Goal: Task Accomplishment & Management: Complete application form

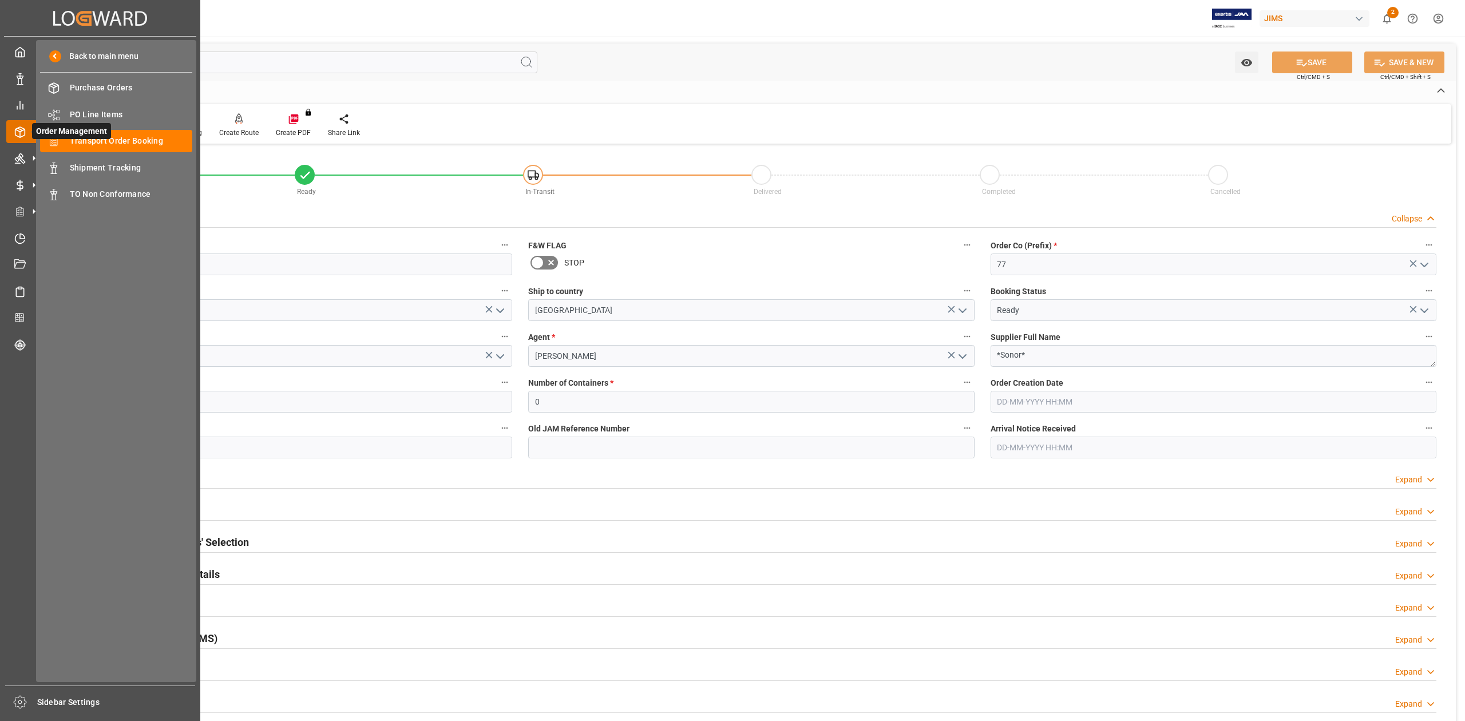
click at [65, 134] on span "Order Management" at bounding box center [71, 131] width 79 height 16
click at [145, 142] on span "Transport Order Booking" at bounding box center [131, 141] width 123 height 12
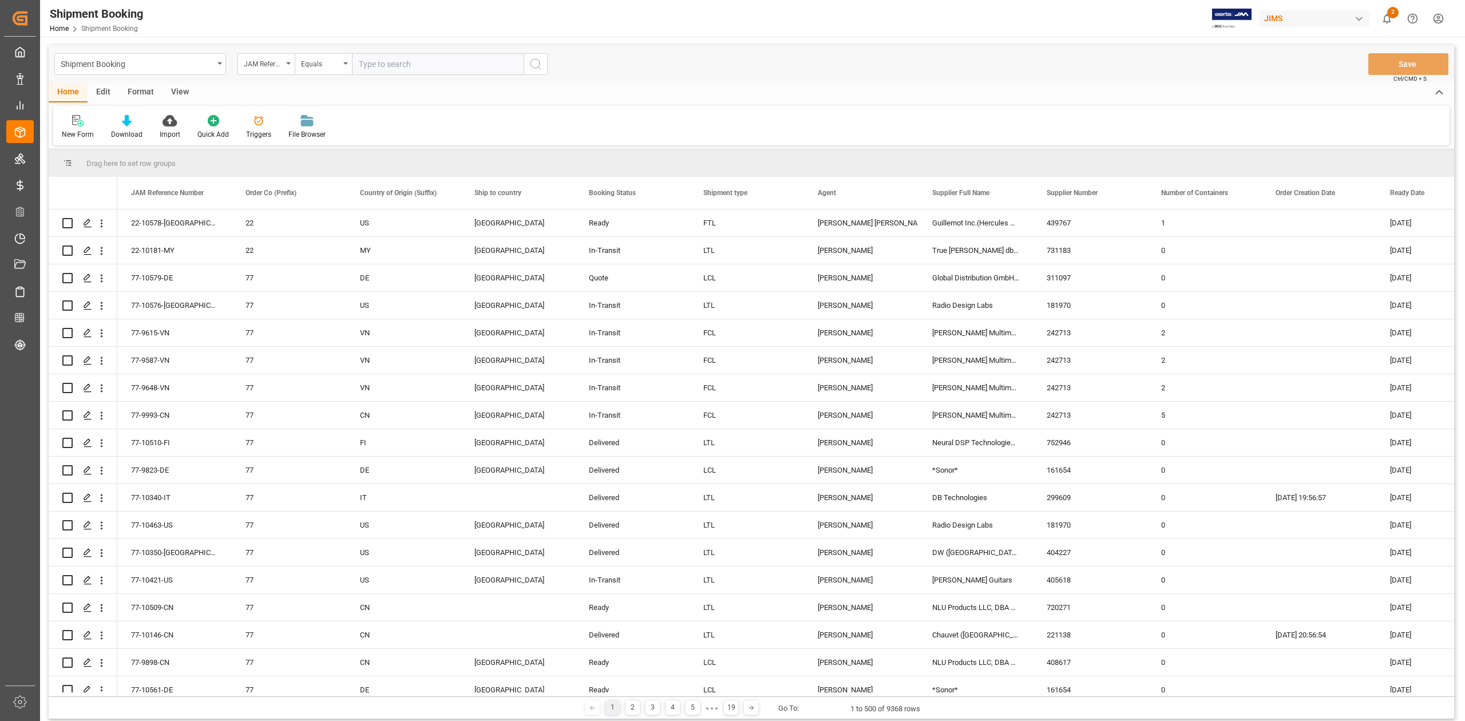
click at [374, 69] on input "text" at bounding box center [438, 64] width 172 height 22
paste input "843189"
click at [429, 61] on input "843189" at bounding box center [438, 64] width 172 height 22
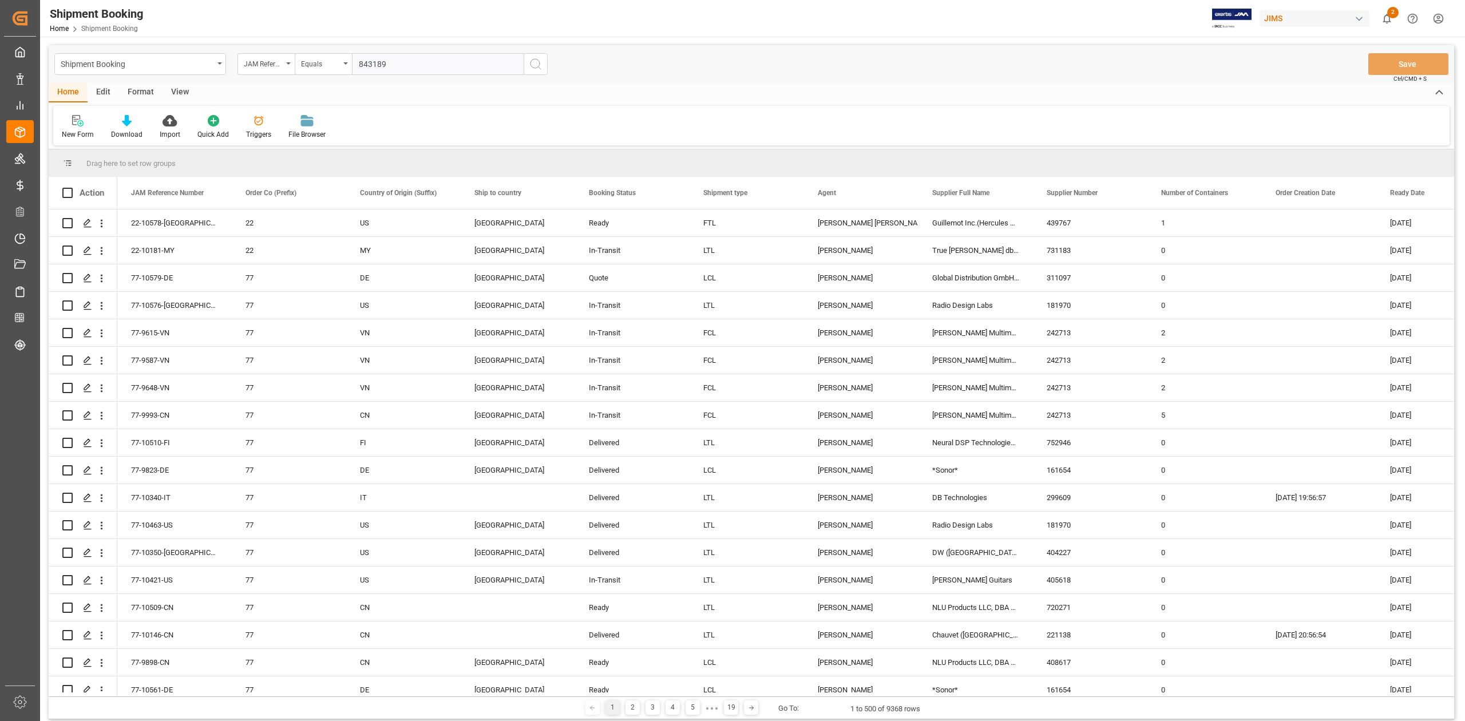
paste input "77-8567-CN"
type input "77-8567-CN"
click at [535, 69] on icon "search button" at bounding box center [536, 64] width 14 height 14
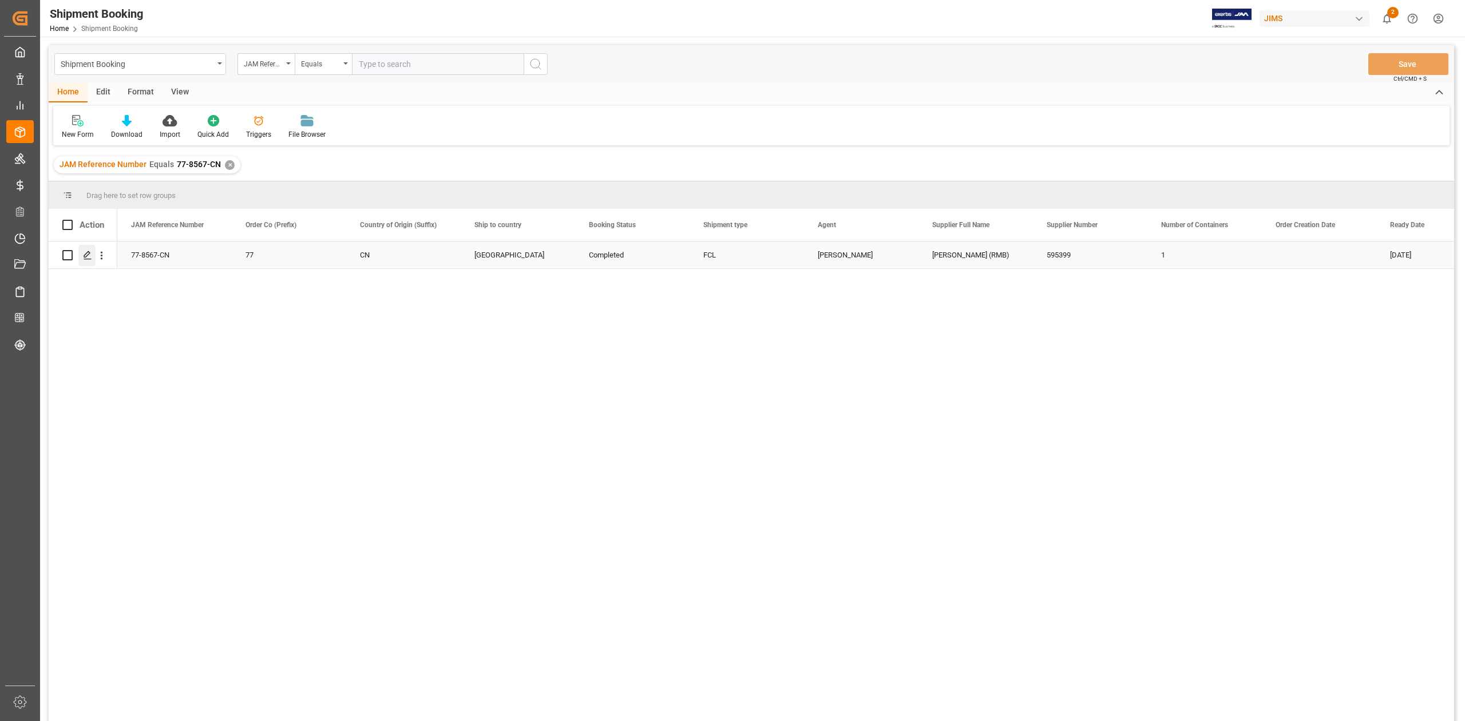
click at [89, 256] on icon "Press SPACE to select this row." at bounding box center [87, 255] width 9 height 9
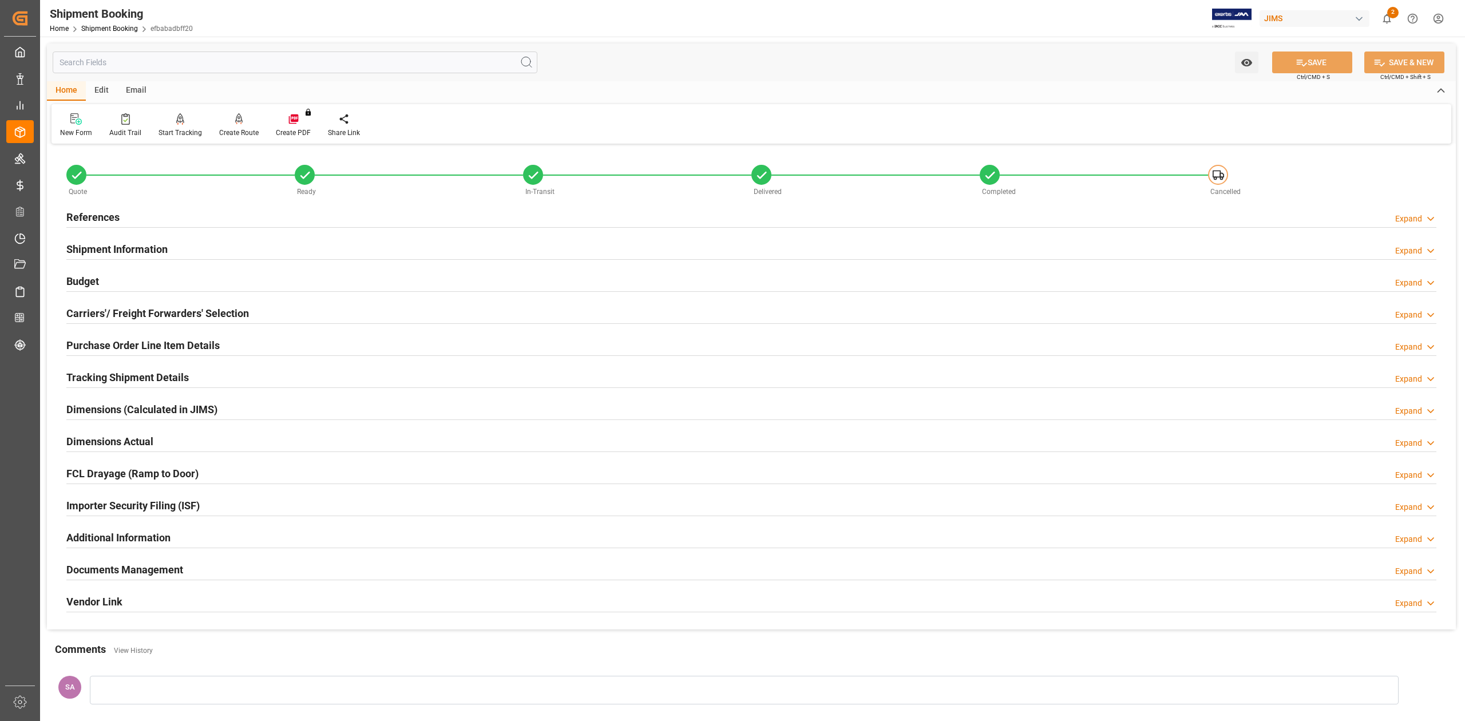
click at [156, 575] on h2 "Documents Management" at bounding box center [124, 569] width 117 height 15
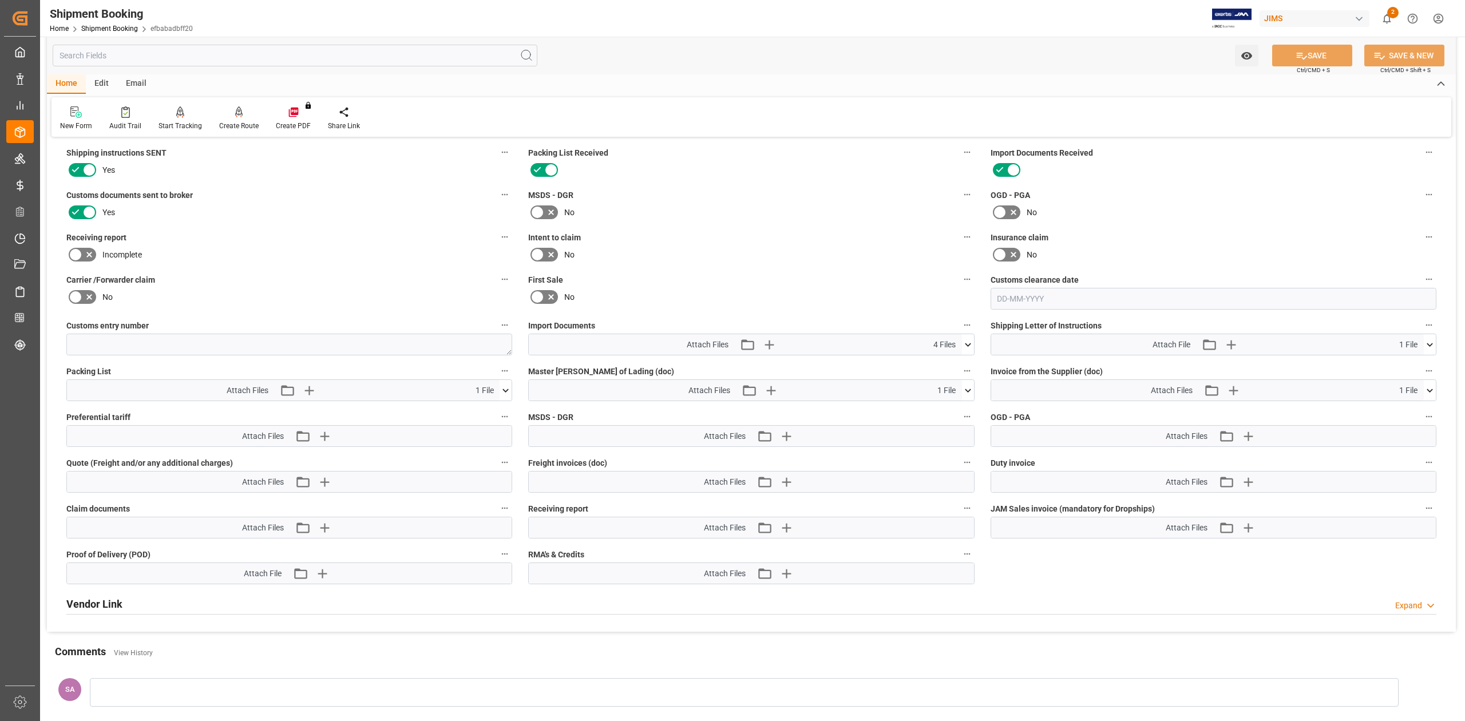
scroll to position [588, 0]
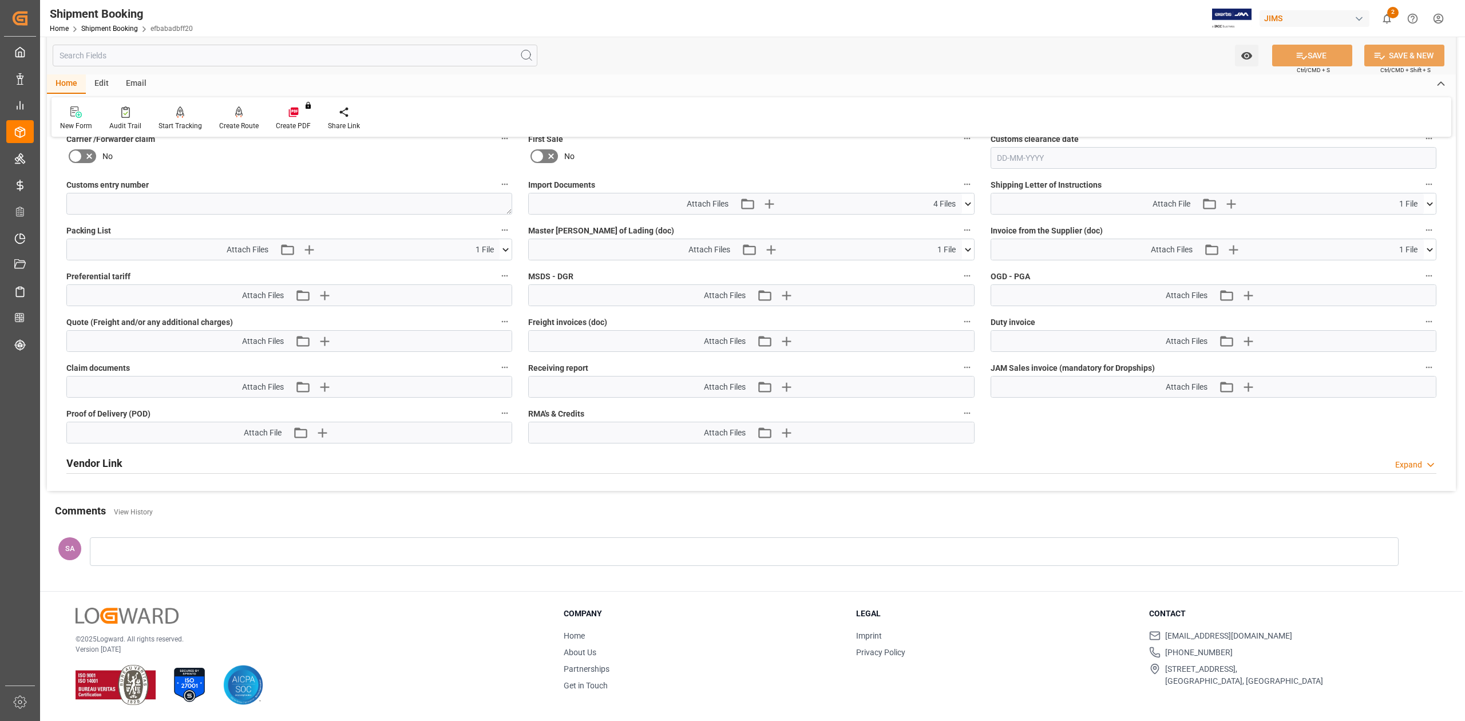
click at [1430, 250] on icon at bounding box center [1430, 250] width 12 height 12
click at [1400, 271] on icon at bounding box center [1400, 271] width 12 height 12
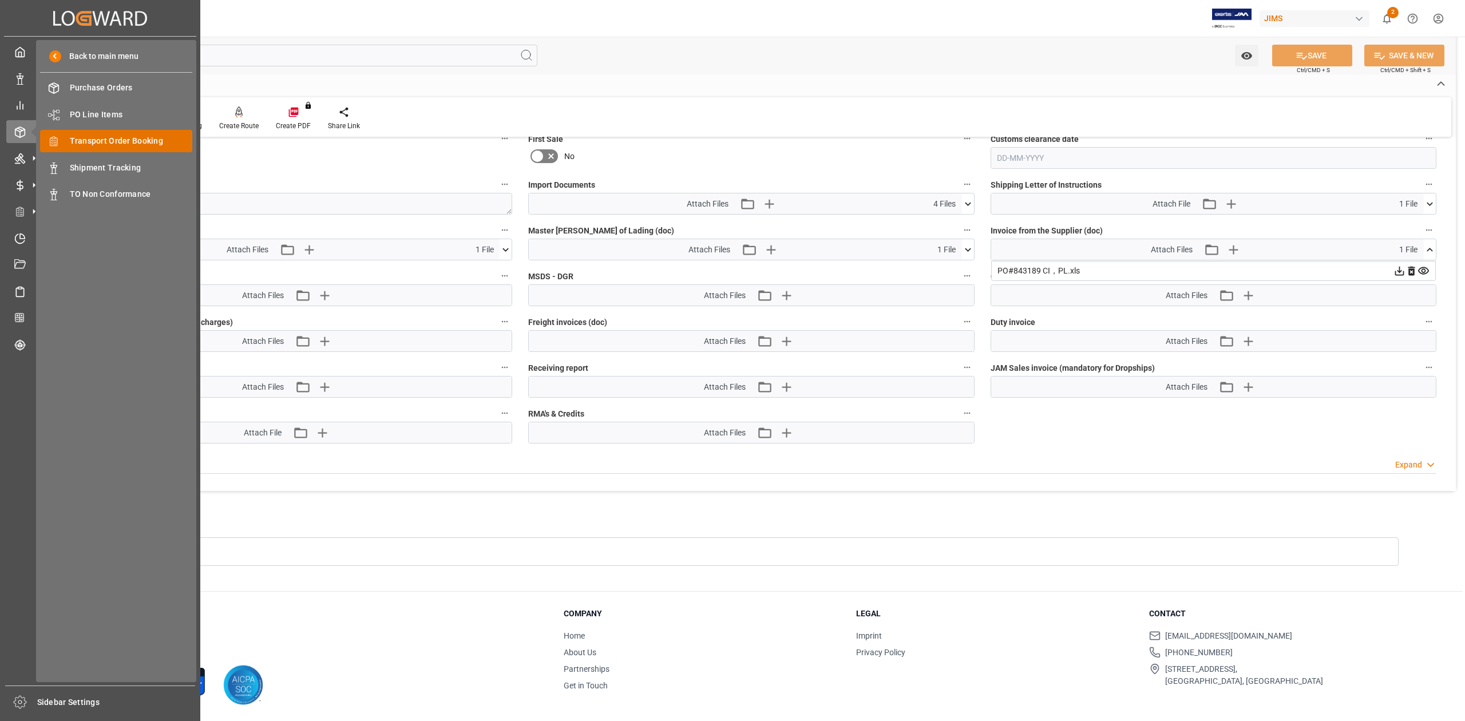
click at [131, 138] on span "Transport Order Booking" at bounding box center [131, 141] width 123 height 12
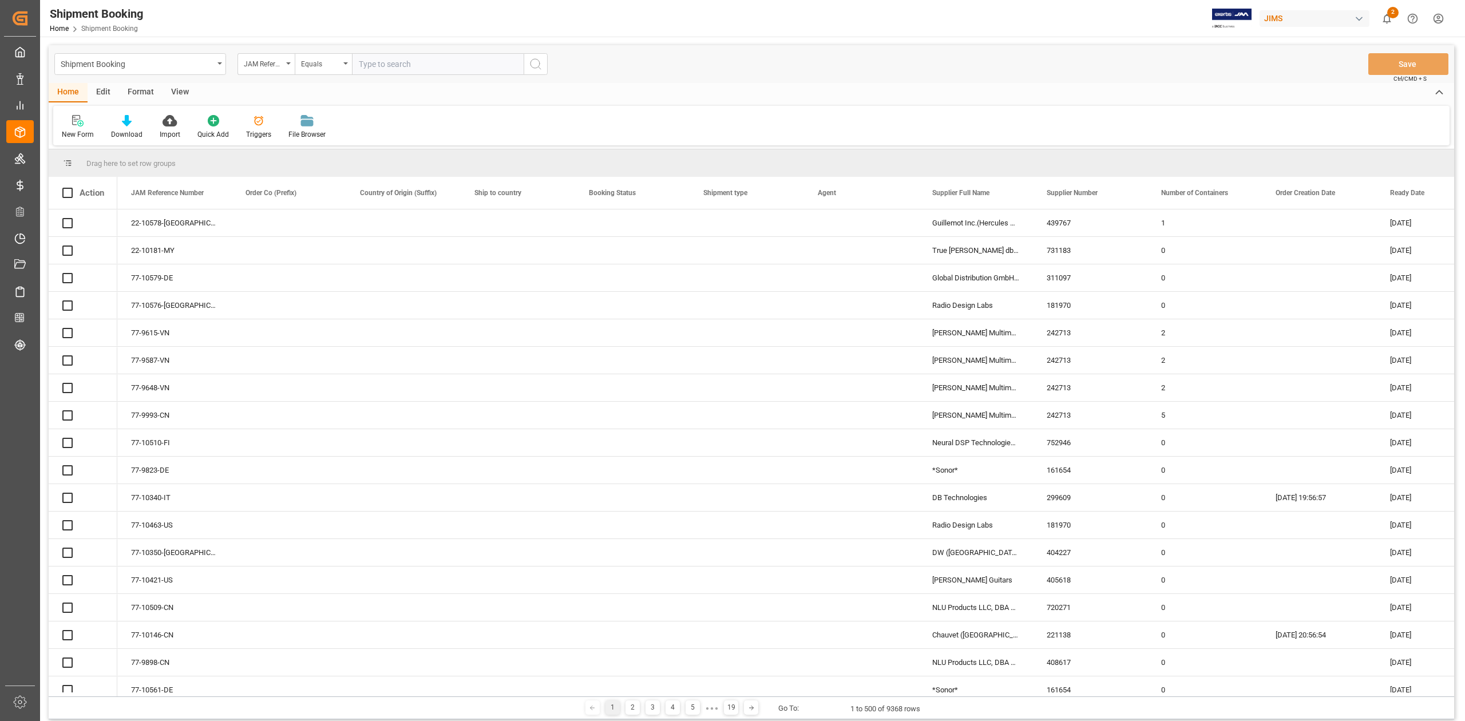
click at [429, 66] on input "text" at bounding box center [438, 64] width 172 height 22
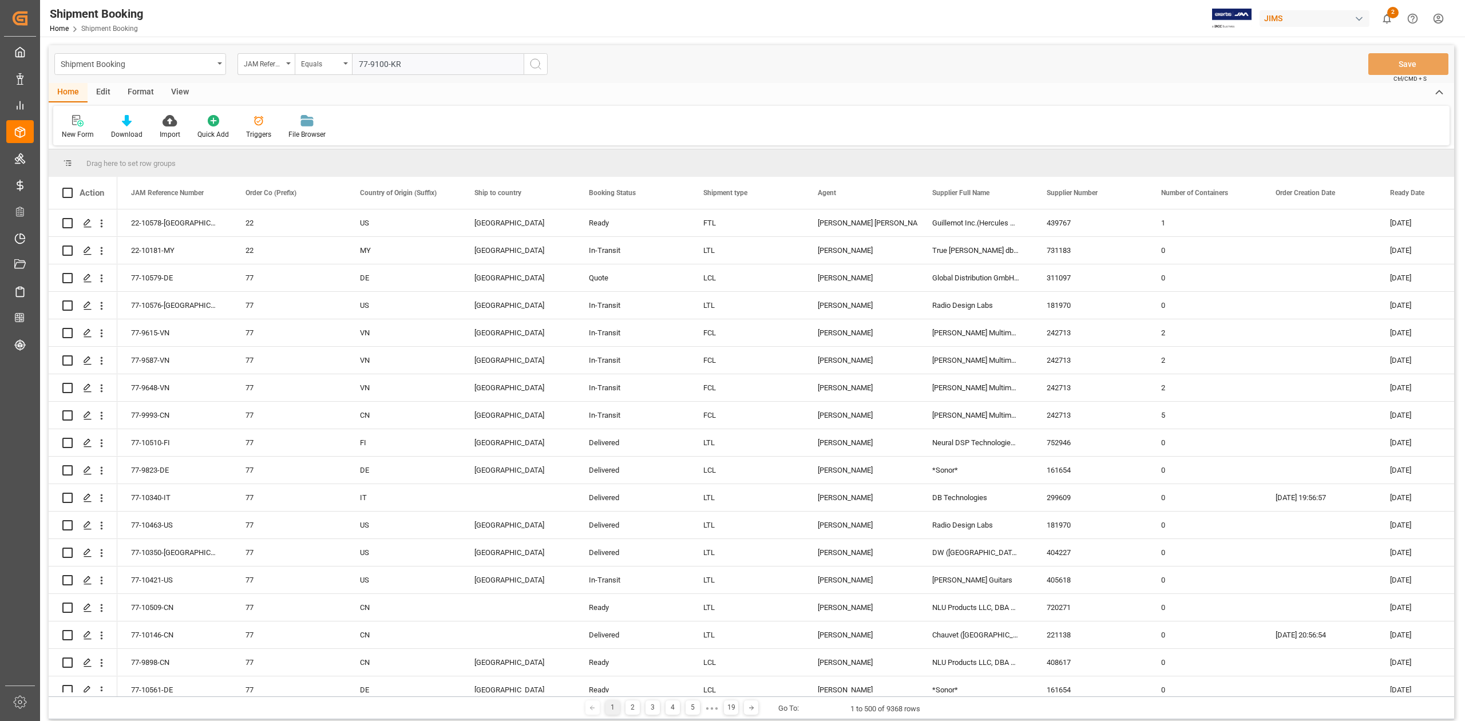
type input "77-9100-KR"
click at [532, 65] on icon "search button" at bounding box center [536, 64] width 14 height 14
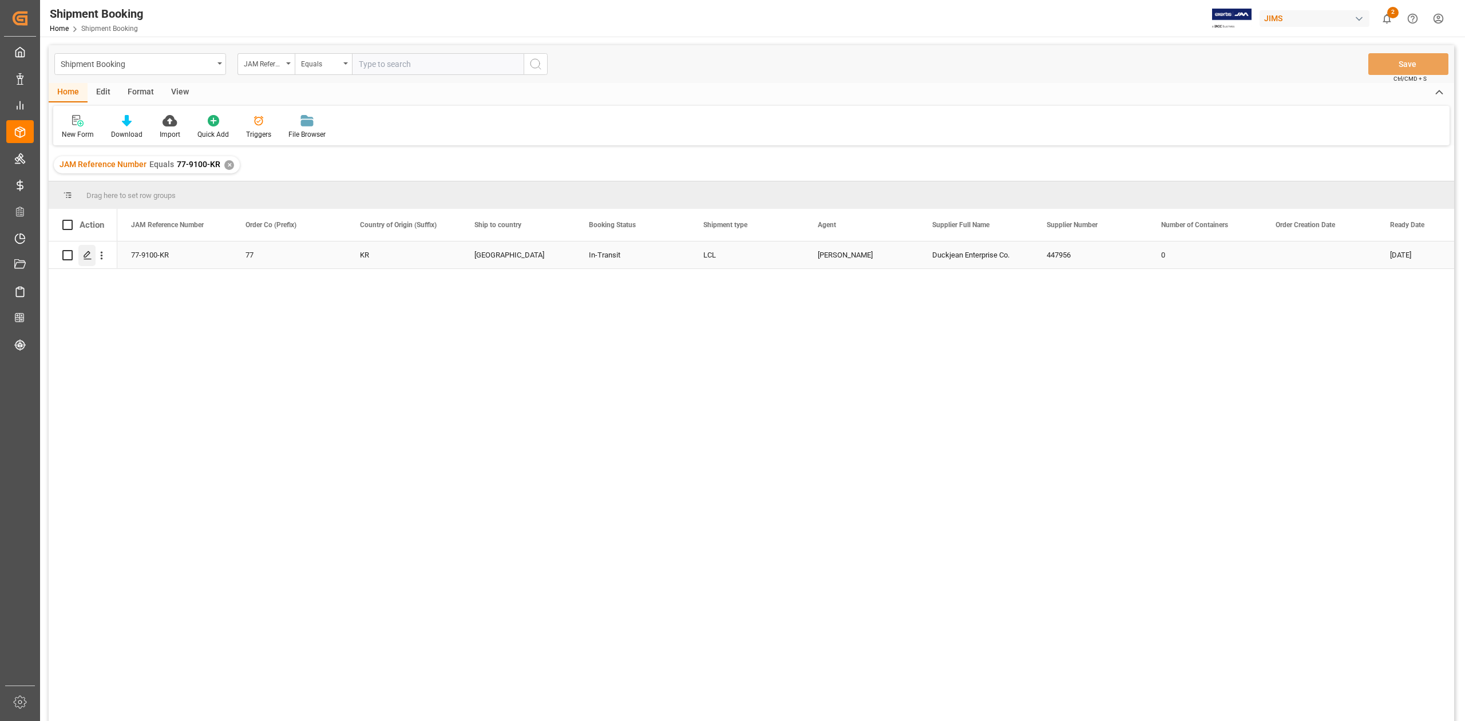
click at [87, 258] on icon "Press SPACE to select this row." at bounding box center [87, 255] width 9 height 9
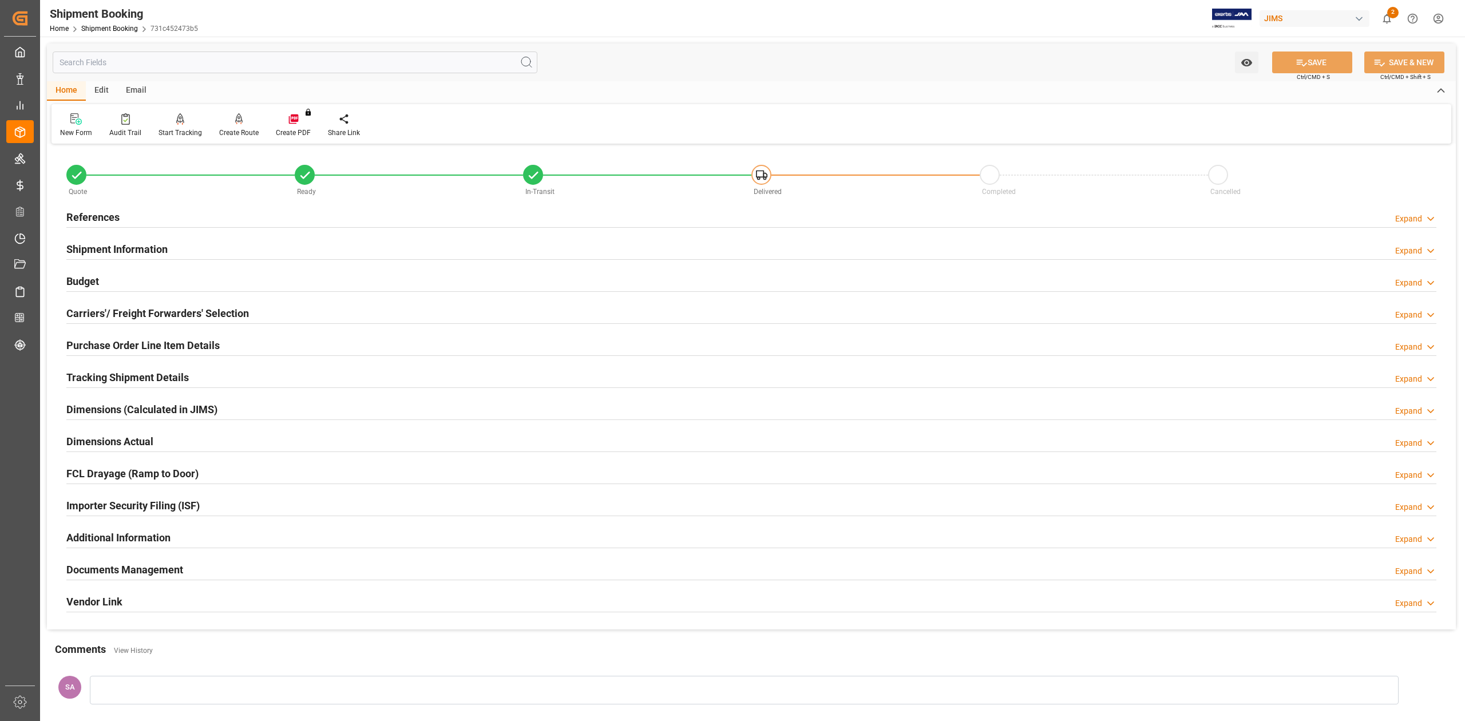
click at [95, 381] on h2 "Tracking Shipment Details" at bounding box center [127, 377] width 122 height 15
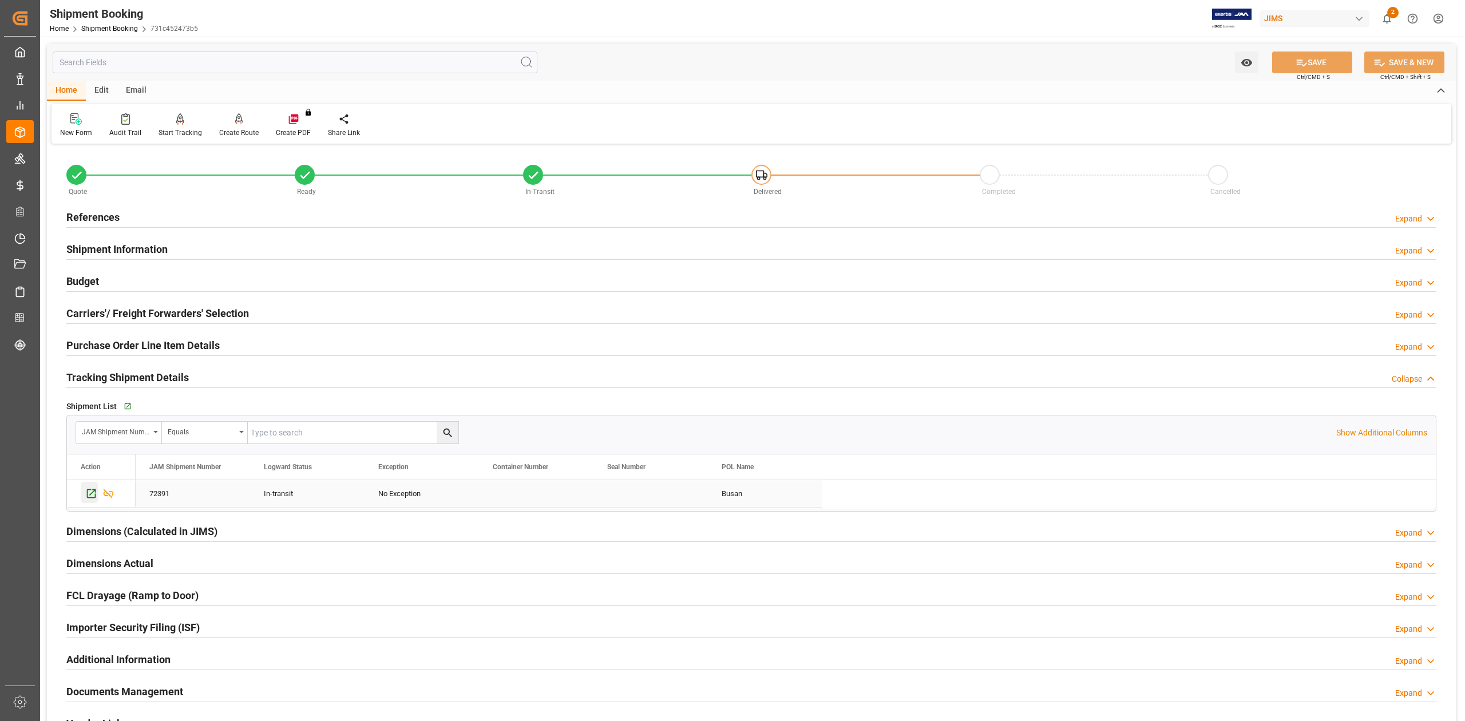
click at [93, 497] on icon "Press SPACE to select this row." at bounding box center [91, 494] width 12 height 12
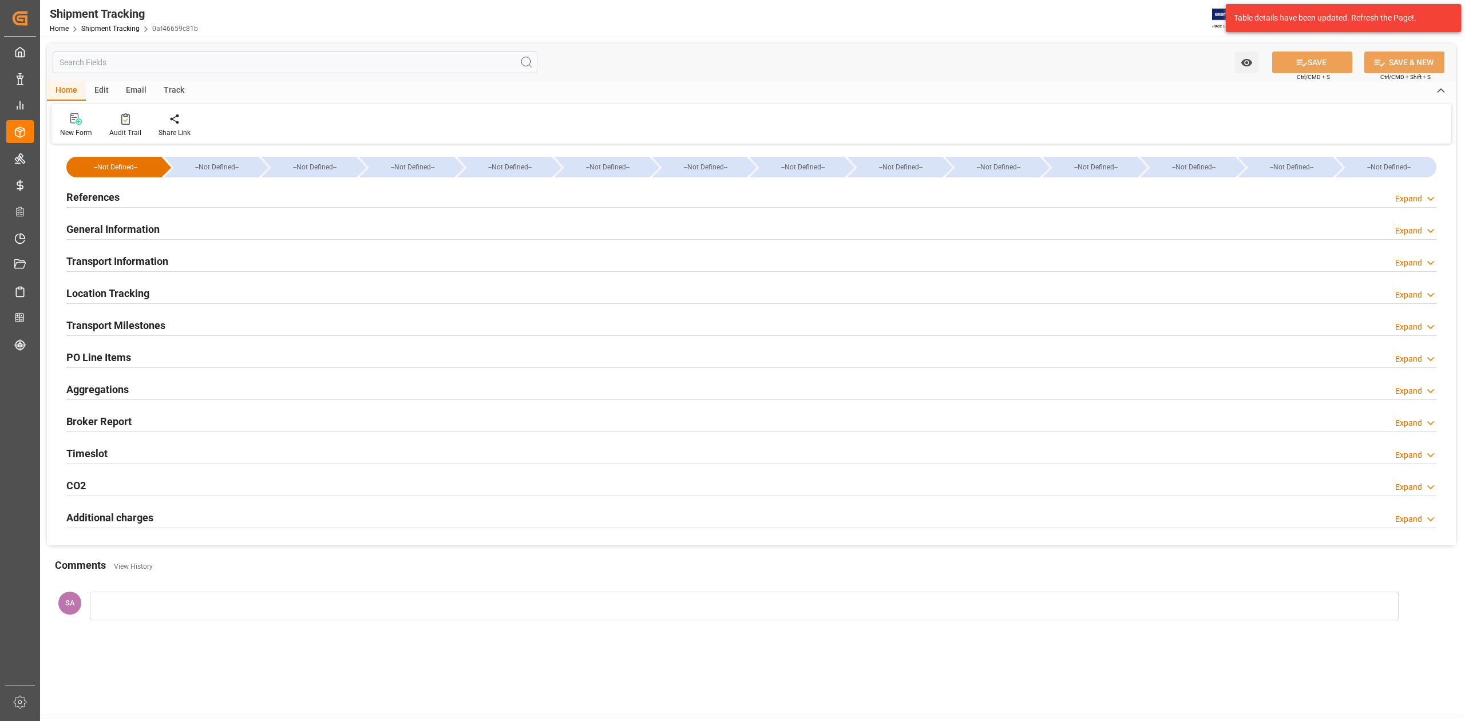
type input "31-07-2025 00:00"
type input "05-08-2025 00:00"
type input "10-08-2025"
type input "12-08-2025 00:00"
type input "[DATE]"
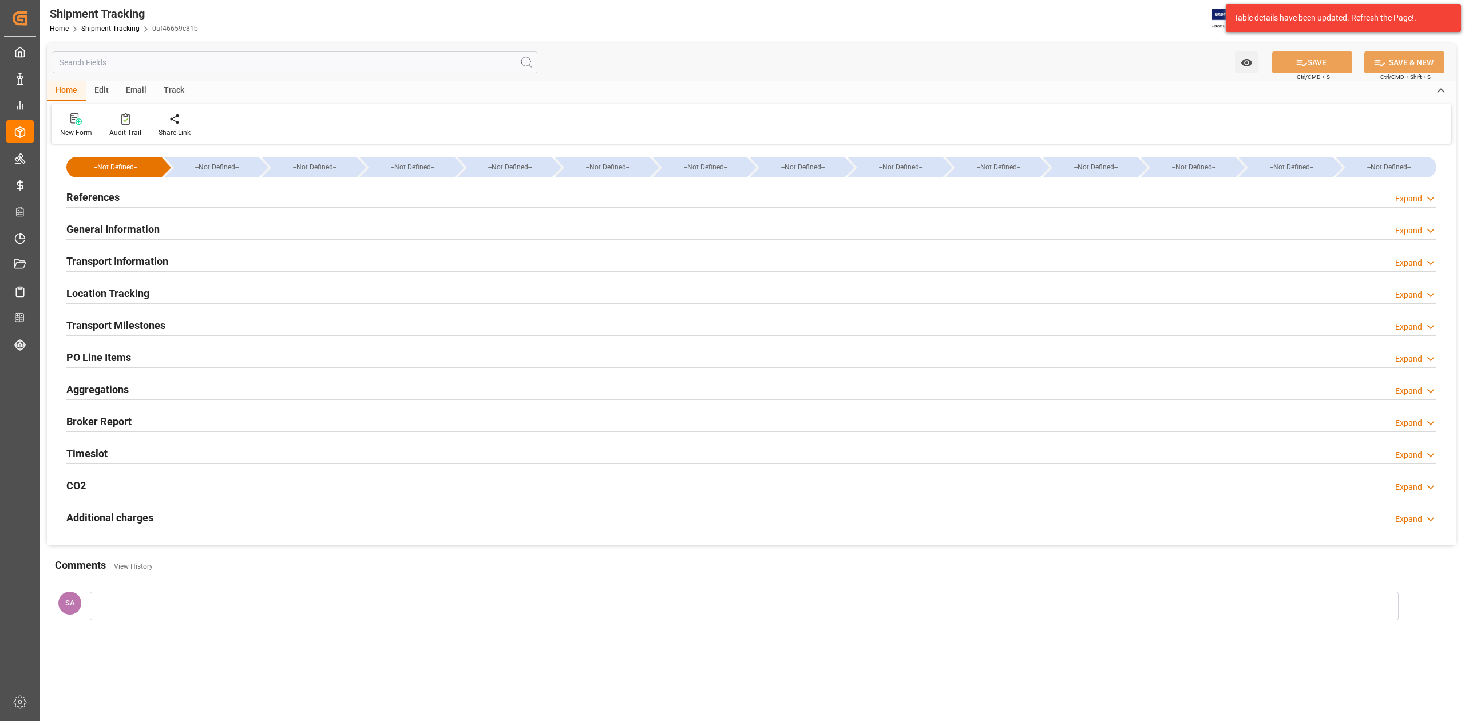
type input "19-09-2025 00:00"
click at [145, 329] on h2 "Transport Milestones" at bounding box center [115, 325] width 99 height 15
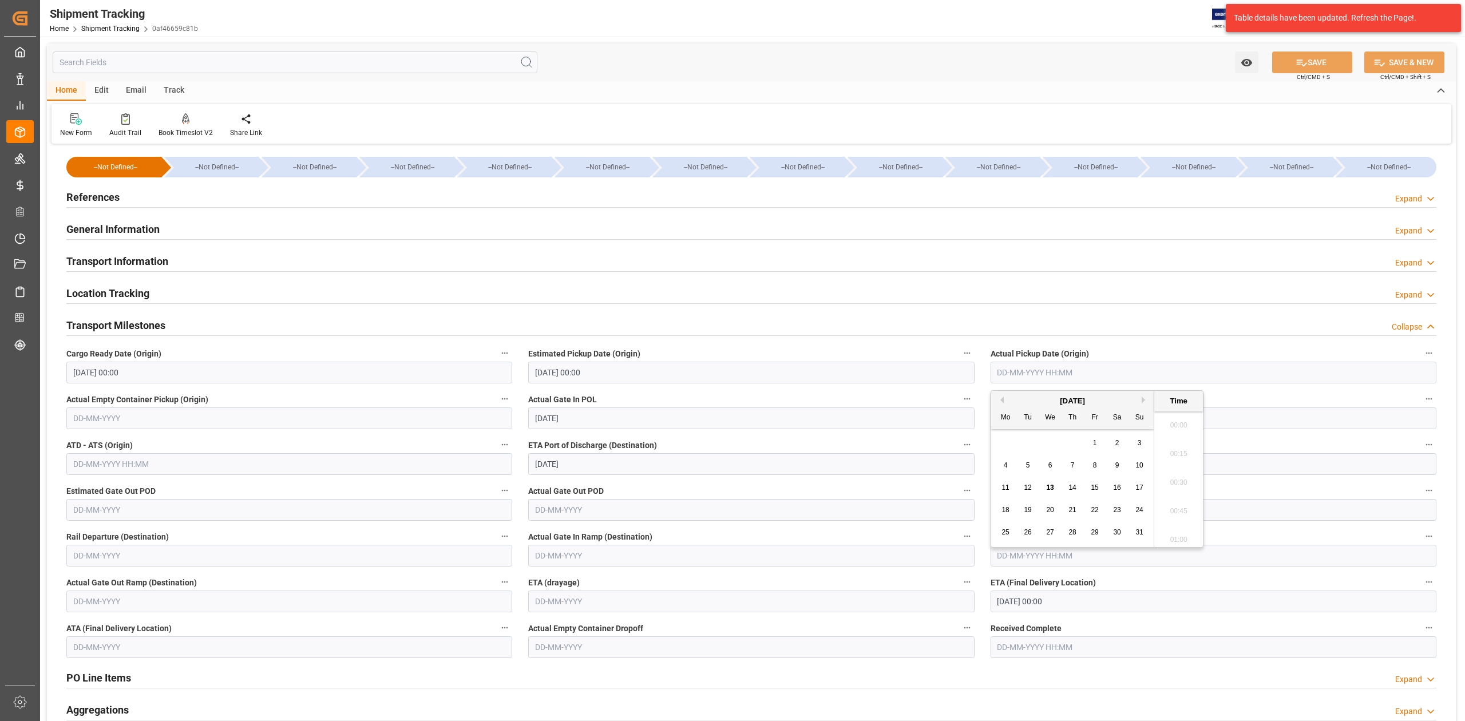
click at [1026, 369] on input "text" at bounding box center [1214, 373] width 446 height 22
click at [1042, 372] on input "text" at bounding box center [1214, 373] width 446 height 22
click at [1221, 417] on input "12-08-2025 00:00" at bounding box center [1214, 419] width 446 height 22
type input "14-08-2025 00:00"
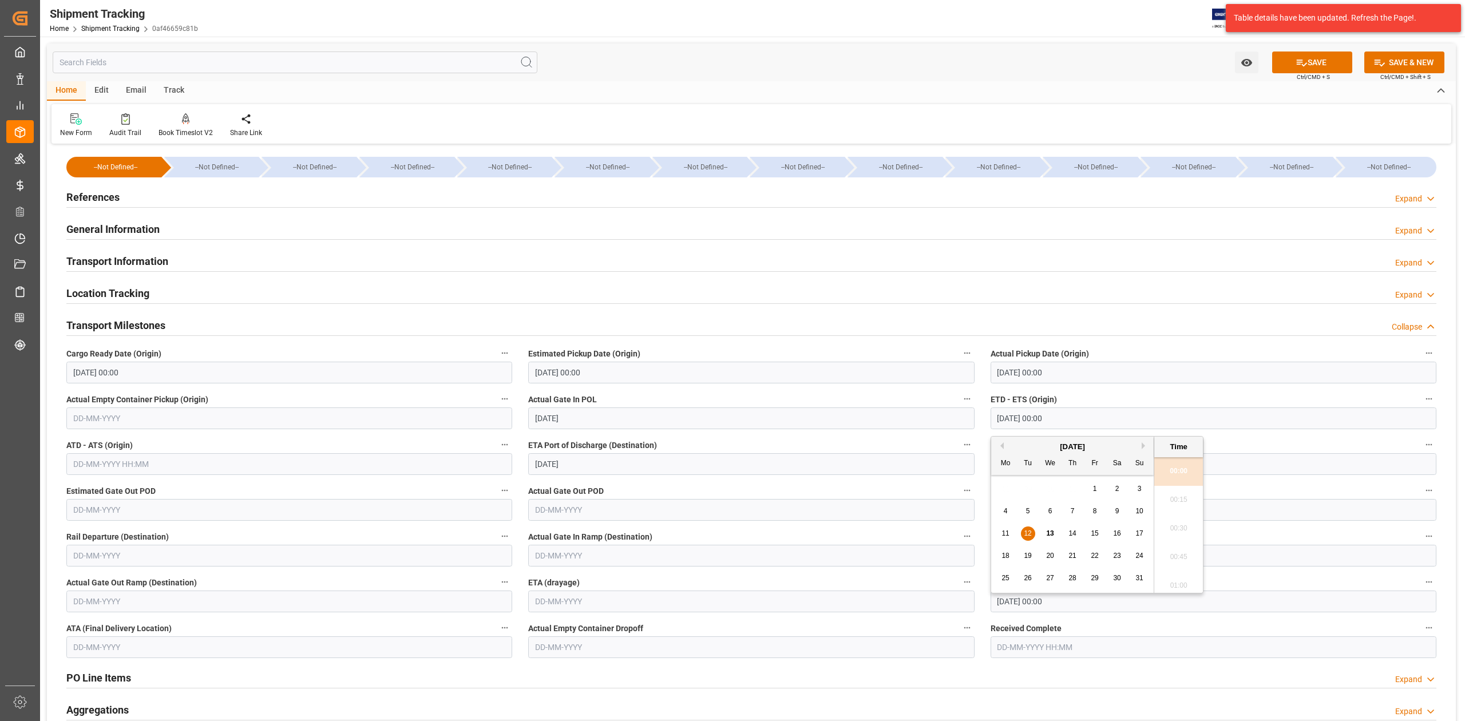
click at [1223, 417] on input "12-08-2025 00:00" at bounding box center [1214, 419] width 446 height 22
click at [1322, 60] on button "SAVE" at bounding box center [1312, 63] width 80 height 22
type input "14-08-2025 00:00"
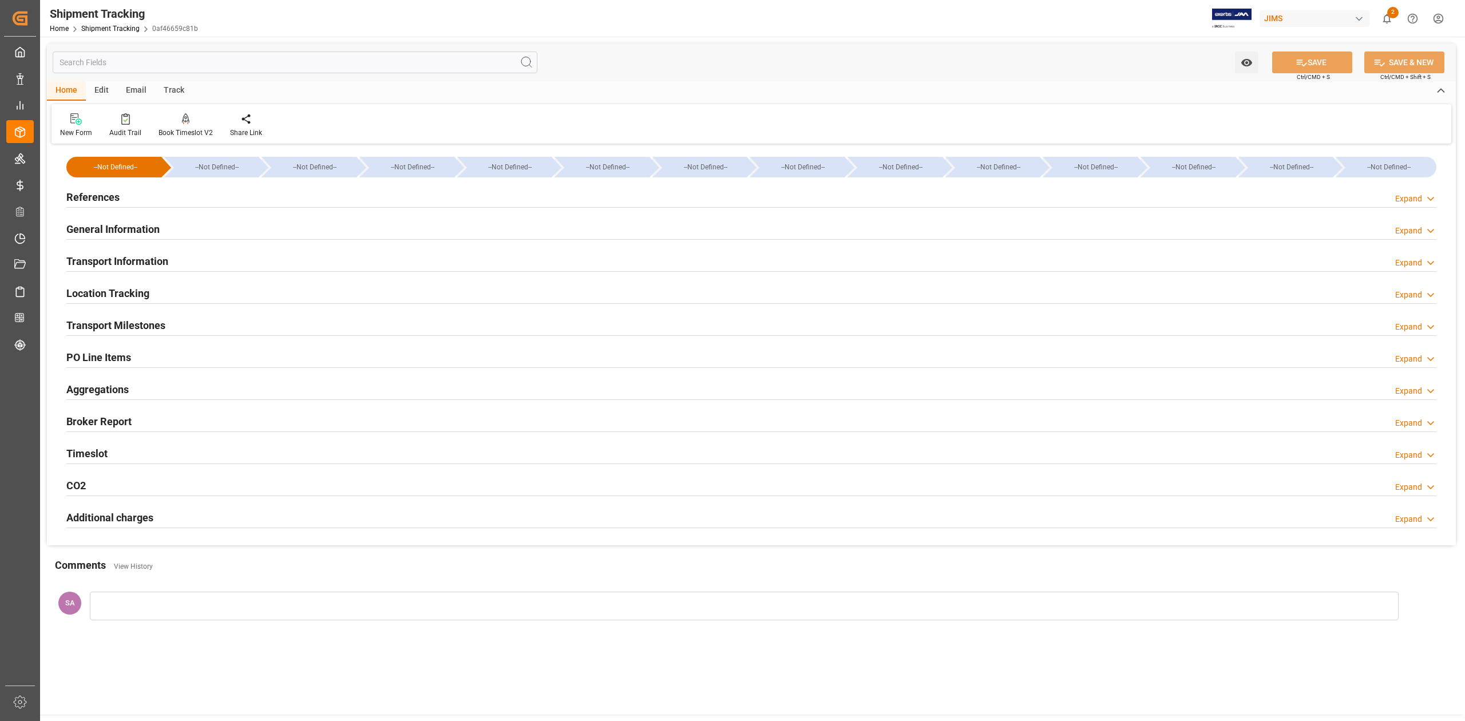
type input "31-07-2025 00:00"
type input "05-08-2025 00:00"
type input "14-08-2025 00:00"
type input "10-08-2025"
type input "14-08-2025 00:00"
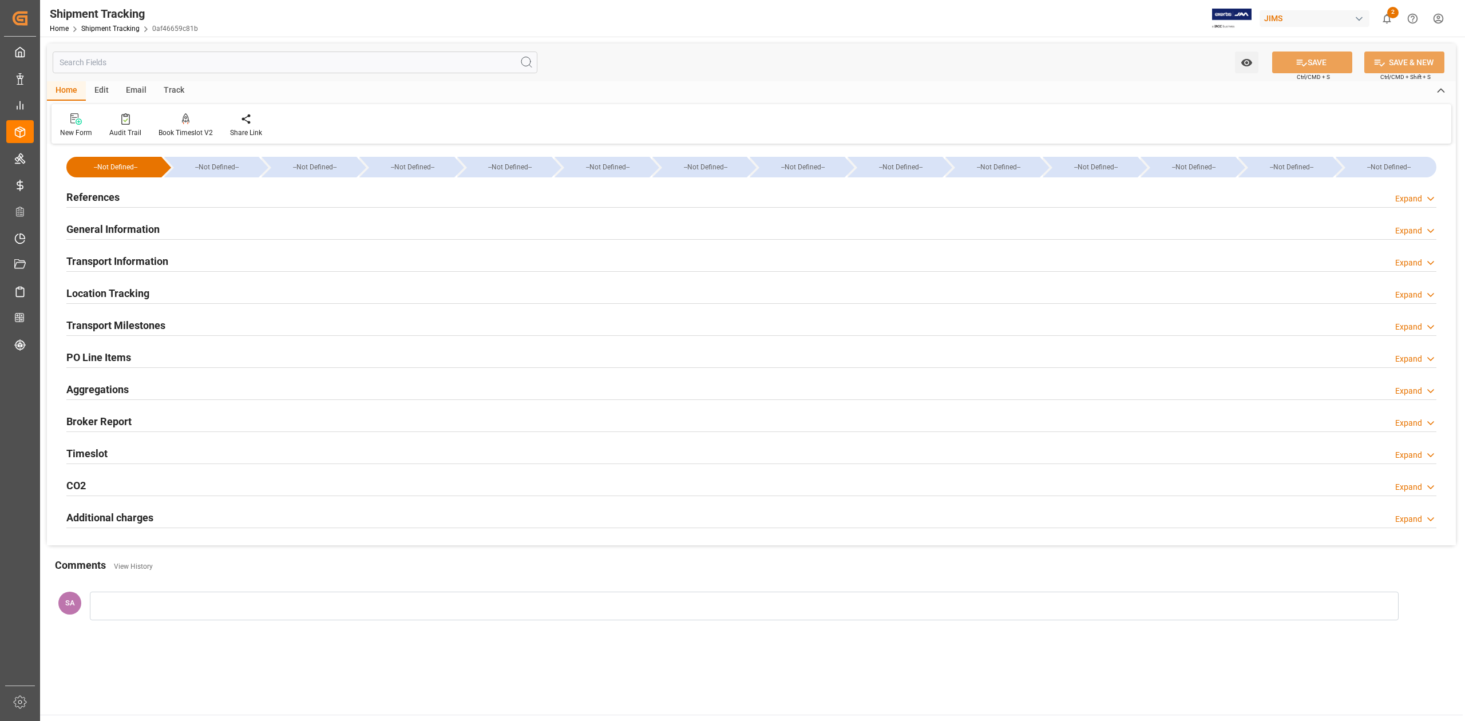
type input "[DATE]"
type input "19-09-2025 00:00"
click at [136, 332] on h2 "Transport Milestones" at bounding box center [115, 325] width 99 height 15
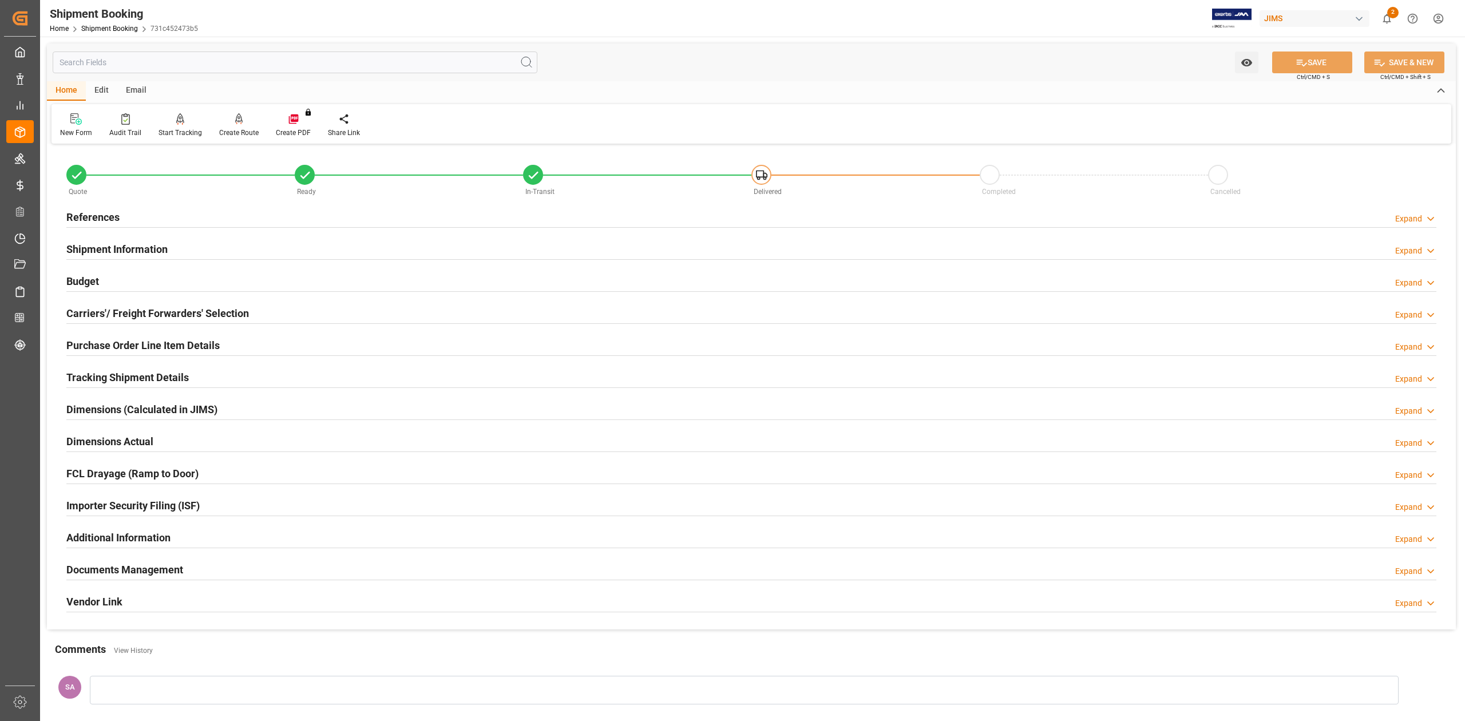
click at [127, 376] on h2 "Tracking Shipment Details" at bounding box center [127, 377] width 122 height 15
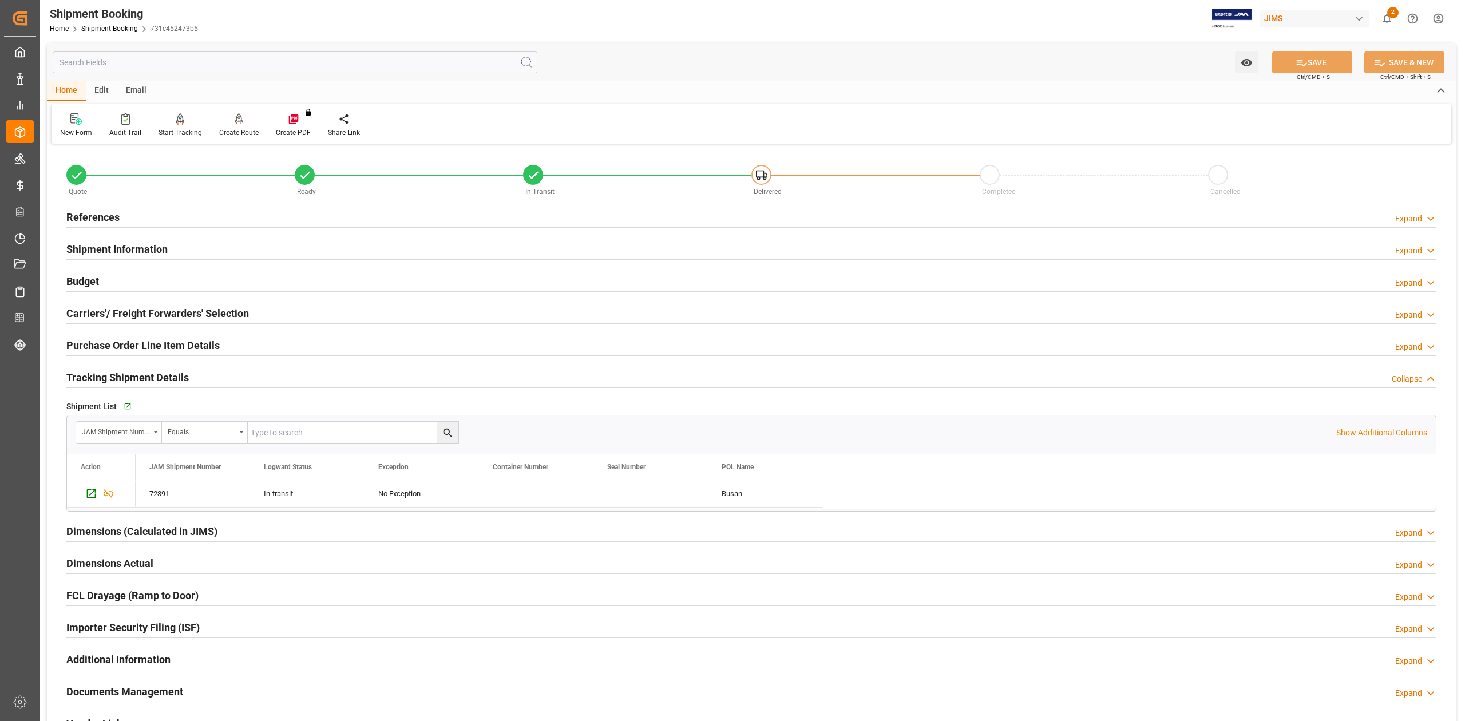
click at [139, 378] on h2 "Tracking Shipment Details" at bounding box center [127, 377] width 122 height 15
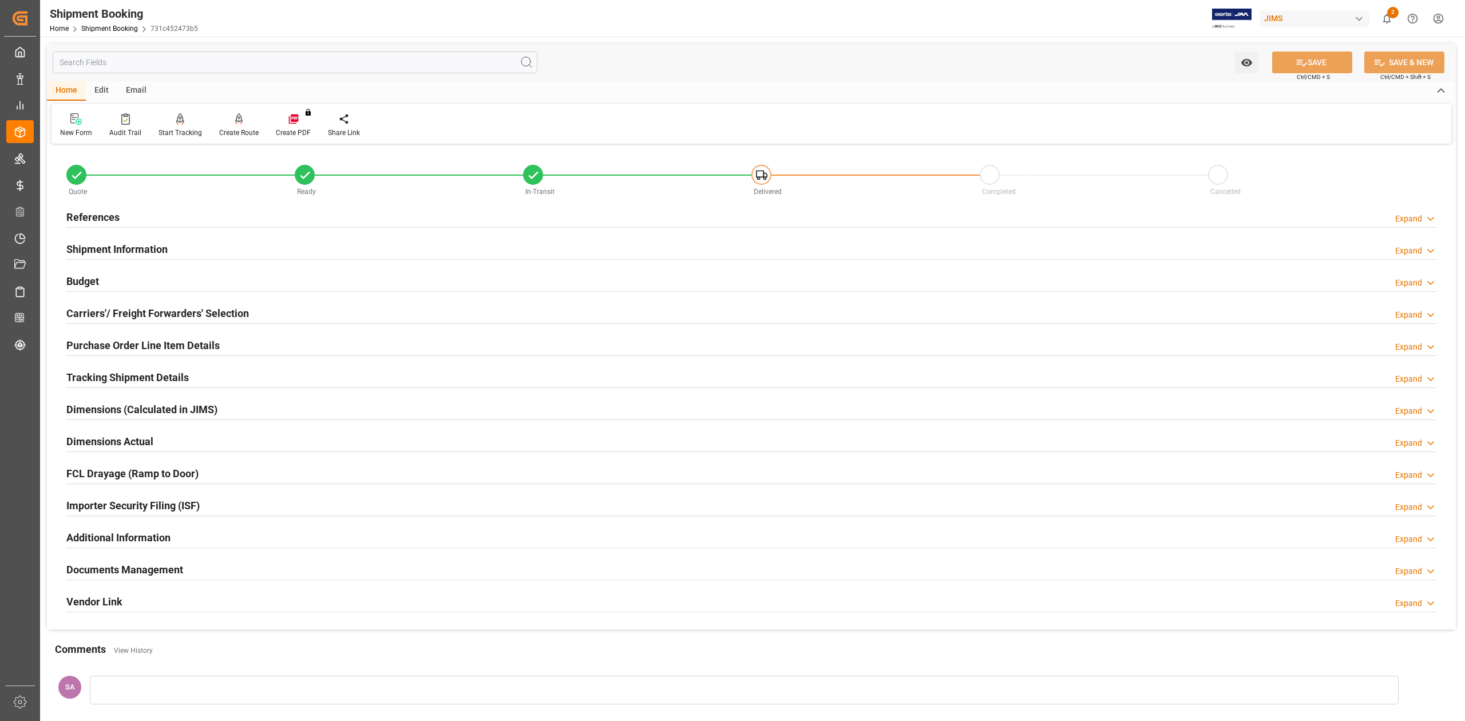
drag, startPoint x: 152, startPoint y: 253, endPoint x: 248, endPoint y: 252, distance: 96.7
click at [152, 253] on h2 "Shipment Information" at bounding box center [116, 249] width 101 height 15
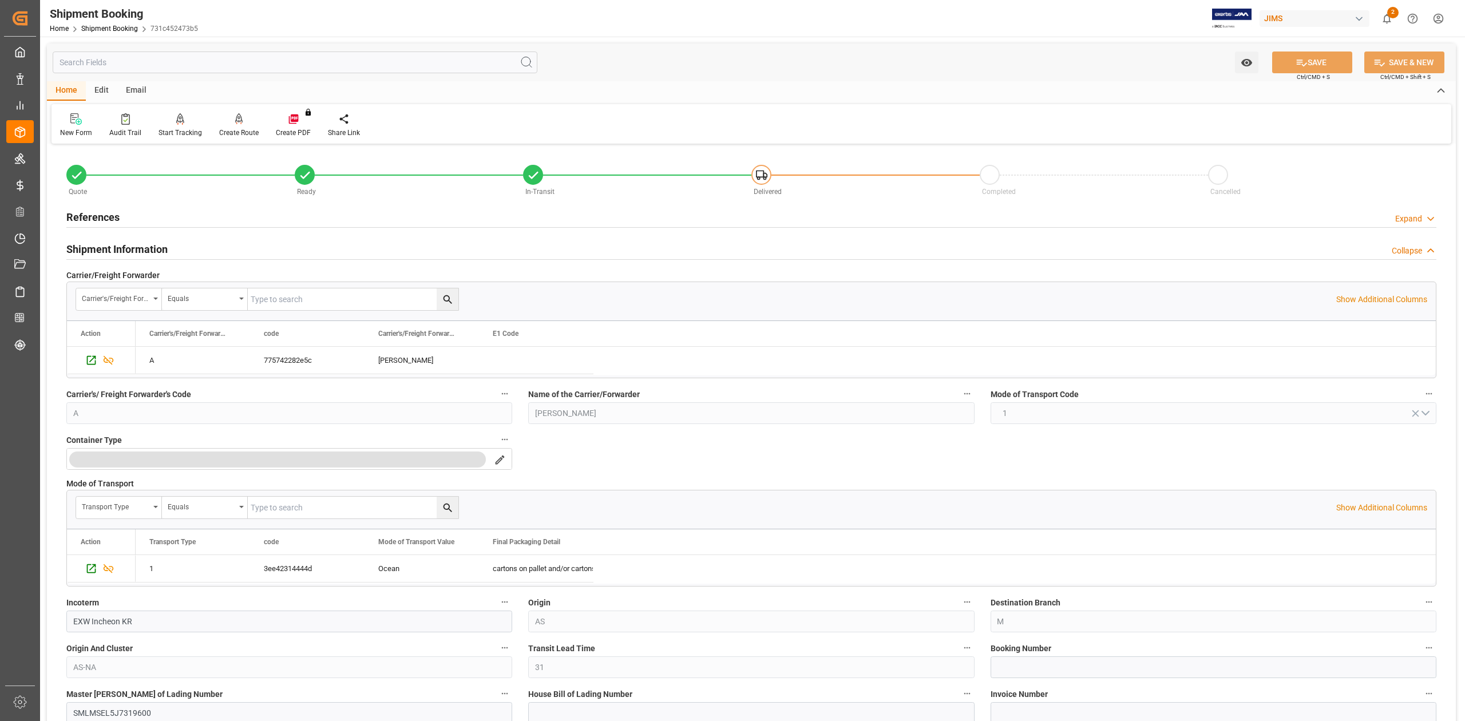
click at [109, 210] on h2 "References" at bounding box center [92, 217] width 53 height 15
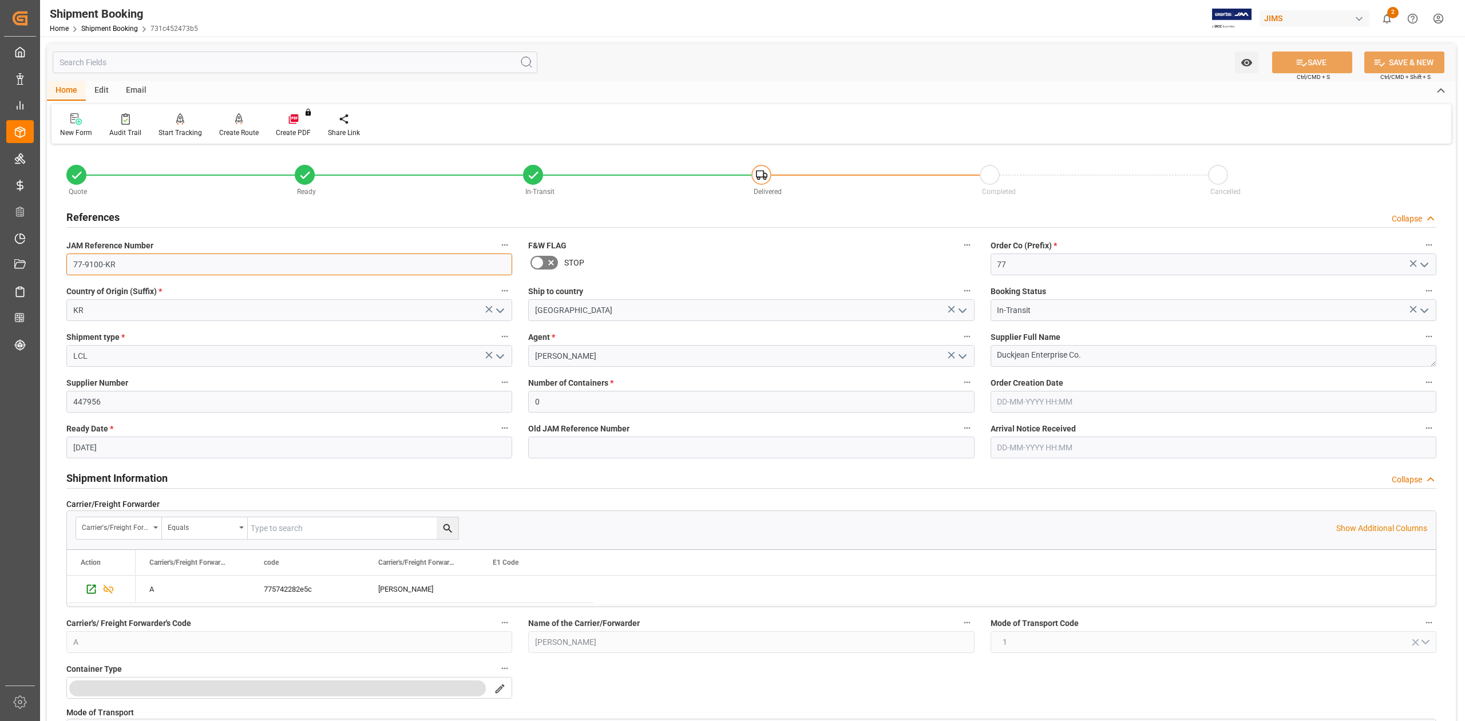
click at [127, 260] on input "77-9100-KR" at bounding box center [289, 265] width 446 height 22
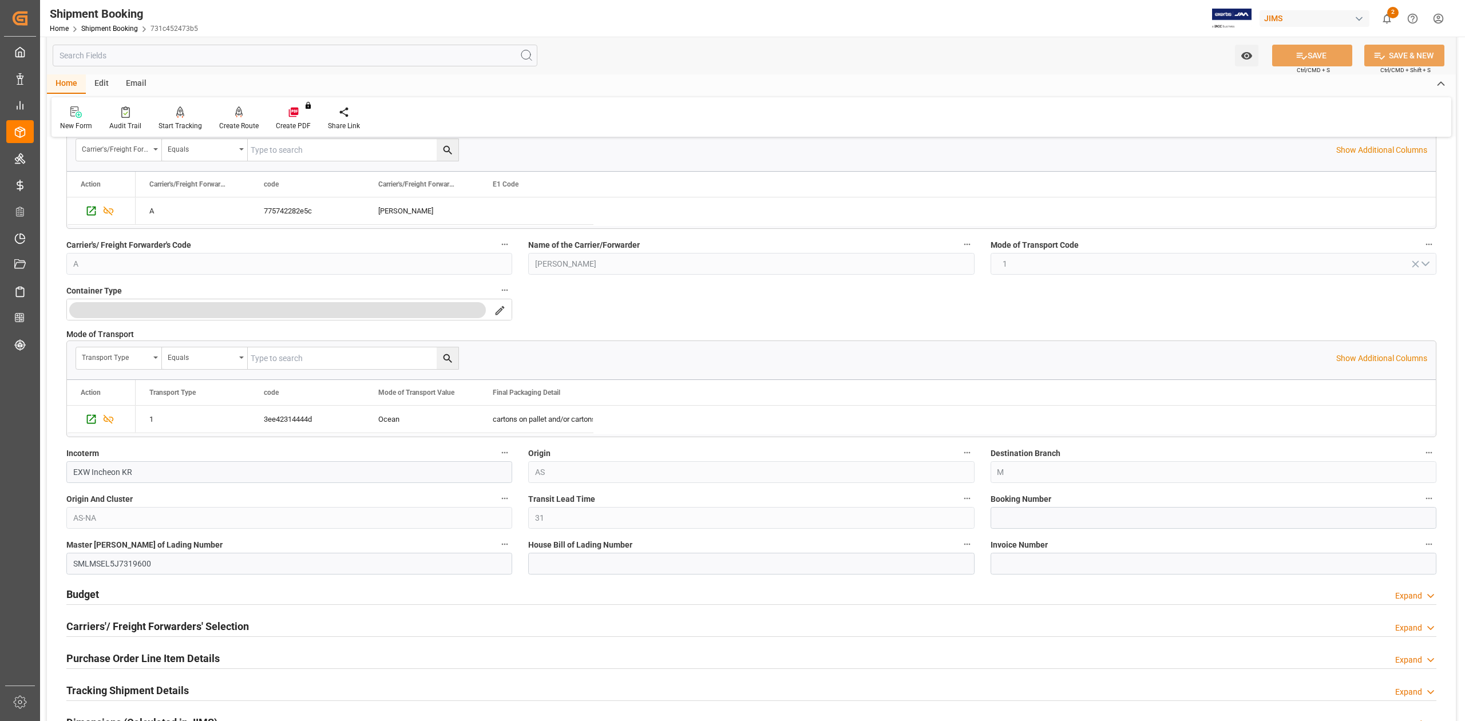
scroll to position [381, 0]
click at [1050, 516] on input at bounding box center [1214, 515] width 446 height 22
paste input "13632907"
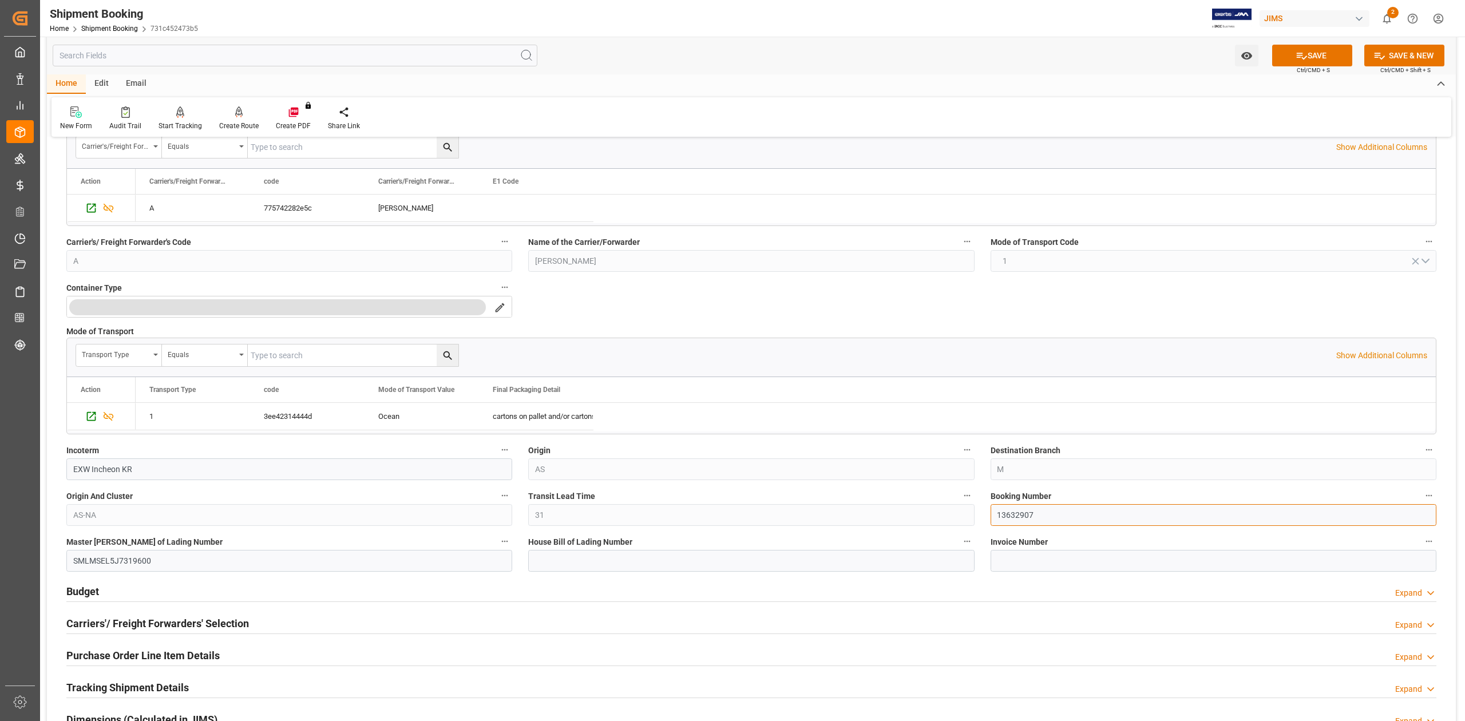
type input "13632907"
click at [656, 566] on input at bounding box center [751, 561] width 446 height 22
paste input "CGIX2130430"
type input "CGIX2130430"
click at [1317, 58] on button "SAVE" at bounding box center [1312, 56] width 80 height 22
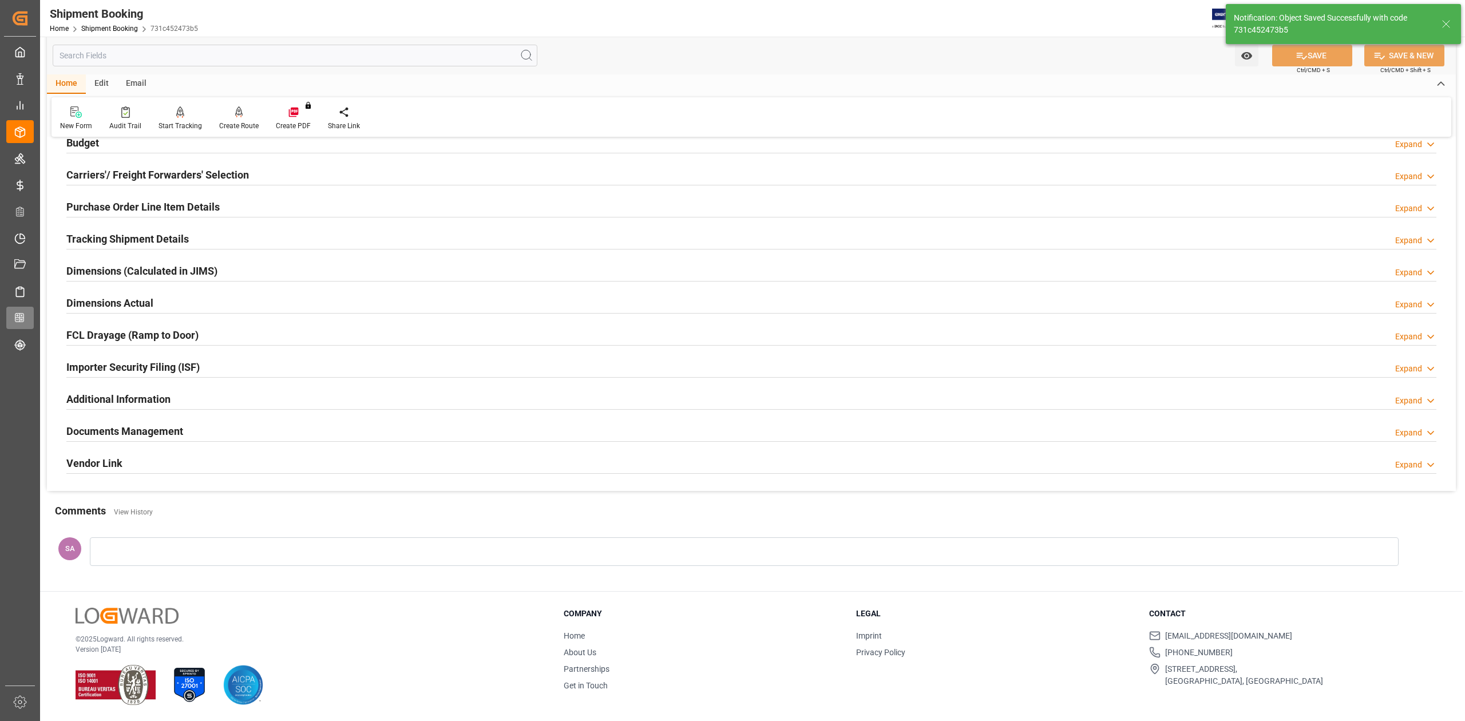
scroll to position [140, 0]
click at [104, 241] on h2 "Tracking Shipment Details" at bounding box center [127, 238] width 122 height 15
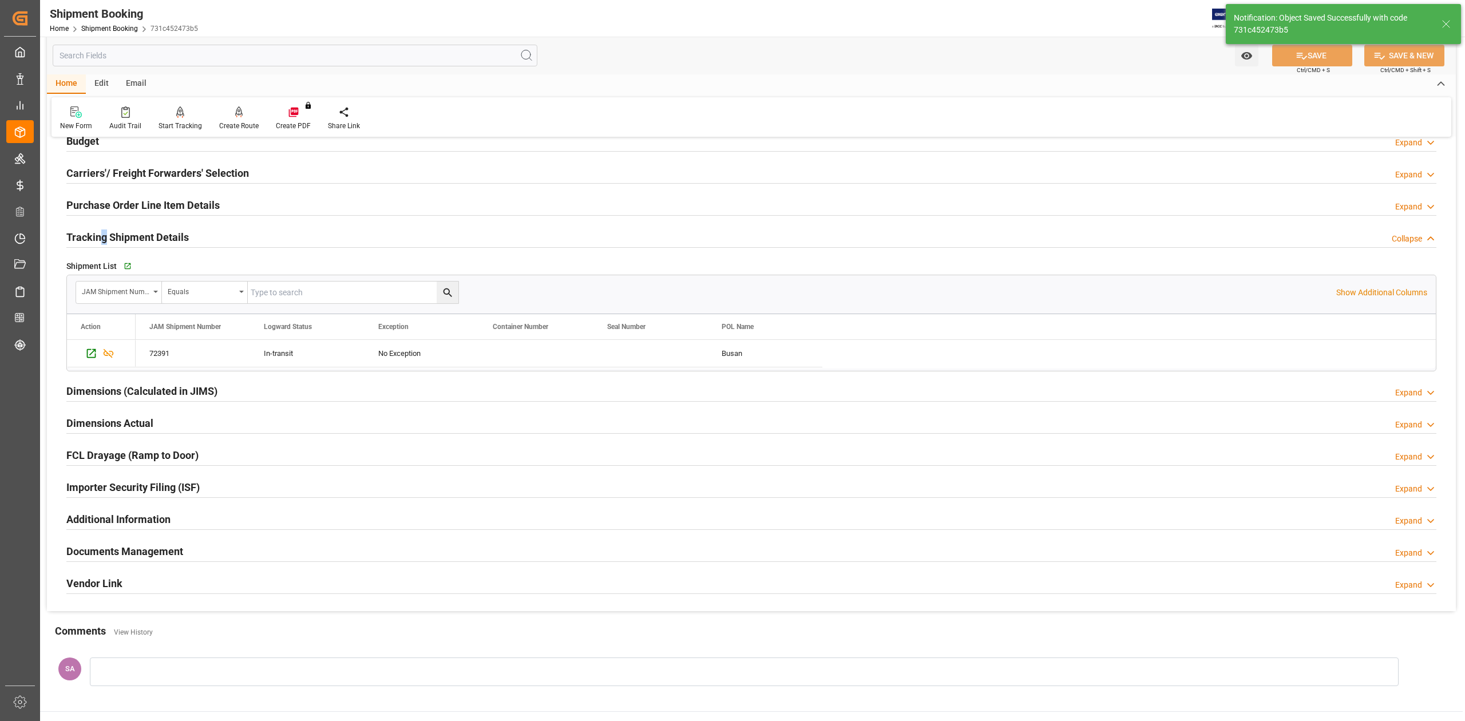
scroll to position [152, 0]
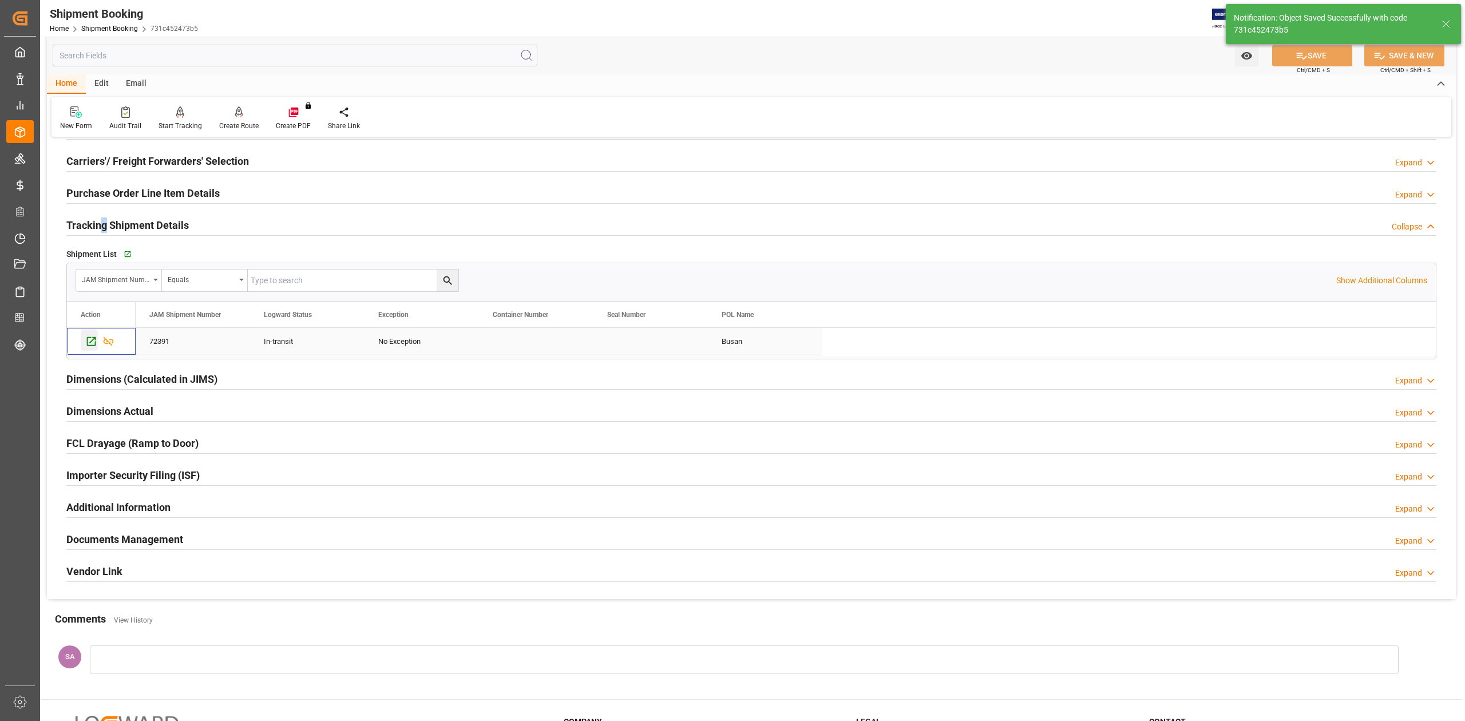
click at [87, 345] on icon "Press SPACE to select this row." at bounding box center [91, 341] width 12 height 12
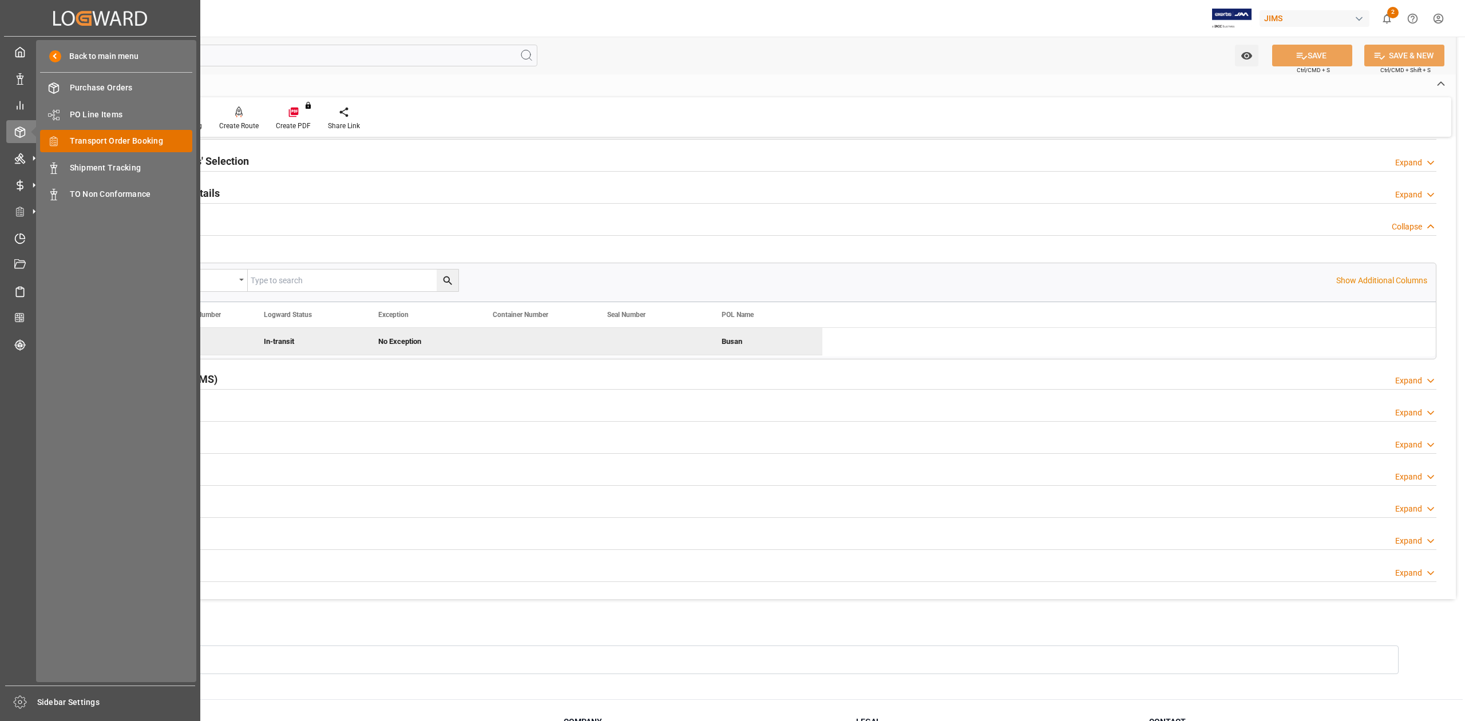
click at [157, 143] on span "Transport Order Booking" at bounding box center [131, 141] width 123 height 12
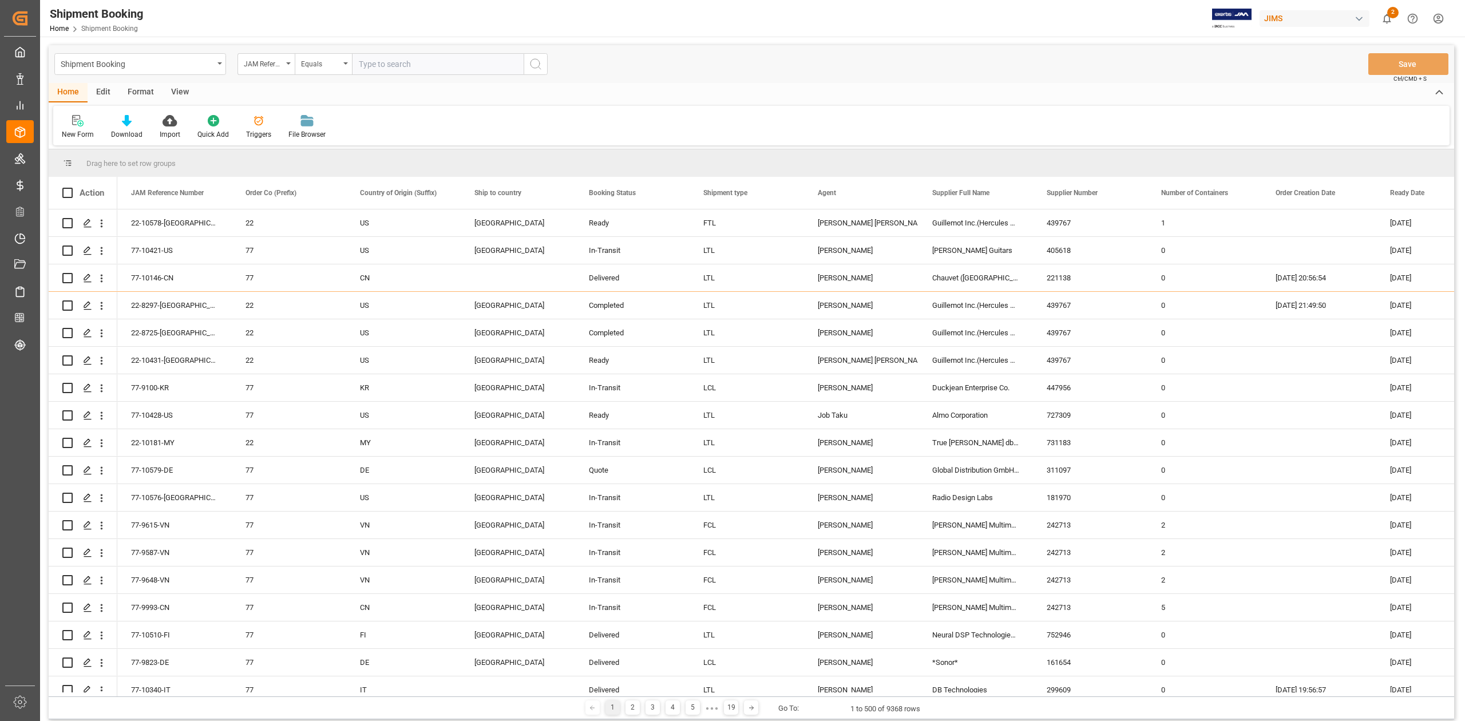
click at [382, 70] on input "text" at bounding box center [438, 64] width 172 height 22
paste input "77-10319-CN"
type input "77-10319-CN"
click at [543, 65] on button "search button" at bounding box center [536, 64] width 24 height 22
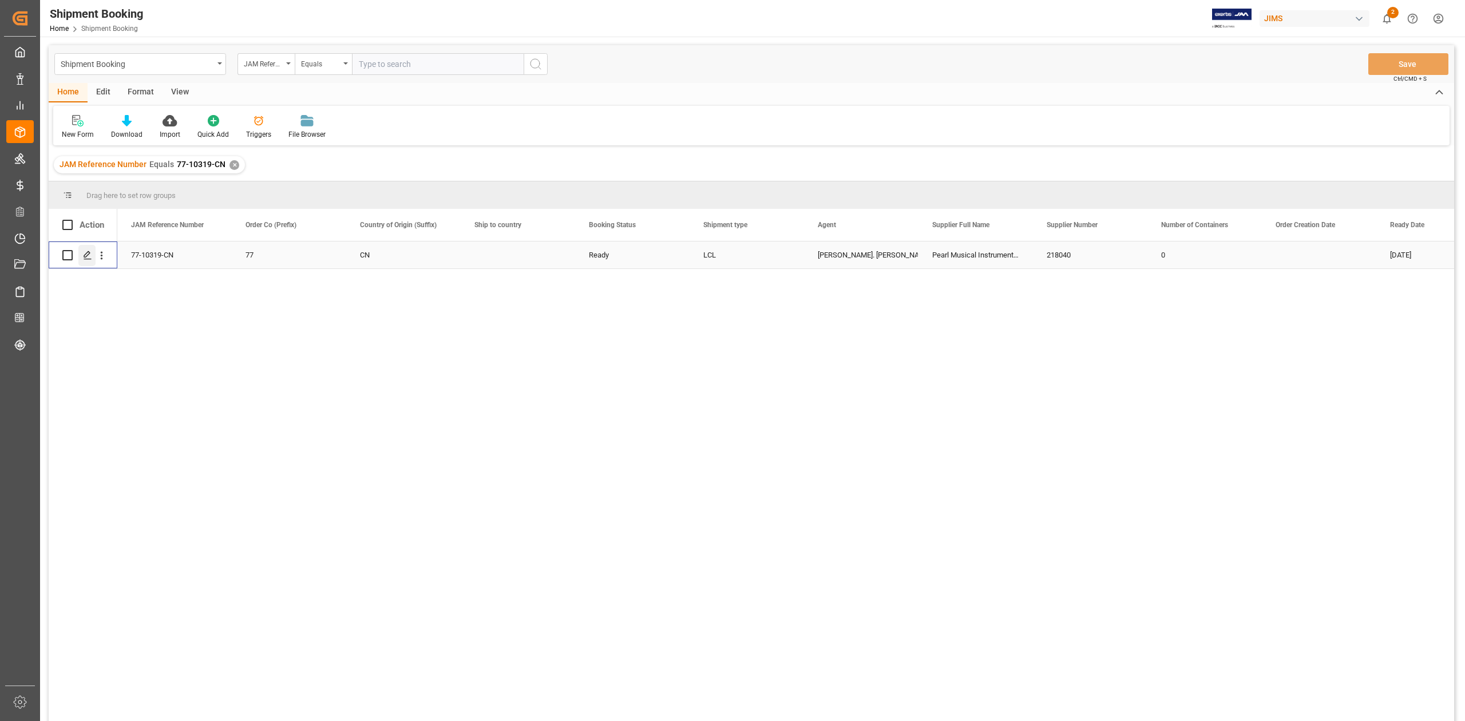
click at [88, 259] on icon "Press SPACE to select this row." at bounding box center [87, 255] width 9 height 9
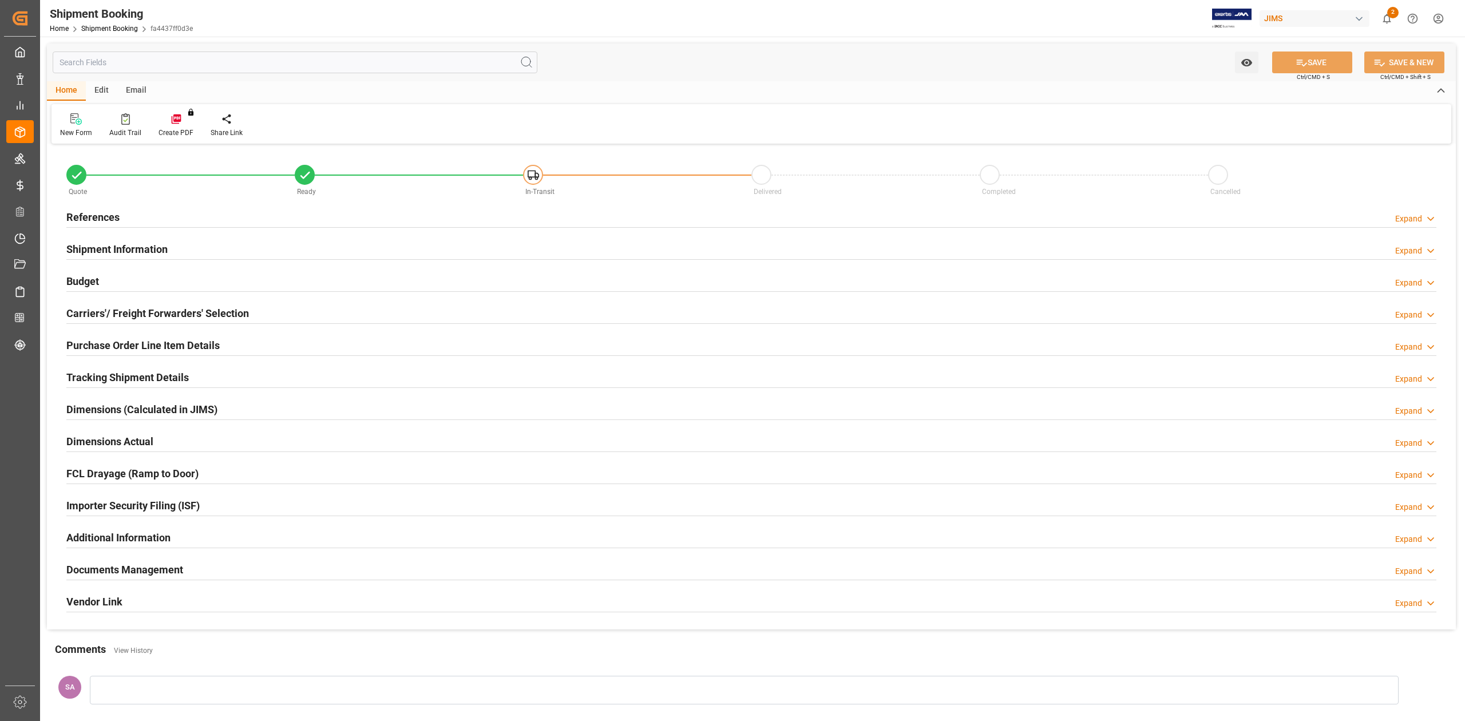
type input "0"
type input "29-08-2025"
click at [116, 219] on h2 "References" at bounding box center [92, 217] width 53 height 15
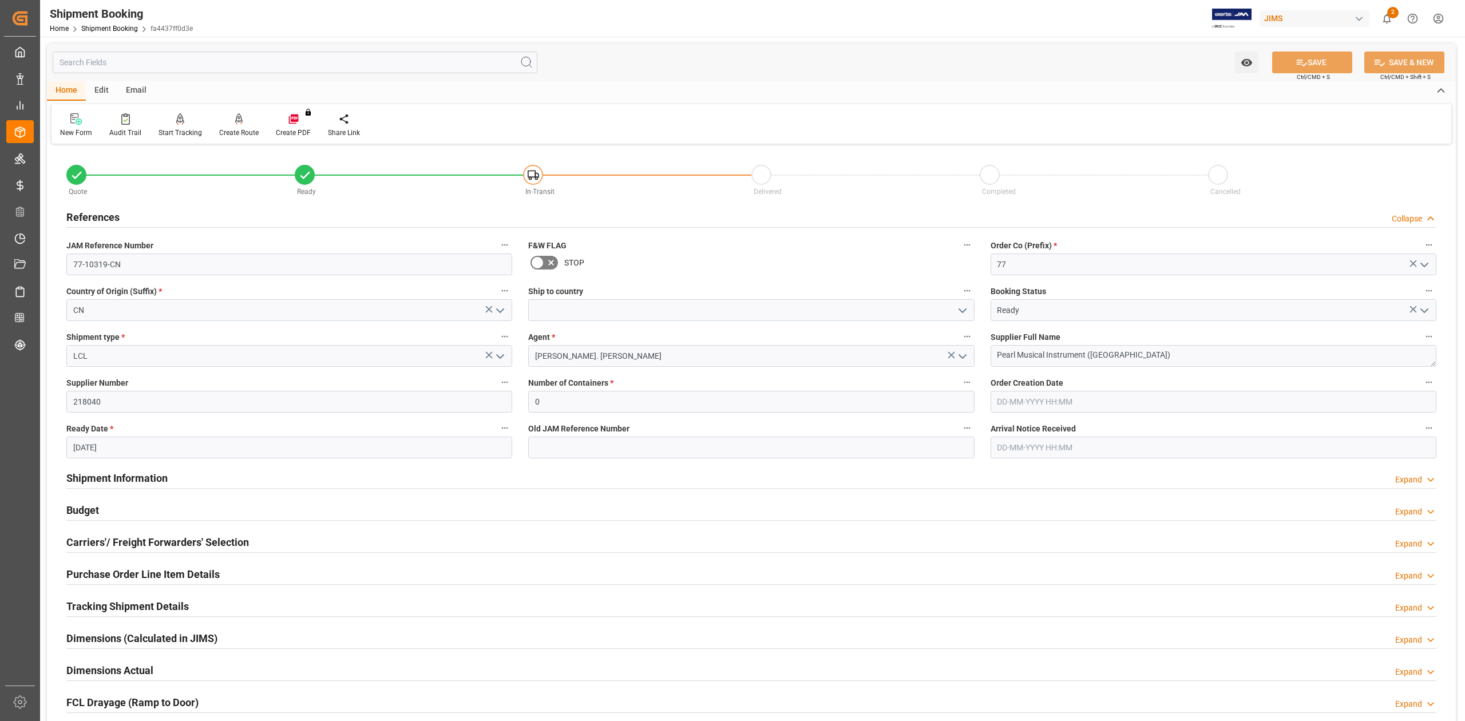
click at [105, 216] on h2 "References" at bounding box center [92, 217] width 53 height 15
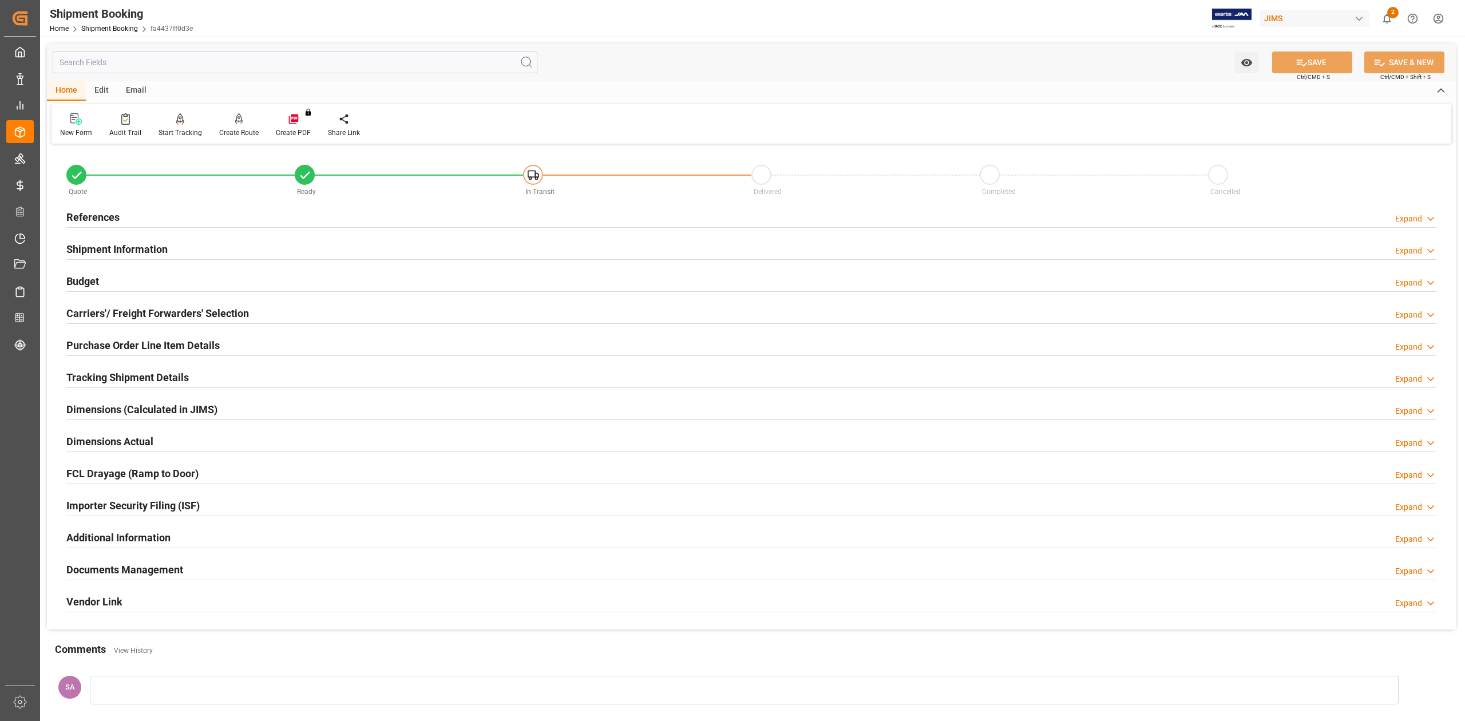
click at [96, 307] on h2 "Carriers'/ Freight Forwarders' Selection" at bounding box center [157, 313] width 183 height 15
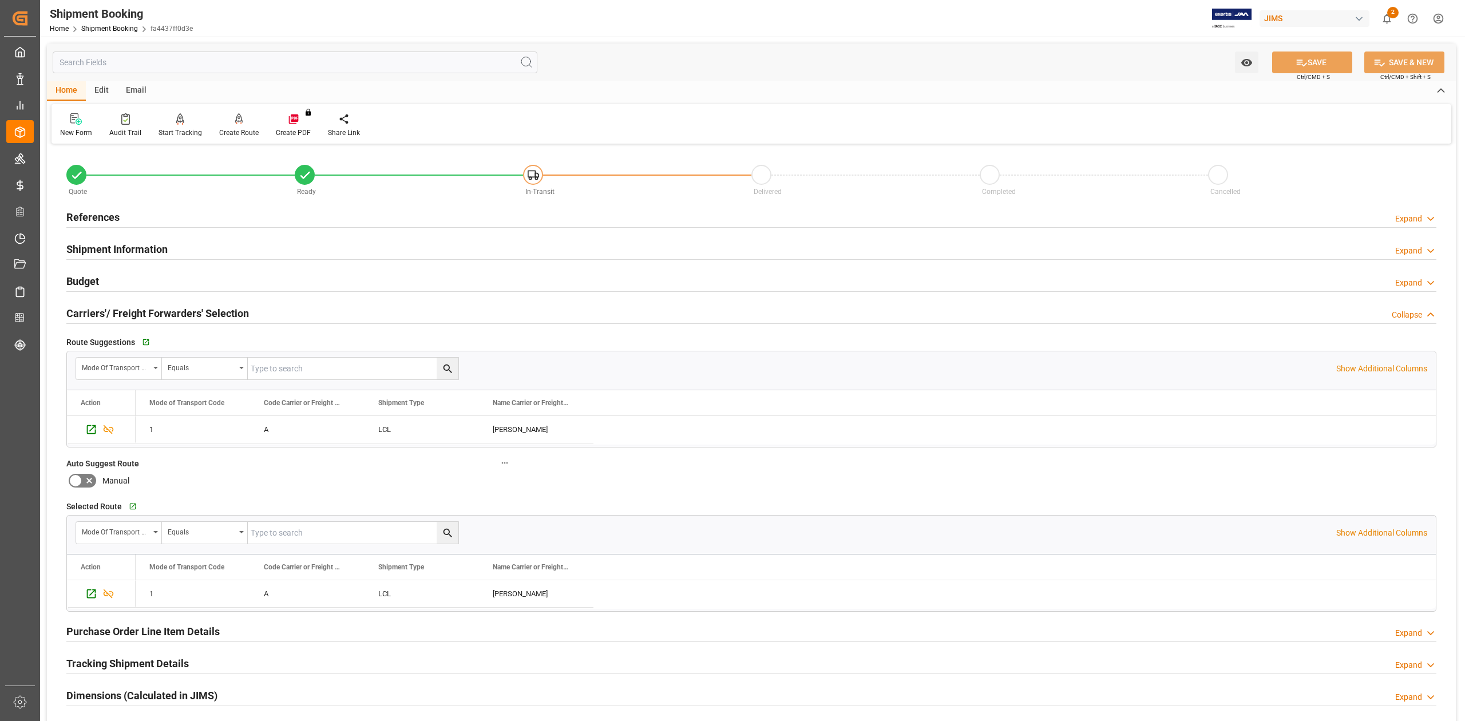
click at [102, 312] on h2 "Carriers'/ Freight Forwarders' Selection" at bounding box center [157, 313] width 183 height 15
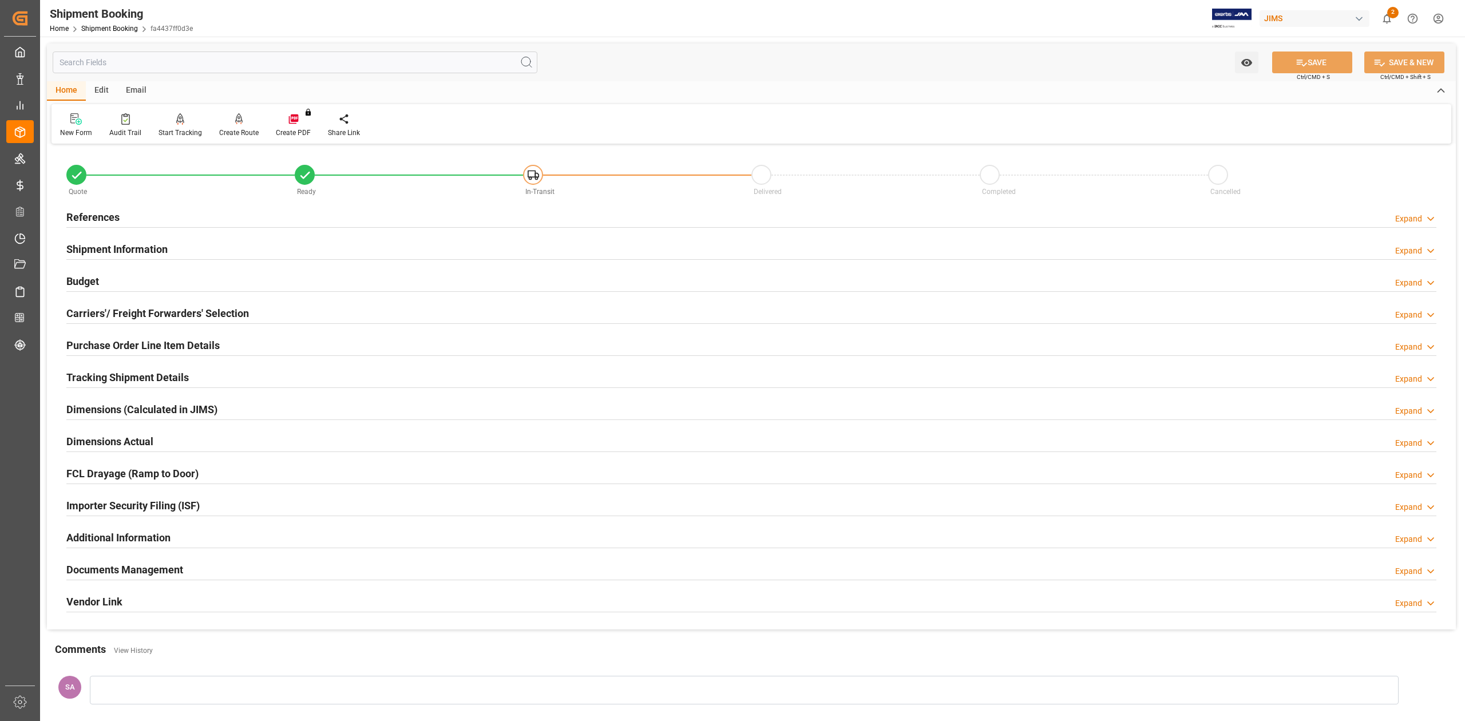
click at [104, 250] on h2 "Shipment Information" at bounding box center [116, 249] width 101 height 15
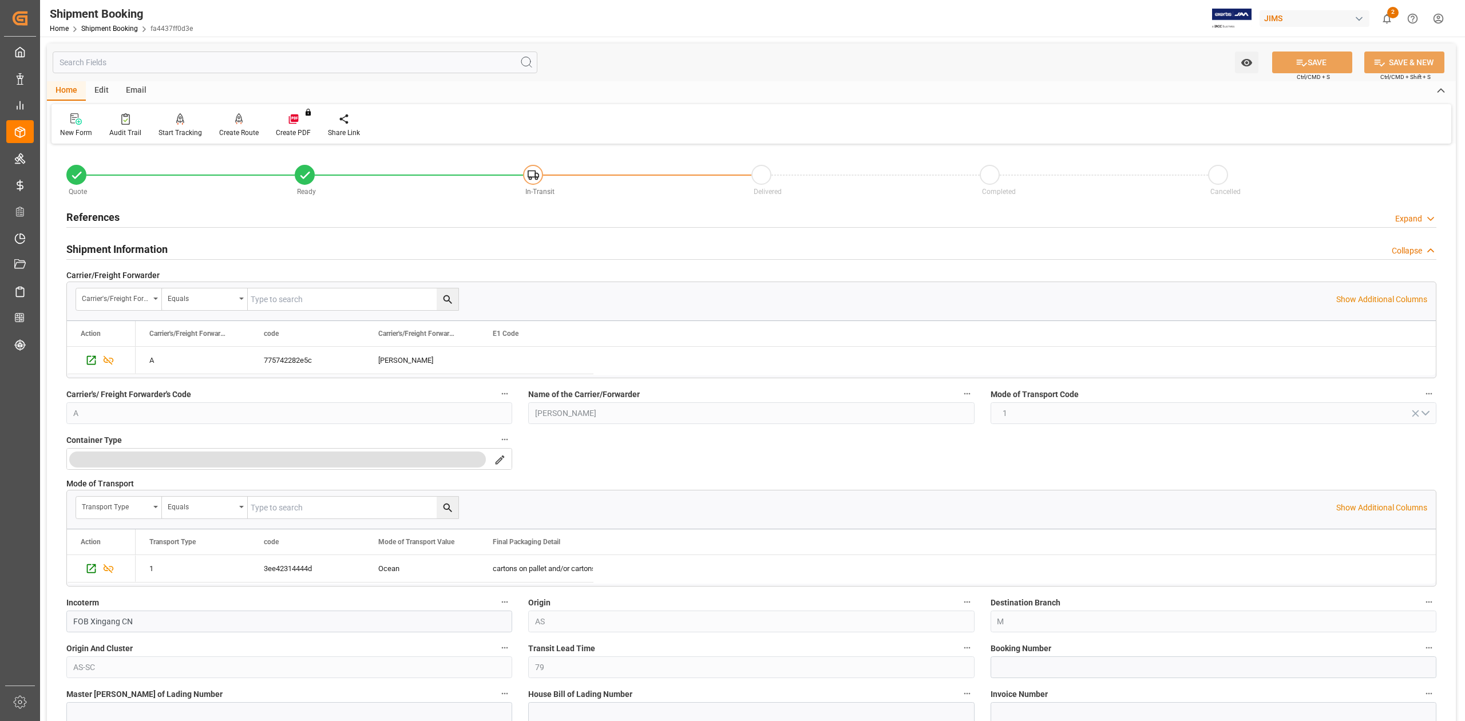
scroll to position [229, 0]
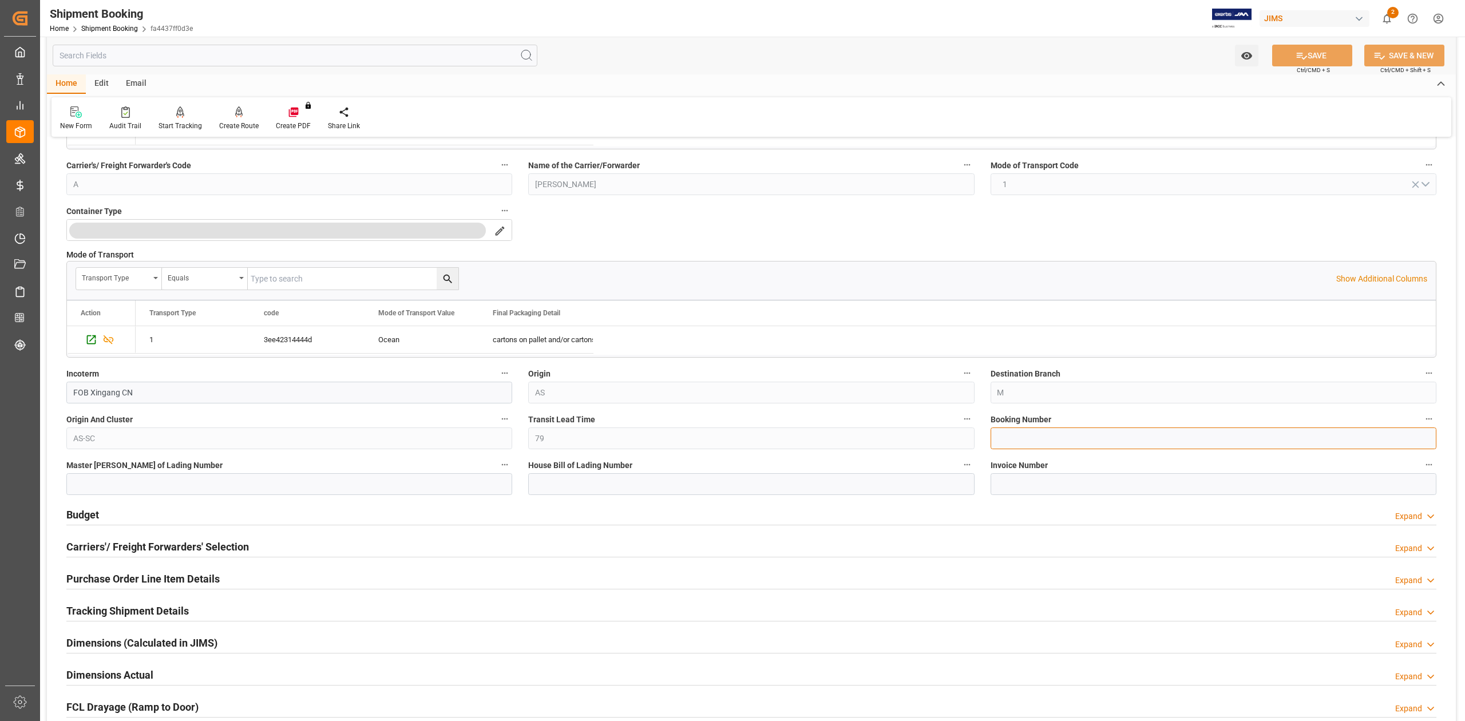
click at [1020, 436] on input at bounding box center [1214, 439] width 446 height 22
paste input "13634505"
type input "13634505"
click at [1306, 54] on button "SAVE" at bounding box center [1312, 56] width 80 height 22
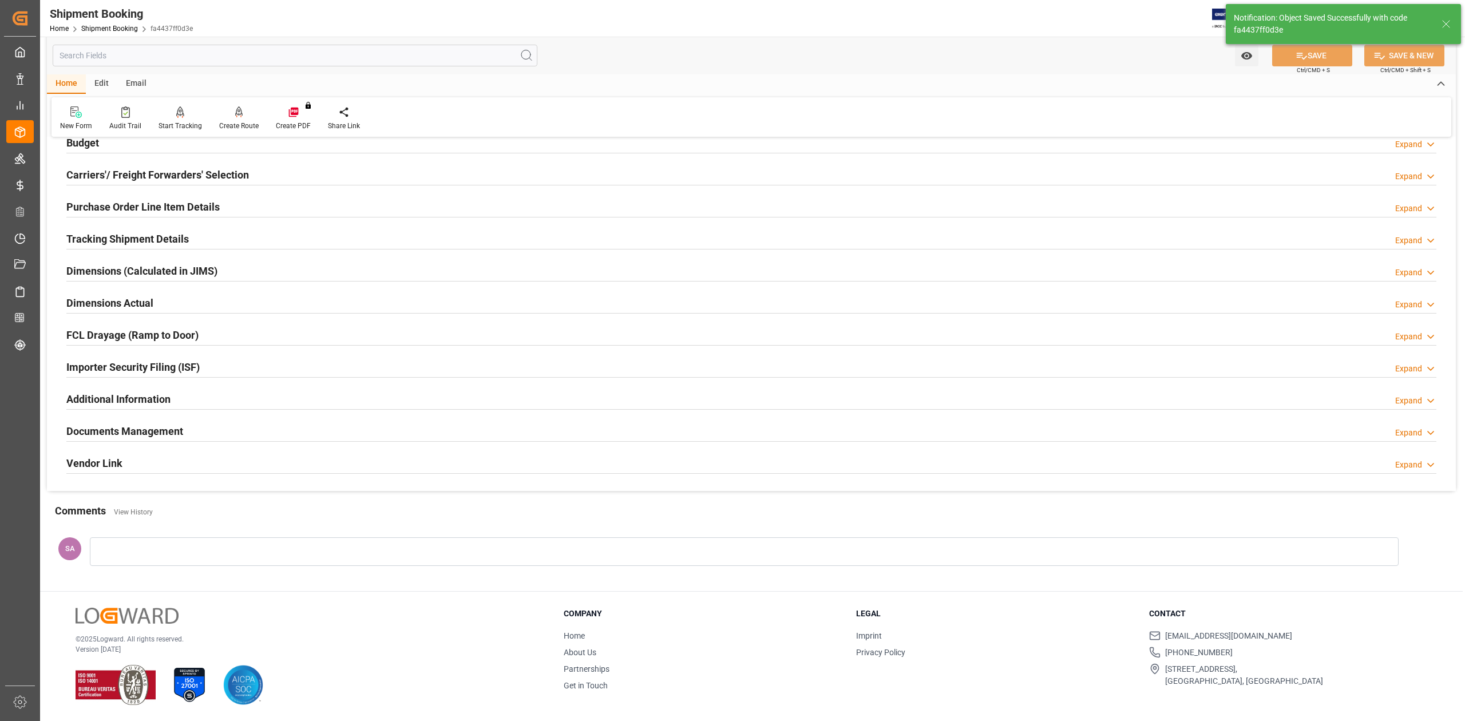
scroll to position [0, 0]
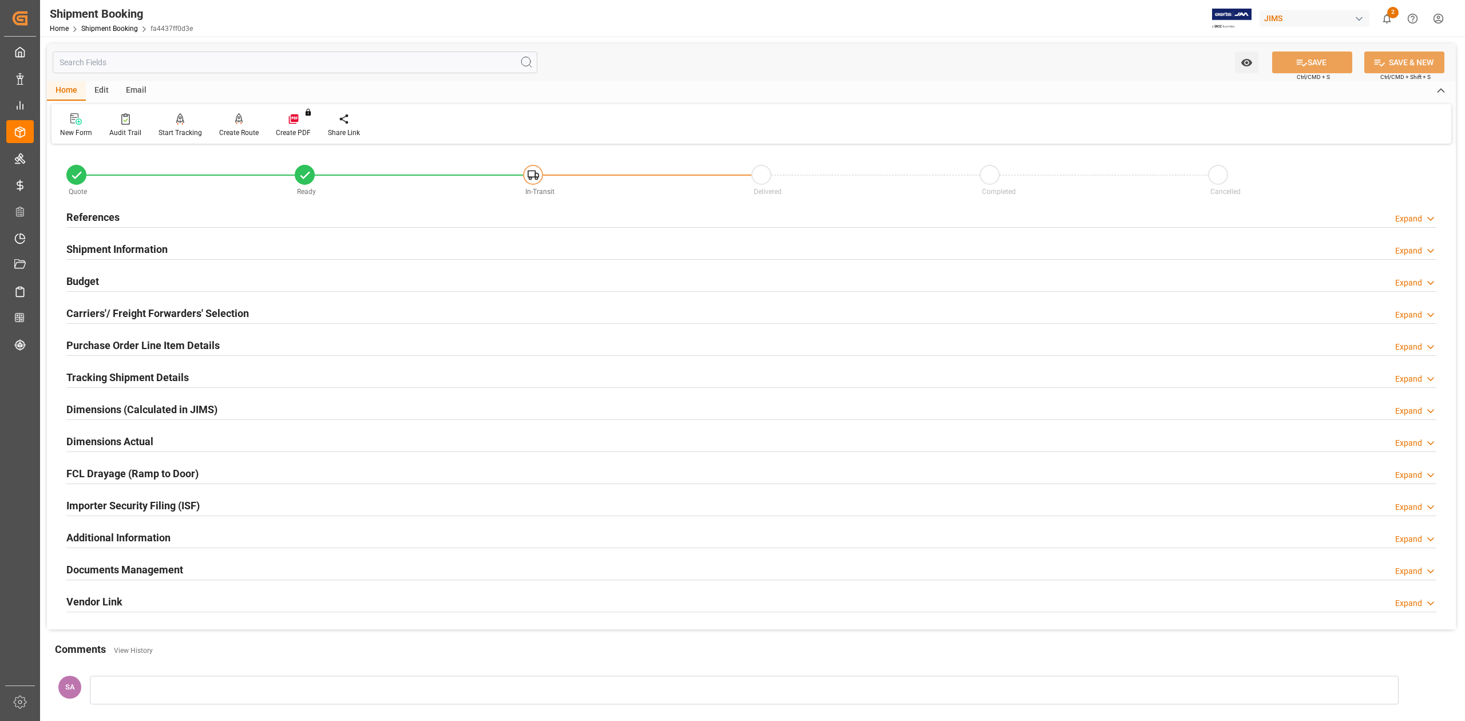
click at [152, 252] on h2 "Shipment Information" at bounding box center [116, 249] width 101 height 15
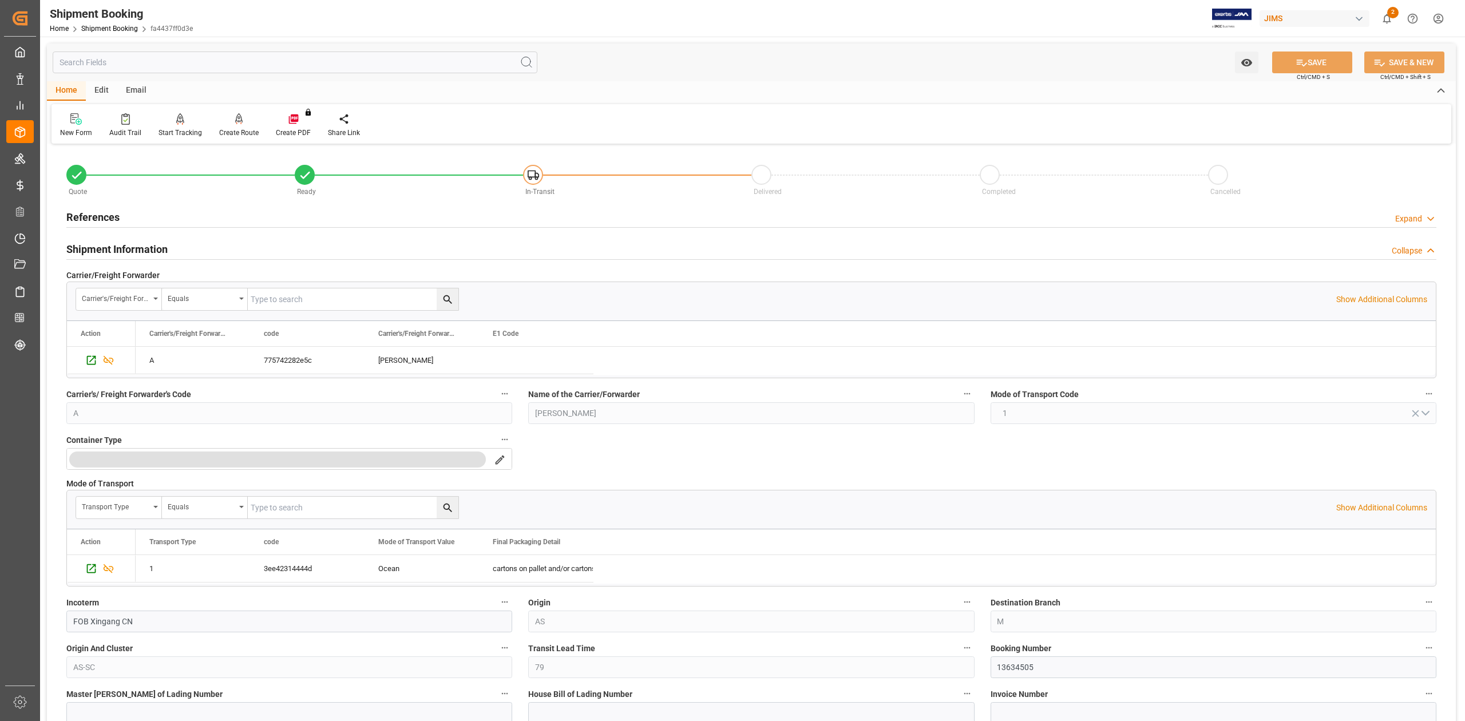
click at [152, 252] on h2 "Shipment Information" at bounding box center [116, 249] width 101 height 15
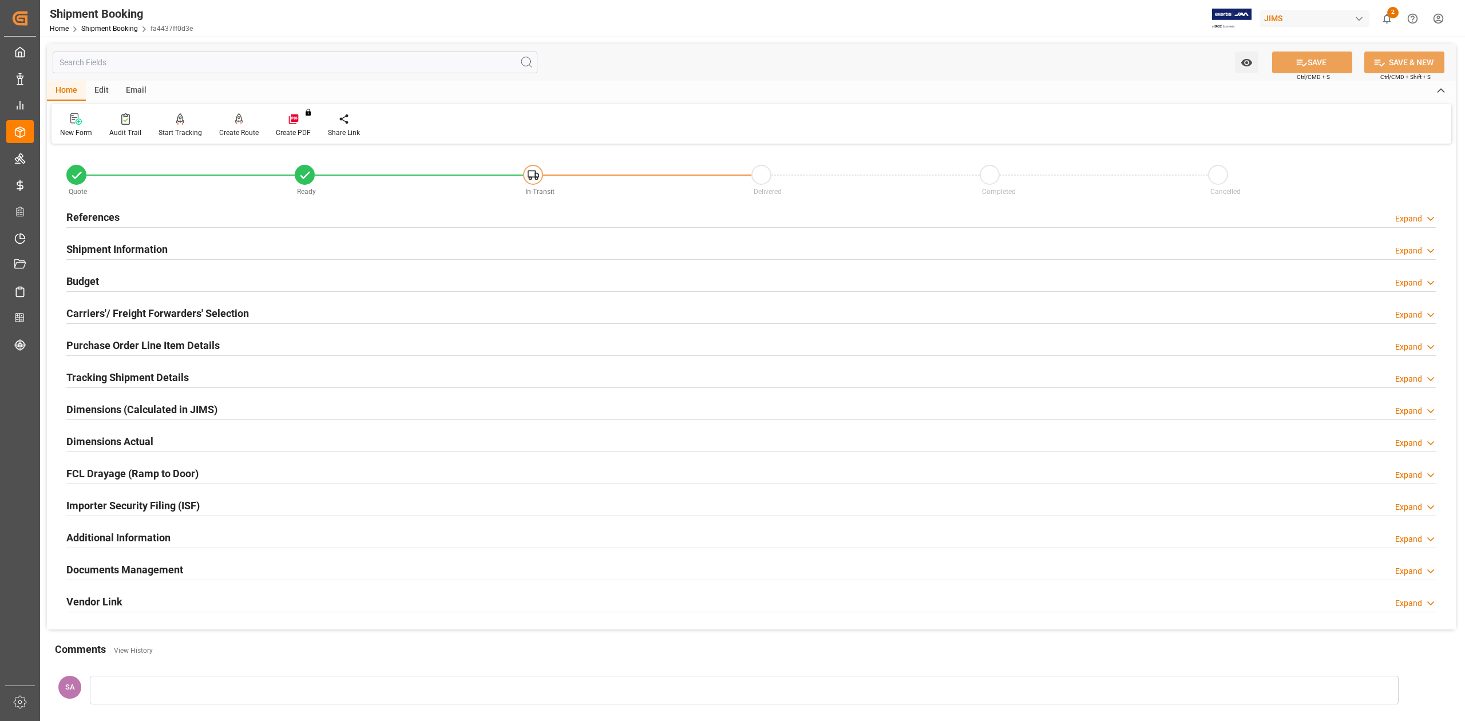
click at [111, 214] on h2 "References" at bounding box center [92, 217] width 53 height 15
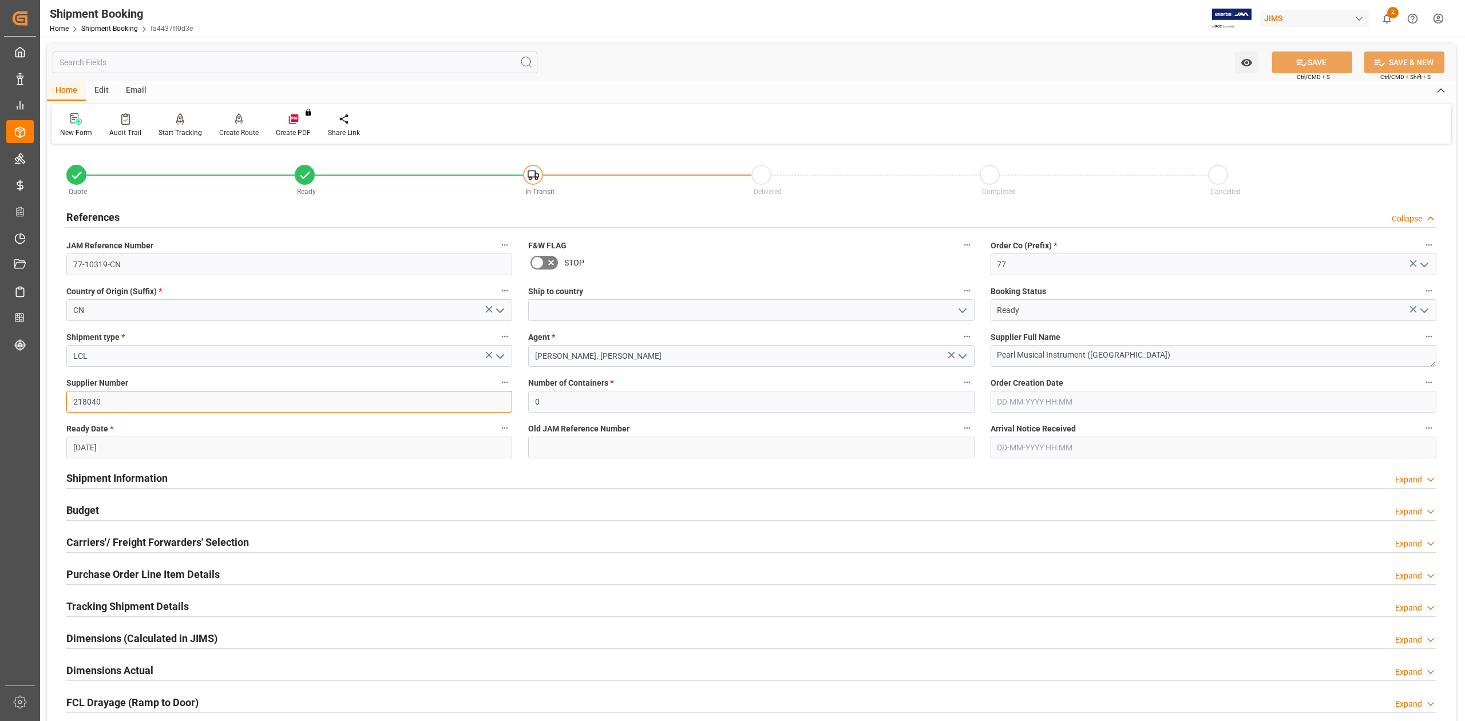
click at [163, 399] on input "218040" at bounding box center [289, 402] width 446 height 22
click at [163, 398] on input "218040" at bounding box center [289, 402] width 446 height 22
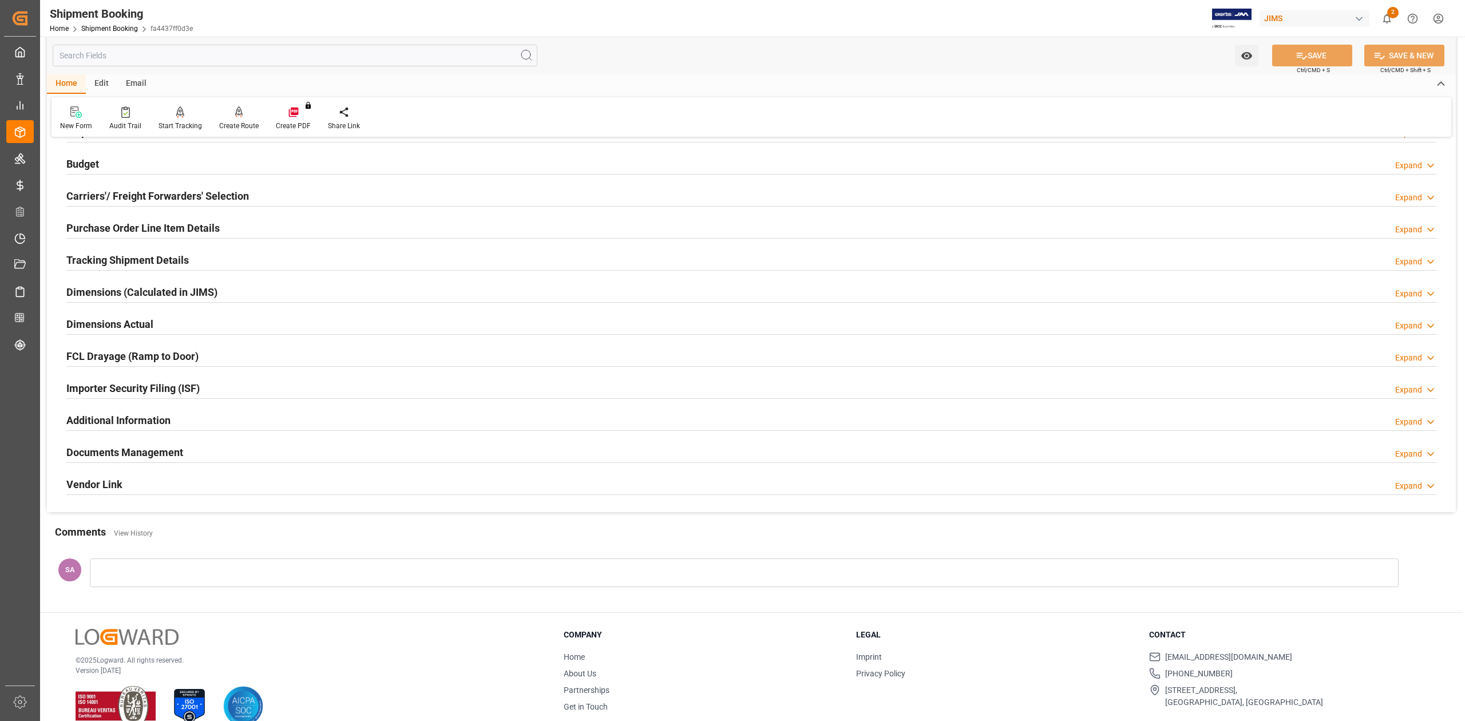
scroll to position [369, 0]
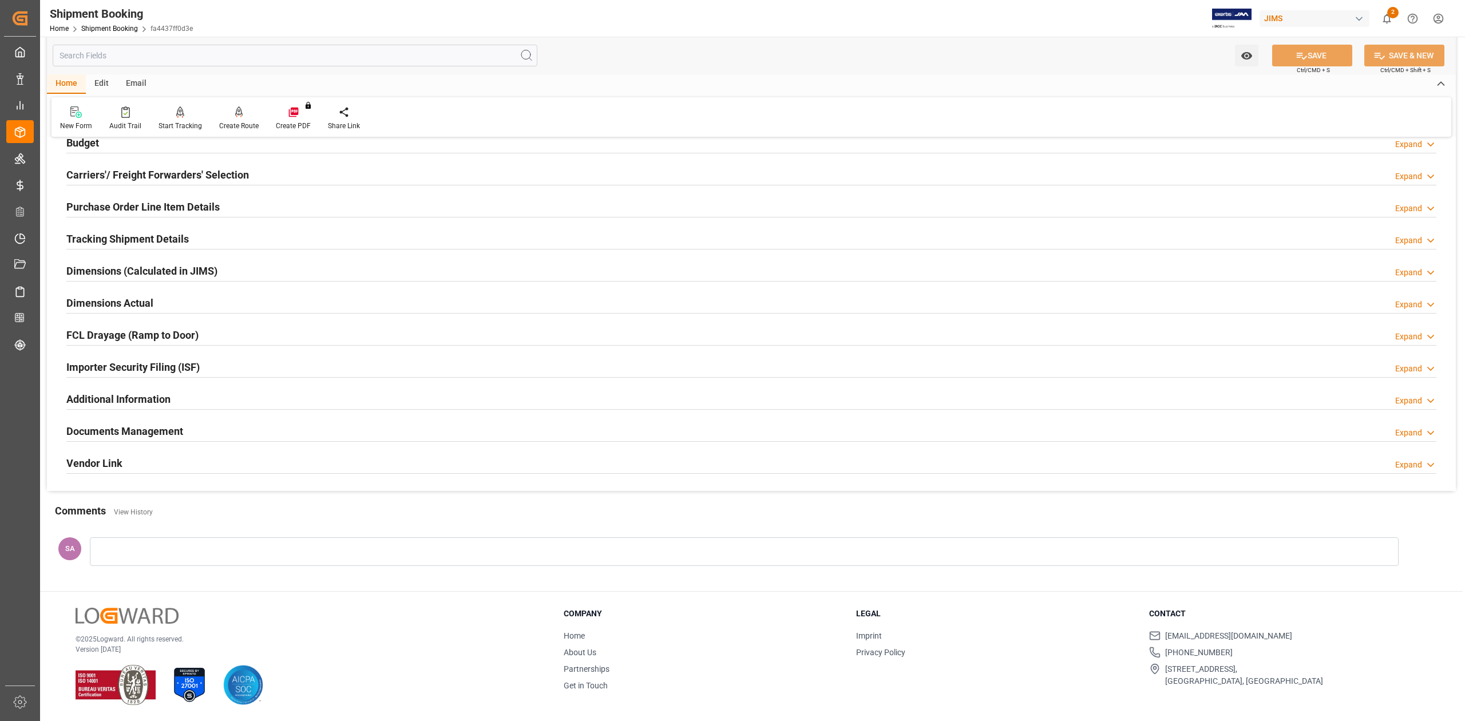
click at [90, 298] on h2 "Dimensions Actual" at bounding box center [109, 302] width 87 height 15
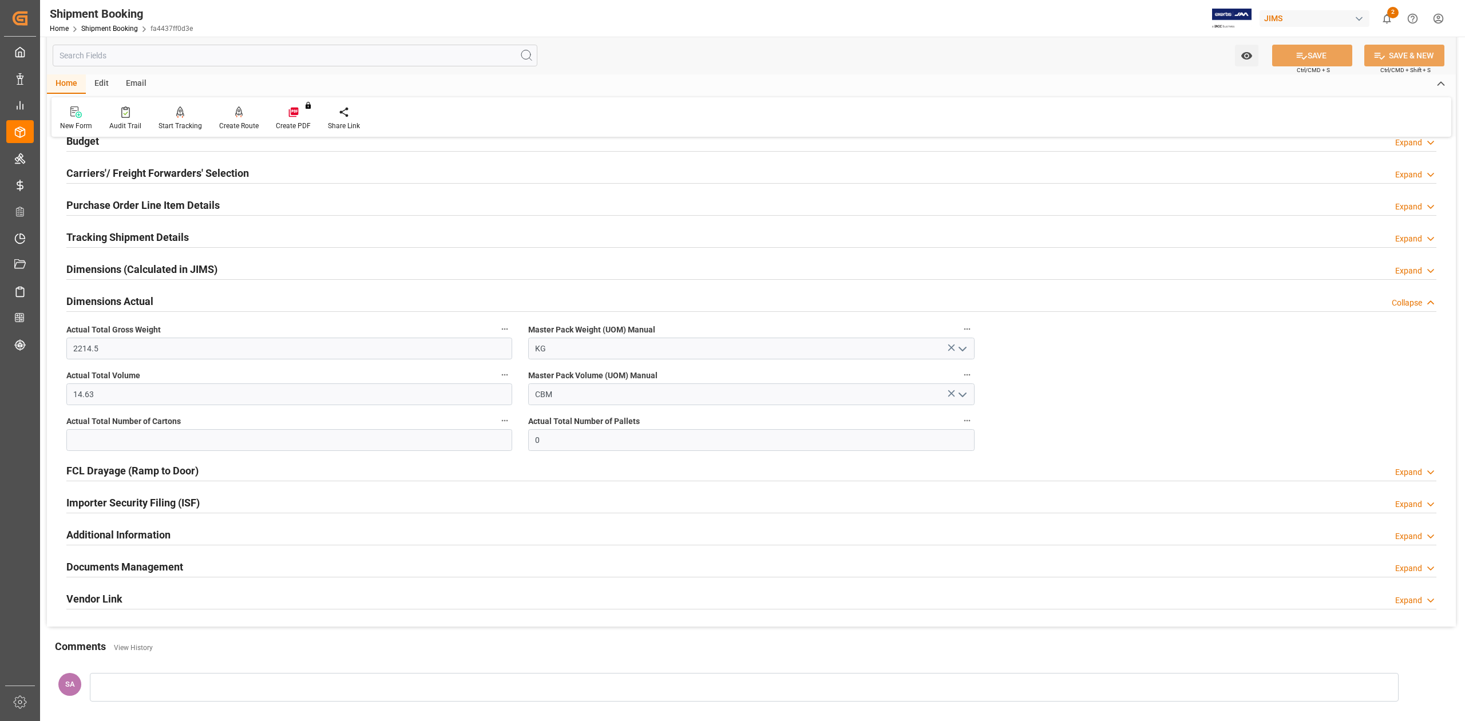
click at [280, 452] on div "Actual Total Number of Cartons" at bounding box center [289, 432] width 462 height 46
click at [263, 436] on input "text" at bounding box center [289, 440] width 446 height 22
type input "136"
click at [133, 388] on input "14.63" at bounding box center [289, 395] width 446 height 22
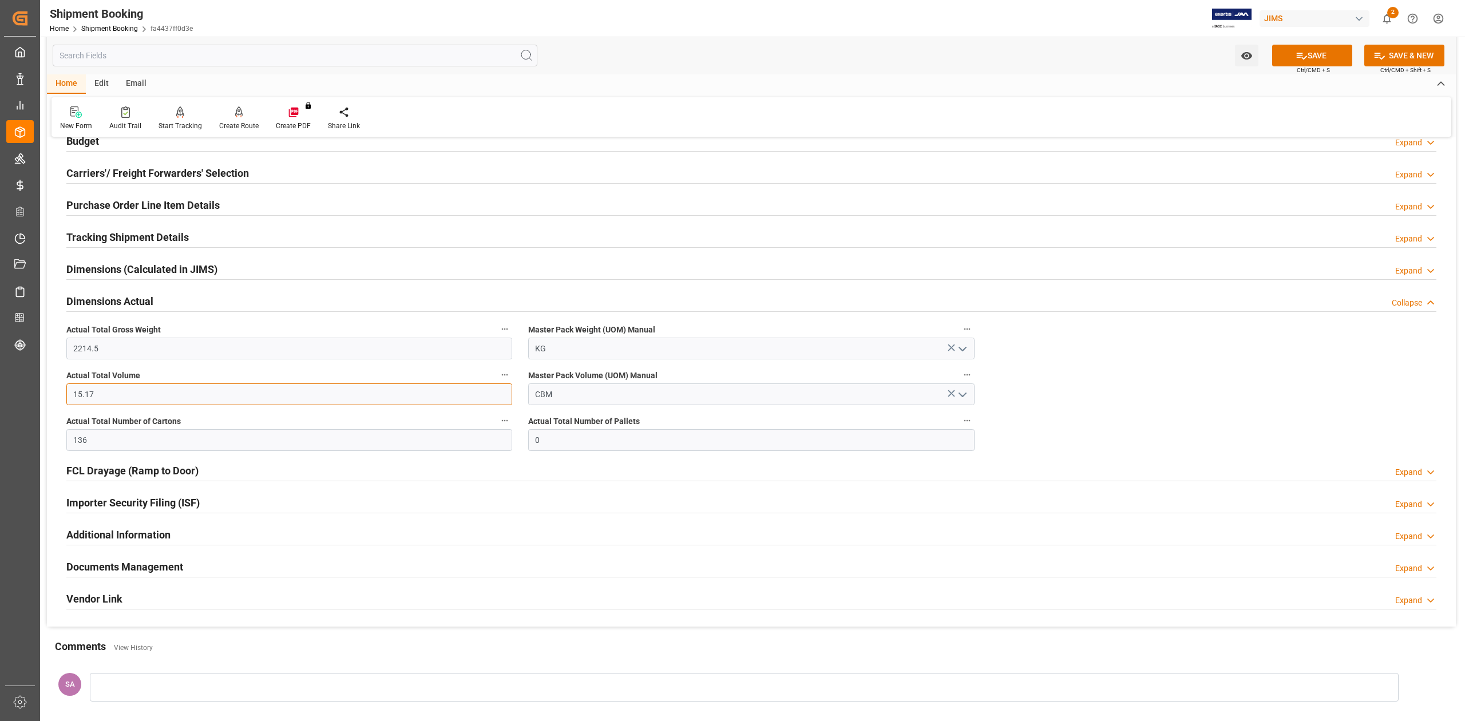
type input "15.17"
click at [116, 346] on input "2214.5" at bounding box center [289, 349] width 446 height 22
type input "2274"
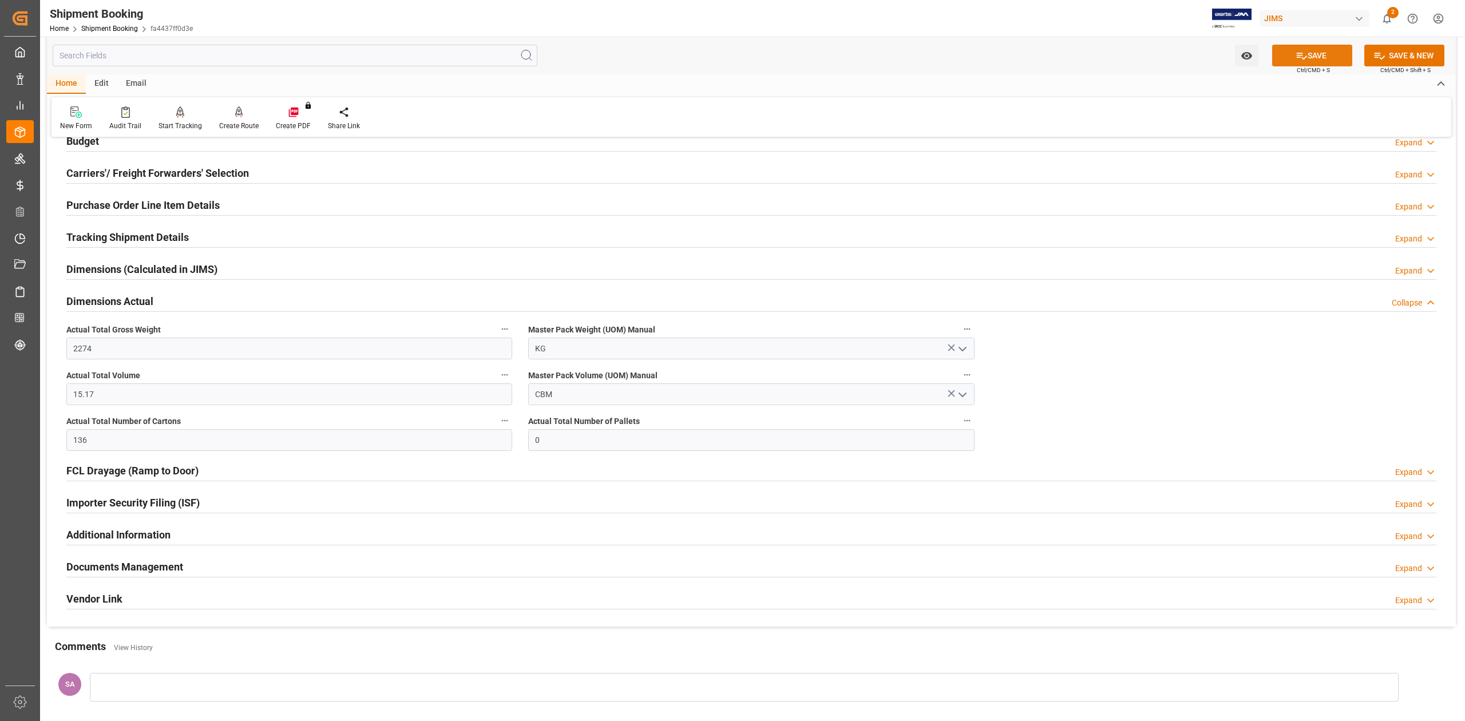
click at [1282, 61] on button "SAVE" at bounding box center [1312, 56] width 80 height 22
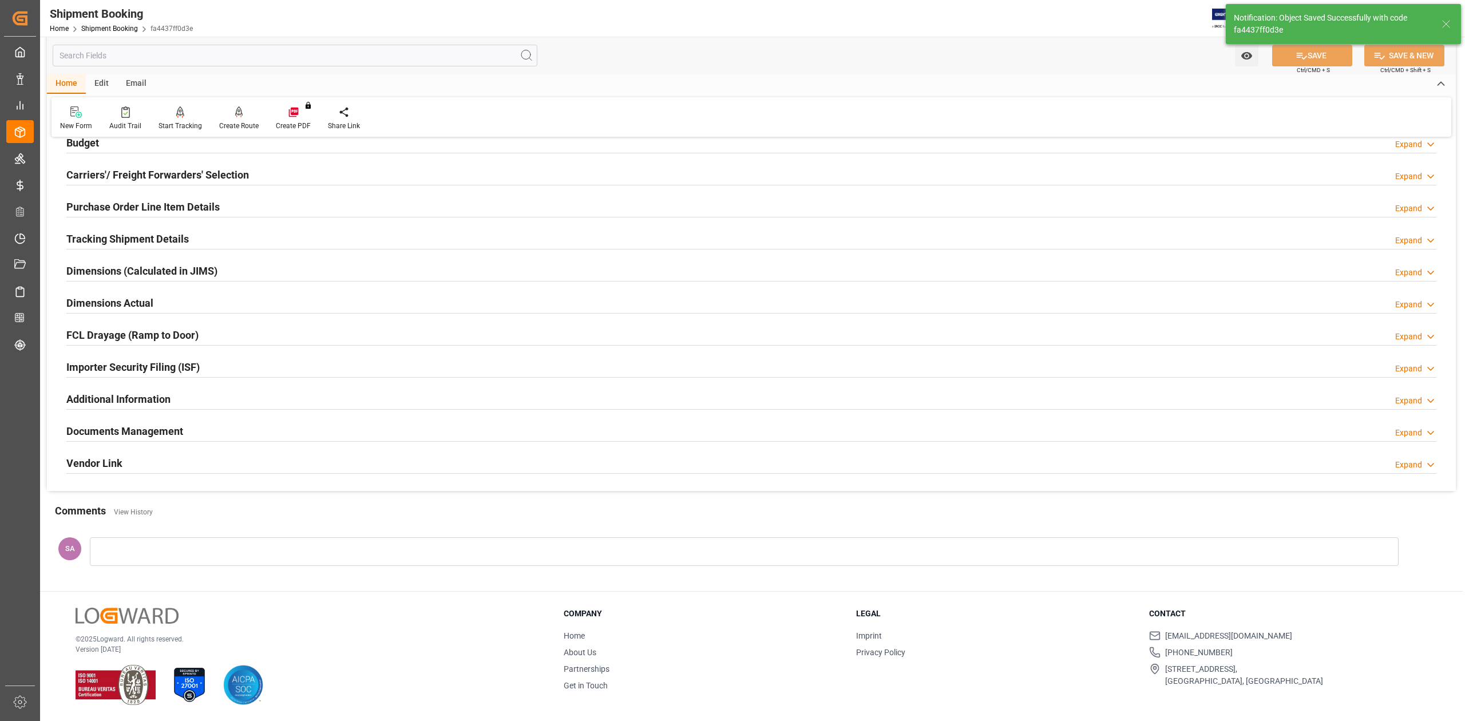
scroll to position [0, 0]
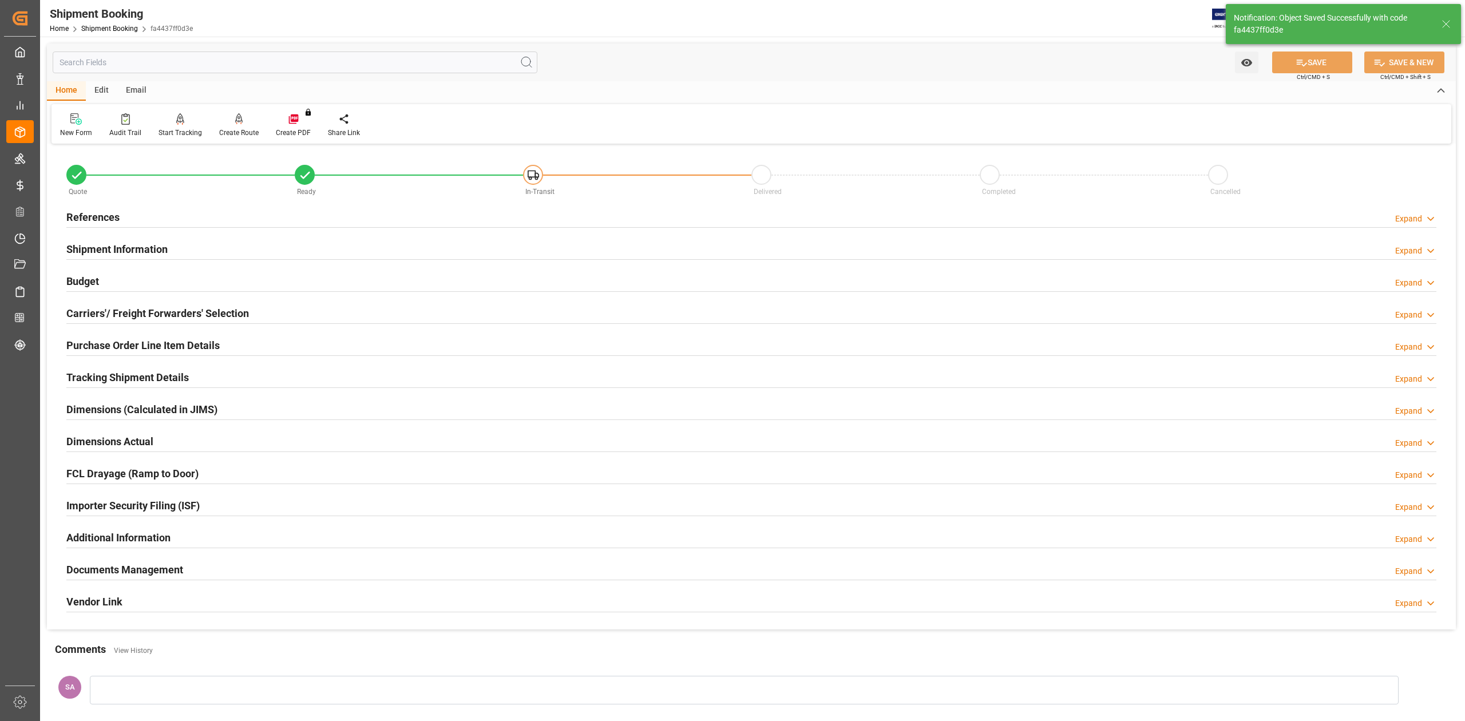
click at [120, 312] on h2 "Carriers'/ Freight Forwarders' Selection" at bounding box center [157, 313] width 183 height 15
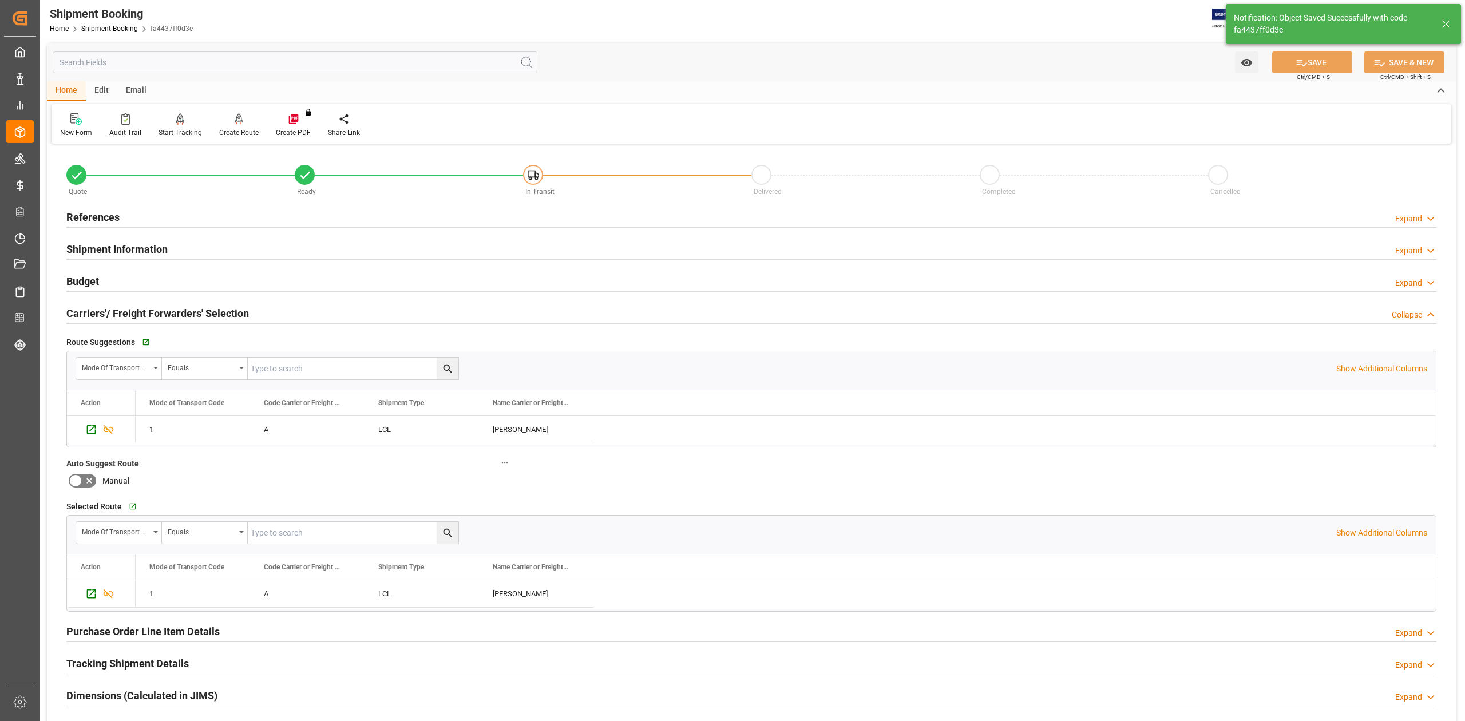
click at [120, 312] on h2 "Carriers'/ Freight Forwarders' Selection" at bounding box center [157, 313] width 183 height 15
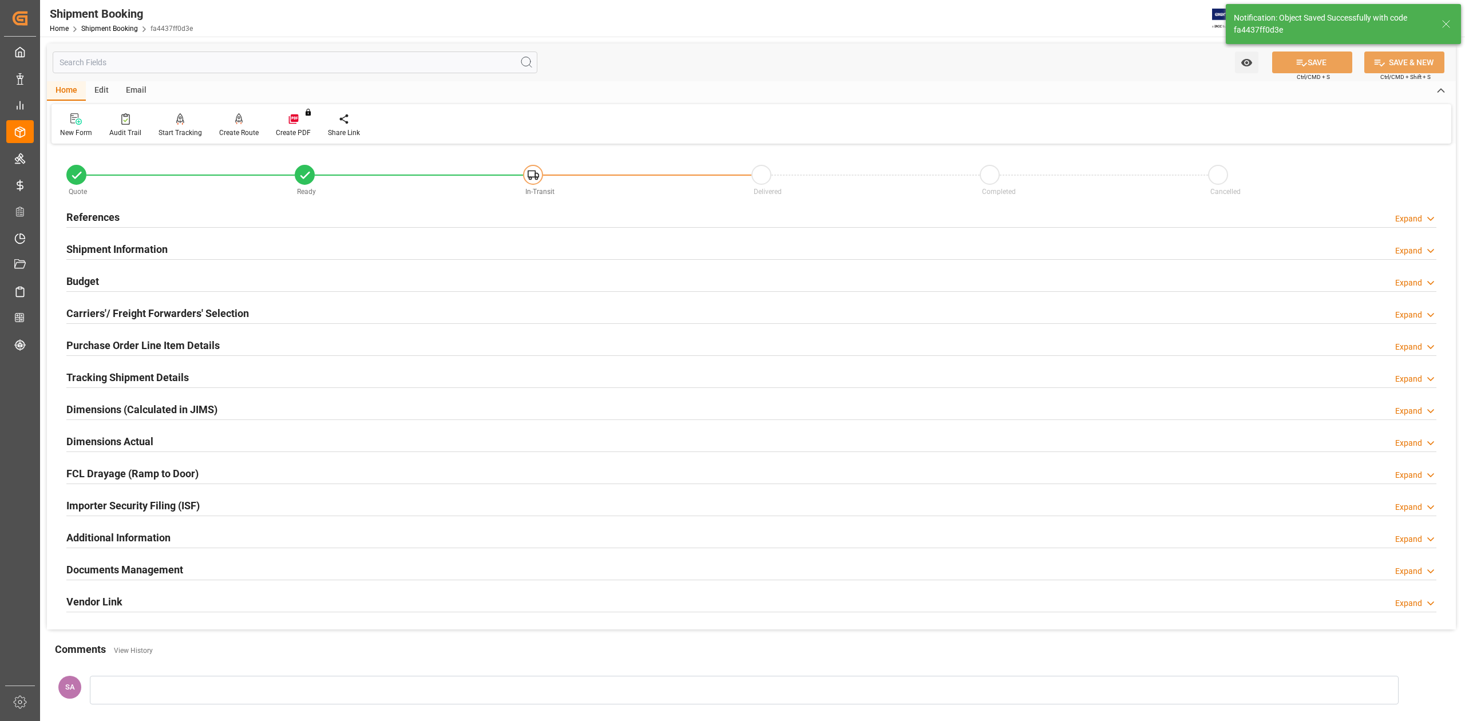
click at [128, 250] on h2 "Shipment Information" at bounding box center [116, 249] width 101 height 15
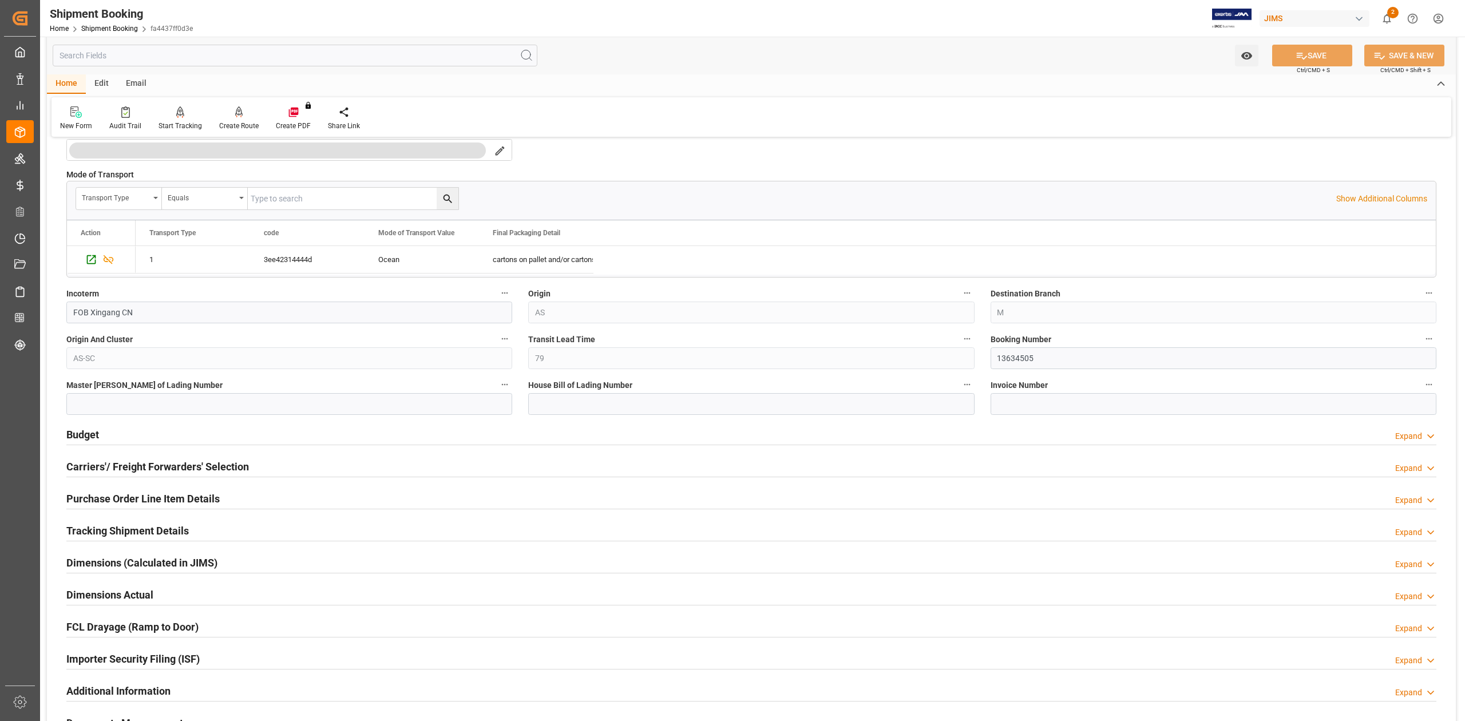
scroll to position [458, 0]
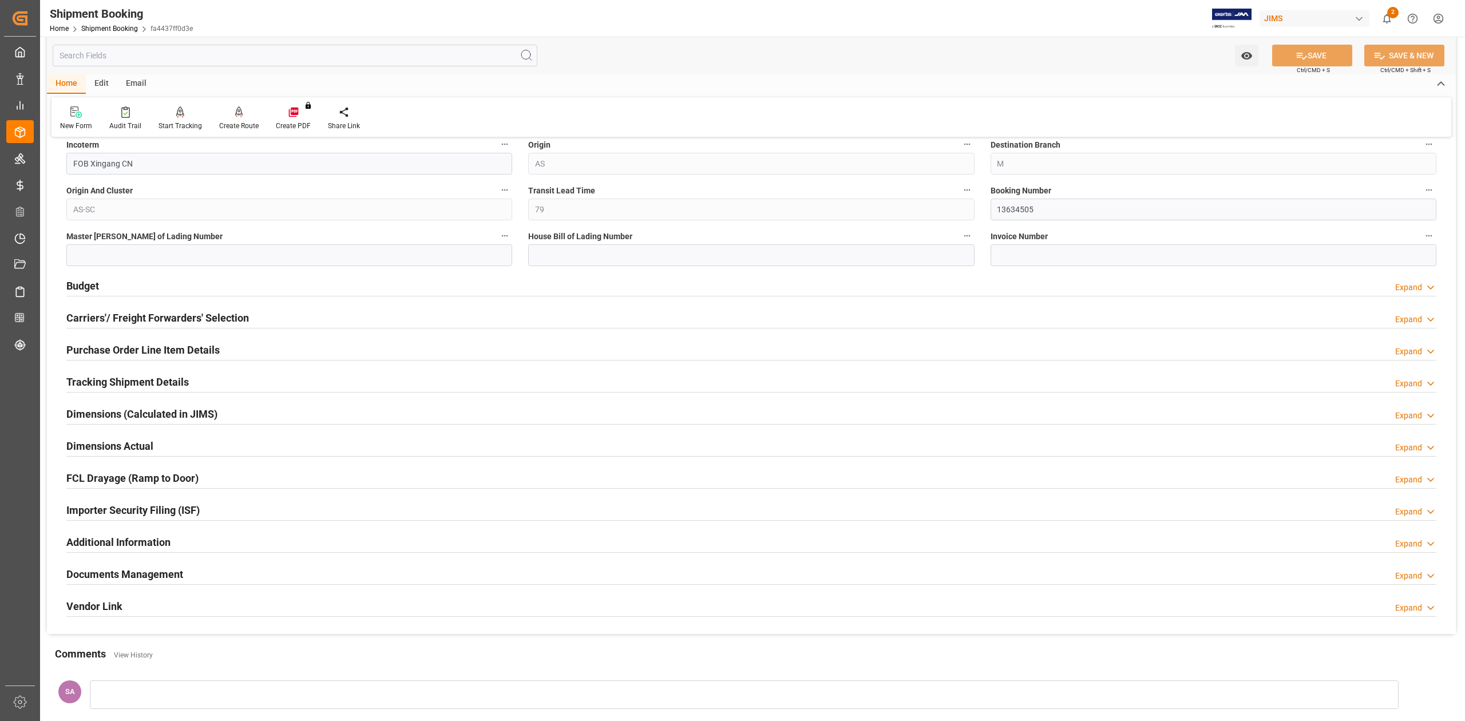
click at [85, 284] on h2 "Budget" at bounding box center [82, 285] width 33 height 15
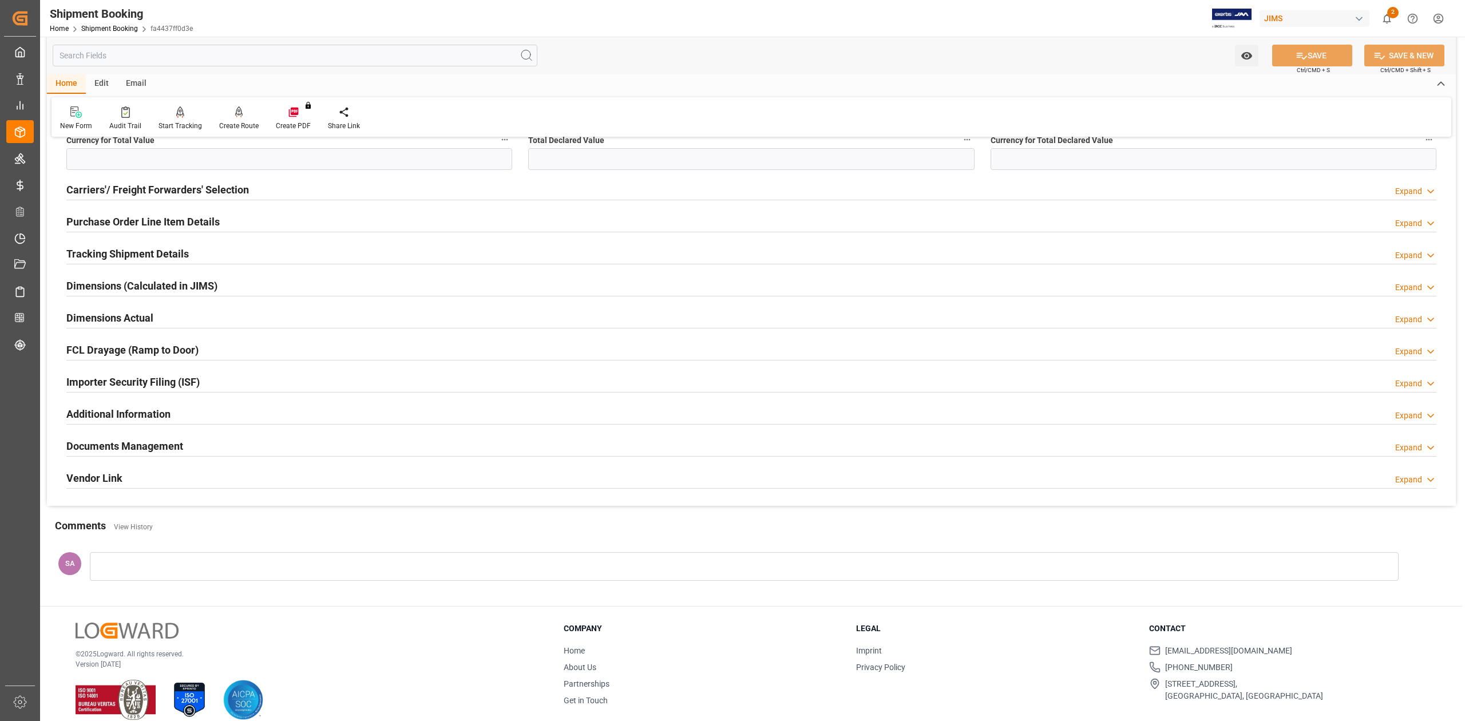
scroll to position [879, 0]
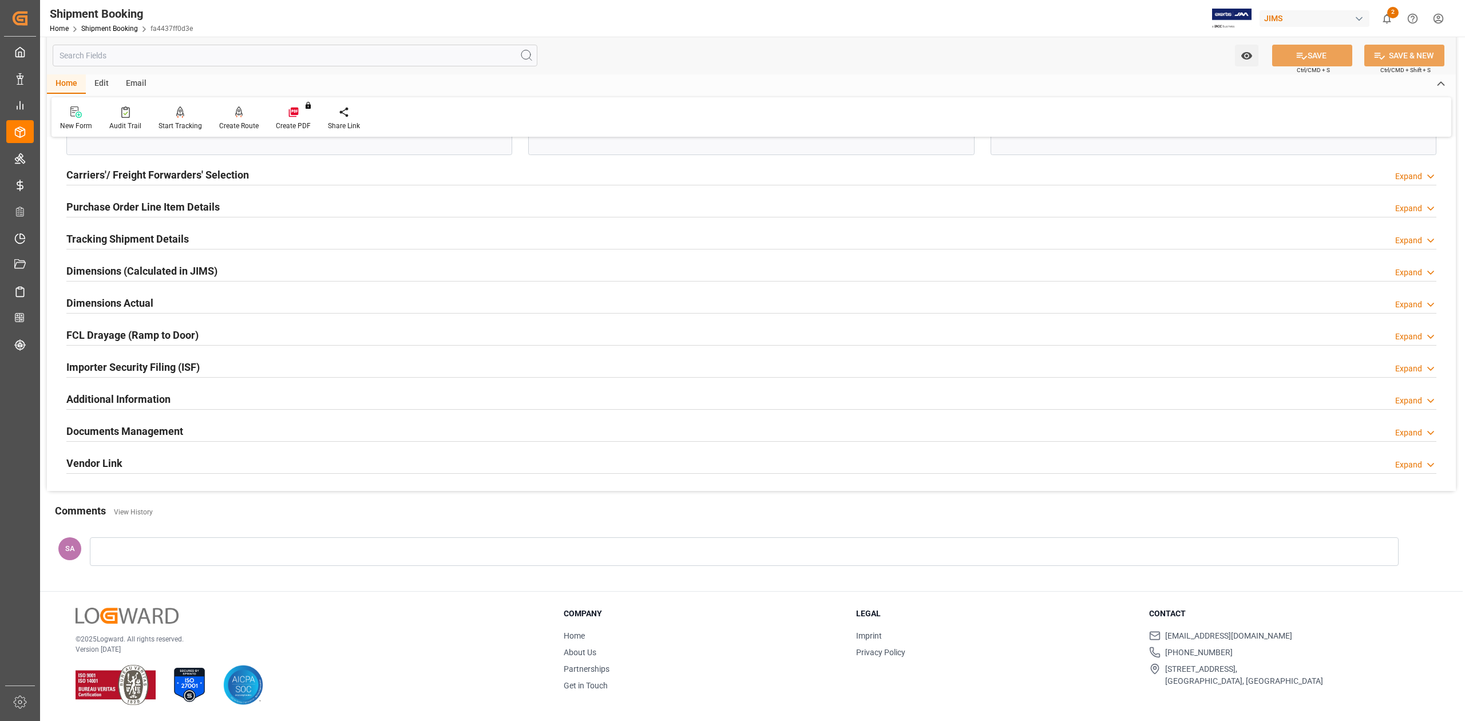
drag, startPoint x: 106, startPoint y: 301, endPoint x: 113, endPoint y: 301, distance: 6.9
click at [106, 301] on h2 "Dimensions Actual" at bounding box center [109, 302] width 87 height 15
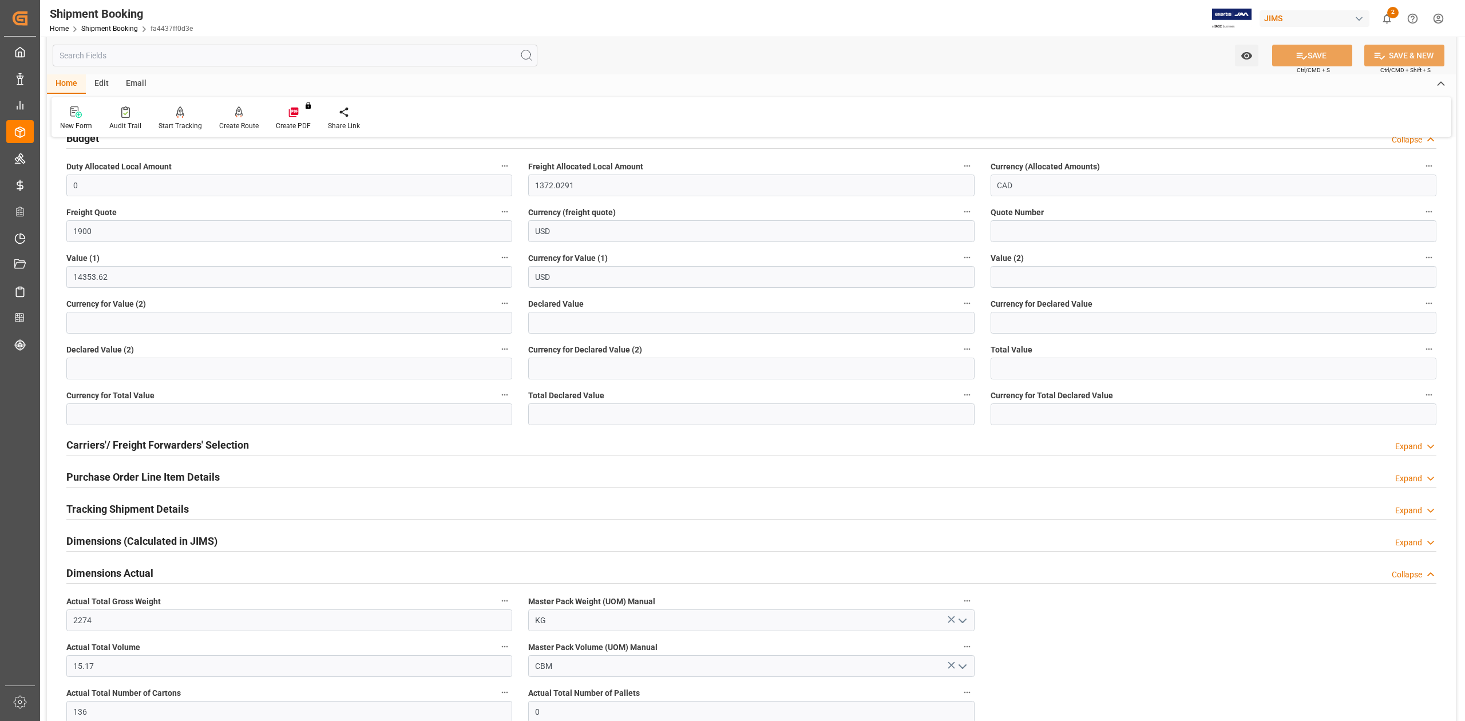
scroll to position [574, 0]
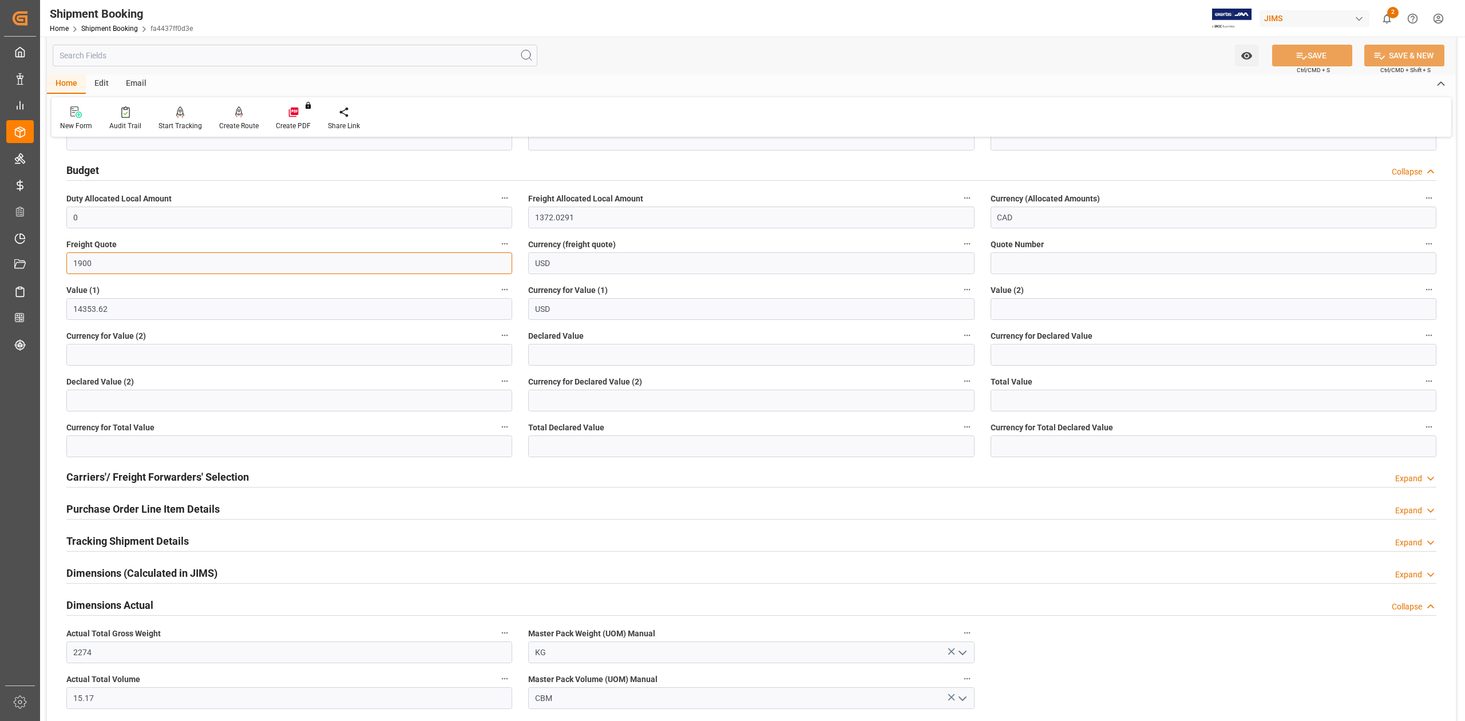
click at [101, 269] on input "1900" at bounding box center [289, 263] width 446 height 22
type input "1650"
click at [587, 262] on input "USD" at bounding box center [751, 263] width 446 height 22
click at [1296, 54] on icon at bounding box center [1302, 56] width 12 height 12
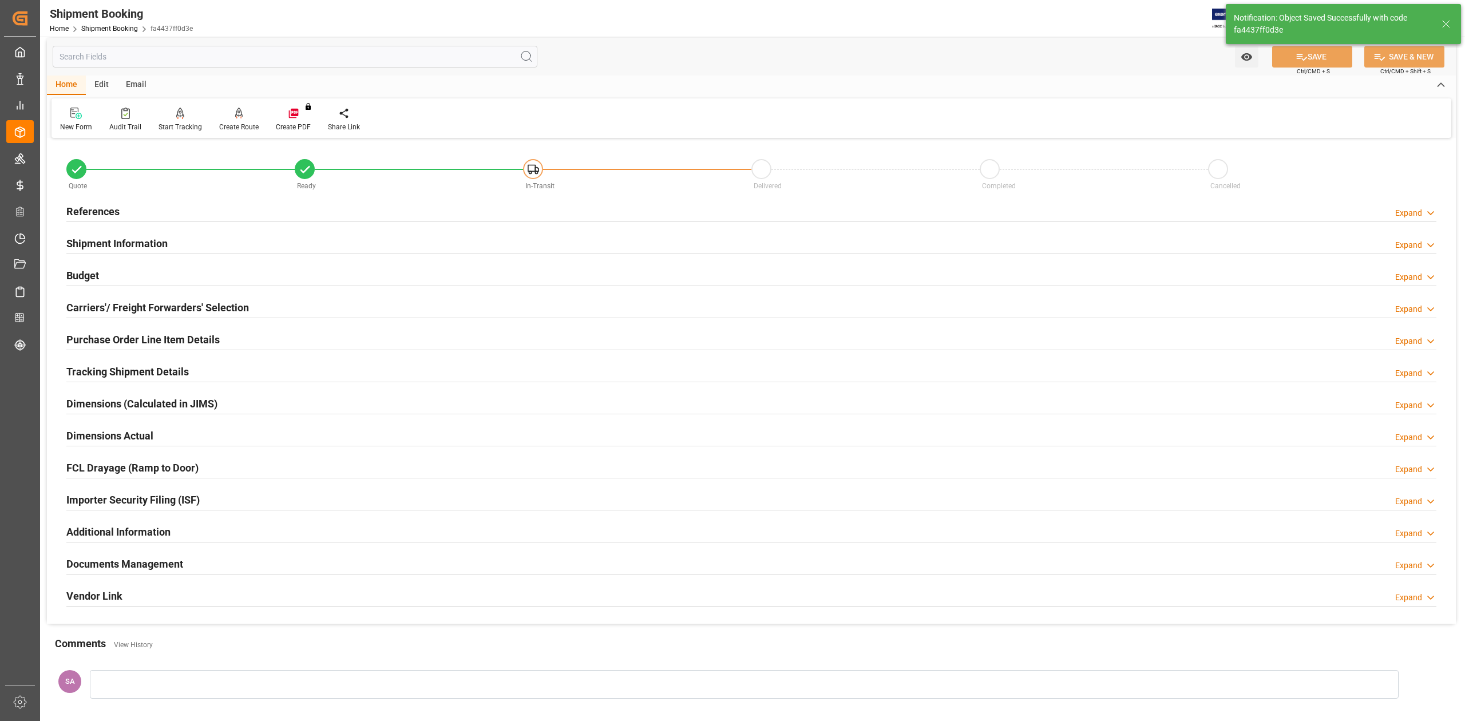
scroll to position [0, 0]
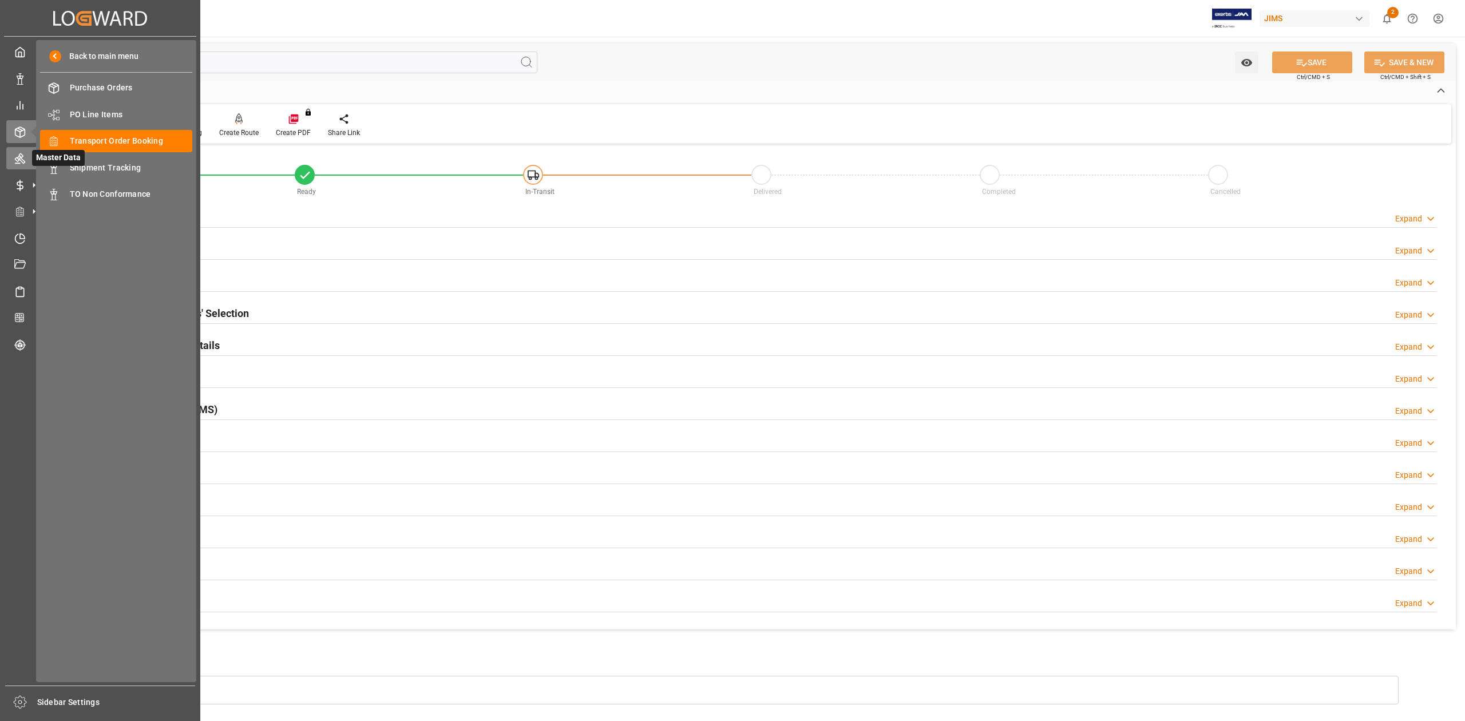
click at [23, 159] on icon at bounding box center [19, 158] width 11 height 11
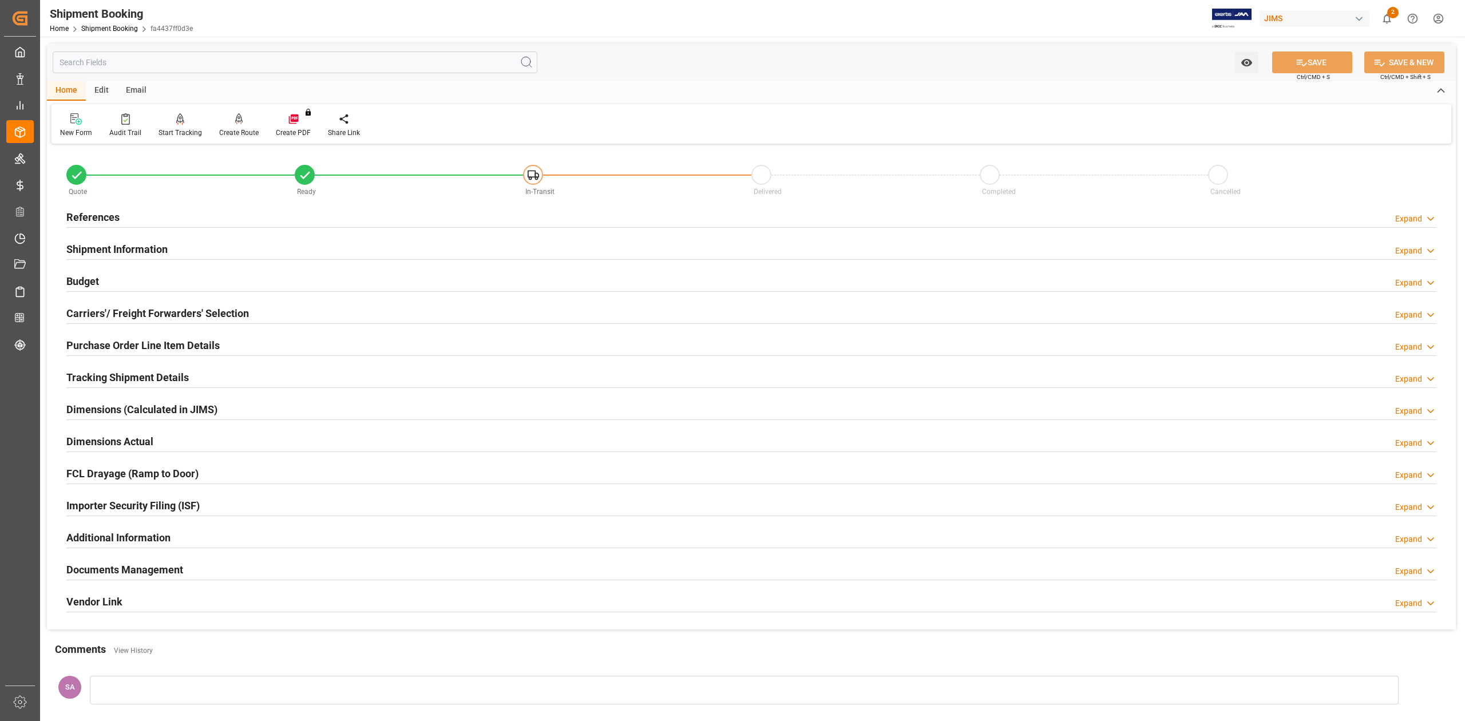
click at [101, 214] on h2 "References" at bounding box center [92, 217] width 53 height 15
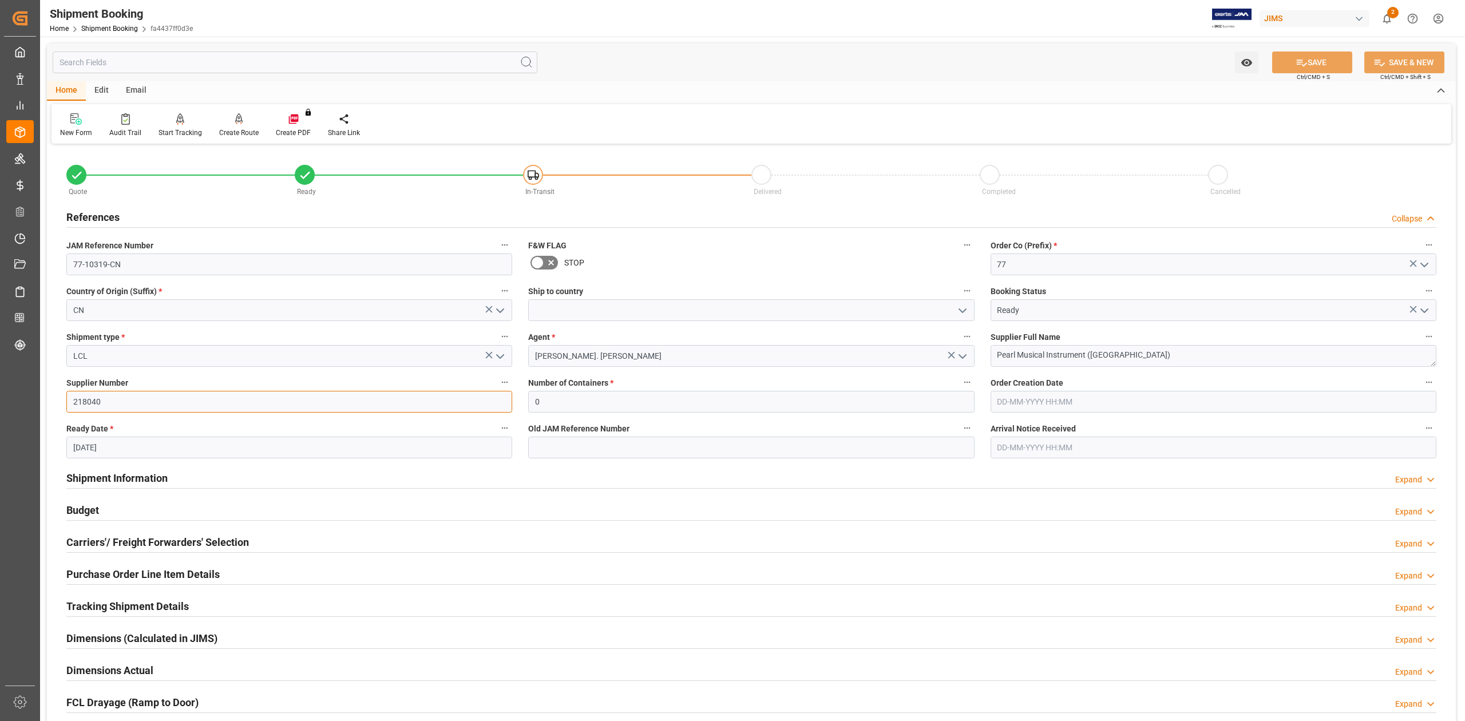
click at [127, 405] on input "218040" at bounding box center [289, 402] width 446 height 22
click at [127, 477] on h2 "Shipment Information" at bounding box center [116, 478] width 101 height 15
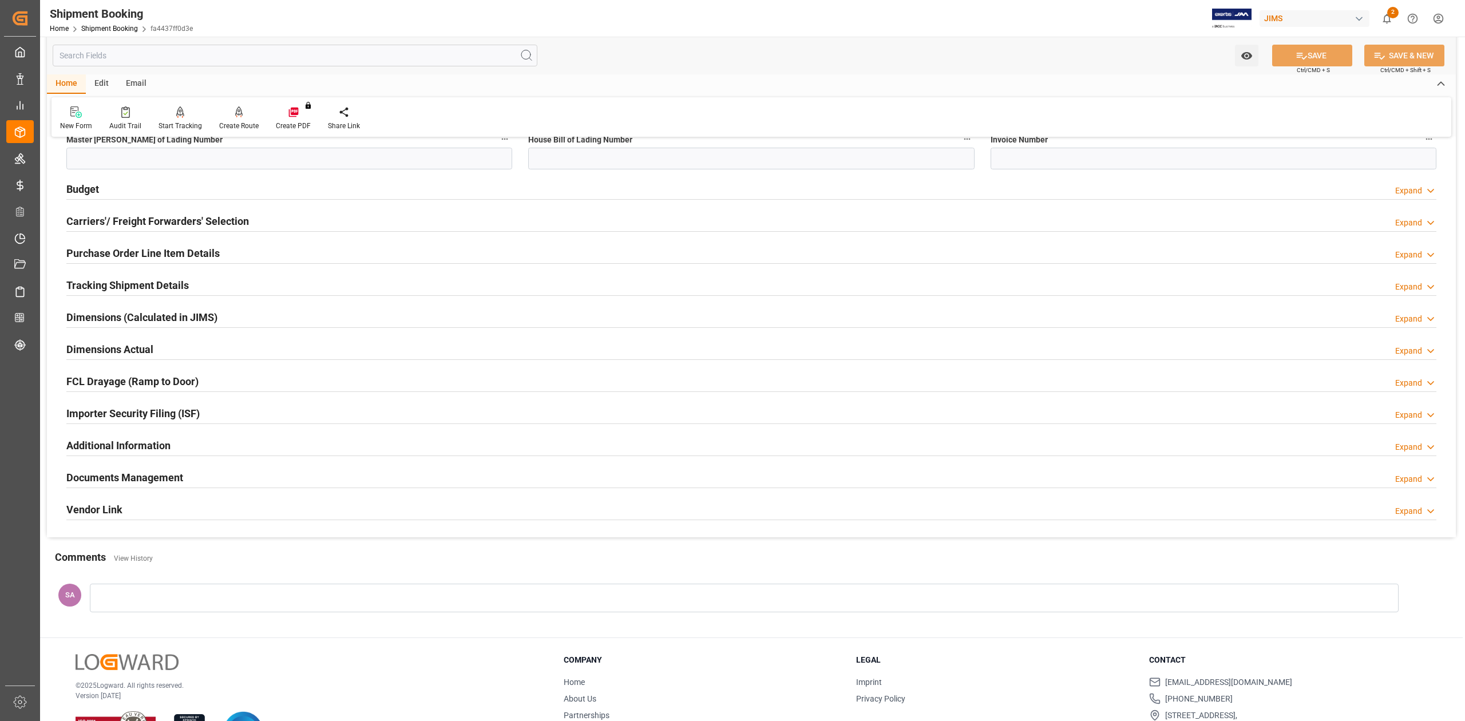
scroll to position [757, 0]
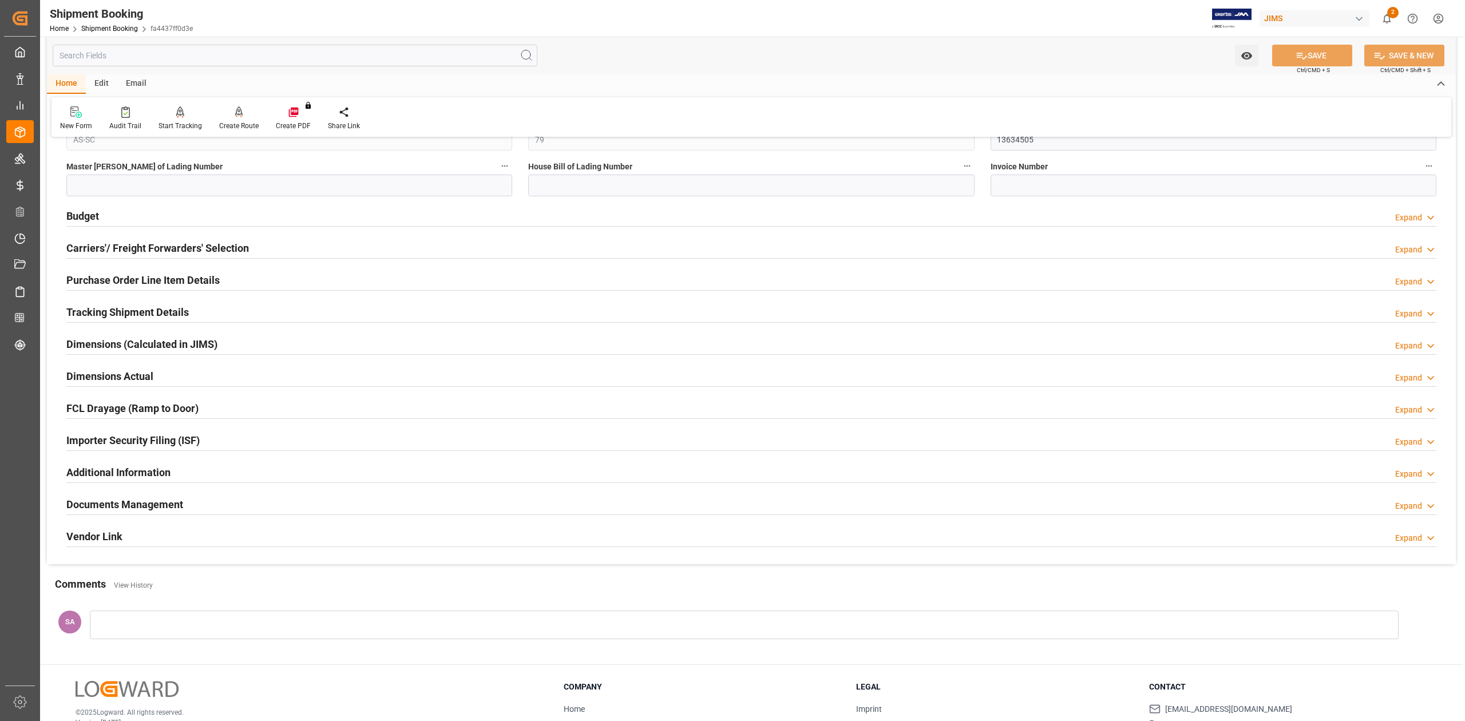
click at [110, 314] on h2 "Tracking Shipment Details" at bounding box center [127, 312] width 122 height 15
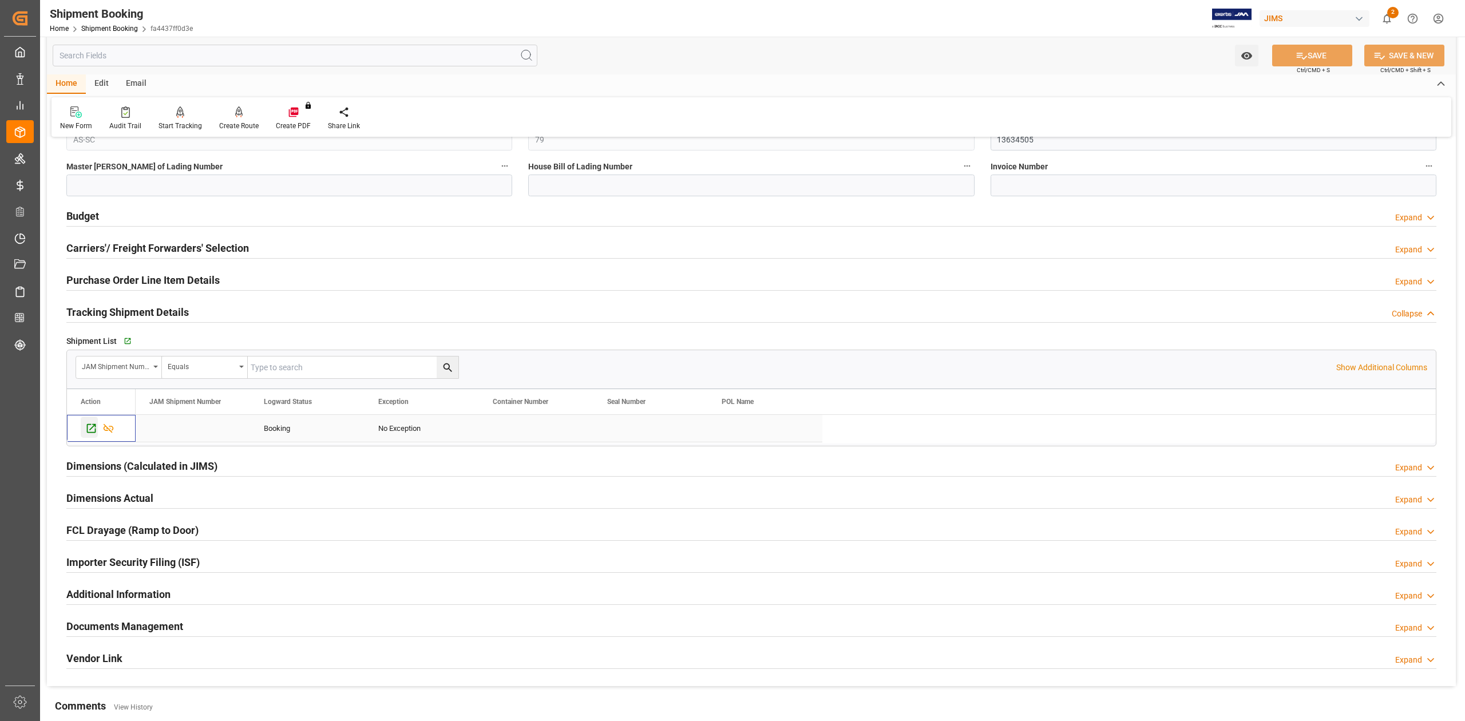
click at [90, 433] on icon "Press SPACE to select this row." at bounding box center [91, 428] width 12 height 12
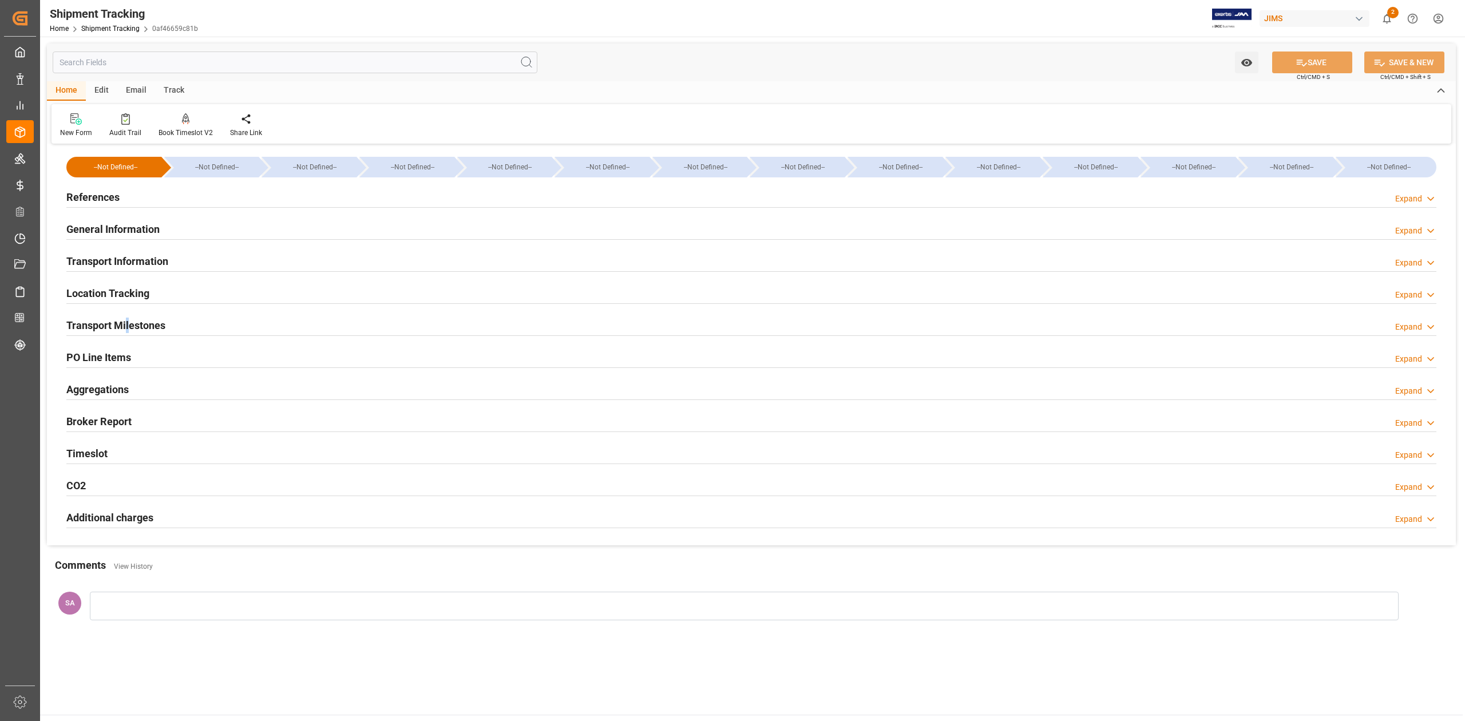
drag, startPoint x: 127, startPoint y: 329, endPoint x: 236, endPoint y: 358, distance: 113.2
click at [127, 330] on h2 "Transport Milestones" at bounding box center [115, 325] width 99 height 15
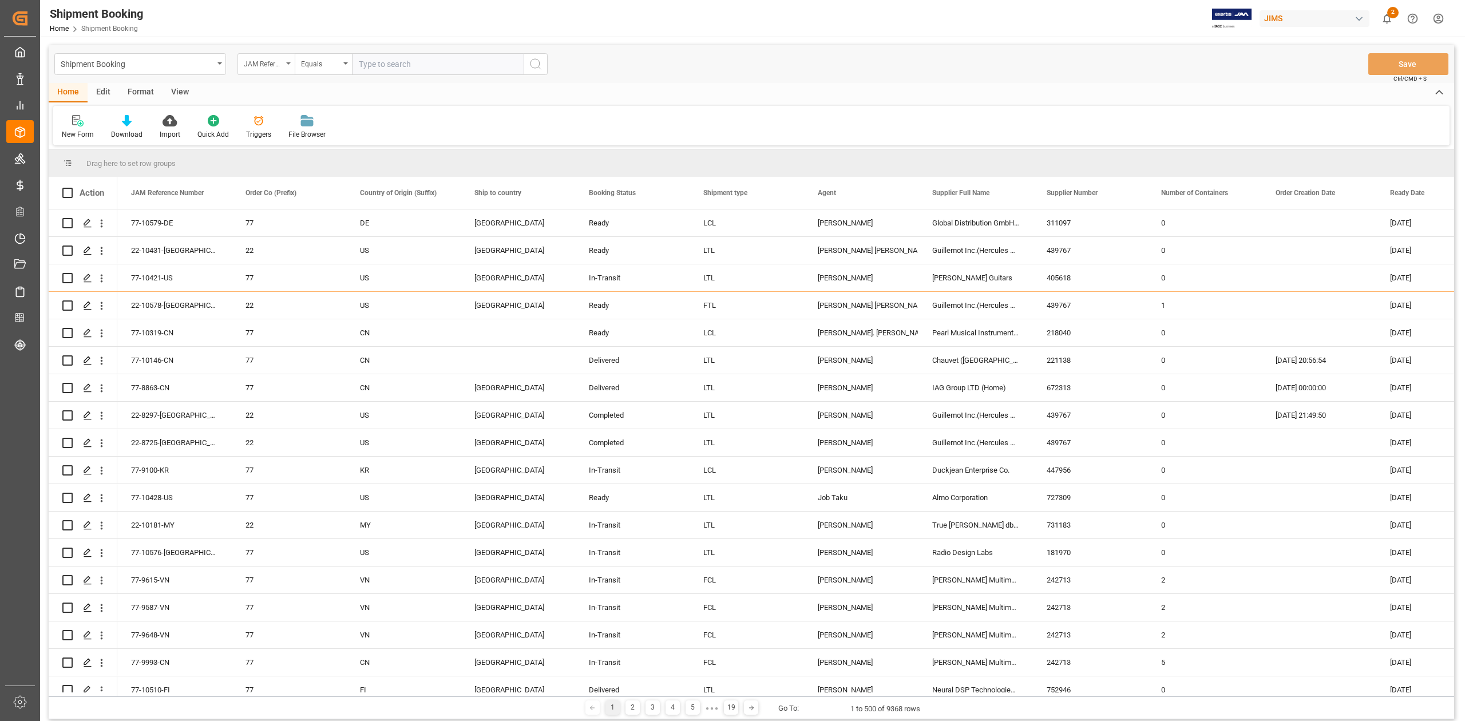
click at [264, 69] on div "JAM Reference Number" at bounding box center [266, 64] width 57 height 22
type input "SUPPLIER"
click at [302, 140] on div "Supplier Number" at bounding box center [323, 141] width 171 height 24
click at [428, 71] on input "text" at bounding box center [438, 64] width 172 height 22
paste input "218040"
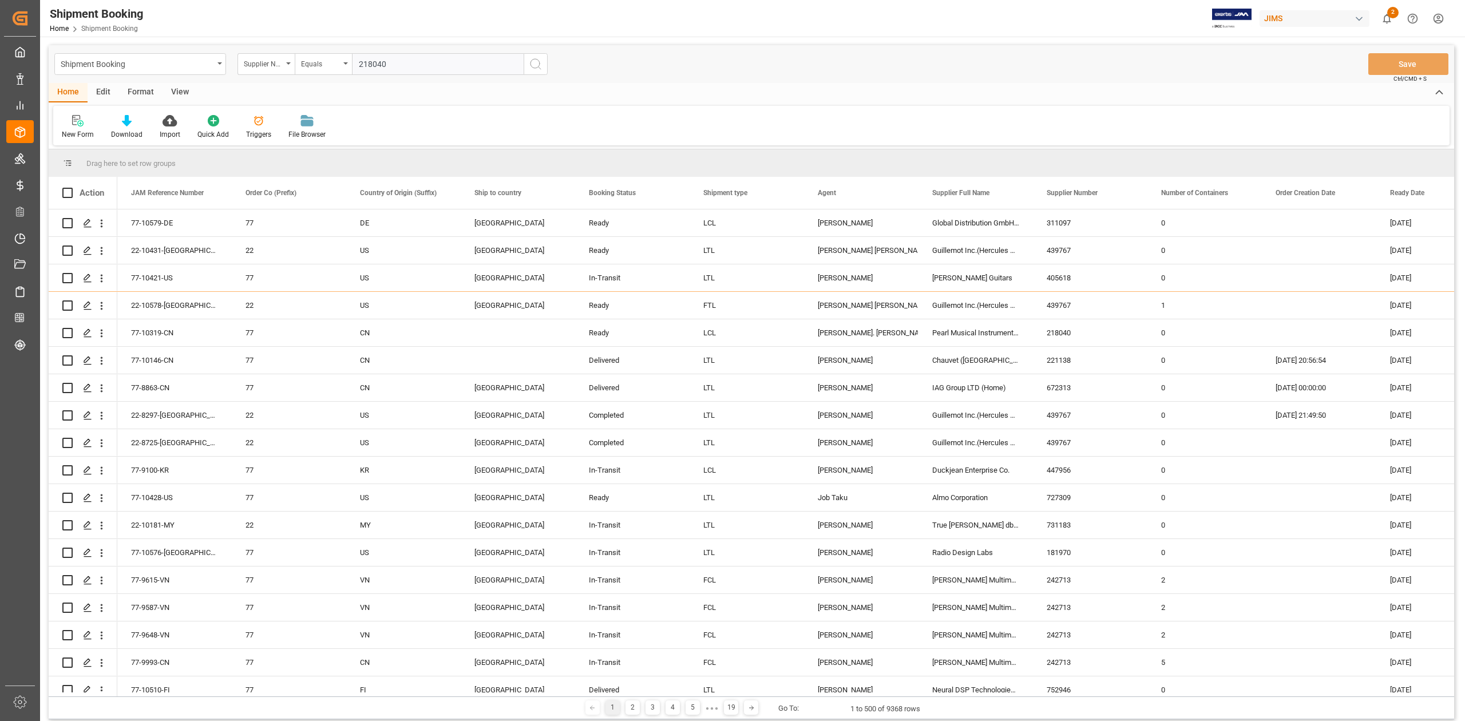
type input "218040"
click at [536, 62] on icon "search button" at bounding box center [536, 64] width 14 height 14
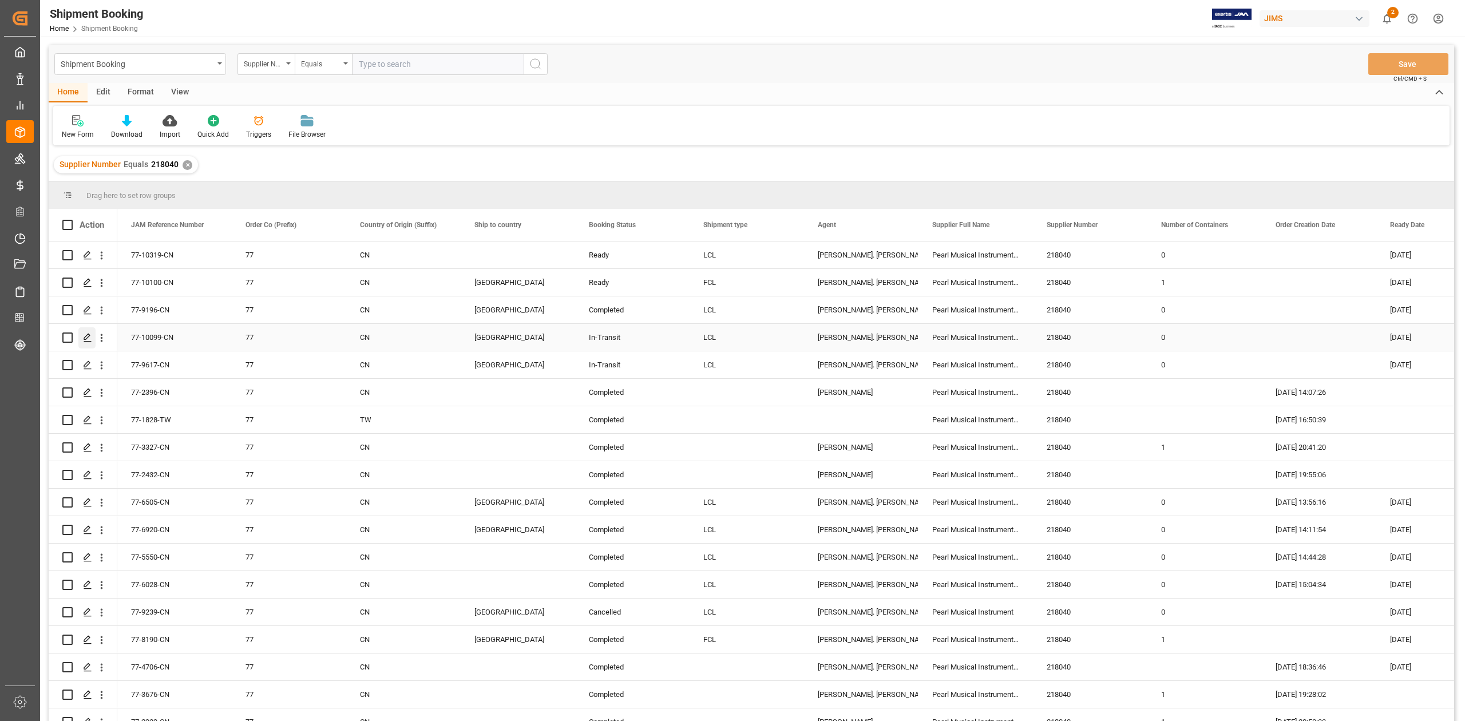
click at [88, 337] on icon "Press SPACE to select this row." at bounding box center [87, 337] width 9 height 9
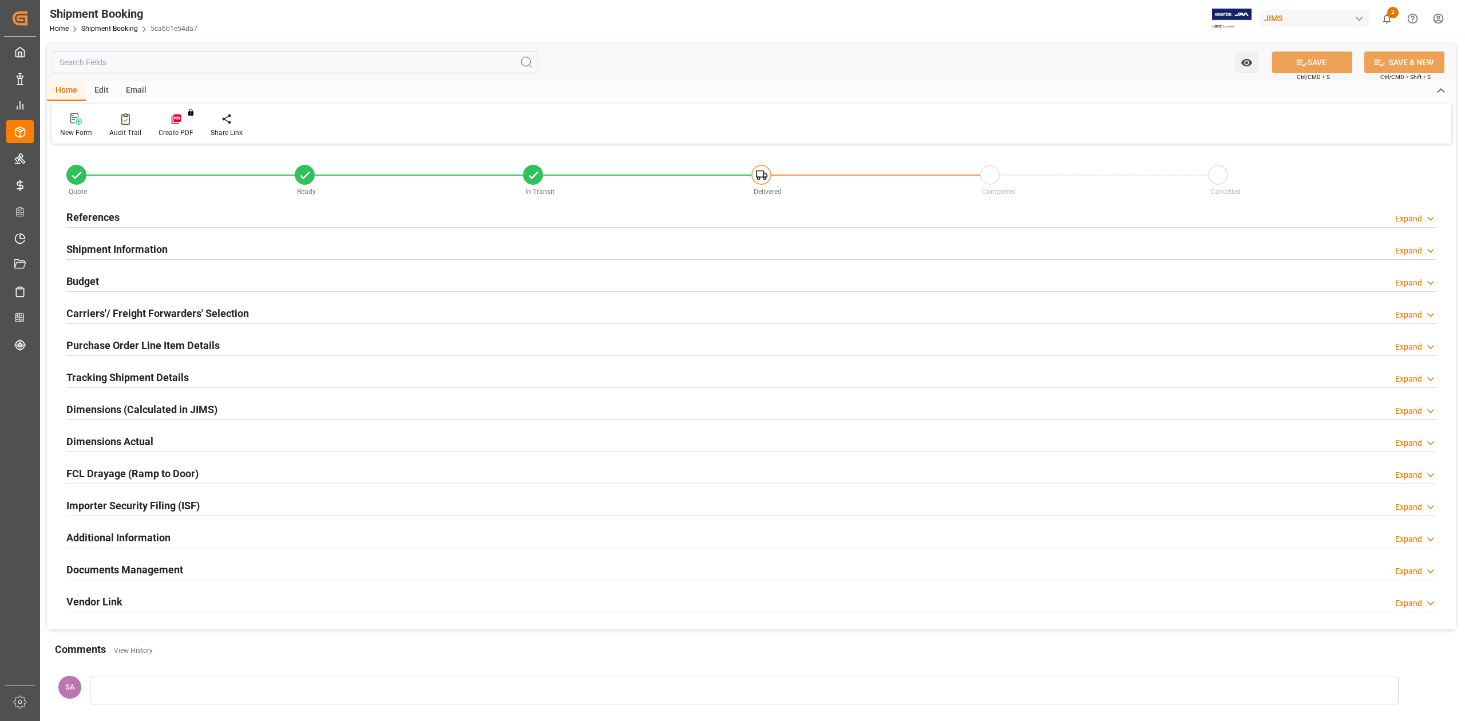
type input "27"
click at [105, 246] on h2 "Shipment Information" at bounding box center [116, 249] width 101 height 15
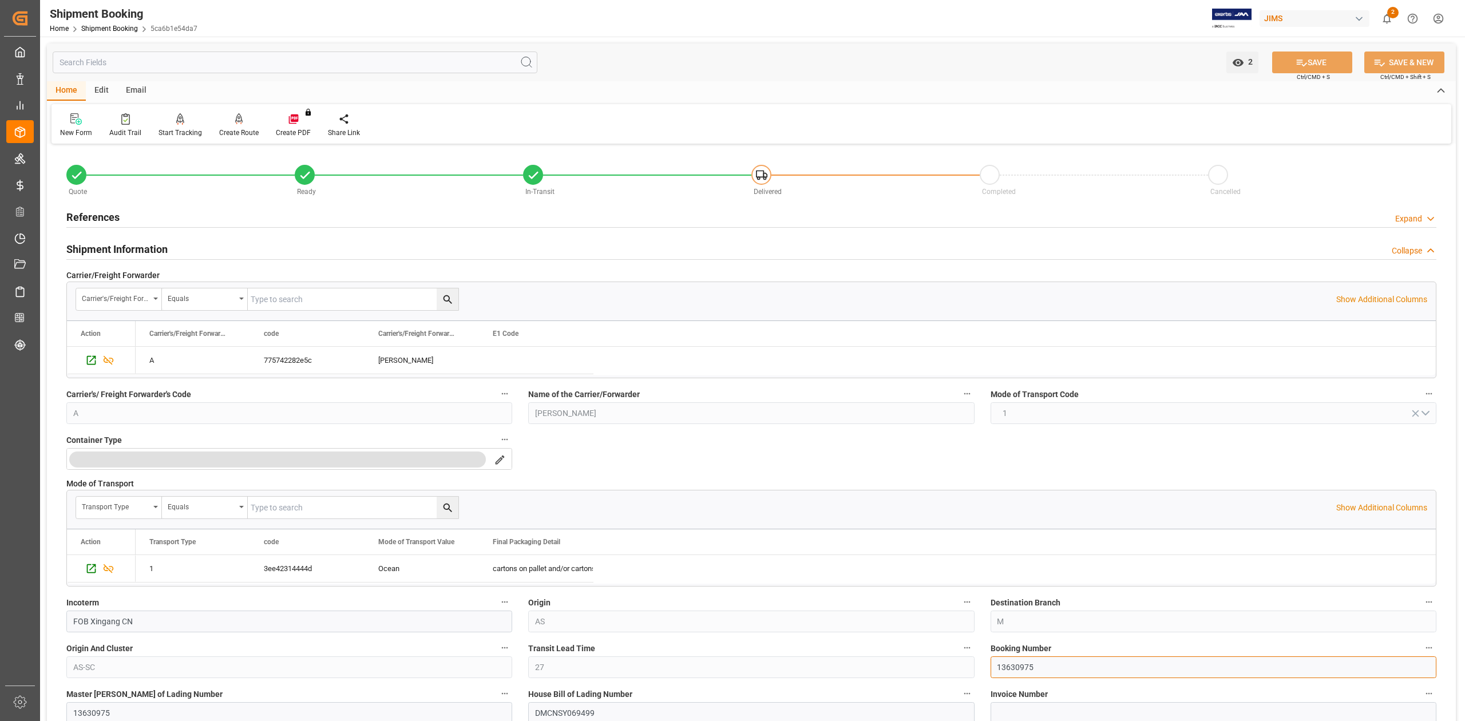
click at [1026, 669] on input "13630975" at bounding box center [1214, 668] width 446 height 22
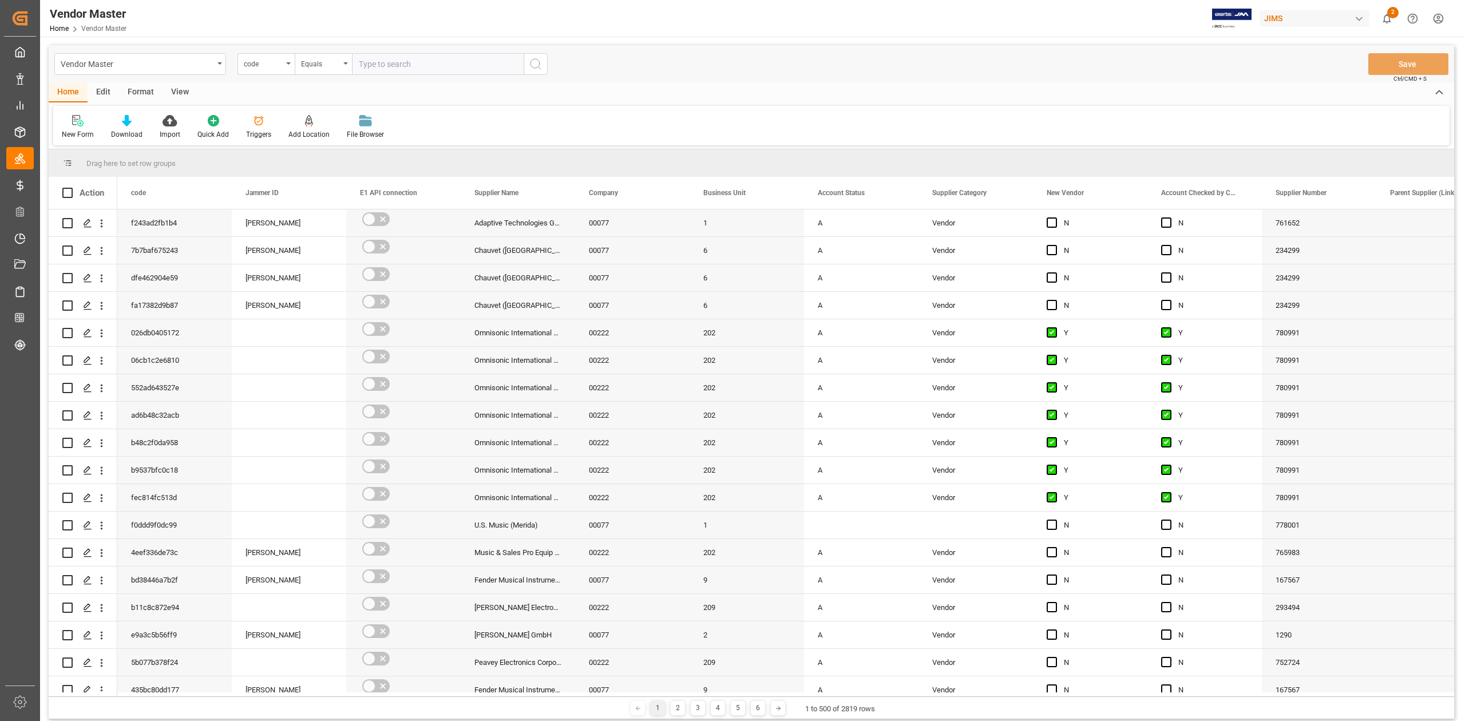
click at [379, 65] on input "text" at bounding box center [438, 64] width 172 height 22
type input "S"
click at [271, 65] on div "code" at bounding box center [263, 62] width 39 height 13
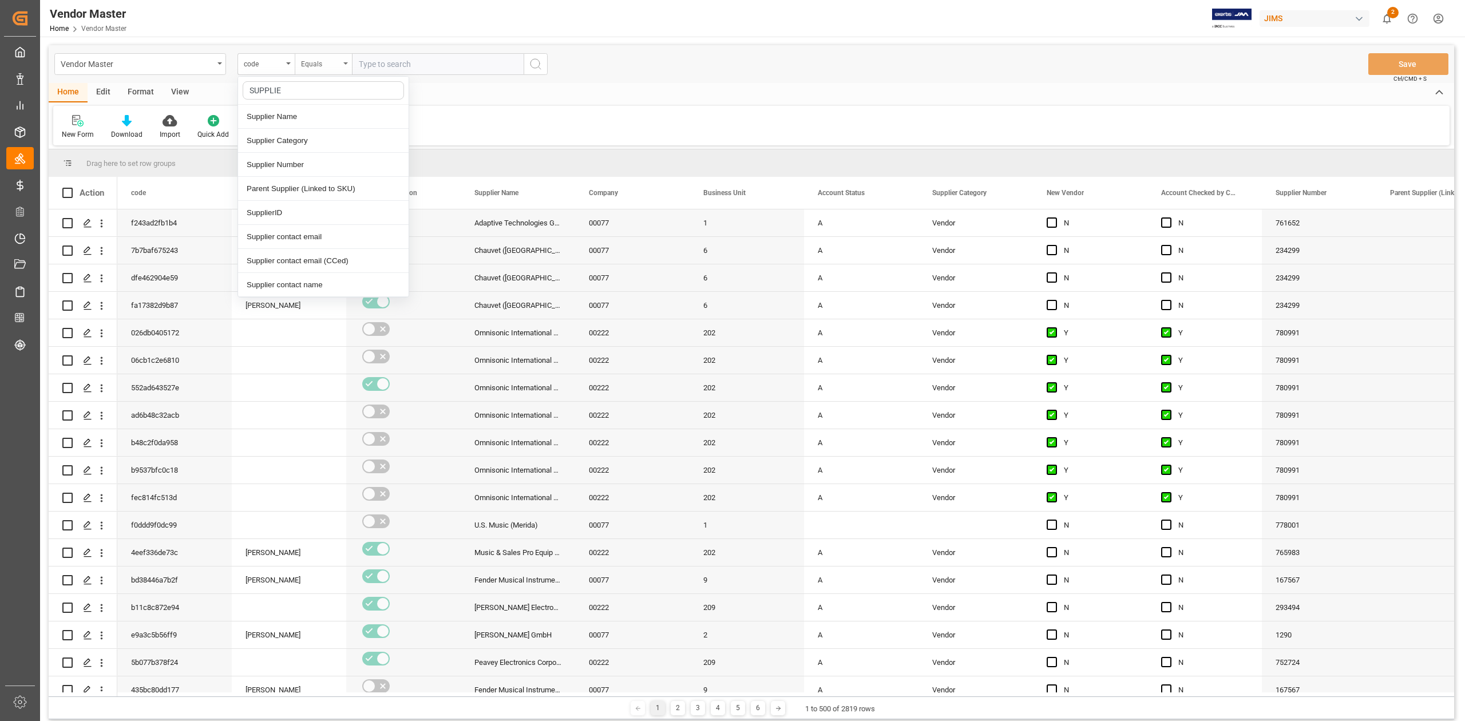
type input "SUPPLIER"
click at [335, 163] on div "Supplier Number" at bounding box center [323, 165] width 171 height 24
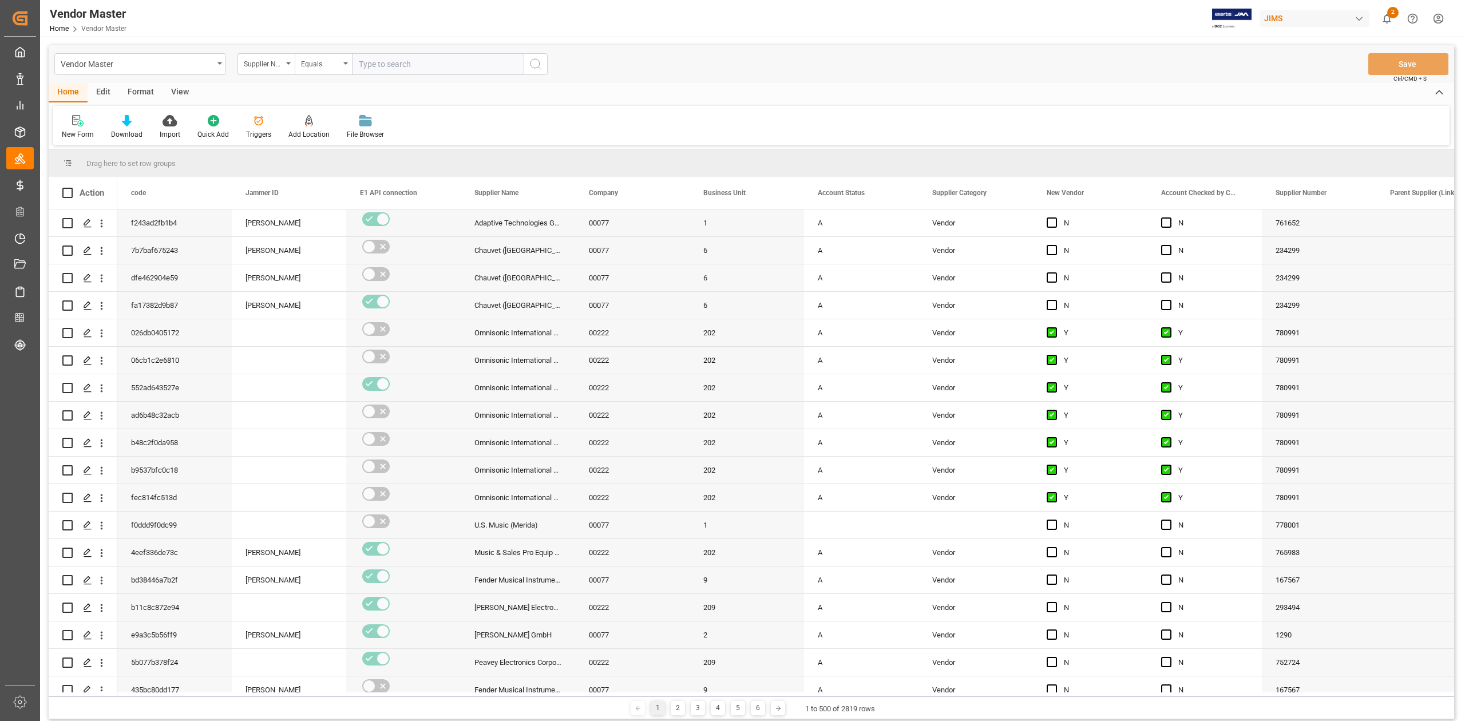
click at [410, 65] on input "text" at bounding box center [438, 64] width 172 height 22
paste input "218040"
type input "218040"
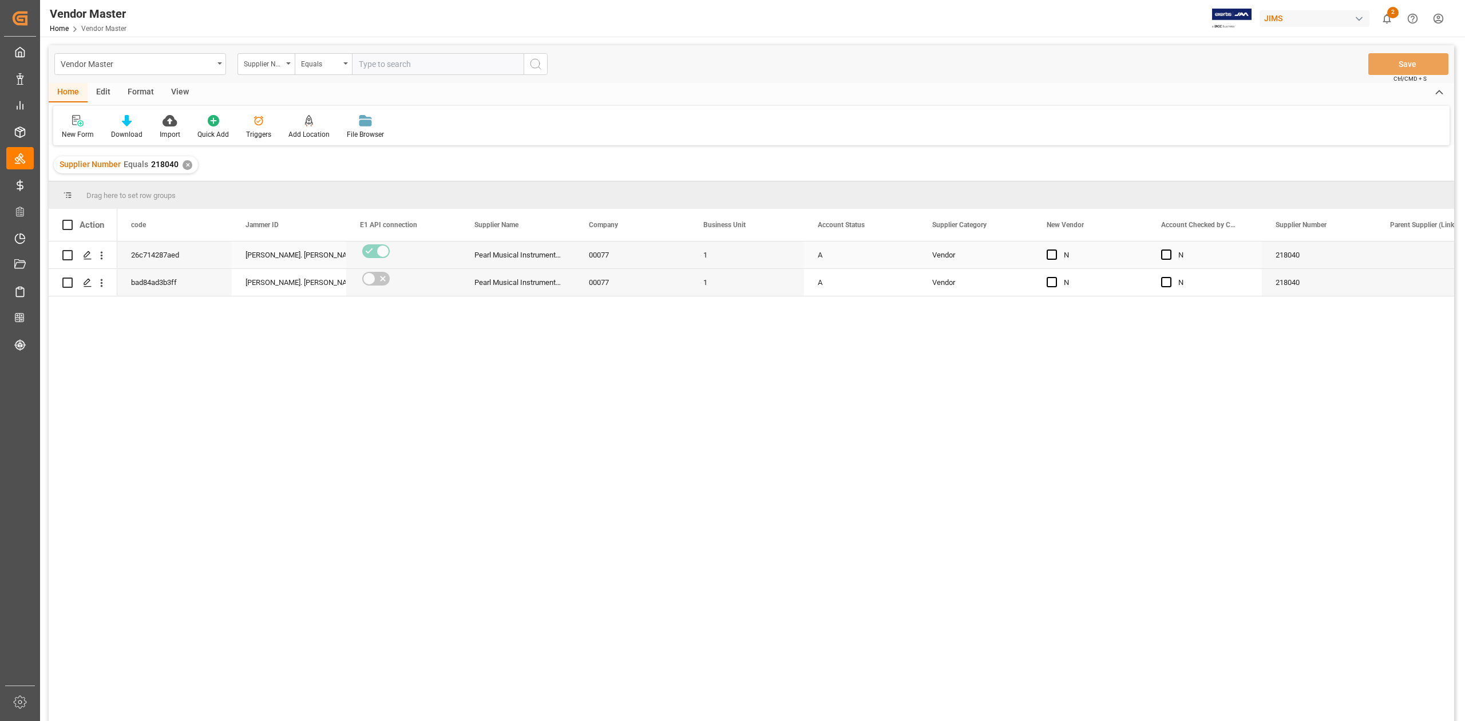
click at [896, 261] on div "A" at bounding box center [861, 255] width 87 height 26
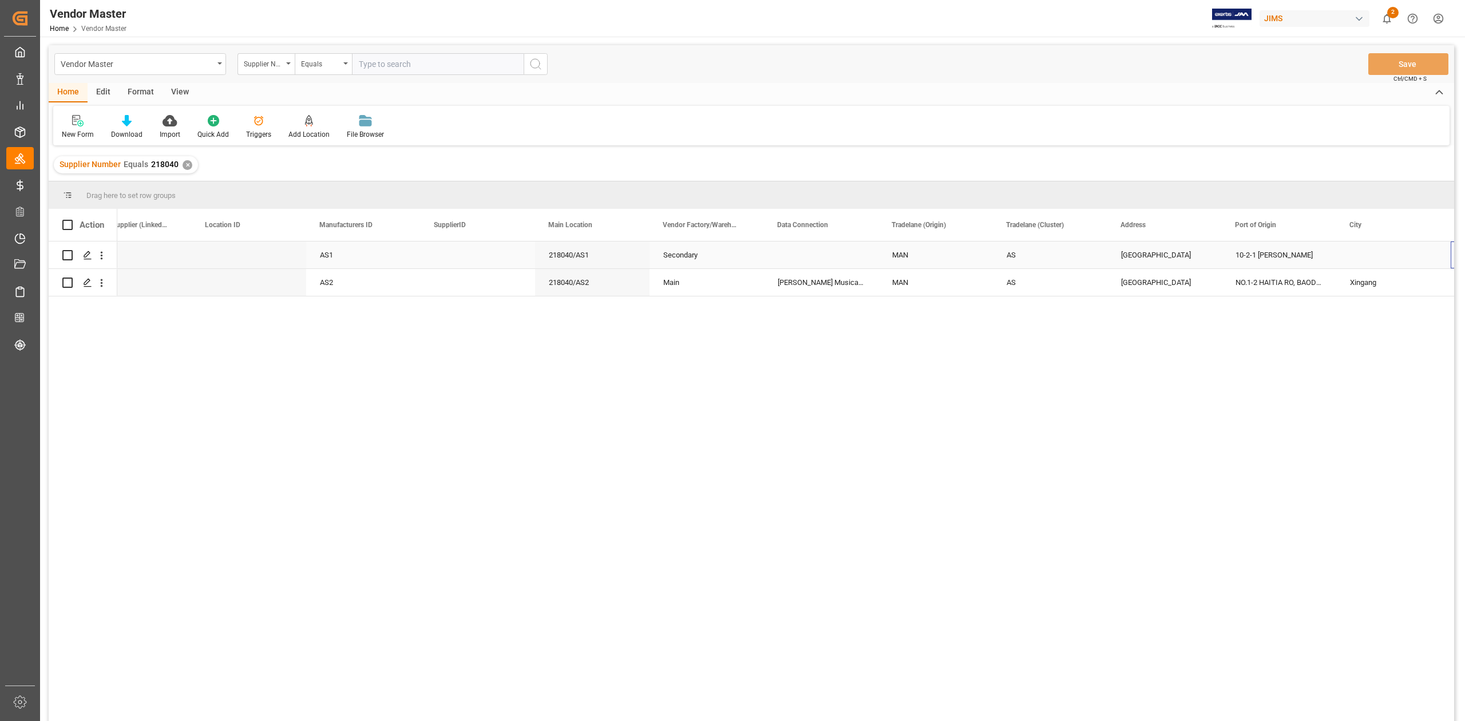
scroll to position [0, 1299]
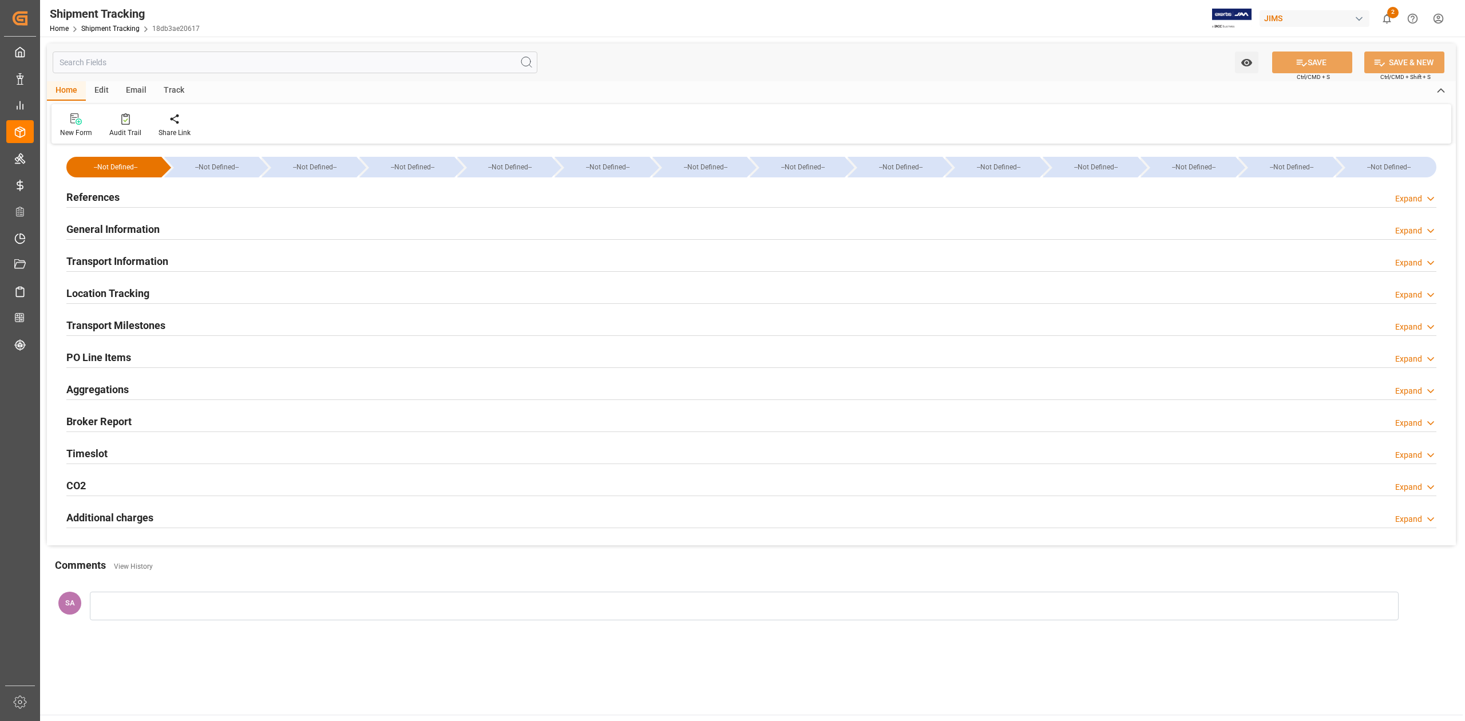
type input "[DATE]"
drag, startPoint x: 86, startPoint y: 193, endPoint x: 133, endPoint y: 255, distance: 78.0
click at [86, 193] on h2 "References" at bounding box center [92, 196] width 53 height 15
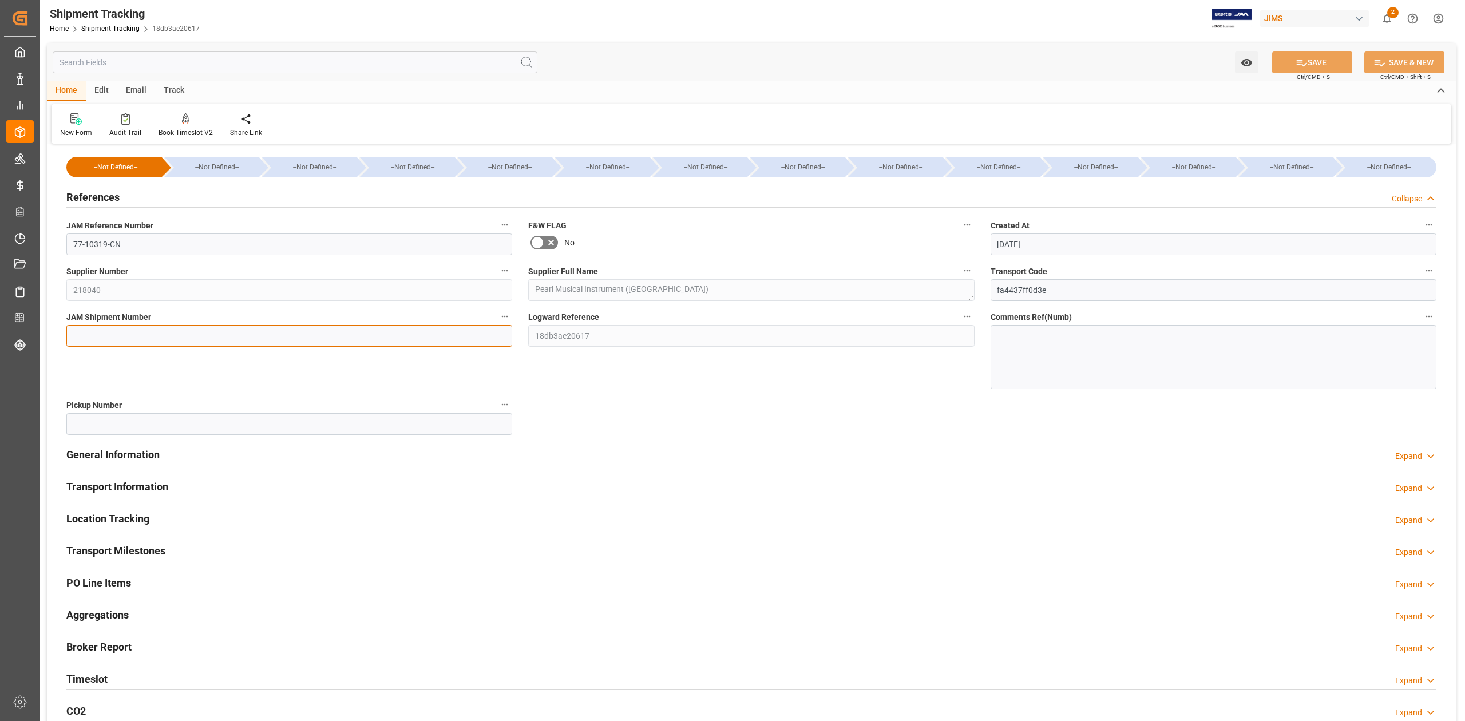
click at [111, 328] on input at bounding box center [289, 336] width 446 height 22
paste input "72565"
type input "72565"
click at [1272, 62] on button "SAVE" at bounding box center [1312, 63] width 80 height 22
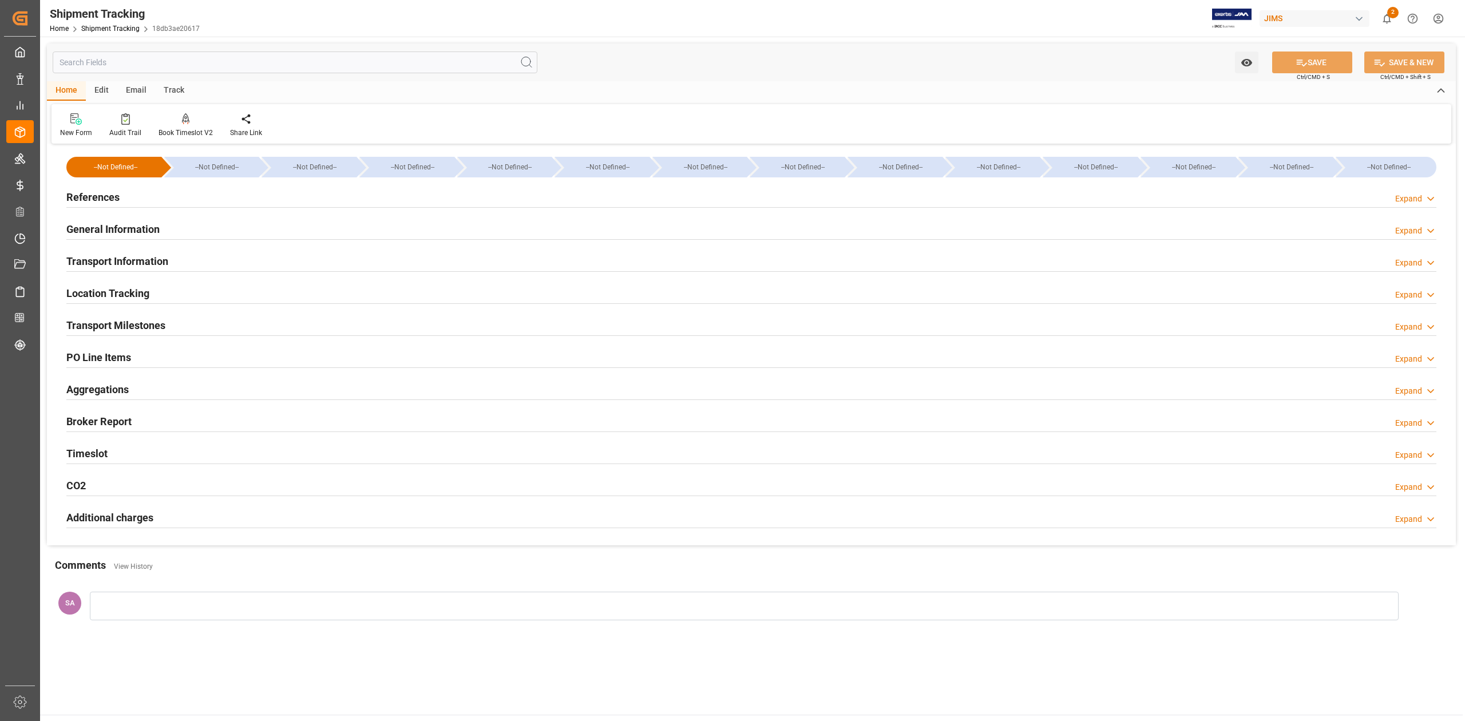
drag, startPoint x: 108, startPoint y: 324, endPoint x: 145, endPoint y: 337, distance: 40.0
click at [108, 324] on h2 "Transport Milestones" at bounding box center [115, 325] width 99 height 15
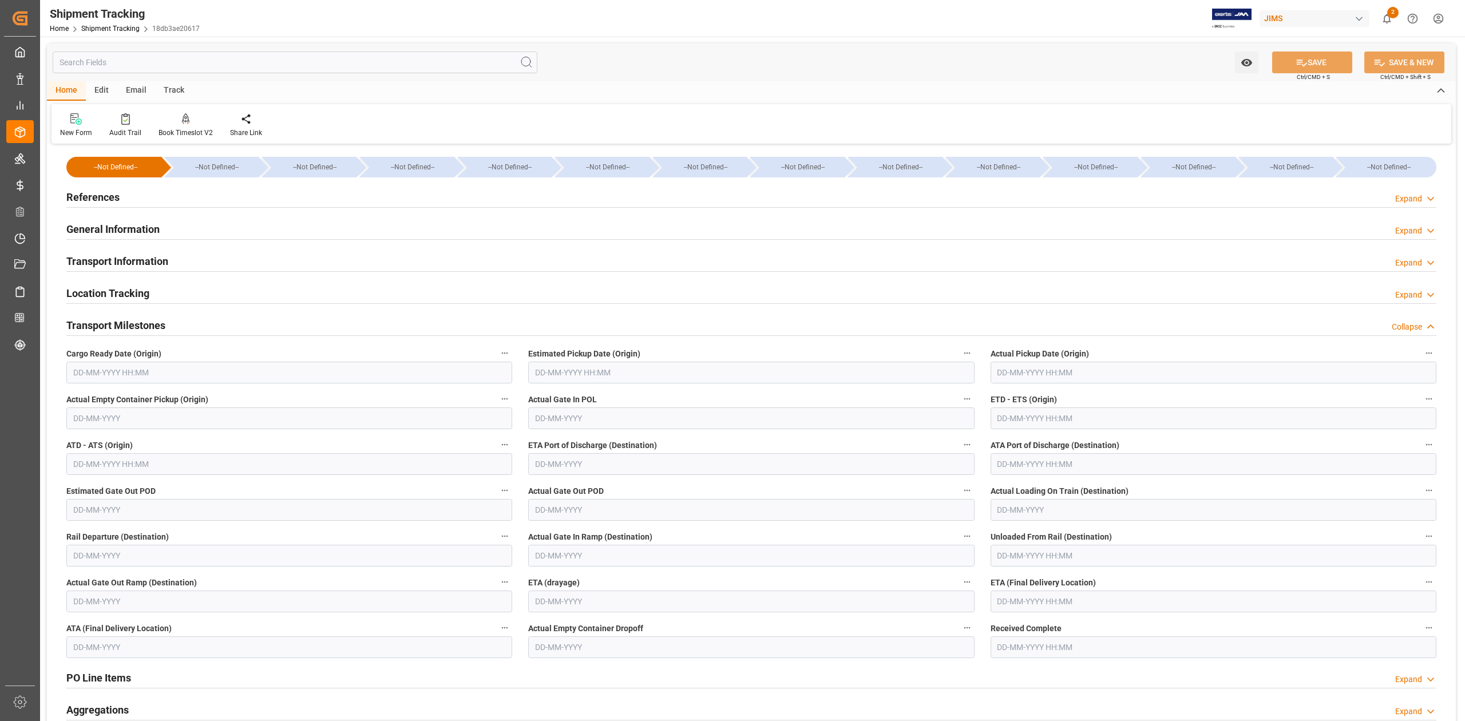
click at [159, 371] on input "text" at bounding box center [289, 373] width 446 height 22
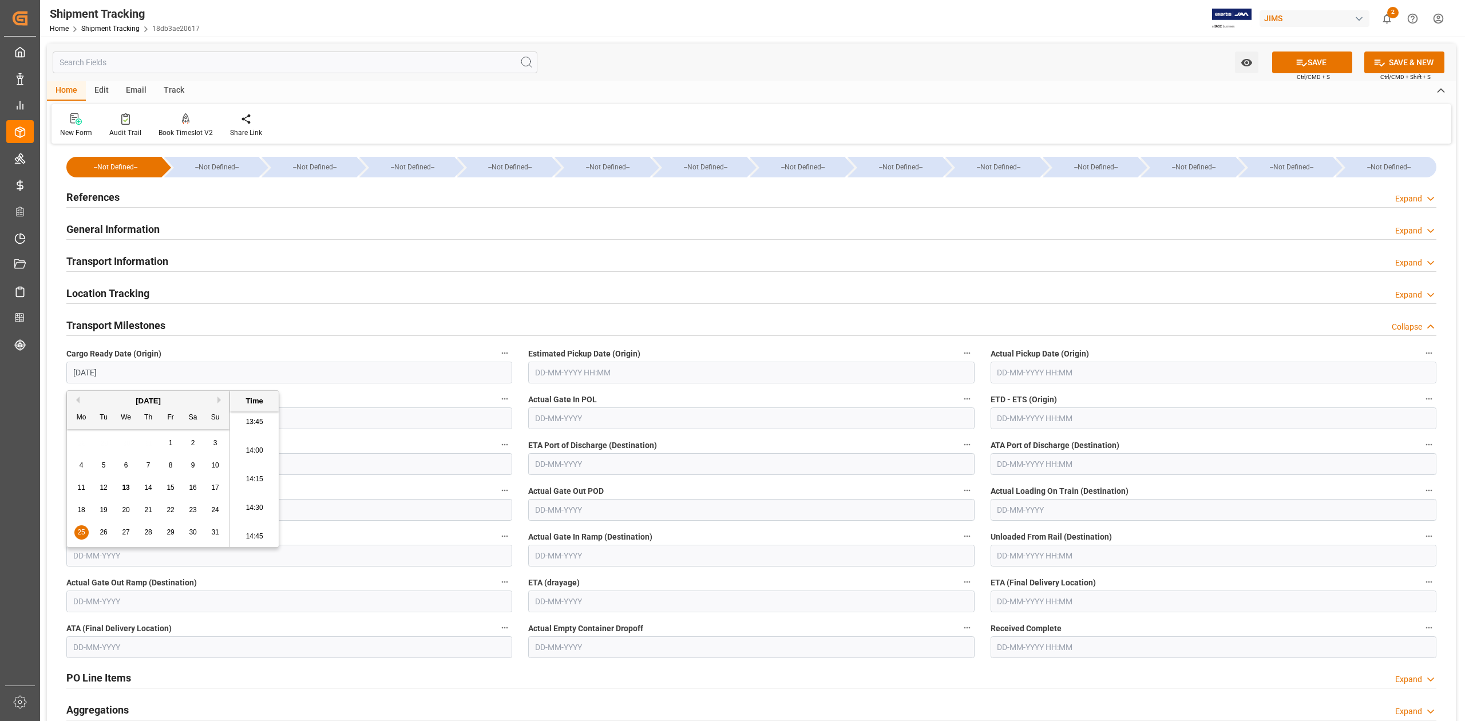
click at [79, 532] on span "25" at bounding box center [80, 532] width 7 height 8
type input "[DATE] 00:00"
click at [616, 376] on input "text" at bounding box center [751, 373] width 446 height 22
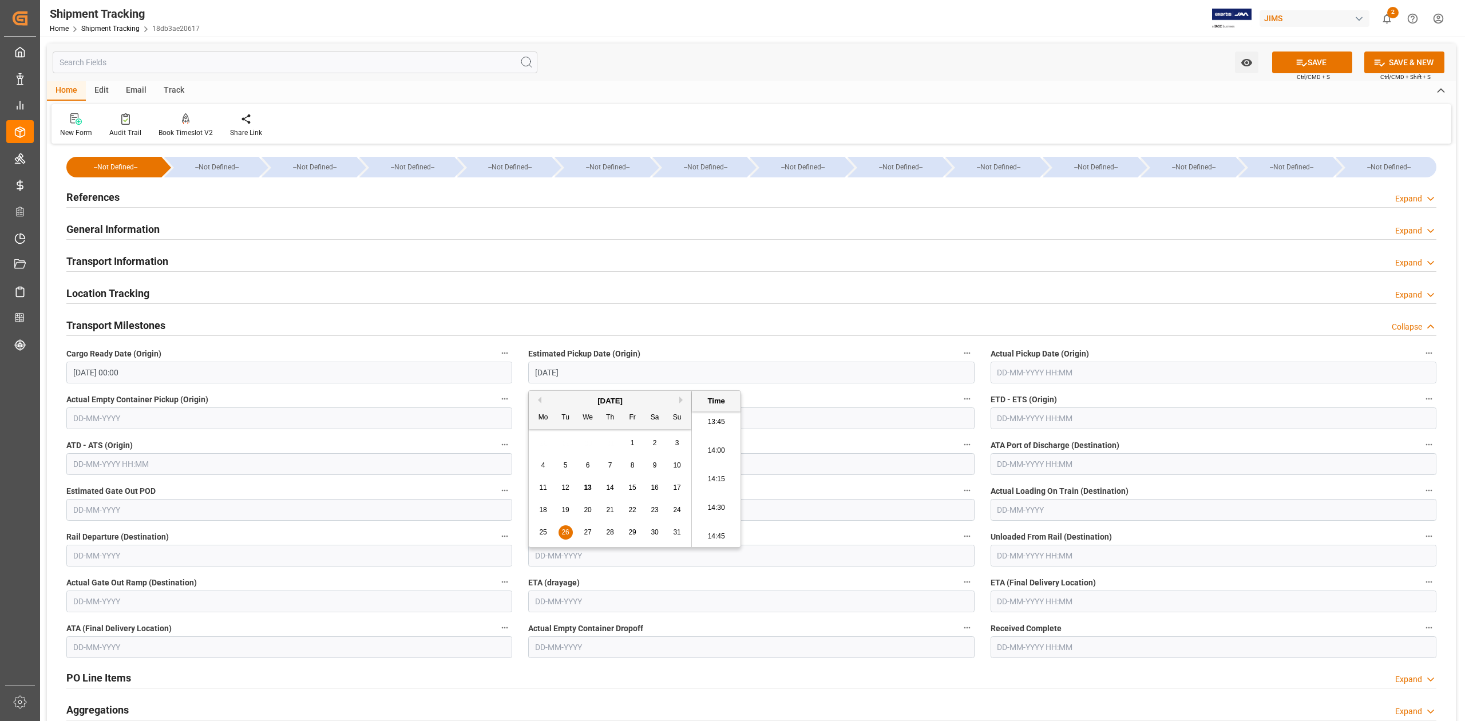
click at [566, 532] on span "26" at bounding box center [565, 532] width 7 height 8
type input "[DATE] 00:00"
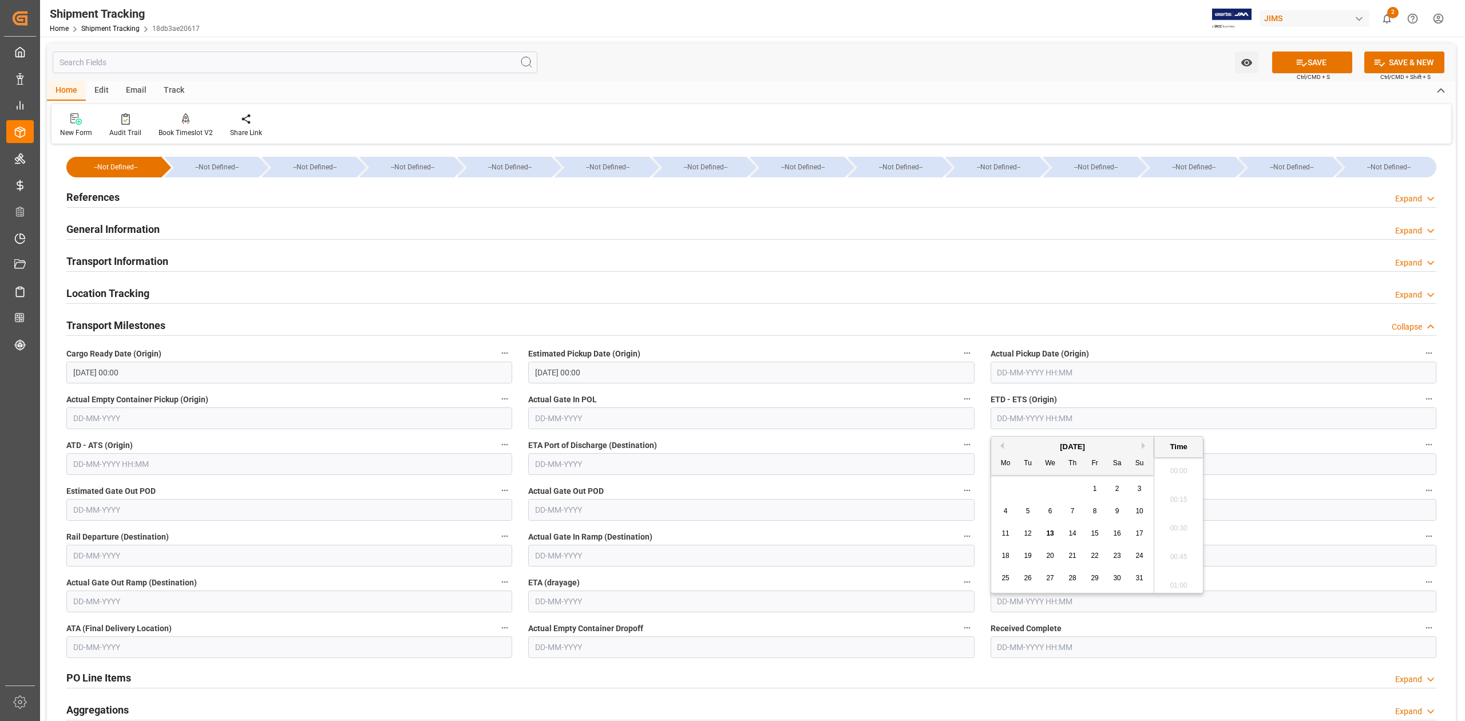
click at [1031, 421] on input "text" at bounding box center [1214, 419] width 446 height 22
click at [1100, 607] on input "text" at bounding box center [1214, 602] width 446 height 22
type input "[DATE] 00:00"
click at [1147, 436] on button "Next Month" at bounding box center [1145, 434] width 7 height 7
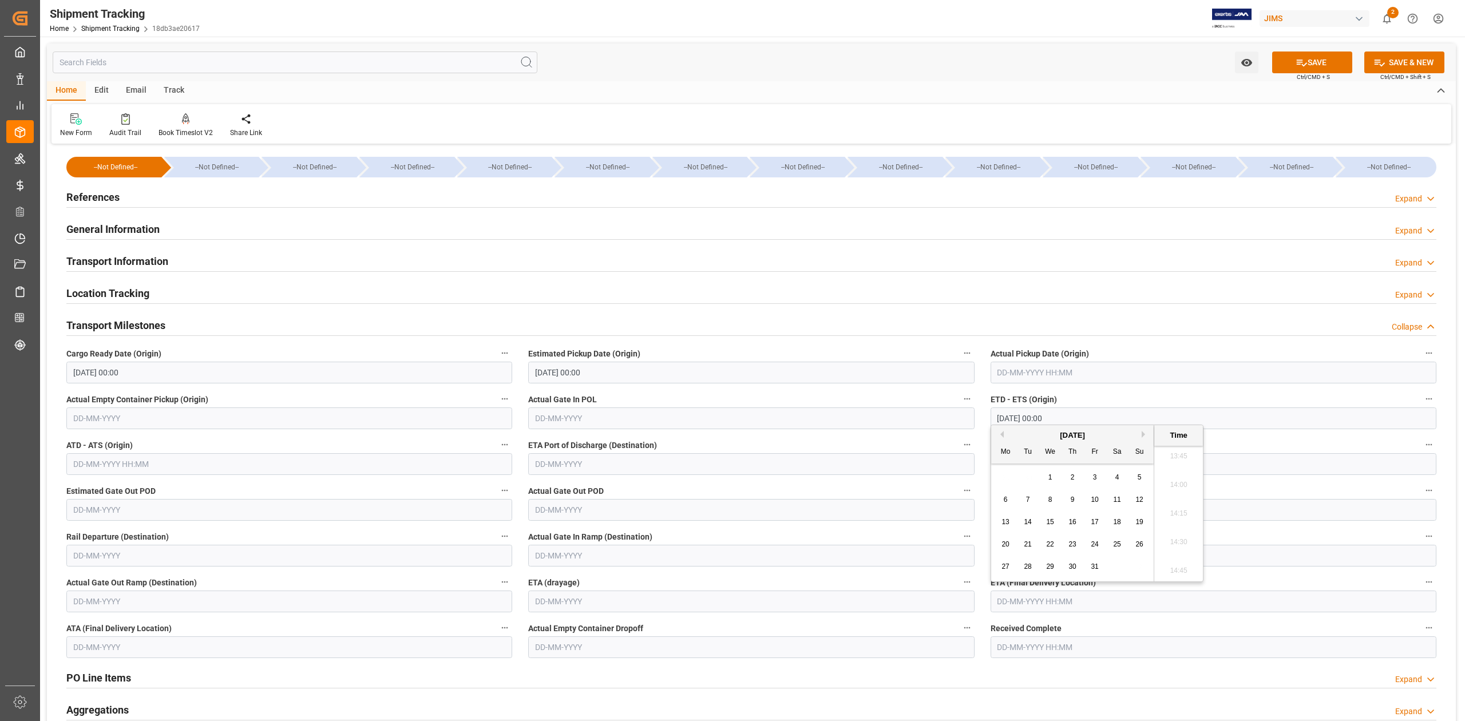
click at [1003, 525] on span "13" at bounding box center [1005, 522] width 7 height 8
type input "[DATE] 00:00"
click at [1323, 70] on button "SAVE" at bounding box center [1312, 63] width 80 height 22
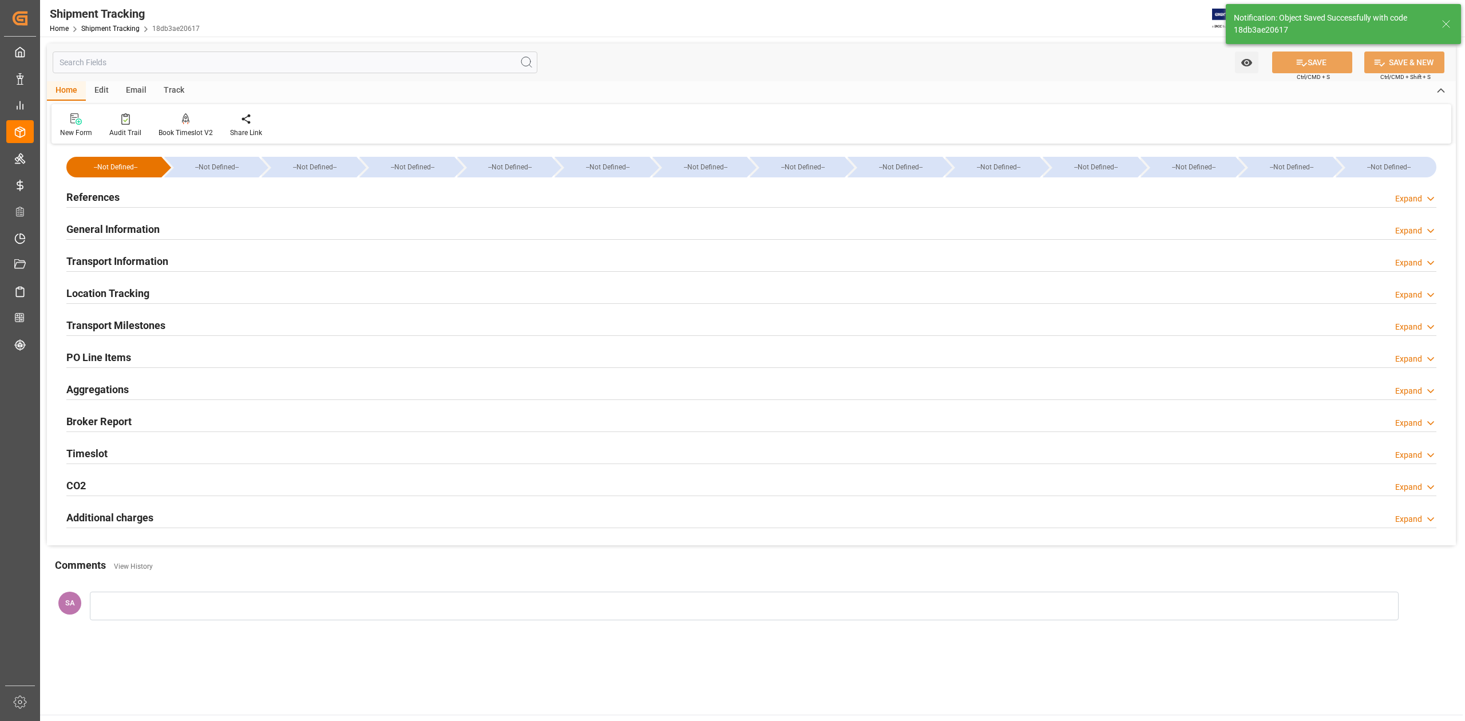
drag, startPoint x: 127, startPoint y: 323, endPoint x: 241, endPoint y: 341, distance: 115.9
click at [127, 323] on h2 "Transport Milestones" at bounding box center [115, 325] width 99 height 15
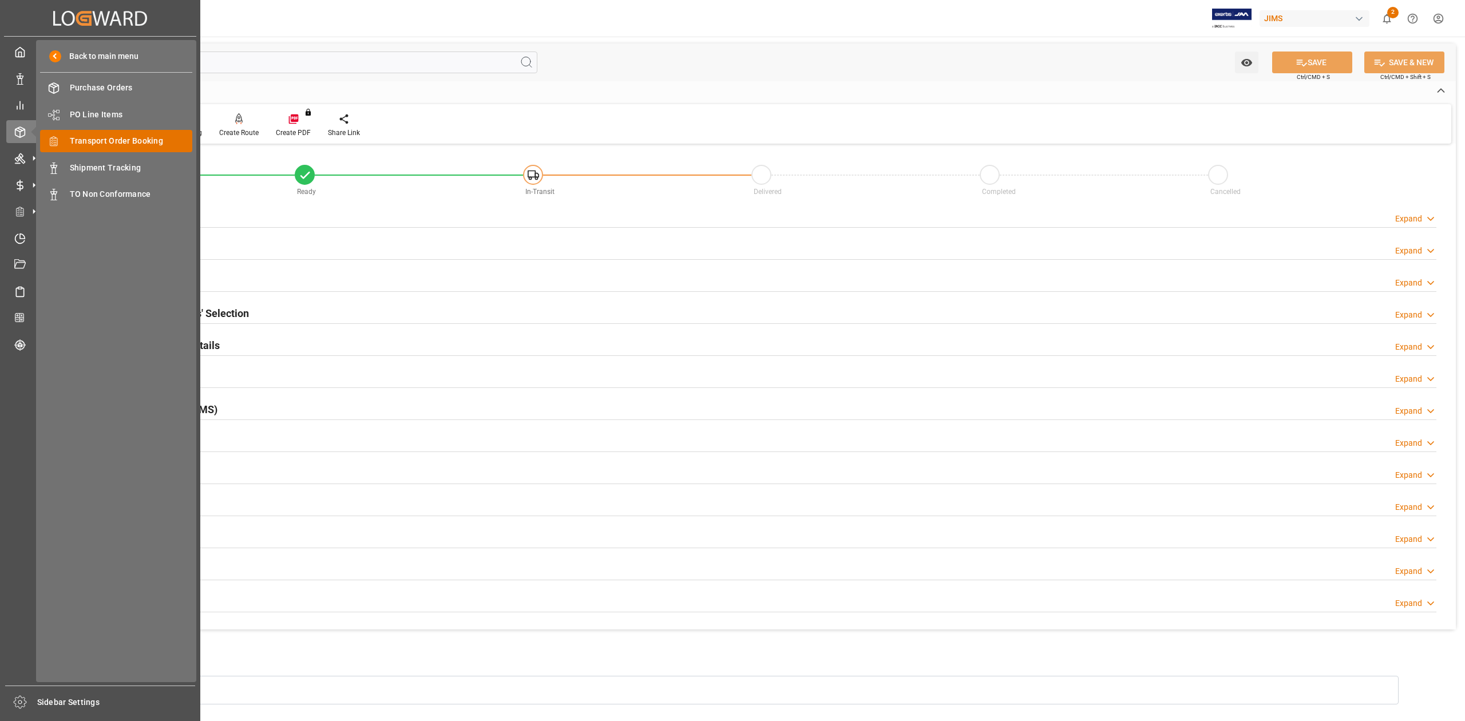
click at [92, 142] on span "Transport Order Booking" at bounding box center [131, 141] width 123 height 12
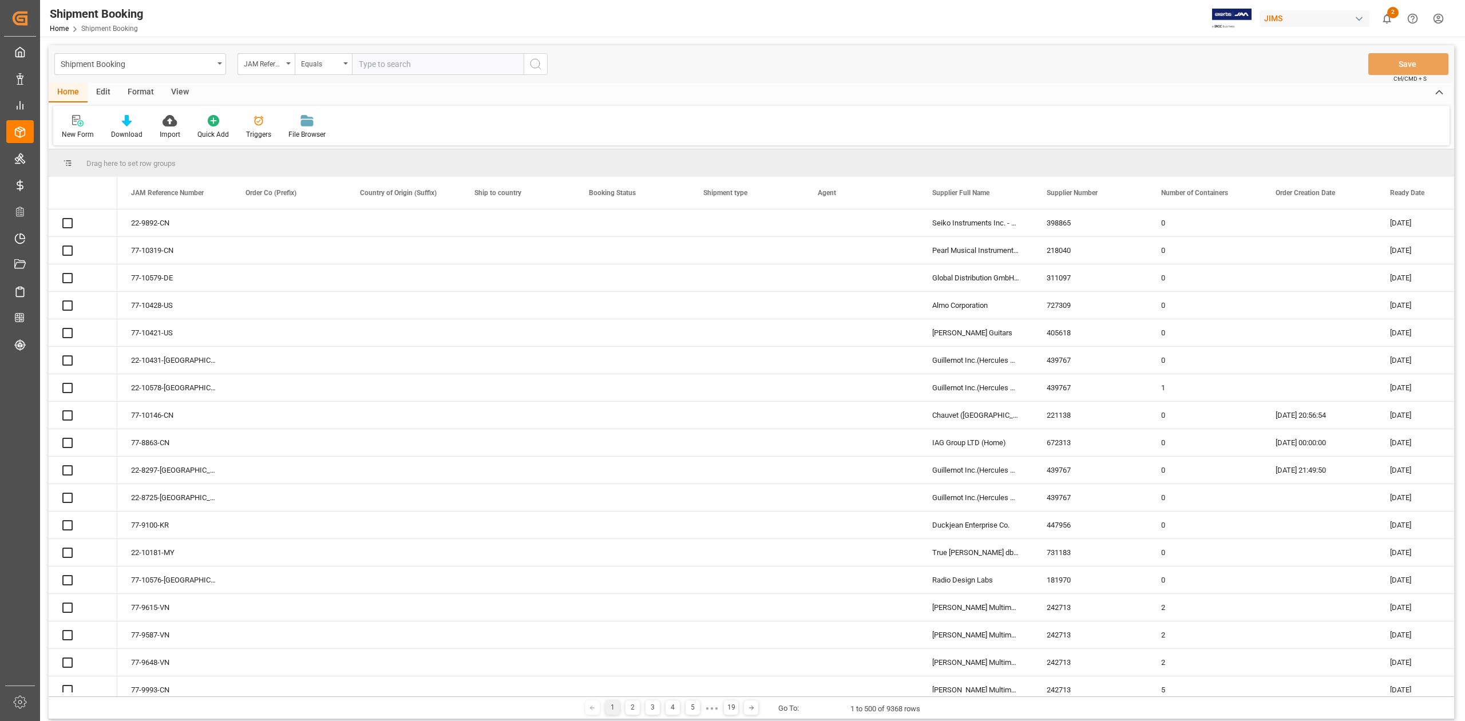
click at [433, 69] on input "text" at bounding box center [438, 64] width 172 height 22
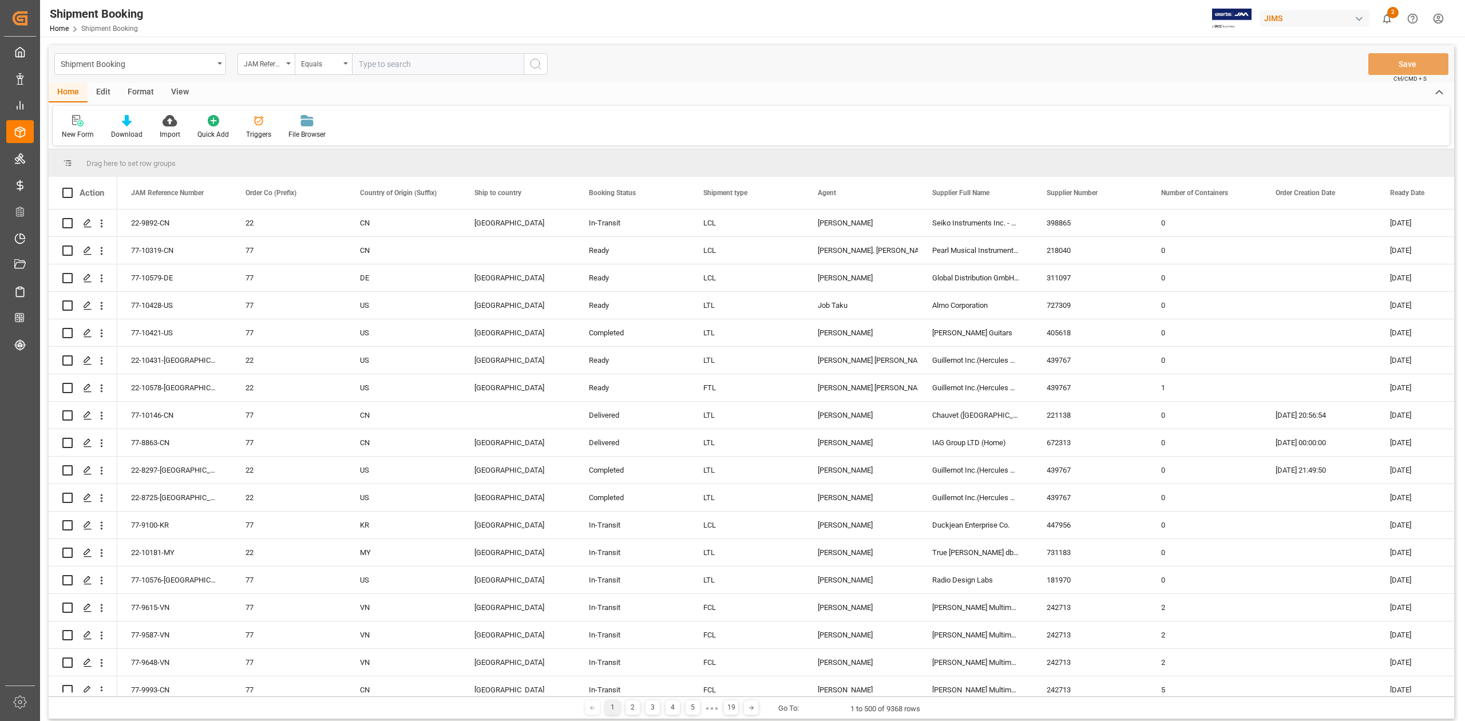
click at [428, 64] on input "text" at bounding box center [438, 64] width 172 height 22
type input "77-9898-CN"
click at [535, 71] on button "search button" at bounding box center [536, 64] width 24 height 22
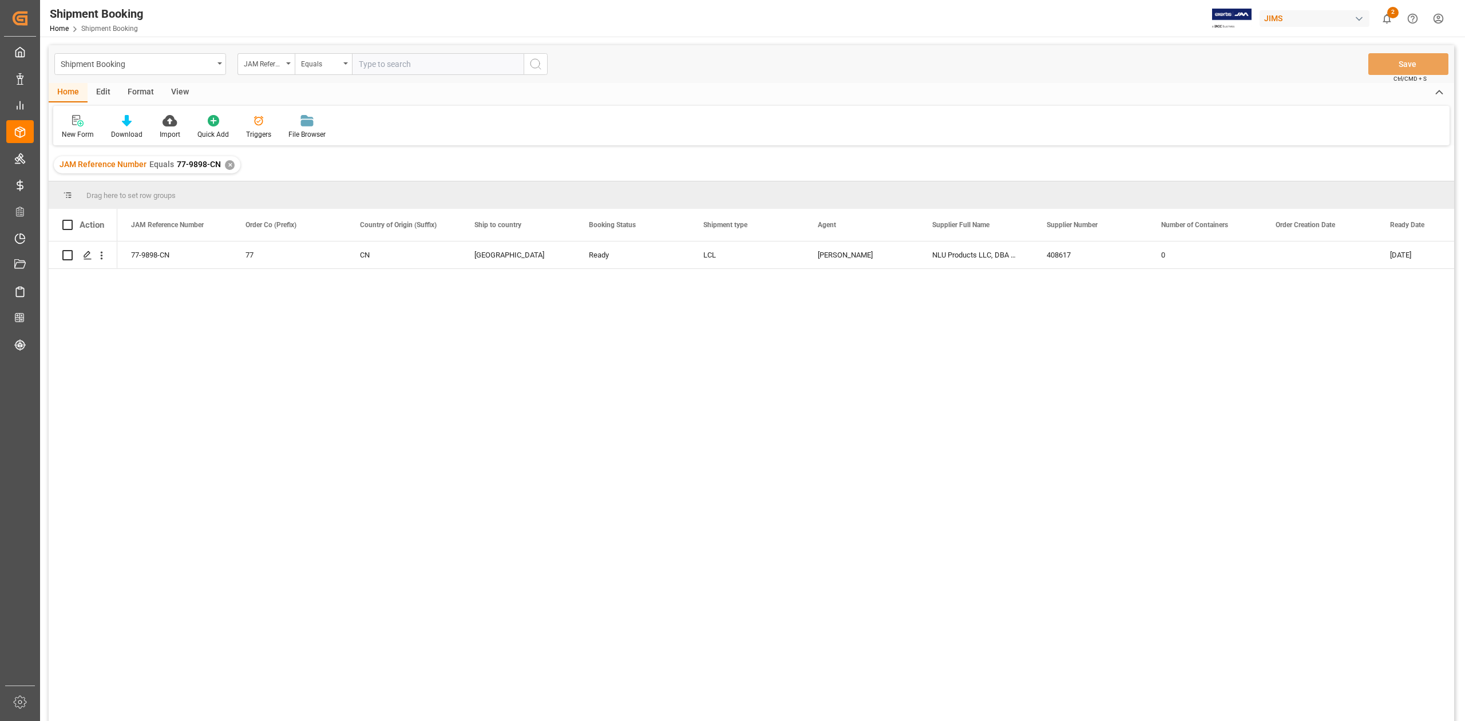
click at [227, 167] on div "✕" at bounding box center [230, 165] width 10 height 10
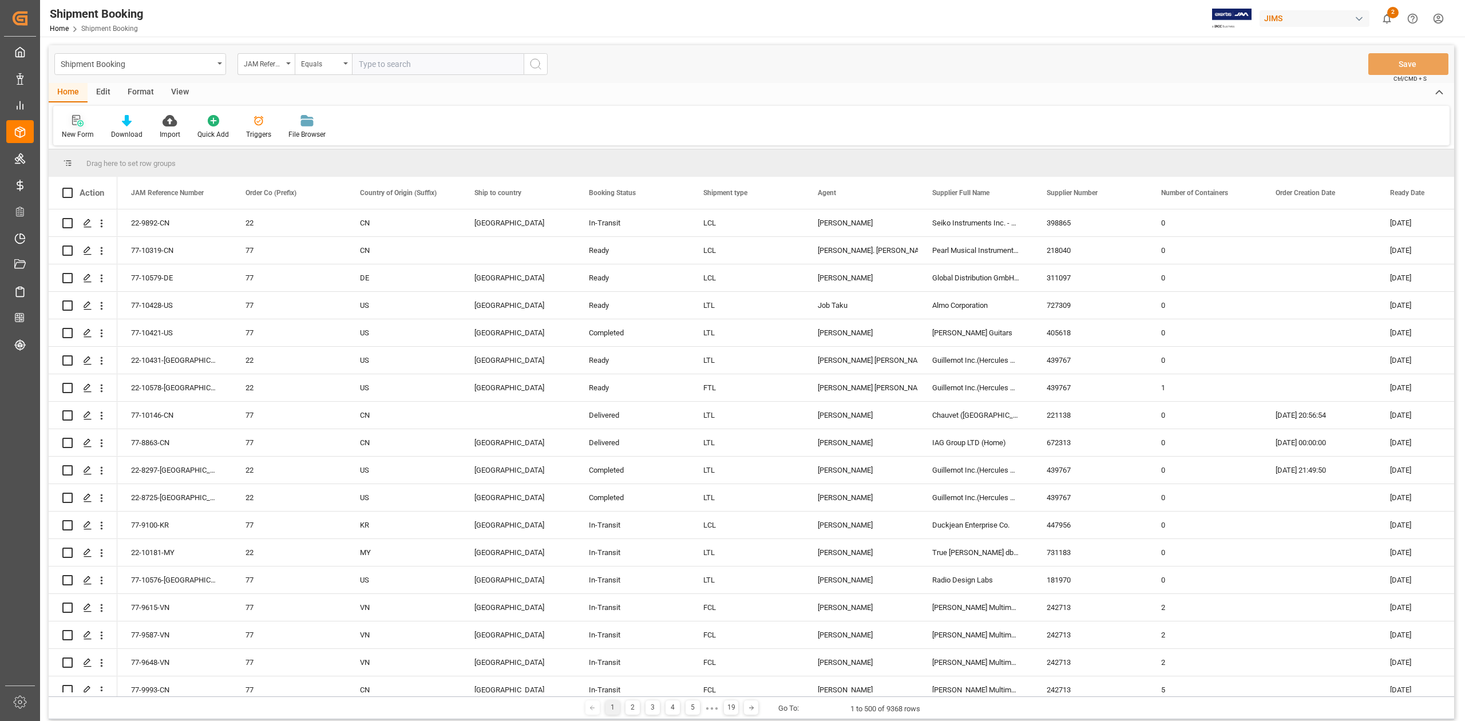
click at [78, 132] on div "New Form" at bounding box center [78, 134] width 32 height 10
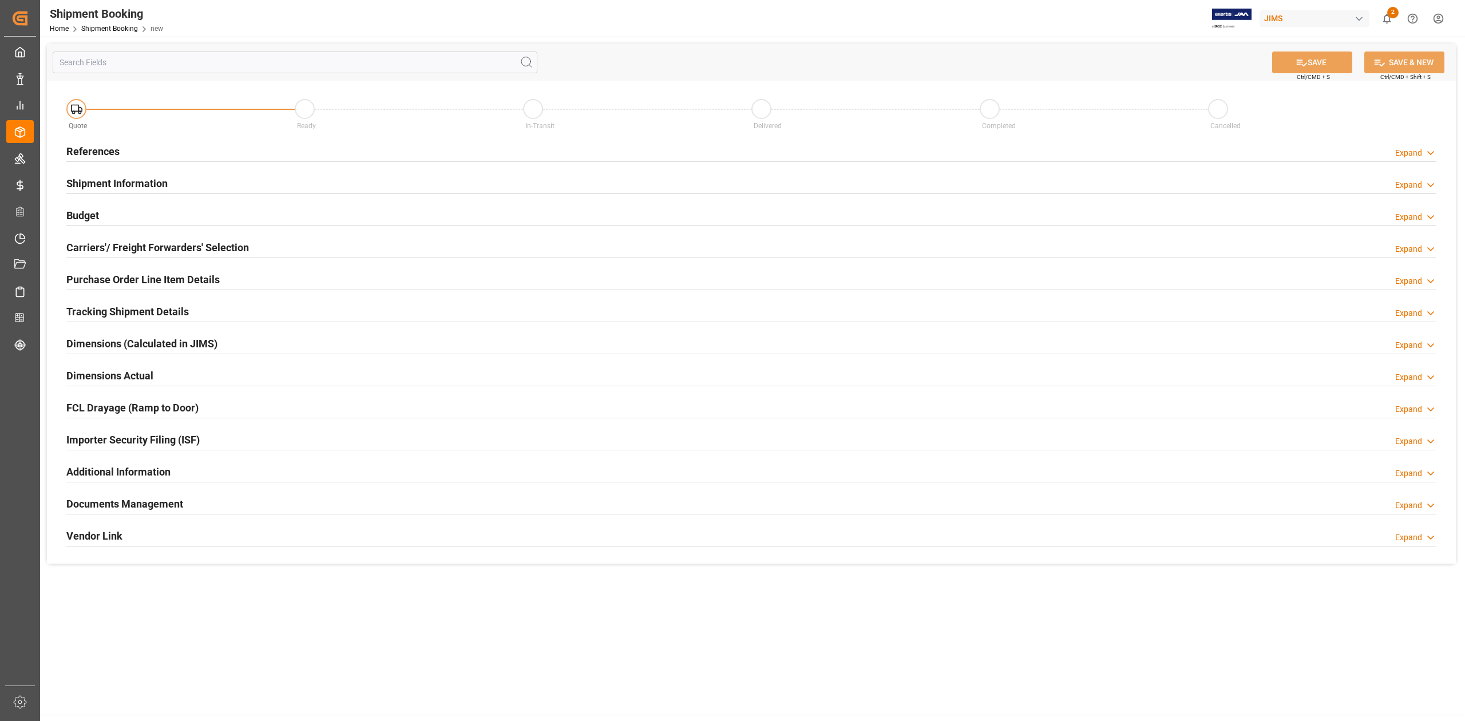
click at [96, 149] on h2 "References" at bounding box center [92, 151] width 53 height 15
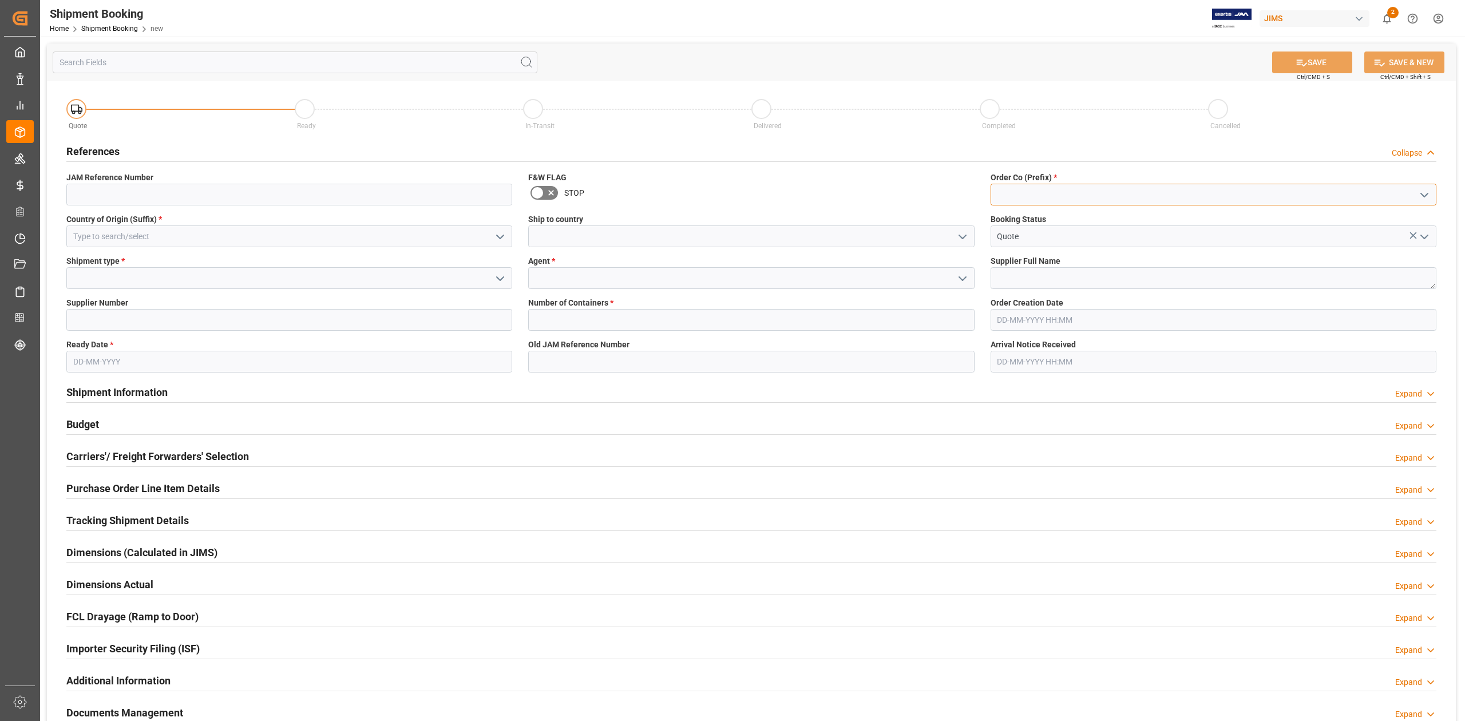
click at [1034, 188] on input at bounding box center [1214, 195] width 446 height 22
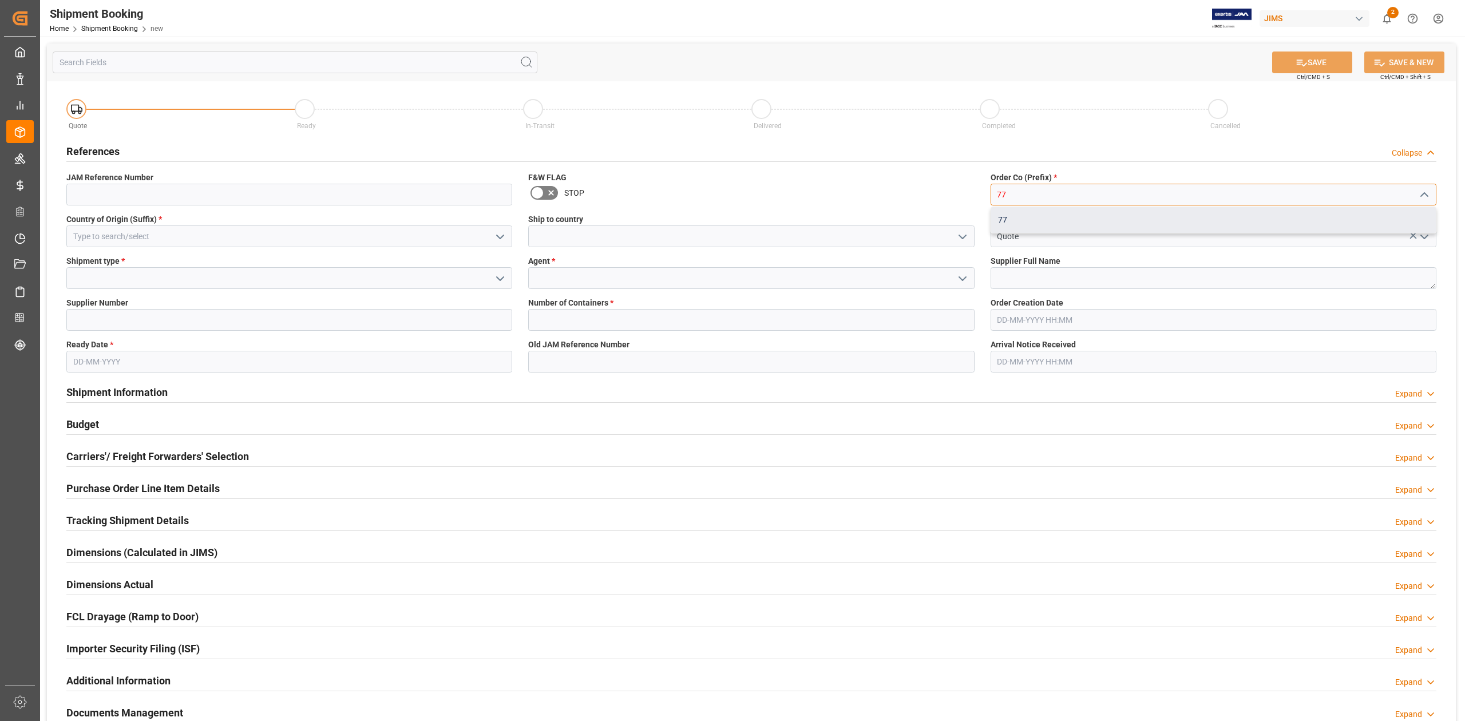
click at [1022, 220] on div "77" at bounding box center [1213, 220] width 445 height 26
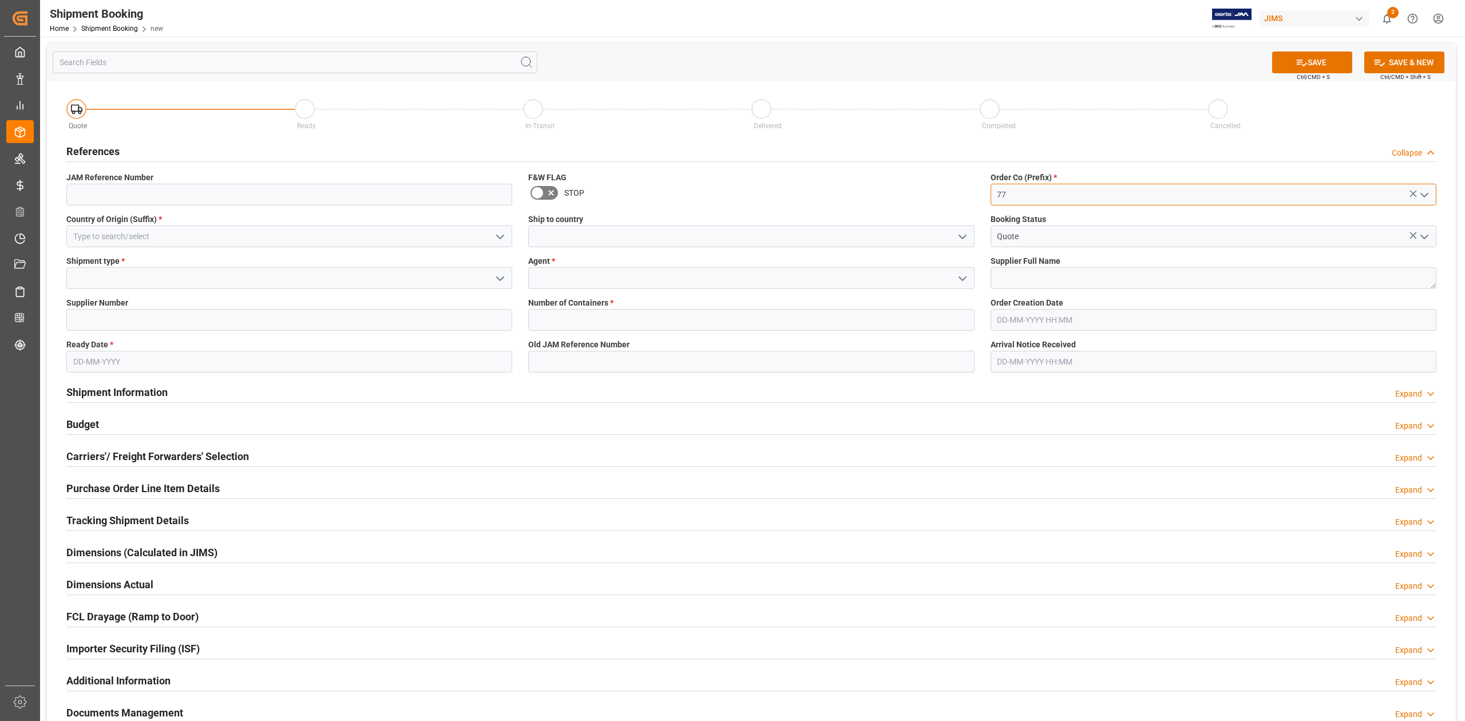
type input "77"
click at [94, 235] on input at bounding box center [289, 237] width 446 height 22
click at [94, 259] on div "CN" at bounding box center [289, 262] width 445 height 26
type input "CN"
click at [558, 238] on input at bounding box center [751, 237] width 446 height 22
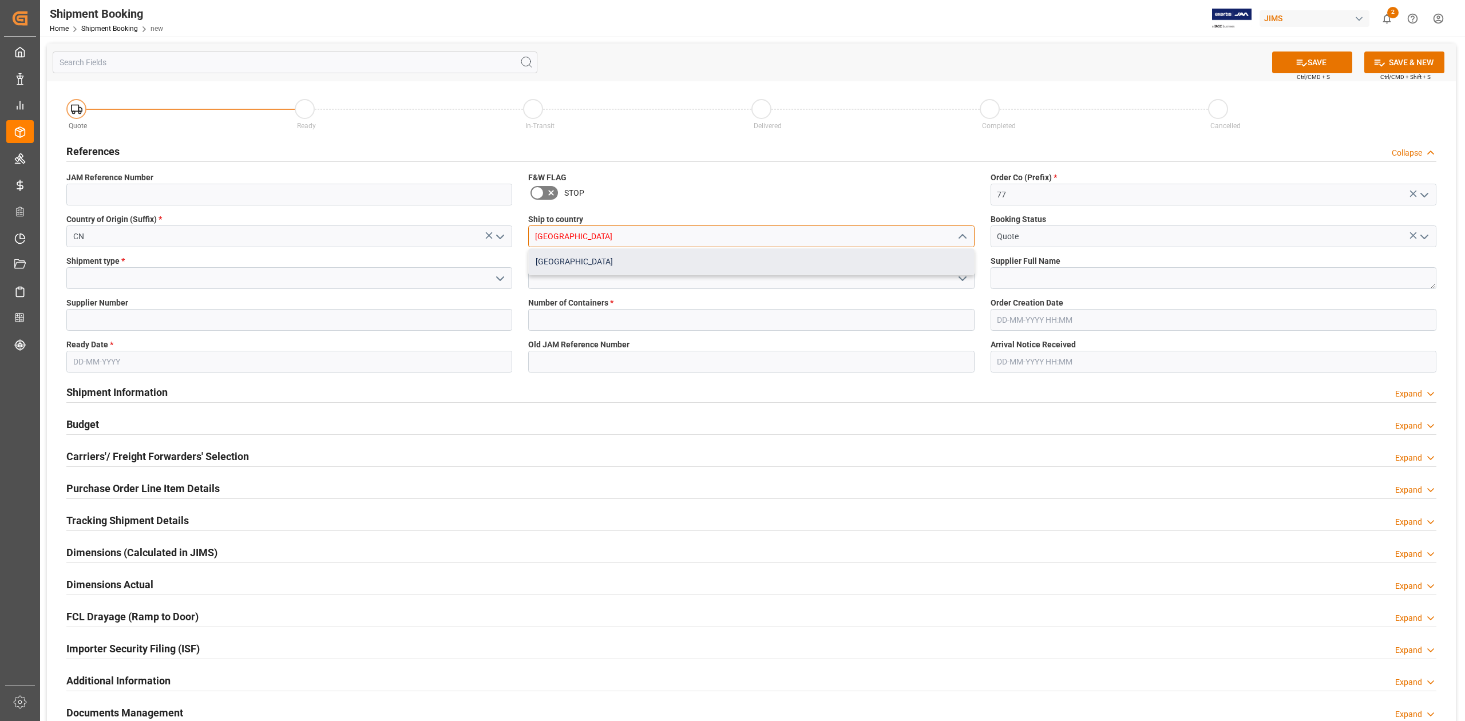
click at [571, 263] on div "[GEOGRAPHIC_DATA]" at bounding box center [751, 262] width 445 height 26
type input "[GEOGRAPHIC_DATA]"
click at [119, 275] on input at bounding box center [289, 278] width 446 height 22
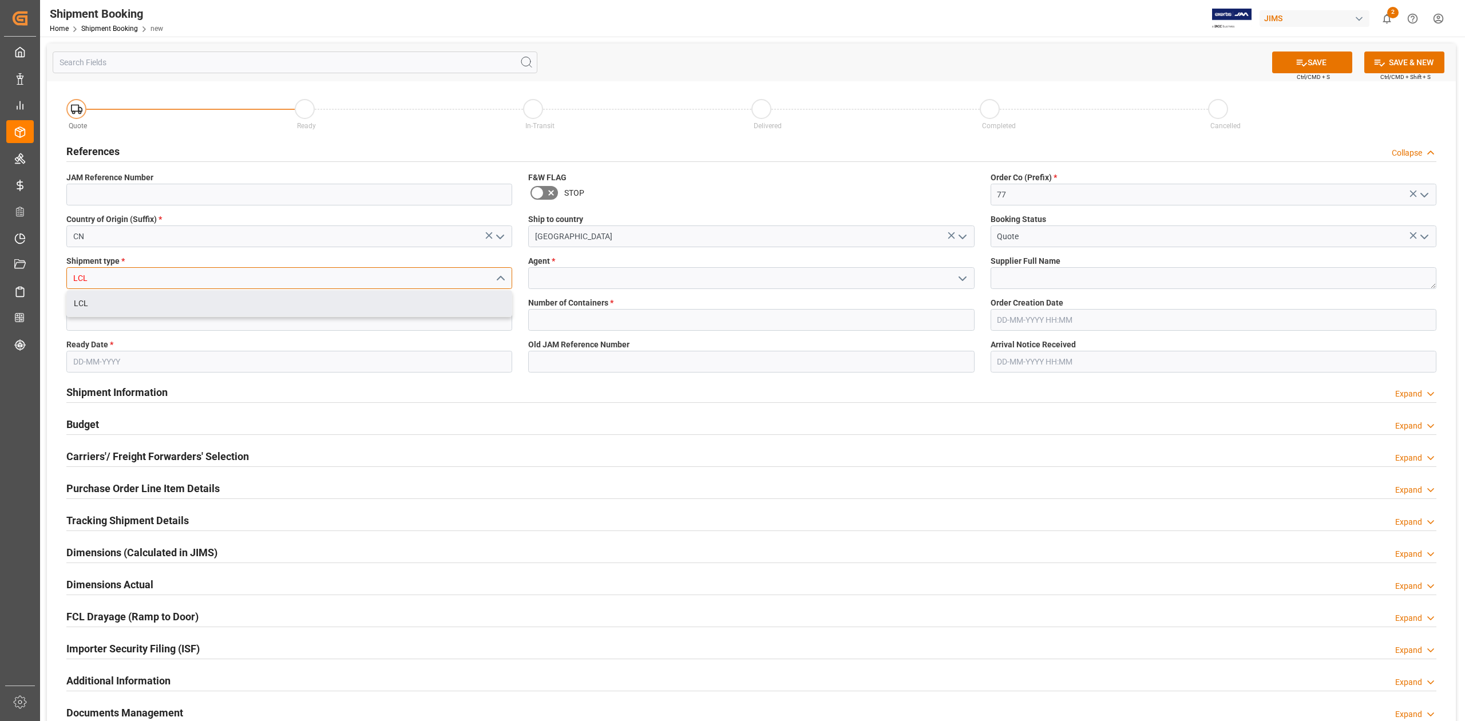
type input "LCL"
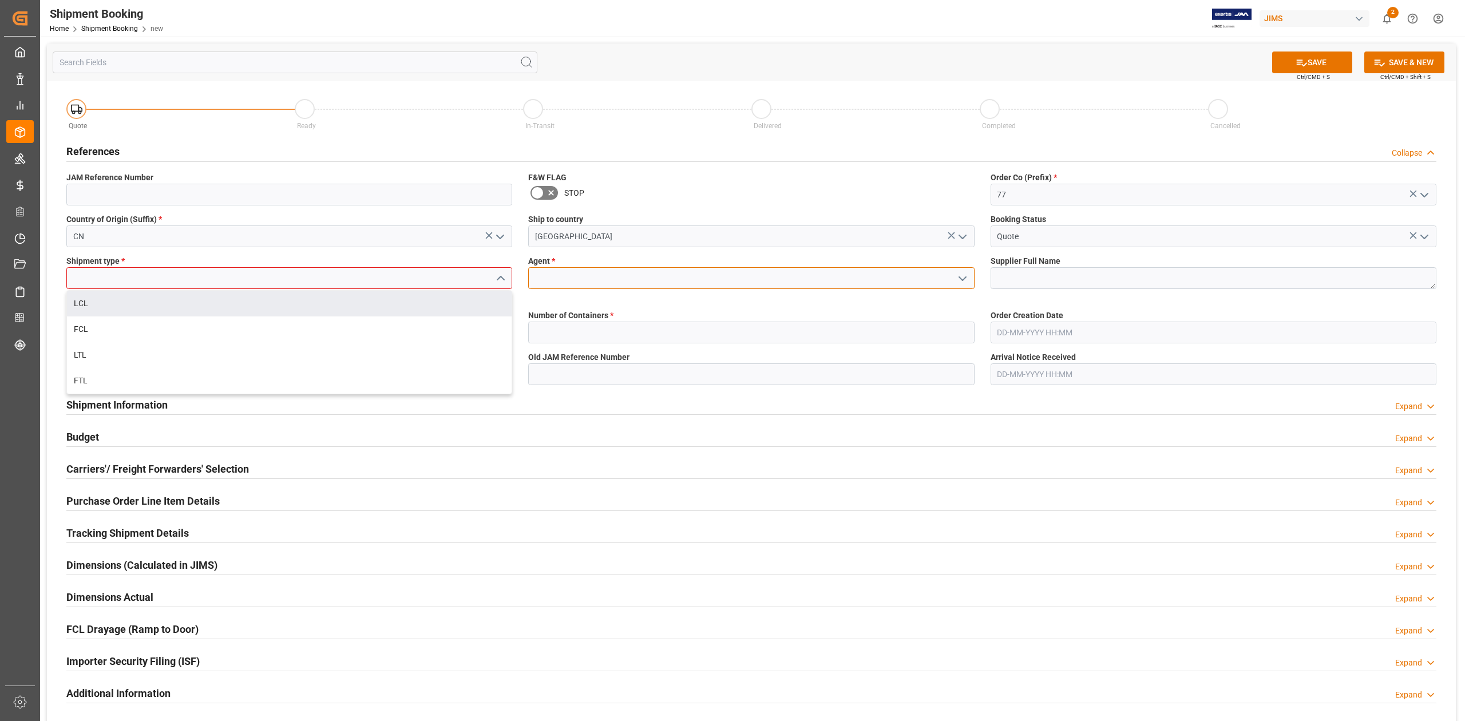
click at [559, 274] on input at bounding box center [751, 278] width 446 height 22
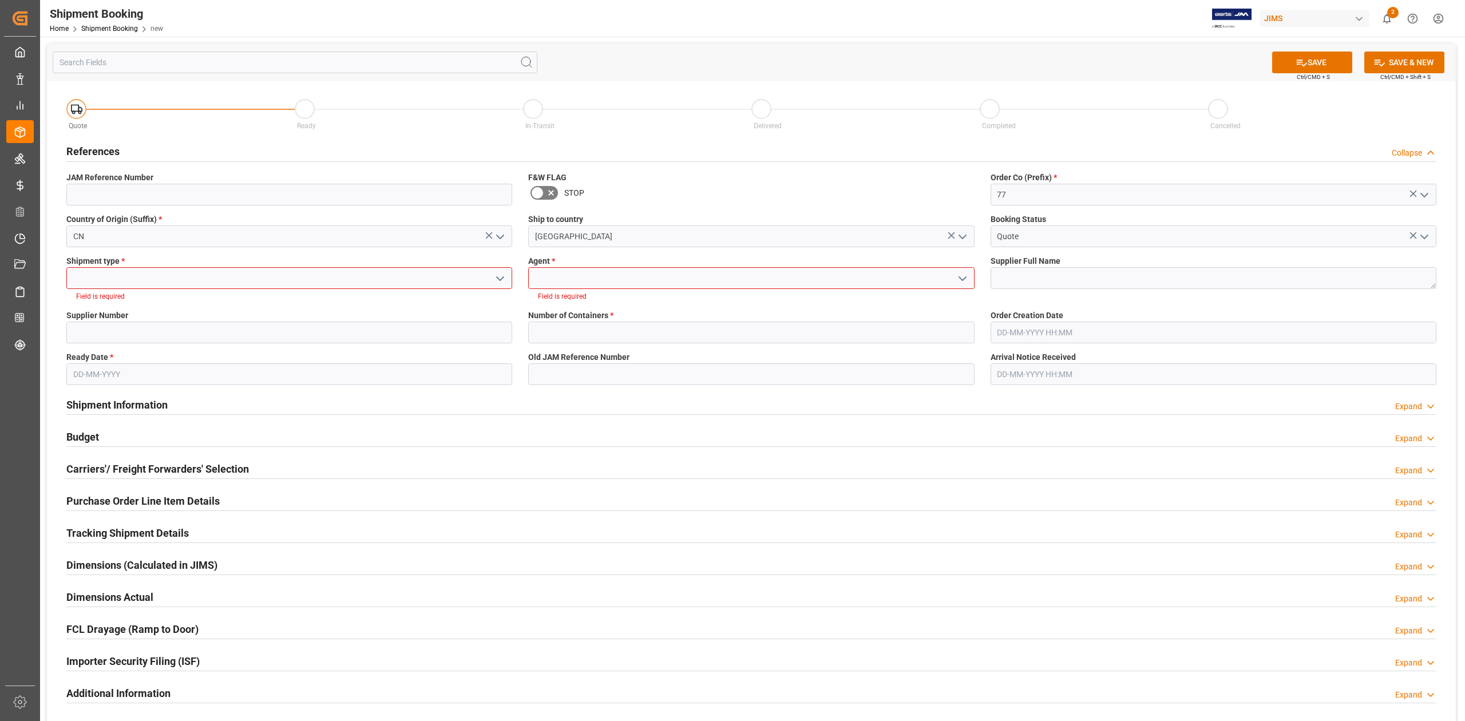
click at [168, 272] on input at bounding box center [289, 278] width 446 height 22
click at [154, 296] on div "LCL" at bounding box center [289, 304] width 445 height 26
type input "LCL"
click at [632, 273] on input at bounding box center [751, 278] width 446 height 22
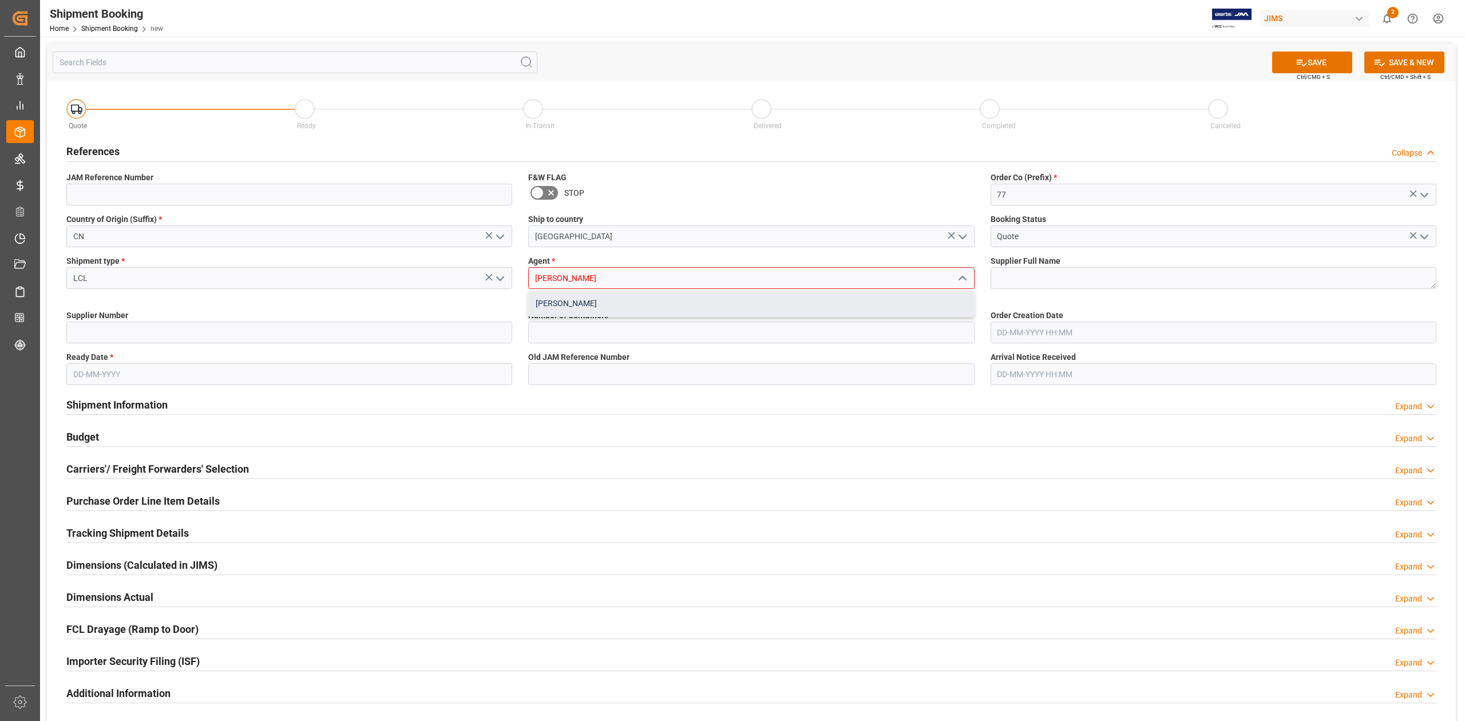
click at [623, 309] on div "[PERSON_NAME]" at bounding box center [751, 304] width 445 height 26
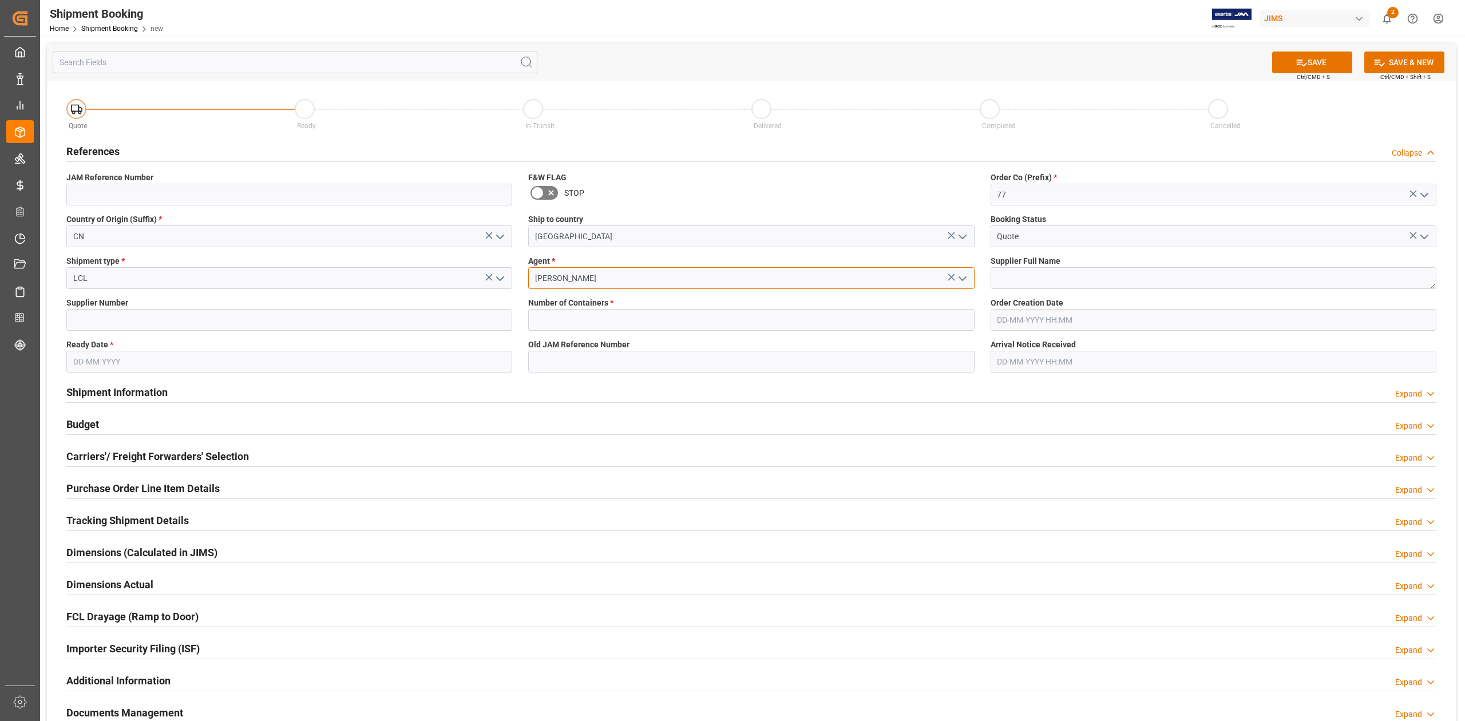
type input "[PERSON_NAME]"
click at [1073, 280] on textarea at bounding box center [1214, 278] width 446 height 22
click at [114, 313] on input at bounding box center [289, 320] width 446 height 22
paste input "860030"
click at [230, 326] on input "860030" at bounding box center [289, 320] width 446 height 22
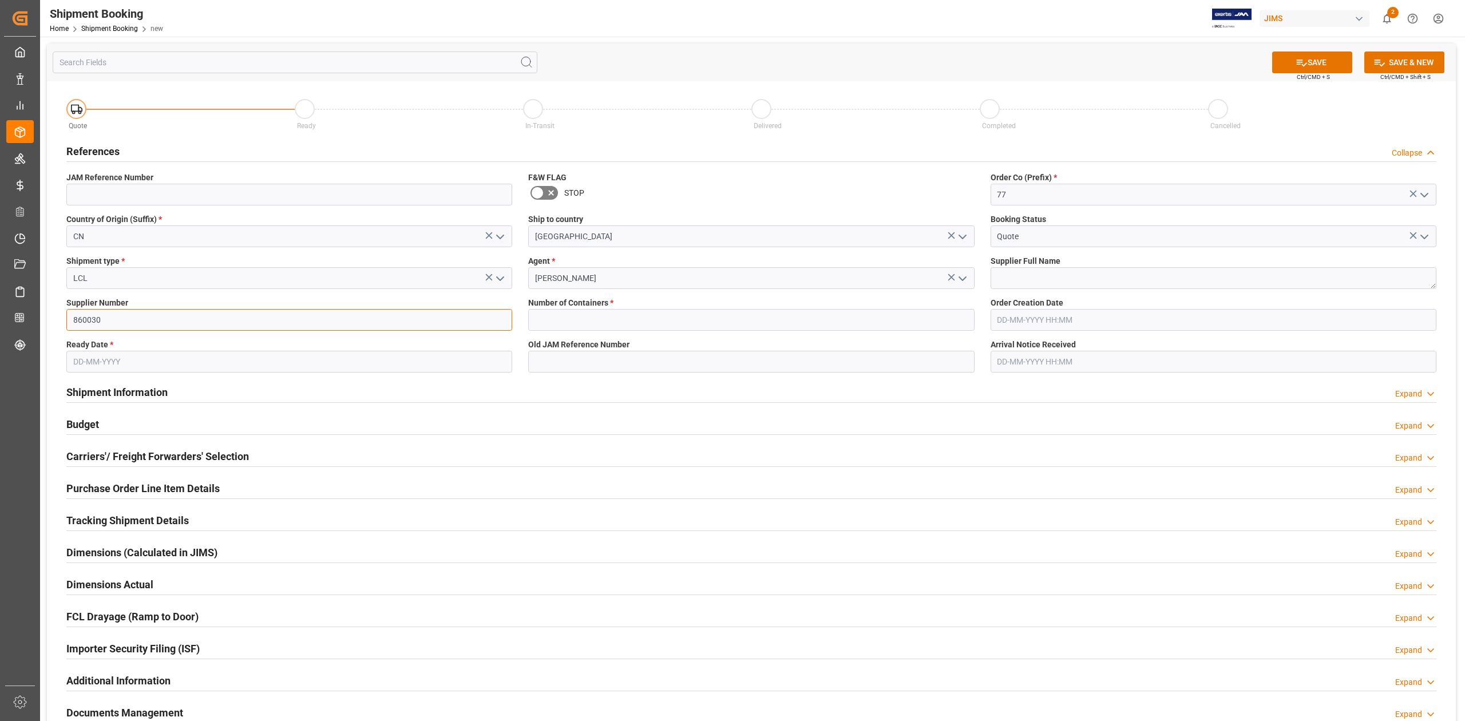
click at [230, 326] on input "860030" at bounding box center [289, 320] width 446 height 22
paste input "577989"
type input "577989"
click at [1025, 278] on textarea at bounding box center [1214, 278] width 446 height 22
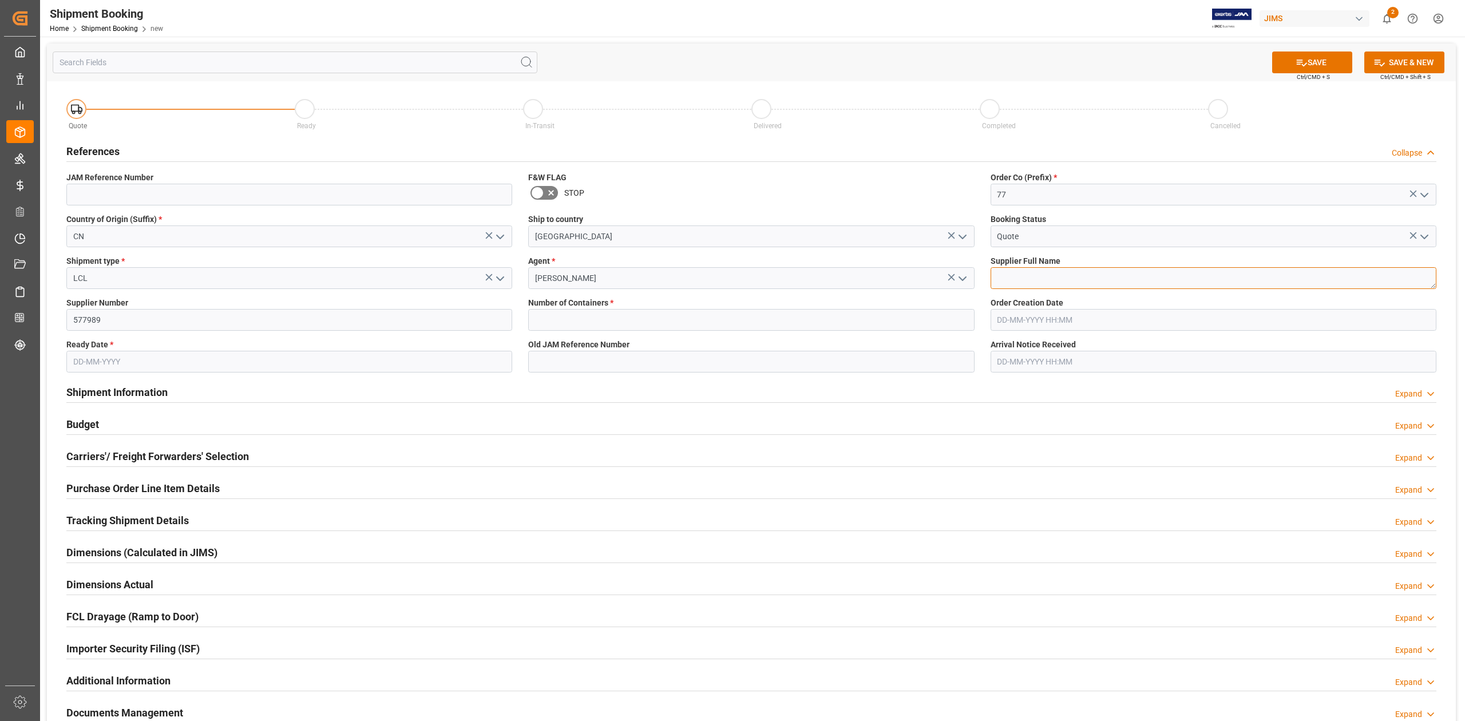
paste textarea "Arturia ([GEOGRAPHIC_DATA])"
type textarea "Arturia ([GEOGRAPHIC_DATA])"
click at [722, 317] on input "text" at bounding box center [751, 320] width 446 height 22
type input "0"
click at [208, 369] on input "text" at bounding box center [289, 362] width 446 height 22
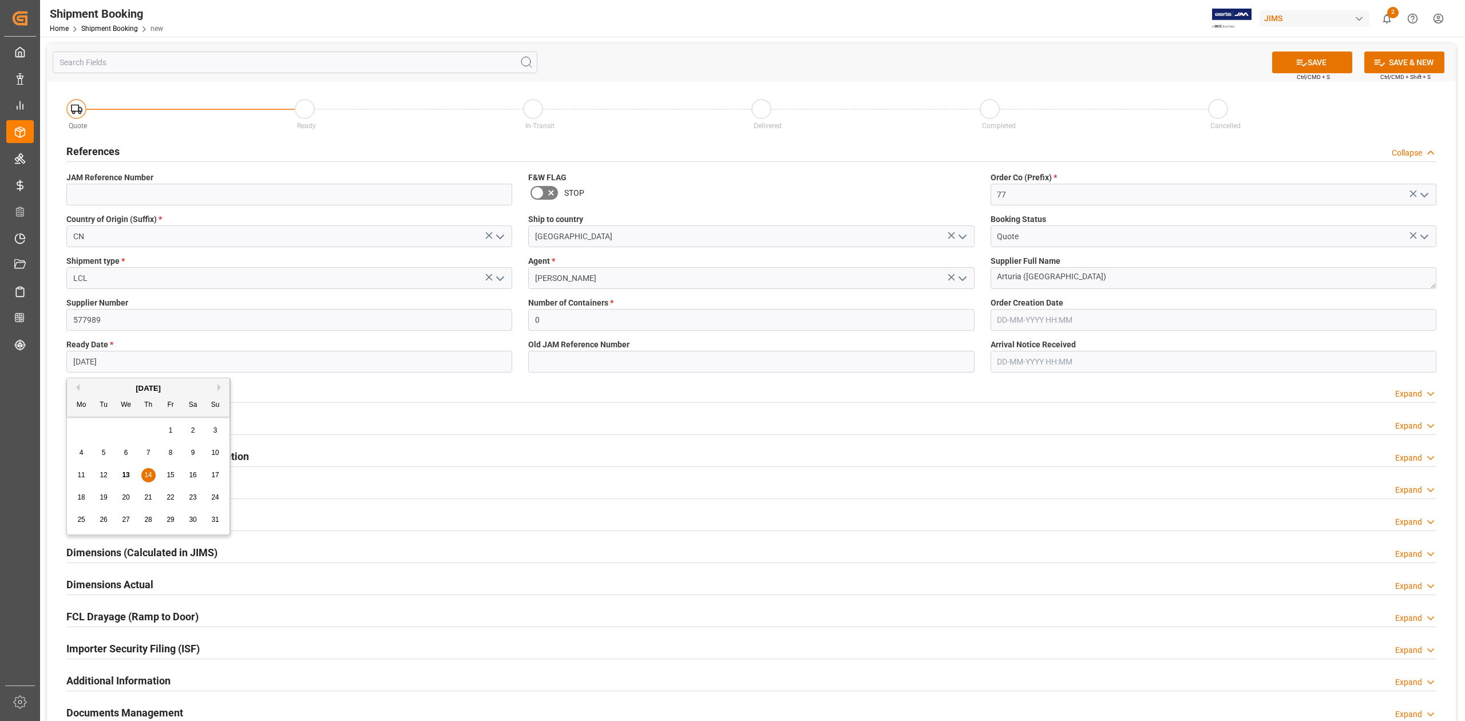
click at [151, 477] on span "14" at bounding box center [147, 475] width 7 height 8
type input "[DATE]"
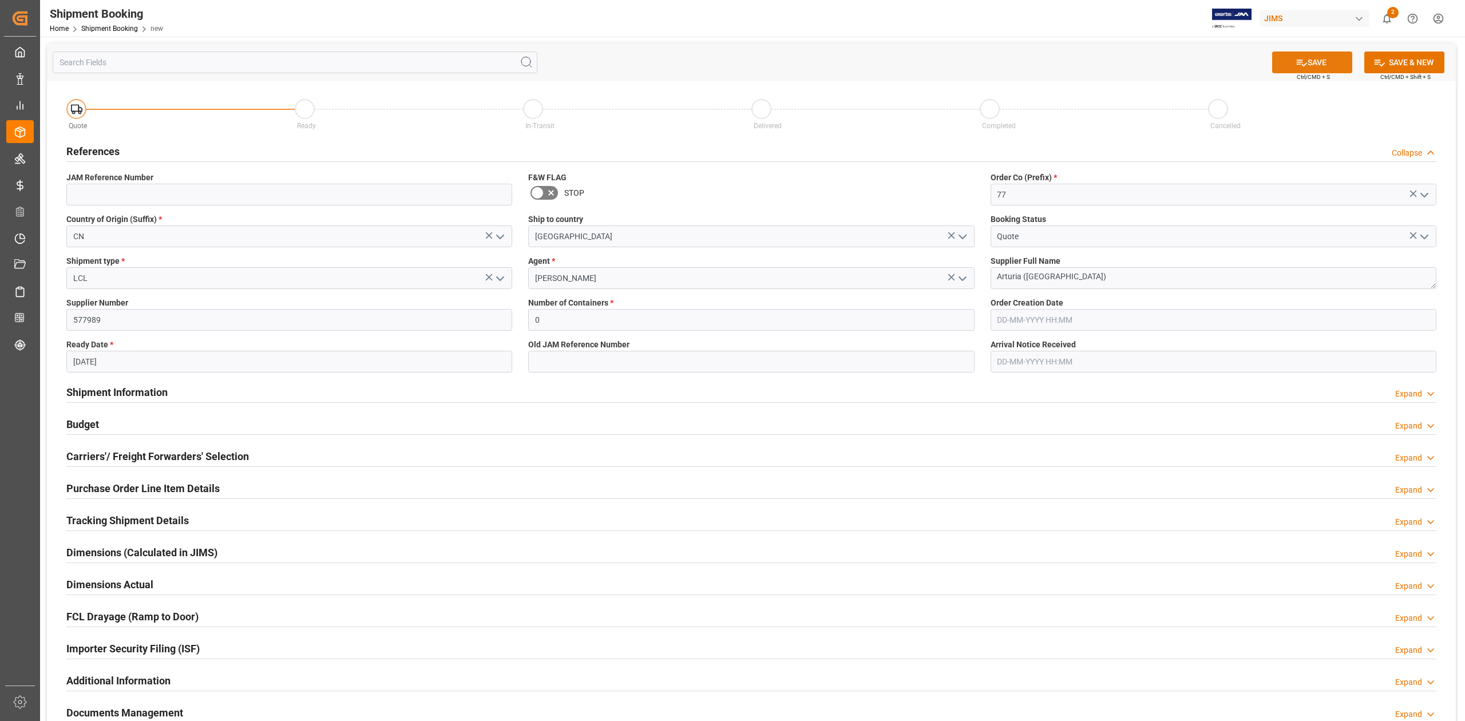
click at [1329, 58] on button "SAVE" at bounding box center [1312, 63] width 80 height 22
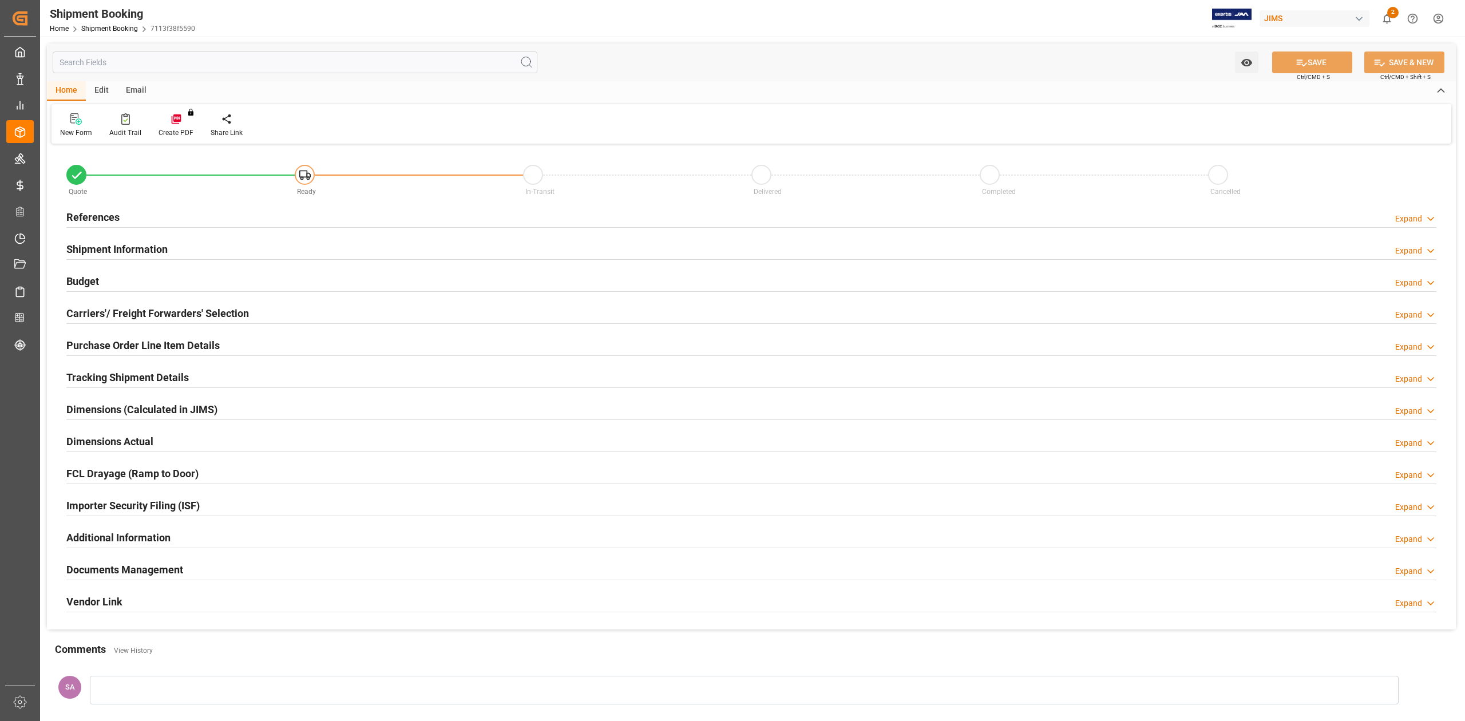
type input "0"
type input "[DATE]"
click at [100, 215] on h2 "References" at bounding box center [92, 217] width 53 height 15
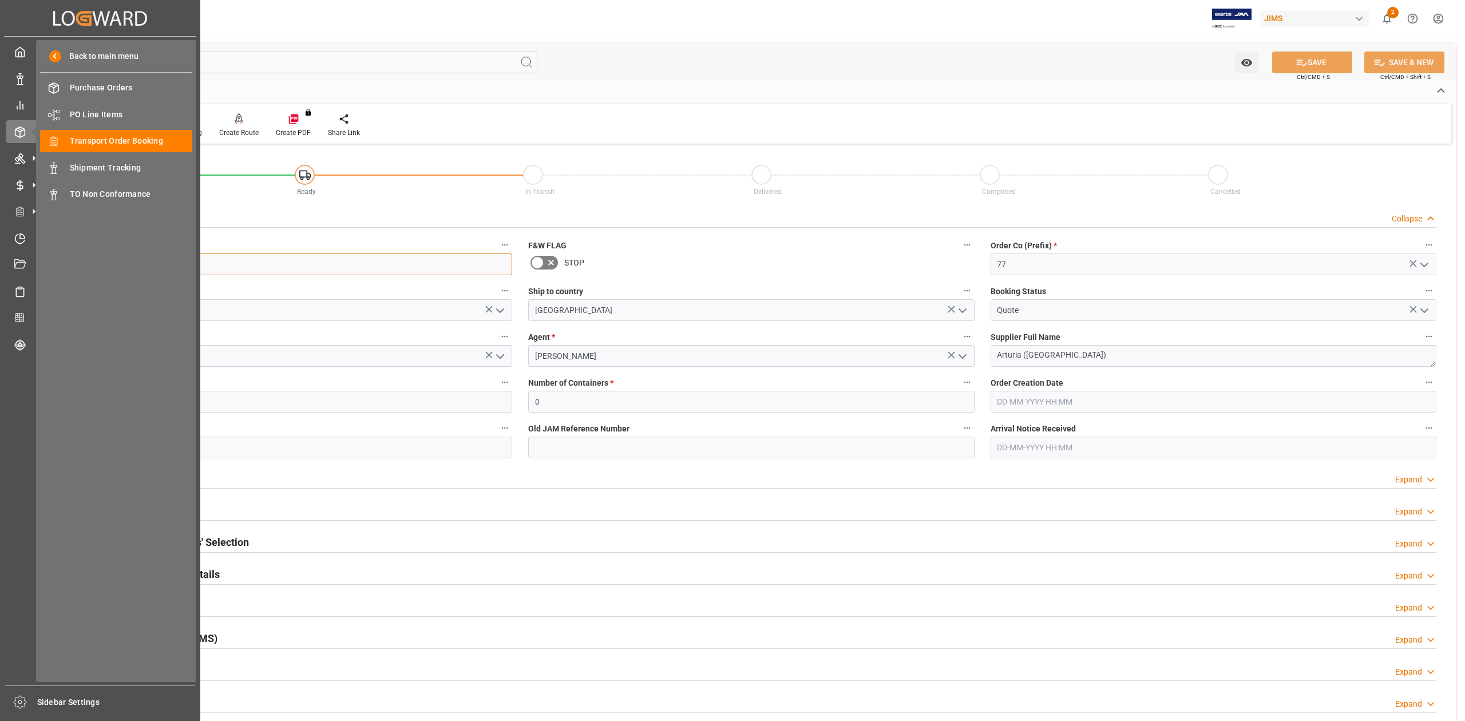
drag, startPoint x: 129, startPoint y: 263, endPoint x: 298, endPoint y: 298, distance: 172.4
click at [32, 262] on div "Created by potrace 1.15, written by [PERSON_NAME] [DATE]-[DATE] Created by potr…" at bounding box center [732, 360] width 1465 height 721
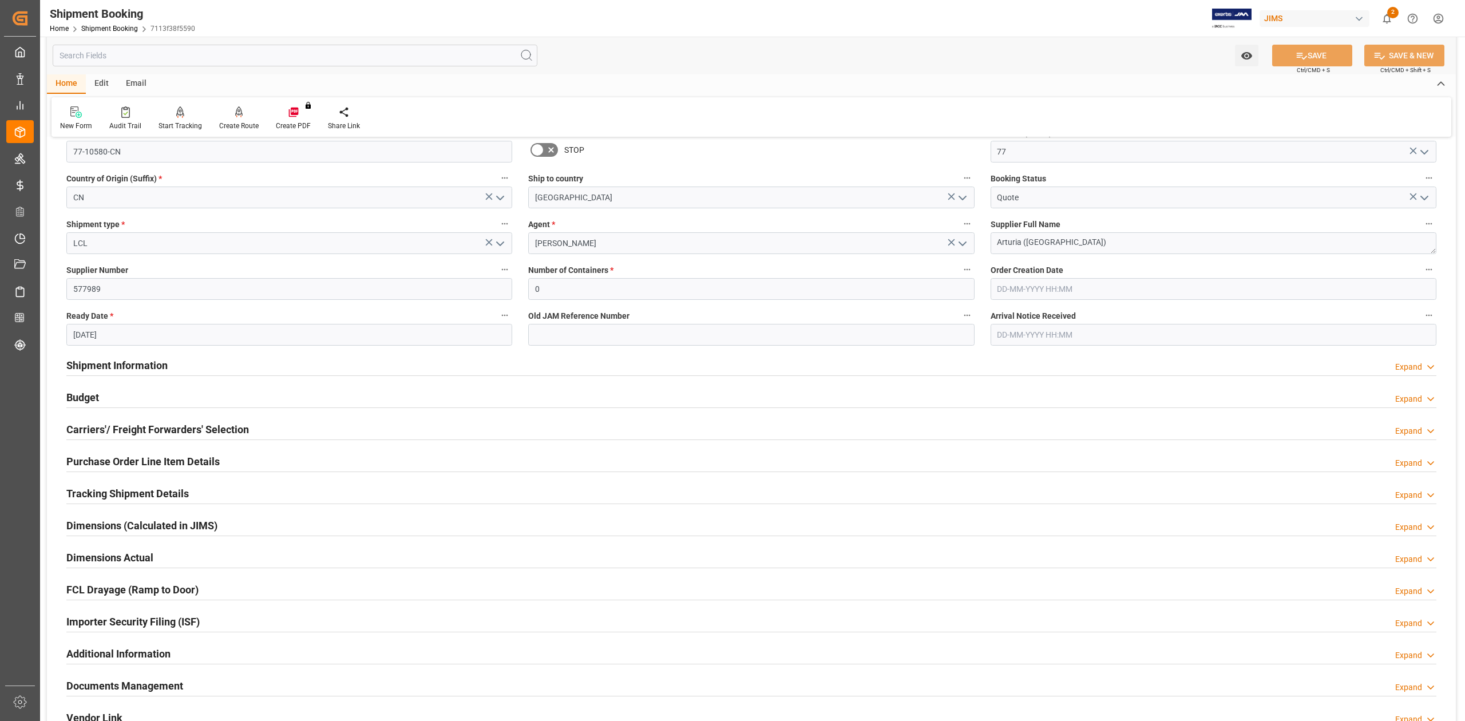
scroll to position [305, 0]
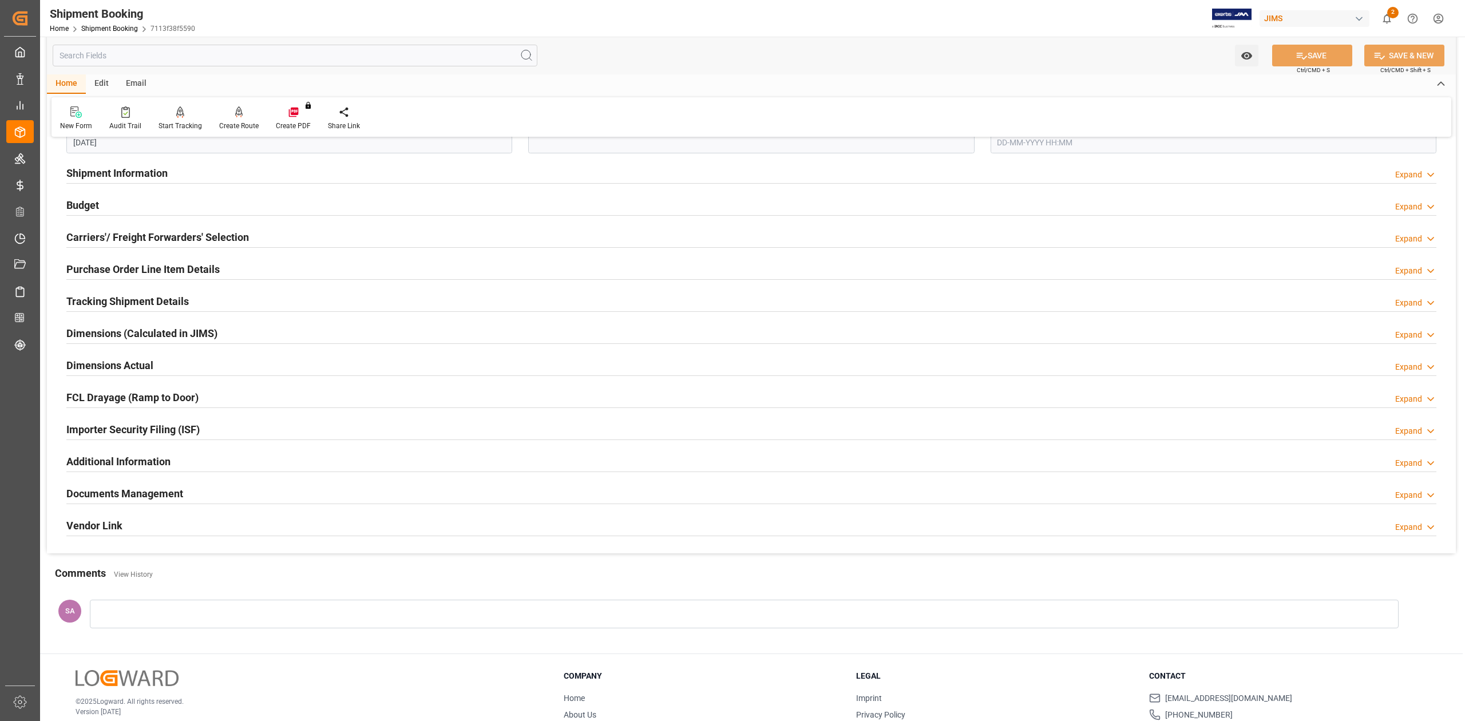
drag, startPoint x: 161, startPoint y: 500, endPoint x: 861, endPoint y: 500, distance: 700.1
click at [161, 500] on h2 "Documents Management" at bounding box center [124, 493] width 117 height 15
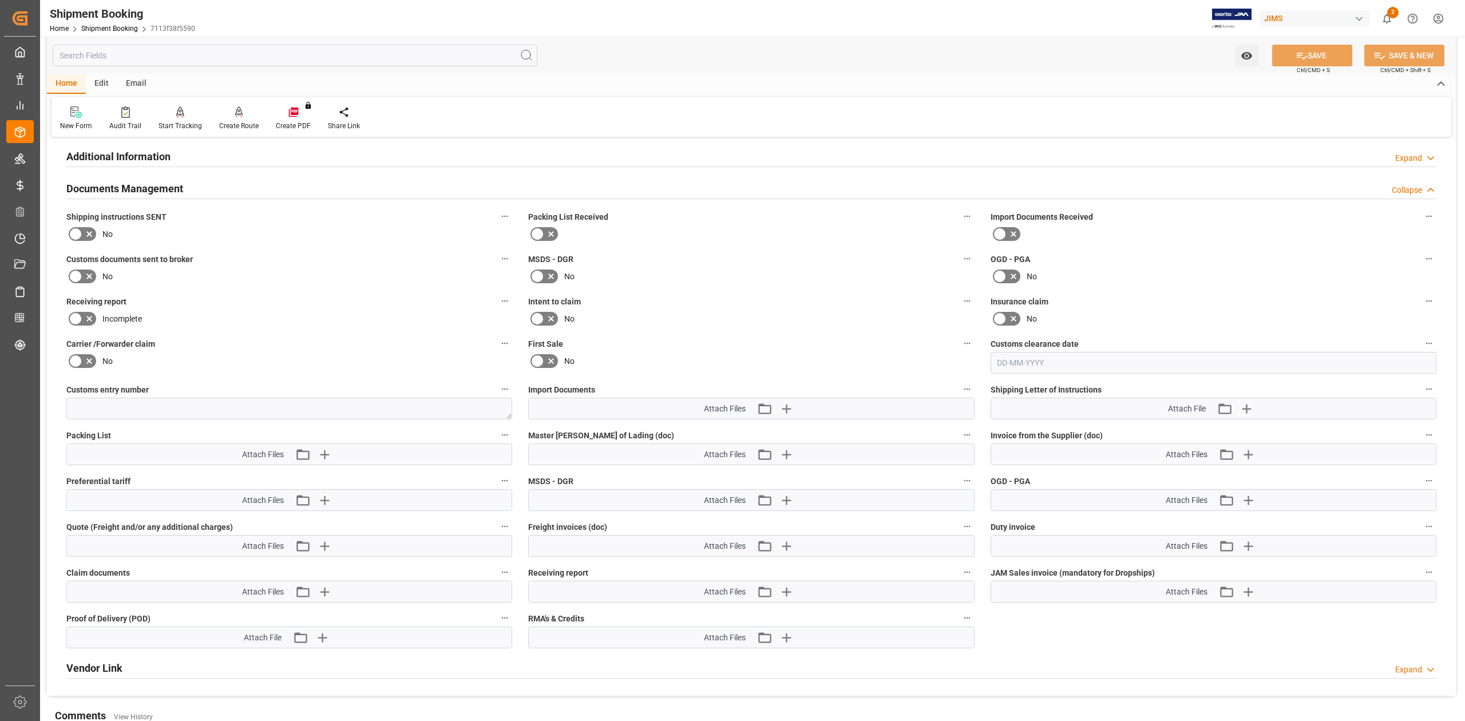
scroll to position [763, 0]
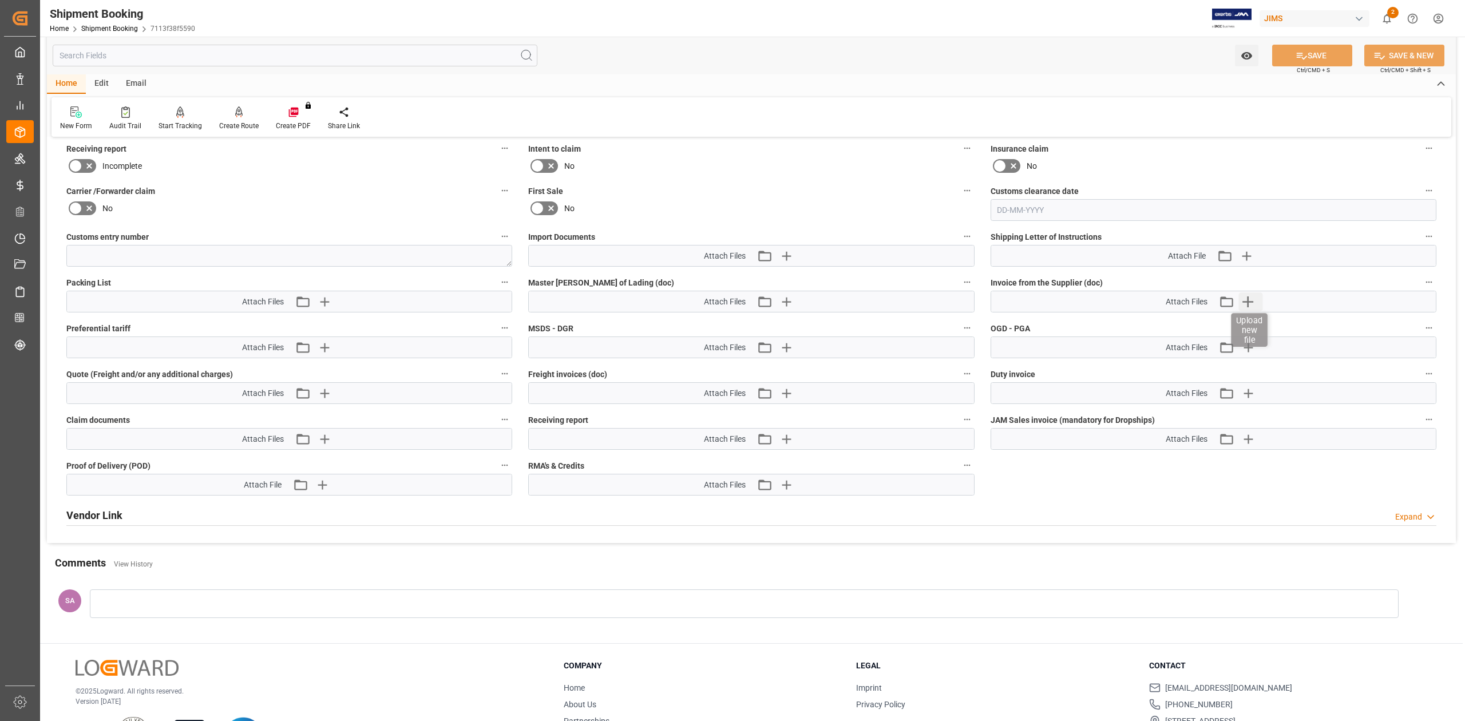
click at [1244, 303] on icon "button" at bounding box center [1248, 302] width 18 height 18
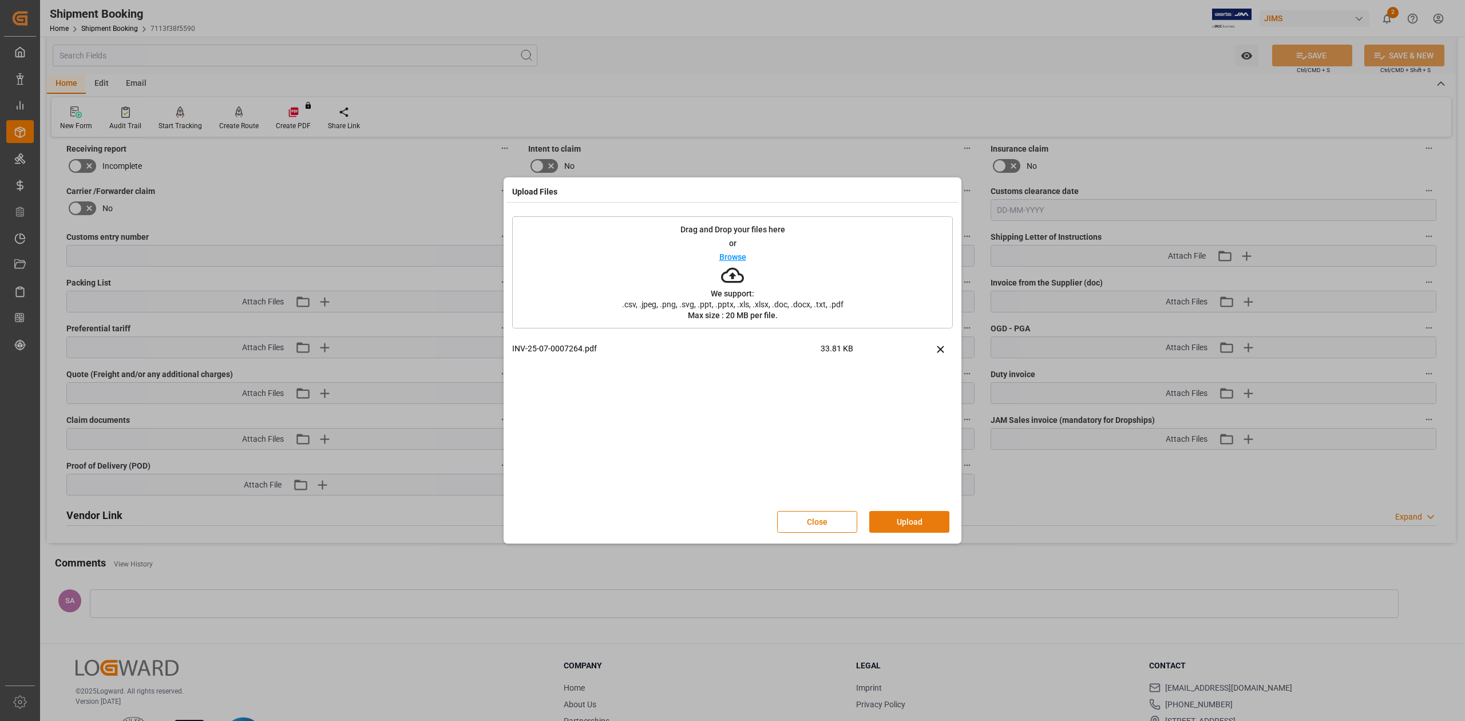
click at [885, 528] on button "Upload" at bounding box center [909, 522] width 80 height 22
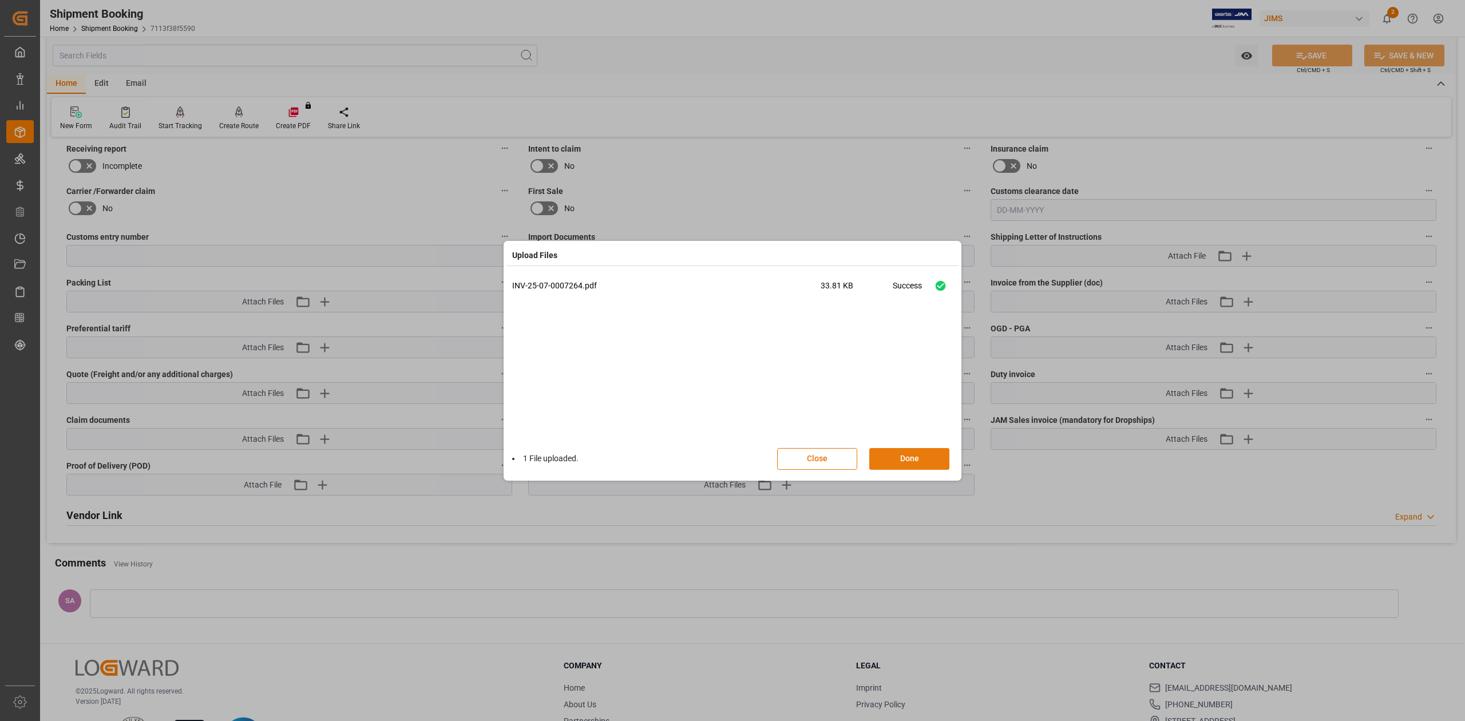
click at [891, 461] on button "Done" at bounding box center [909, 459] width 80 height 22
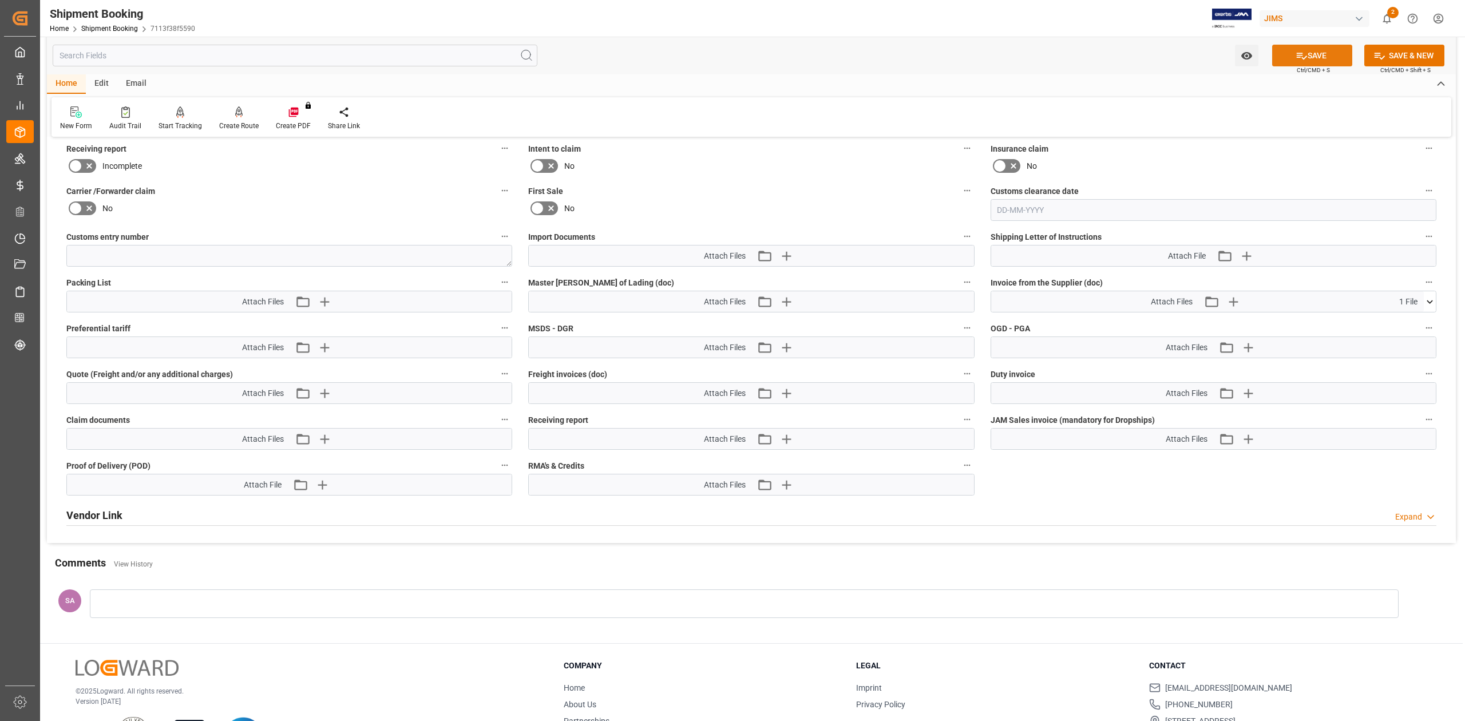
click at [1298, 53] on icon at bounding box center [1302, 56] width 10 height 7
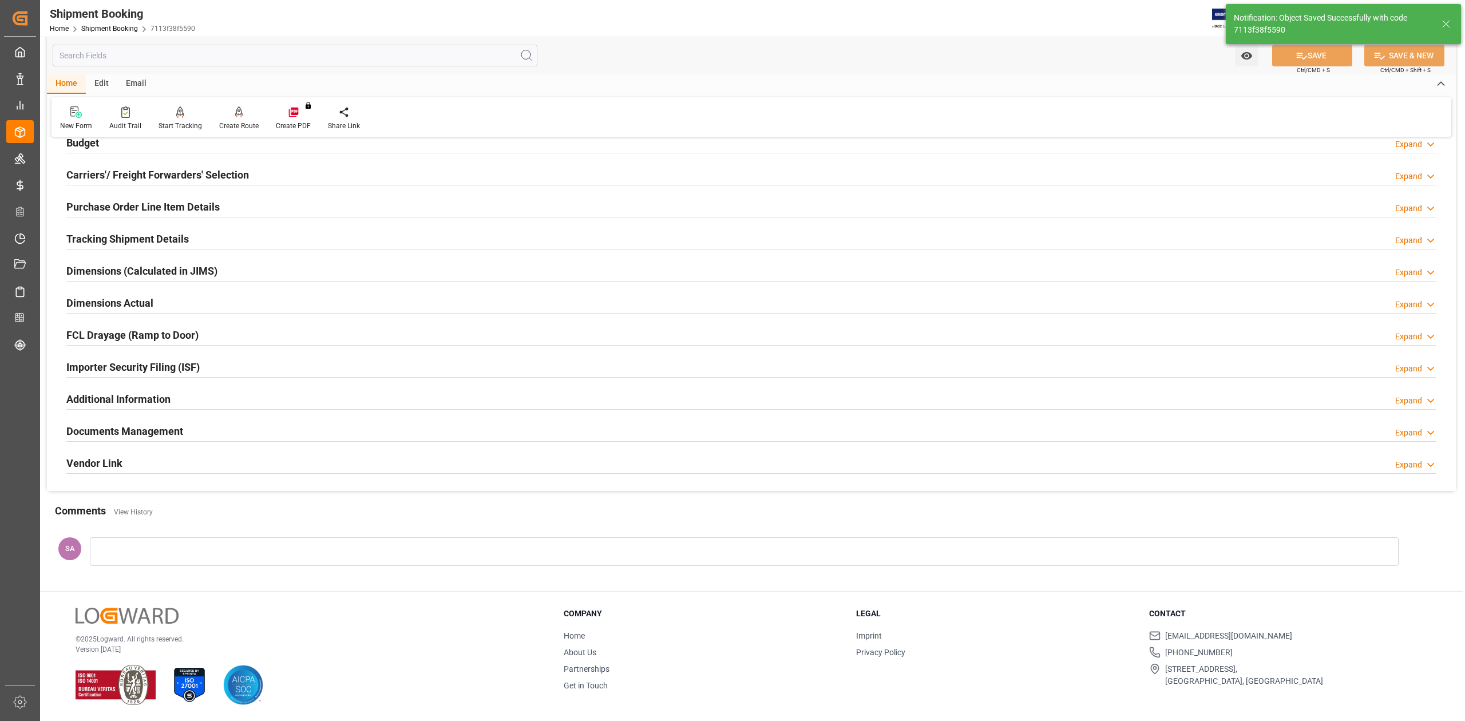
scroll to position [140, 0]
drag, startPoint x: 126, startPoint y: 434, endPoint x: 165, endPoint y: 440, distance: 39.4
click at [126, 434] on h2 "Documents Management" at bounding box center [124, 431] width 117 height 15
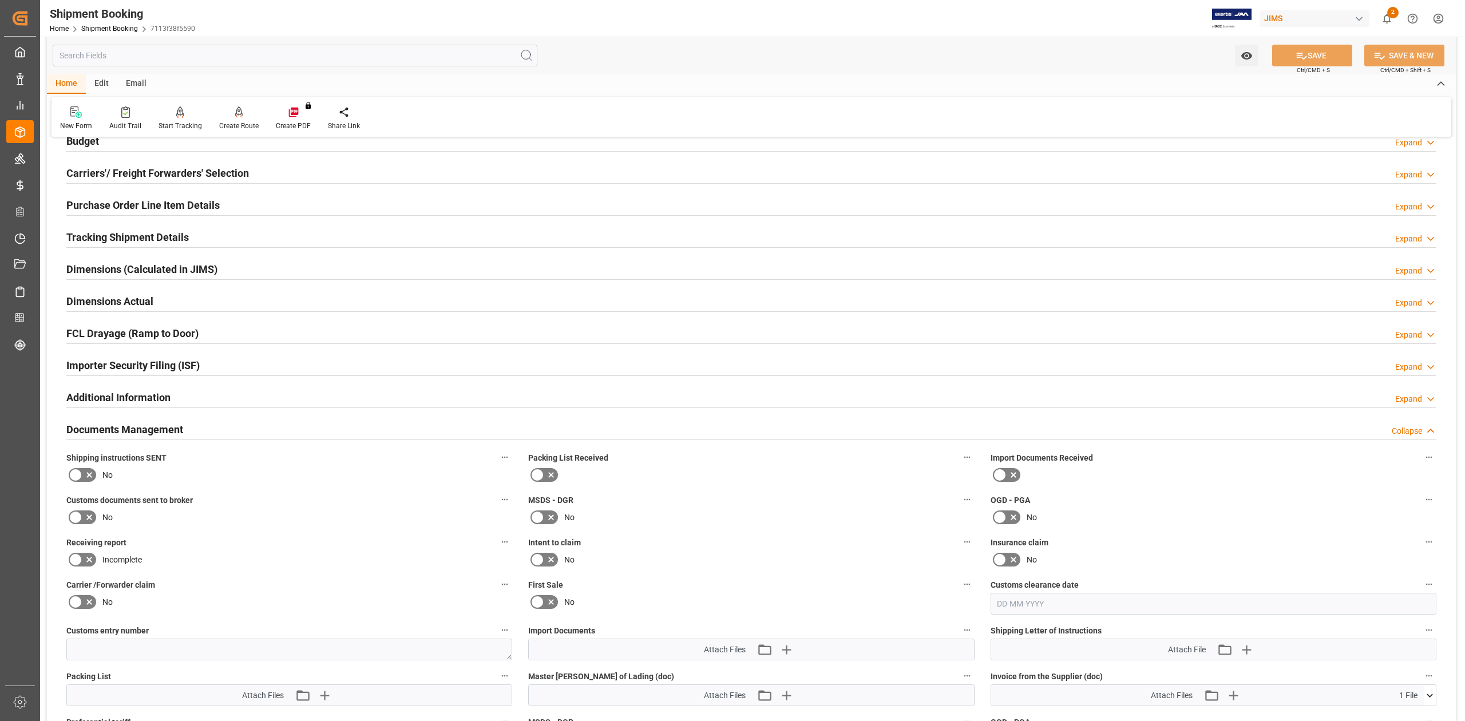
scroll to position [534, 0]
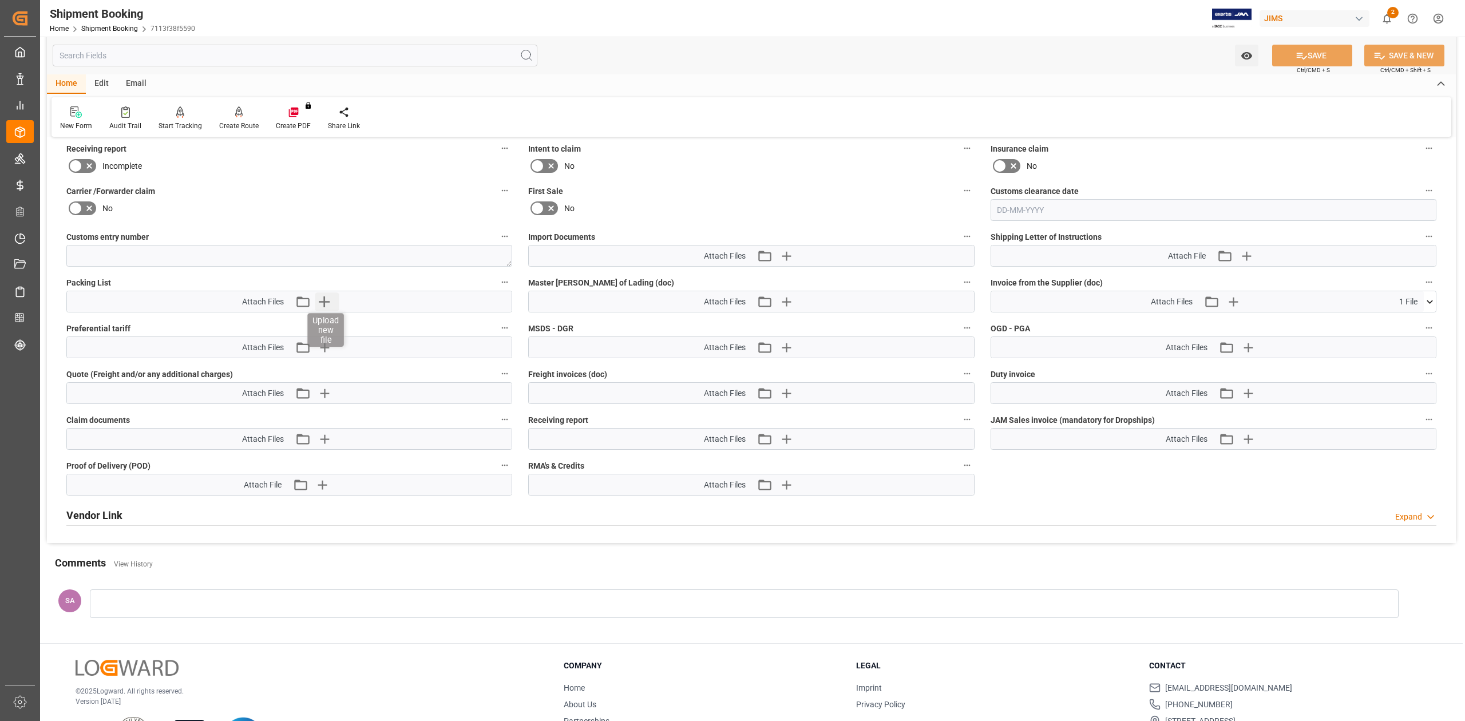
click at [321, 302] on icon "button" at bounding box center [324, 302] width 11 height 11
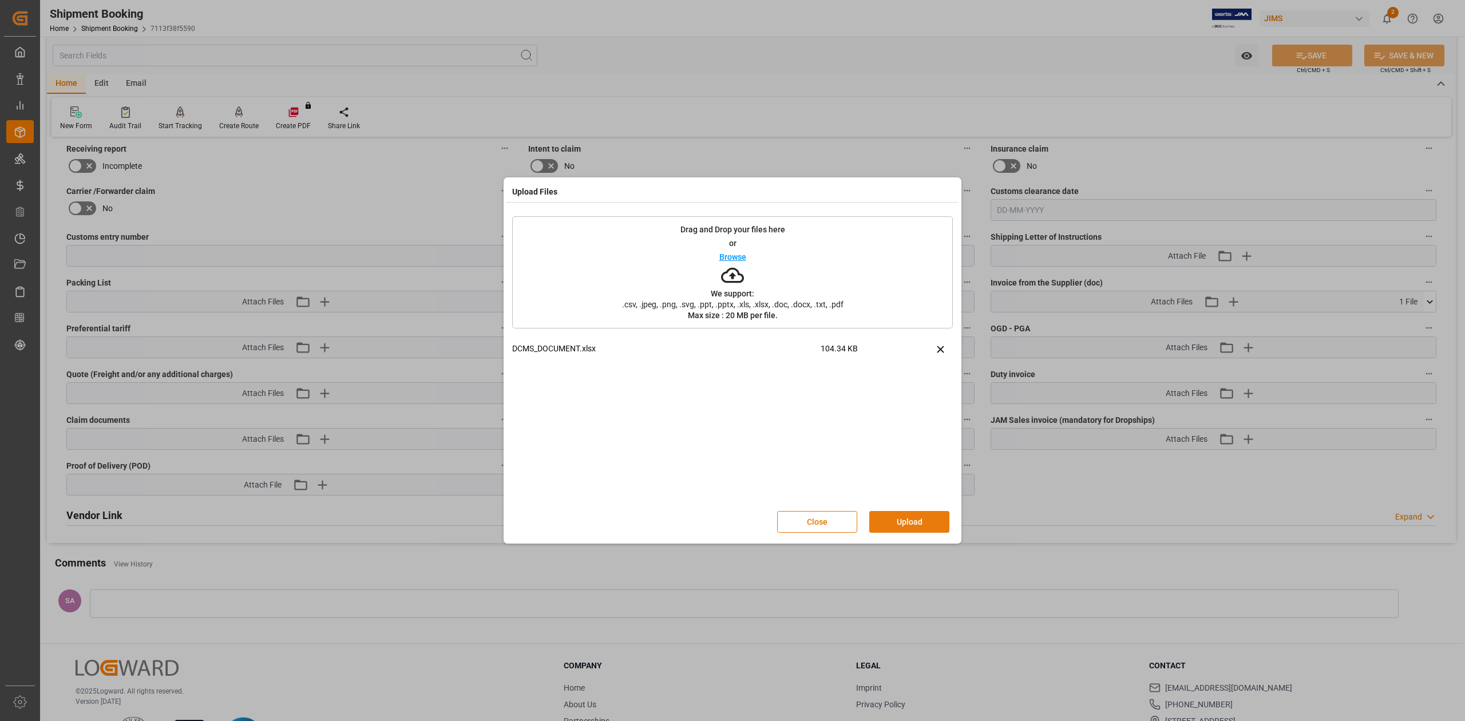
click at [941, 519] on button "Upload" at bounding box center [909, 522] width 80 height 22
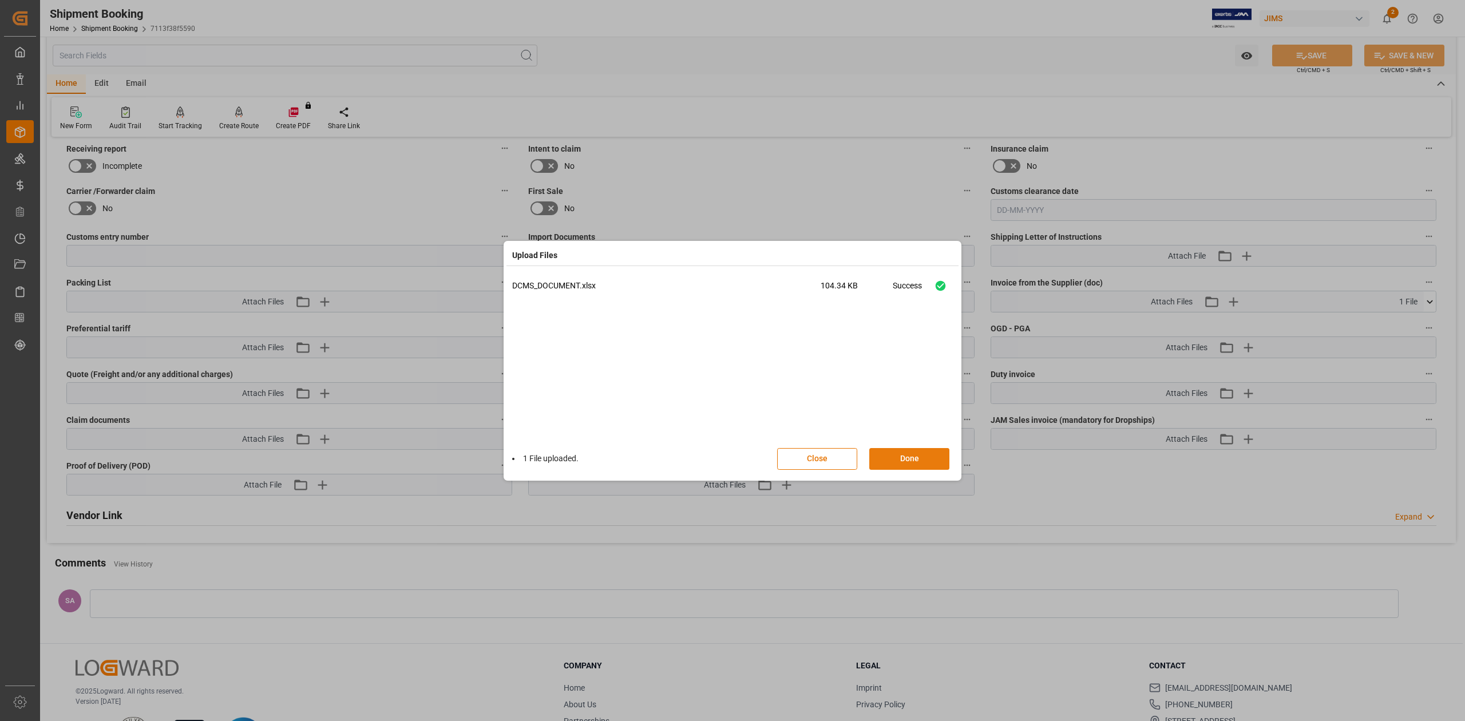
click at [921, 456] on button "Done" at bounding box center [909, 459] width 80 height 22
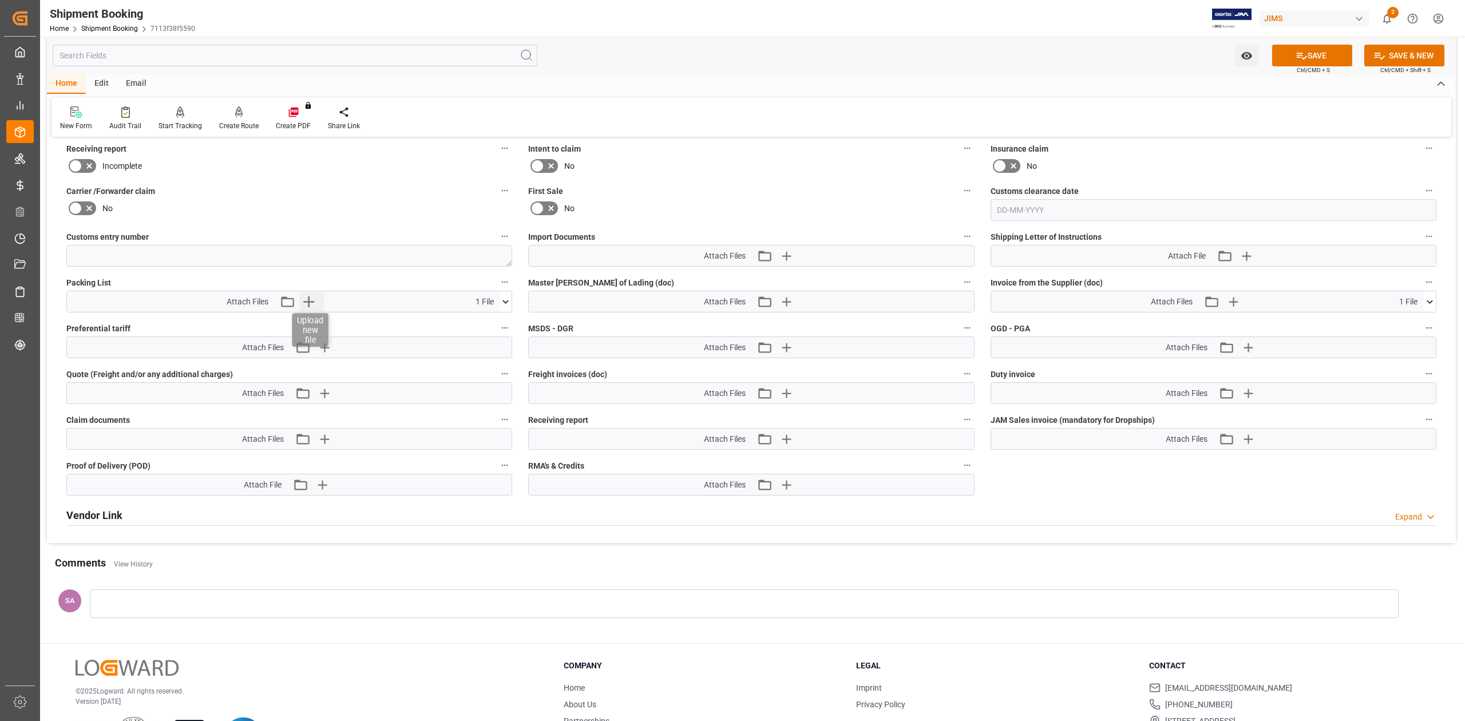
click at [310, 301] on icon "button" at bounding box center [308, 302] width 11 height 11
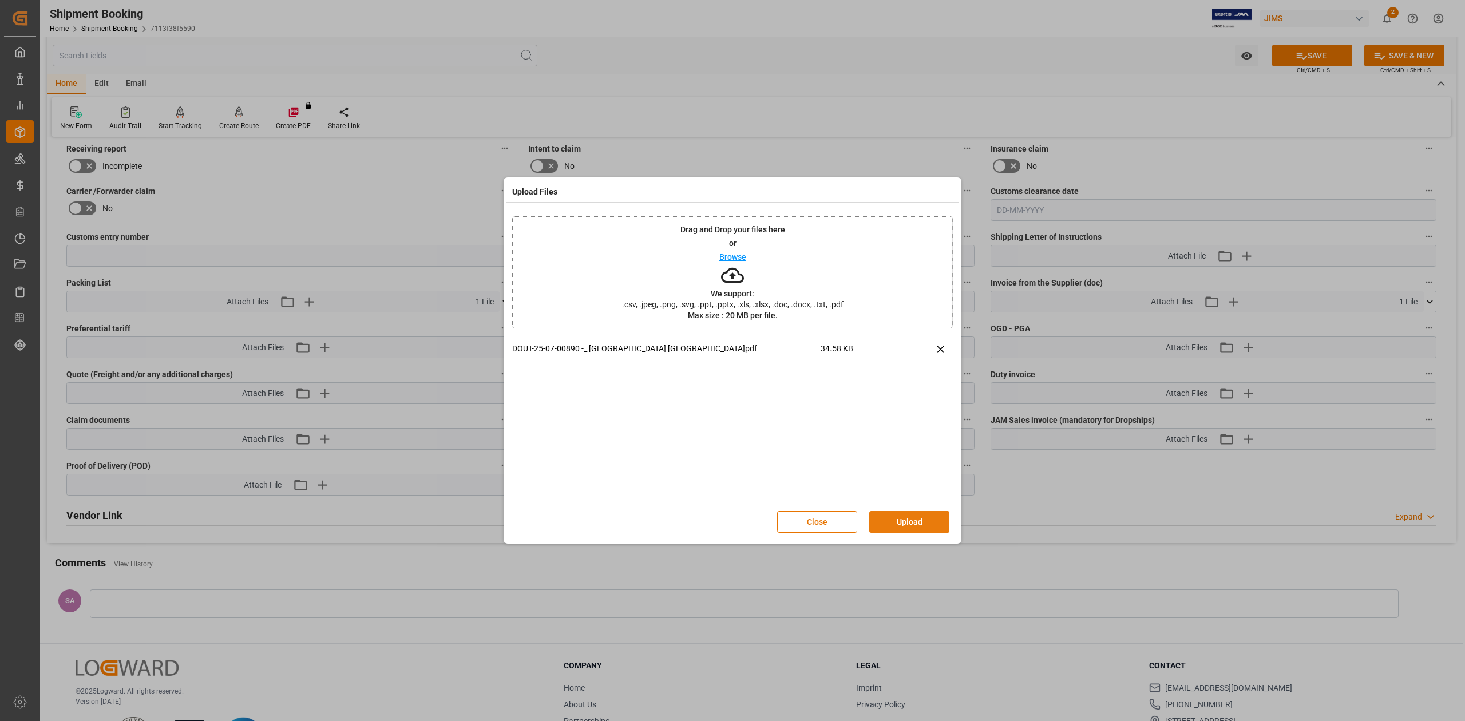
click at [909, 525] on button "Upload" at bounding box center [909, 522] width 80 height 22
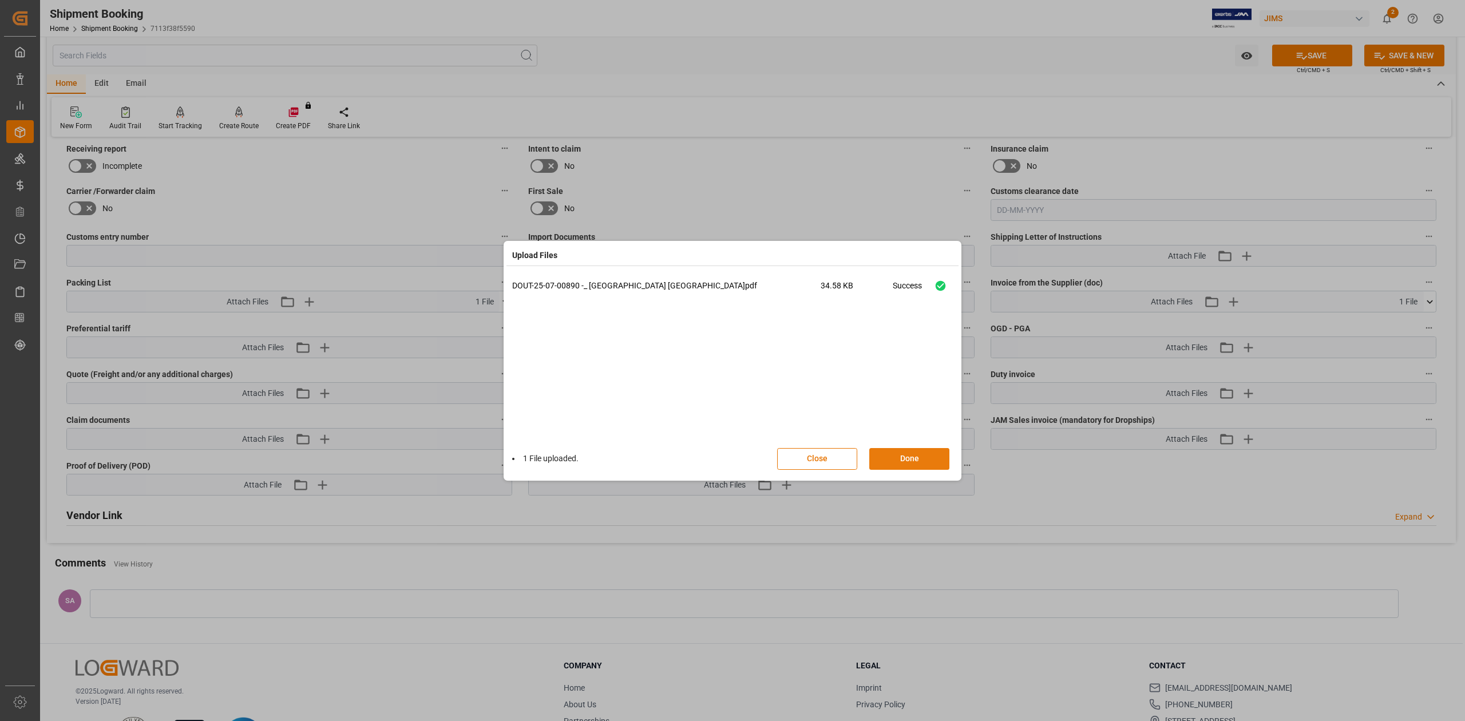
click at [904, 458] on button "Done" at bounding box center [909, 459] width 80 height 22
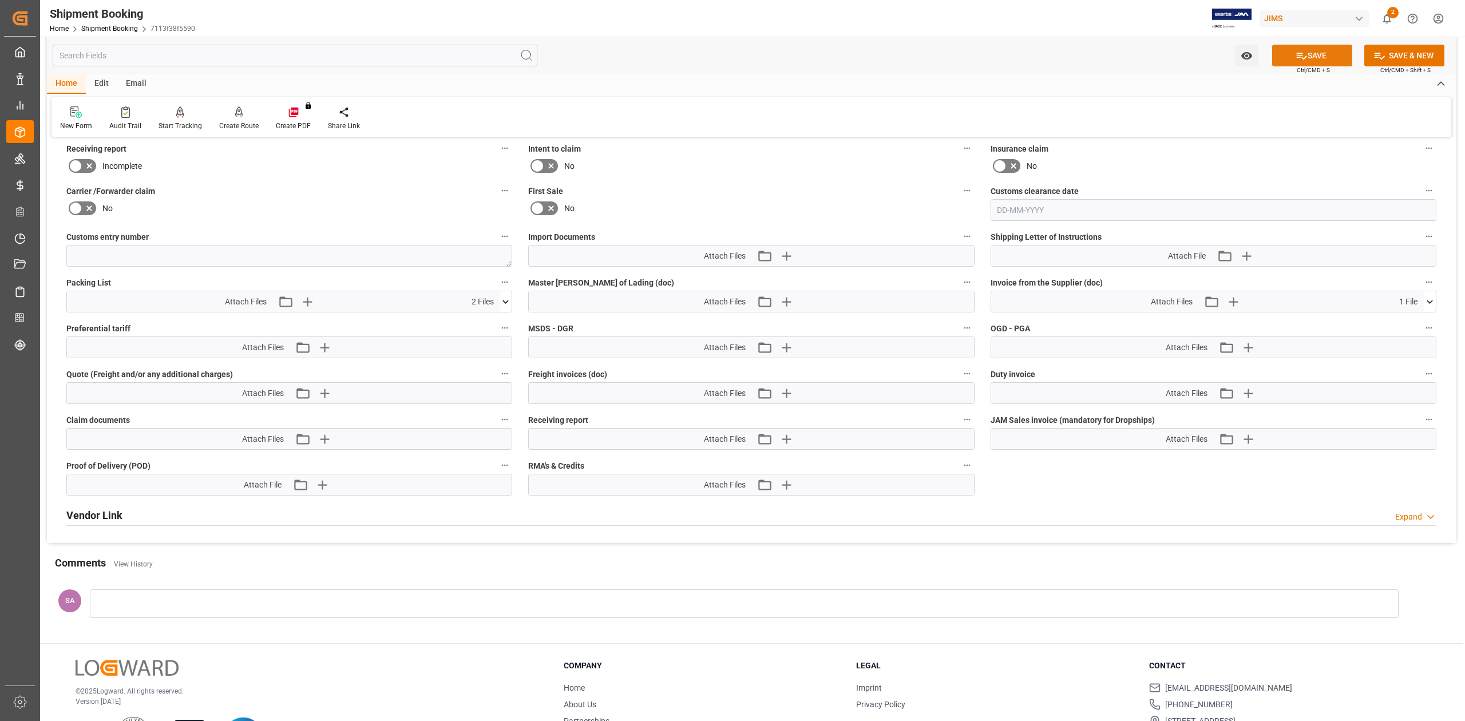
click at [1333, 53] on button "SAVE" at bounding box center [1312, 56] width 80 height 22
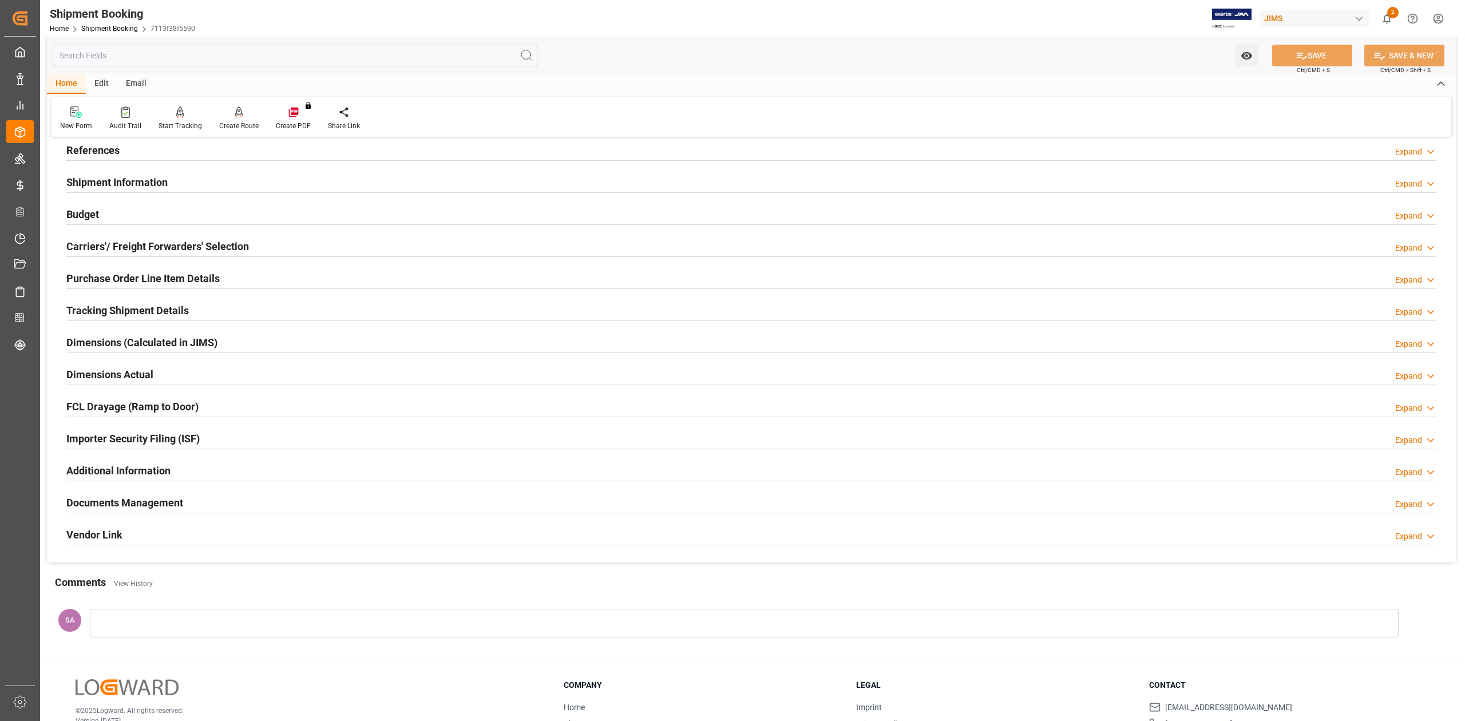
scroll to position [0, 0]
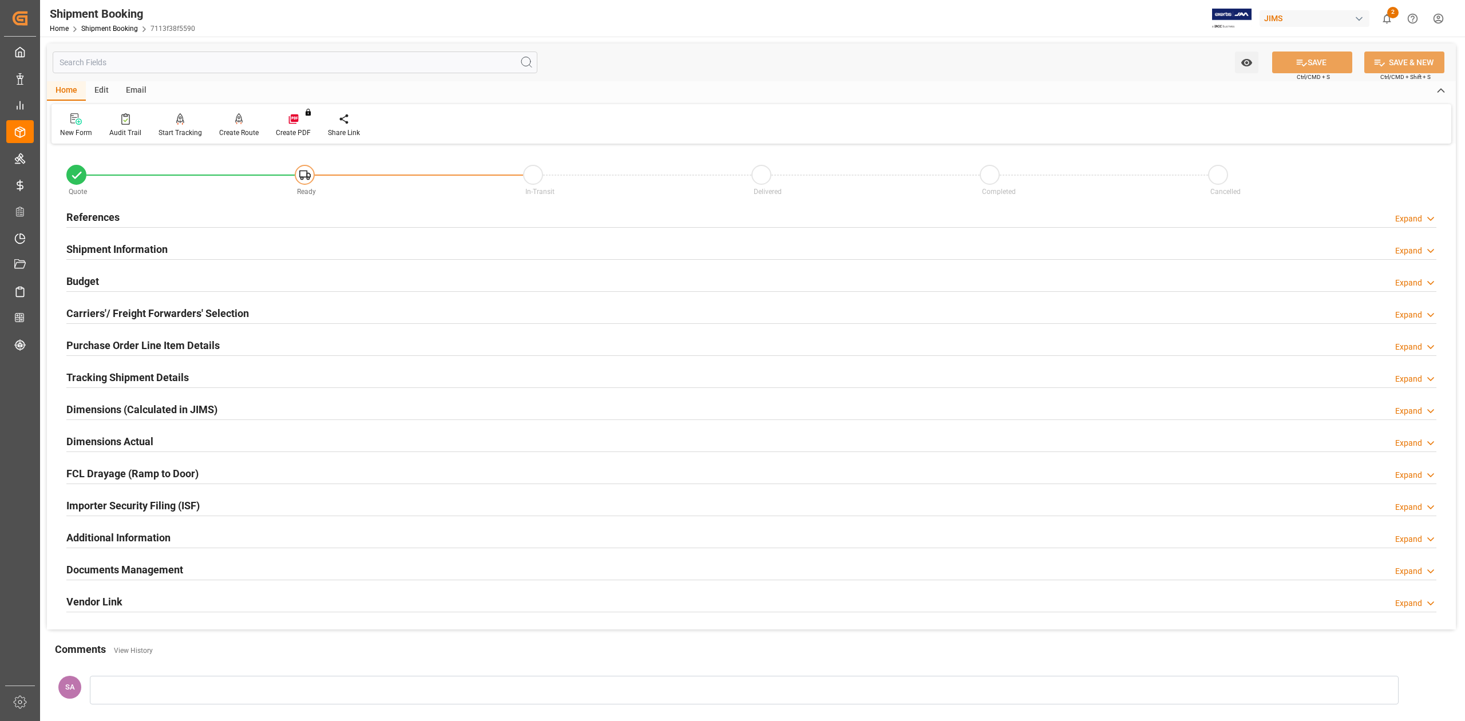
drag, startPoint x: 110, startPoint y: 219, endPoint x: 120, endPoint y: 223, distance: 10.2
click at [110, 218] on h2 "References" at bounding box center [92, 217] width 53 height 15
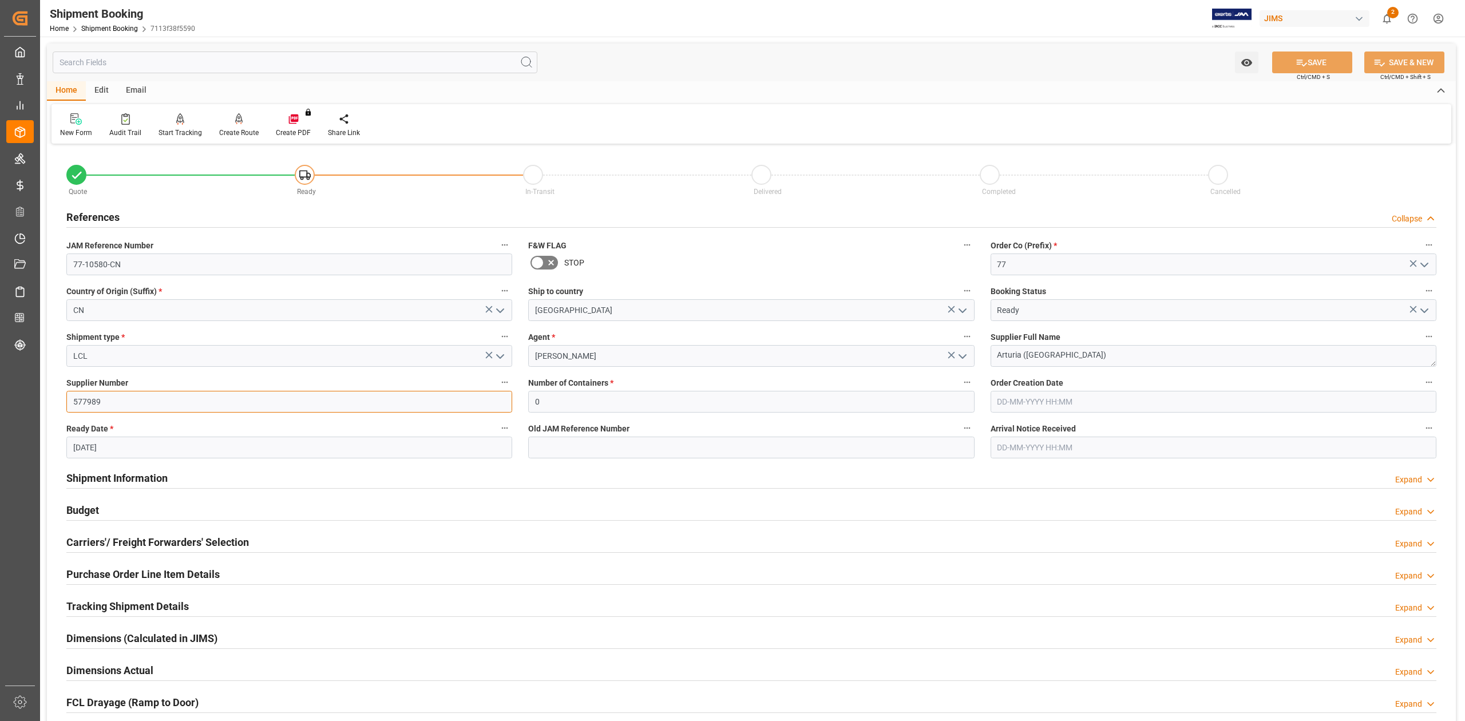
click at [109, 395] on input "577989" at bounding box center [289, 402] width 446 height 22
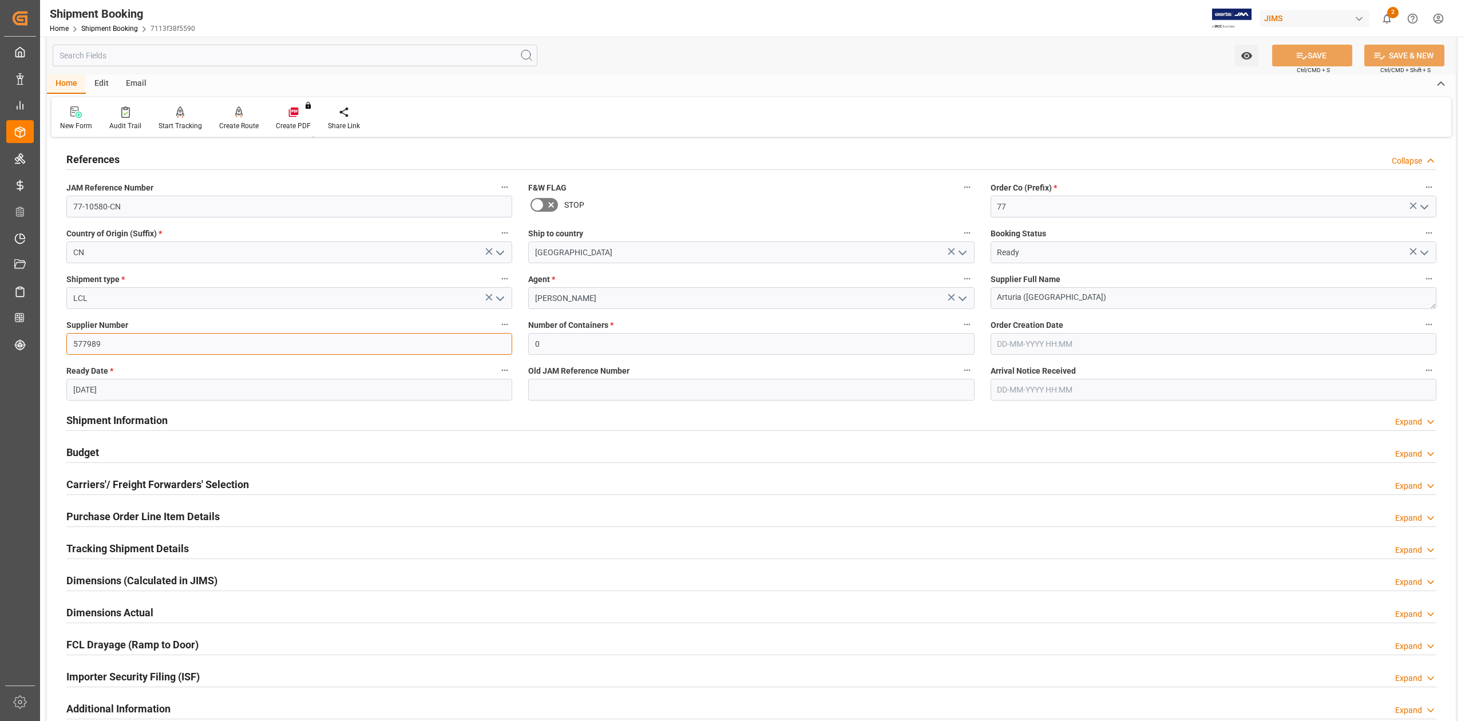
scroll to position [229, 0]
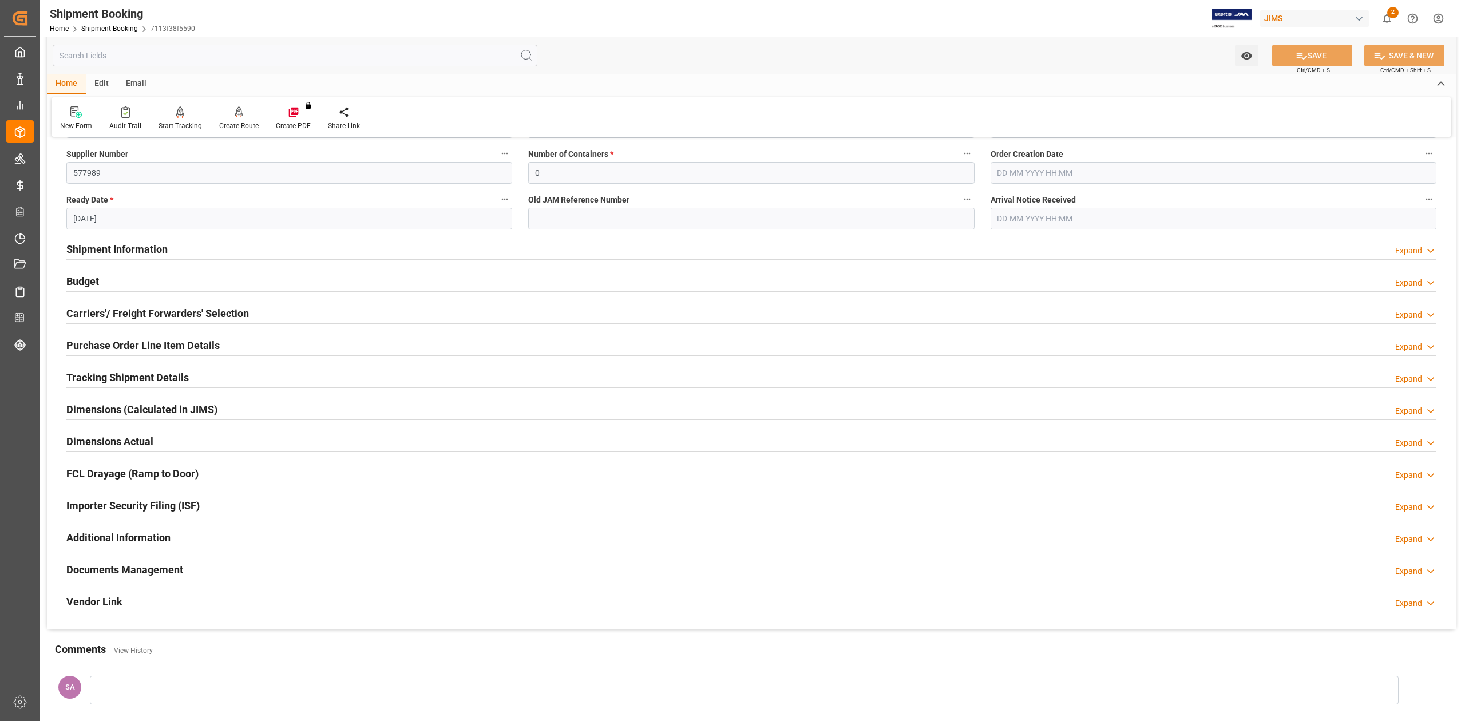
click at [90, 307] on h2 "Carriers'/ Freight Forwarders' Selection" at bounding box center [157, 313] width 183 height 15
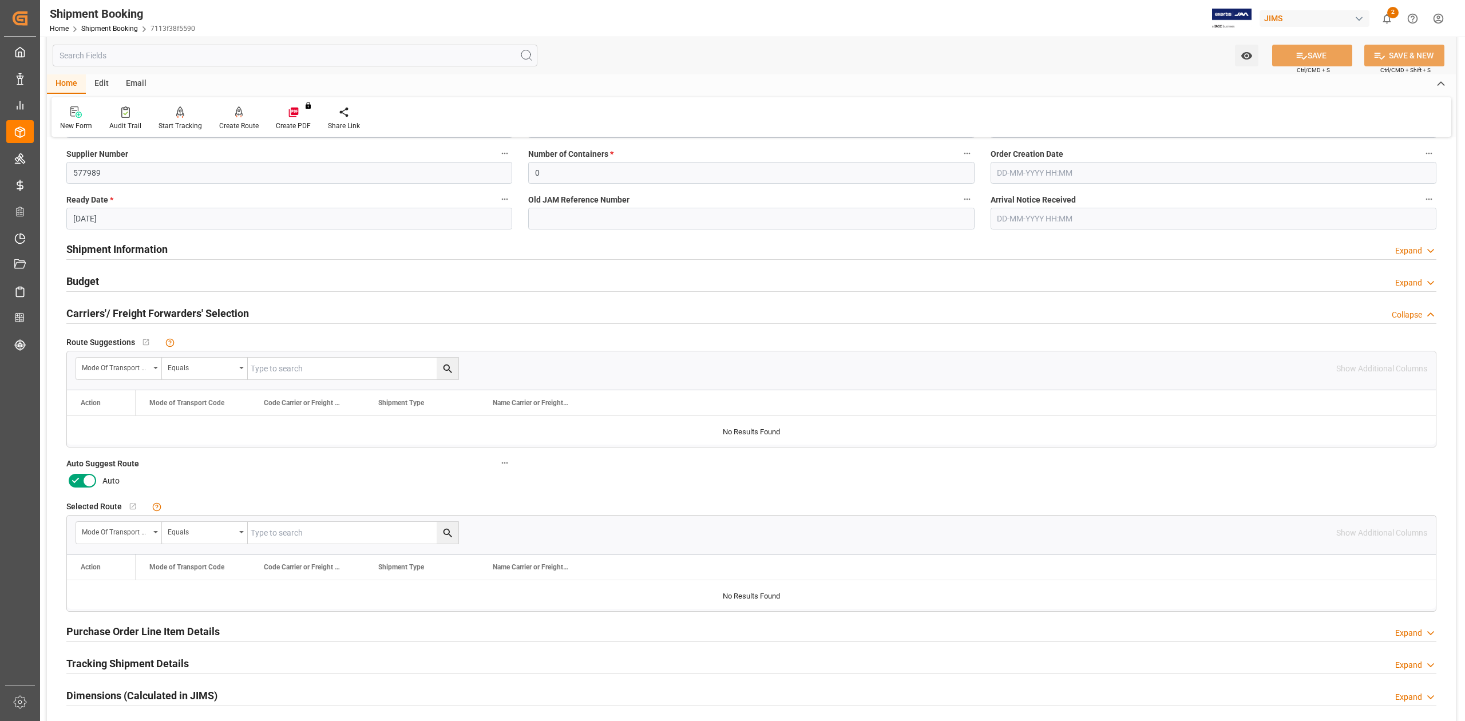
click at [89, 485] on icon at bounding box center [89, 481] width 14 height 14
click at [0, 0] on input "checkbox" at bounding box center [0, 0] width 0 height 0
click at [1296, 66] on div "Watch Option SAVE Ctrl/CMD + S SAVE & NEW Ctrl/CMD + Shift + S" at bounding box center [751, 56] width 1409 height 38
click at [1287, 58] on button "SAVE" at bounding box center [1312, 56] width 80 height 22
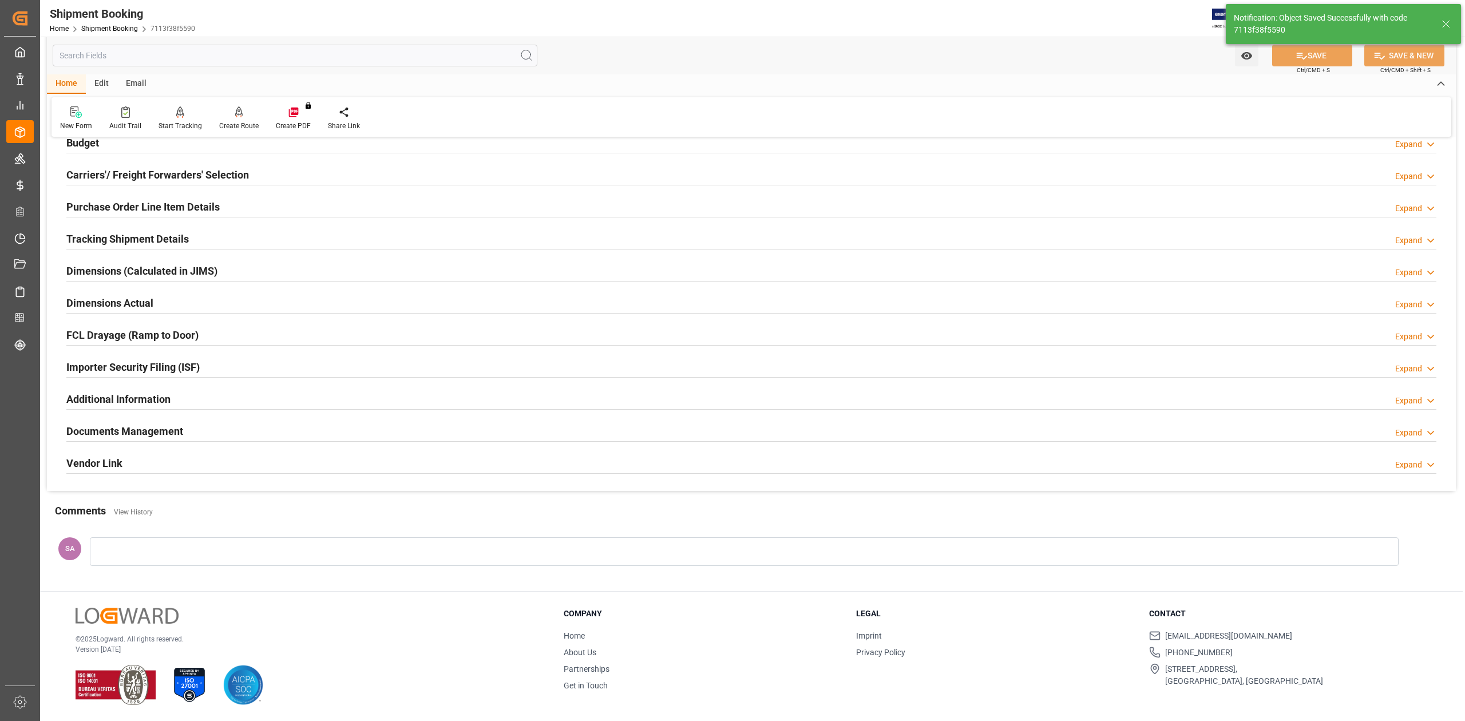
scroll to position [0, 0]
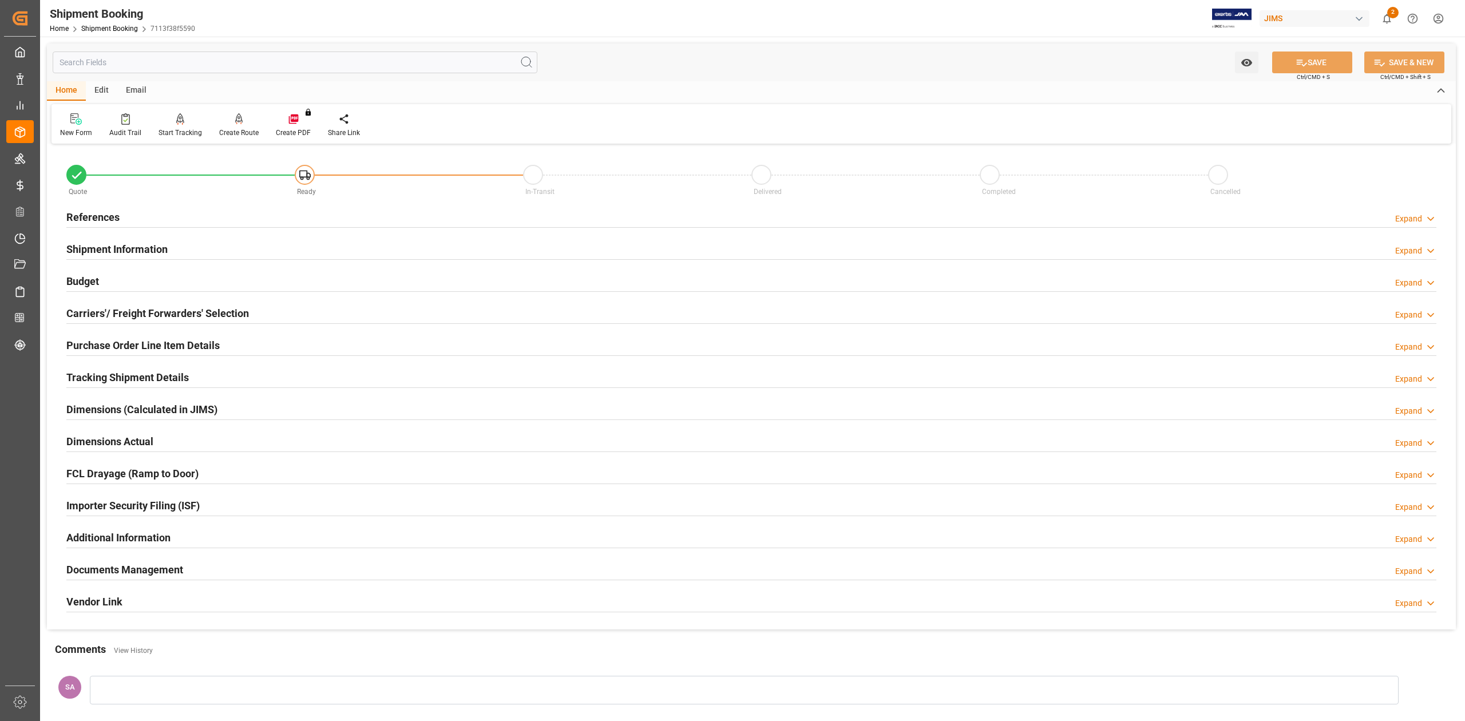
click at [103, 220] on h2 "References" at bounding box center [92, 217] width 53 height 15
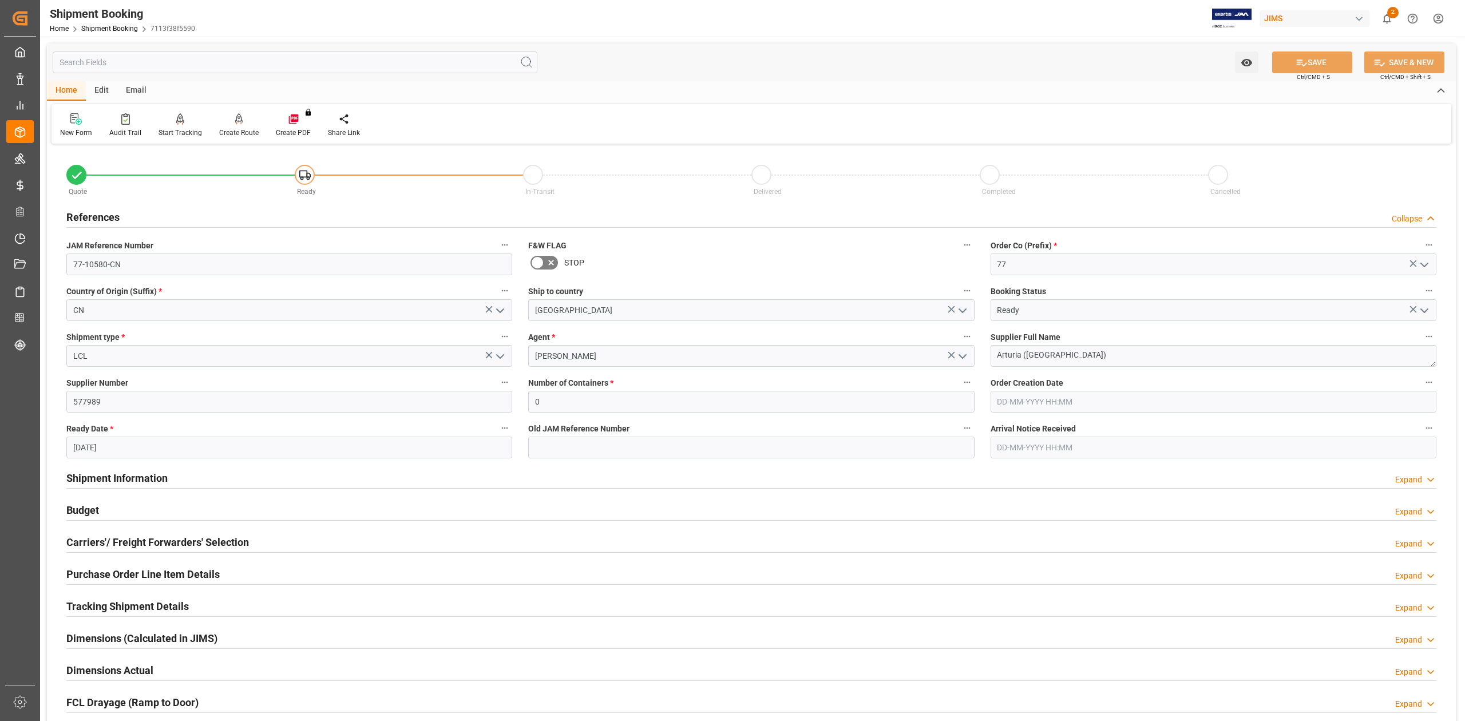
click at [103, 220] on h2 "References" at bounding box center [92, 217] width 53 height 15
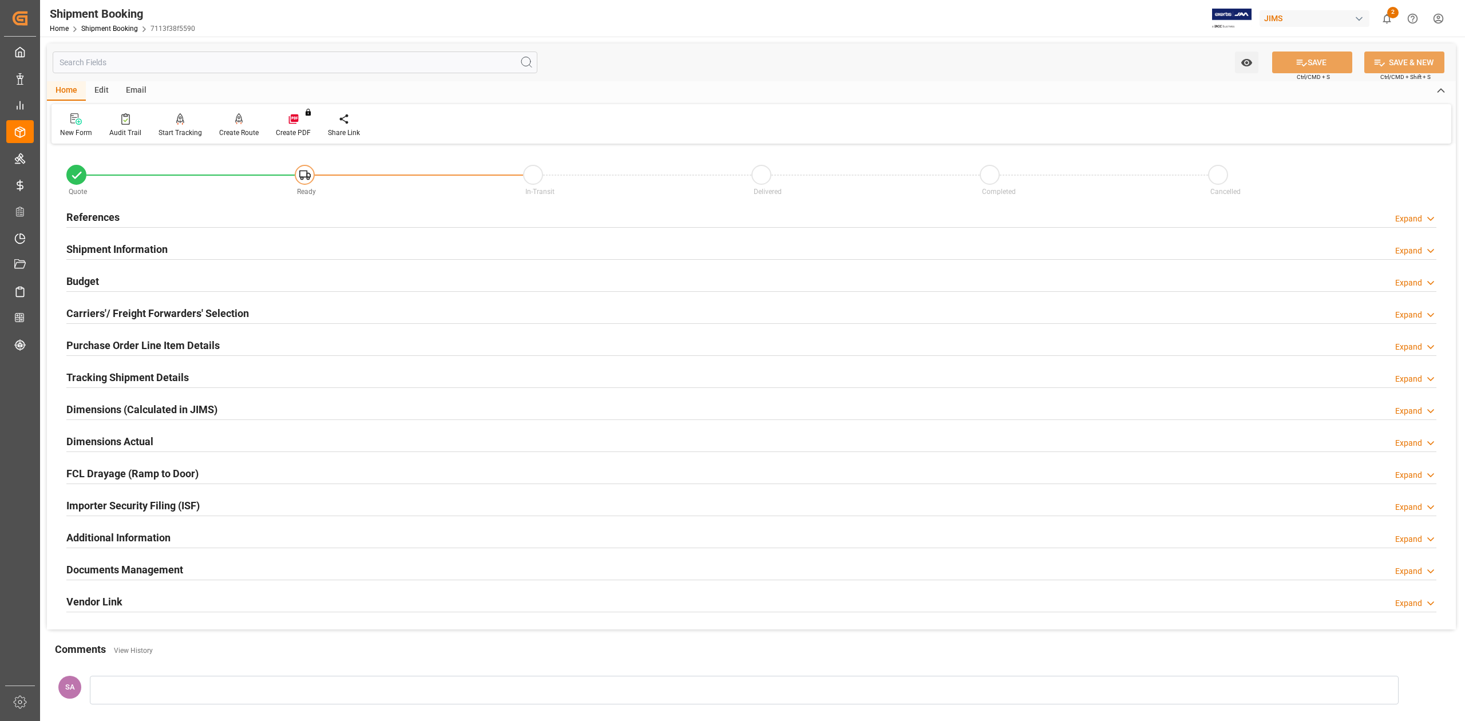
click at [147, 250] on h2 "Shipment Information" at bounding box center [116, 249] width 101 height 15
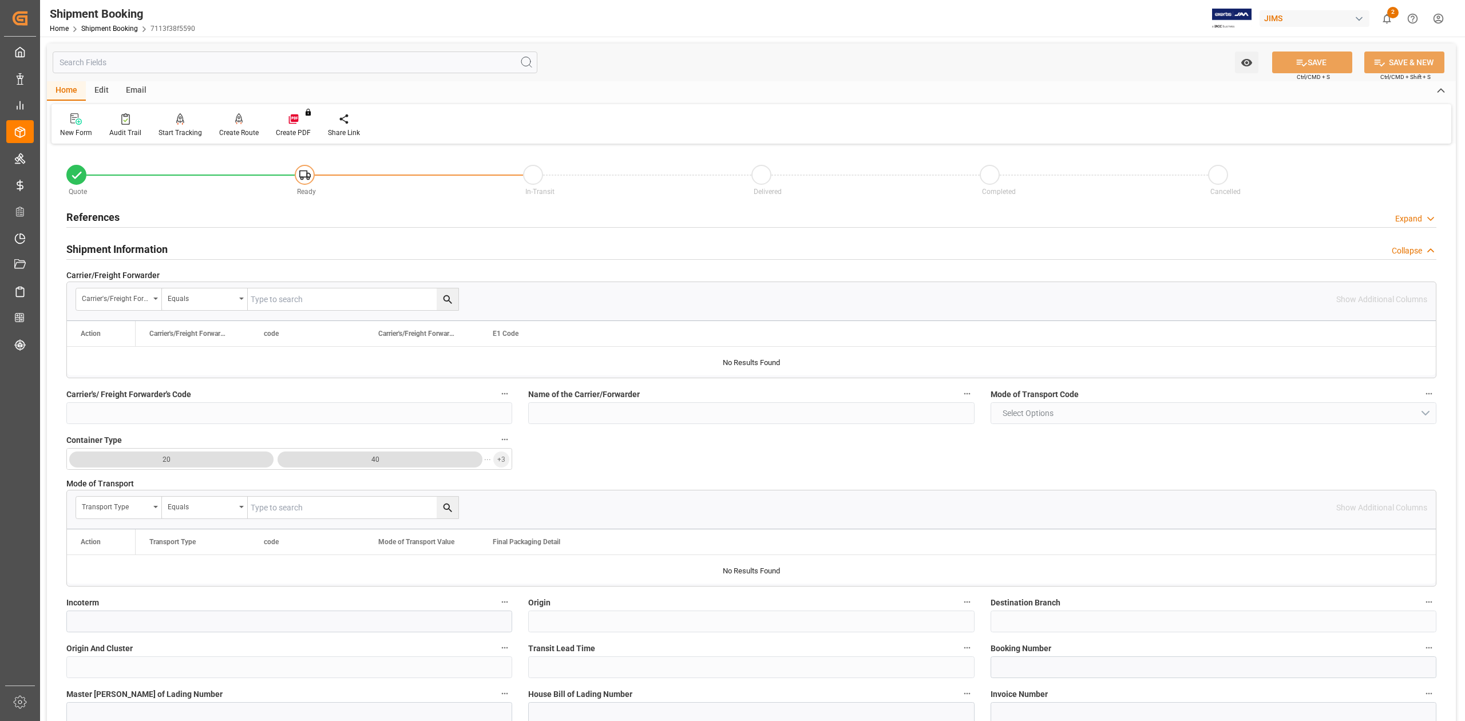
click at [147, 250] on h2 "Shipment Information" at bounding box center [116, 249] width 101 height 15
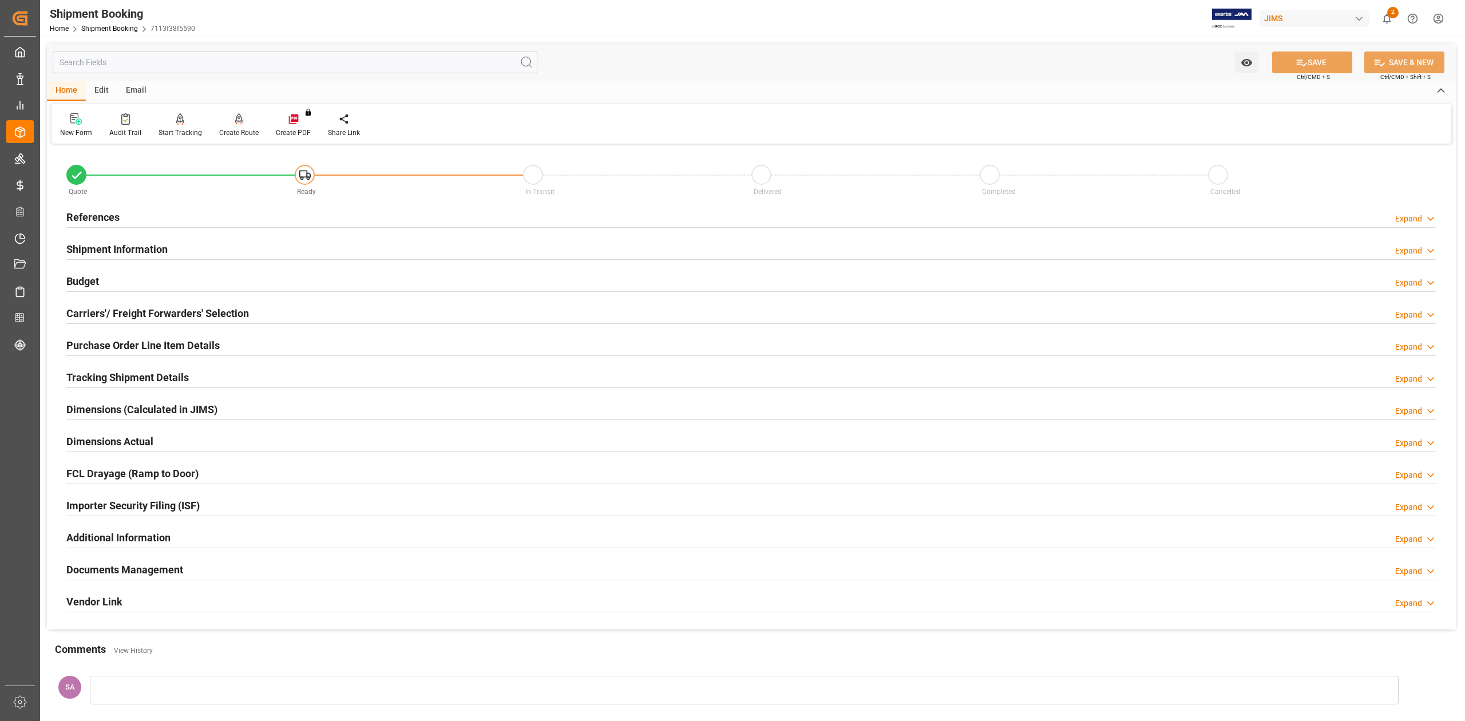
click at [228, 137] on div "New Form Audit Trail Start Tracking Create Empty Shipment Tracking Create Route…" at bounding box center [752, 123] width 1400 height 39
click at [240, 122] on div at bounding box center [238, 119] width 39 height 12
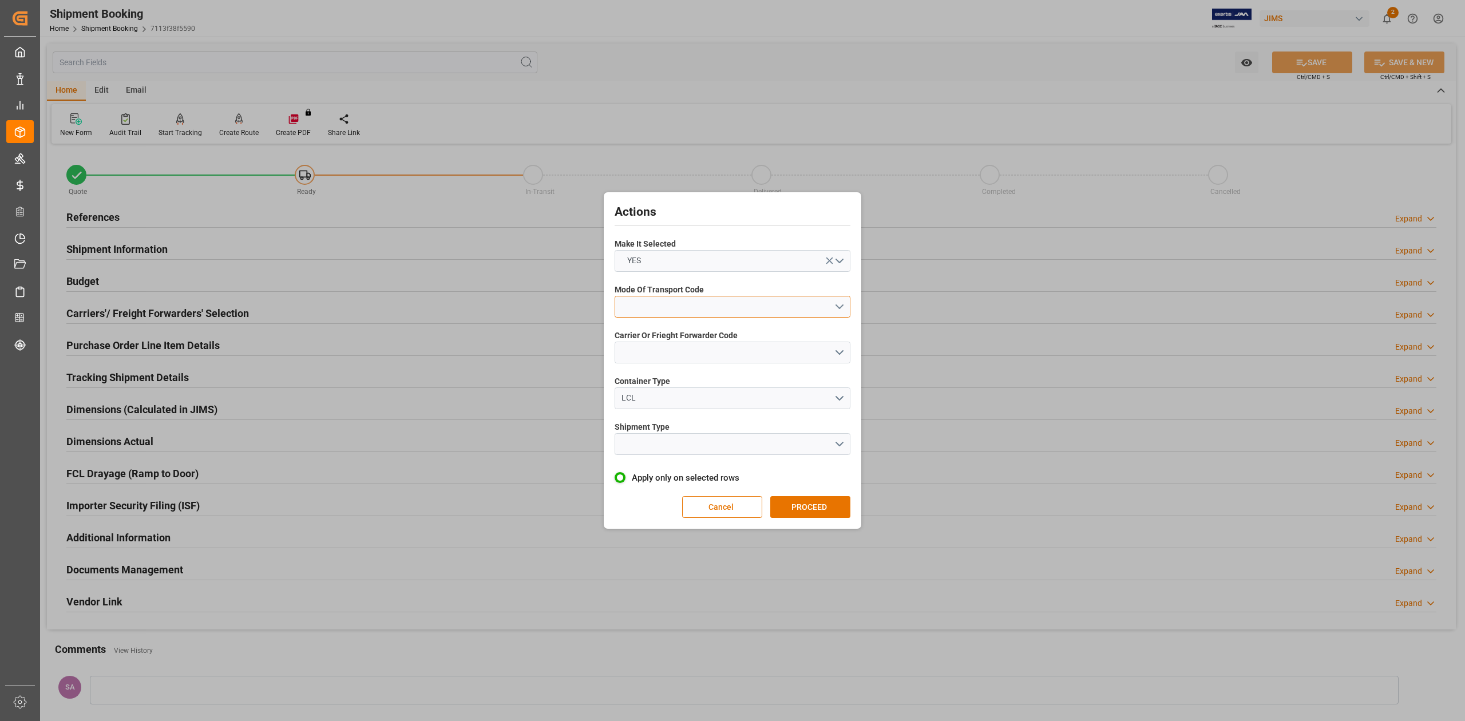
click at [665, 306] on button "open menu" at bounding box center [733, 307] width 236 height 22
click at [669, 313] on div "1- OCEAN" at bounding box center [732, 310] width 235 height 24
click at [665, 349] on button "open menu" at bounding box center [733, 353] width 236 height 22
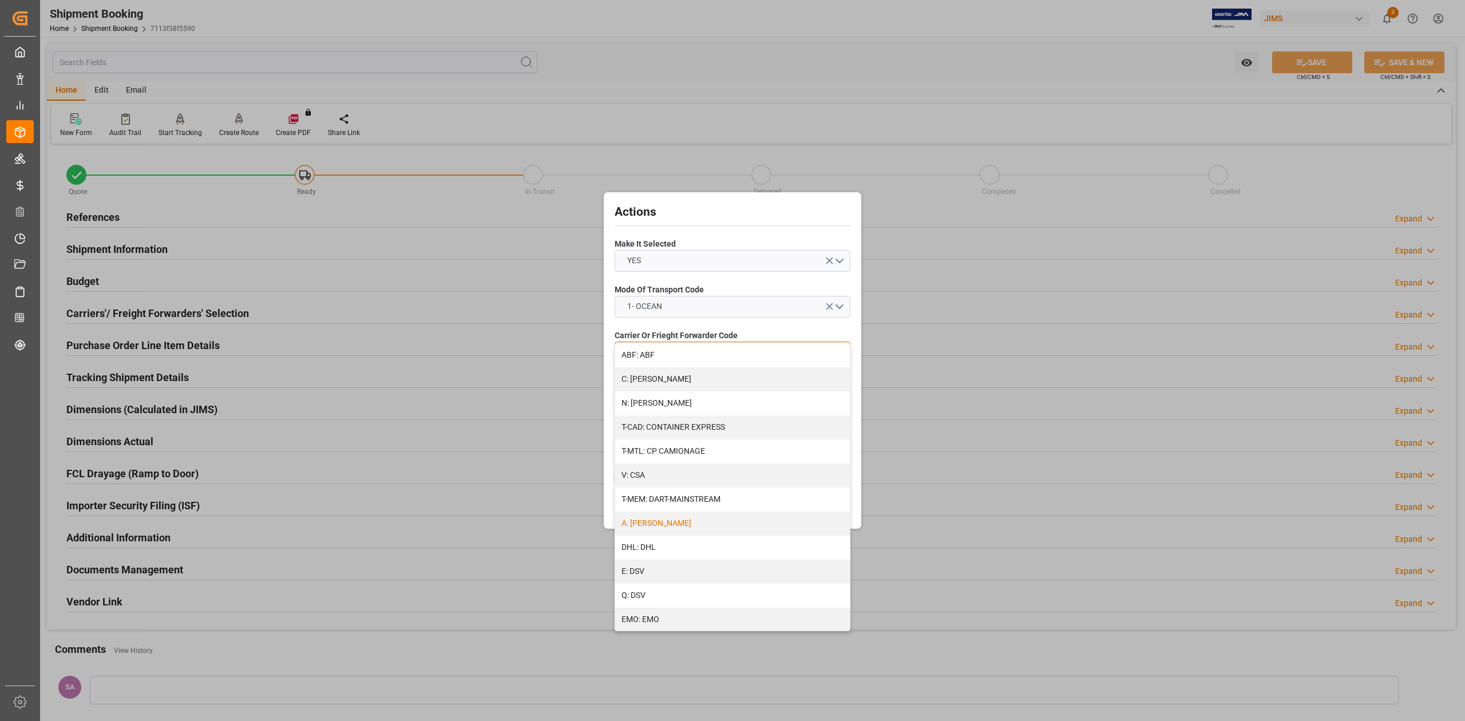
click at [657, 525] on div "A: DELMAR" at bounding box center [732, 524] width 235 height 24
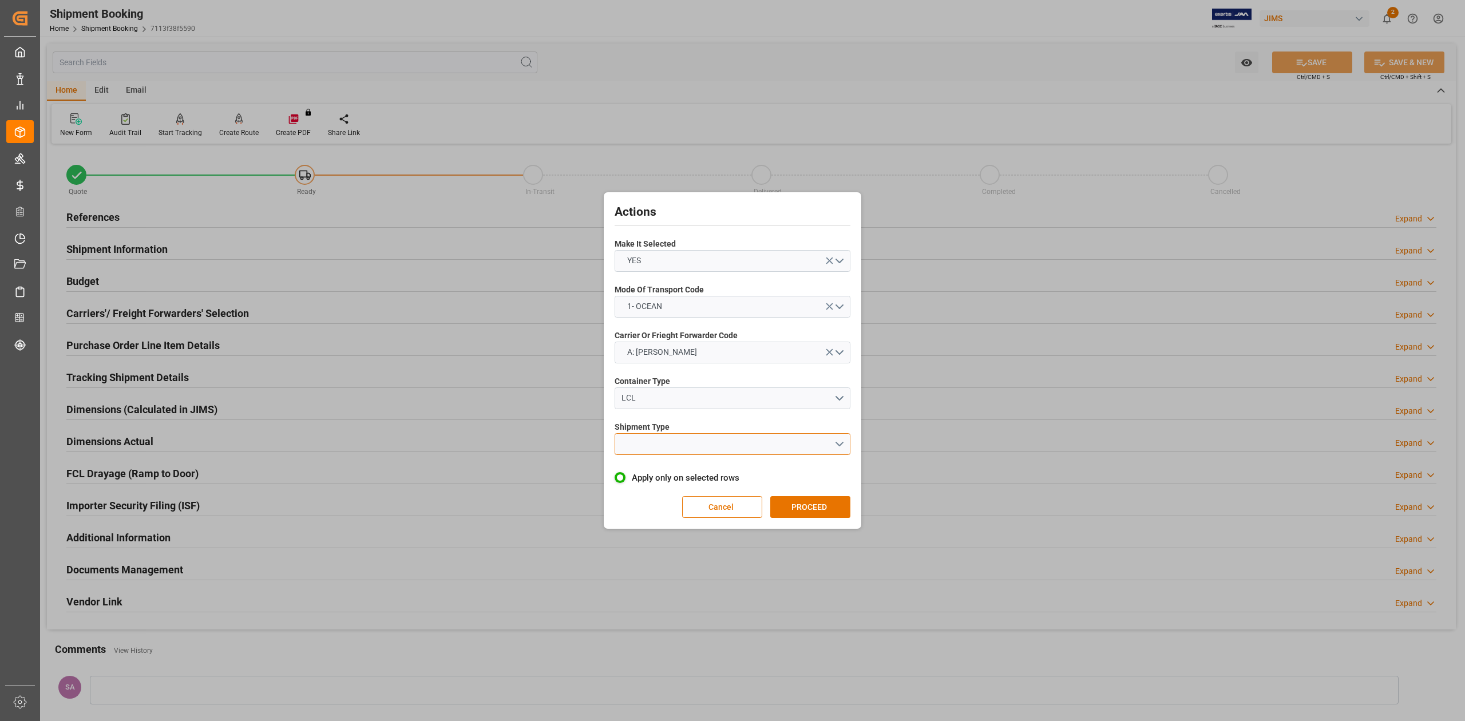
click at [651, 444] on button "open menu" at bounding box center [733, 444] width 236 height 22
click at [654, 468] on div "LCL" at bounding box center [732, 471] width 235 height 24
click at [824, 507] on button "PROCEED" at bounding box center [810, 507] width 80 height 22
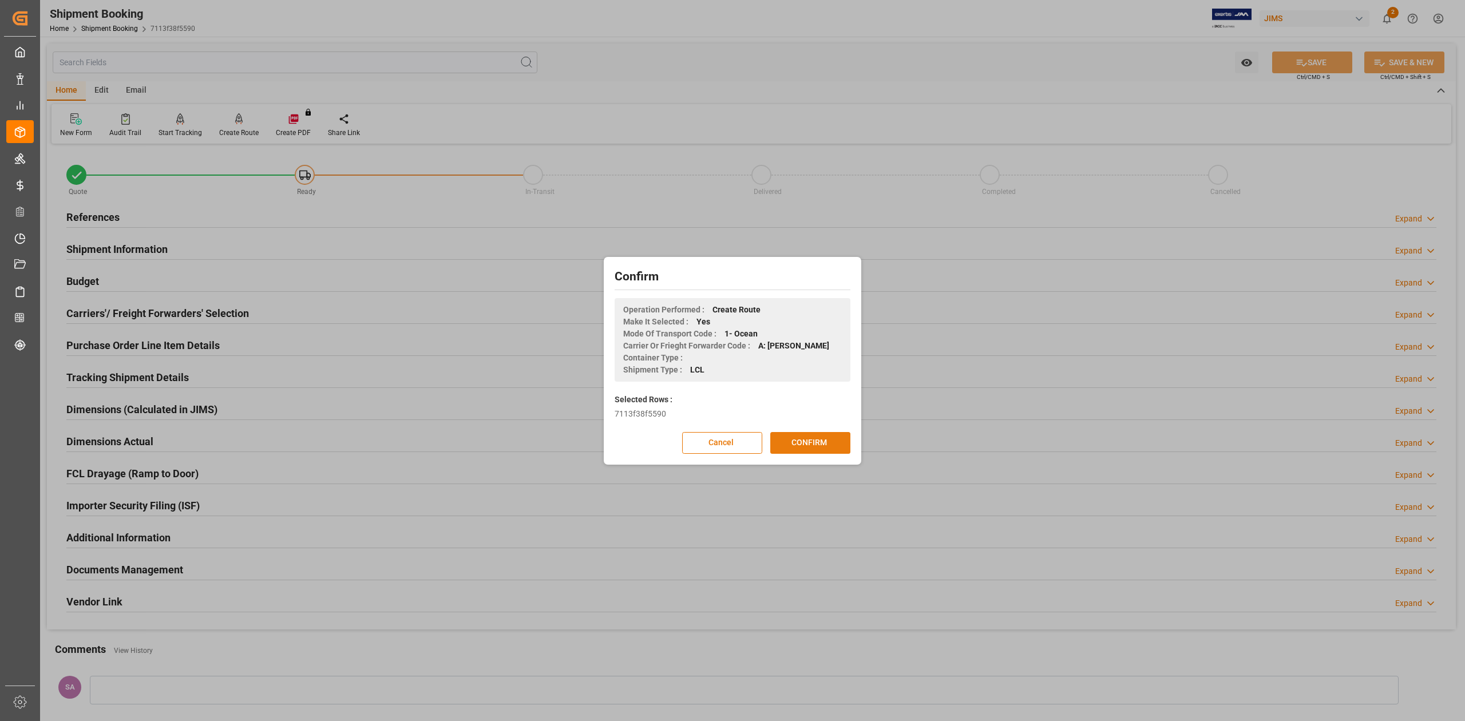
click at [831, 440] on button "CONFIRM" at bounding box center [810, 443] width 80 height 22
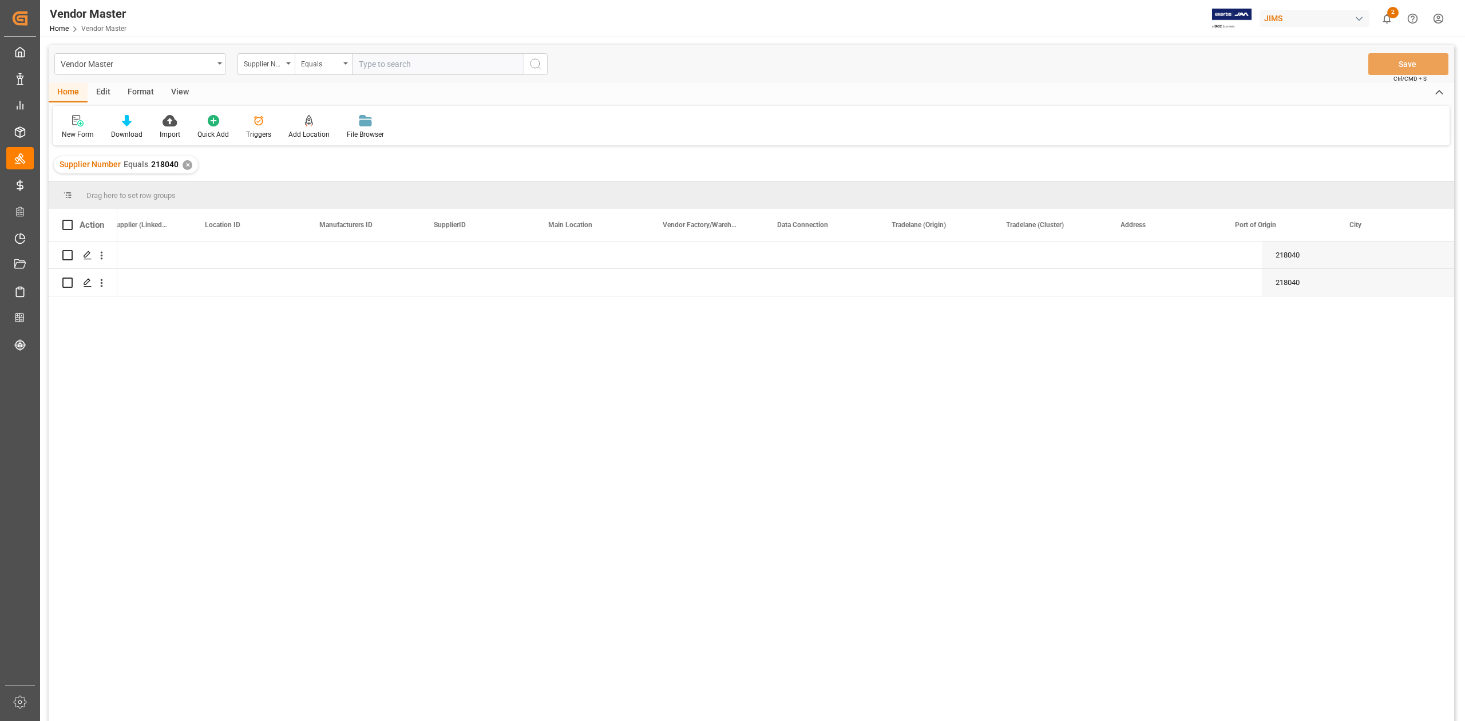
scroll to position [0, 1299]
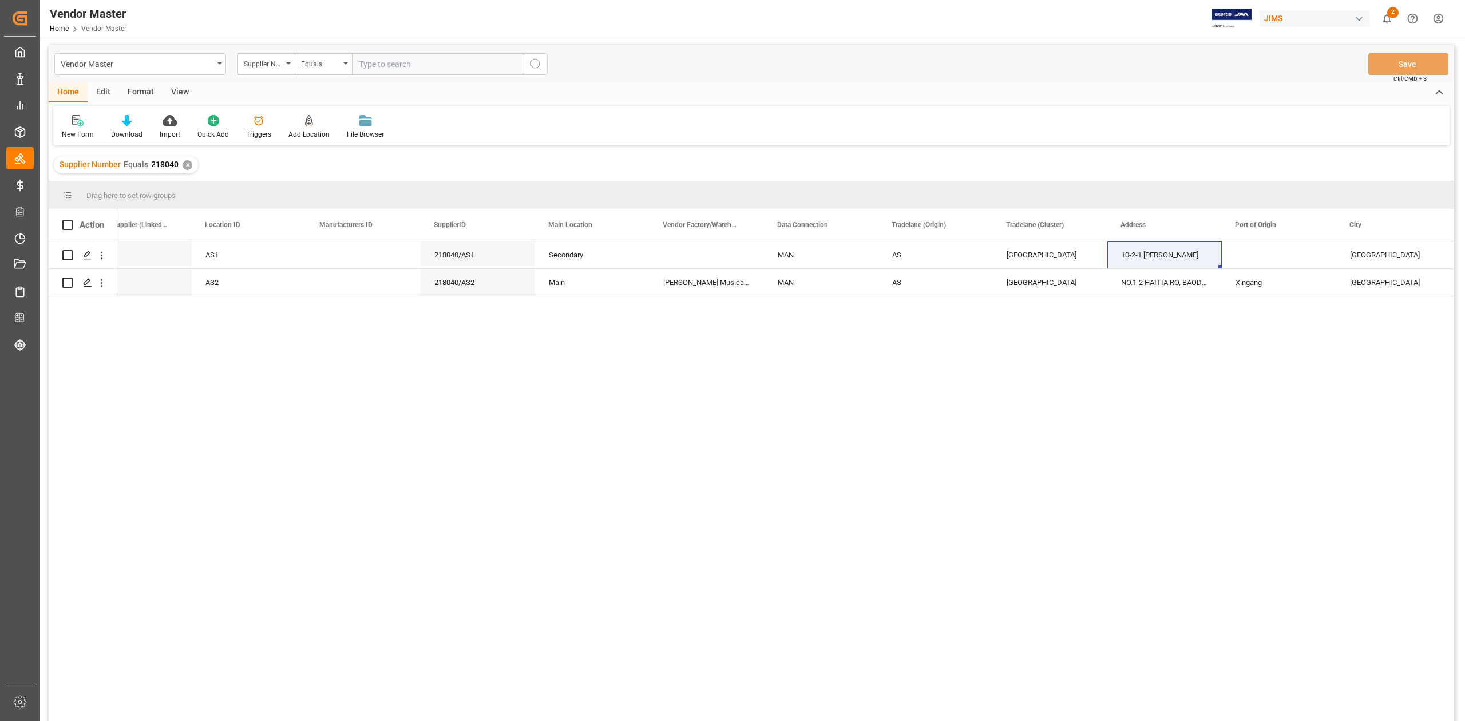
click at [183, 165] on div "✕" at bounding box center [188, 165] width 10 height 10
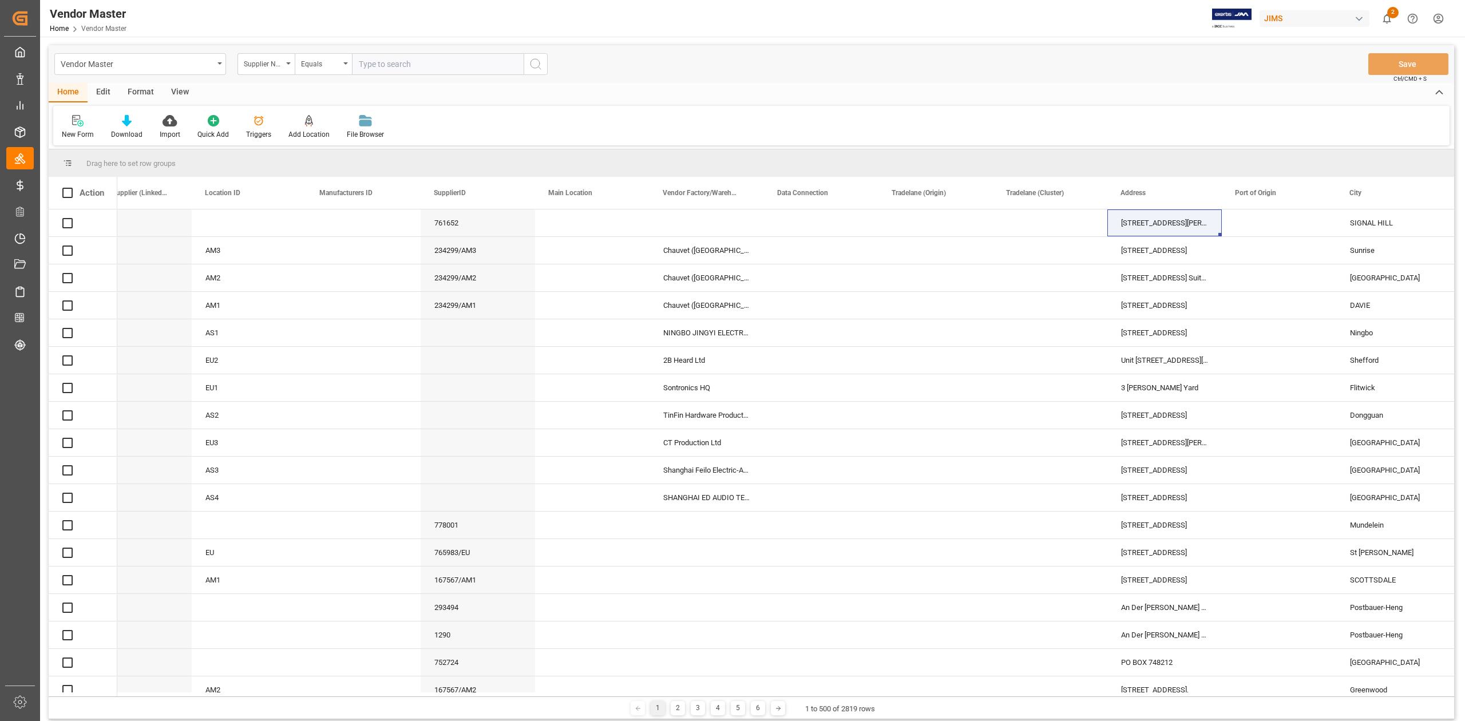
click at [442, 65] on input "text" at bounding box center [438, 64] width 172 height 22
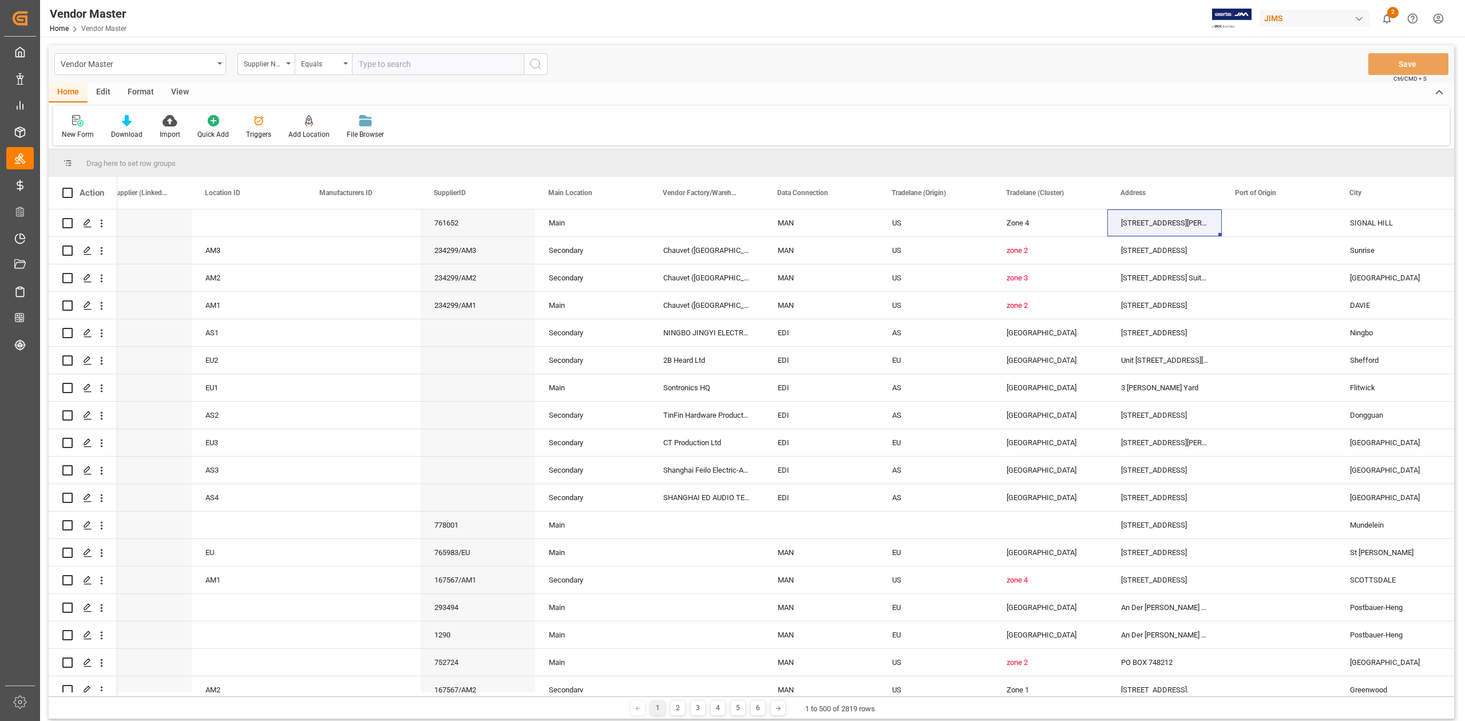
paste input "577989"
type input "577989"
click at [529, 65] on button "search button" at bounding box center [536, 64] width 24 height 22
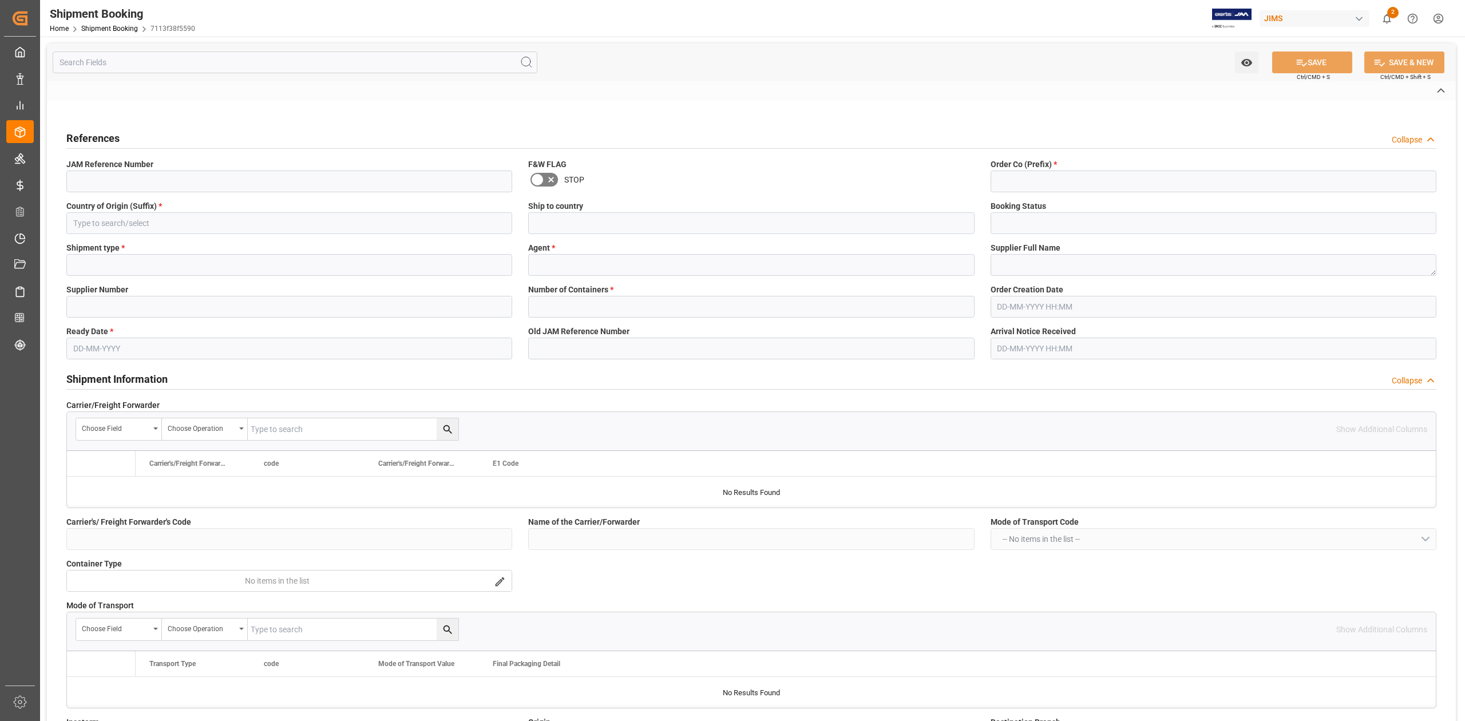
type input "A"
type input "[PERSON_NAME]"
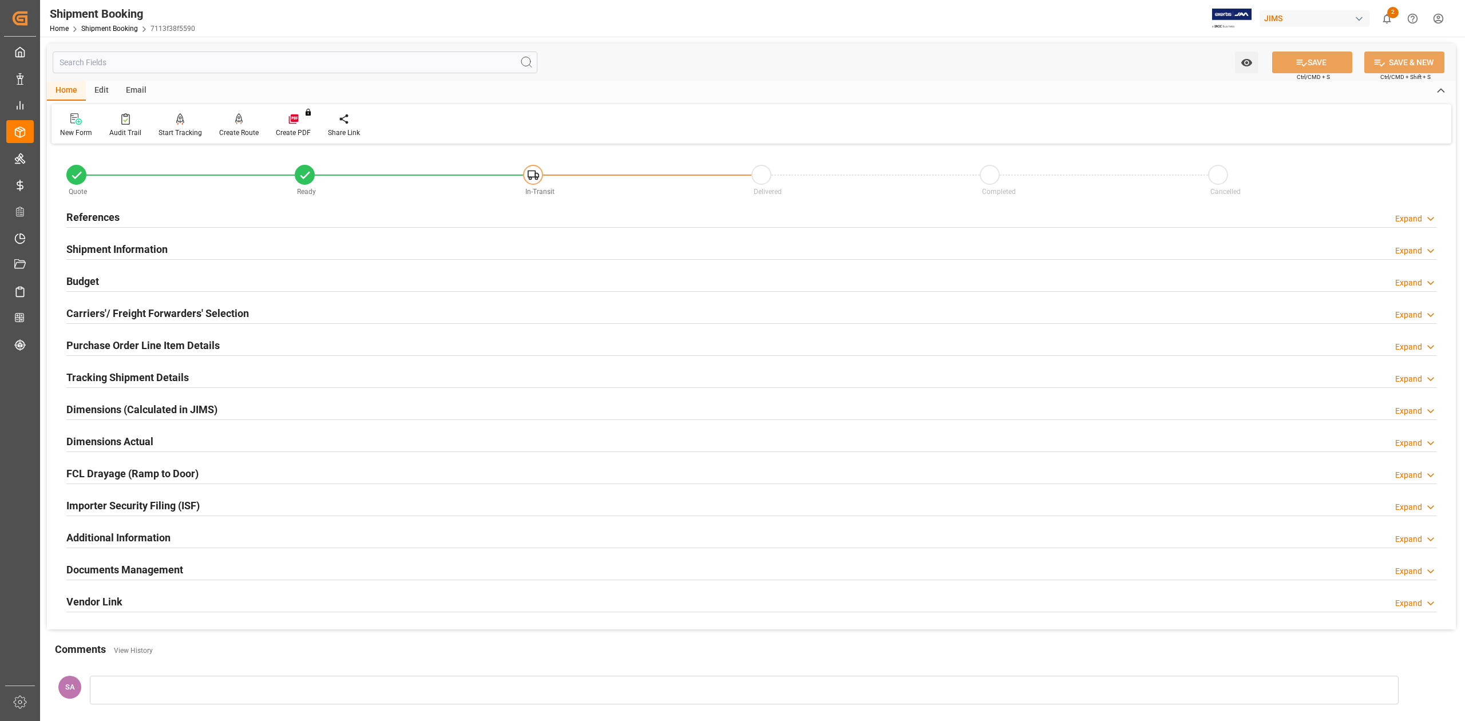
drag, startPoint x: 131, startPoint y: 246, endPoint x: 334, endPoint y: 303, distance: 211.1
click at [131, 246] on h2 "Shipment Information" at bounding box center [116, 249] width 101 height 15
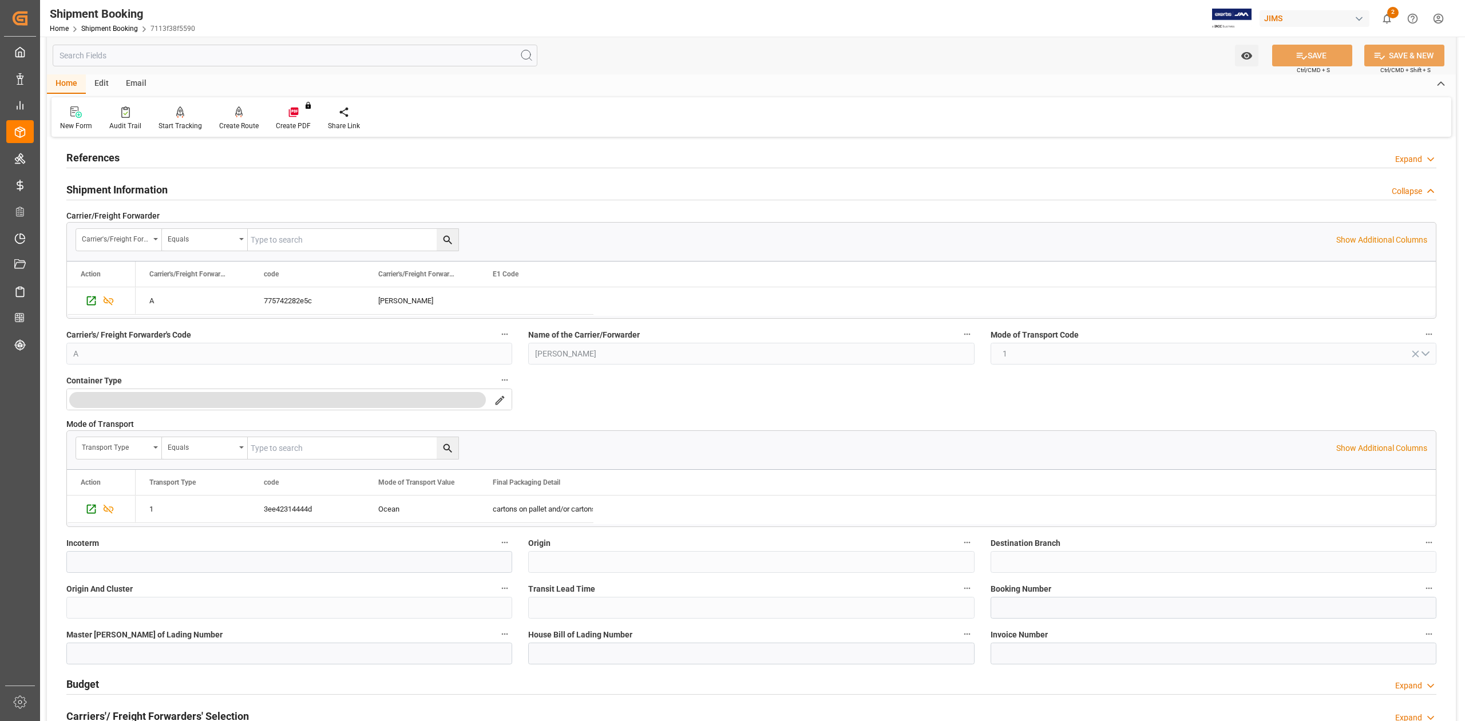
scroll to position [152, 0]
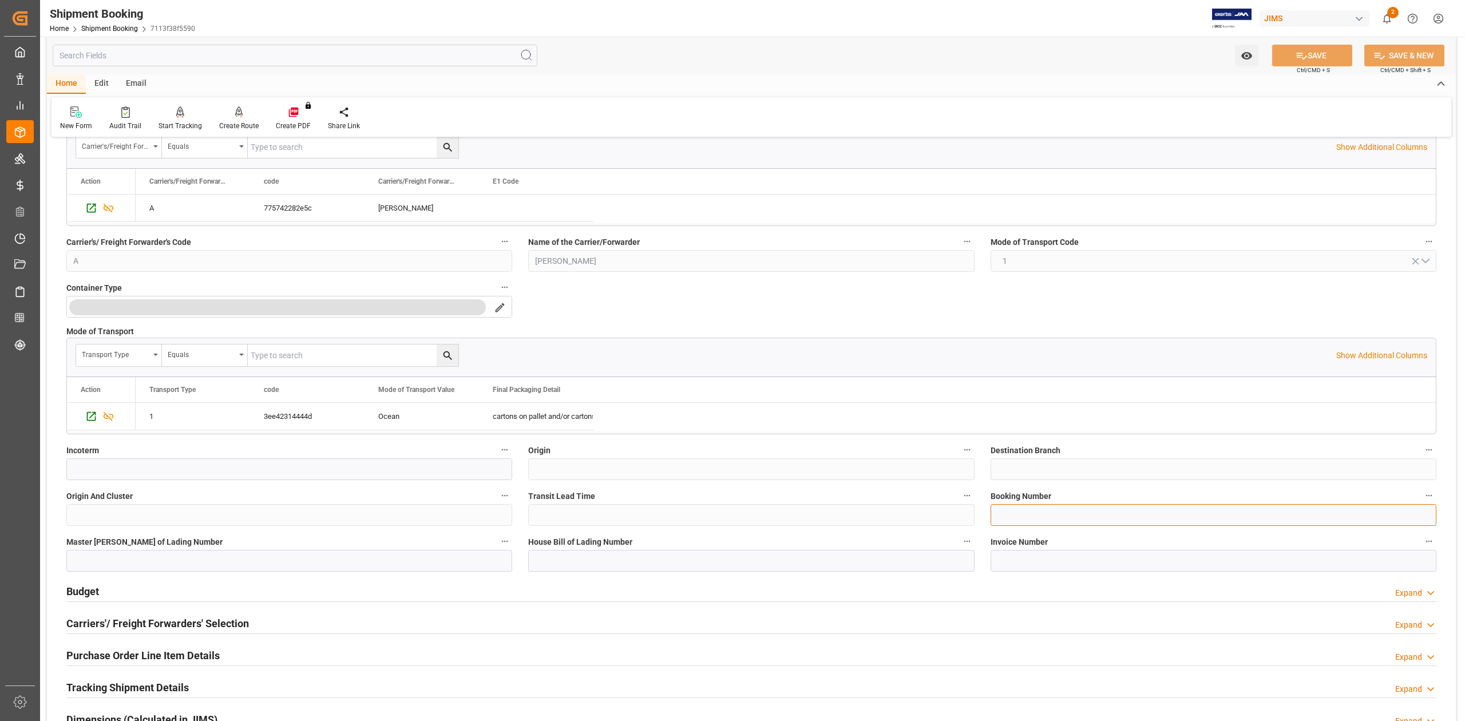
click at [1058, 521] on input at bounding box center [1214, 515] width 446 height 22
paste input "13634533"
type input "13634533"
click at [1333, 52] on button "SAVE" at bounding box center [1312, 56] width 80 height 22
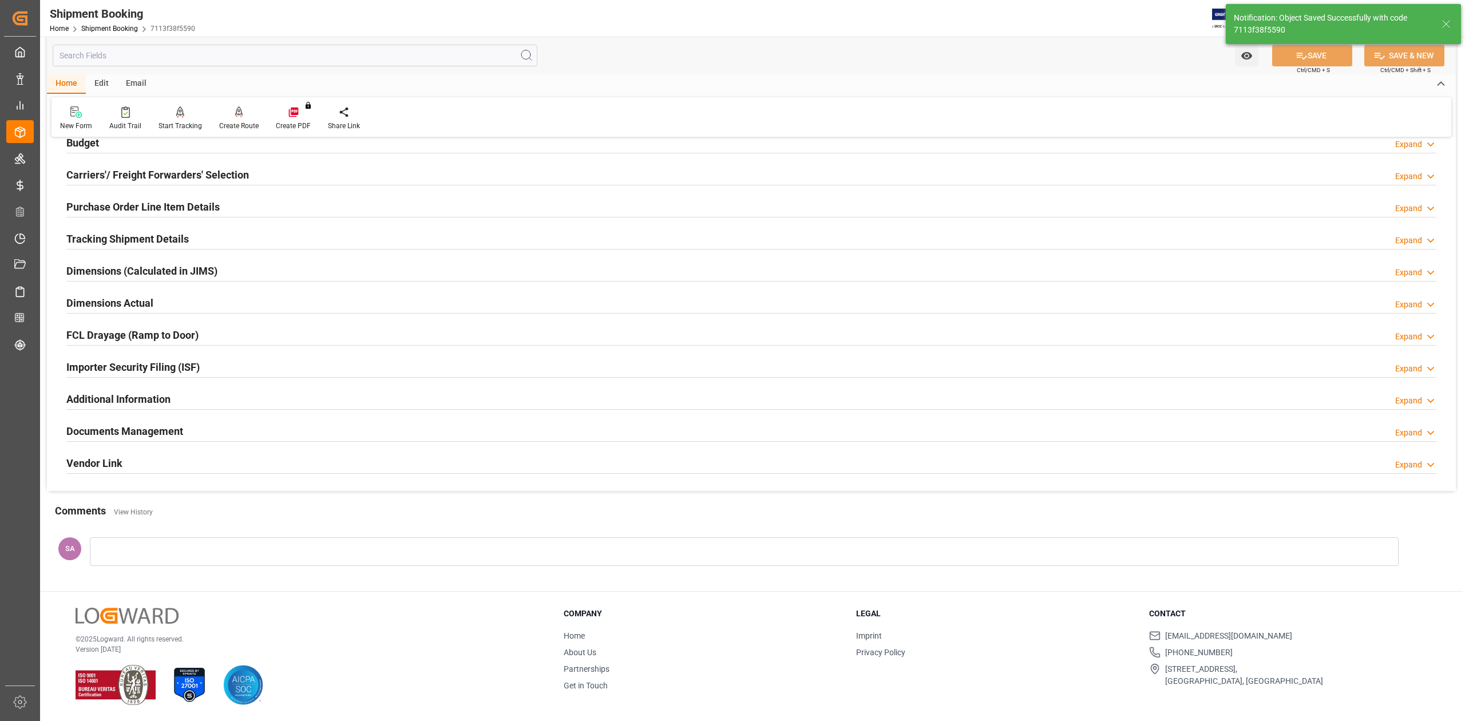
scroll to position [140, 0]
click at [101, 298] on h2 "Dimensions Actual" at bounding box center [109, 302] width 87 height 15
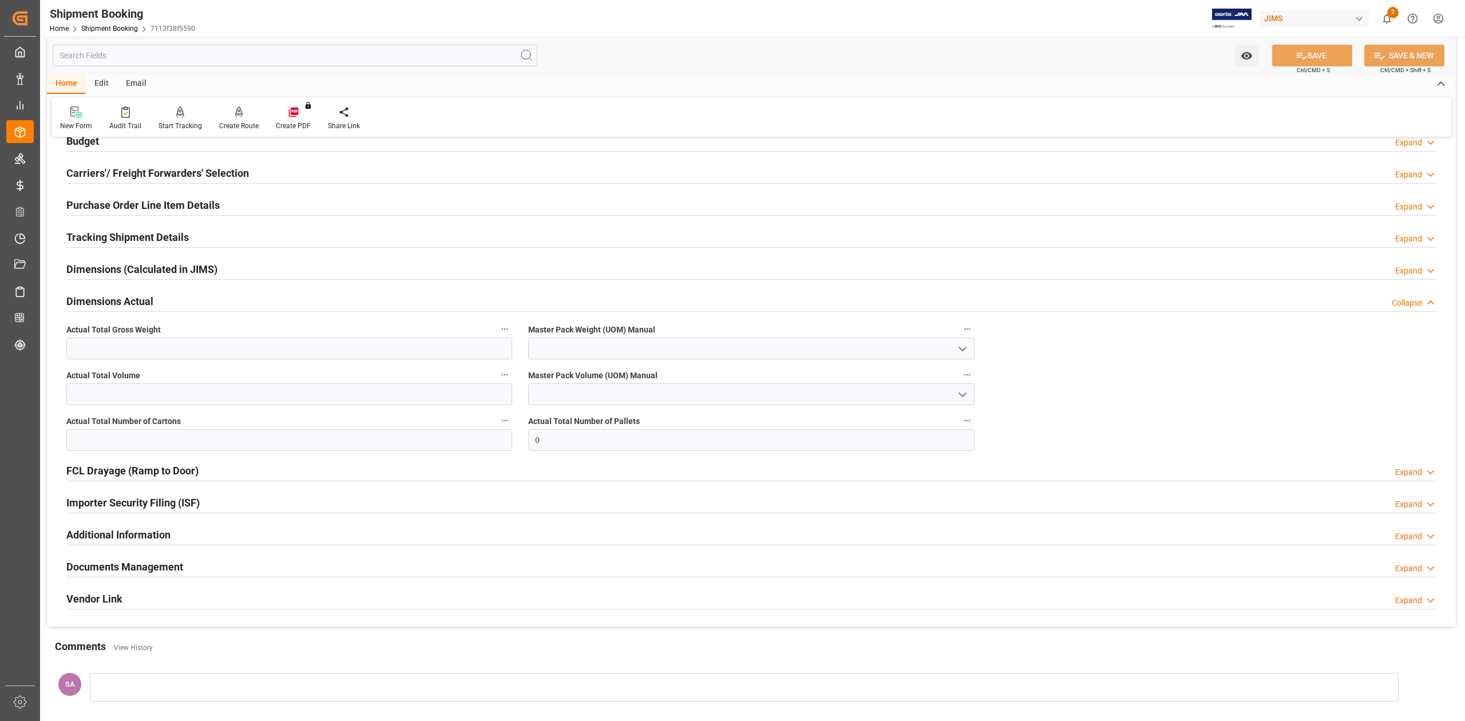
scroll to position [152, 0]
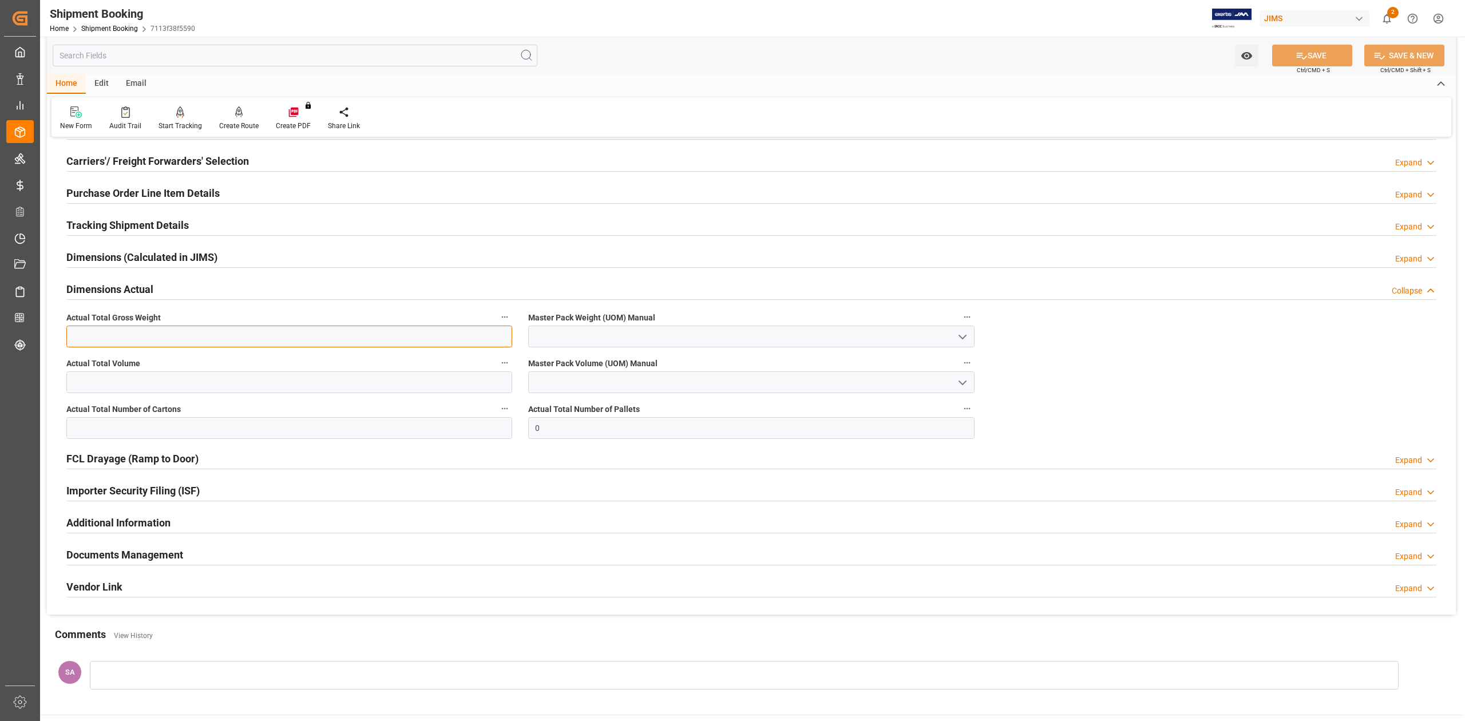
click at [106, 343] on input "text" at bounding box center [289, 337] width 446 height 22
type input "179.12"
click at [160, 378] on input "text" at bounding box center [289, 382] width 446 height 22
type input "0.73"
click at [128, 424] on input "text" at bounding box center [289, 428] width 446 height 22
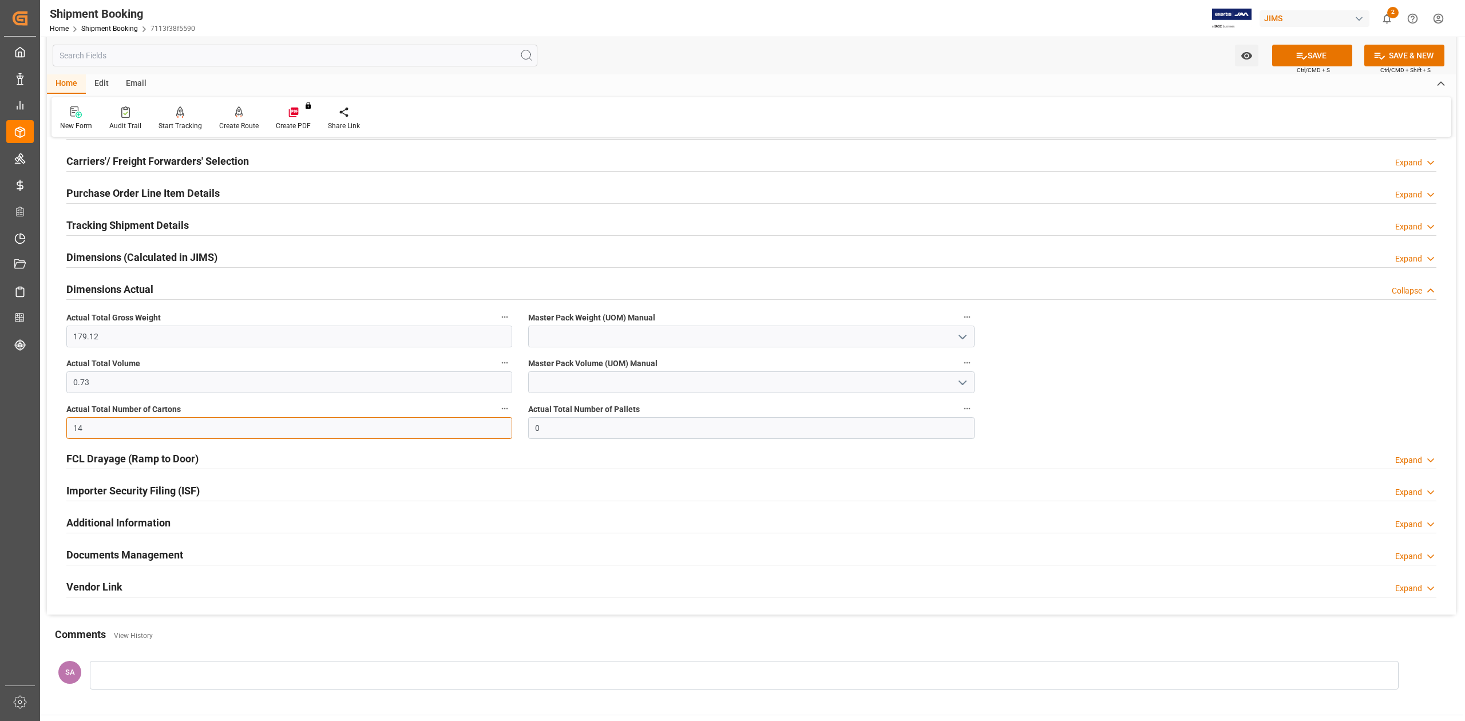
type input "14"
click at [563, 335] on input at bounding box center [751, 337] width 446 height 22
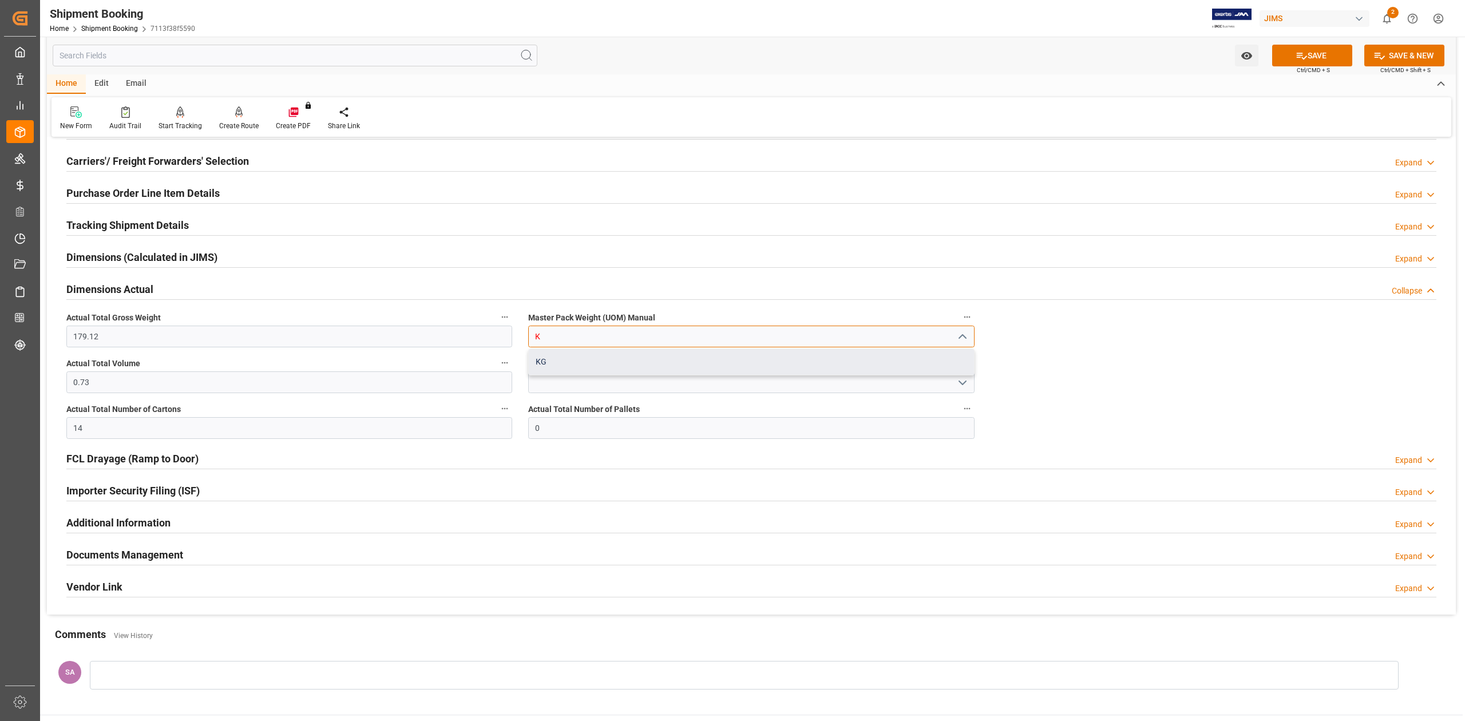
click at [557, 363] on div "KG" at bounding box center [751, 362] width 445 height 26
type input "KG"
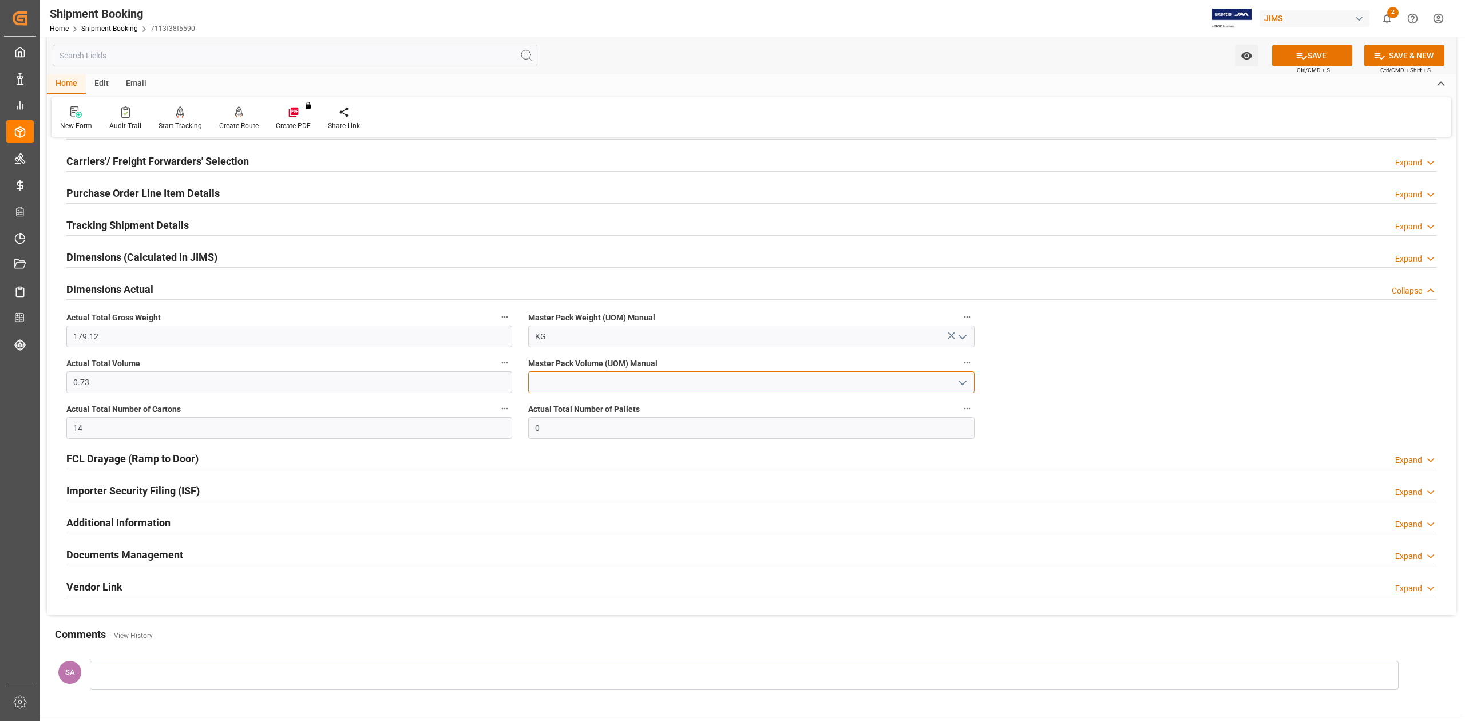
click at [560, 382] on input at bounding box center [751, 382] width 446 height 22
click at [568, 406] on div "CBM" at bounding box center [751, 408] width 445 height 26
type input "CBM"
click at [1299, 52] on icon at bounding box center [1302, 56] width 12 height 12
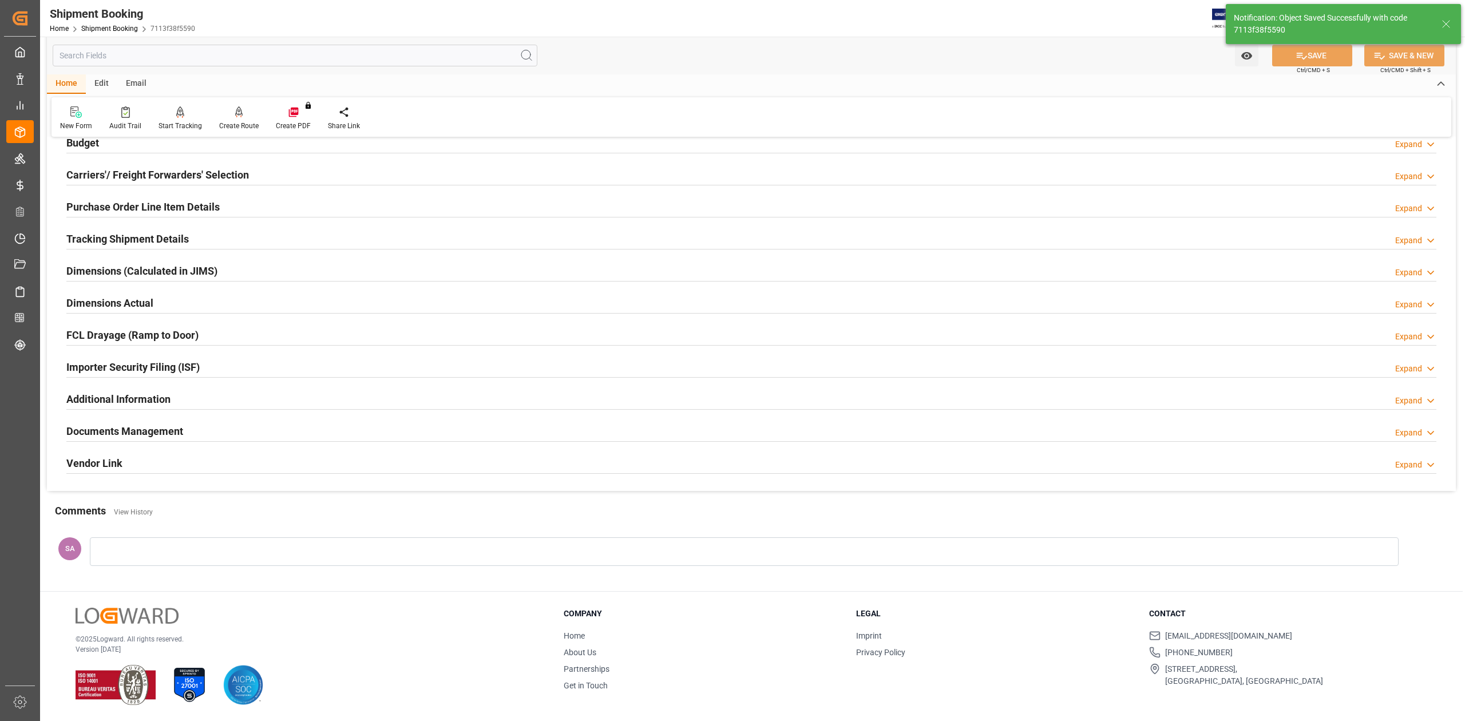
scroll to position [140, 0]
click at [136, 299] on h2 "Dimensions Actual" at bounding box center [109, 302] width 87 height 15
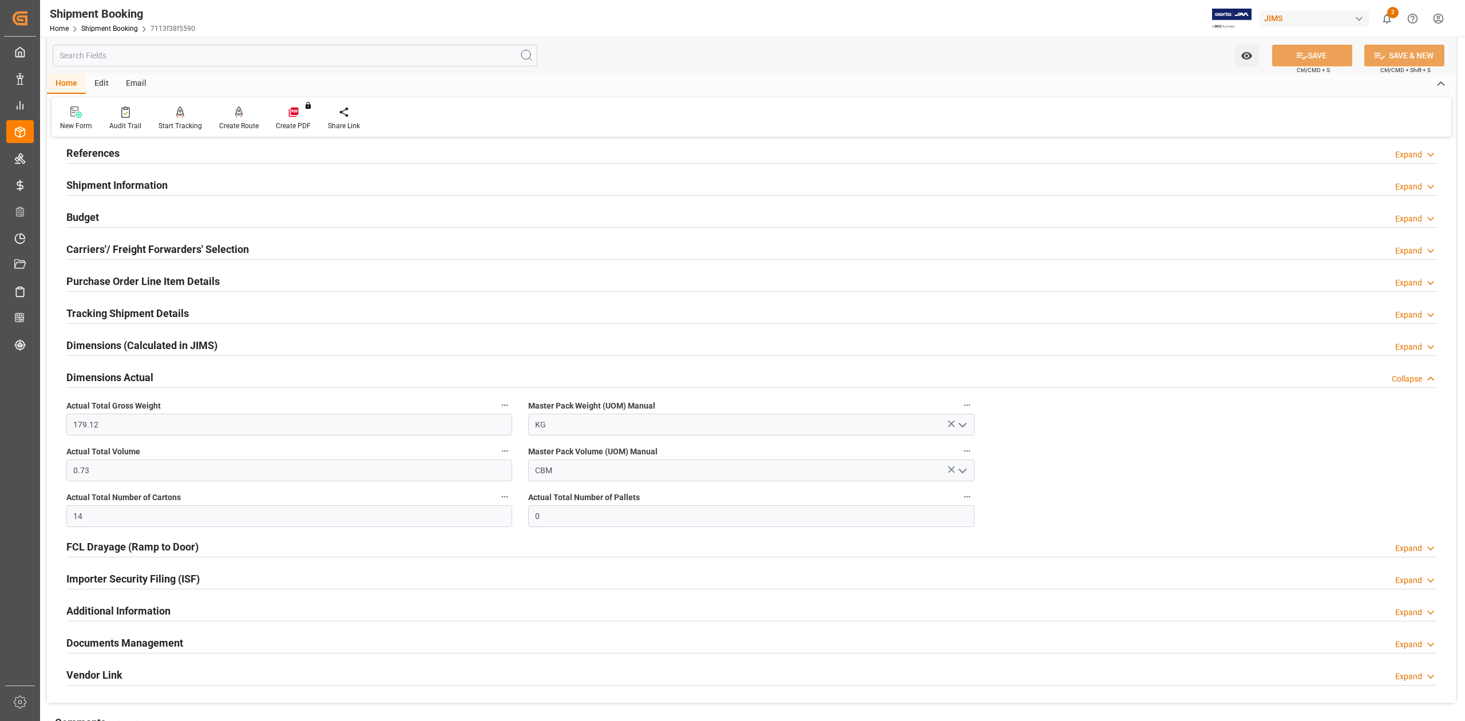
scroll to position [0, 0]
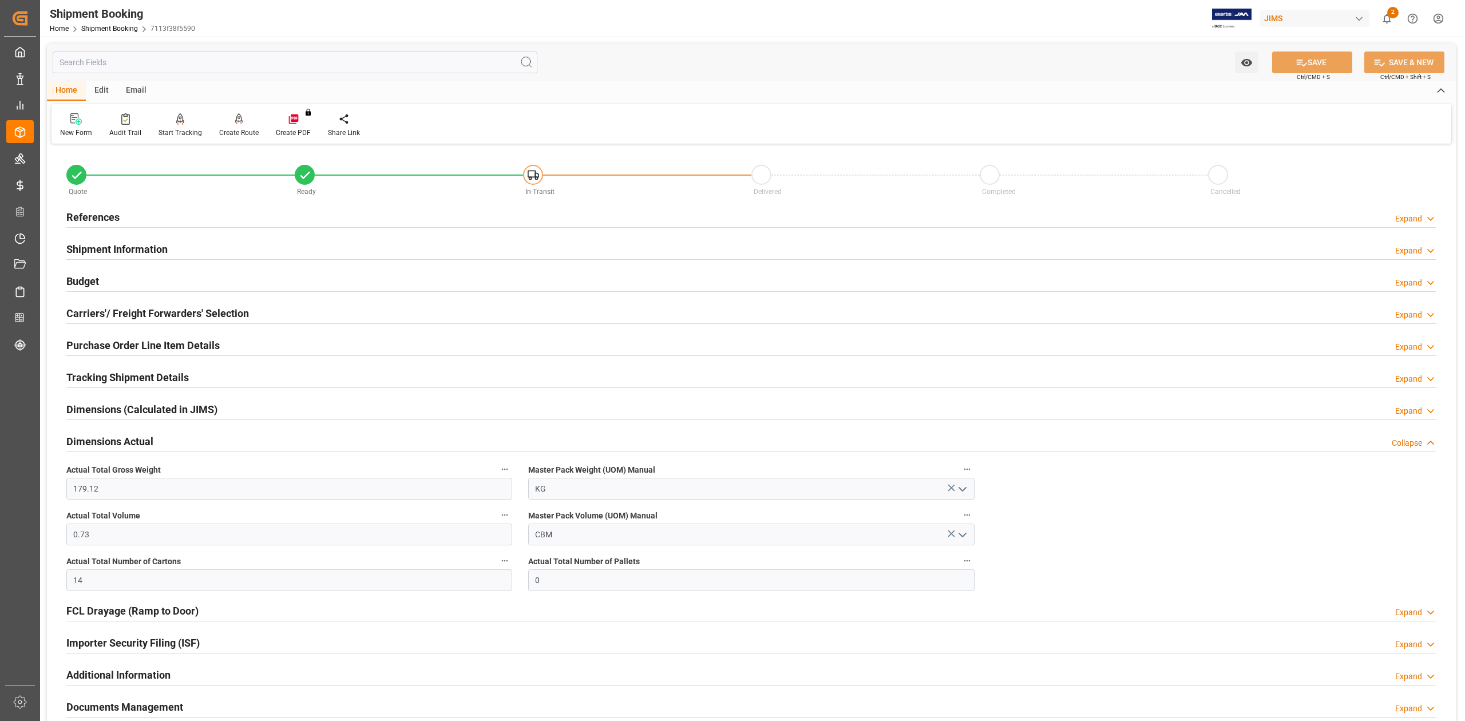
drag, startPoint x: 82, startPoint y: 277, endPoint x: 98, endPoint y: 297, distance: 25.2
click at [82, 277] on h2 "Budget" at bounding box center [82, 281] width 33 height 15
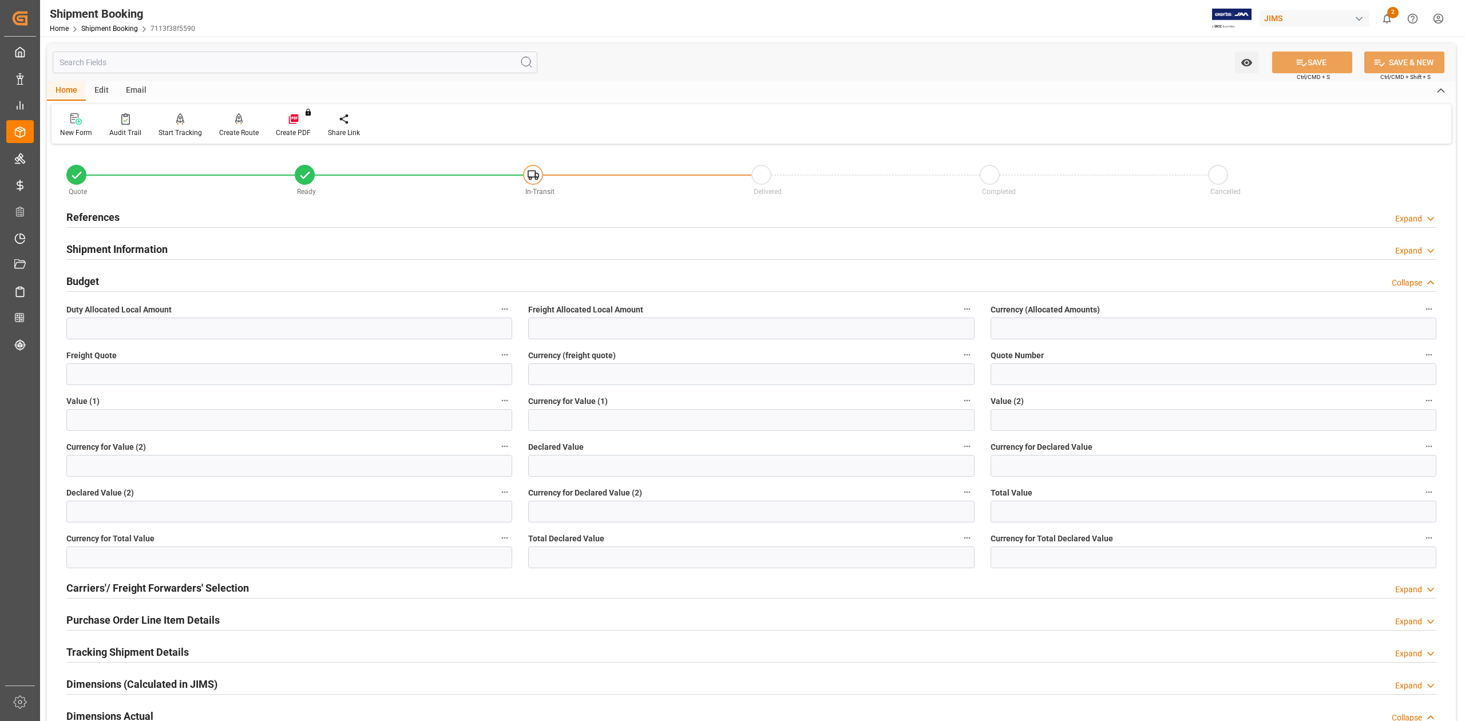
click at [118, 342] on div "Duty Allocated Local Amount" at bounding box center [289, 321] width 462 height 46
click at [115, 365] on input "text" at bounding box center [289, 374] width 446 height 22
type input "650"
click at [1307, 60] on button "SAVE" at bounding box center [1312, 63] width 80 height 22
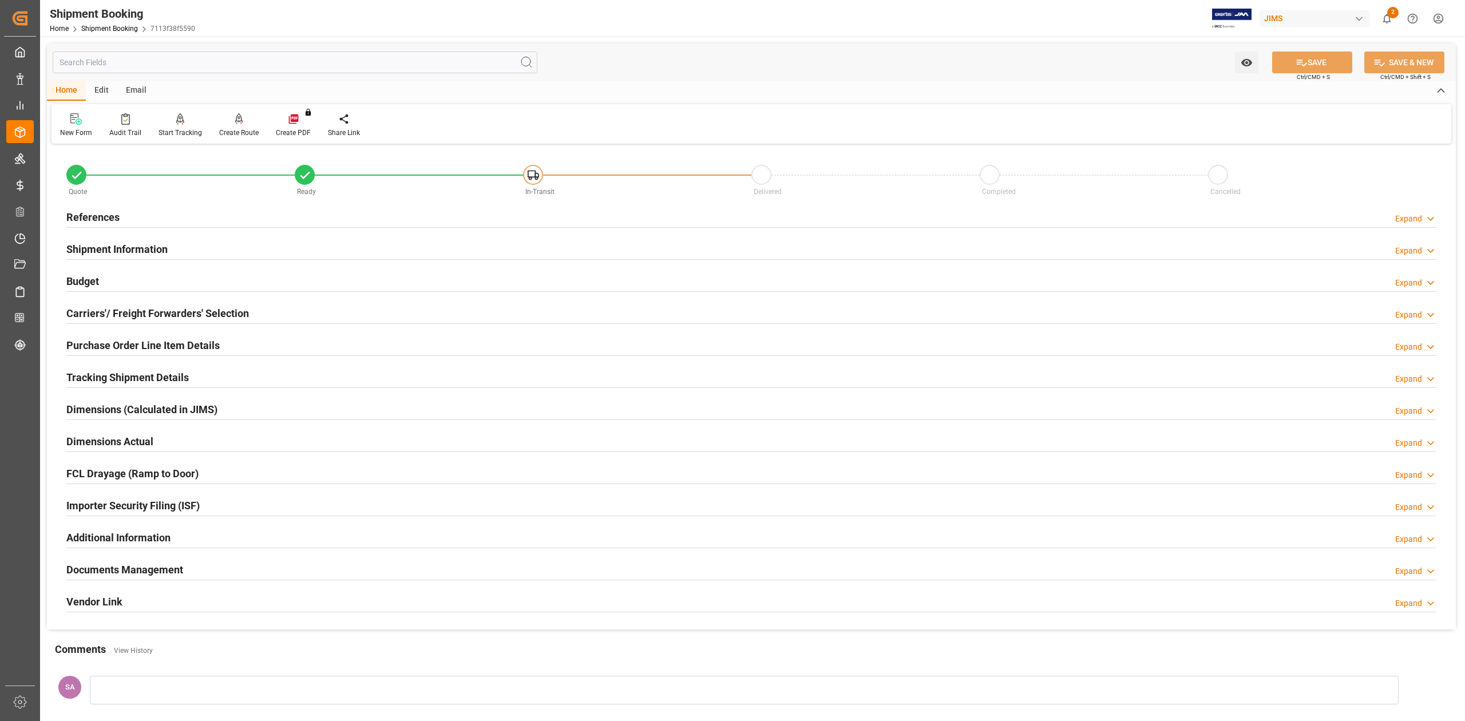
drag, startPoint x: 99, startPoint y: 378, endPoint x: 177, endPoint y: 418, distance: 87.6
click at [99, 378] on h2 "Tracking Shipment Details" at bounding box center [127, 377] width 122 height 15
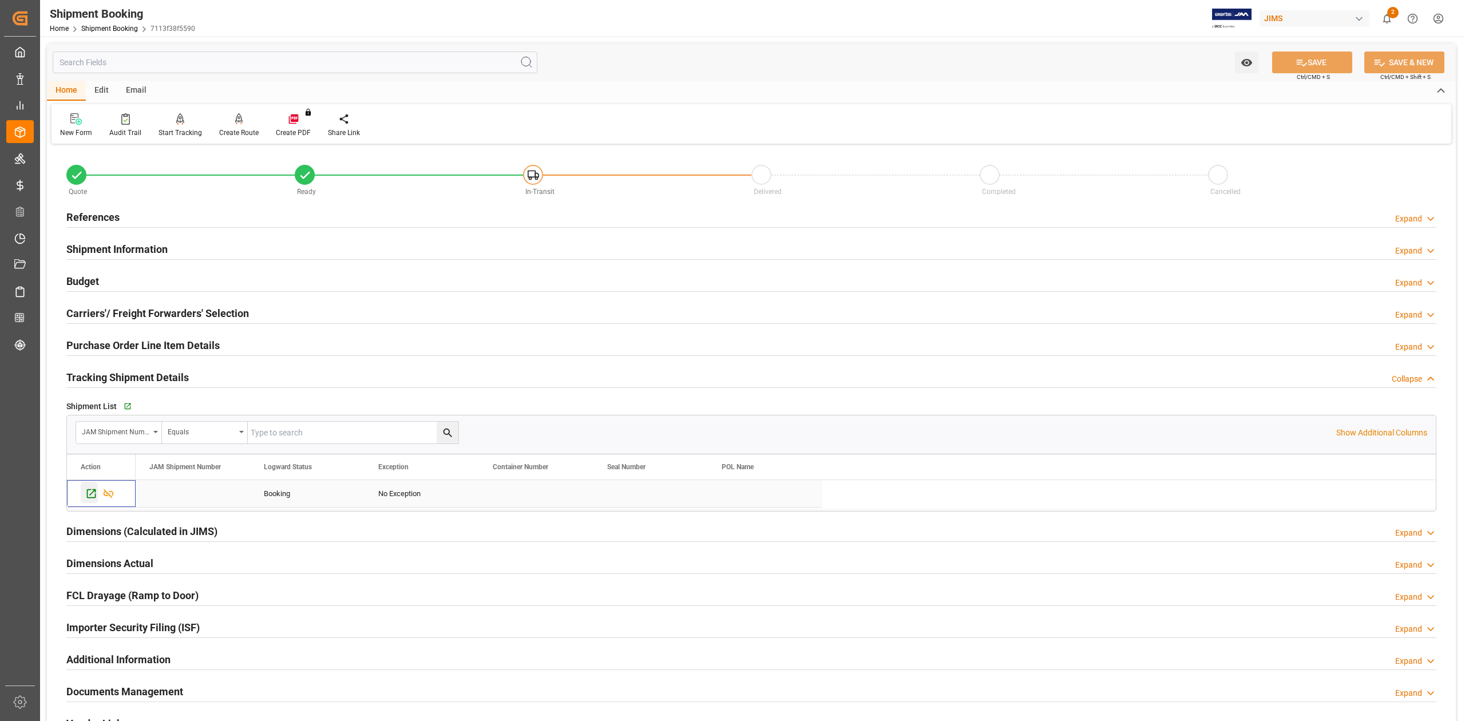
click at [92, 497] on icon "Press SPACE to select this row." at bounding box center [91, 494] width 12 height 12
click at [145, 248] on h2 "Shipment Information" at bounding box center [116, 249] width 101 height 15
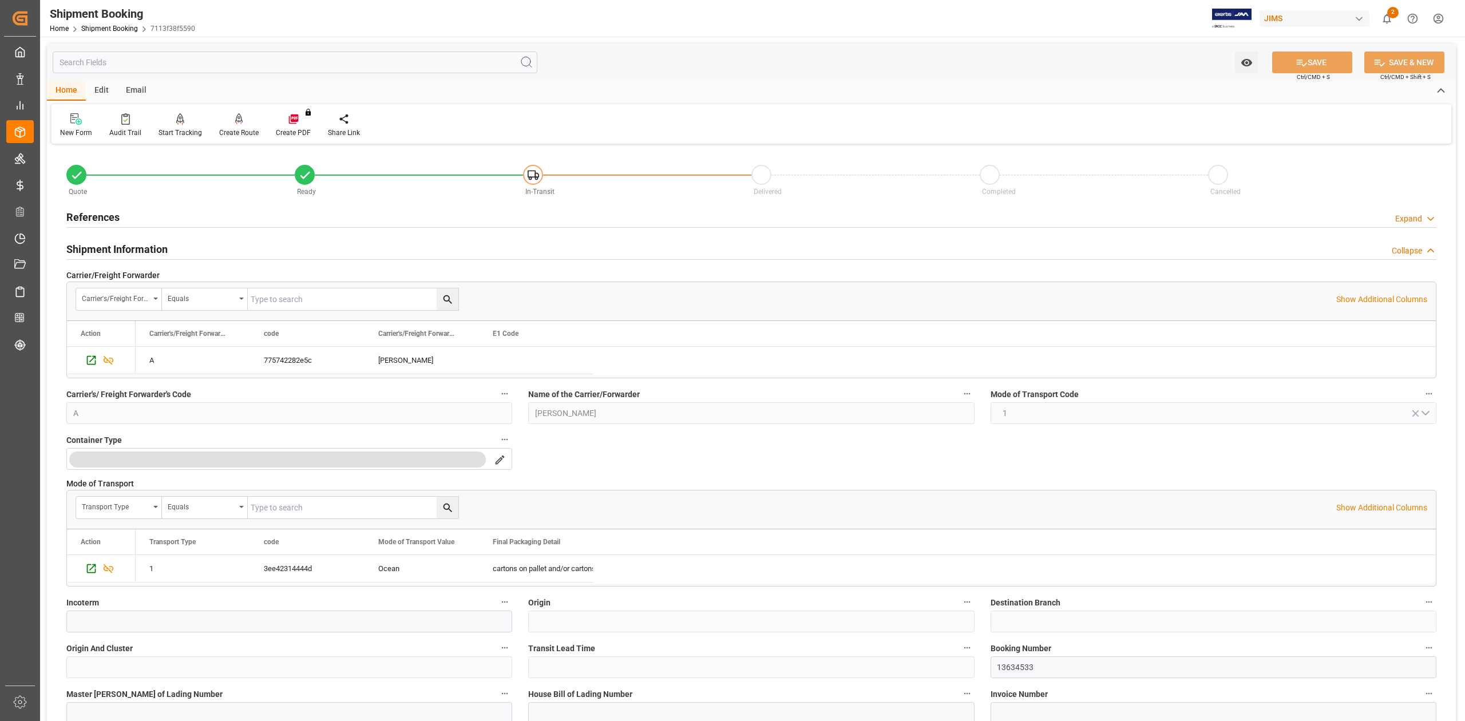
click at [145, 250] on h2 "Shipment Information" at bounding box center [116, 249] width 101 height 15
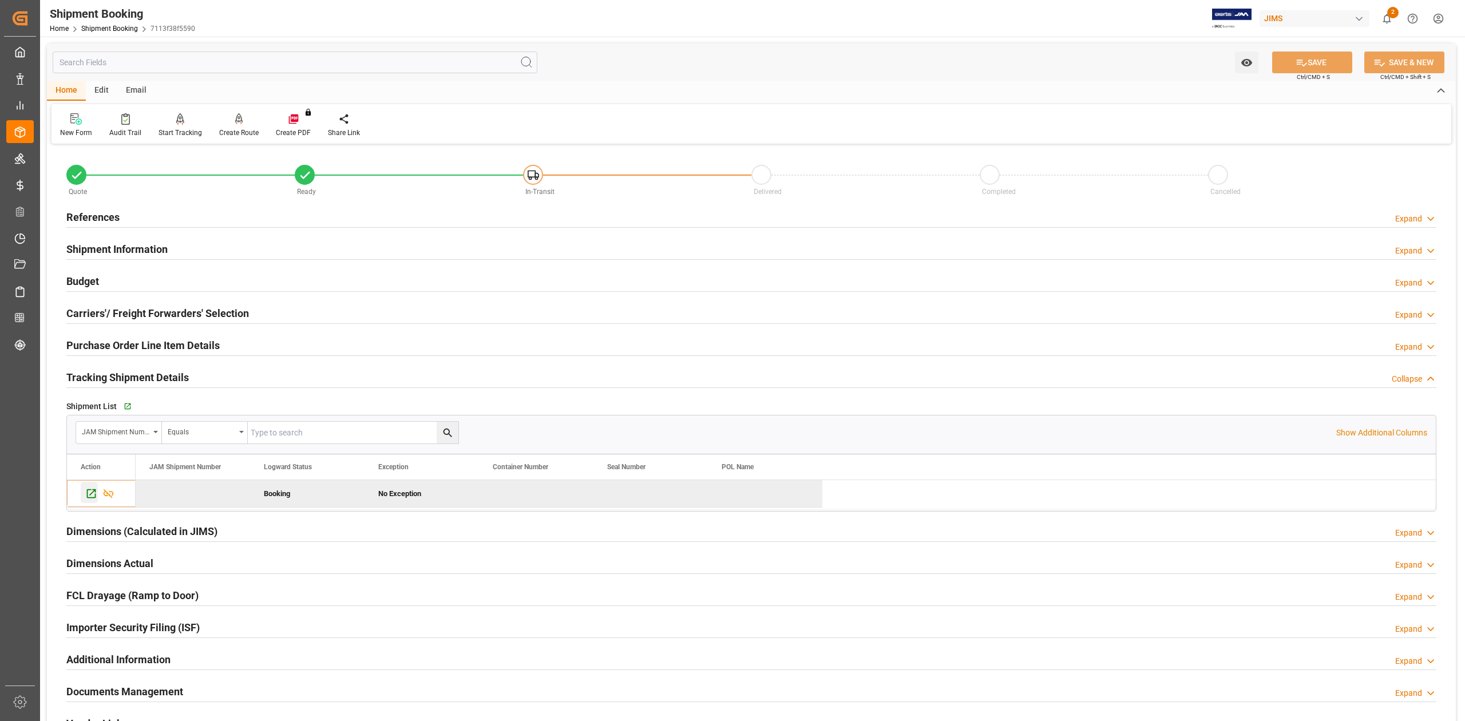
click at [93, 497] on icon "Press SPACE to deselect this row." at bounding box center [91, 494] width 12 height 12
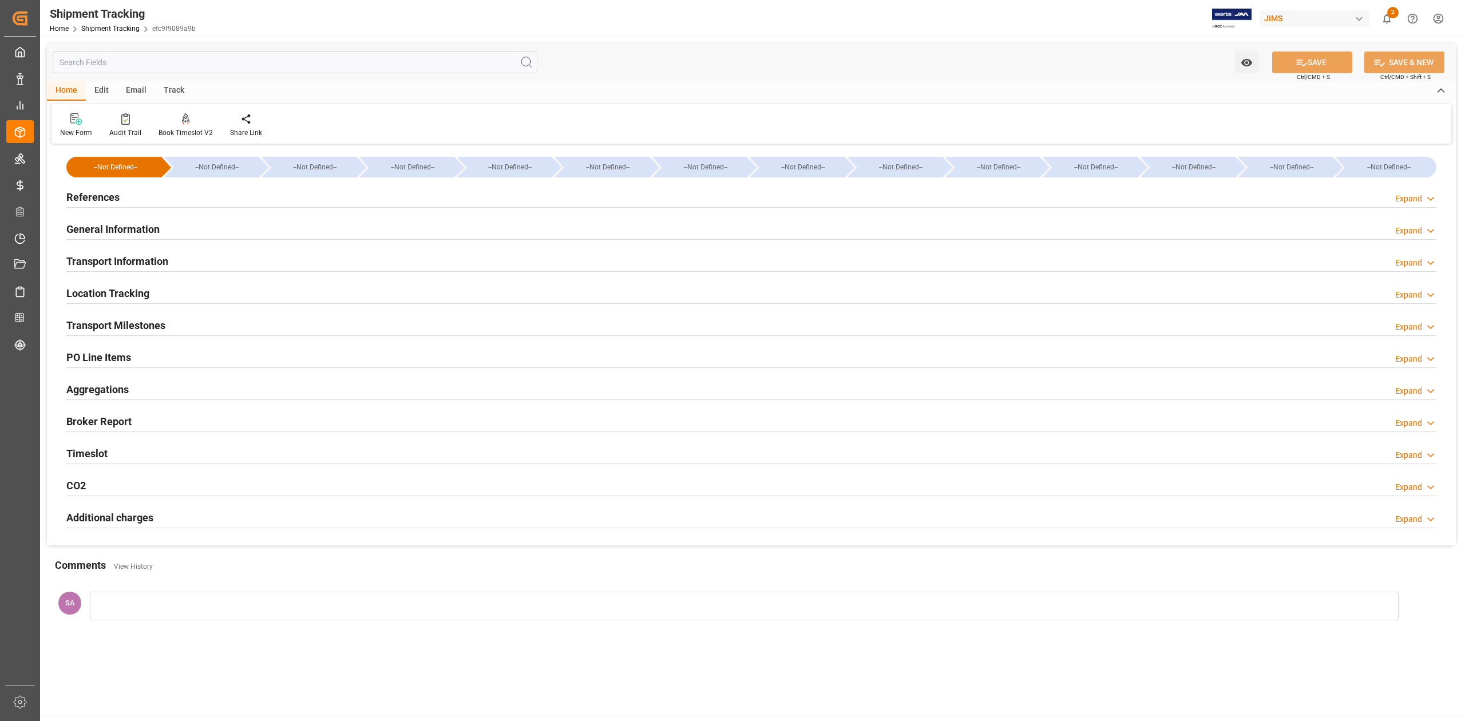
type input "[DATE]"
click at [154, 322] on h2 "Transport Milestones" at bounding box center [115, 325] width 99 height 15
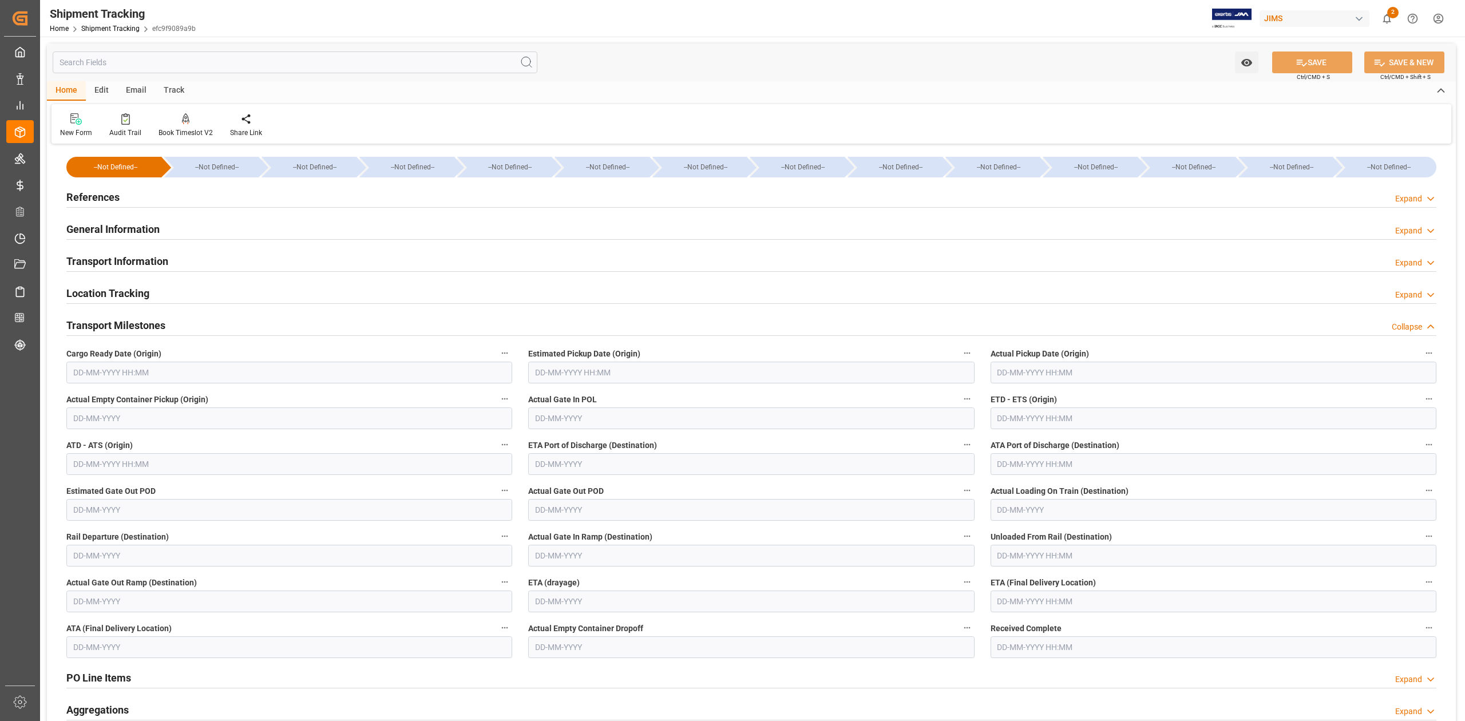
click at [102, 200] on h2 "References" at bounding box center [92, 196] width 53 height 15
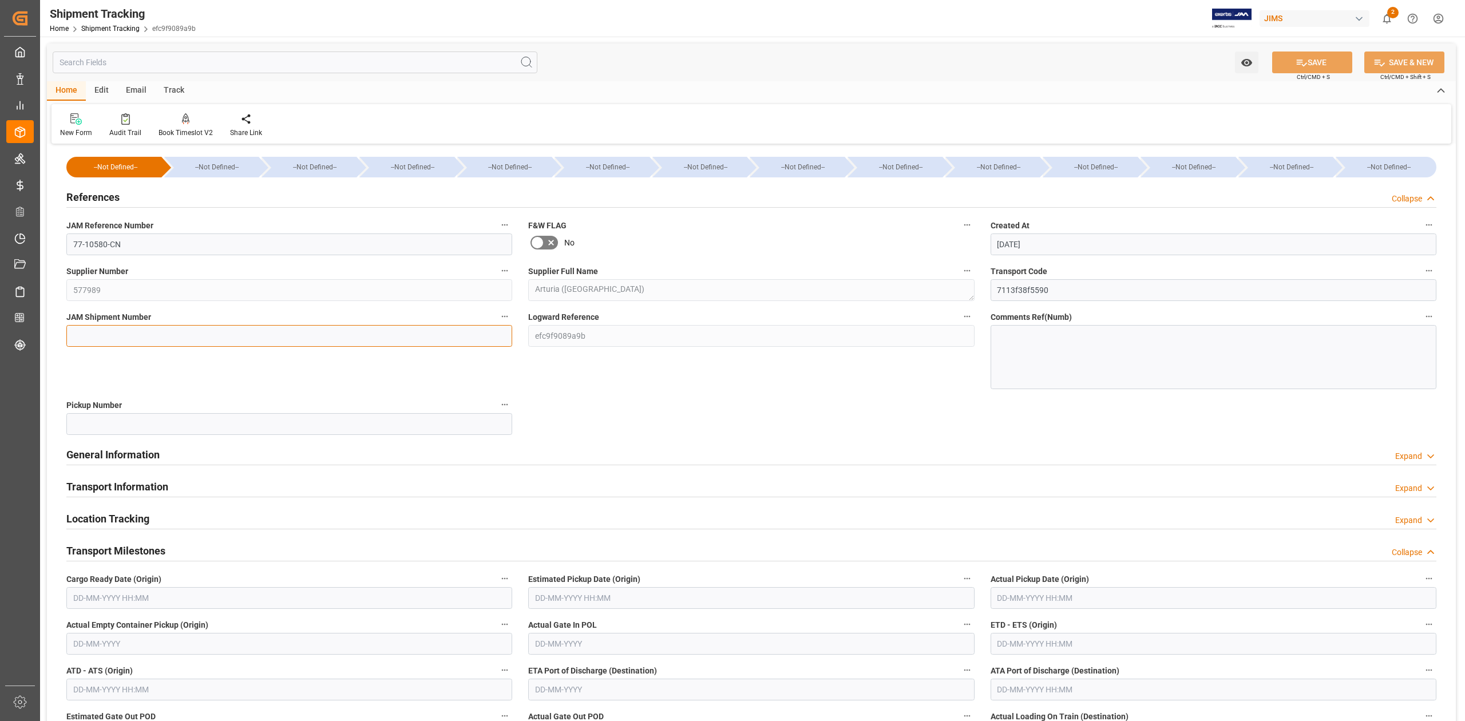
click at [113, 325] on input at bounding box center [289, 336] width 446 height 22
paste input "72566"
type input "72566"
click at [1296, 62] on icon at bounding box center [1302, 63] width 12 height 12
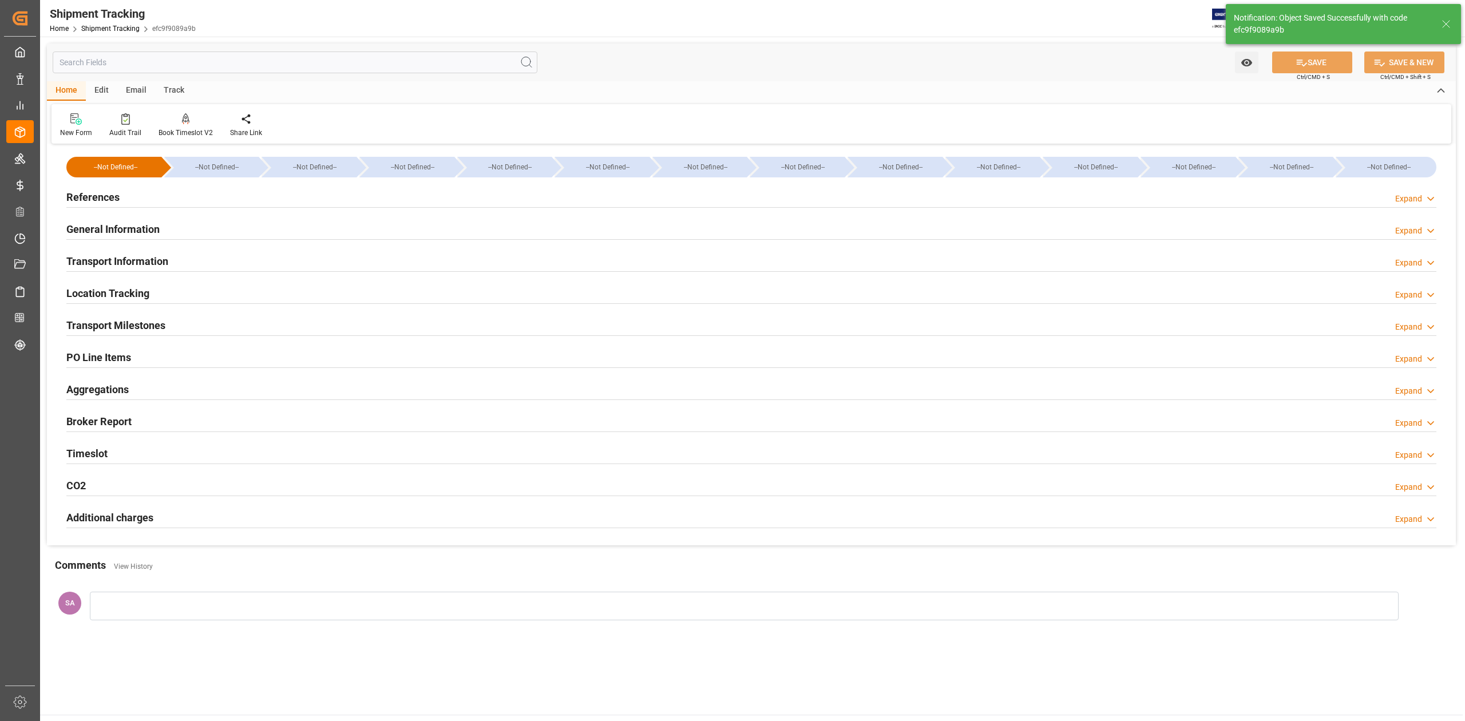
click at [160, 326] on h2 "Transport Milestones" at bounding box center [115, 325] width 99 height 15
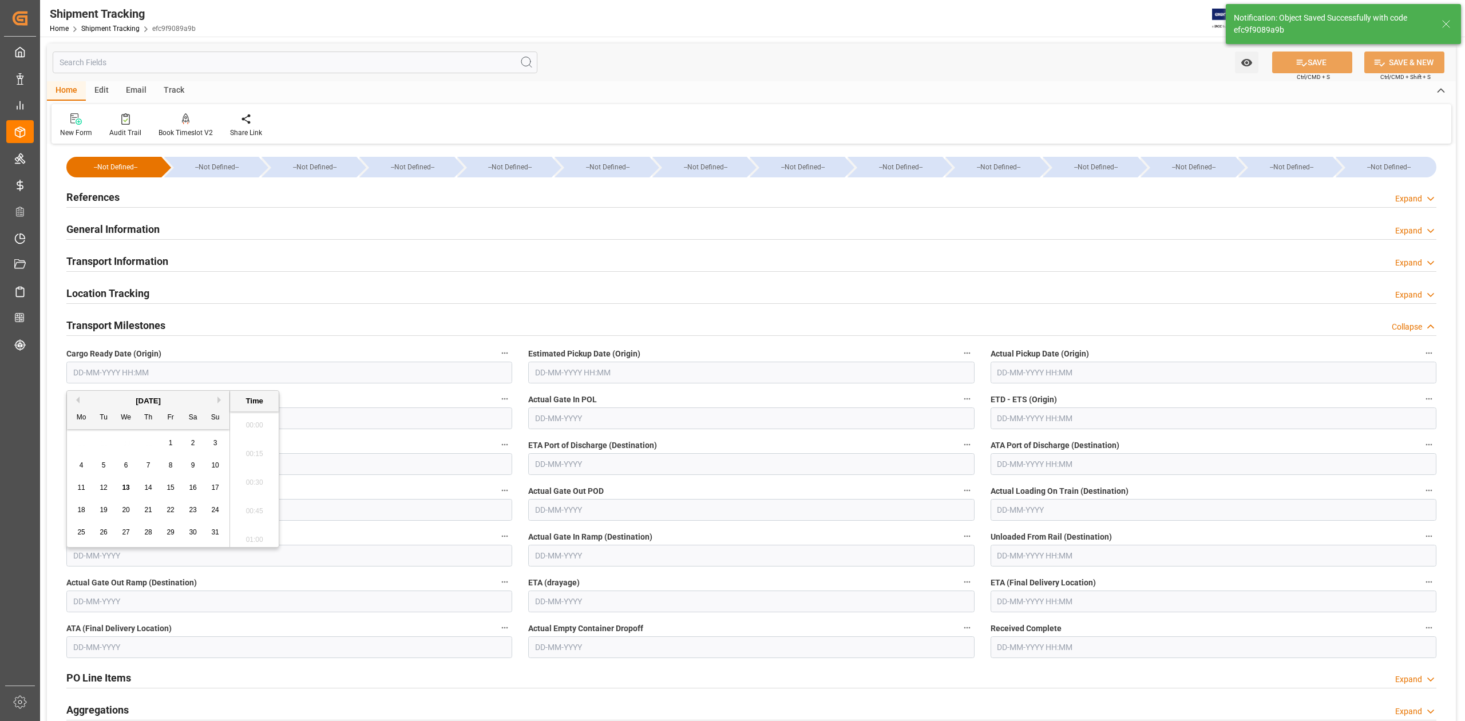
click at [172, 373] on input "text" at bounding box center [289, 373] width 446 height 22
click at [195, 373] on input "text" at bounding box center [289, 373] width 446 height 22
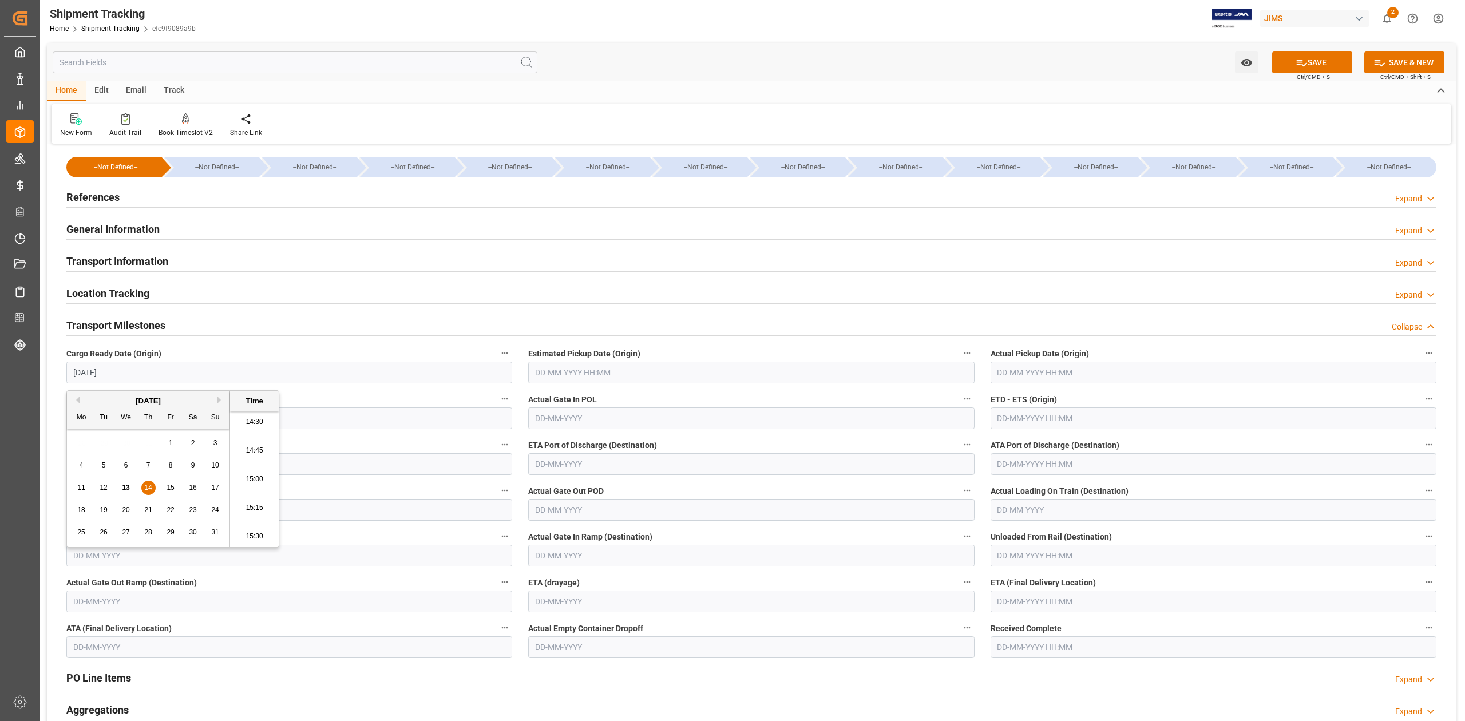
click at [585, 370] on input "text" at bounding box center [751, 373] width 446 height 22
type input "[DATE] 00:00"
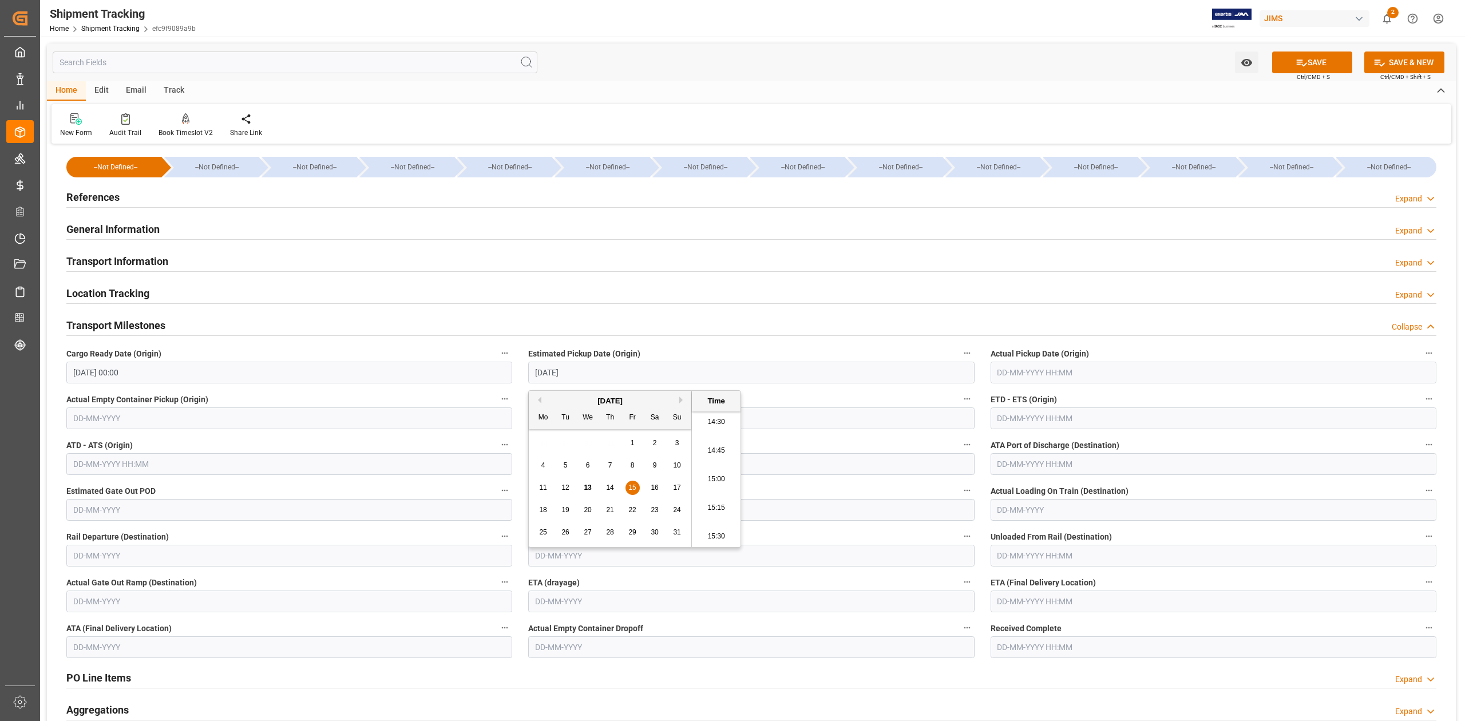
click at [1054, 374] on input "text" at bounding box center [1214, 373] width 446 height 22
type input "[DATE] 00:00"
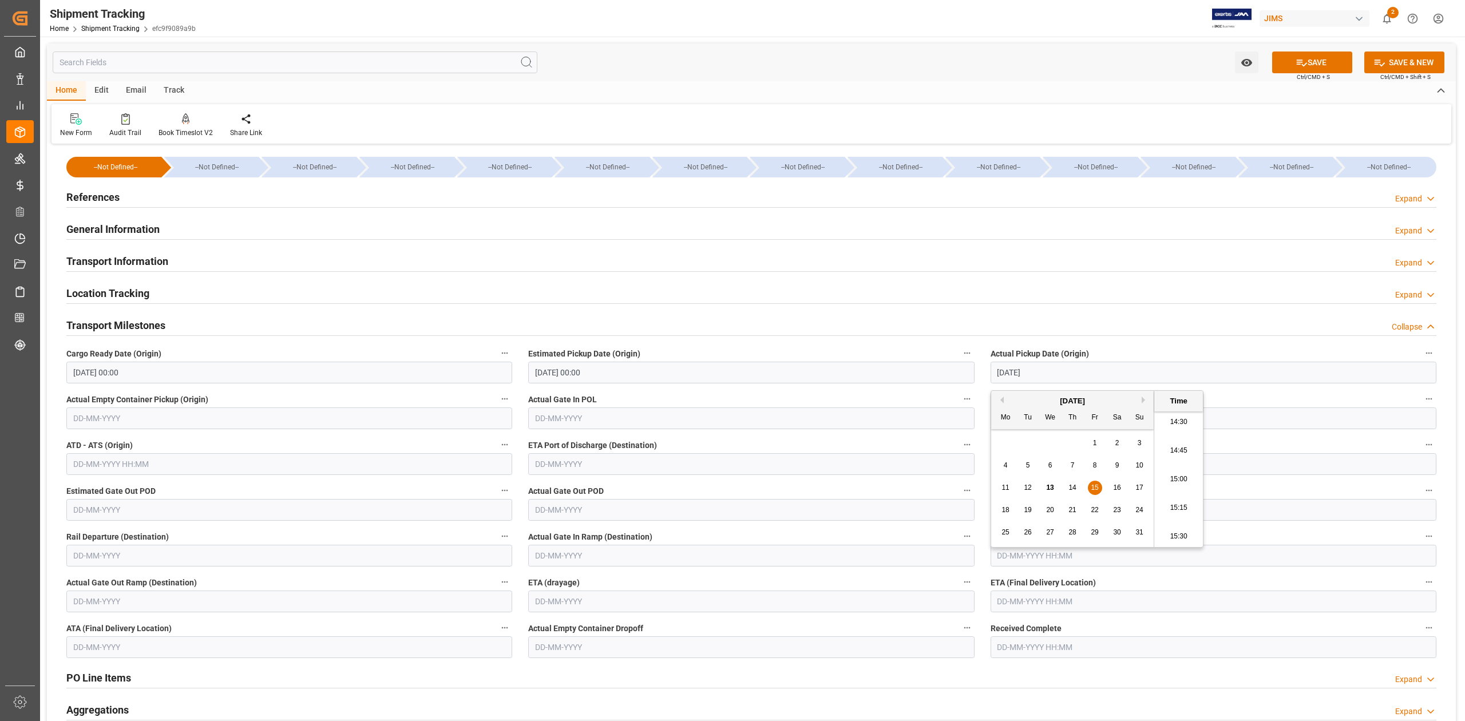
type input "[DATE] 00:00"
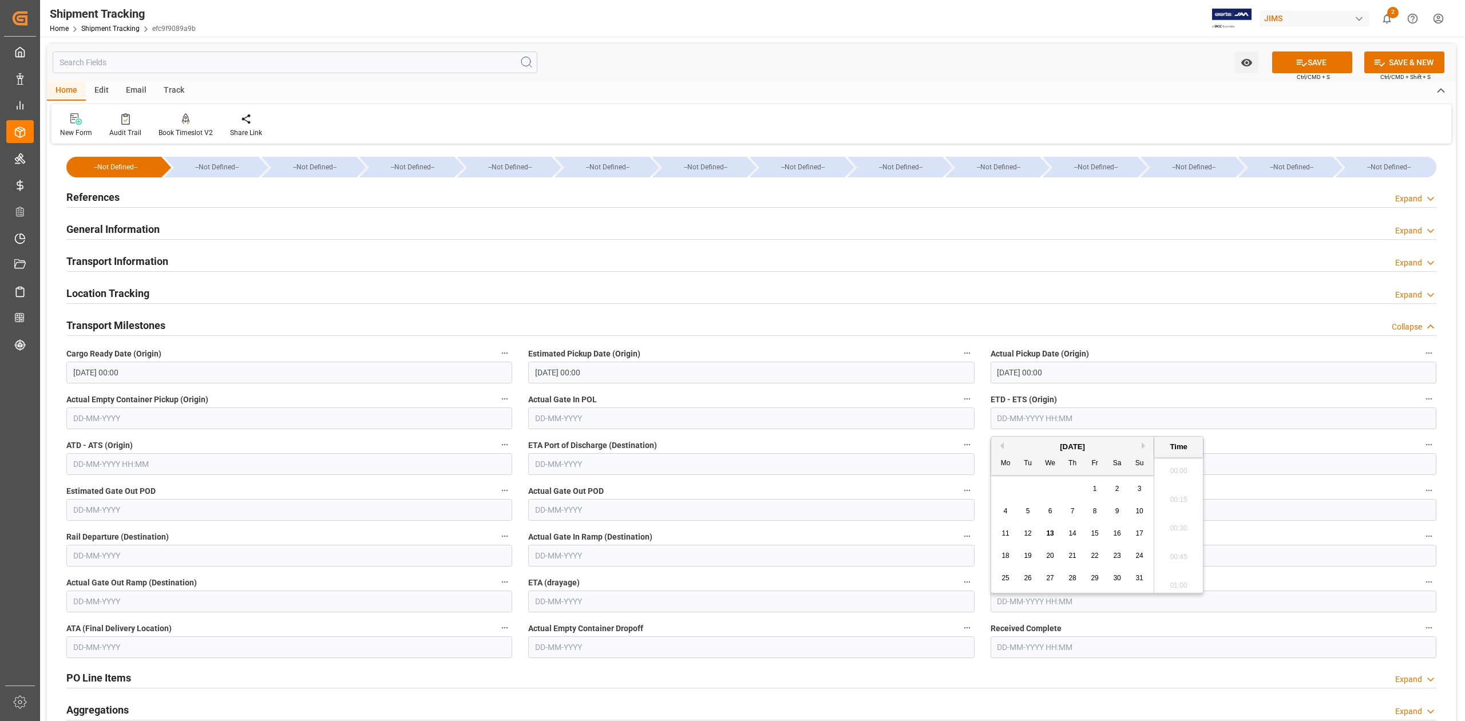
click at [1227, 421] on input "text" at bounding box center [1214, 419] width 446 height 22
click at [1028, 605] on input "text" at bounding box center [1214, 602] width 446 height 22
type input "[DATE] 00:00"
click at [1141, 435] on div "[DATE]" at bounding box center [1072, 435] width 163 height 11
click at [1145, 434] on button "Next Month" at bounding box center [1145, 434] width 7 height 7
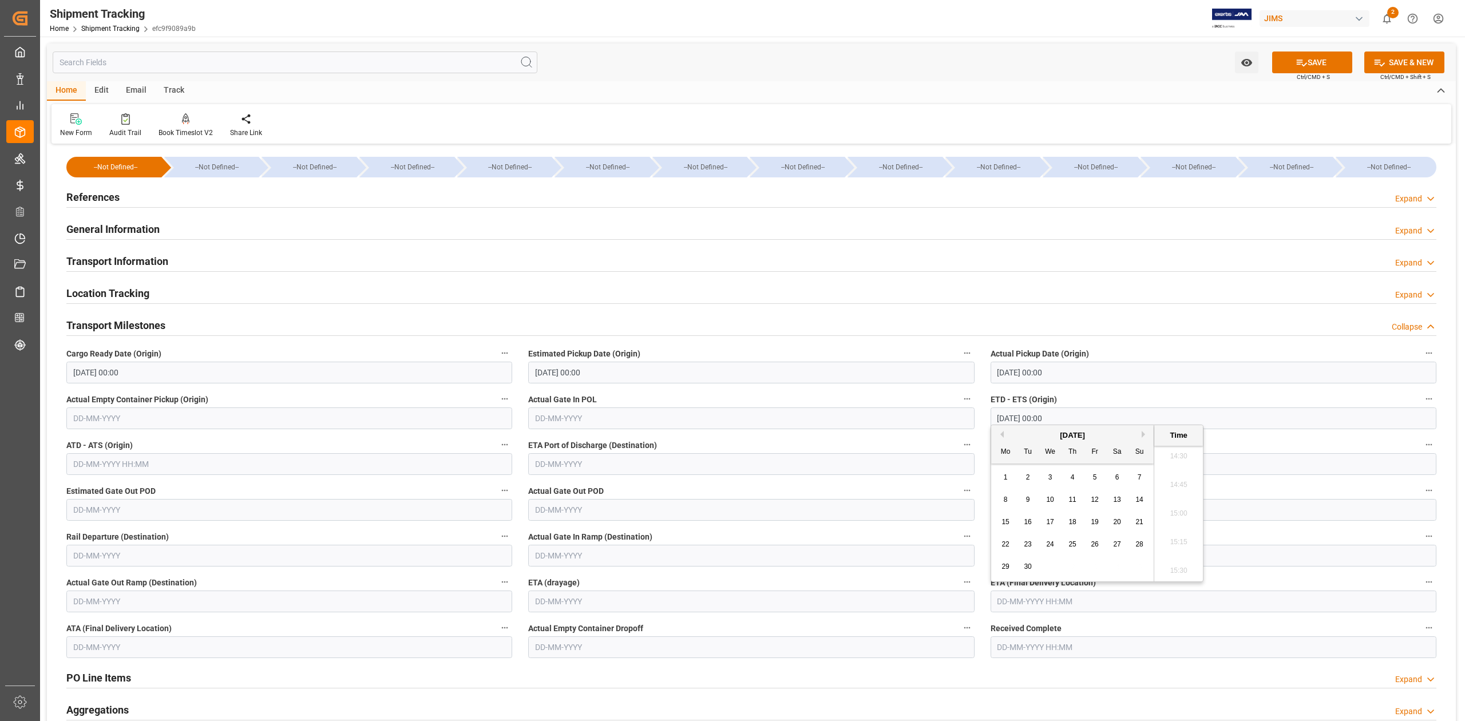
click at [1145, 437] on div "[DATE]" at bounding box center [1072, 435] width 163 height 11
click at [1145, 433] on button "Next Month" at bounding box center [1145, 434] width 7 height 7
click at [1006, 501] on span "6" at bounding box center [1006, 500] width 4 height 8
type input "06-10-2025 00:00"
click at [1315, 64] on button "SAVE" at bounding box center [1312, 63] width 80 height 22
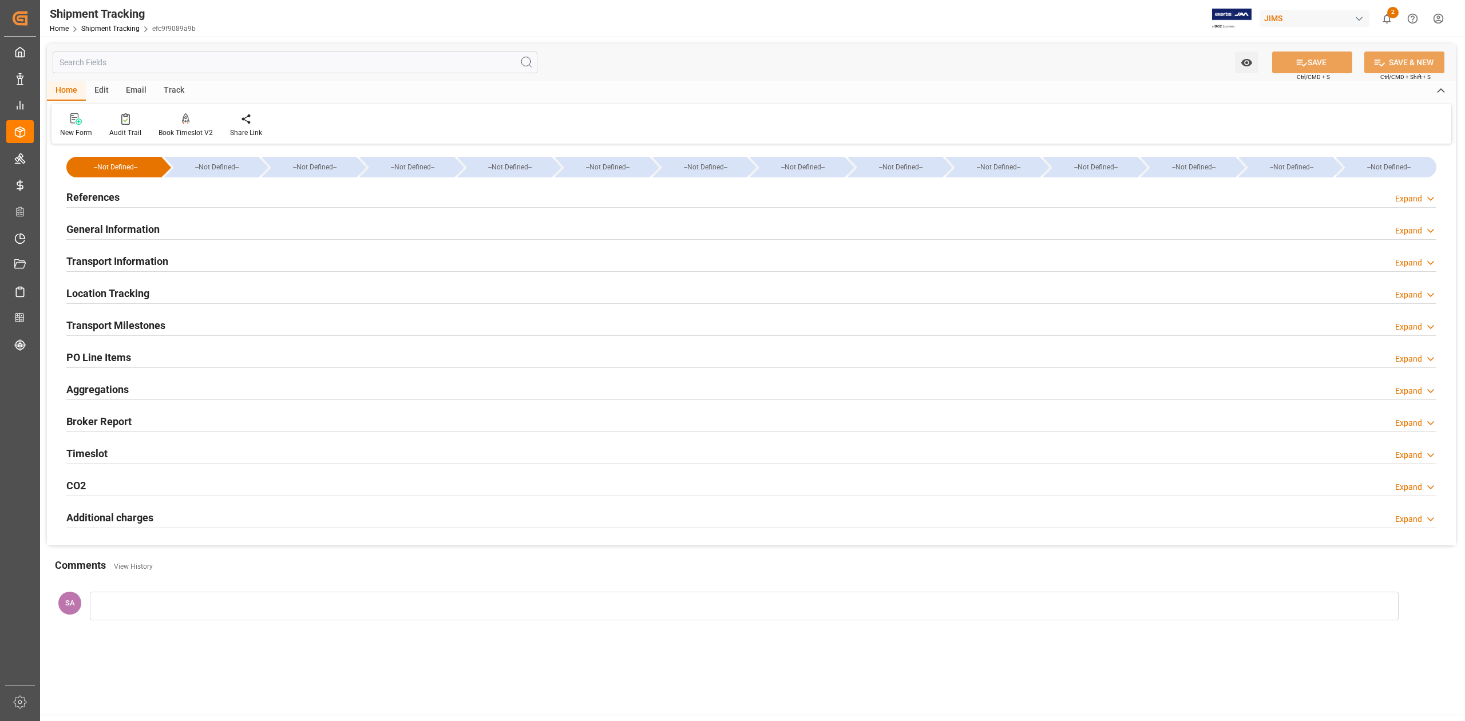
click at [153, 323] on h2 "Transport Milestones" at bounding box center [115, 325] width 99 height 15
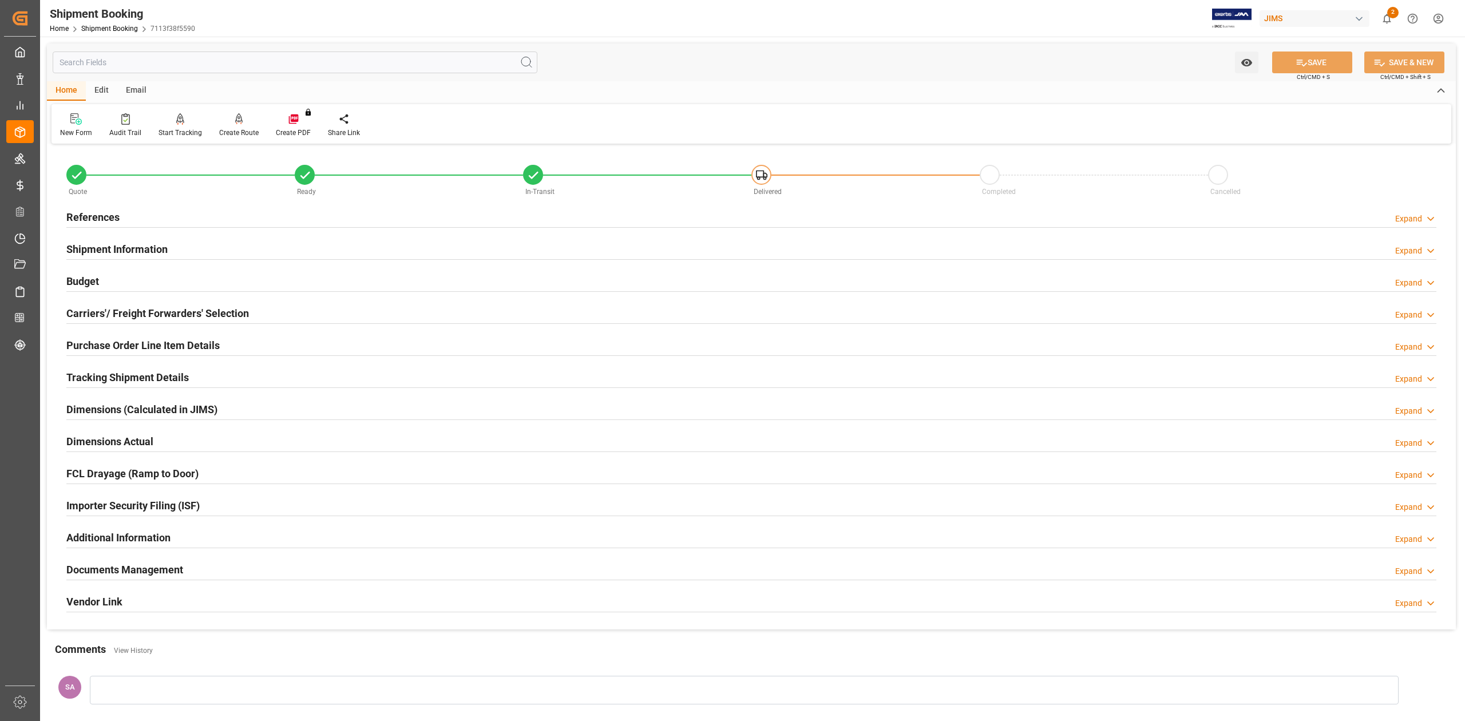
click at [100, 211] on h2 "References" at bounding box center [92, 217] width 53 height 15
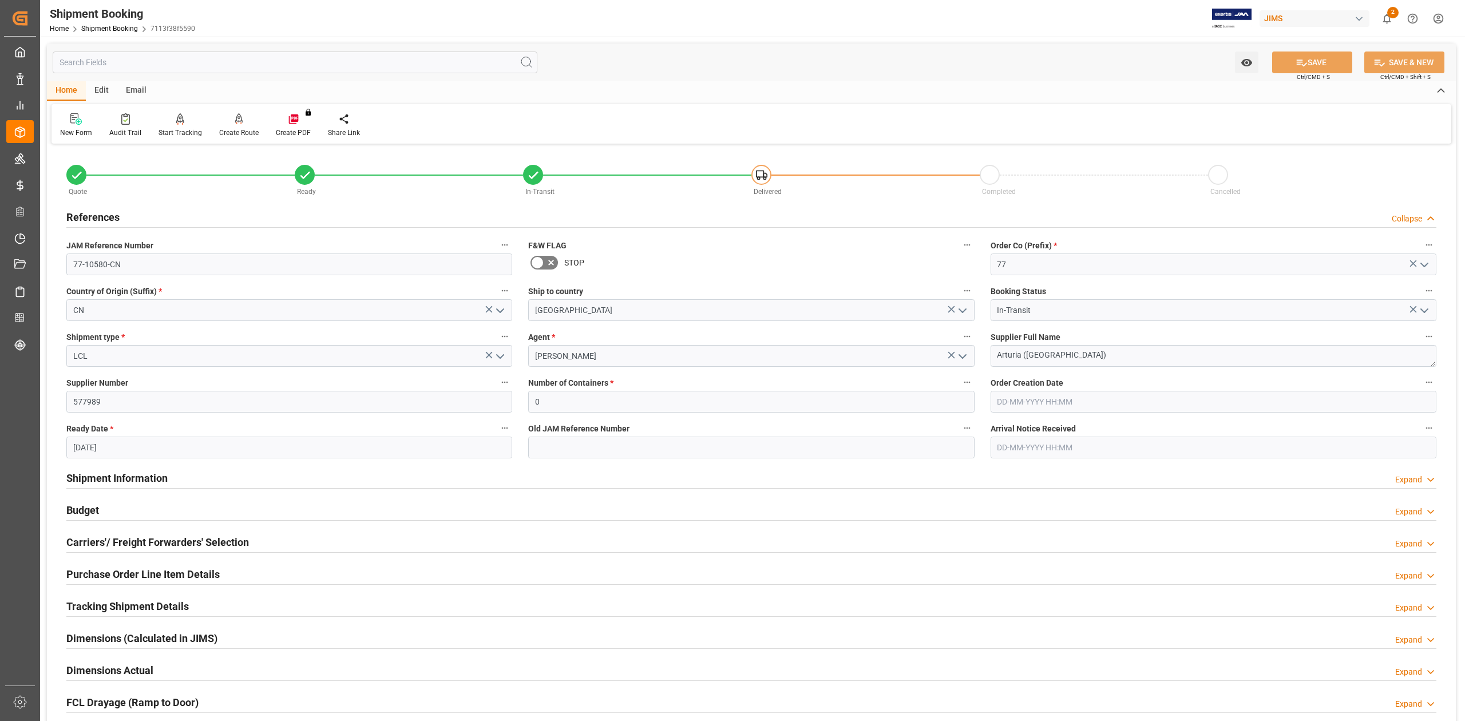
click at [100, 211] on h2 "References" at bounding box center [92, 217] width 53 height 15
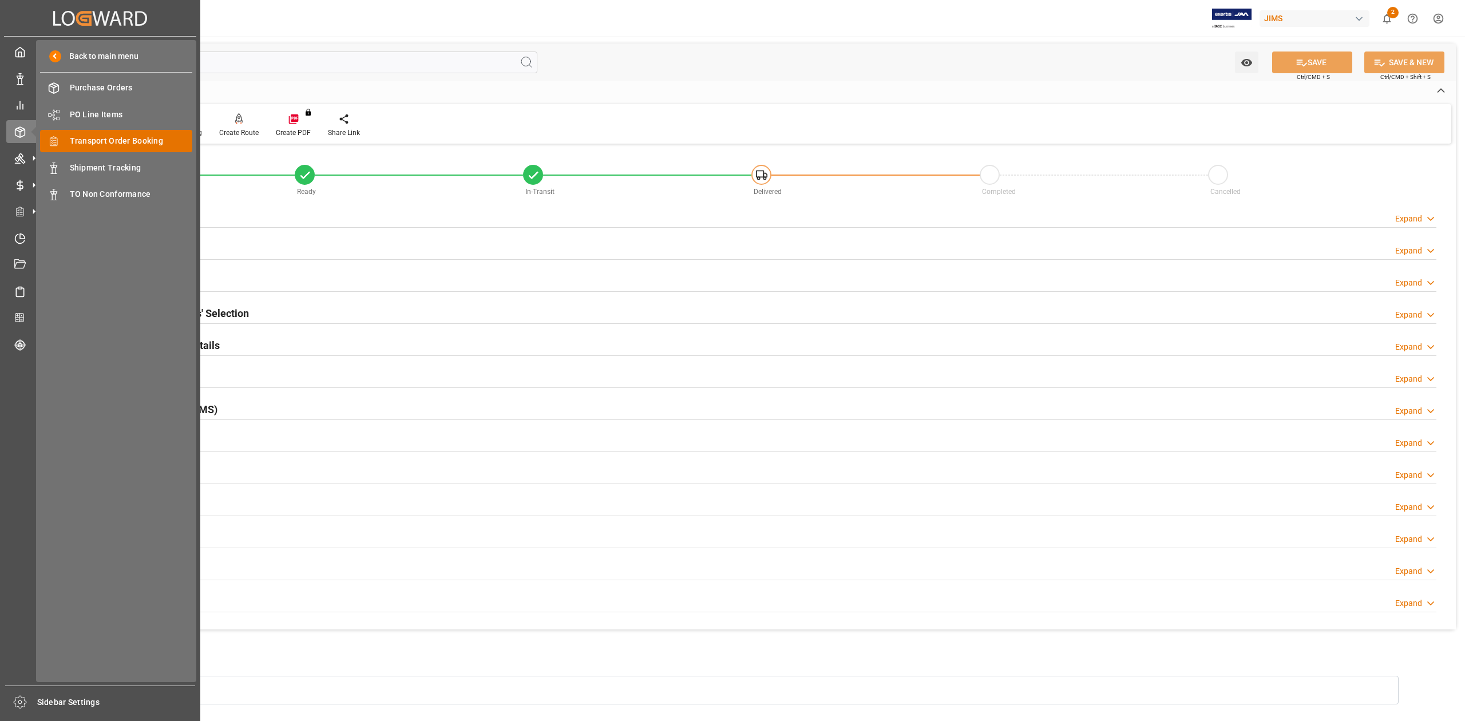
click at [109, 141] on span "Transport Order Booking" at bounding box center [131, 141] width 123 height 12
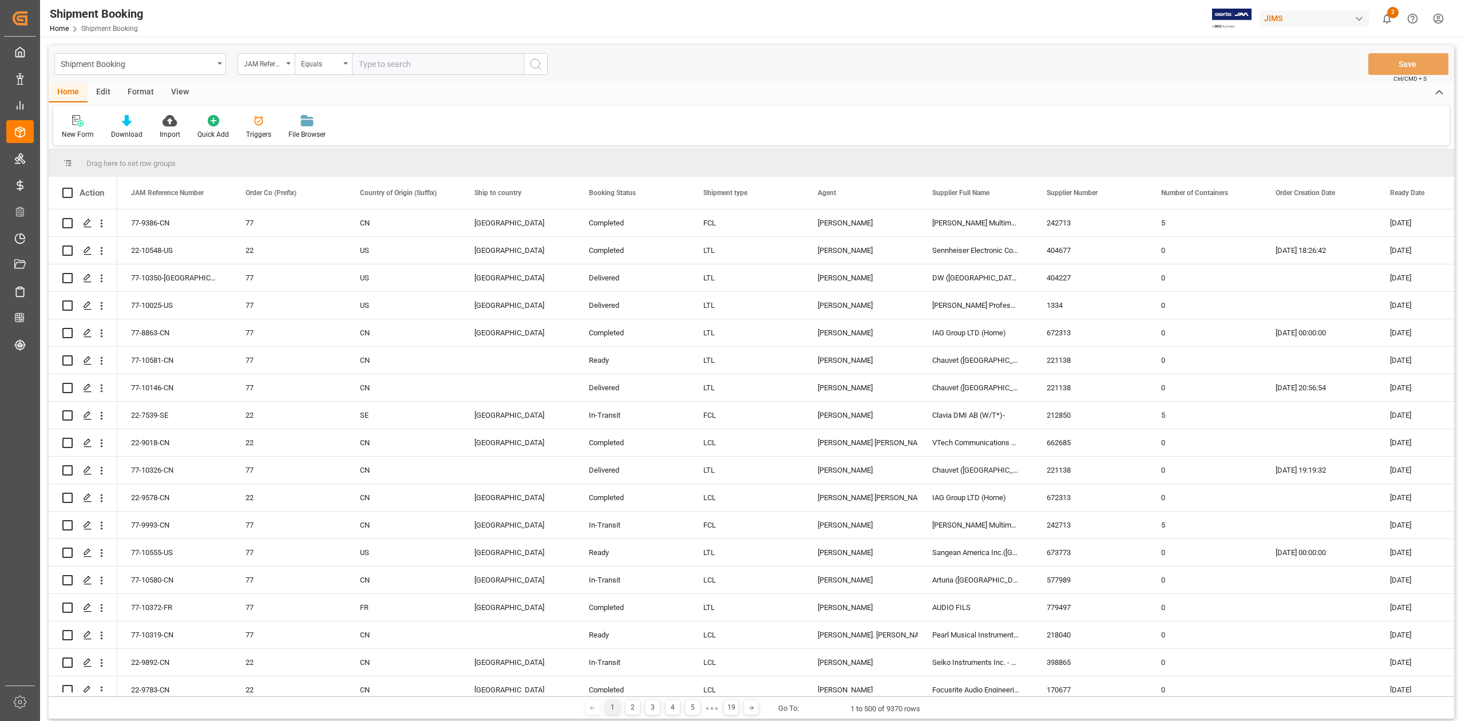
click at [389, 65] on input "text" at bounding box center [438, 64] width 172 height 22
type input "77-10082-JP"
click at [535, 64] on icon "search button" at bounding box center [536, 64] width 14 height 14
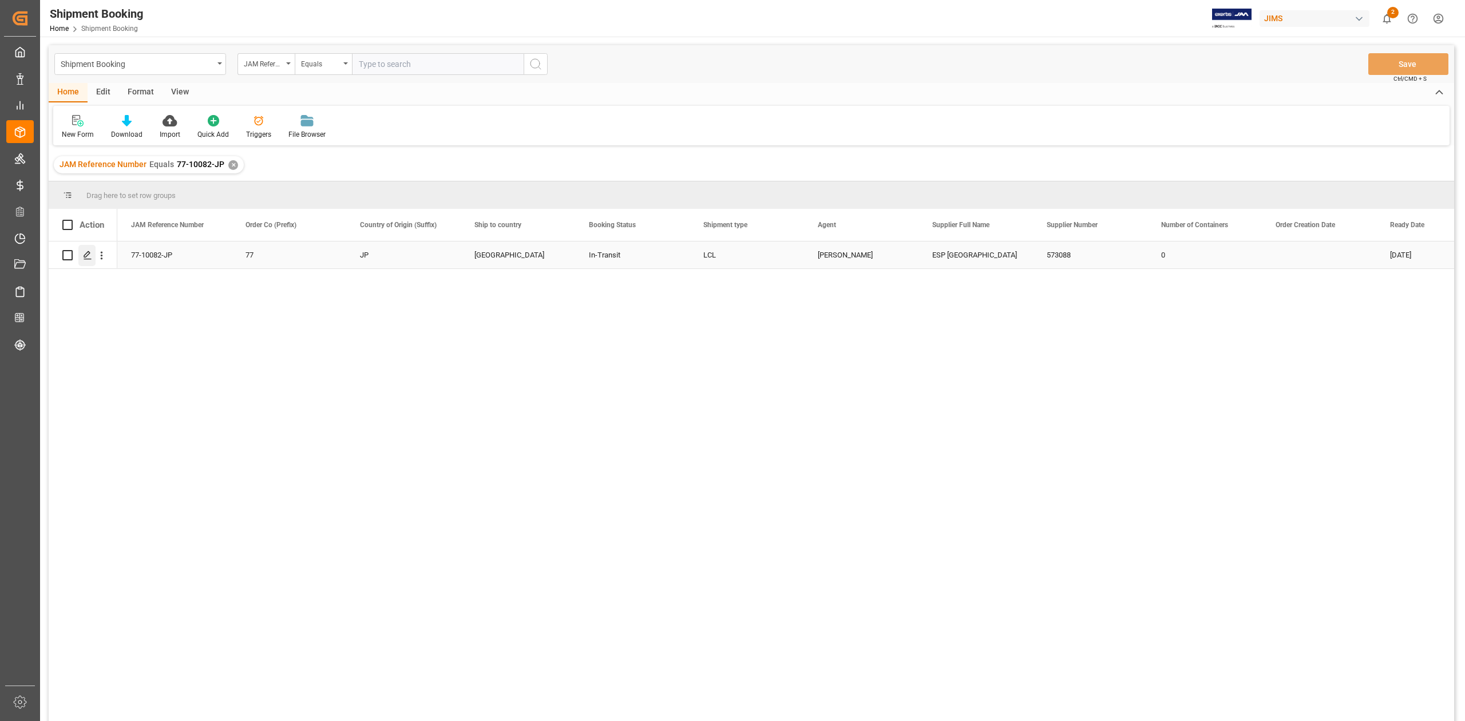
click at [87, 255] on polygon "Press SPACE to select this row." at bounding box center [87, 255] width 6 height 6
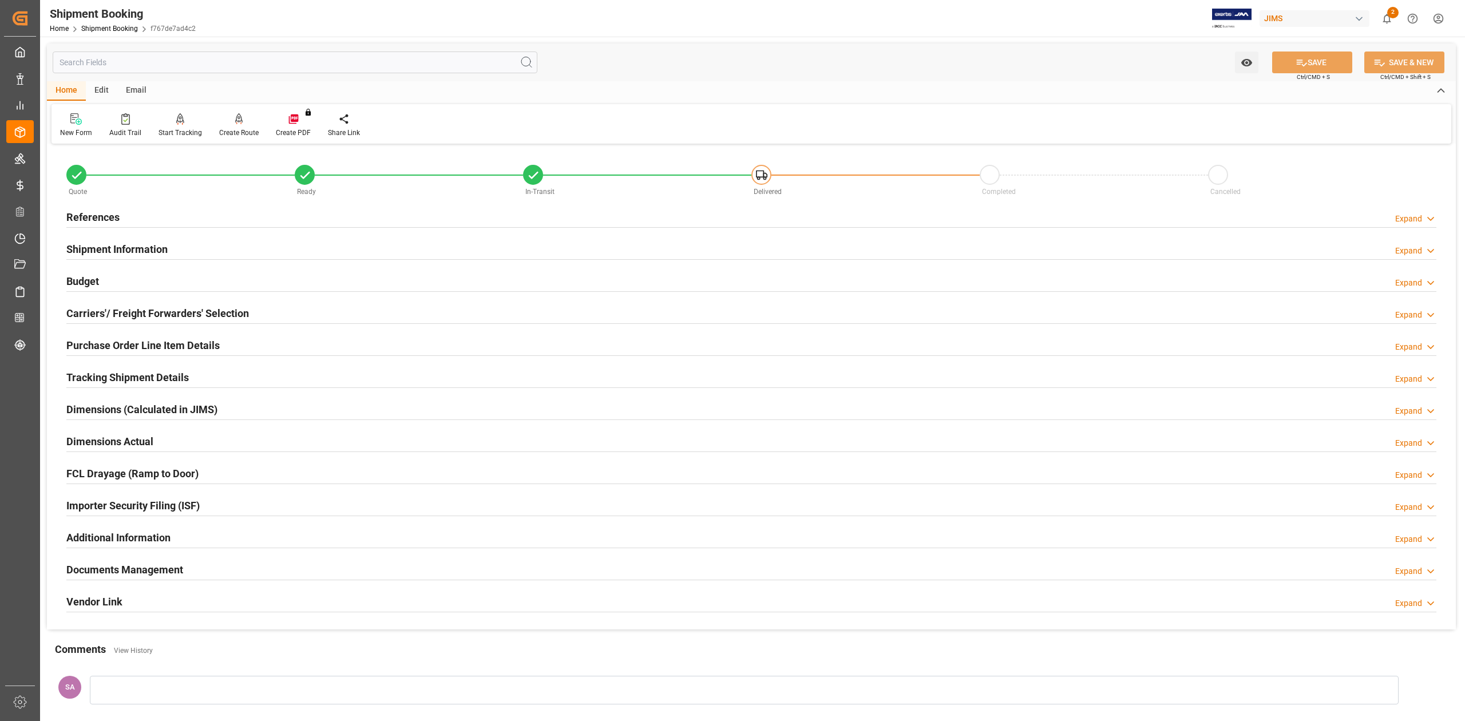
click at [97, 378] on h2 "Tracking Shipment Details" at bounding box center [127, 377] width 122 height 15
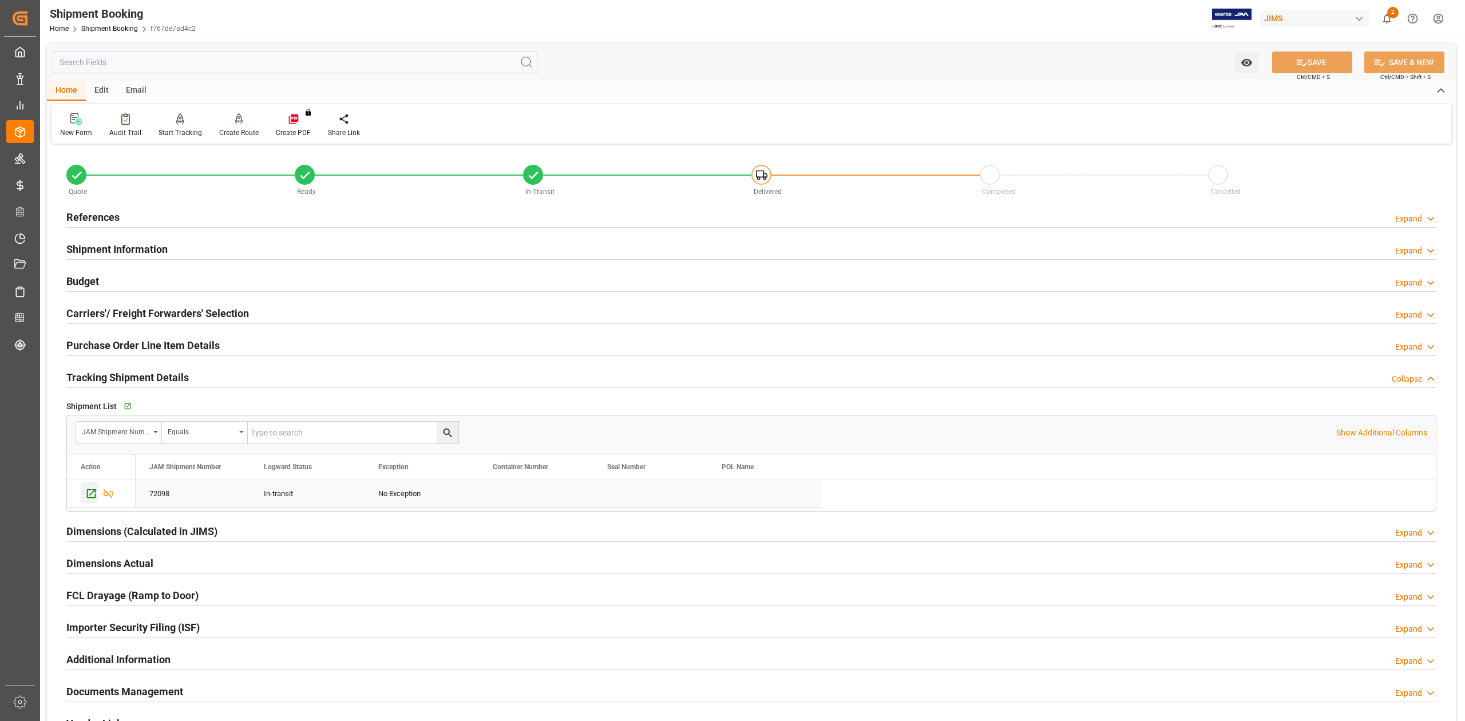
click at [92, 496] on icon "Press SPACE to select this row." at bounding box center [91, 494] width 12 height 12
click at [97, 214] on h2 "References" at bounding box center [92, 217] width 53 height 15
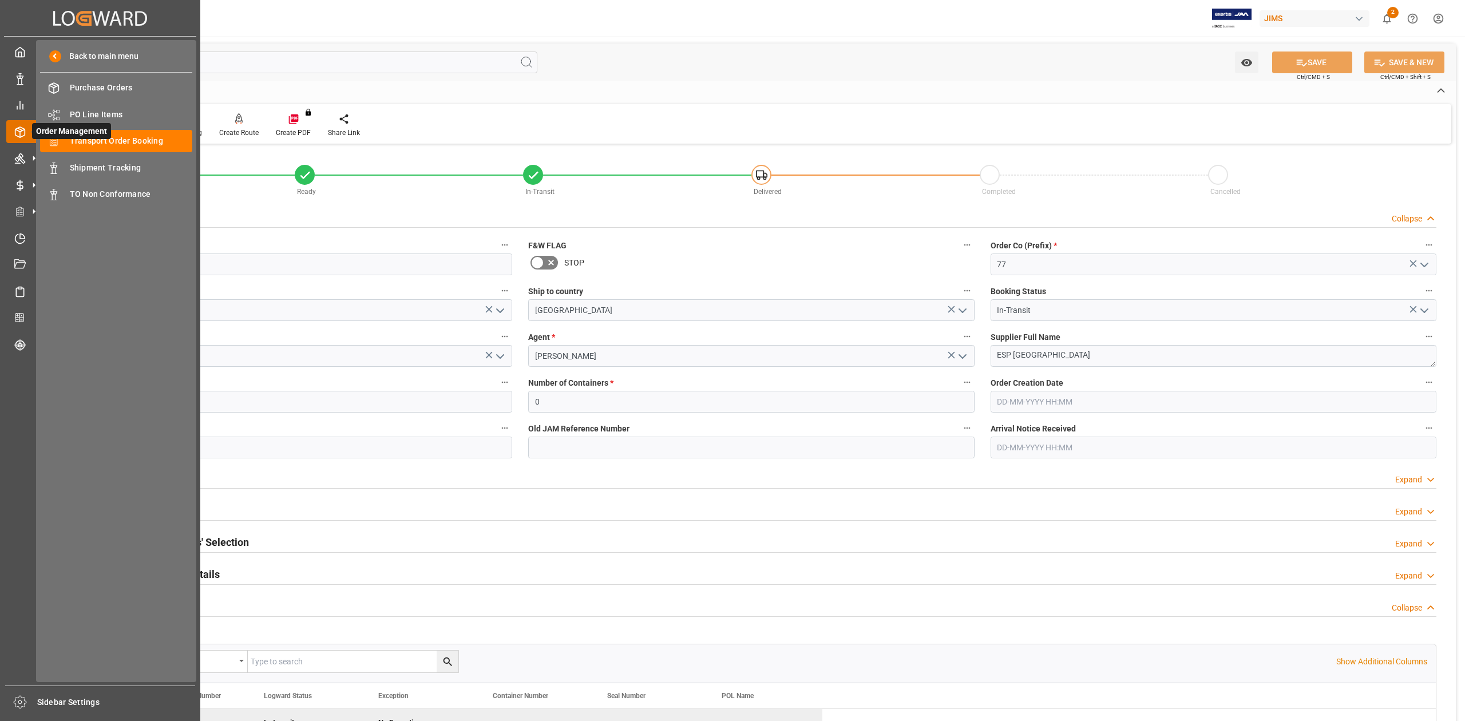
click at [95, 137] on span "Order Management" at bounding box center [71, 131] width 79 height 16
click at [133, 139] on span "Transport Order Booking" at bounding box center [131, 141] width 123 height 12
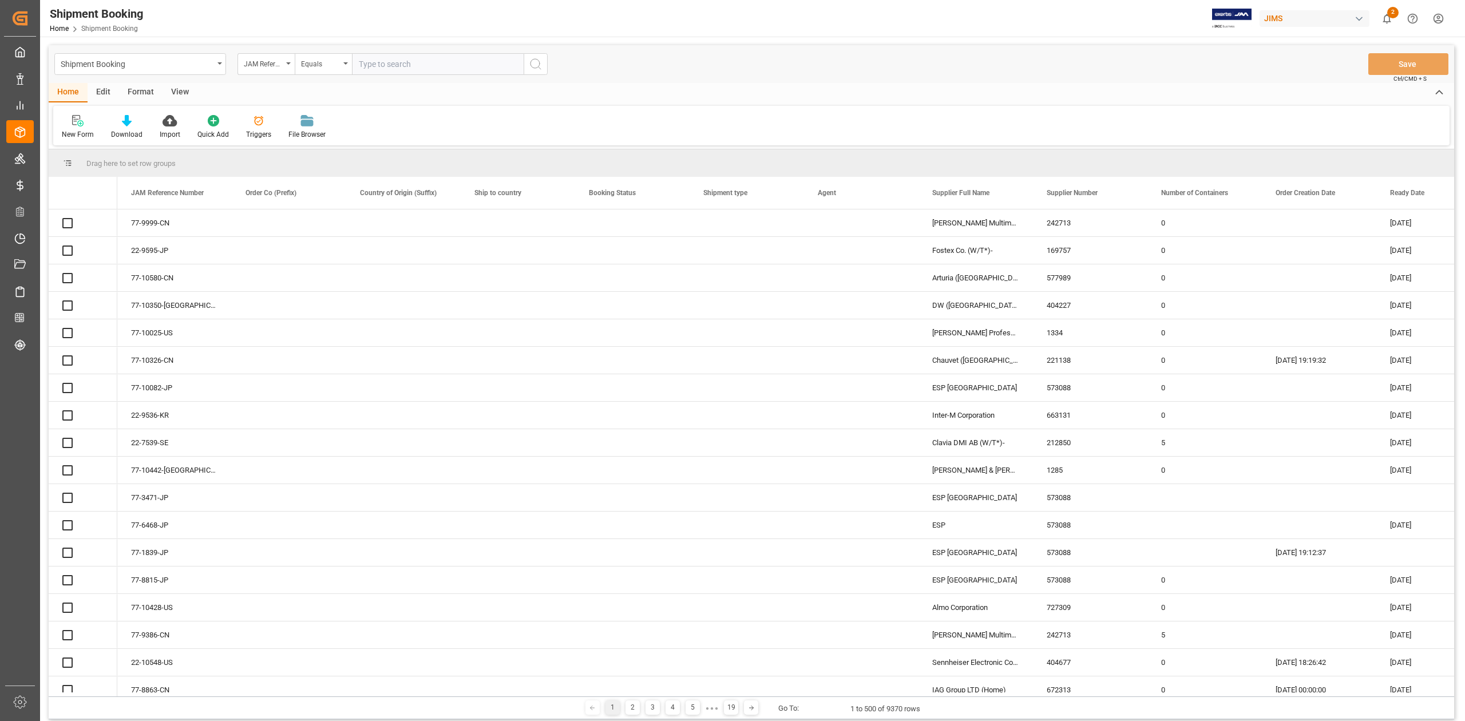
click at [454, 62] on input "text" at bounding box center [438, 64] width 172 height 22
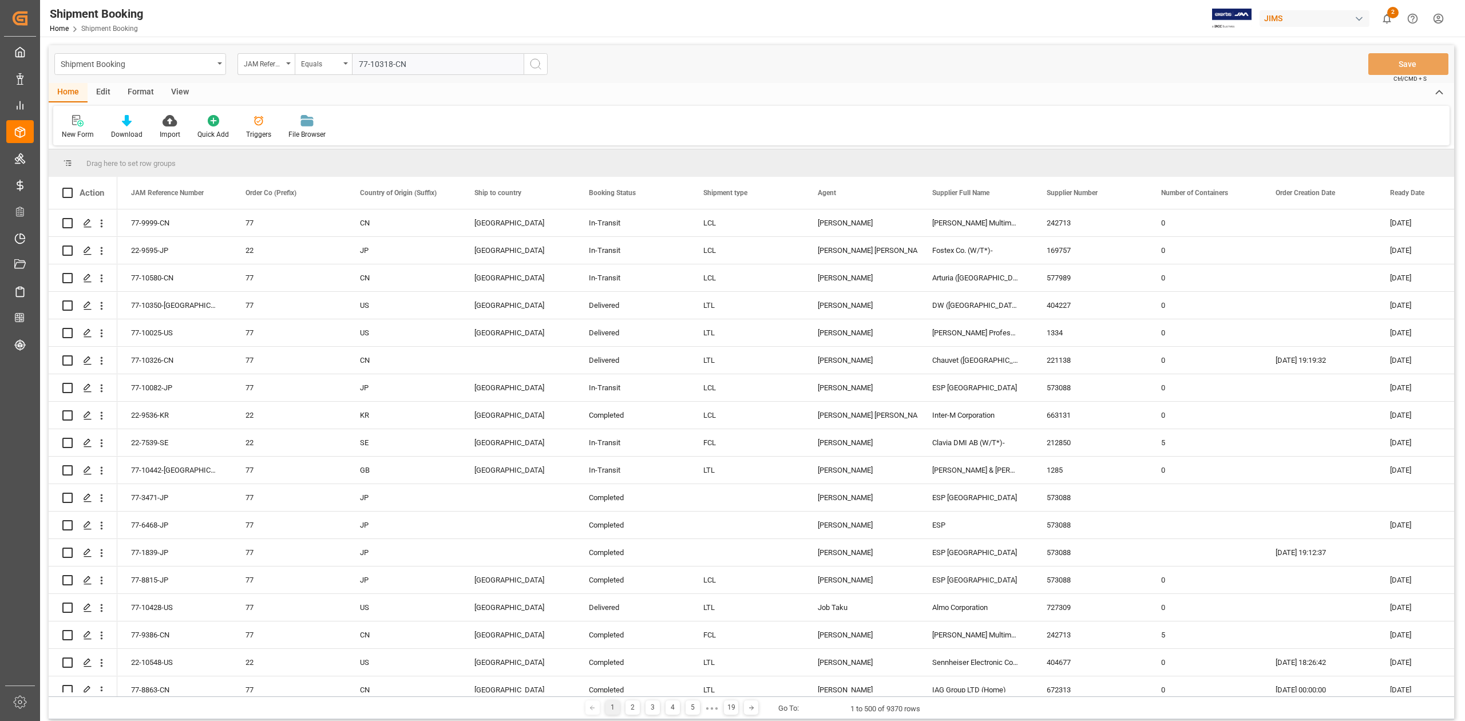
type input "77-10318-CN"
click at [529, 62] on icon "search button" at bounding box center [536, 64] width 14 height 14
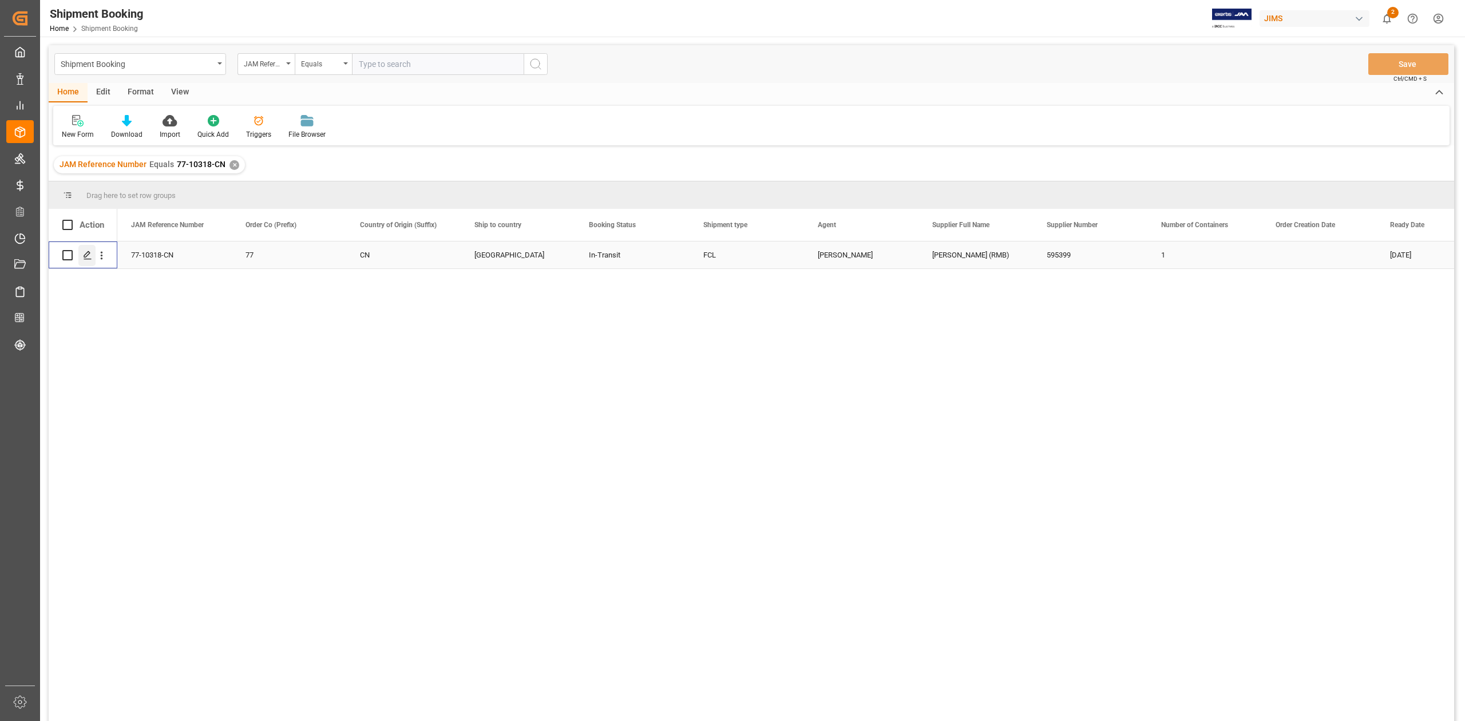
click at [89, 259] on line "Press SPACE to select this row." at bounding box center [87, 259] width 7 height 0
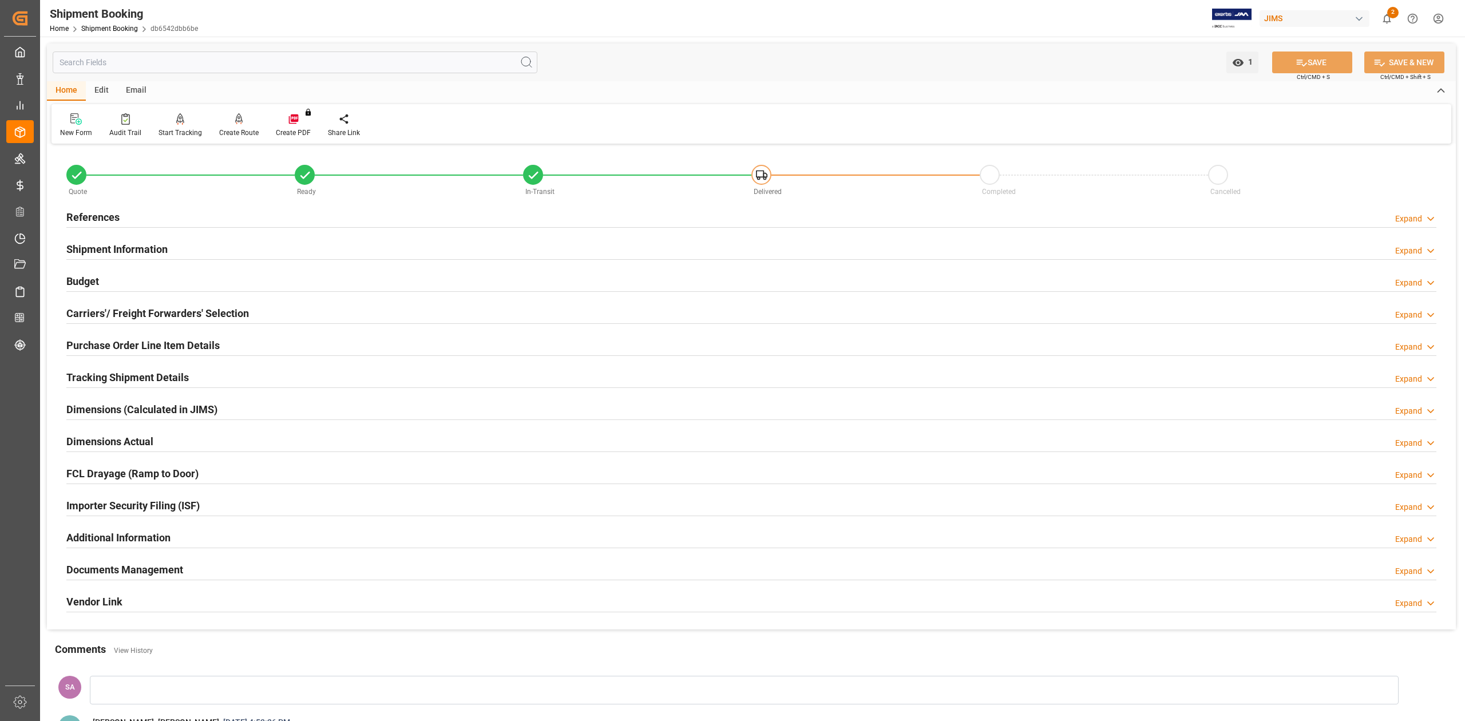
scroll to position [152, 0]
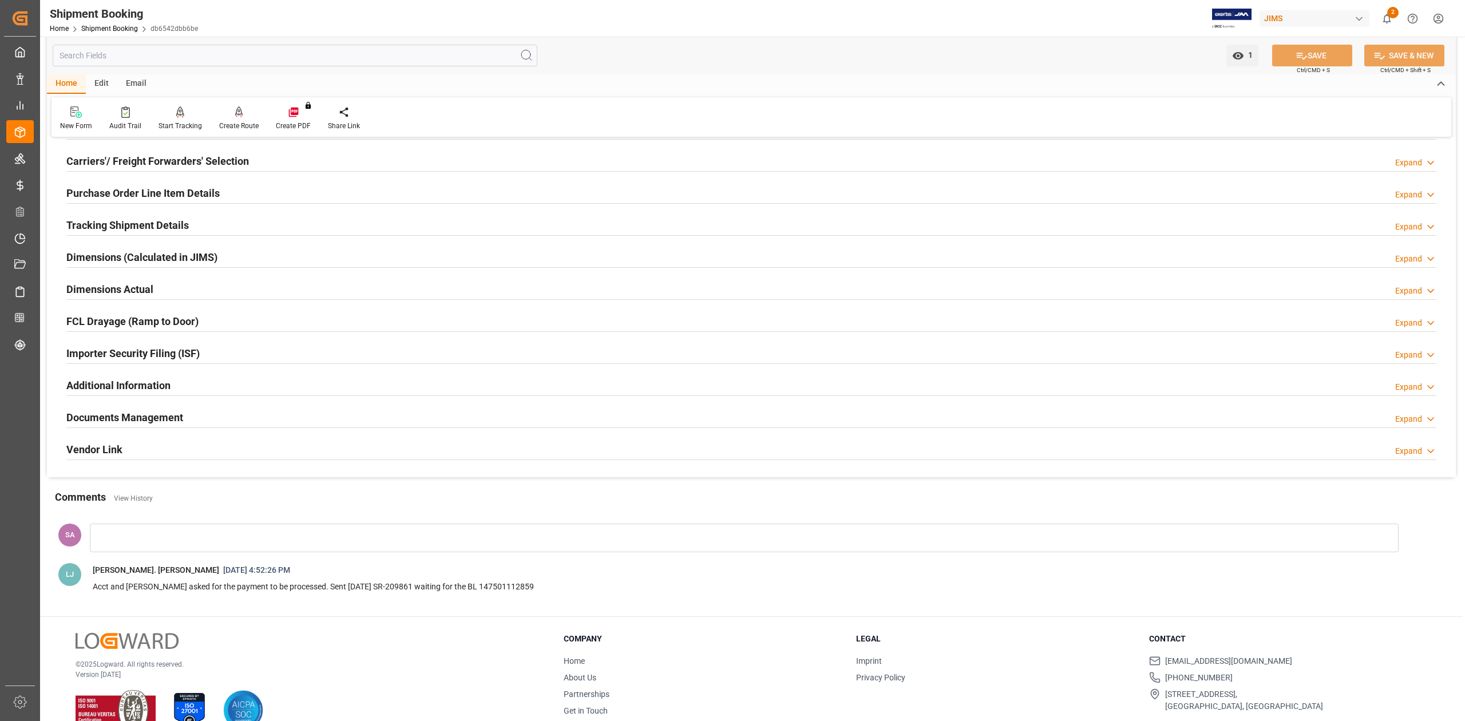
click at [152, 424] on h2 "Documents Management" at bounding box center [124, 417] width 117 height 15
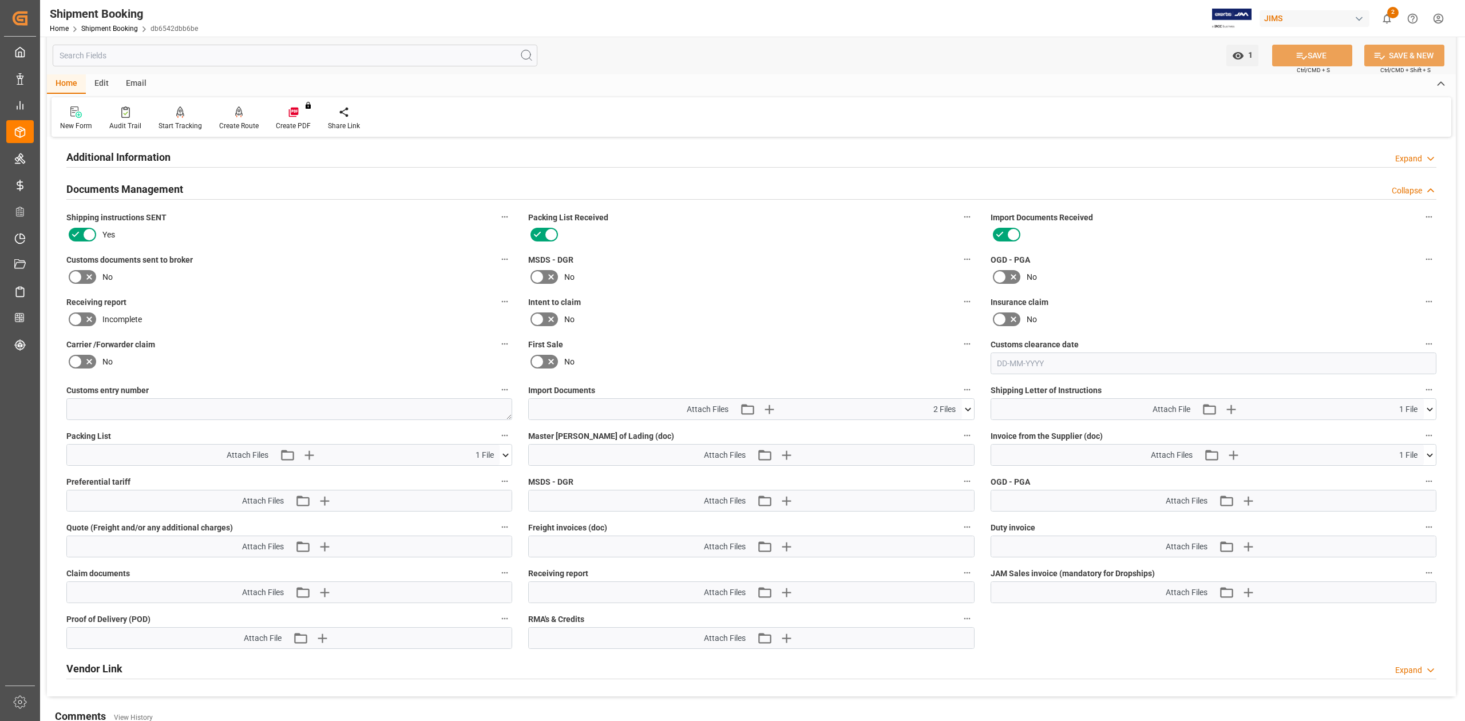
scroll to position [381, 0]
click at [790, 454] on icon "button" at bounding box center [786, 454] width 11 height 11
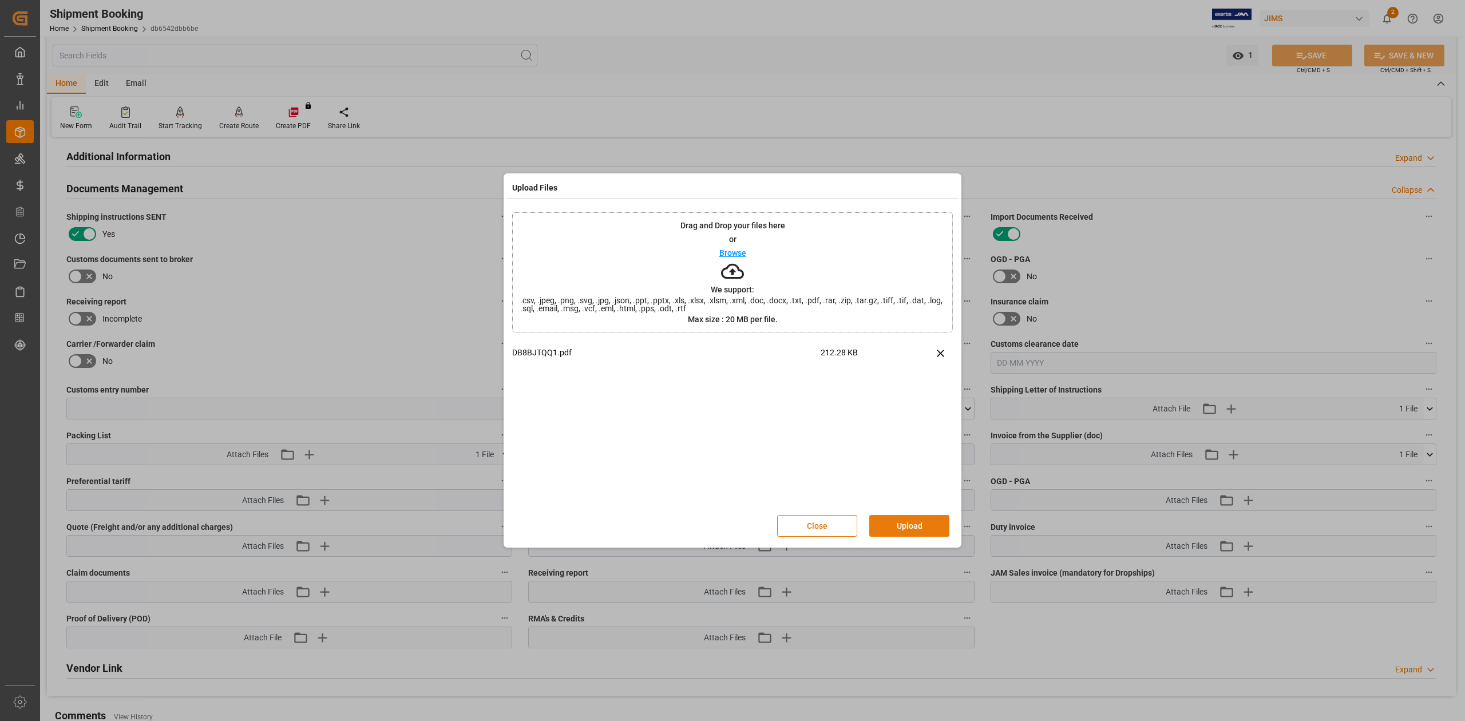
click at [899, 524] on button "Upload" at bounding box center [909, 526] width 80 height 22
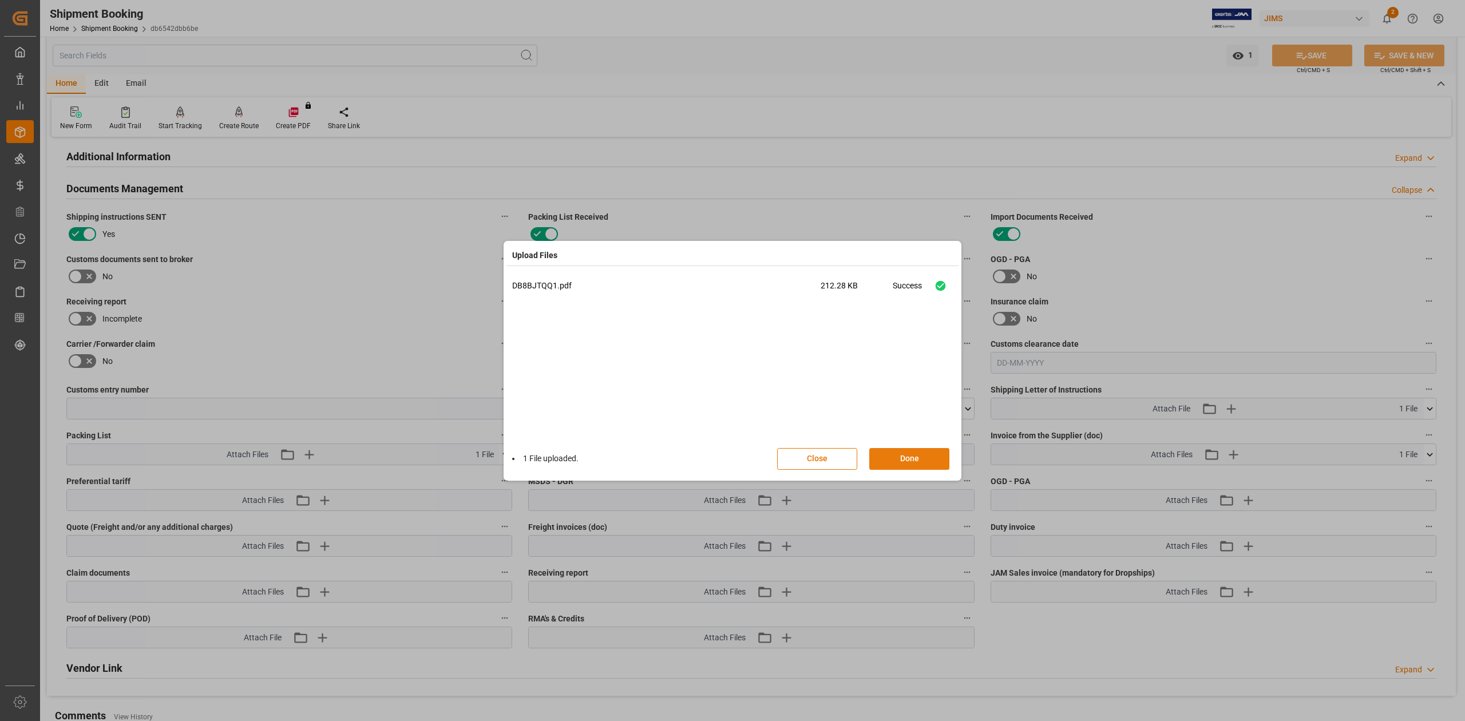
click at [907, 463] on button "Done" at bounding box center [909, 459] width 80 height 22
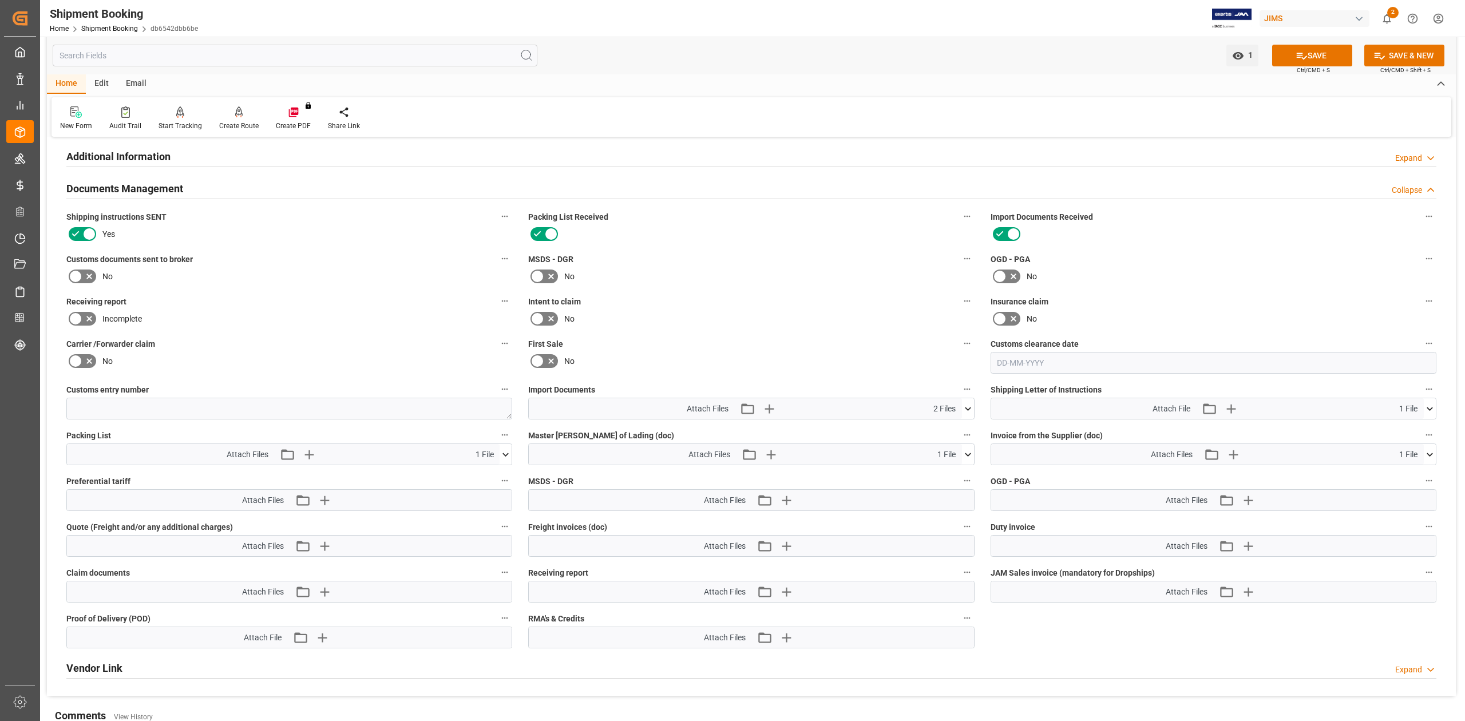
click at [967, 414] on button at bounding box center [968, 408] width 12 height 21
click at [1430, 456] on icon at bounding box center [1430, 455] width 12 height 12
click at [505, 456] on icon at bounding box center [506, 454] width 6 height 3
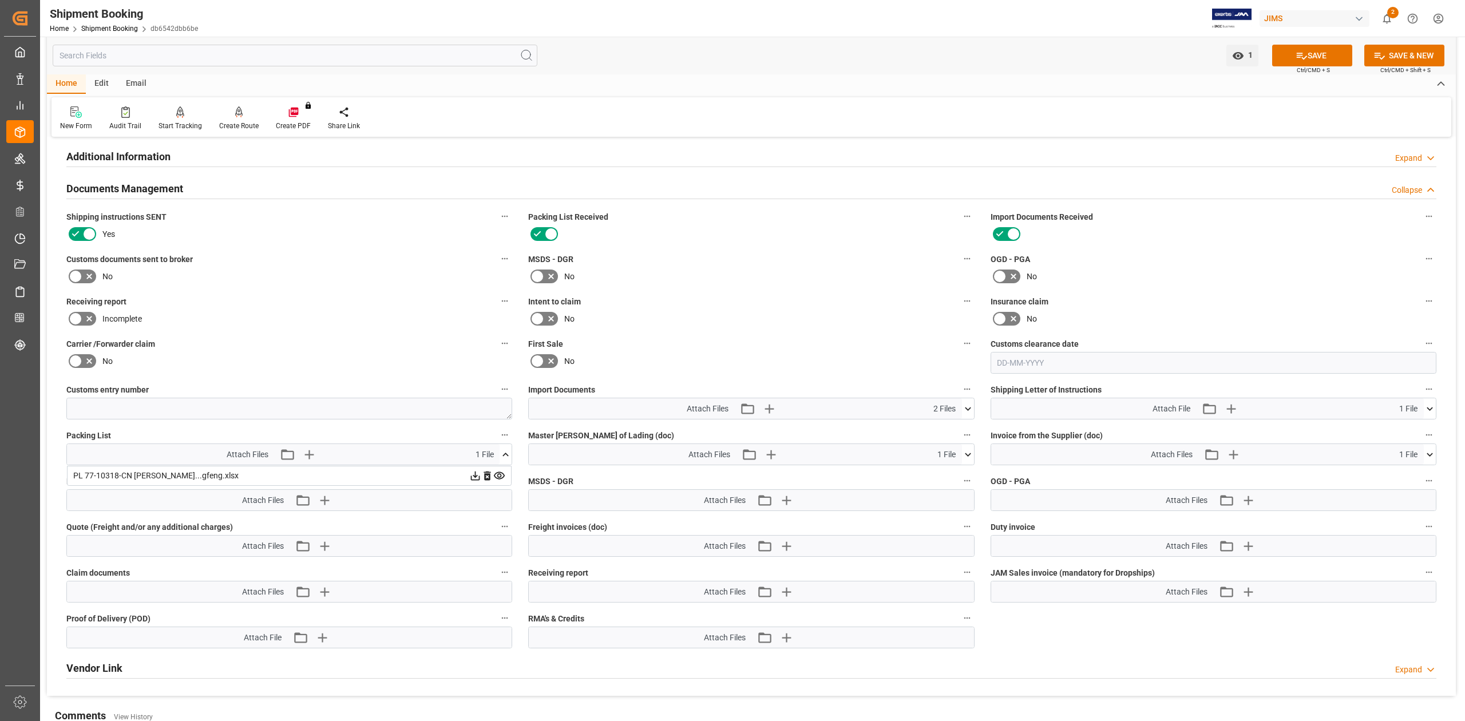
click at [505, 456] on icon at bounding box center [506, 455] width 12 height 12
click at [1431, 452] on icon at bounding box center [1430, 455] width 12 height 12
click at [1400, 479] on icon at bounding box center [1400, 476] width 12 height 12
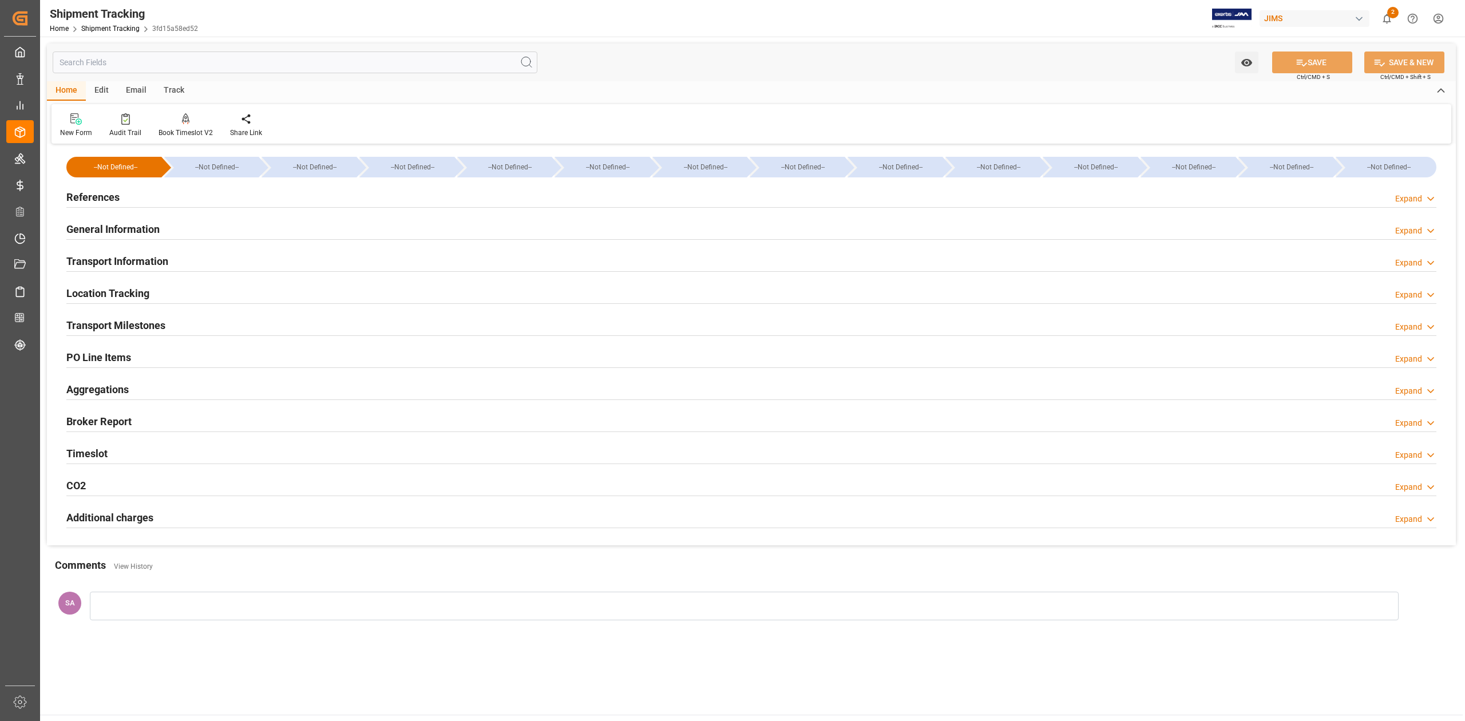
type input "[DATE] 00:00"
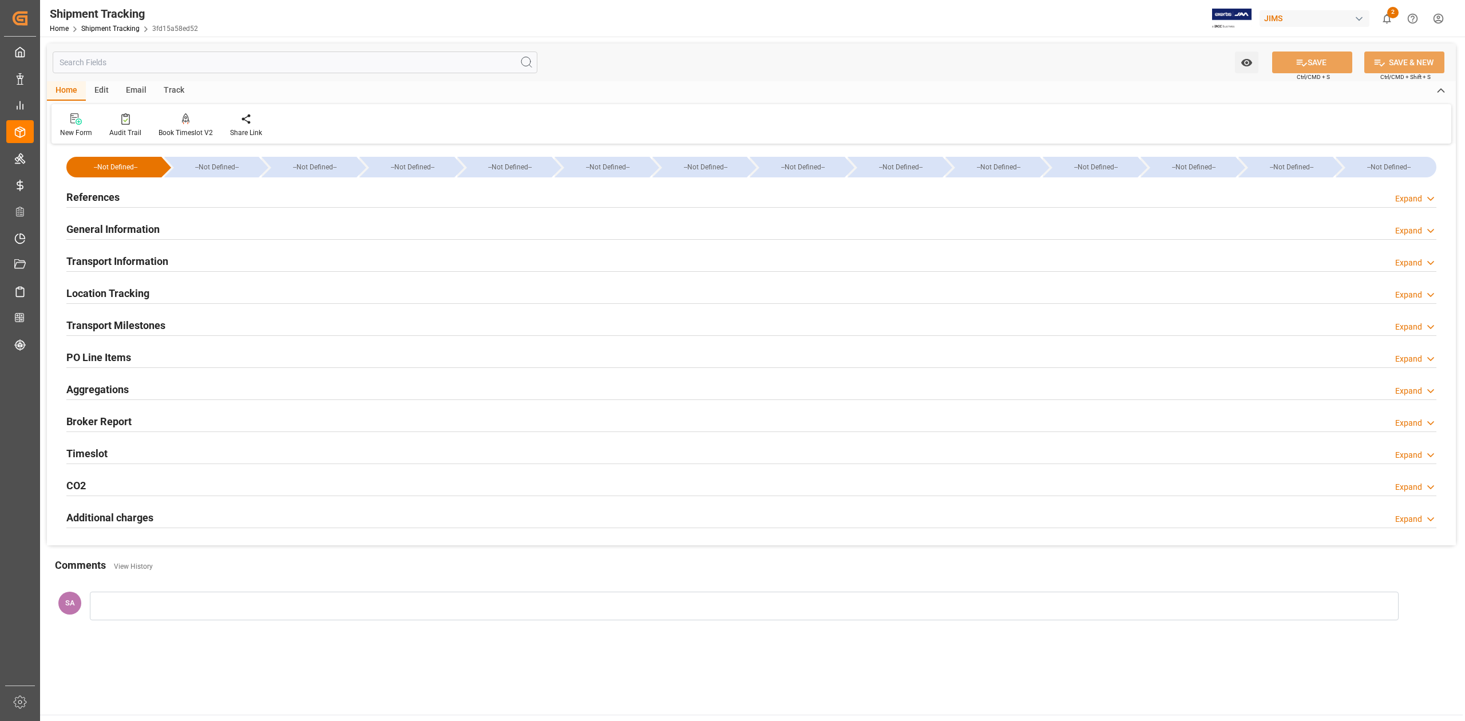
click at [141, 326] on h2 "Transport Milestones" at bounding box center [115, 325] width 99 height 15
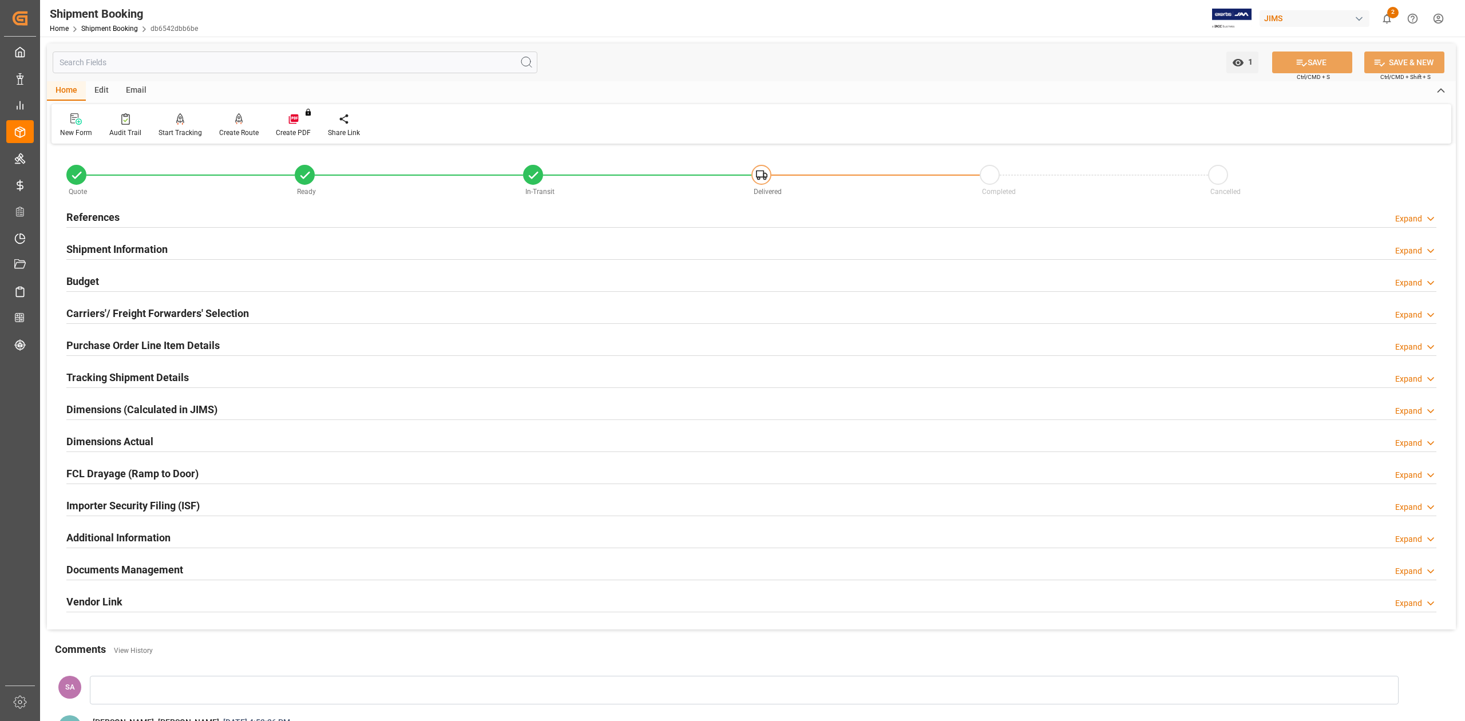
click at [151, 566] on h2 "Documents Management" at bounding box center [124, 569] width 117 height 15
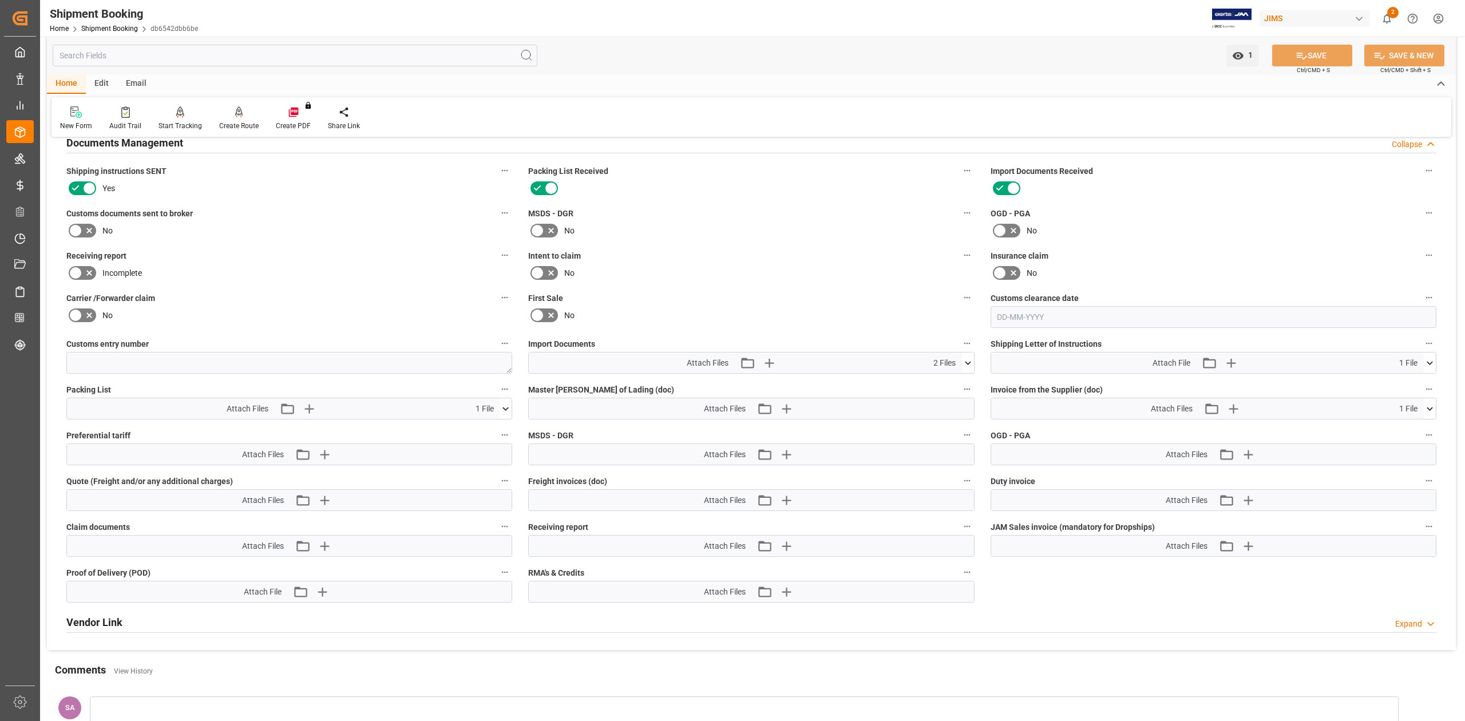
scroll to position [458, 0]
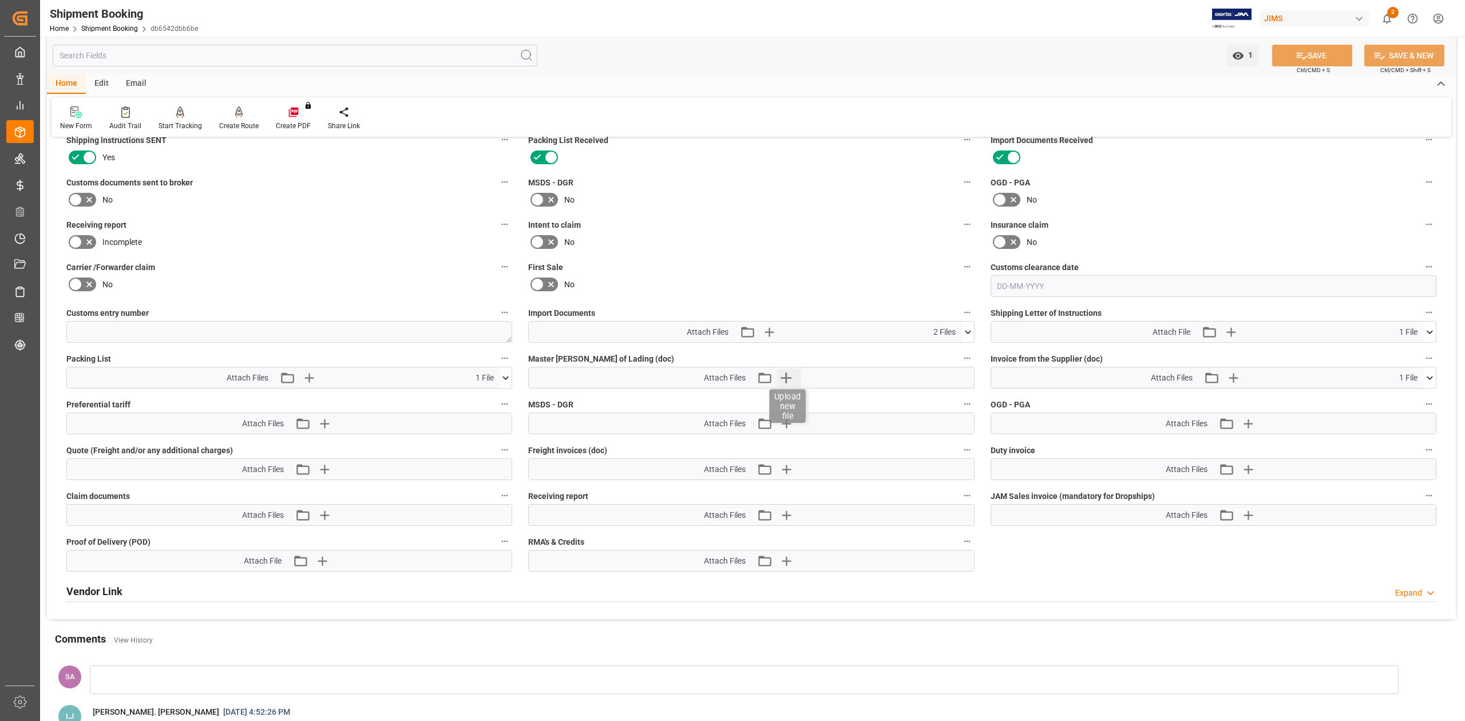
click at [781, 378] on icon "button" at bounding box center [786, 378] width 11 height 11
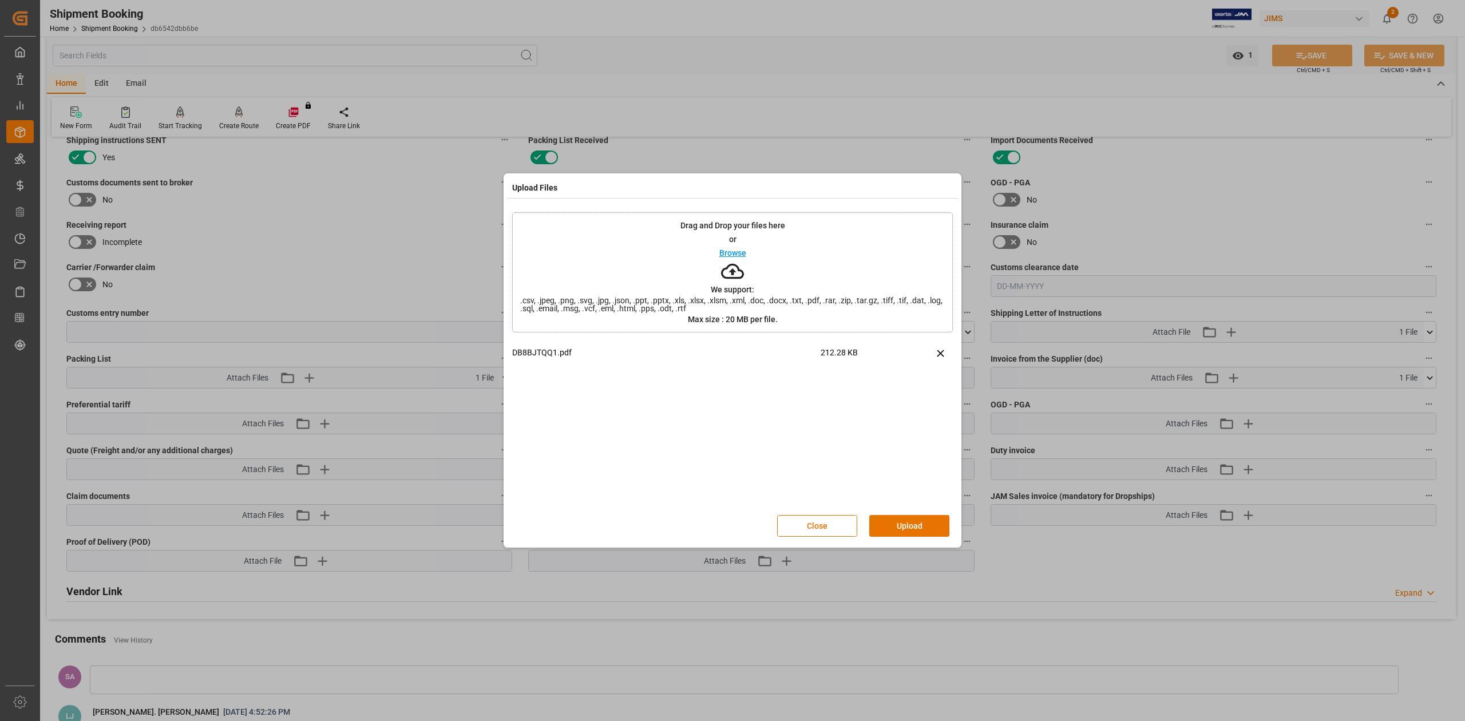
click at [901, 532] on button "Upload" at bounding box center [909, 526] width 80 height 22
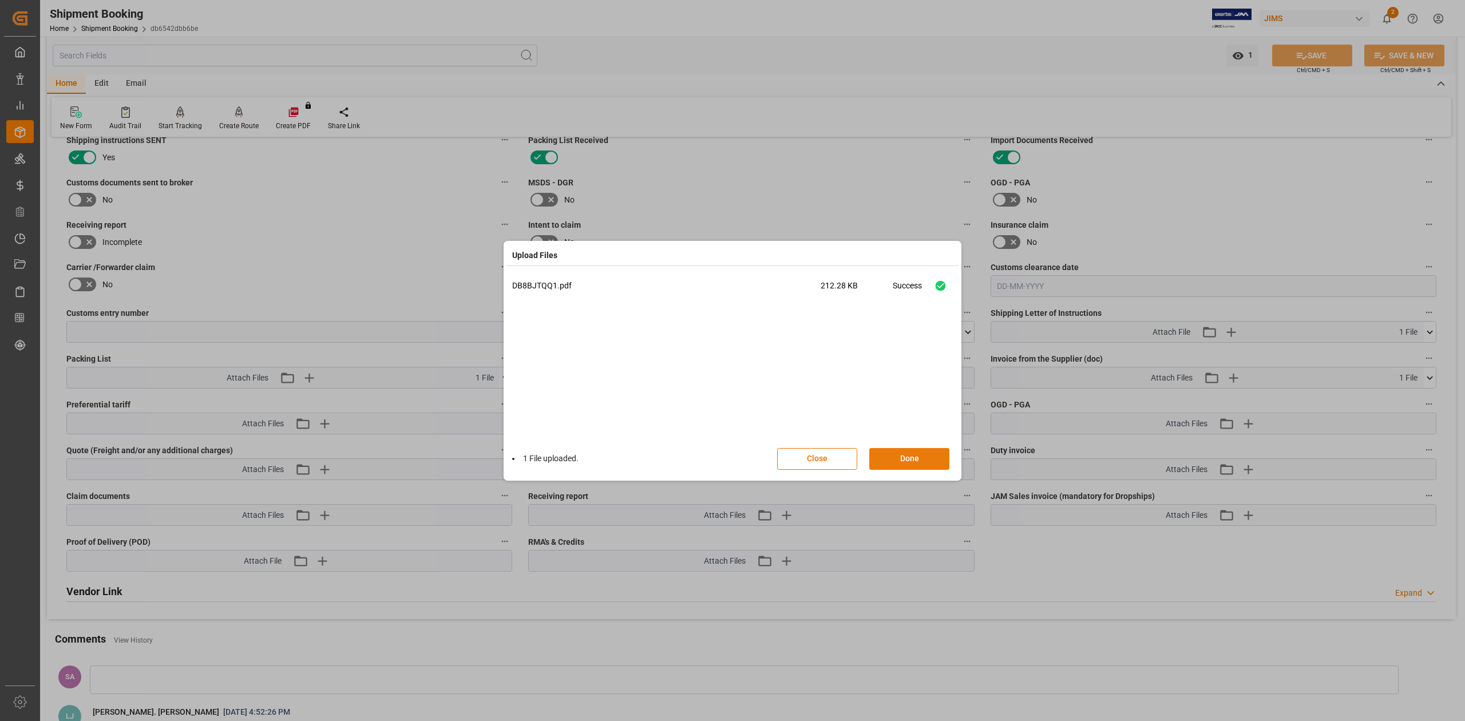
click at [922, 461] on button "Done" at bounding box center [909, 459] width 80 height 22
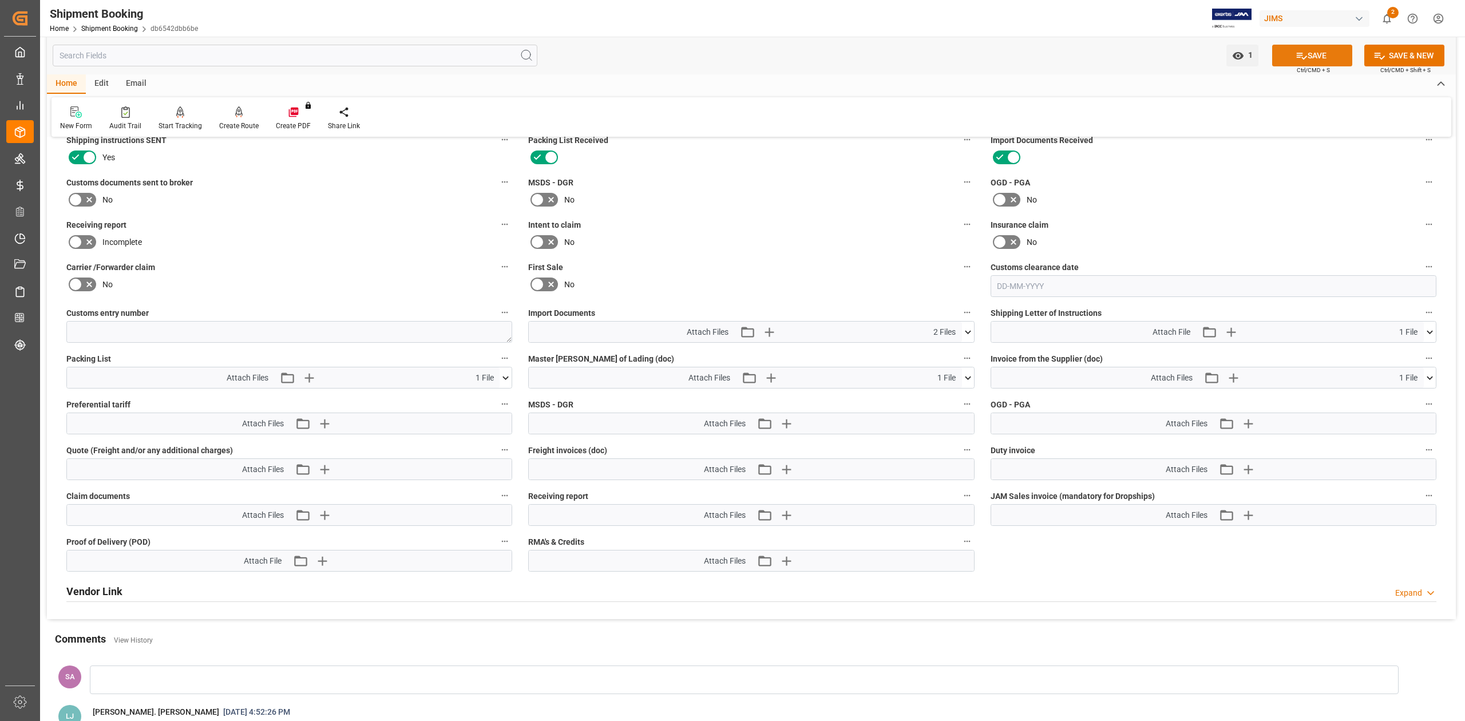
click at [1312, 54] on button "SAVE" at bounding box center [1312, 56] width 80 height 22
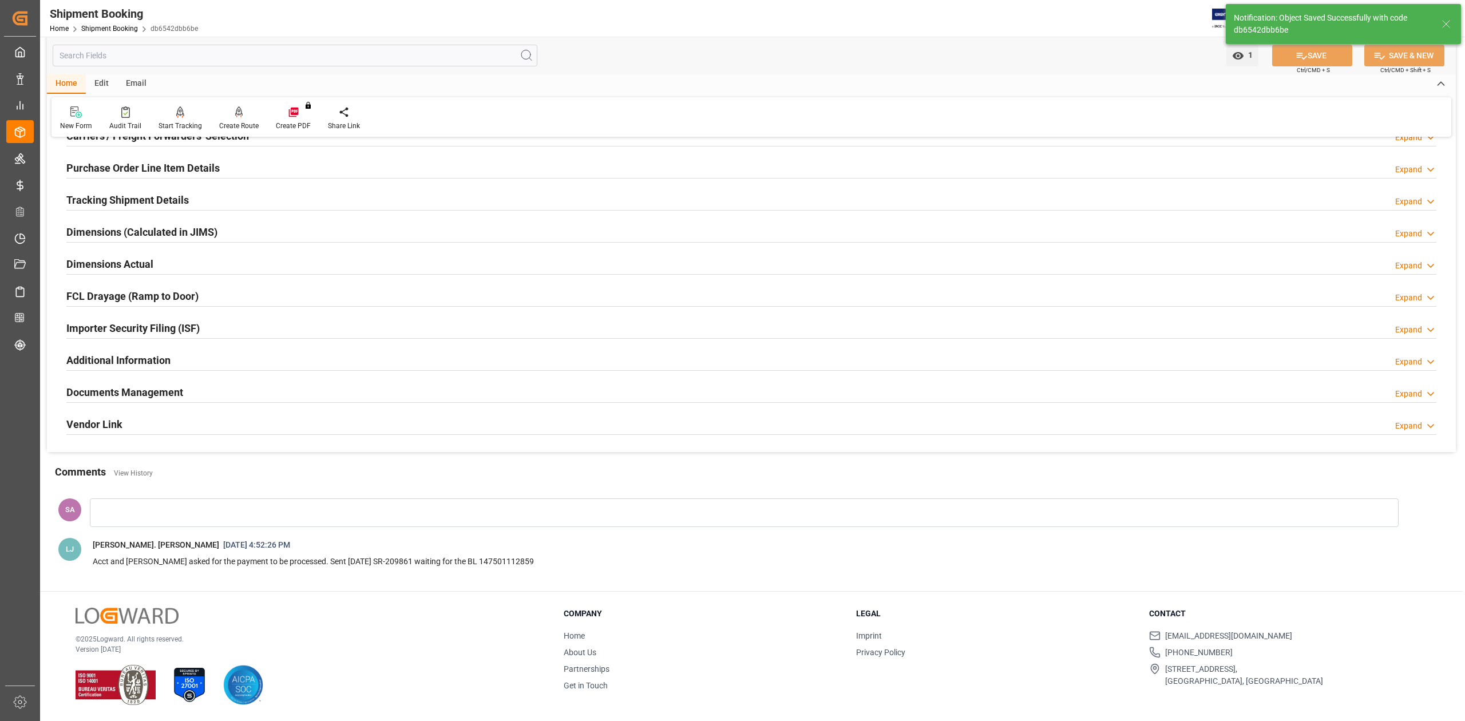
scroll to position [179, 0]
click at [114, 390] on h2 "Documents Management" at bounding box center [124, 392] width 117 height 15
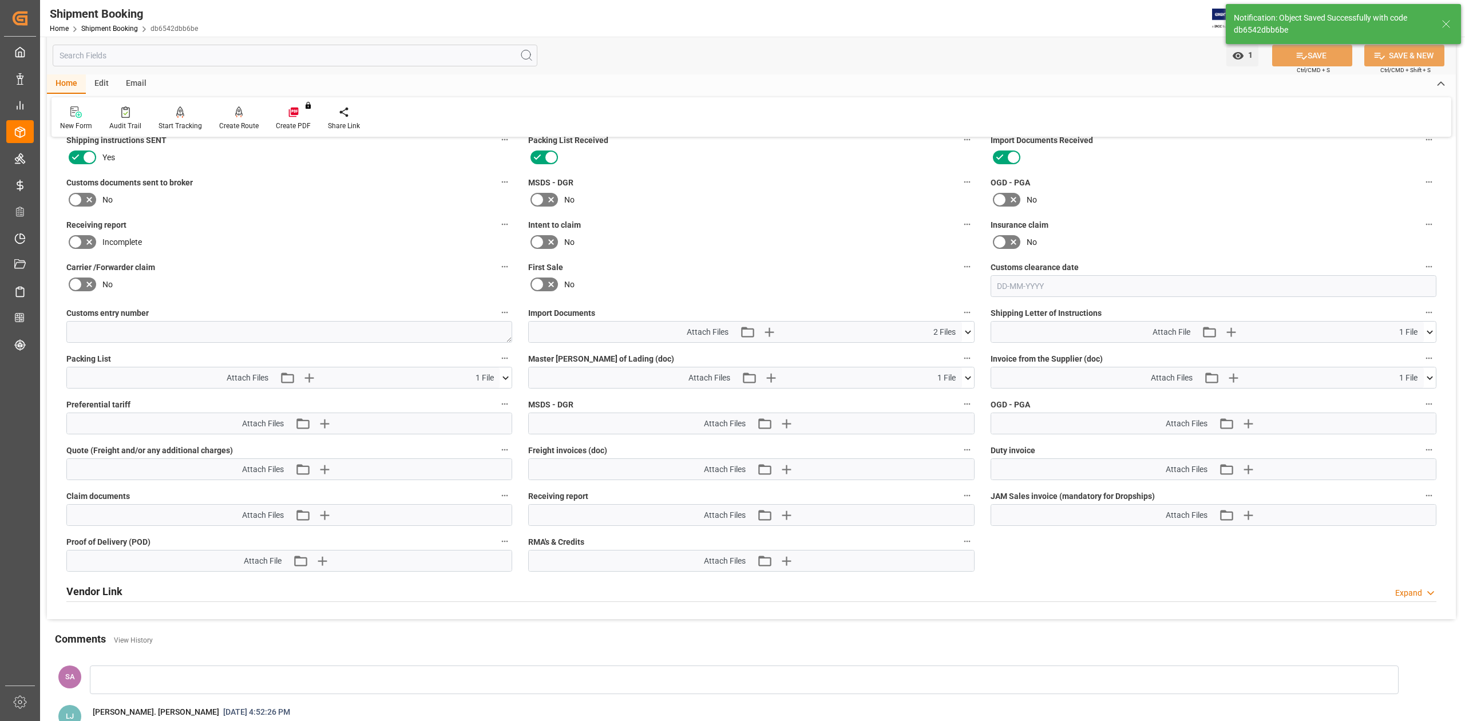
click at [1430, 376] on icon at bounding box center [1430, 378] width 12 height 12
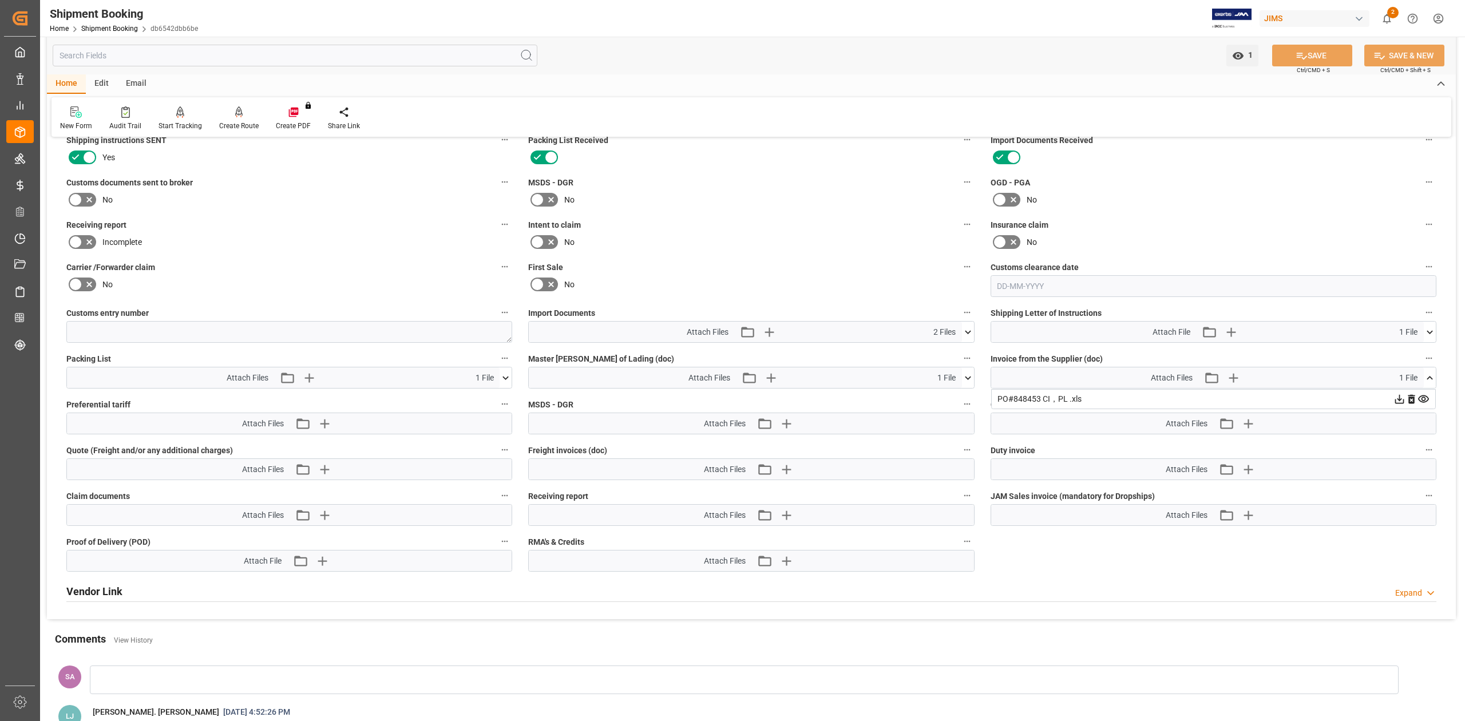
click at [1400, 401] on icon at bounding box center [1400, 399] width 12 height 12
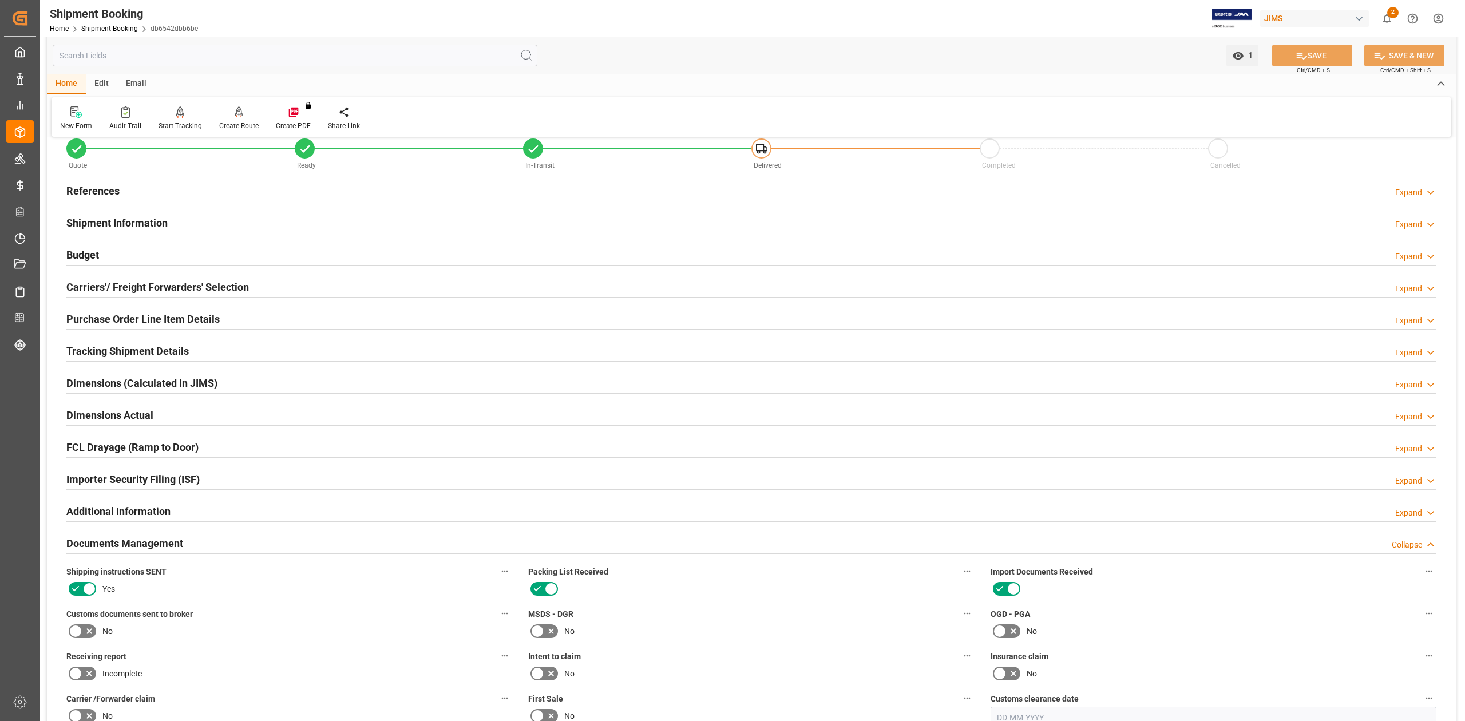
scroll to position [0, 0]
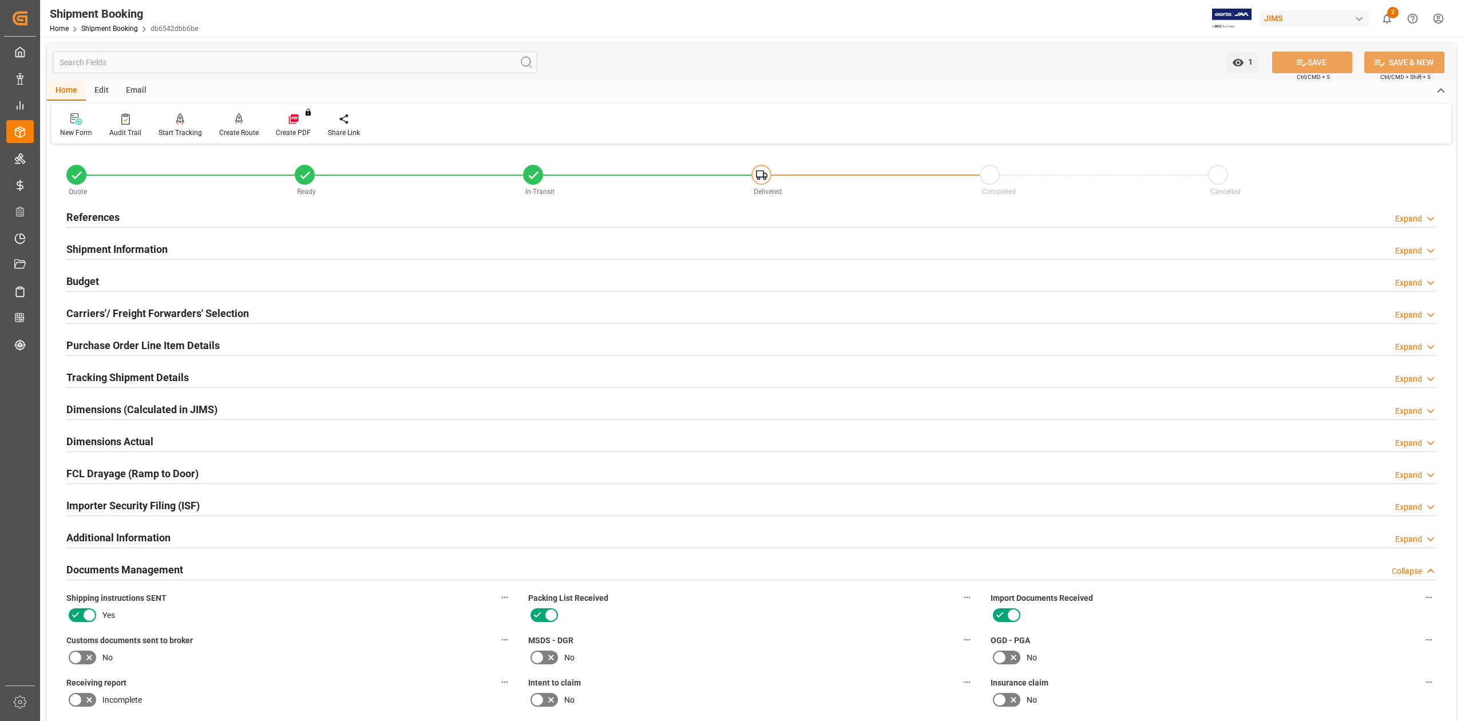
drag, startPoint x: 90, startPoint y: 223, endPoint x: 96, endPoint y: 220, distance: 6.4
click at [90, 223] on h2 "References" at bounding box center [92, 217] width 53 height 15
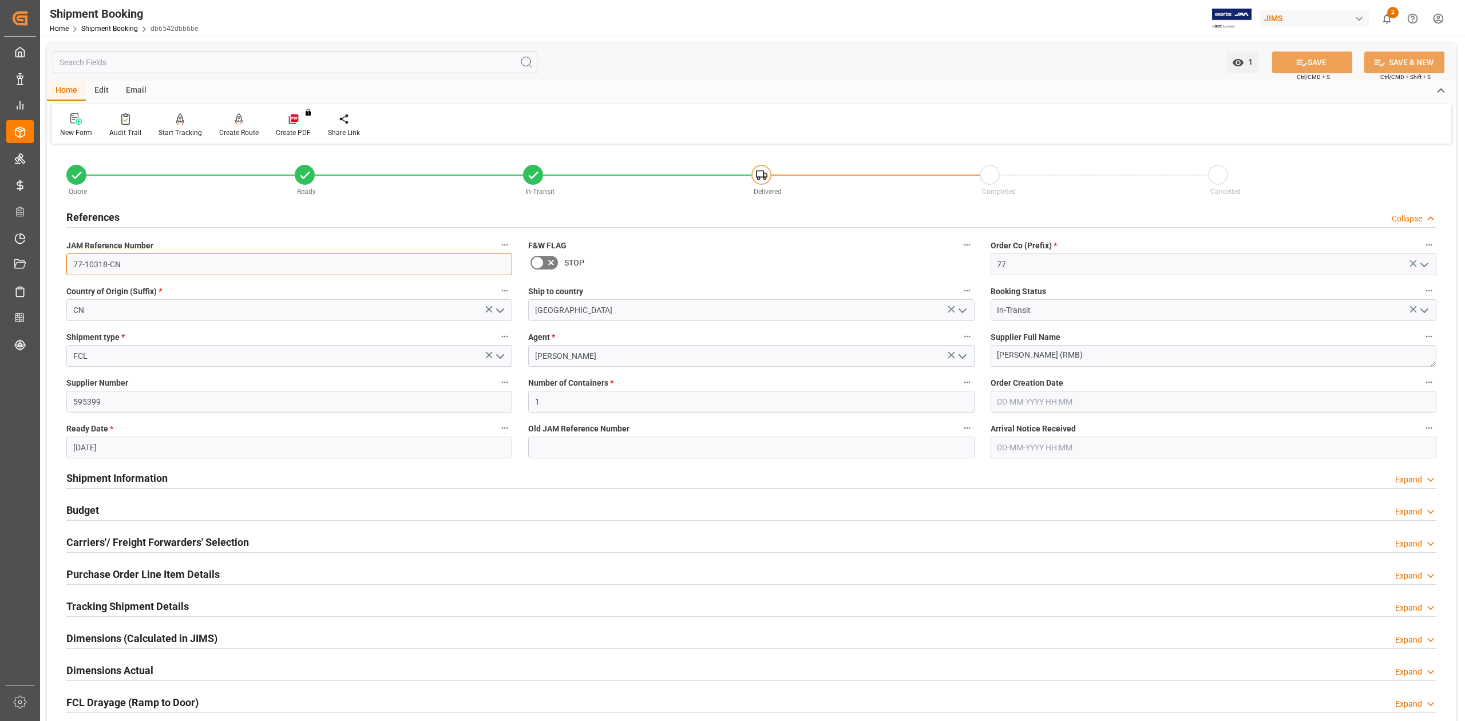
drag, startPoint x: 127, startPoint y: 259, endPoint x: 42, endPoint y: 253, distance: 84.3
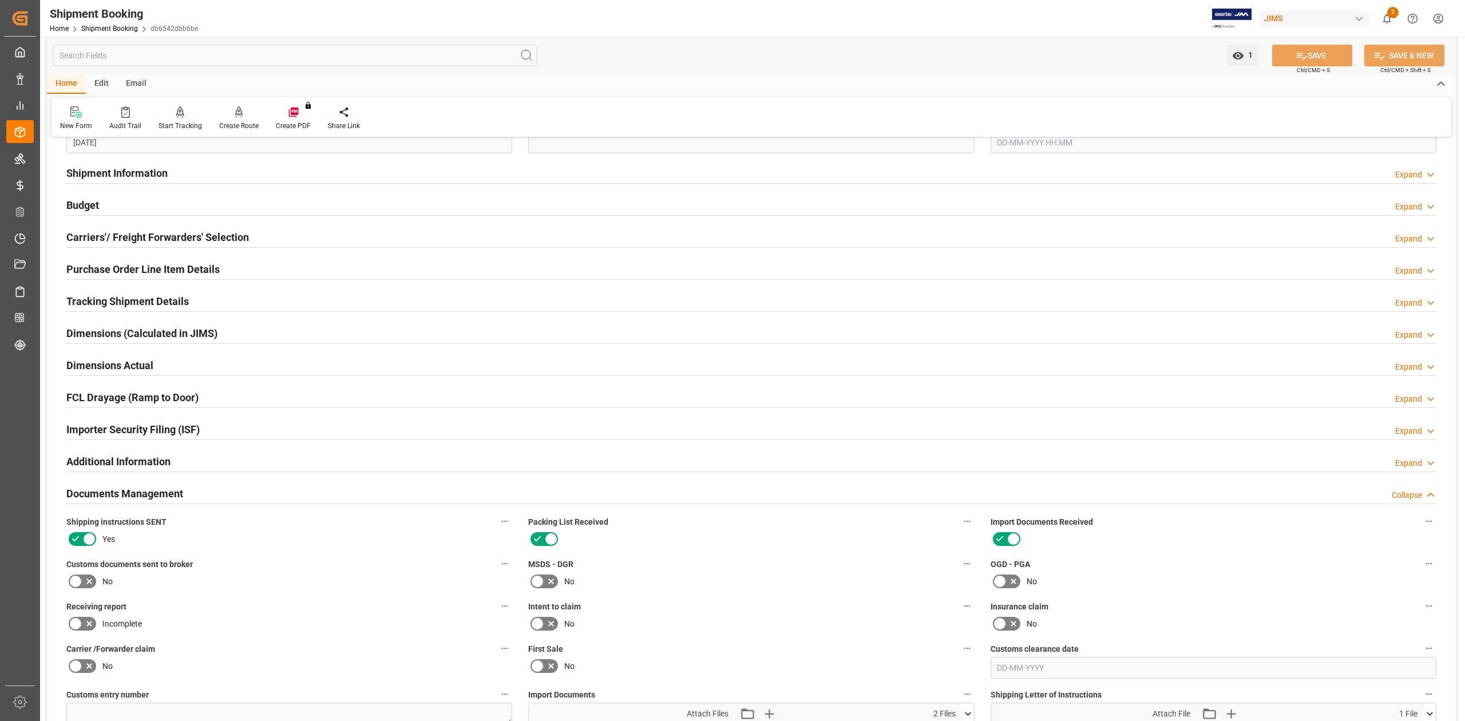
click at [90, 303] on h2 "Tracking Shipment Details" at bounding box center [127, 301] width 122 height 15
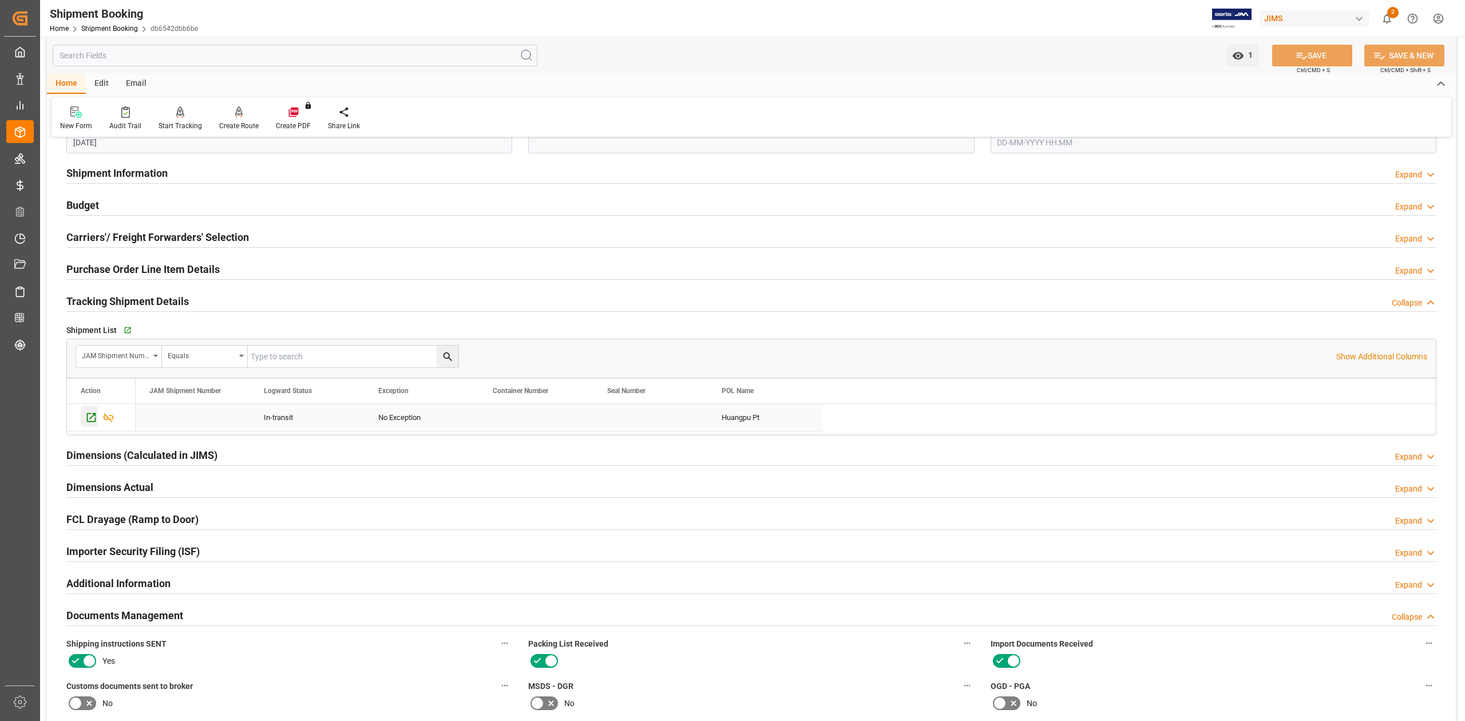
click at [93, 424] on icon "Press SPACE to select this row." at bounding box center [91, 418] width 12 height 12
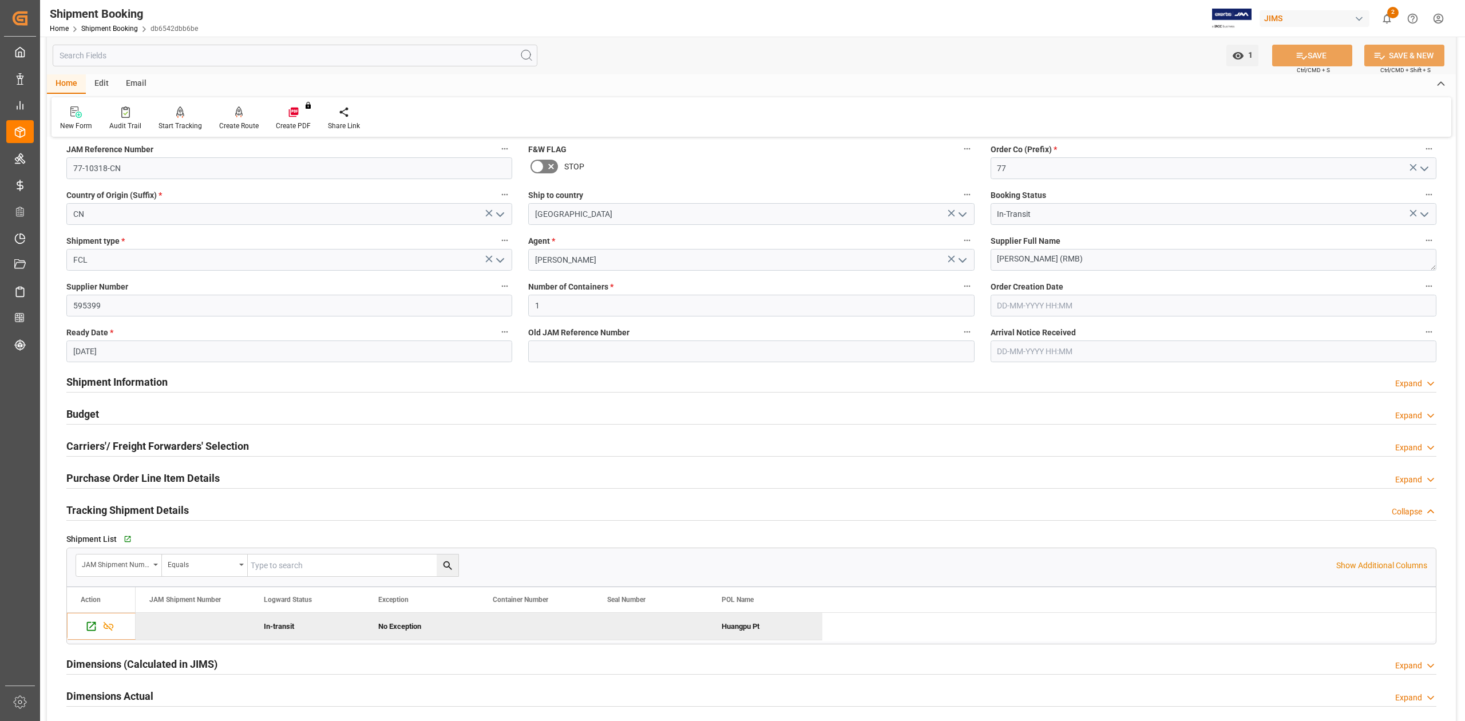
scroll to position [229, 0]
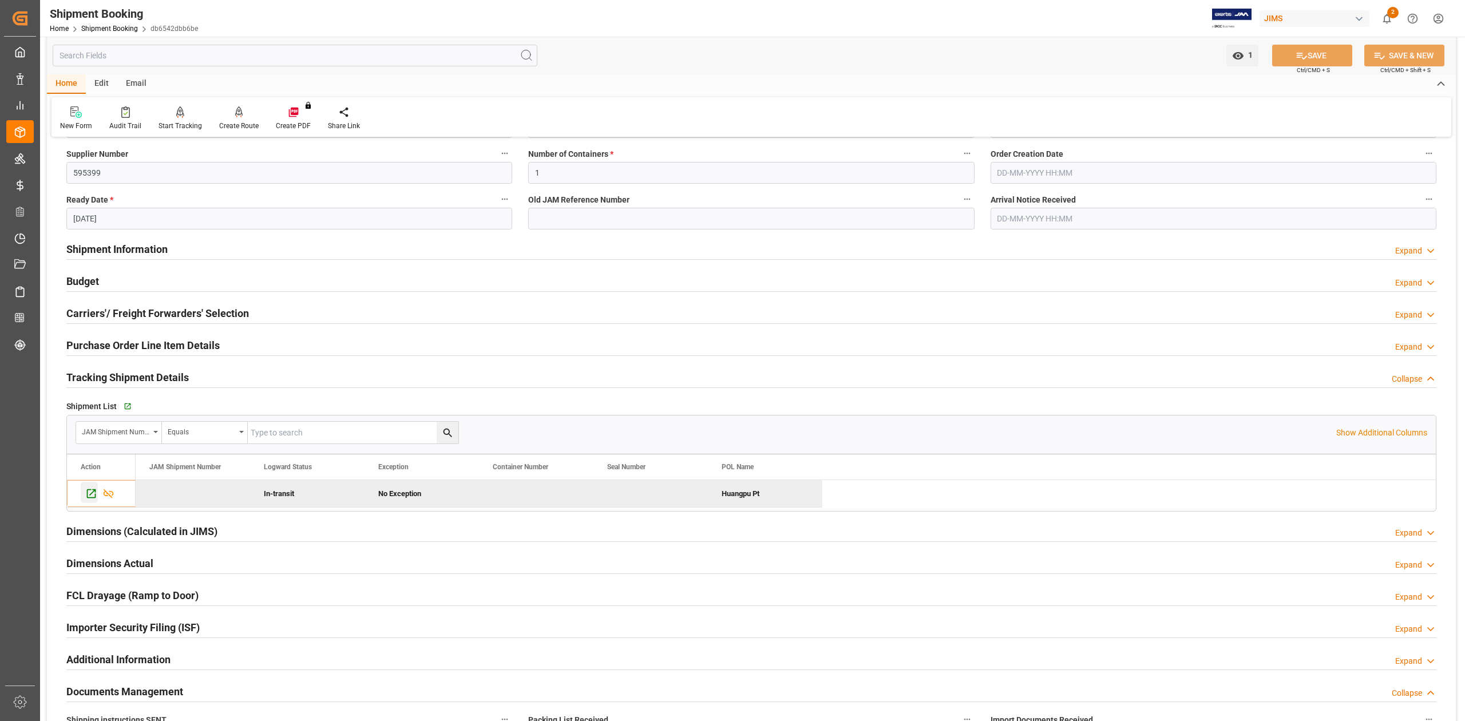
click at [90, 497] on icon "Press SPACE to deselect this row." at bounding box center [91, 494] width 12 height 12
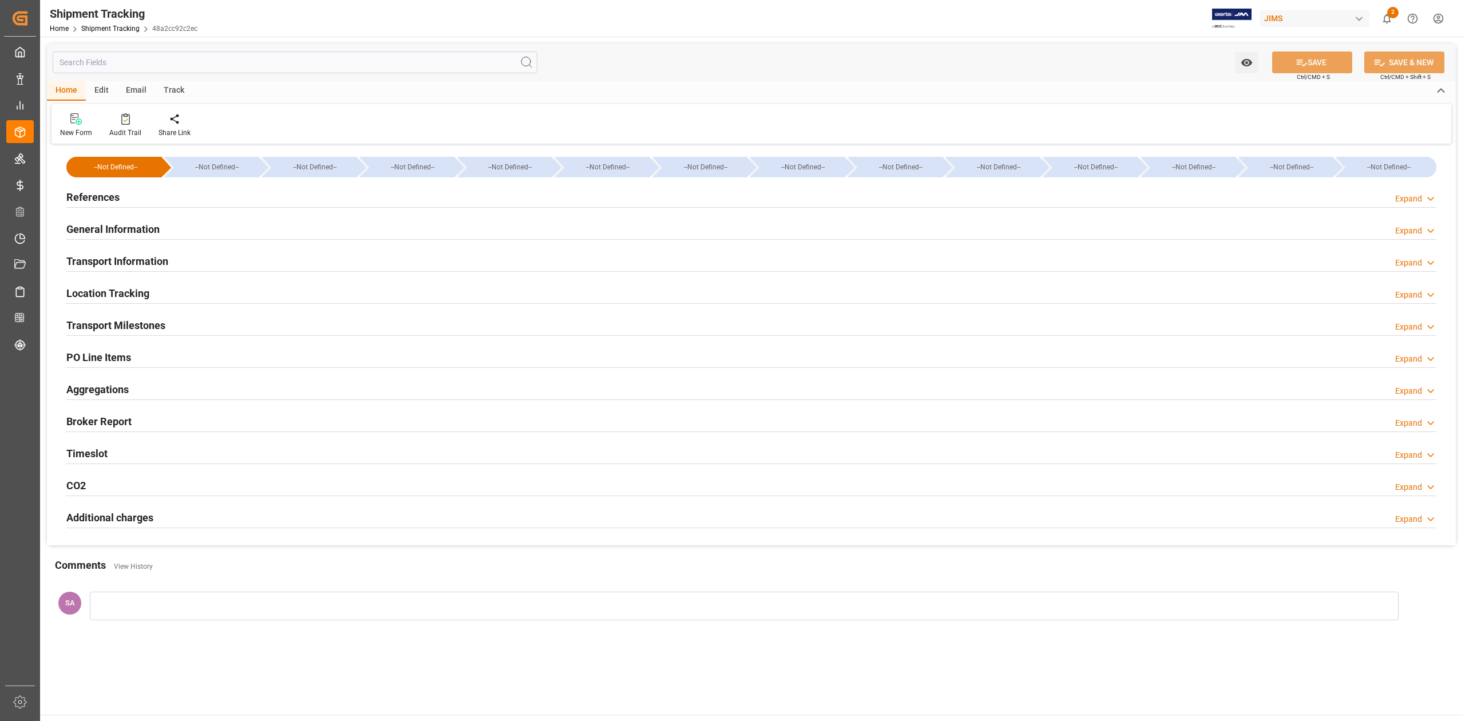
type input "[DATE] 00:00"
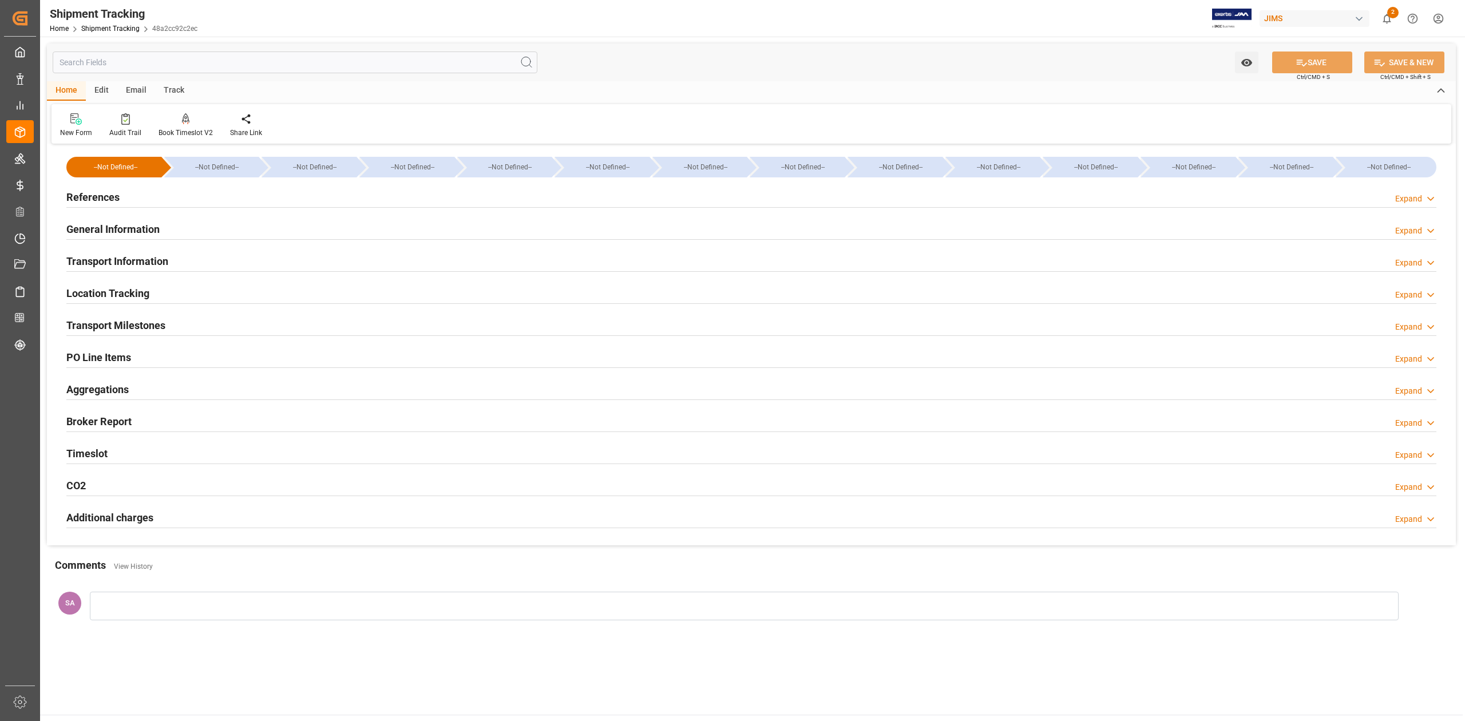
click at [145, 329] on h2 "Transport Milestones" at bounding box center [115, 325] width 99 height 15
type input "[DATE]"
click at [86, 197] on h2 "References" at bounding box center [92, 196] width 53 height 15
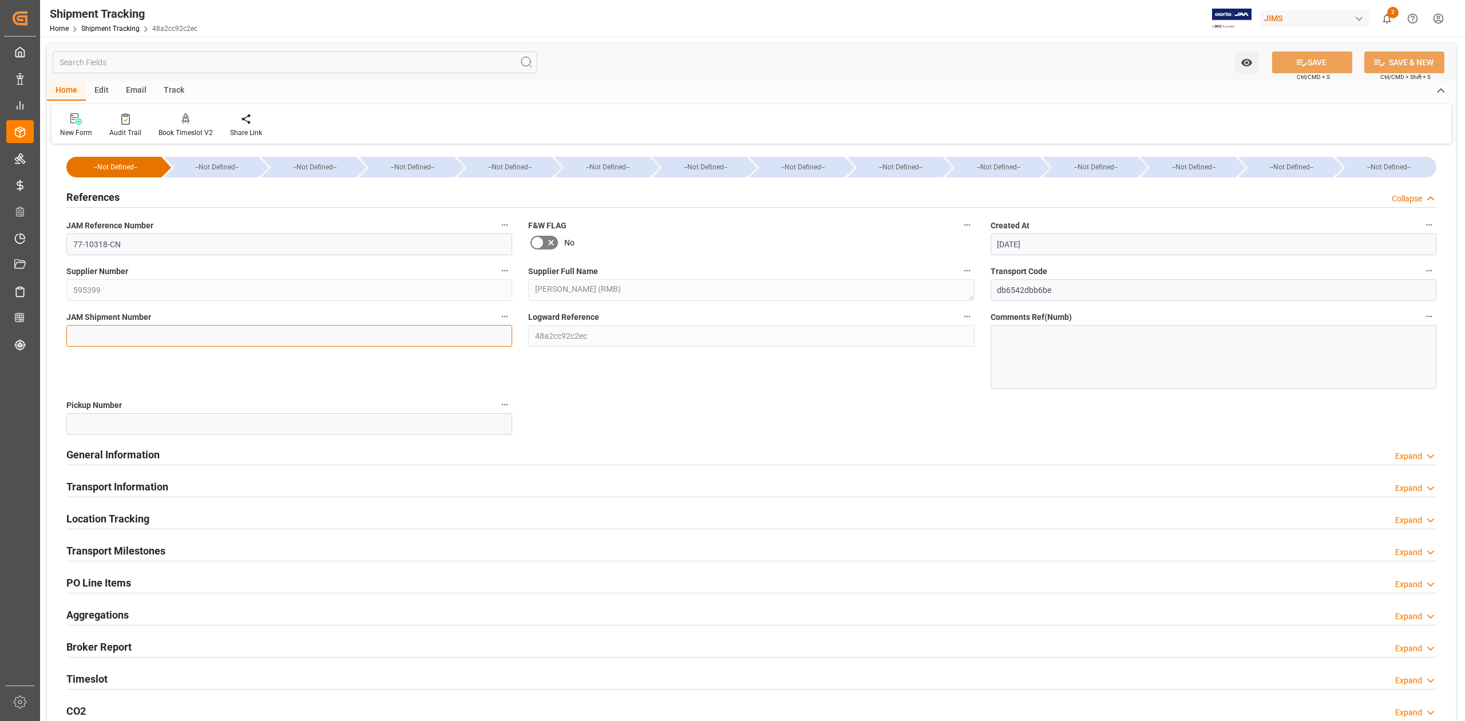
click at [119, 332] on input at bounding box center [289, 336] width 446 height 22
paste input "72569"
type input "72569"
click at [1308, 65] on button "SAVE" at bounding box center [1312, 63] width 80 height 22
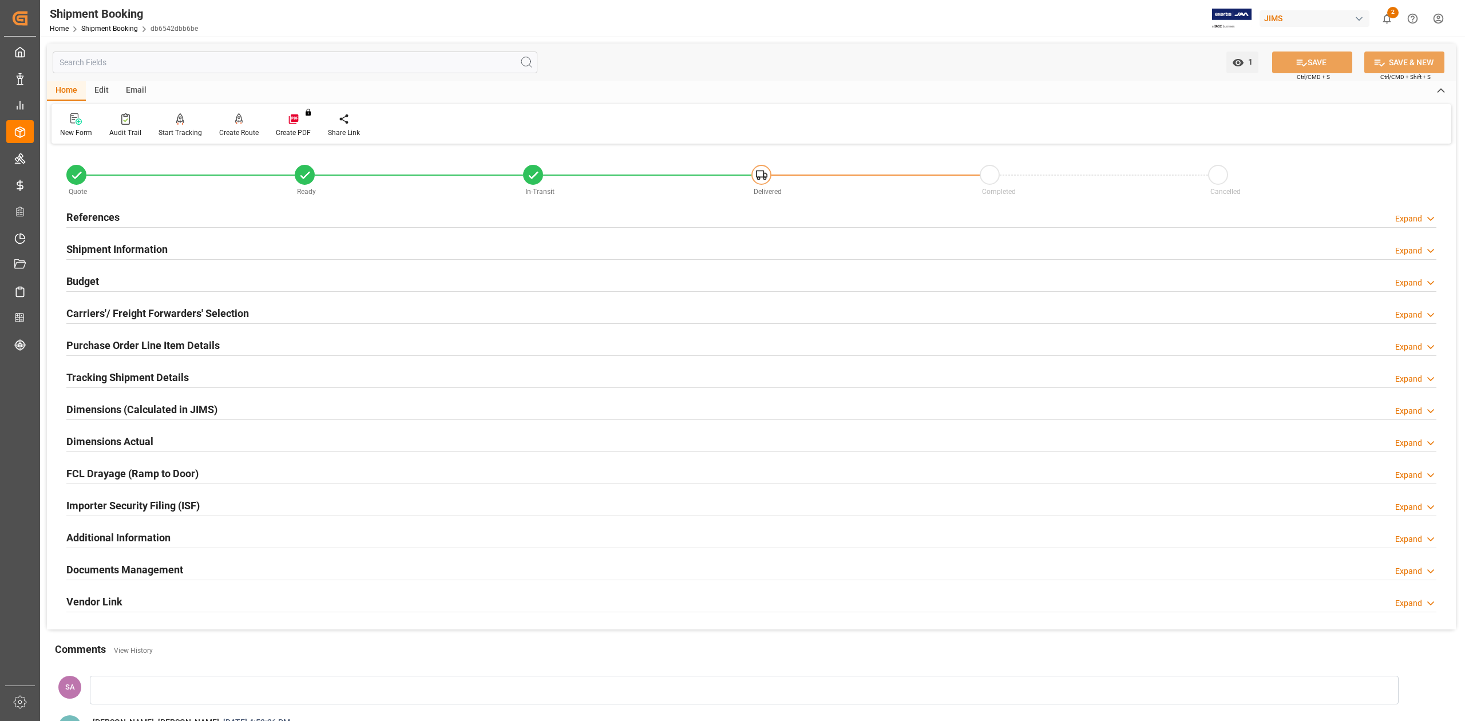
click at [110, 218] on h2 "References" at bounding box center [92, 217] width 53 height 15
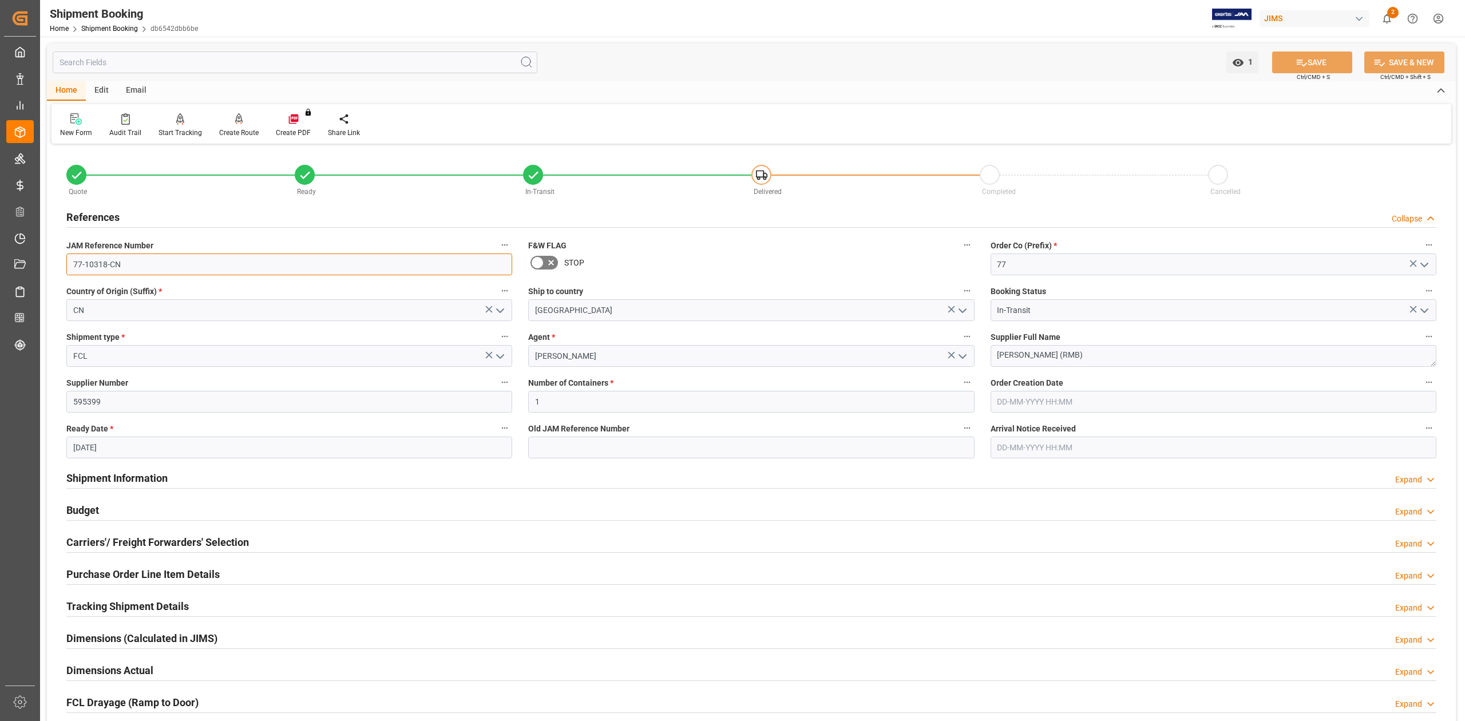
click at [140, 268] on input "77-10318-CN" at bounding box center [289, 265] width 446 height 22
click at [1131, 361] on textarea "Foshan Sanshui Yingfeng (RMB)" at bounding box center [1214, 356] width 446 height 22
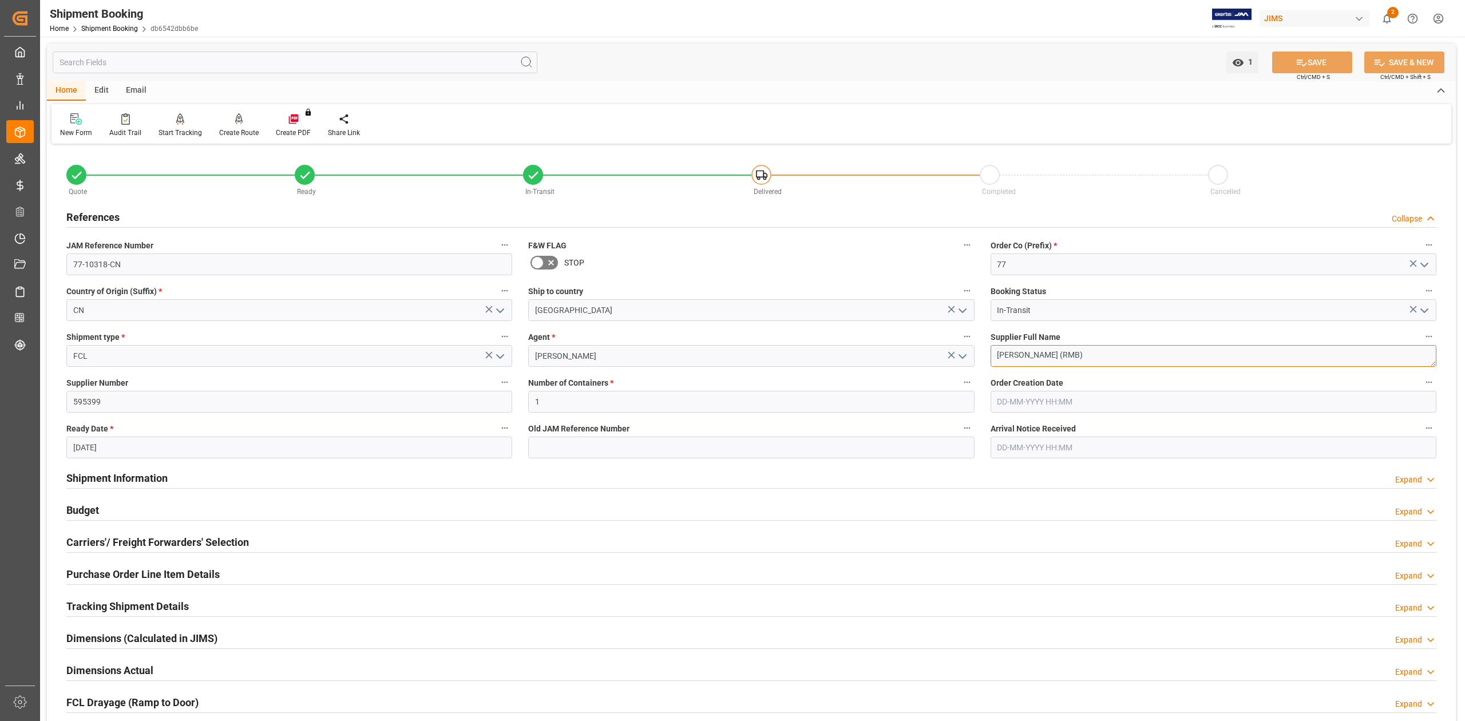
click at [1131, 361] on textarea "Foshan Sanshui Yingfeng (RMB)" at bounding box center [1214, 356] width 446 height 22
click at [165, 482] on h2 "Shipment Information" at bounding box center [116, 478] width 101 height 15
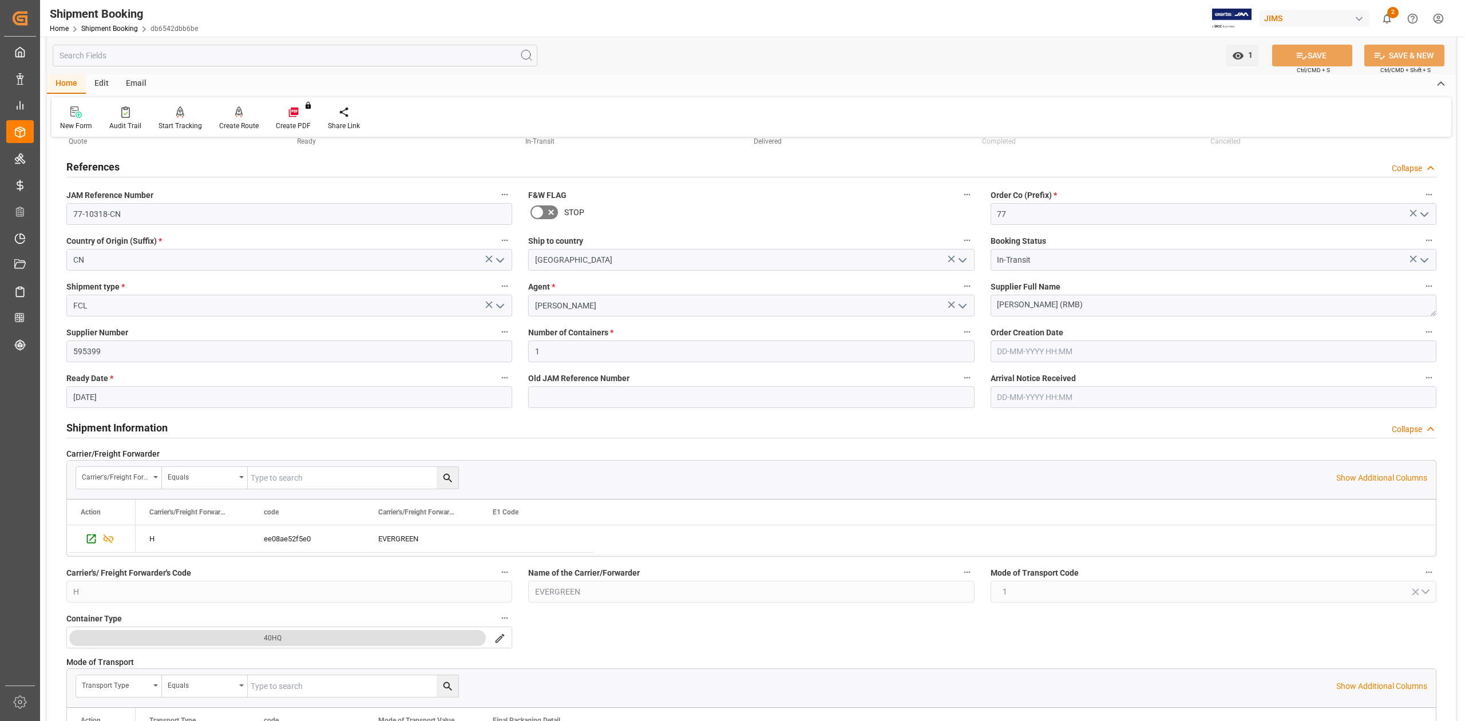
scroll to position [305, 0]
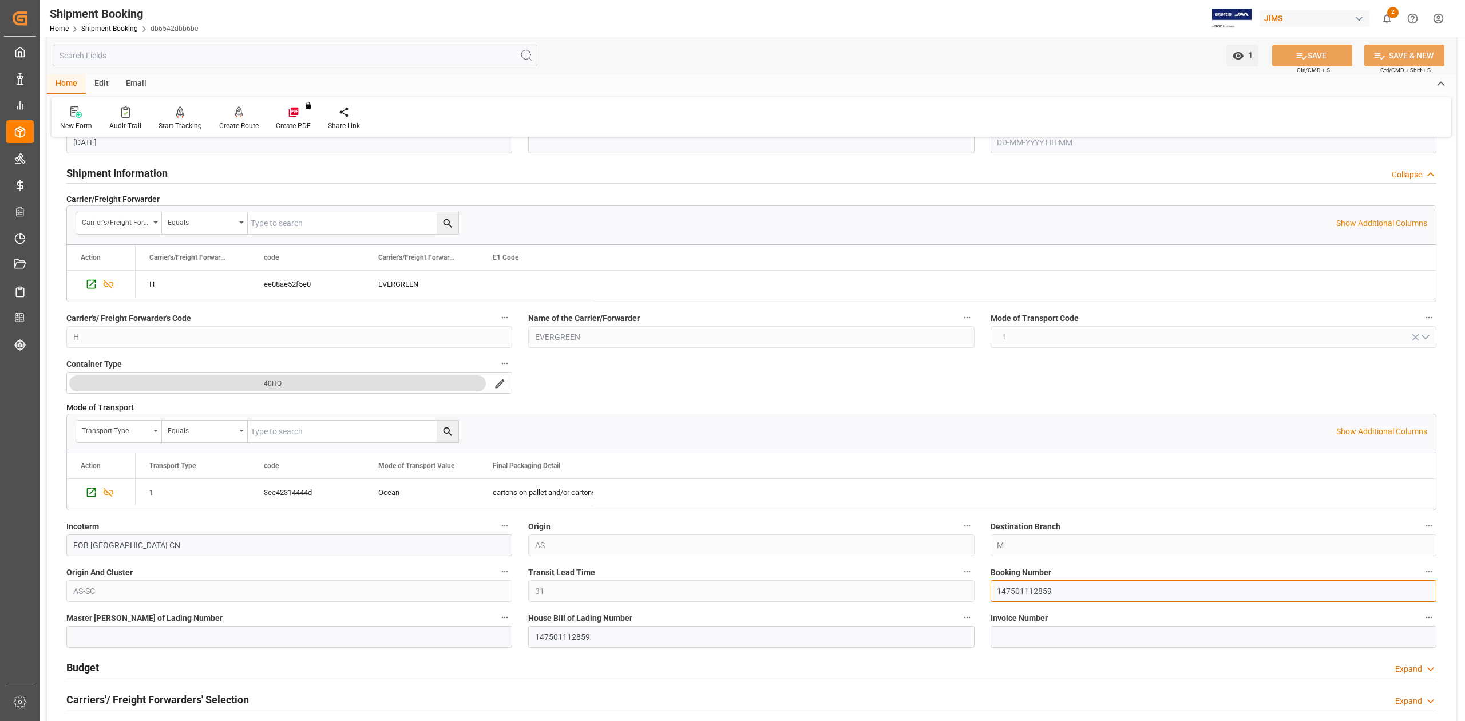
click at [1039, 595] on input "147501112859" at bounding box center [1214, 591] width 446 height 22
click at [1039, 594] on input "147501112859" at bounding box center [1214, 591] width 446 height 22
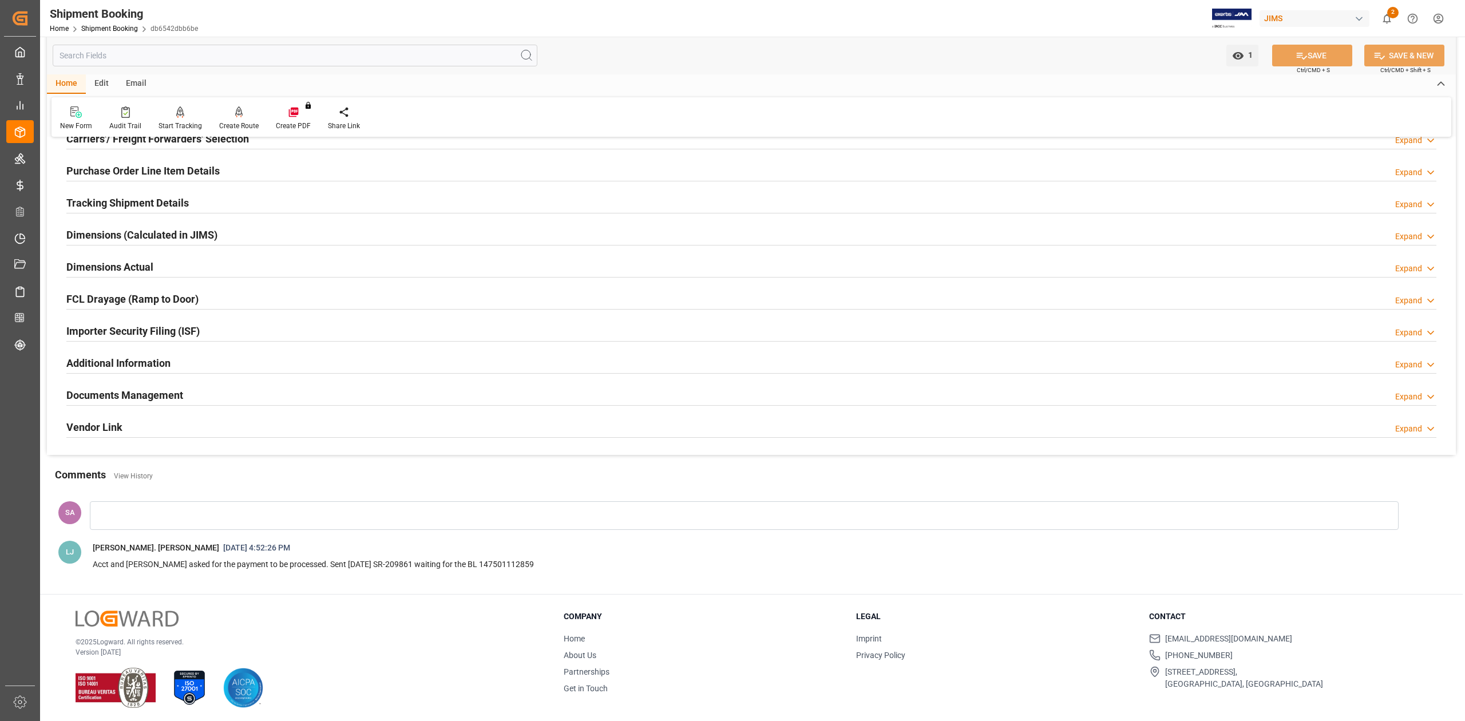
scroll to position [872, 0]
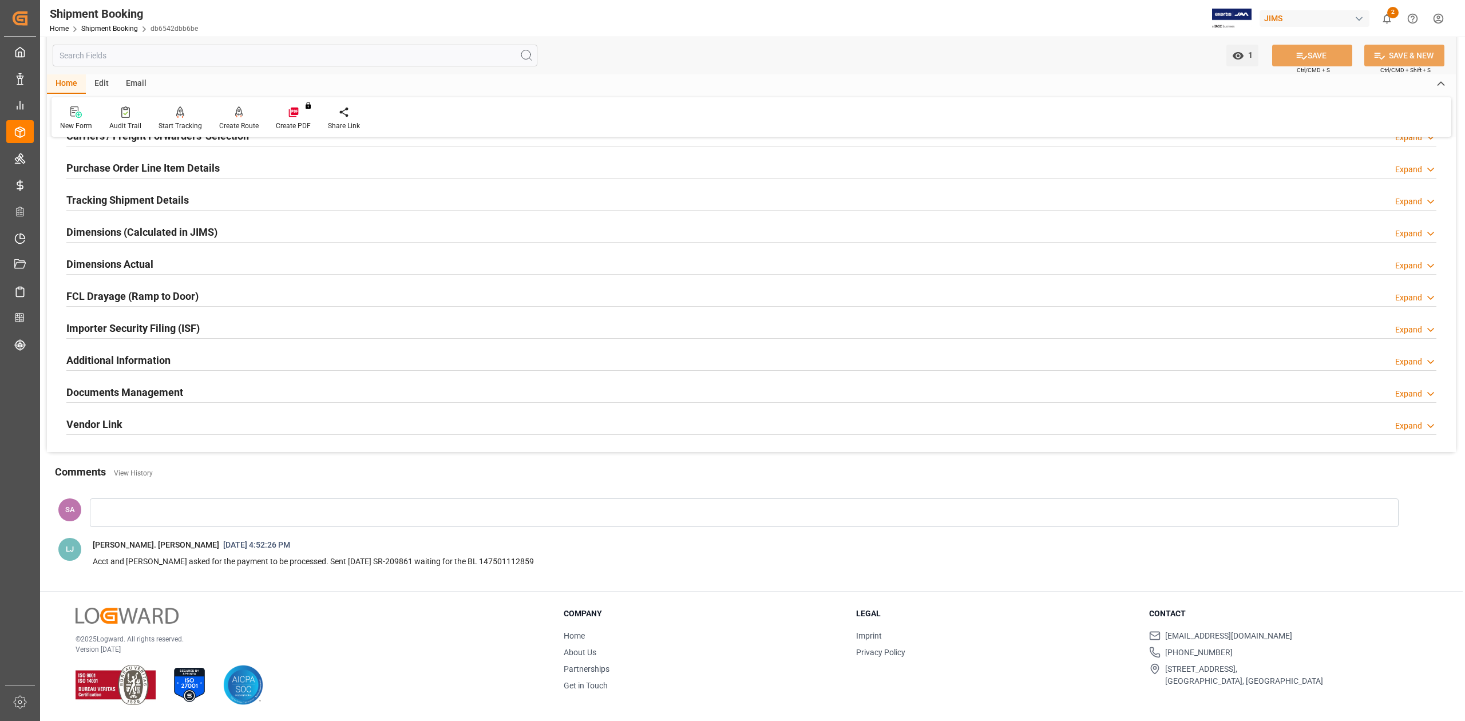
click at [131, 390] on h2 "Documents Management" at bounding box center [124, 392] width 117 height 15
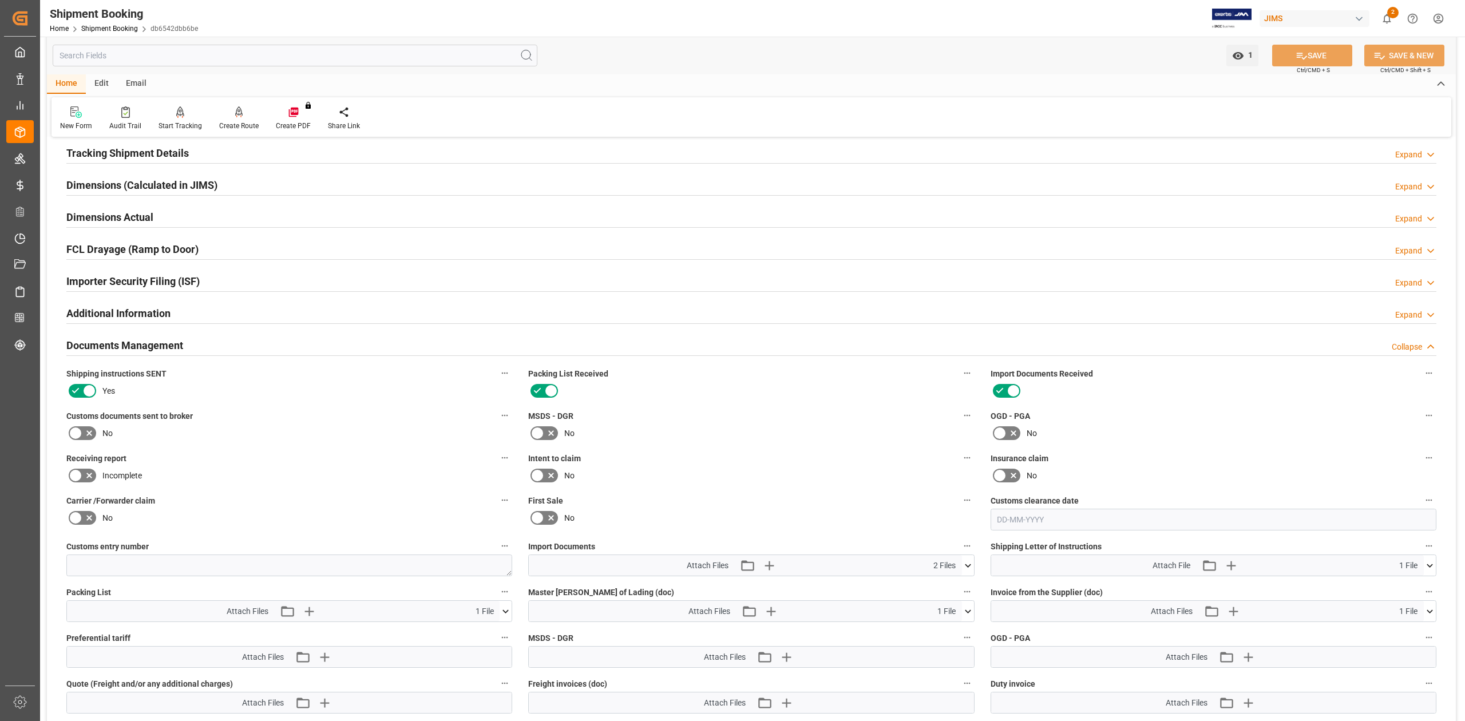
scroll to position [1101, 0]
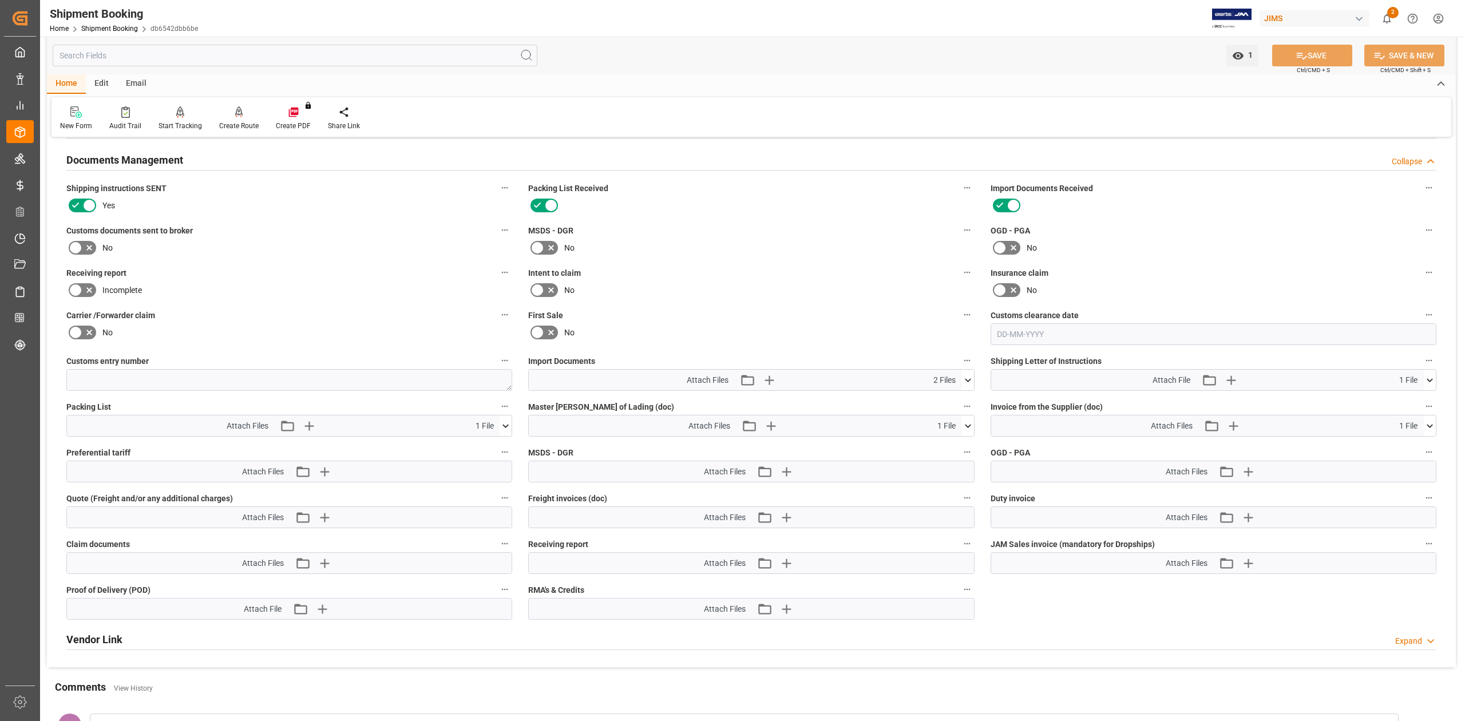
click at [971, 379] on icon at bounding box center [968, 380] width 12 height 12
click at [936, 402] on icon at bounding box center [938, 402] width 12 height 12
click at [935, 416] on icon at bounding box center [938, 414] width 12 height 12
click at [942, 401] on icon at bounding box center [937, 401] width 9 height 9
click at [1432, 425] on icon at bounding box center [1430, 426] width 12 height 12
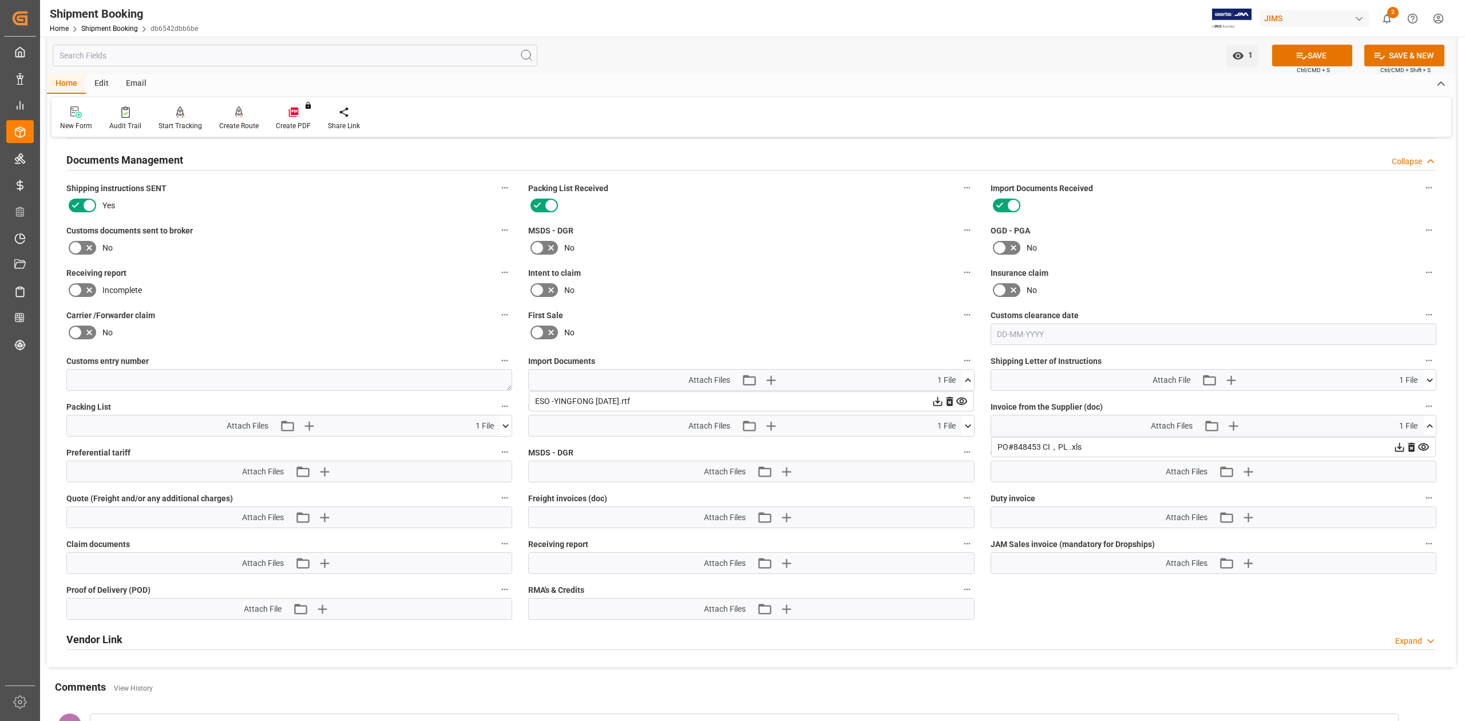
click at [942, 406] on icon at bounding box center [937, 401] width 9 height 9
click at [1333, 57] on button "SAVE" at bounding box center [1312, 56] width 80 height 22
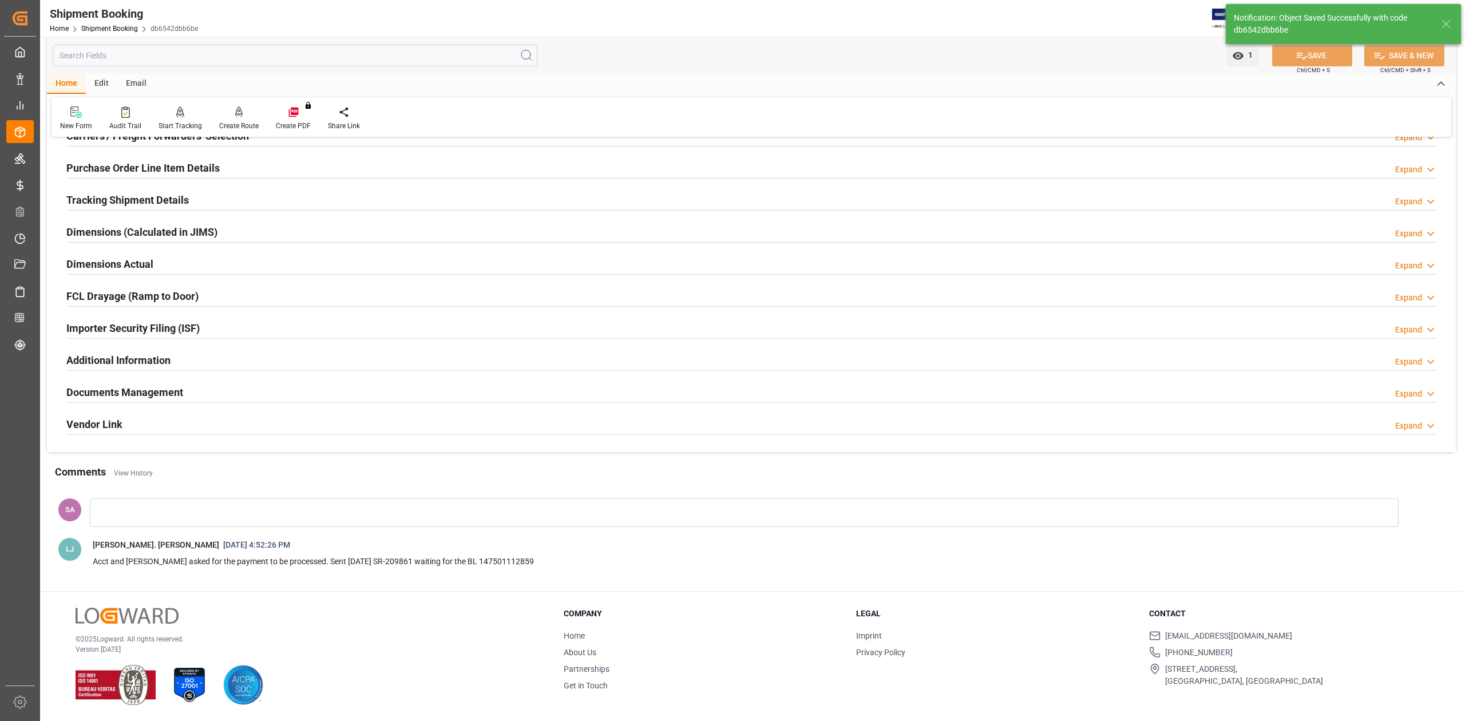
scroll to position [179, 0]
click at [108, 392] on h2 "Documents Management" at bounding box center [124, 392] width 117 height 15
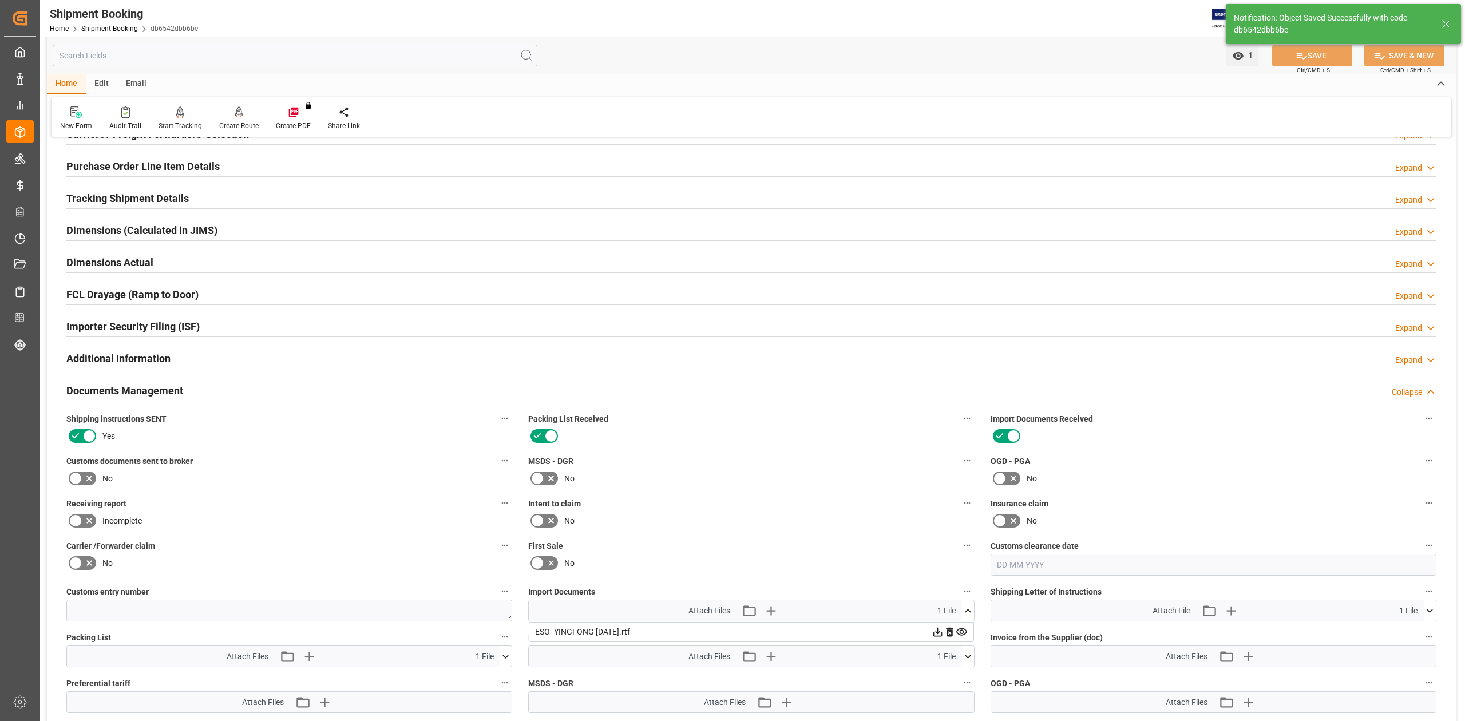
scroll to position [408, 0]
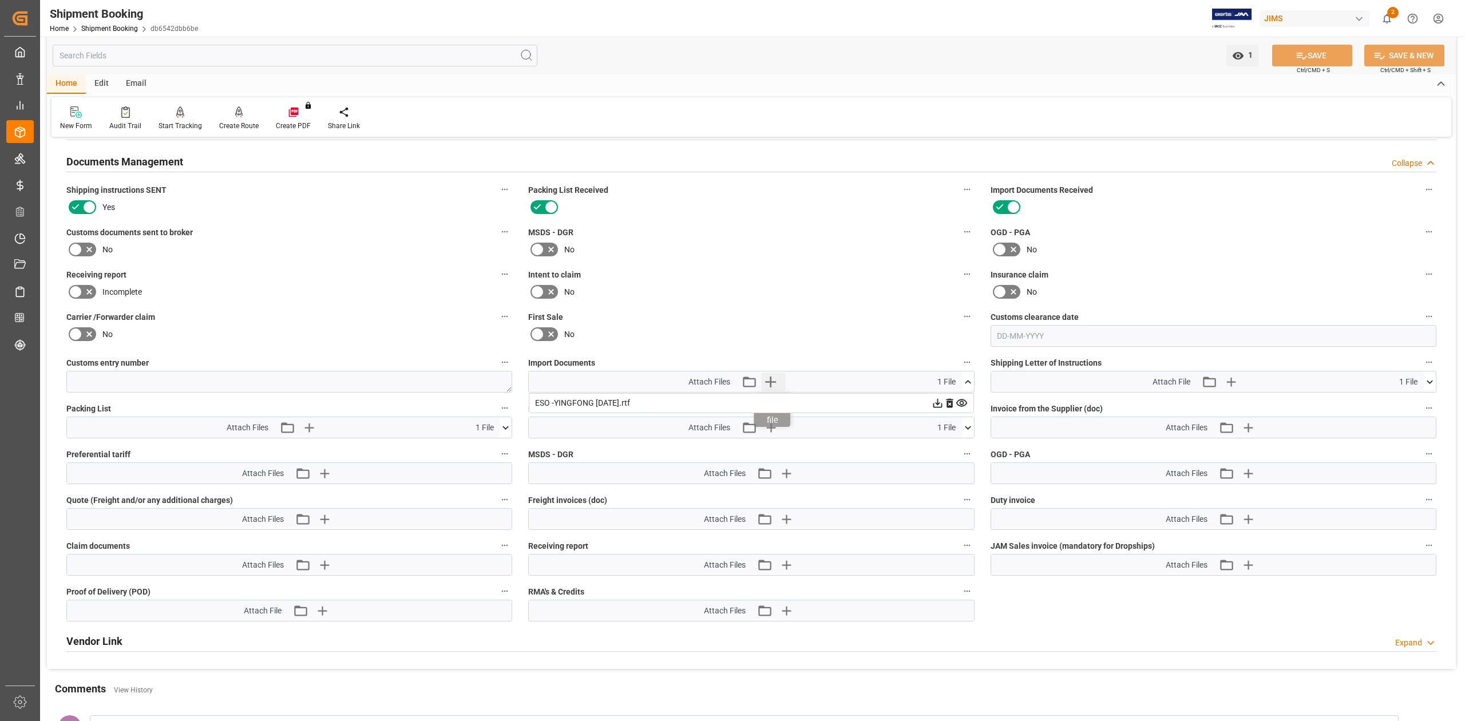
click at [776, 385] on icon "button" at bounding box center [771, 382] width 18 height 18
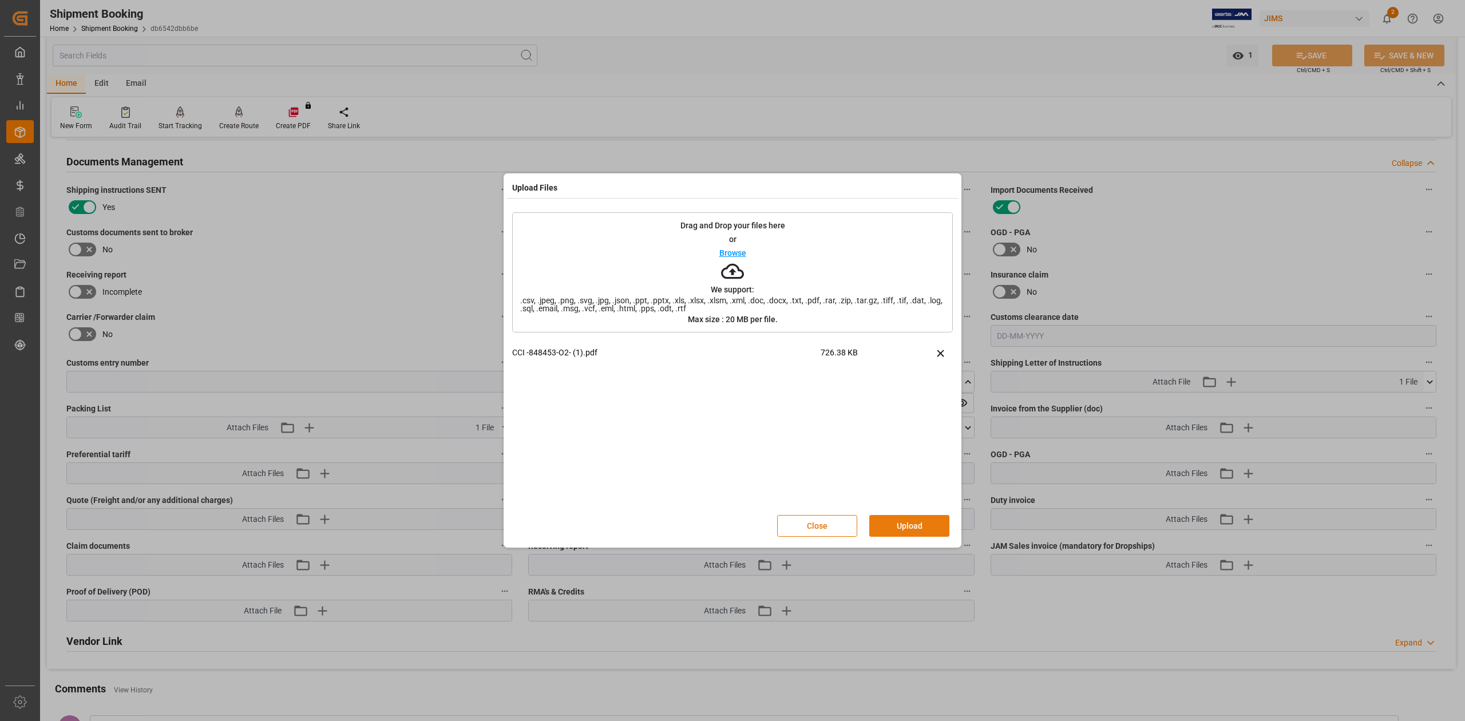
click at [900, 528] on button "Upload" at bounding box center [909, 526] width 80 height 22
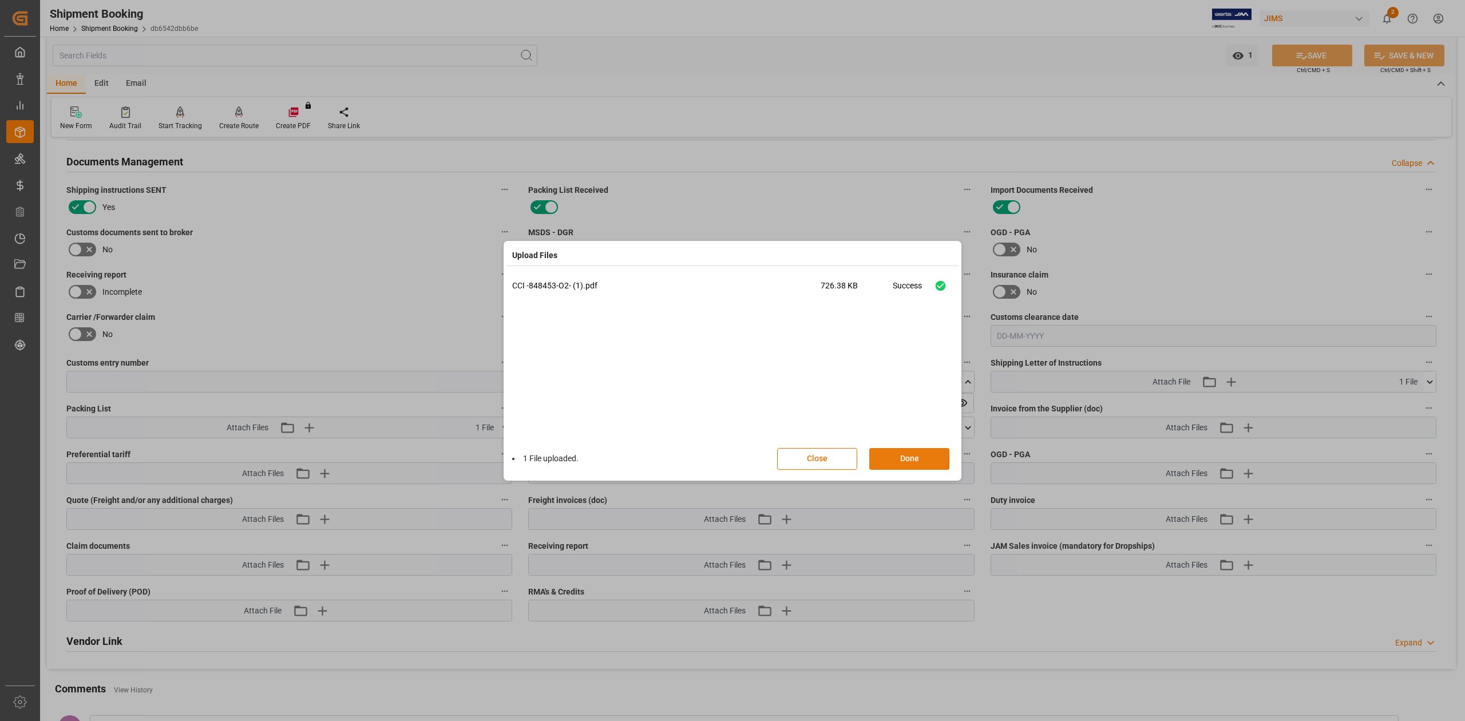
click at [918, 463] on button "Done" at bounding box center [909, 459] width 80 height 22
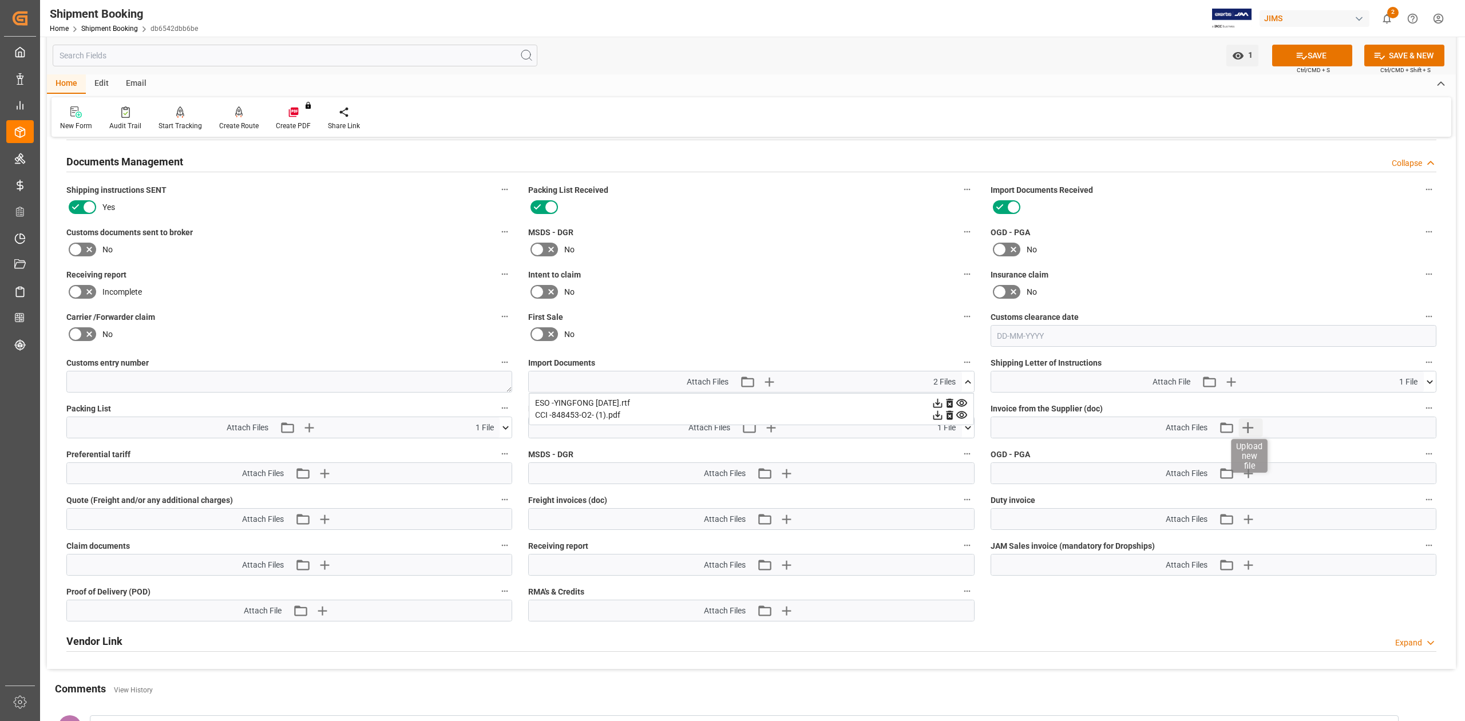
click at [1242, 429] on icon "button" at bounding box center [1248, 427] width 18 height 18
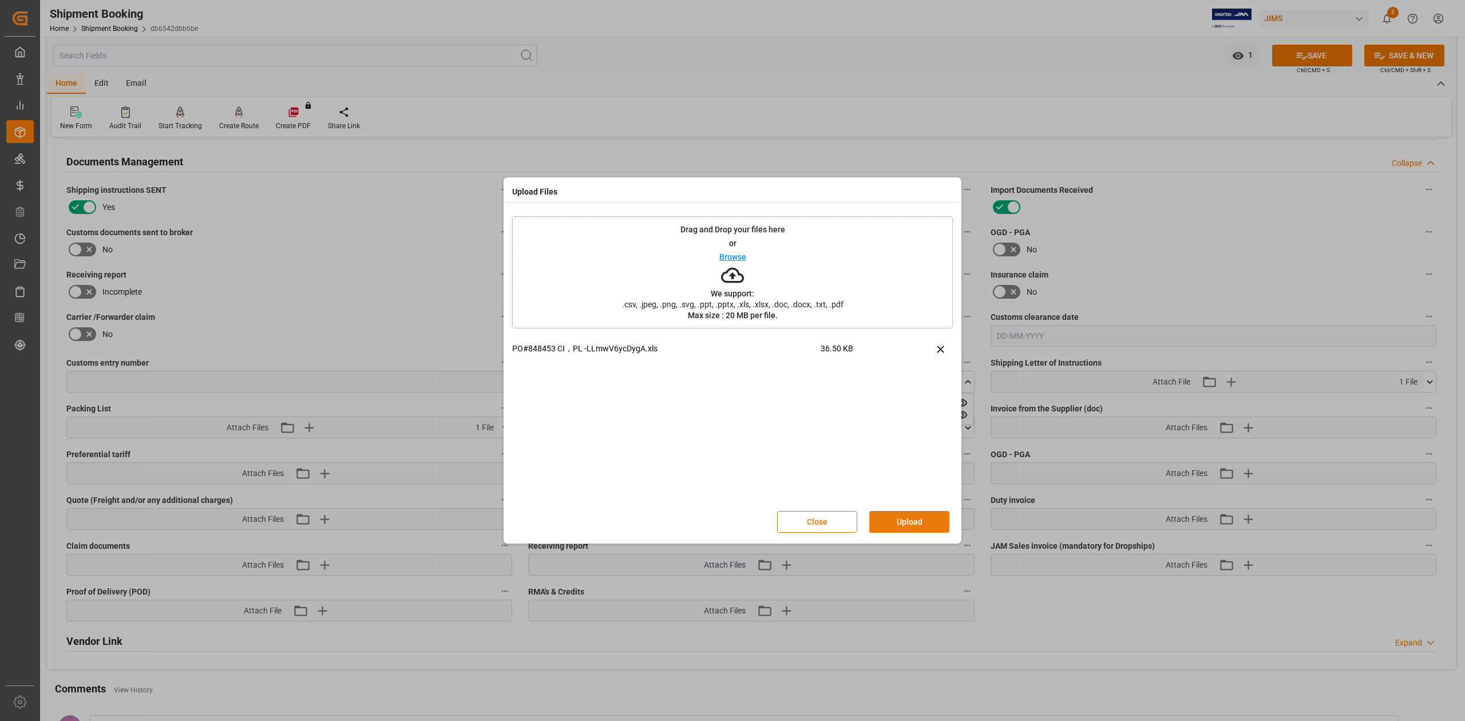
click at [900, 525] on button "Upload" at bounding box center [909, 522] width 80 height 22
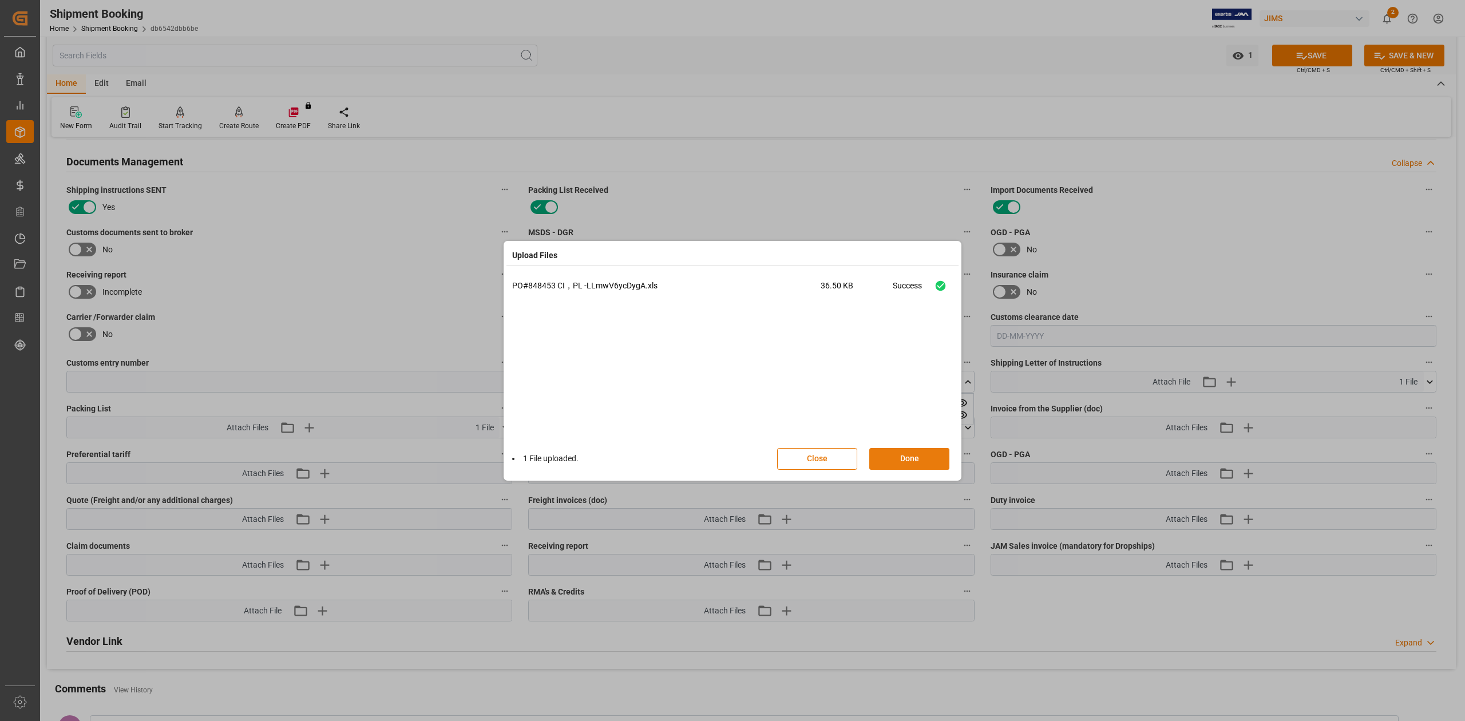
click at [919, 463] on button "Done" at bounding box center [909, 459] width 80 height 22
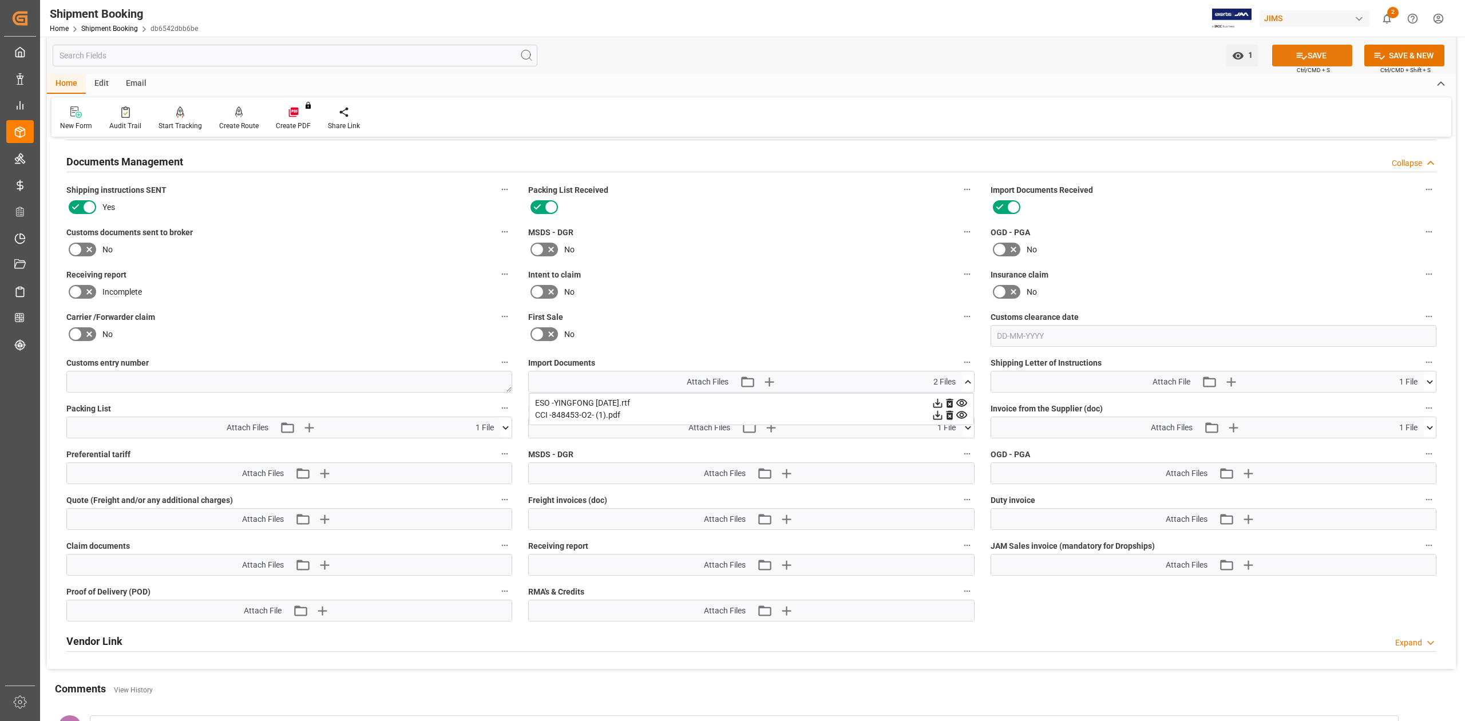
click at [1317, 58] on button "SAVE" at bounding box center [1312, 56] width 80 height 22
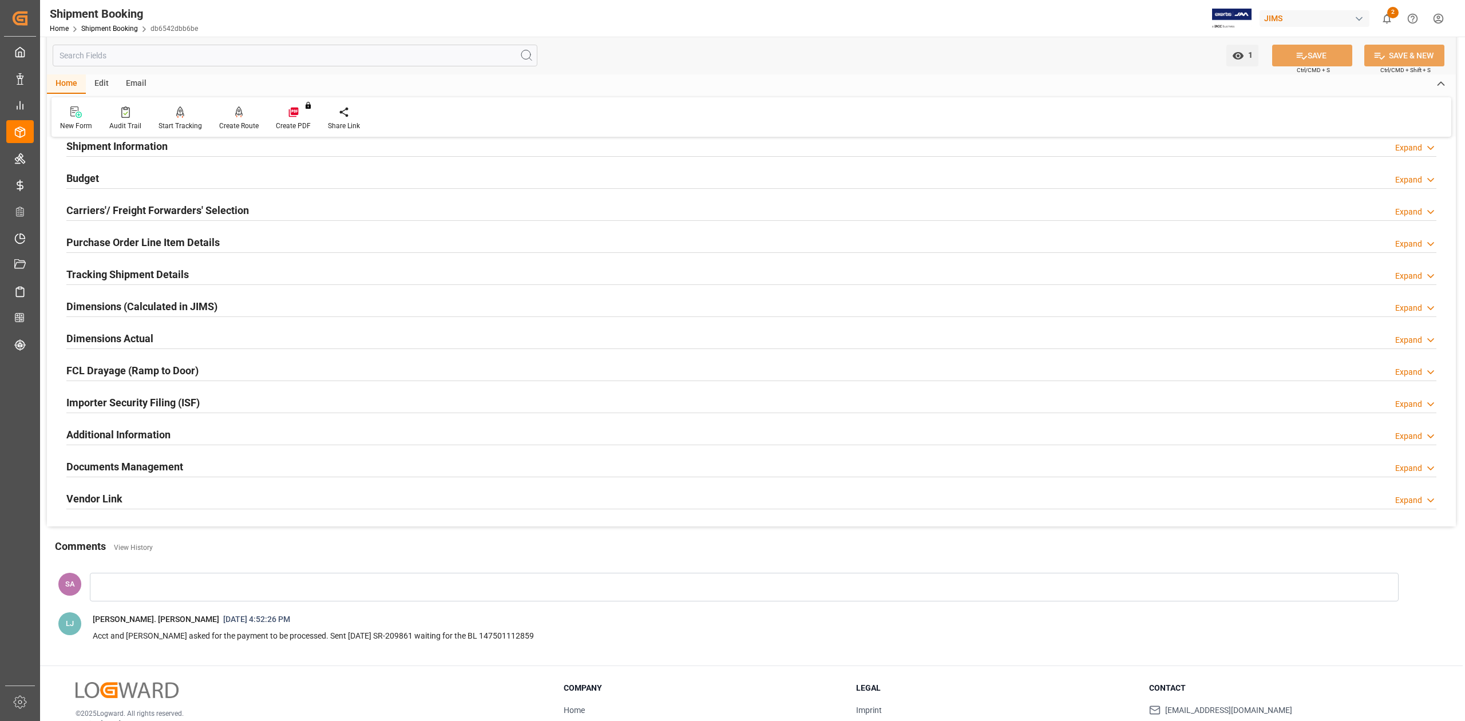
scroll to position [0, 0]
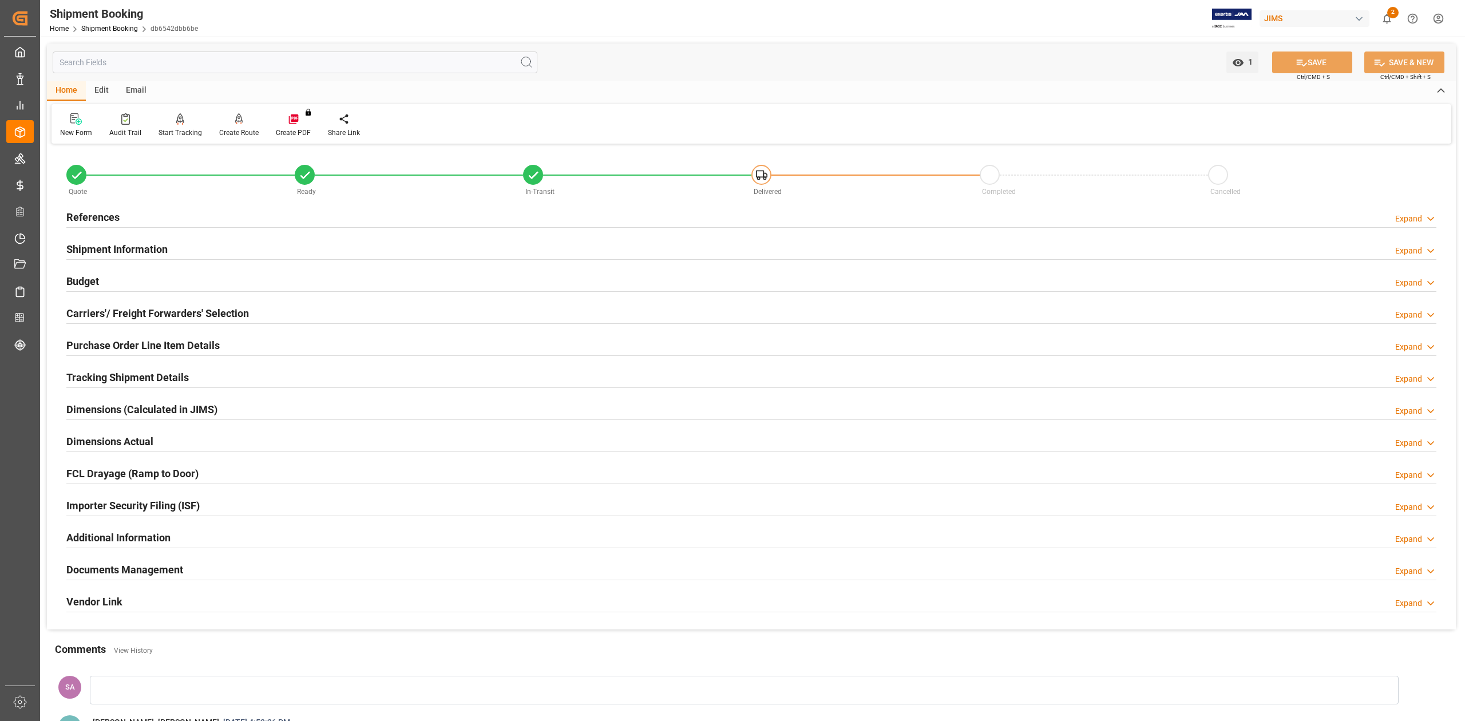
click at [100, 384] on h2 "Tracking Shipment Details" at bounding box center [127, 377] width 122 height 15
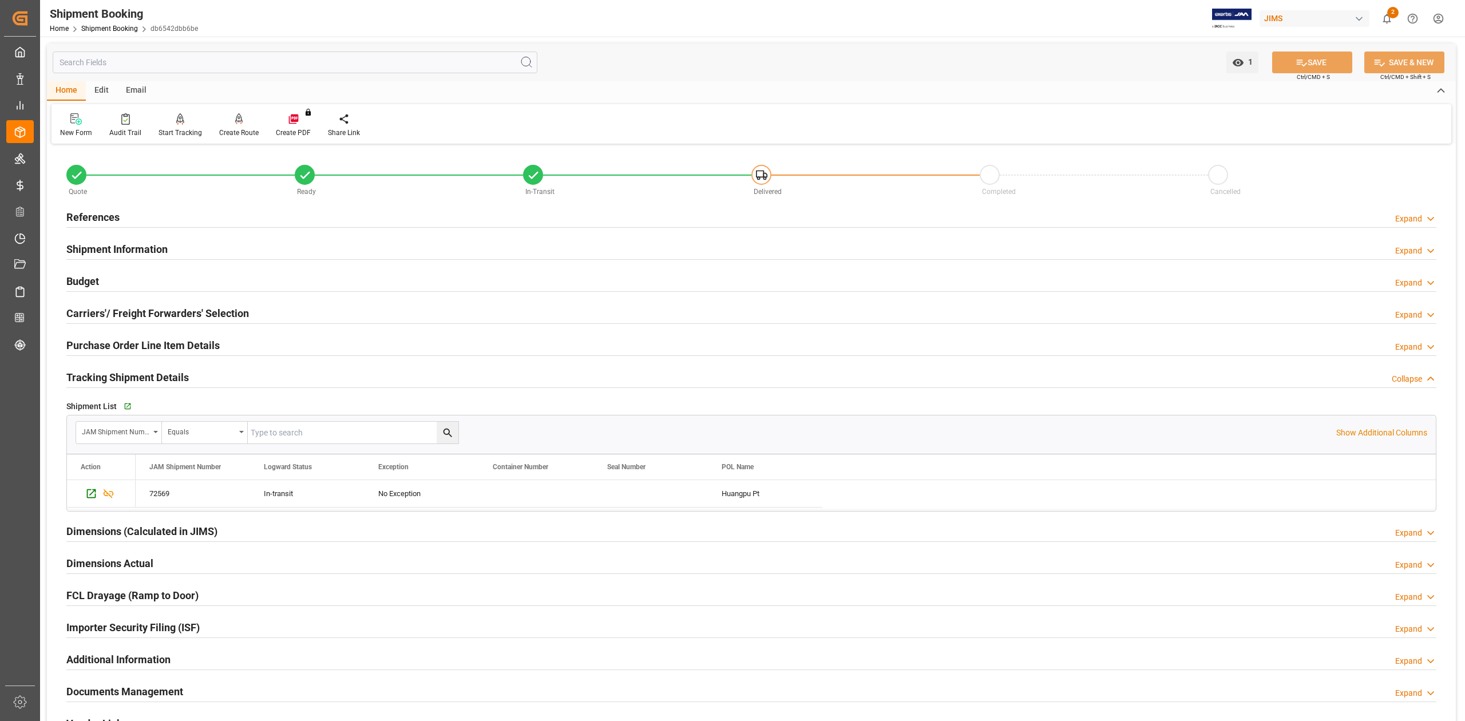
click at [92, 280] on h2 "Budget" at bounding box center [82, 281] width 33 height 15
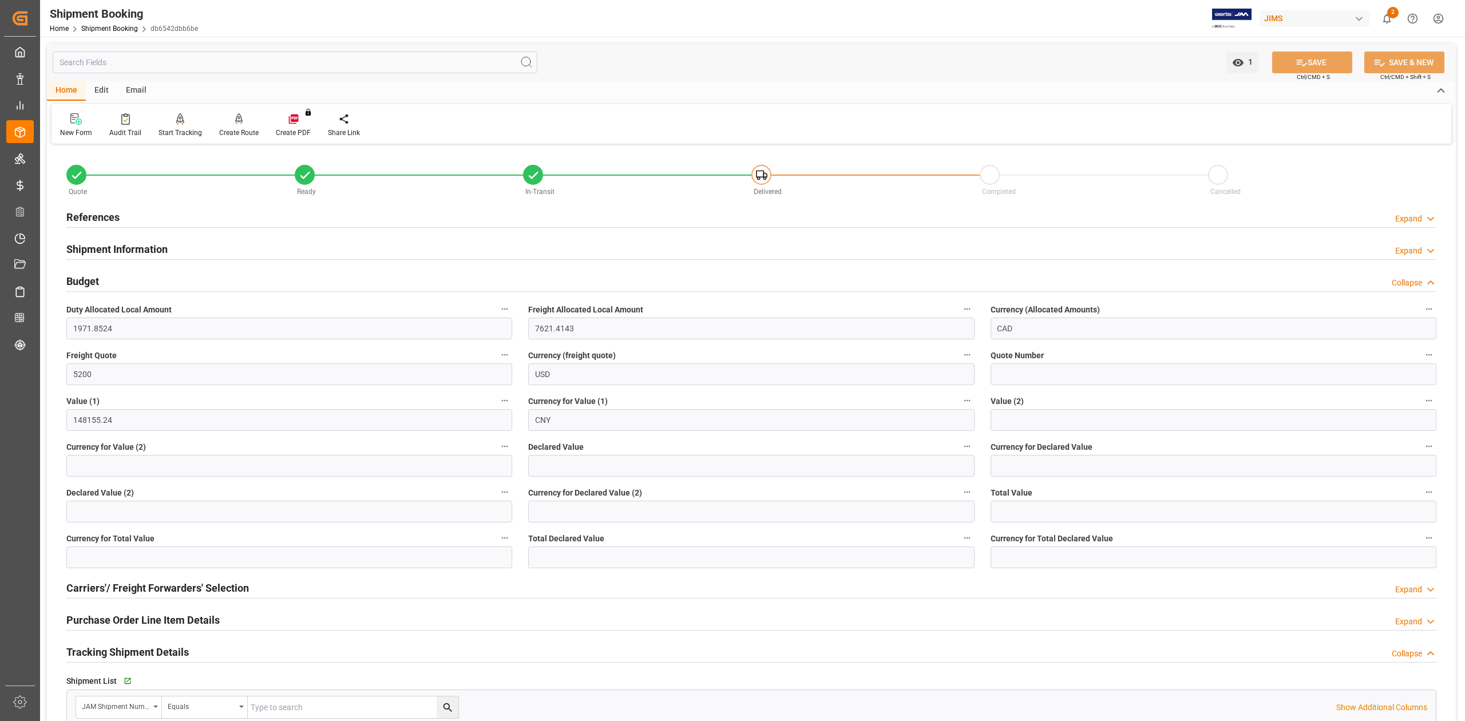
scroll to position [229, 0]
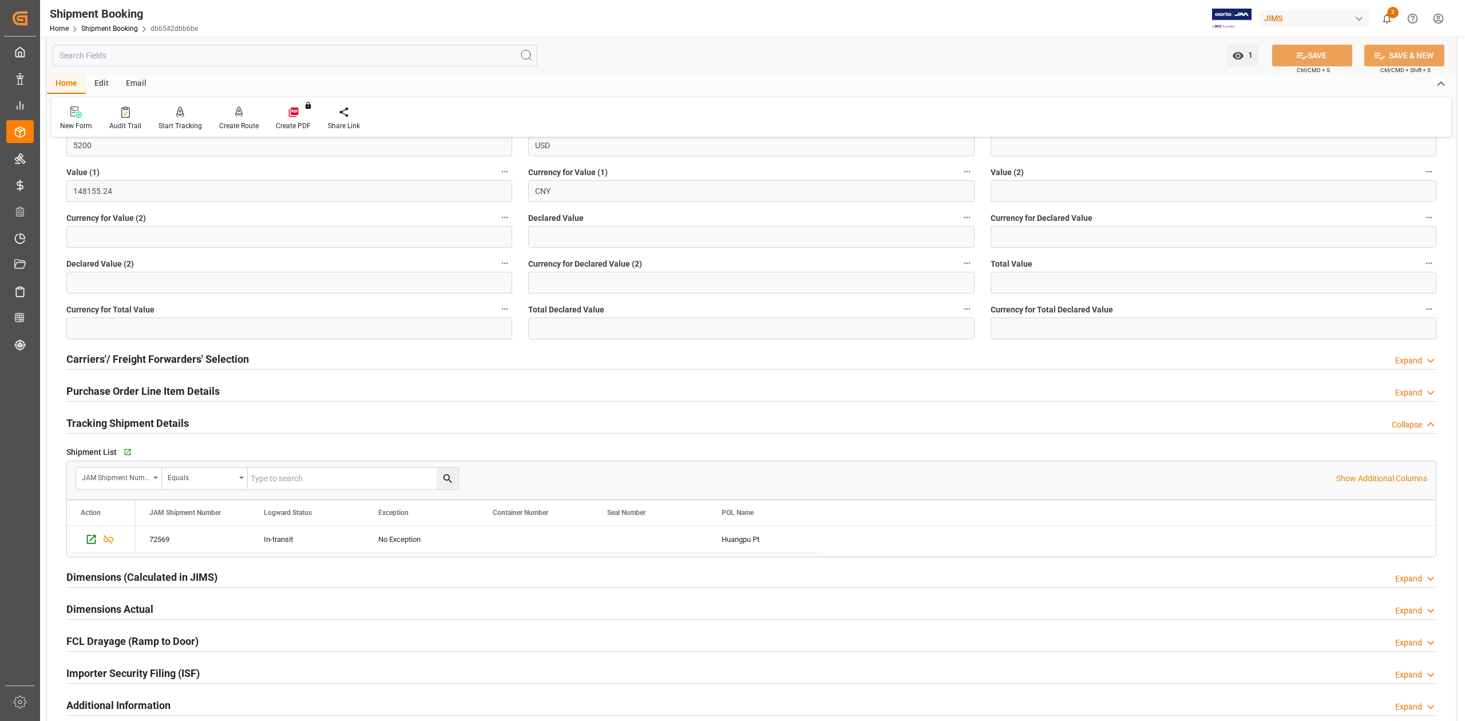
click at [106, 392] on h2 "Purchase Order Line Item Details" at bounding box center [142, 391] width 153 height 15
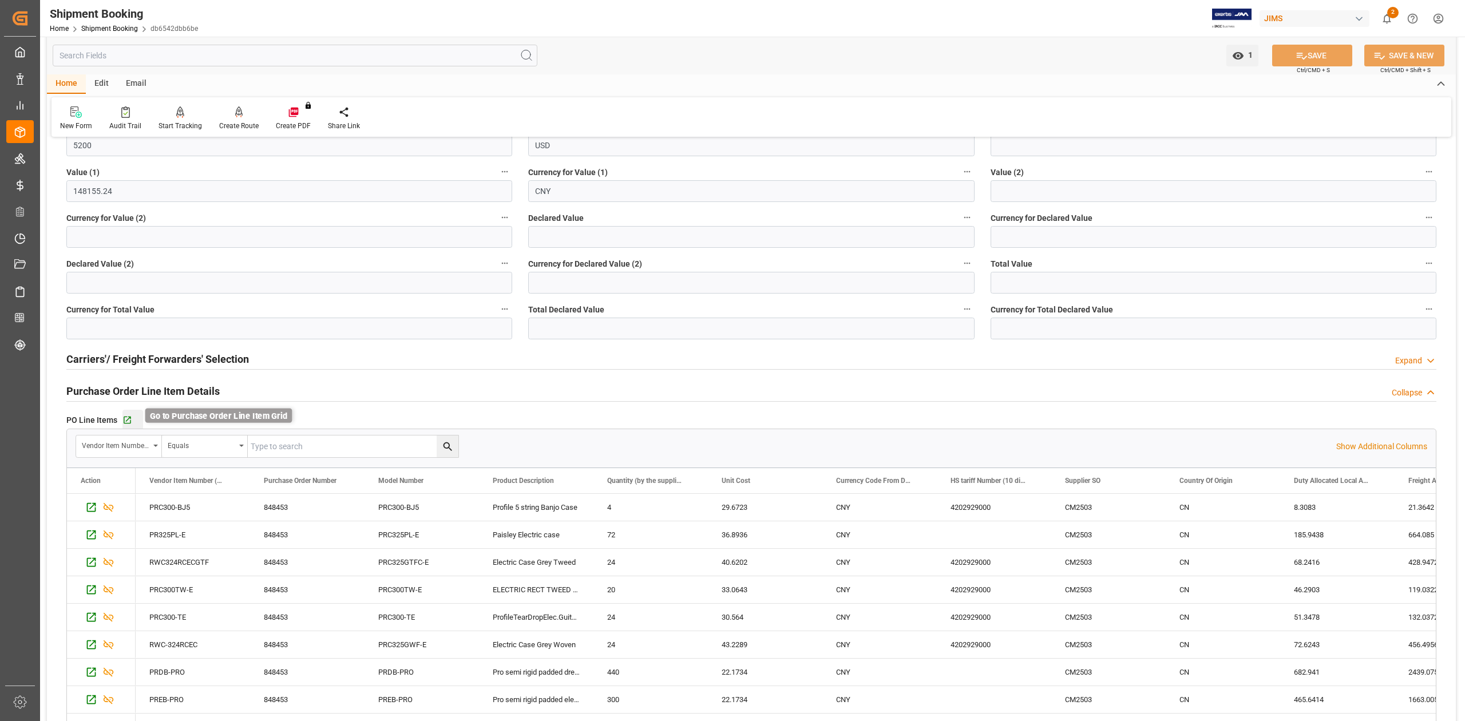
click at [124, 422] on icon "button" at bounding box center [127, 421] width 10 height 10
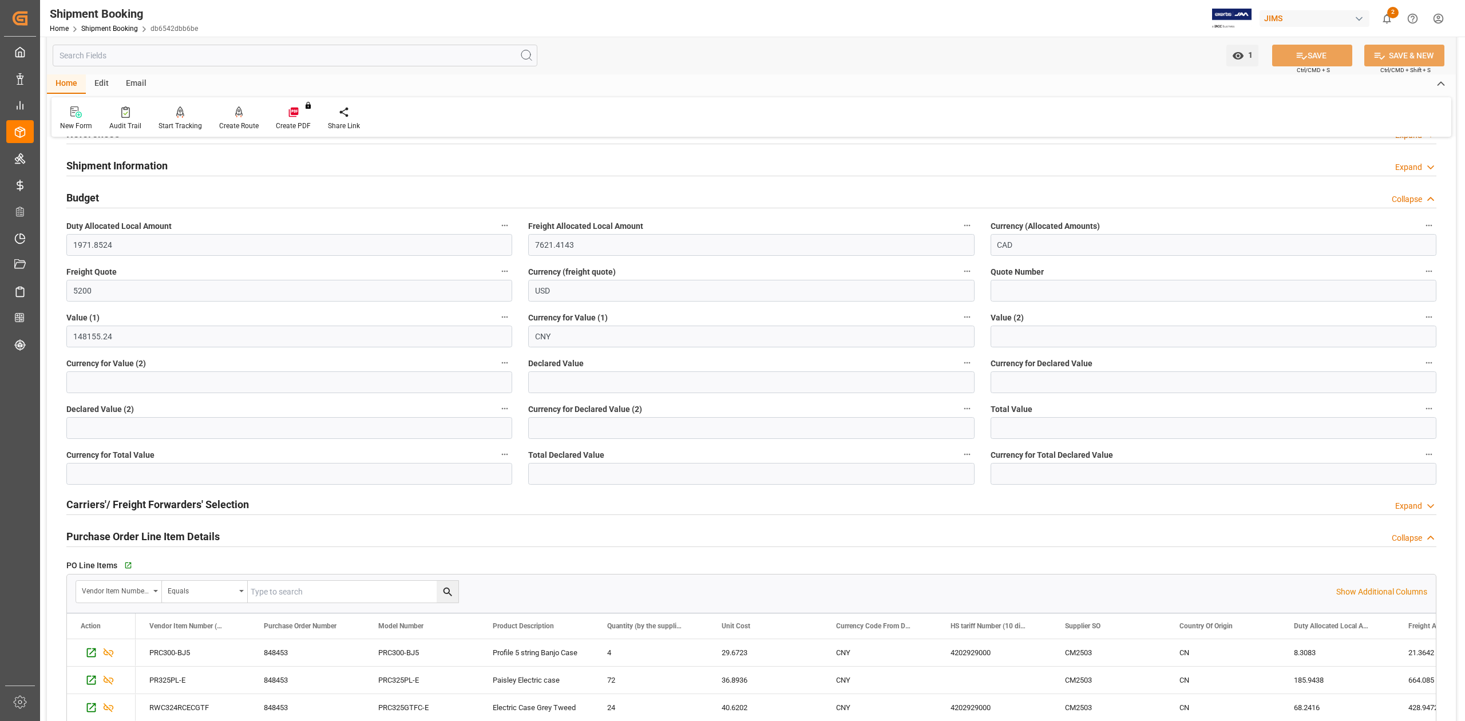
scroll to position [0, 0]
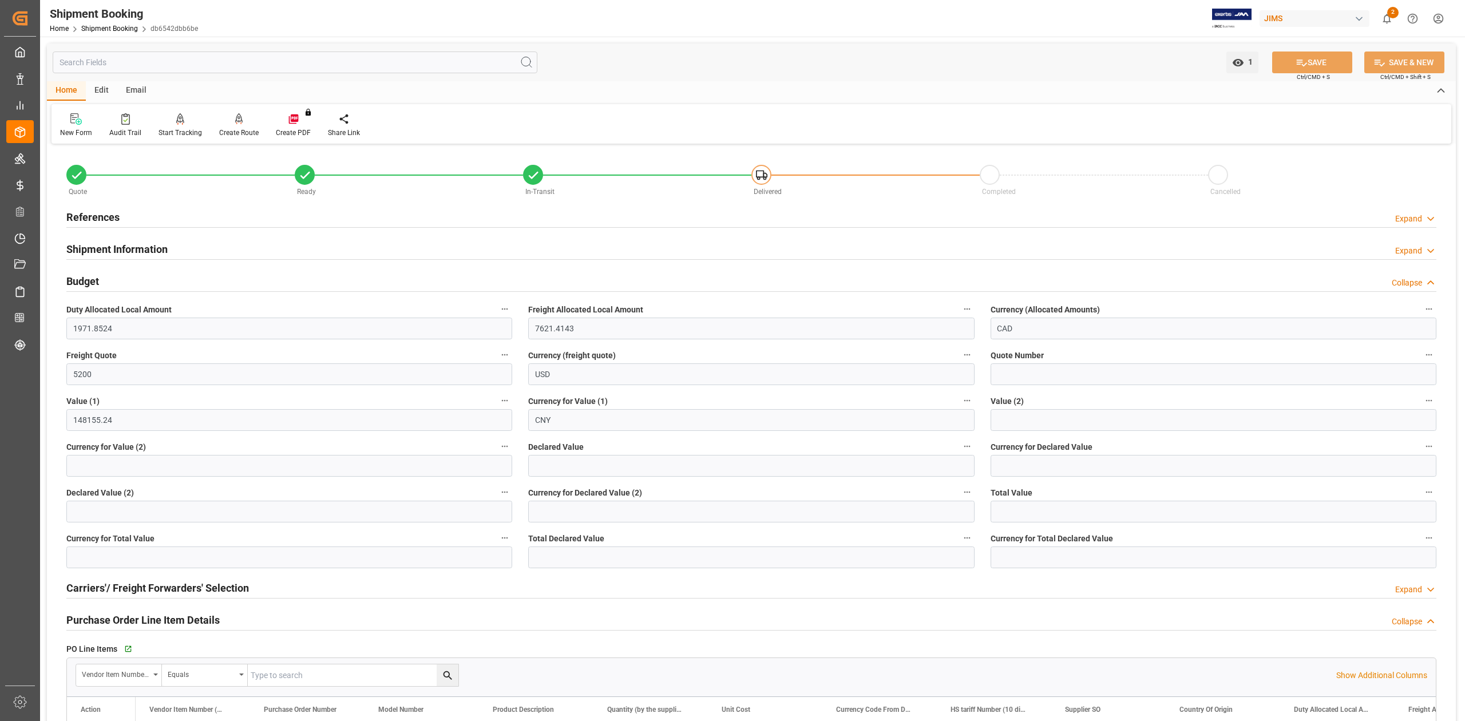
click at [94, 219] on h2 "References" at bounding box center [92, 217] width 53 height 15
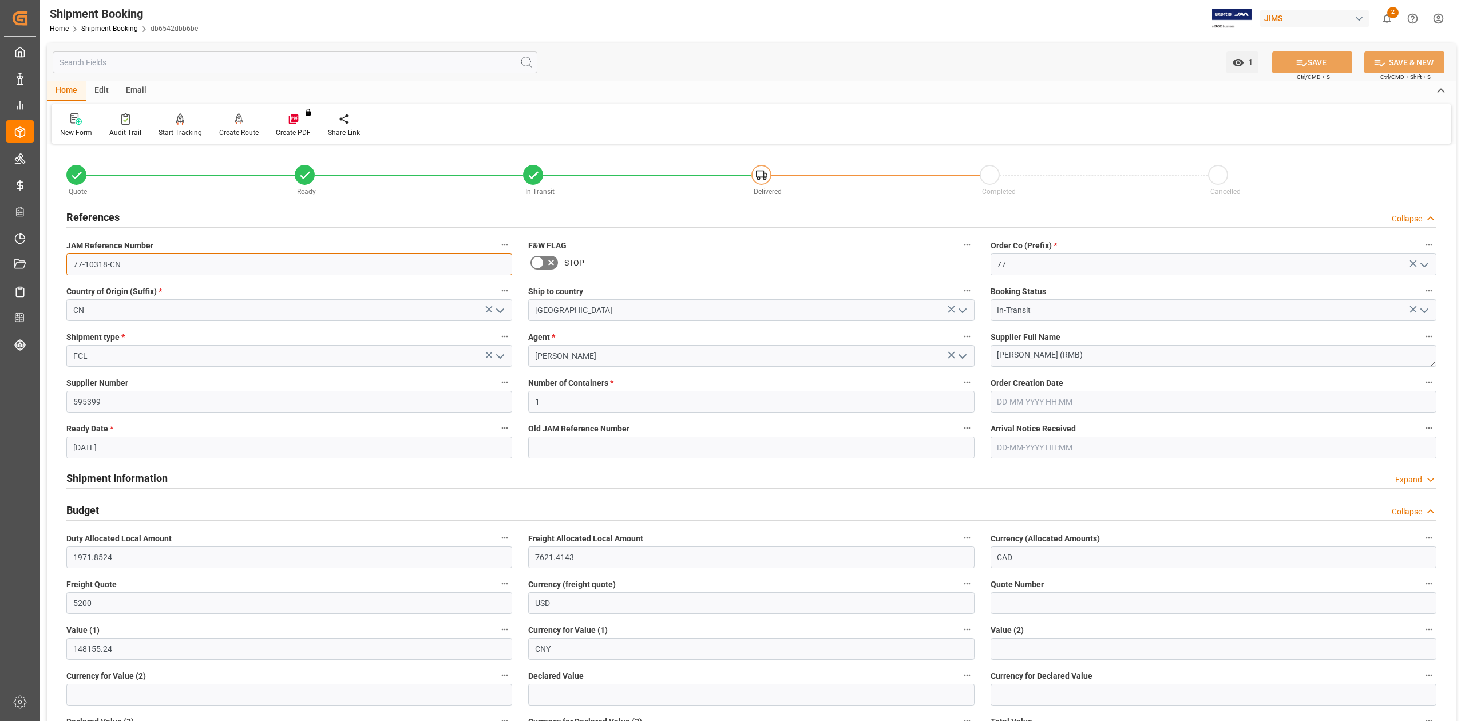
click at [152, 266] on input "77-10318-CN" at bounding box center [289, 265] width 446 height 22
click at [151, 266] on input "77-10318-CN" at bounding box center [289, 265] width 446 height 22
click at [1138, 356] on textarea "Foshan Sanshui Yingfeng (RMB)" at bounding box center [1214, 356] width 446 height 22
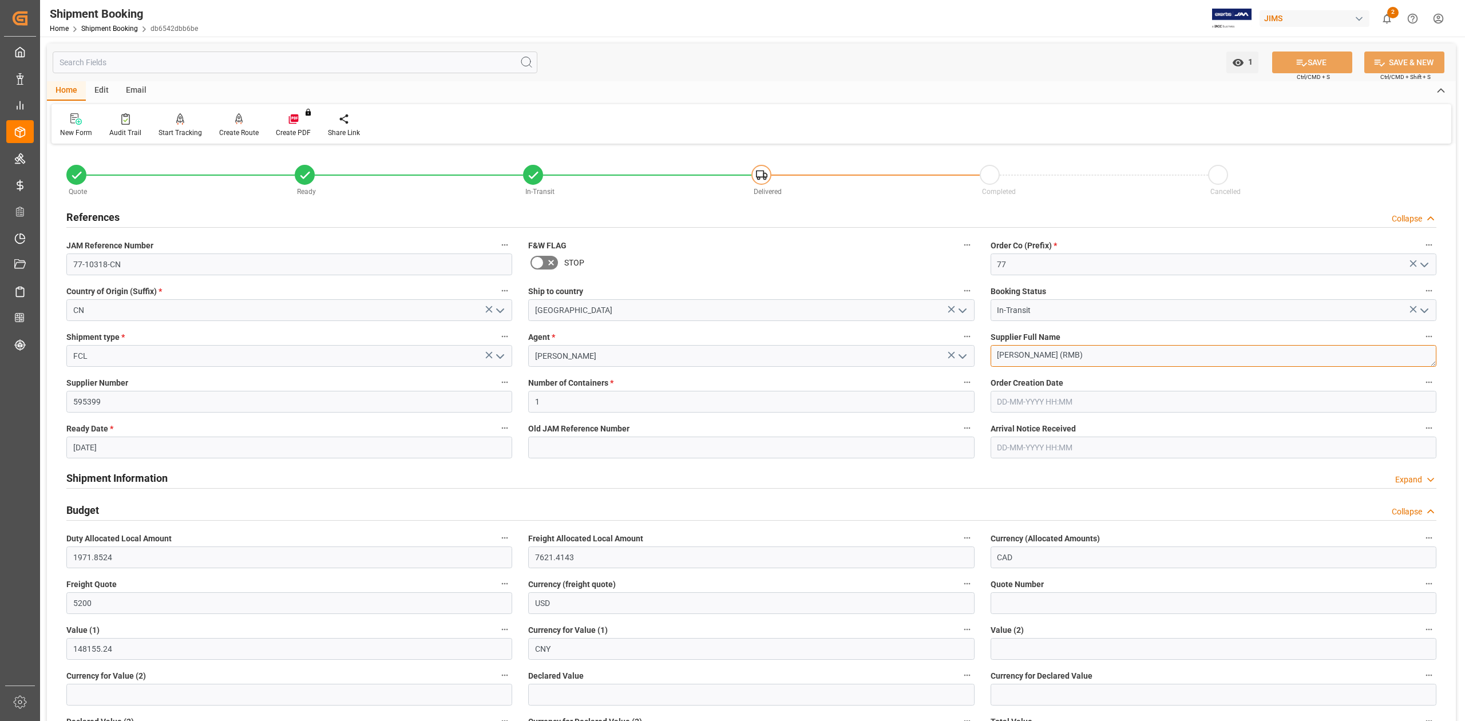
click at [1138, 356] on textarea "Foshan Sanshui Yingfeng (RMB)" at bounding box center [1214, 356] width 446 height 22
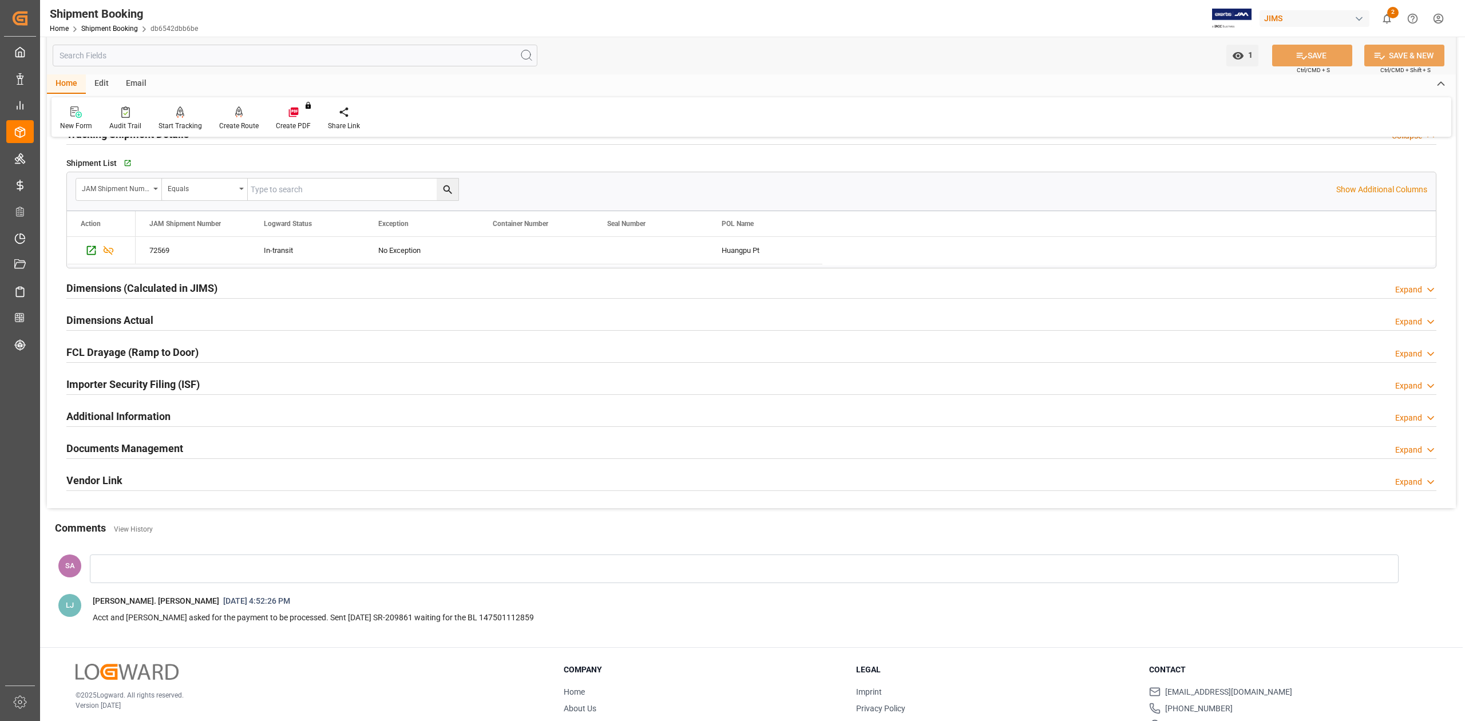
scroll to position [1278, 0]
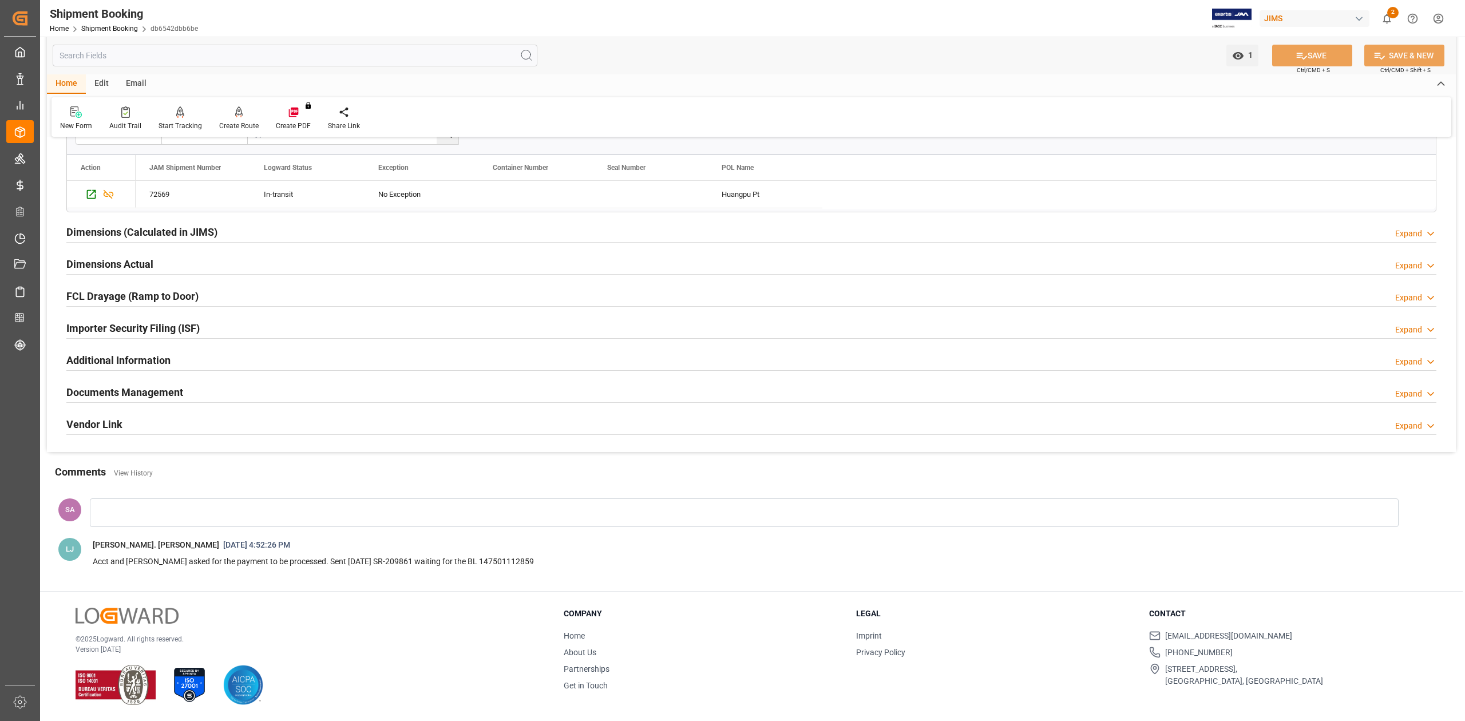
click at [115, 392] on h2 "Documents Management" at bounding box center [124, 392] width 117 height 15
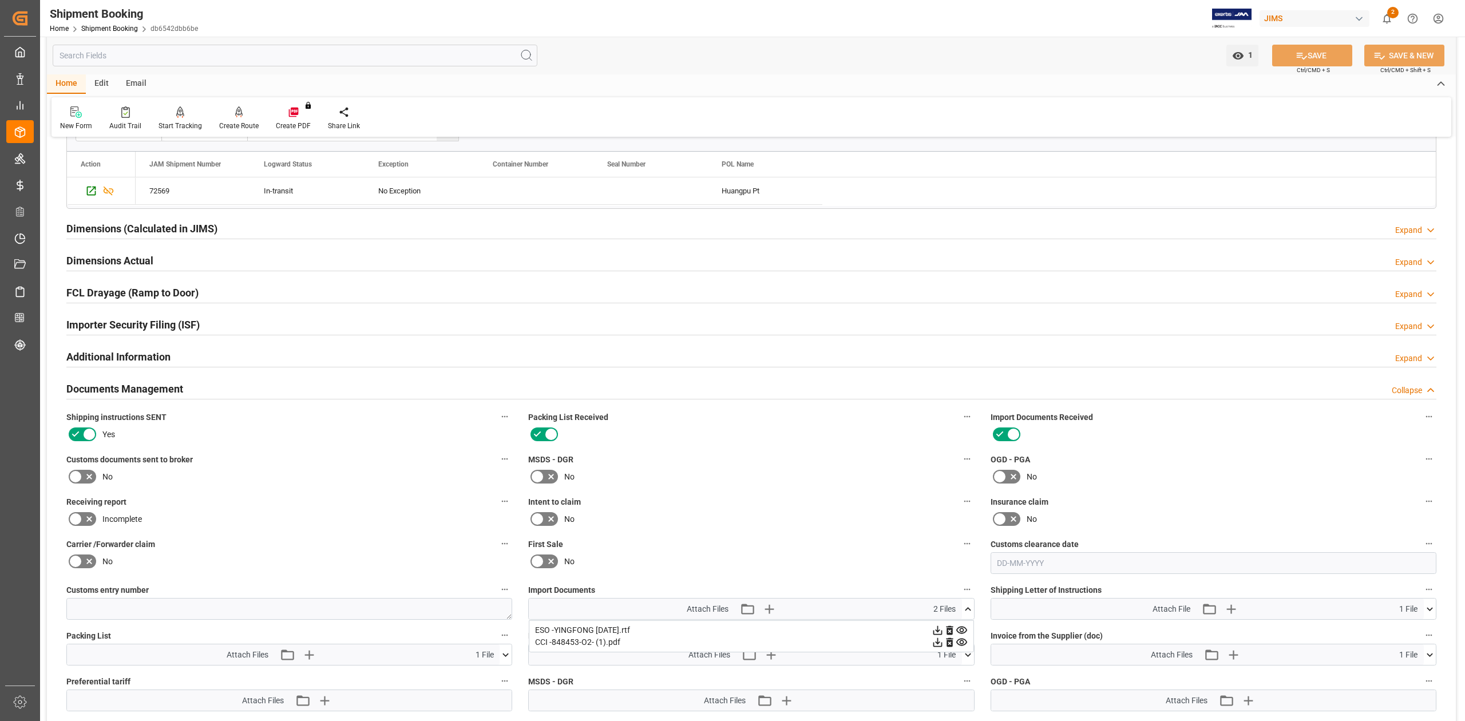
click at [78, 474] on icon at bounding box center [76, 477] width 14 height 14
click at [0, 0] on input "checkbox" at bounding box center [0, 0] width 0 height 0
click at [1287, 54] on button "SAVE" at bounding box center [1312, 56] width 80 height 22
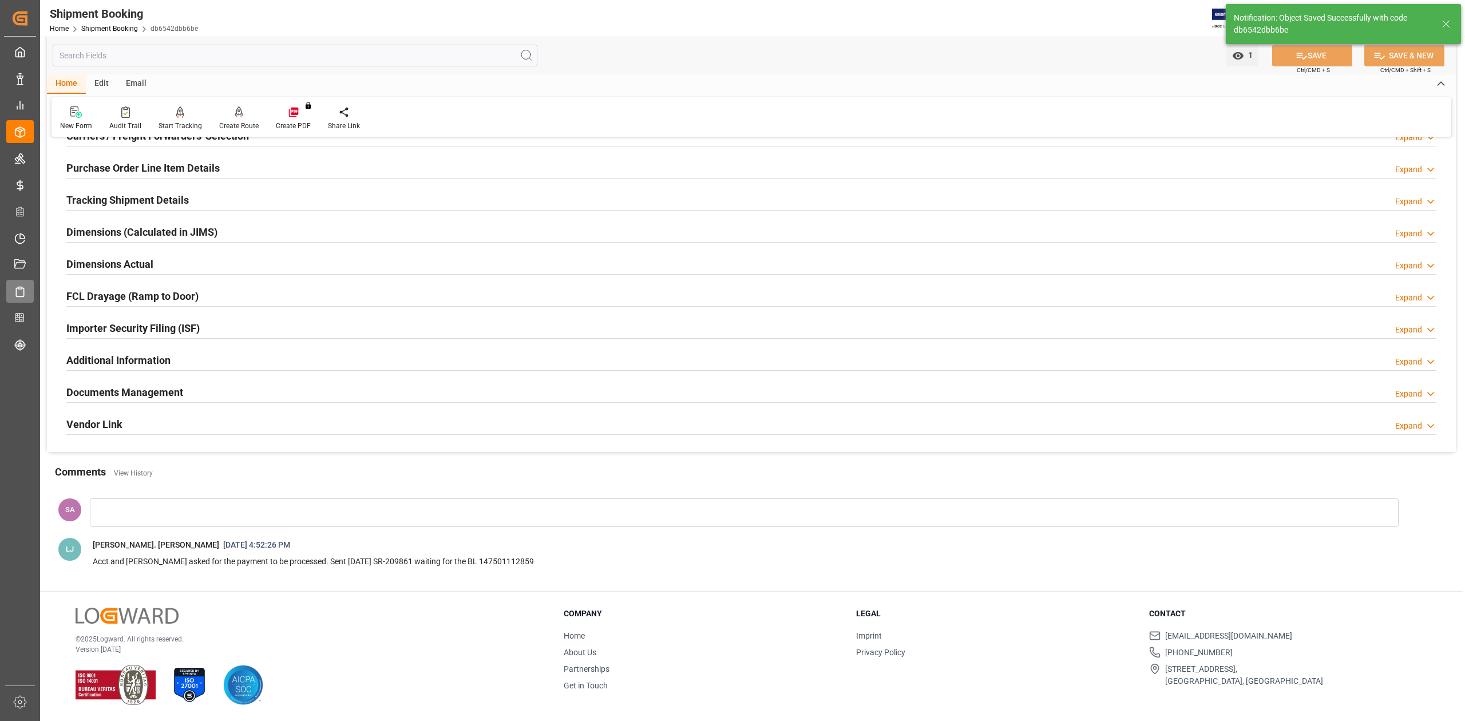
scroll to position [179, 0]
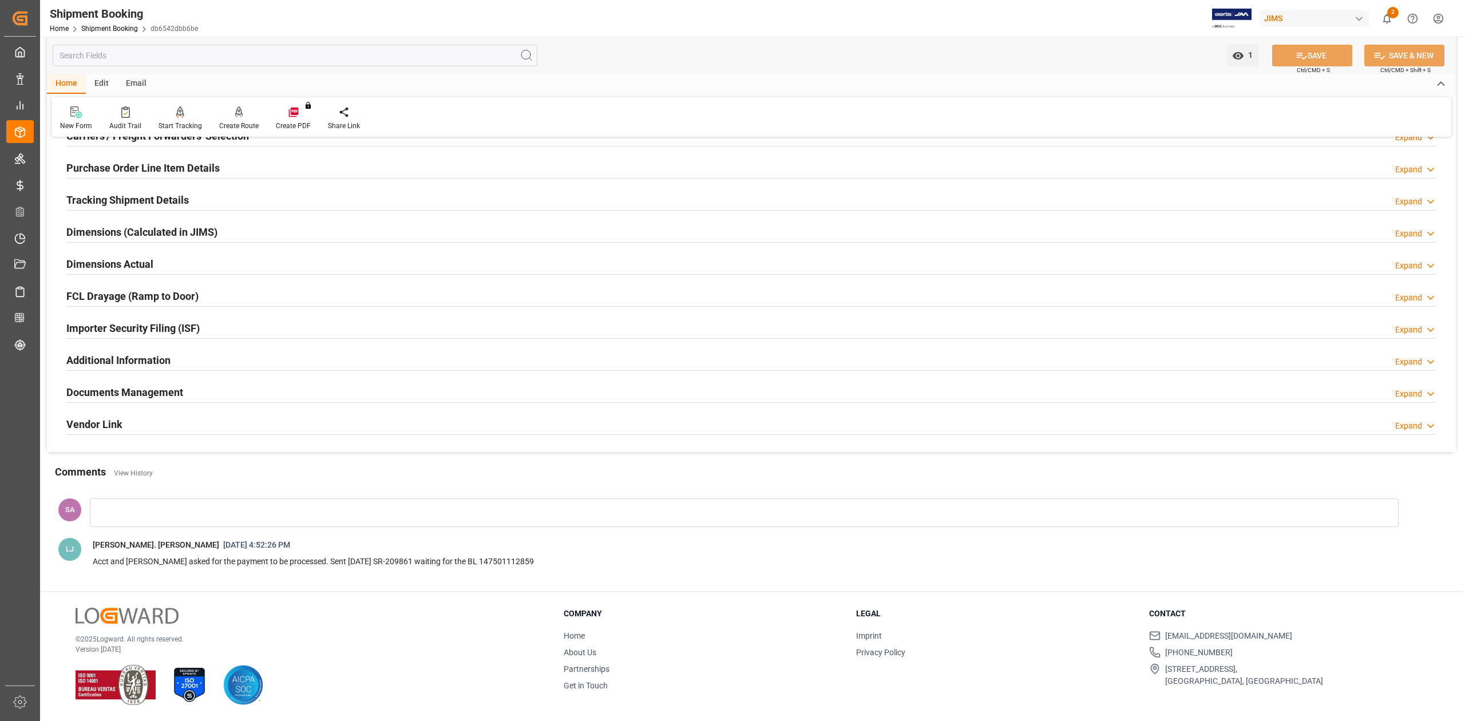
drag, startPoint x: 163, startPoint y: 397, endPoint x: 169, endPoint y: 397, distance: 6.3
click at [163, 397] on h2 "Documents Management" at bounding box center [124, 392] width 117 height 15
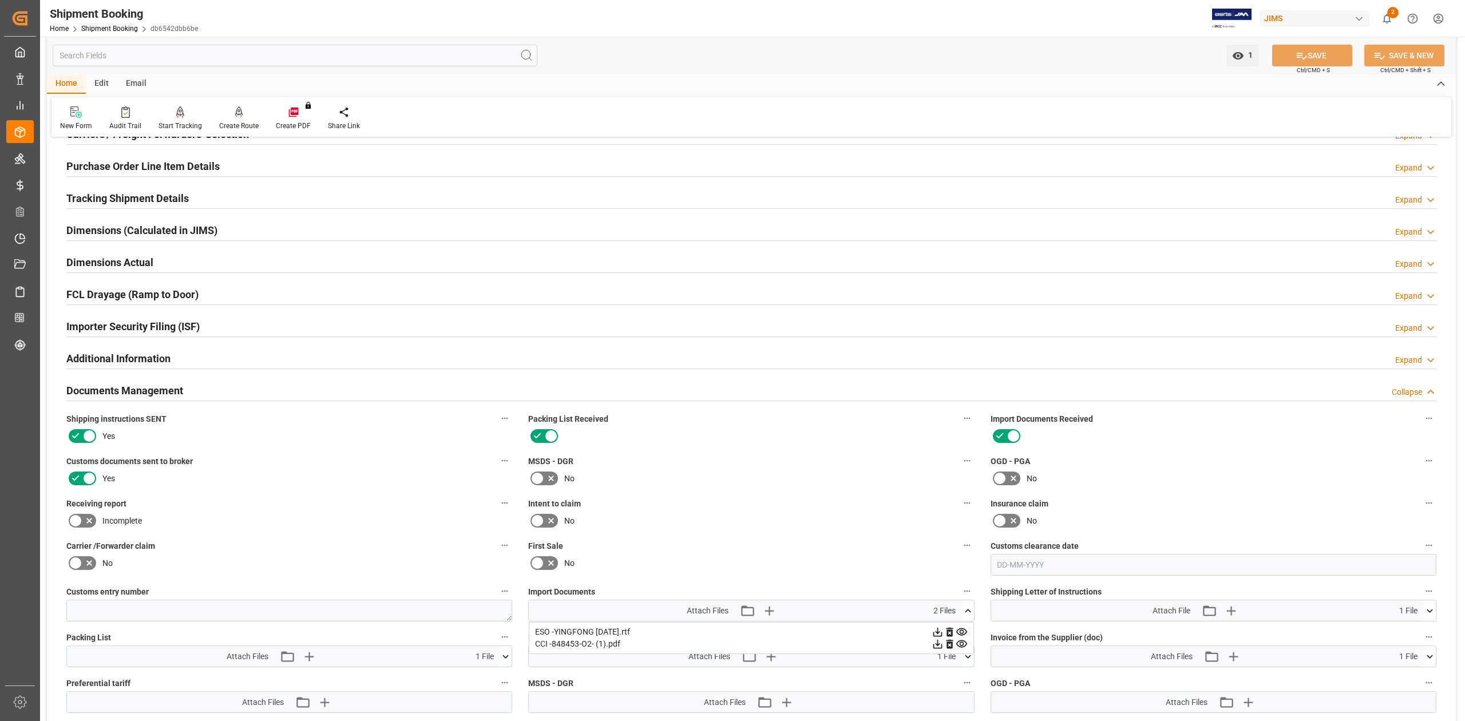
scroll to position [302, 0]
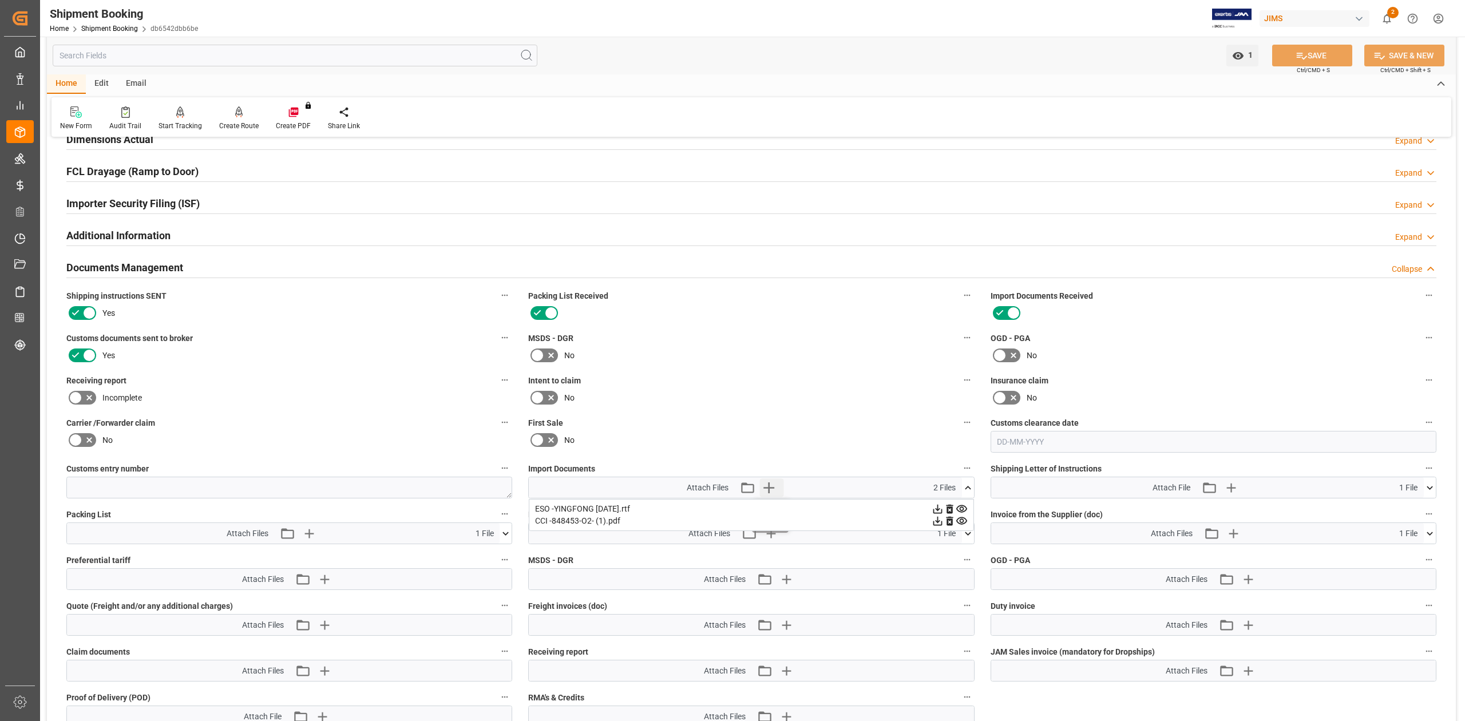
click at [770, 492] on icon "button" at bounding box center [769, 488] width 18 height 18
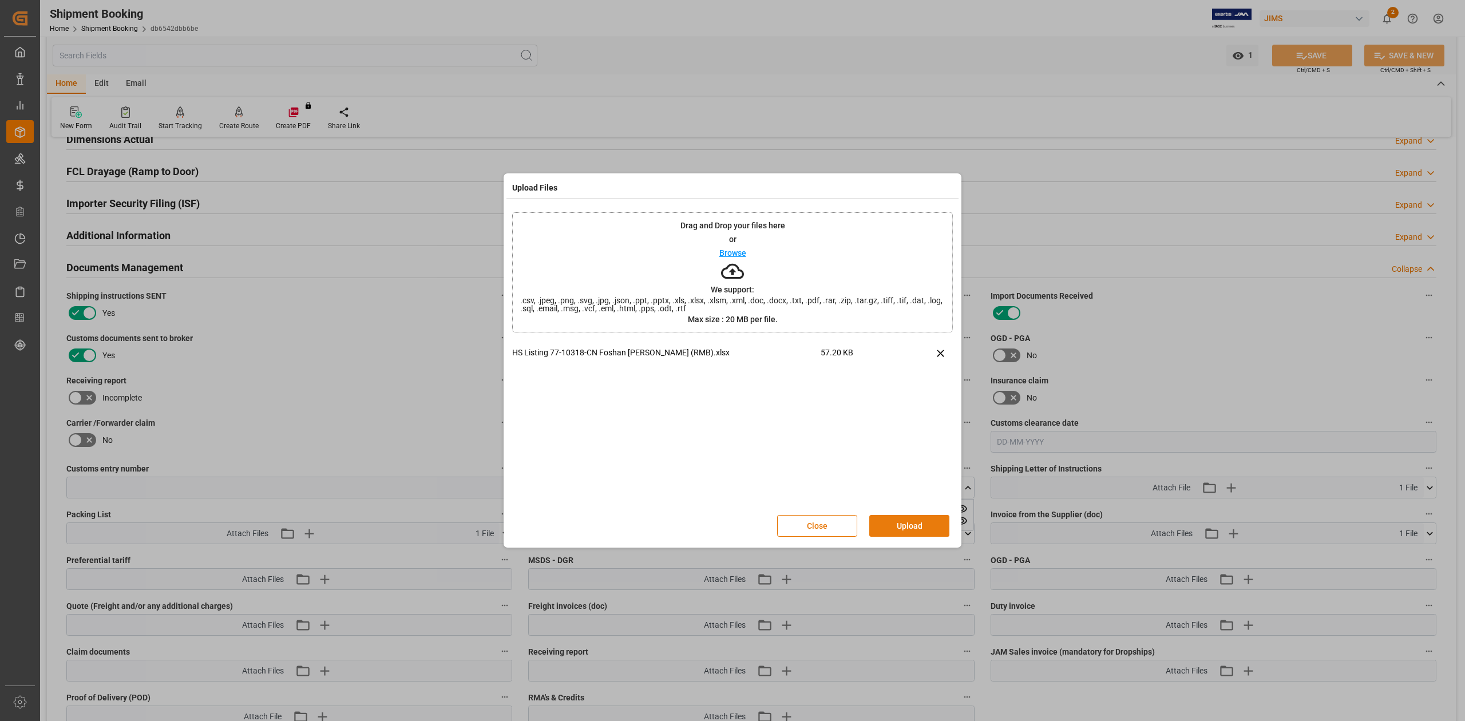
click at [920, 524] on button "Upload" at bounding box center [909, 526] width 80 height 22
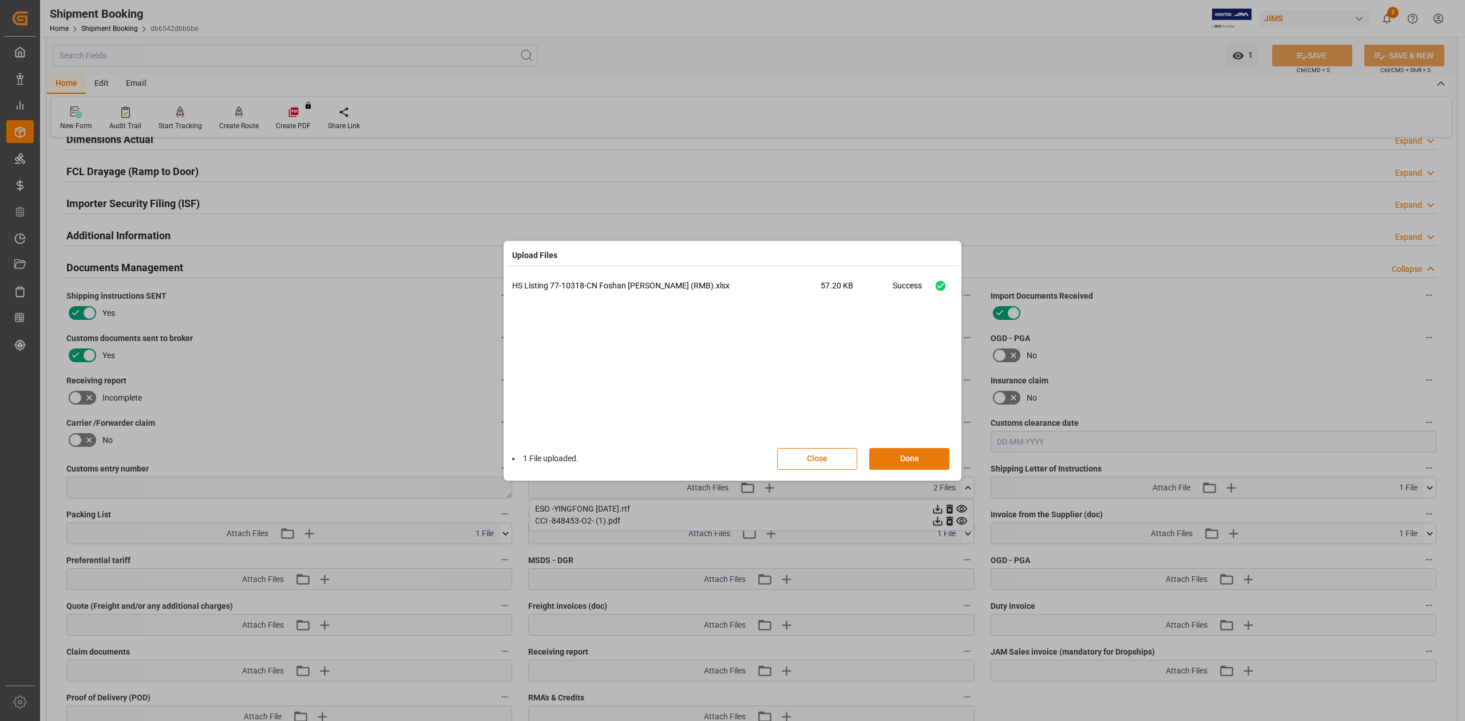
click at [906, 461] on button "Done" at bounding box center [909, 459] width 80 height 22
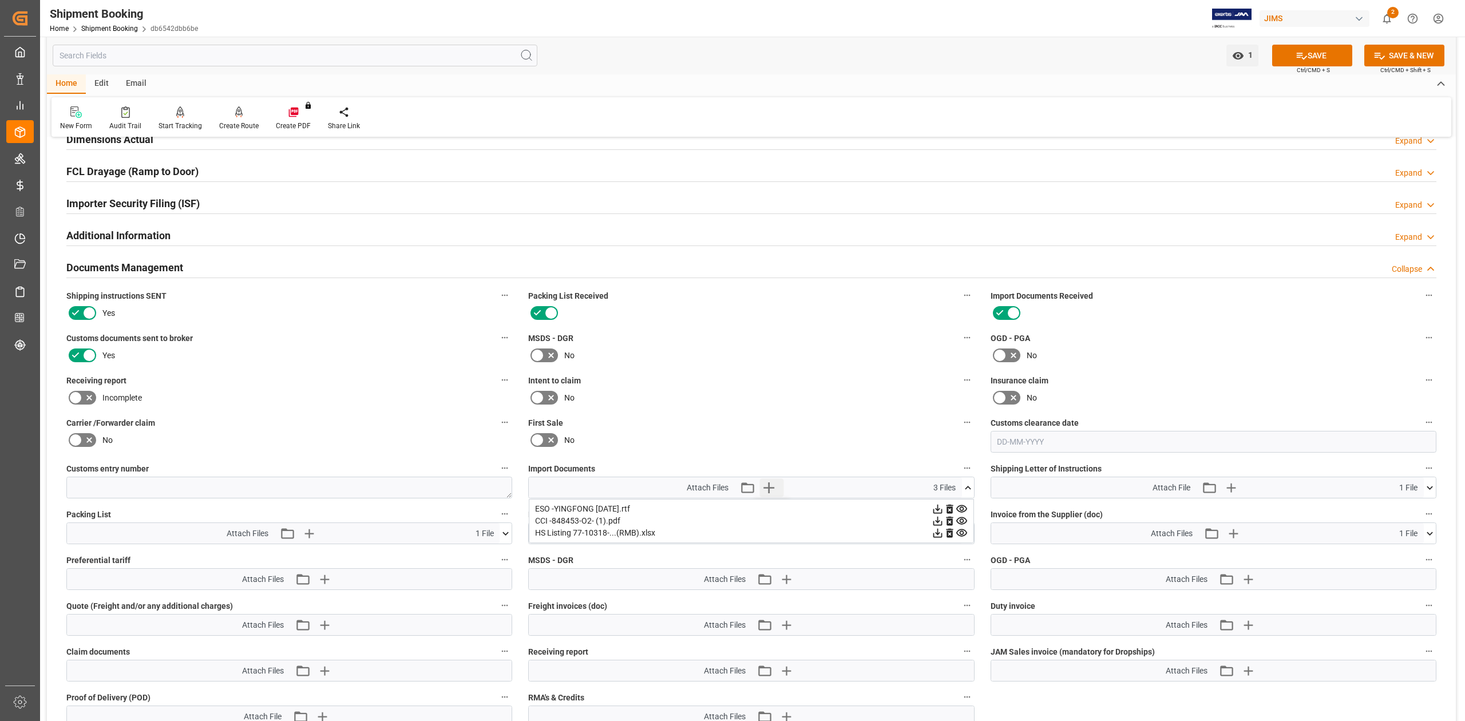
click at [770, 486] on icon "button" at bounding box center [769, 488] width 18 height 18
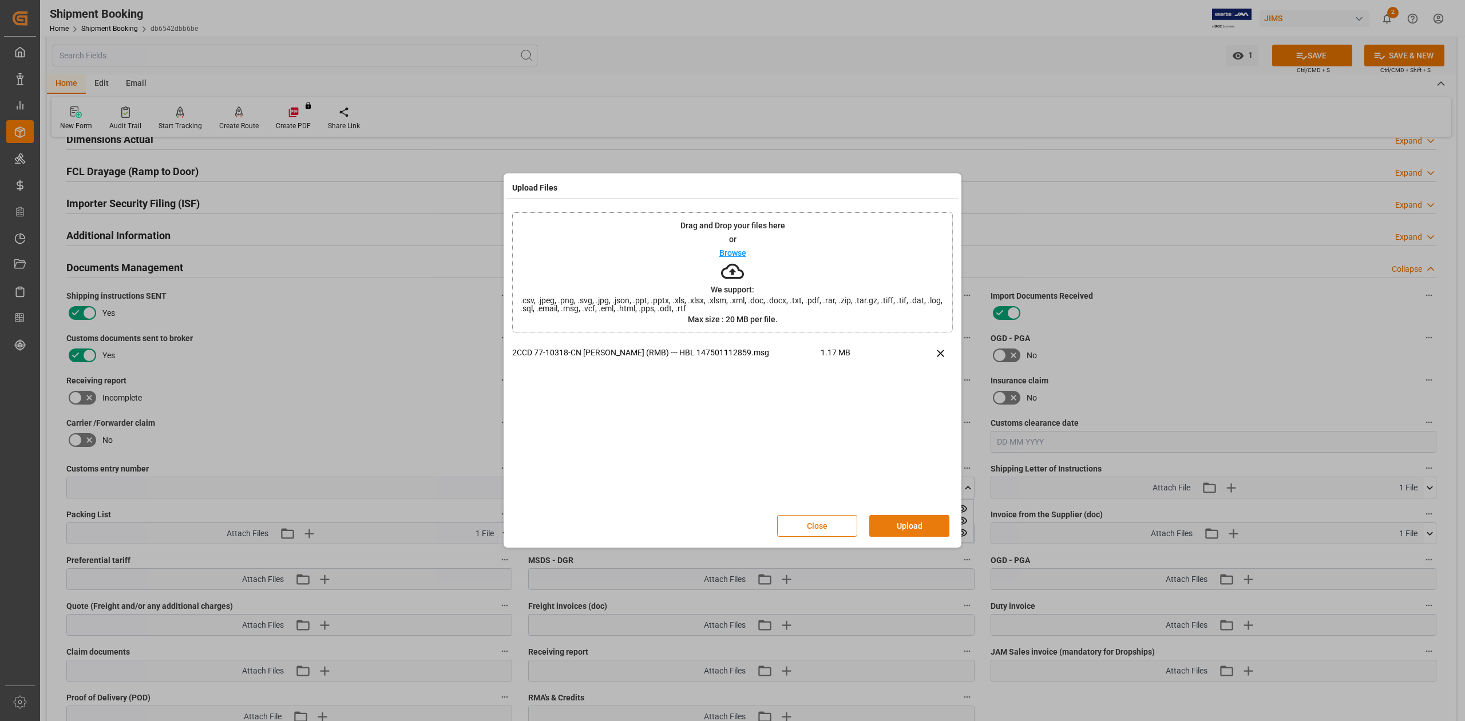
click at [914, 521] on button "Upload" at bounding box center [909, 526] width 80 height 22
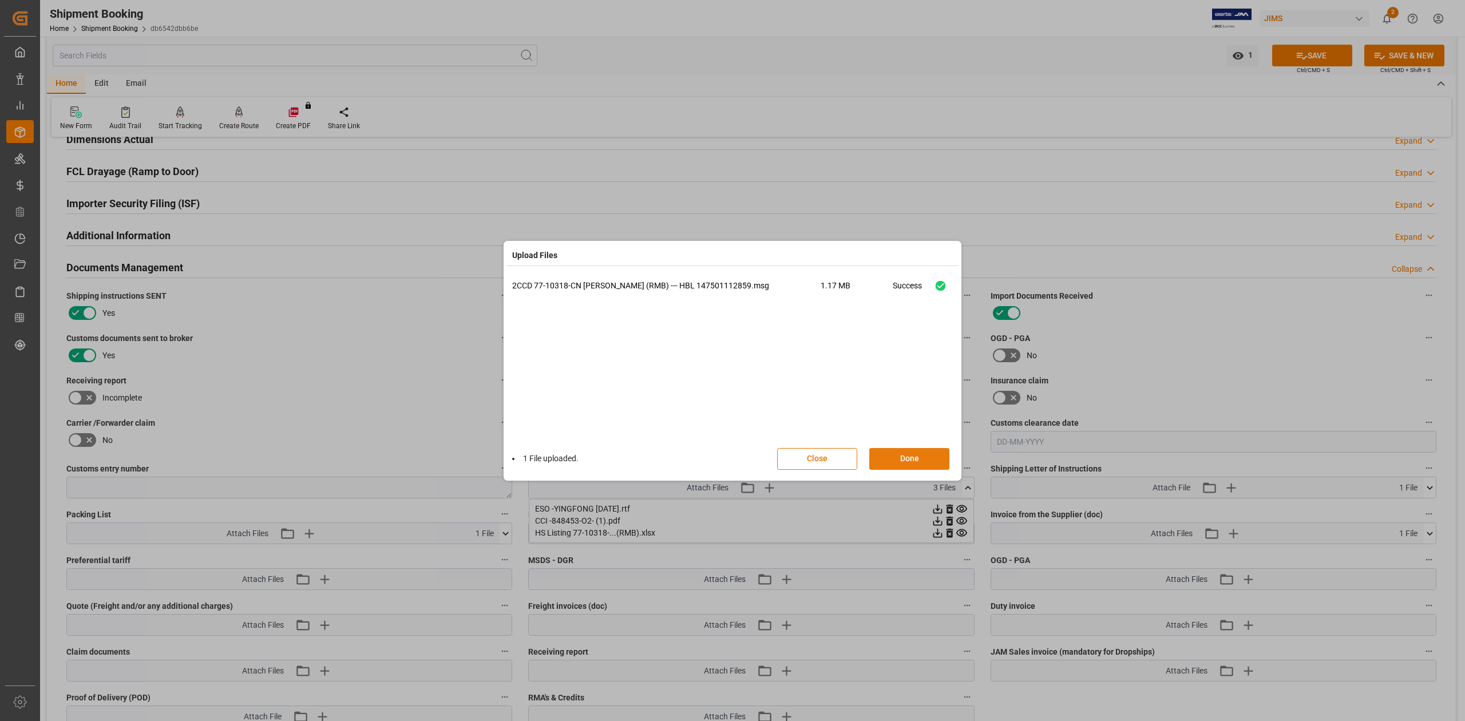
click at [896, 465] on button "Done" at bounding box center [909, 459] width 80 height 22
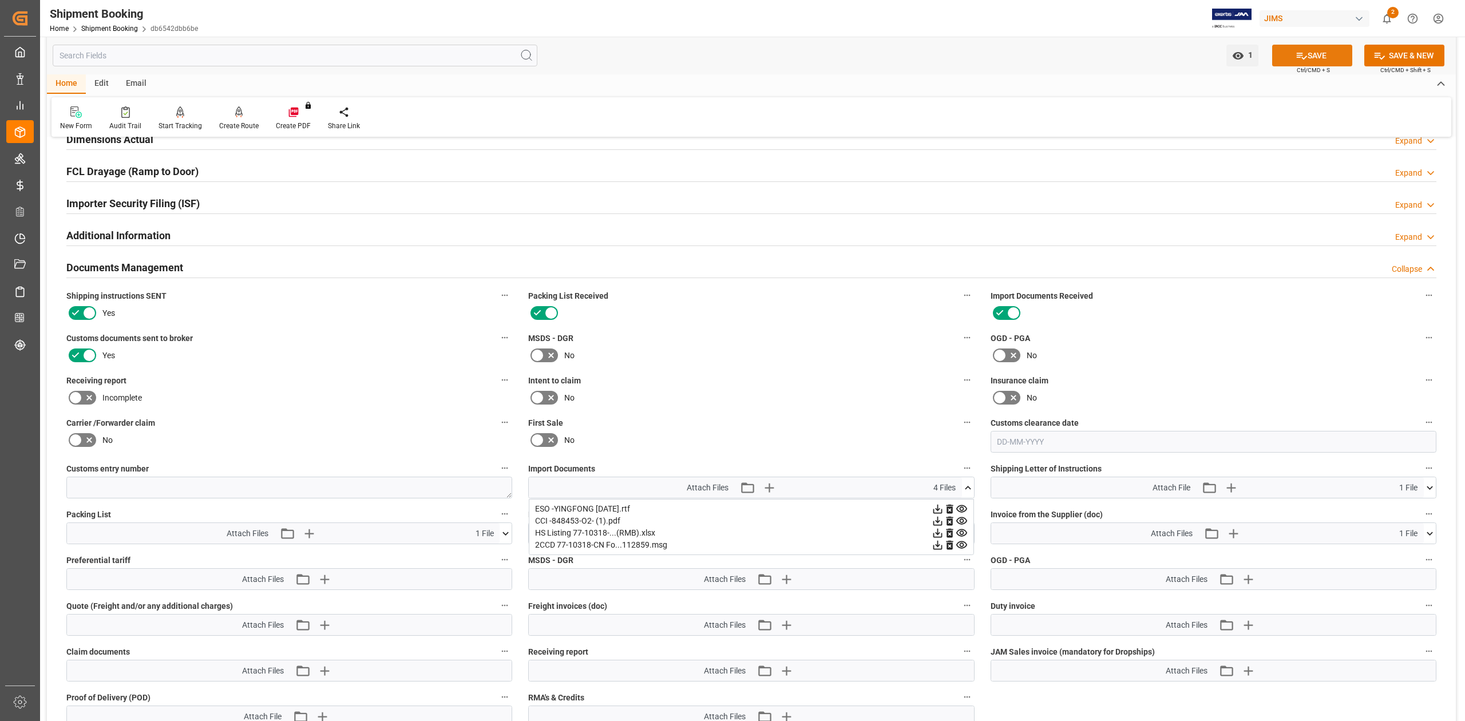
click at [1301, 55] on icon at bounding box center [1302, 56] width 12 height 12
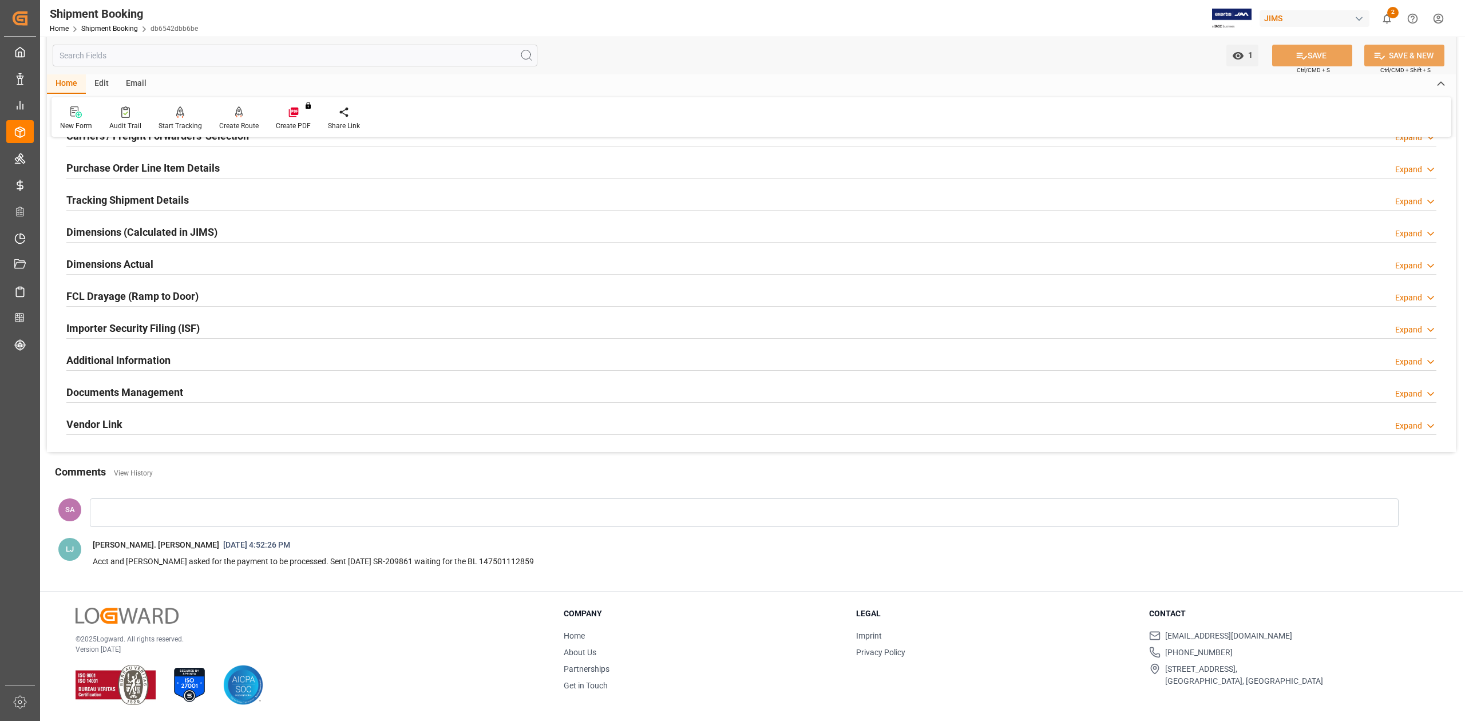
scroll to position [0, 0]
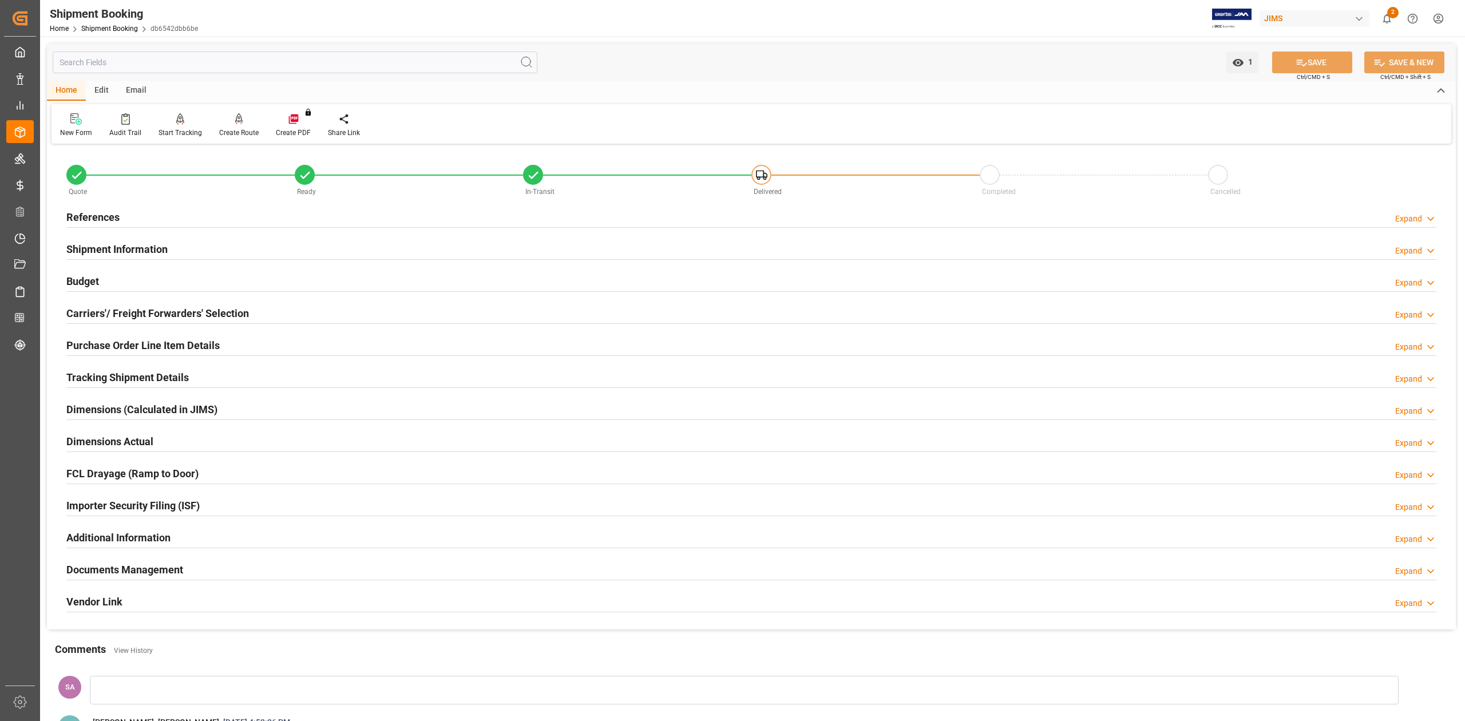
click at [166, 575] on h2 "Documents Management" at bounding box center [124, 569] width 117 height 15
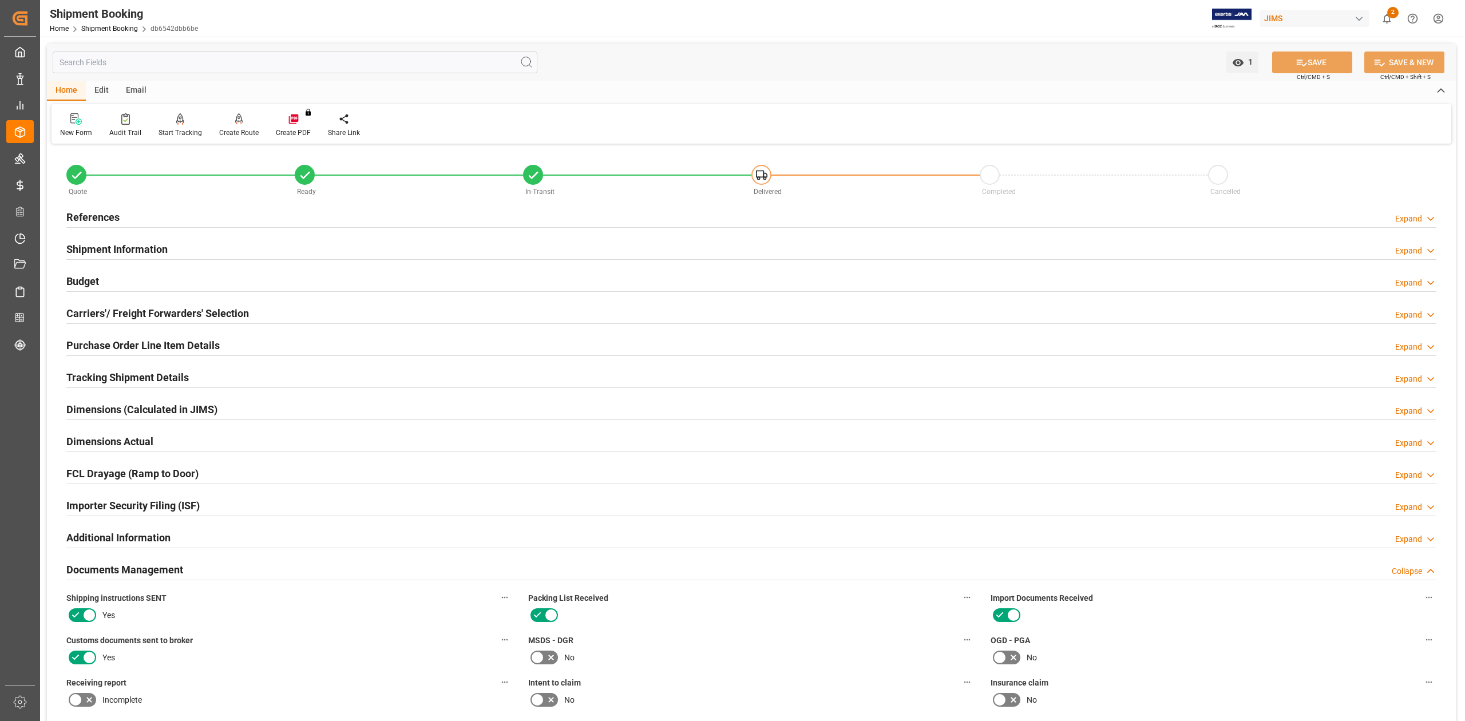
scroll to position [229, 0]
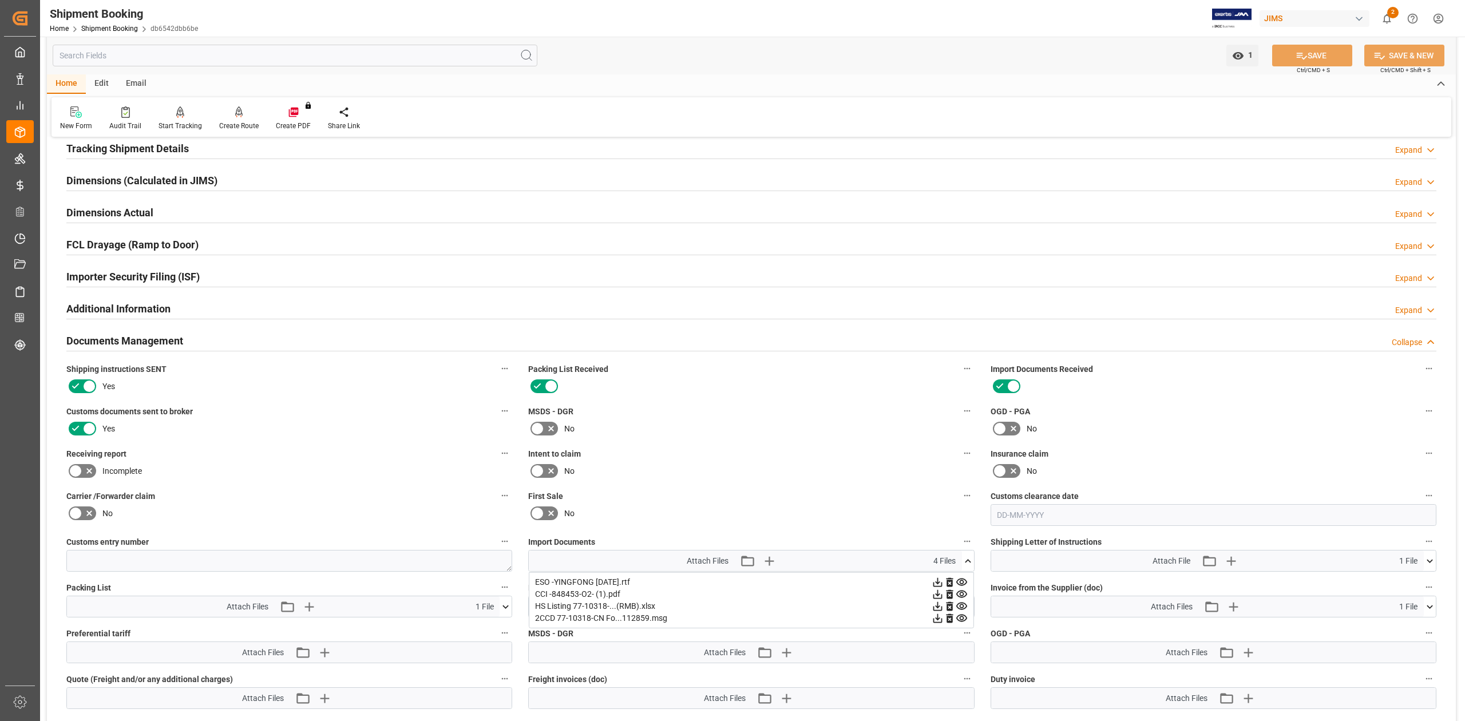
click at [967, 563] on icon at bounding box center [968, 561] width 12 height 12
click at [140, 345] on h2 "Documents Management" at bounding box center [124, 340] width 117 height 15
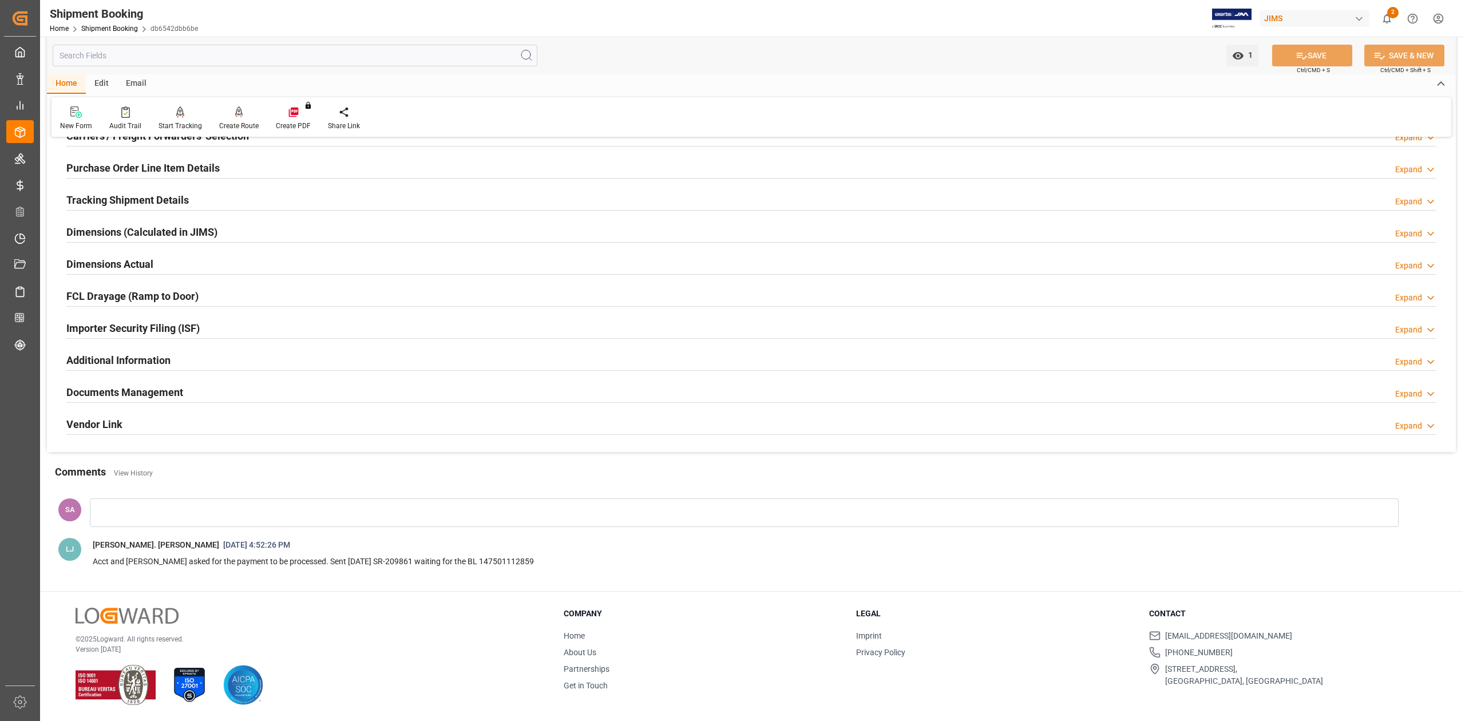
scroll to position [179, 0]
click at [593, 390] on div "Documents Management Expand" at bounding box center [751, 392] width 1370 height 22
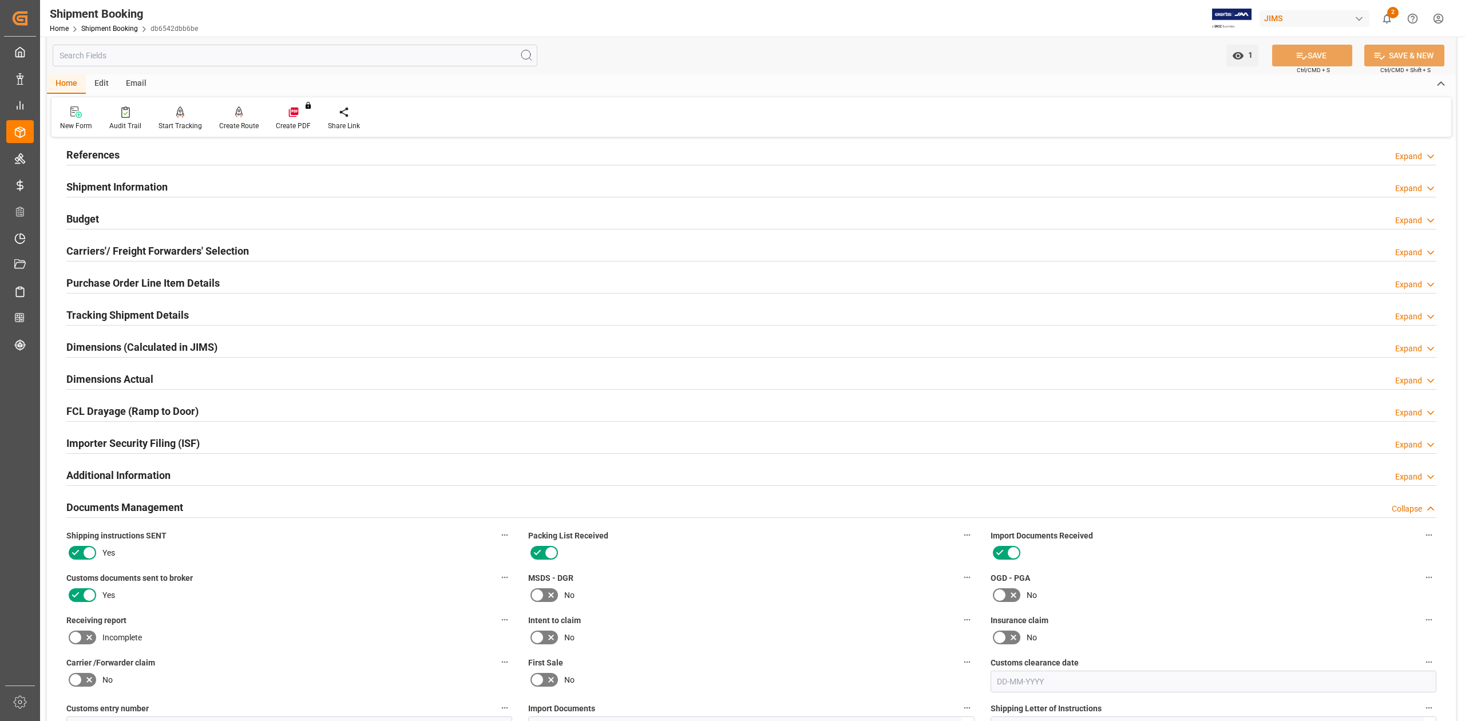
scroll to position [0, 0]
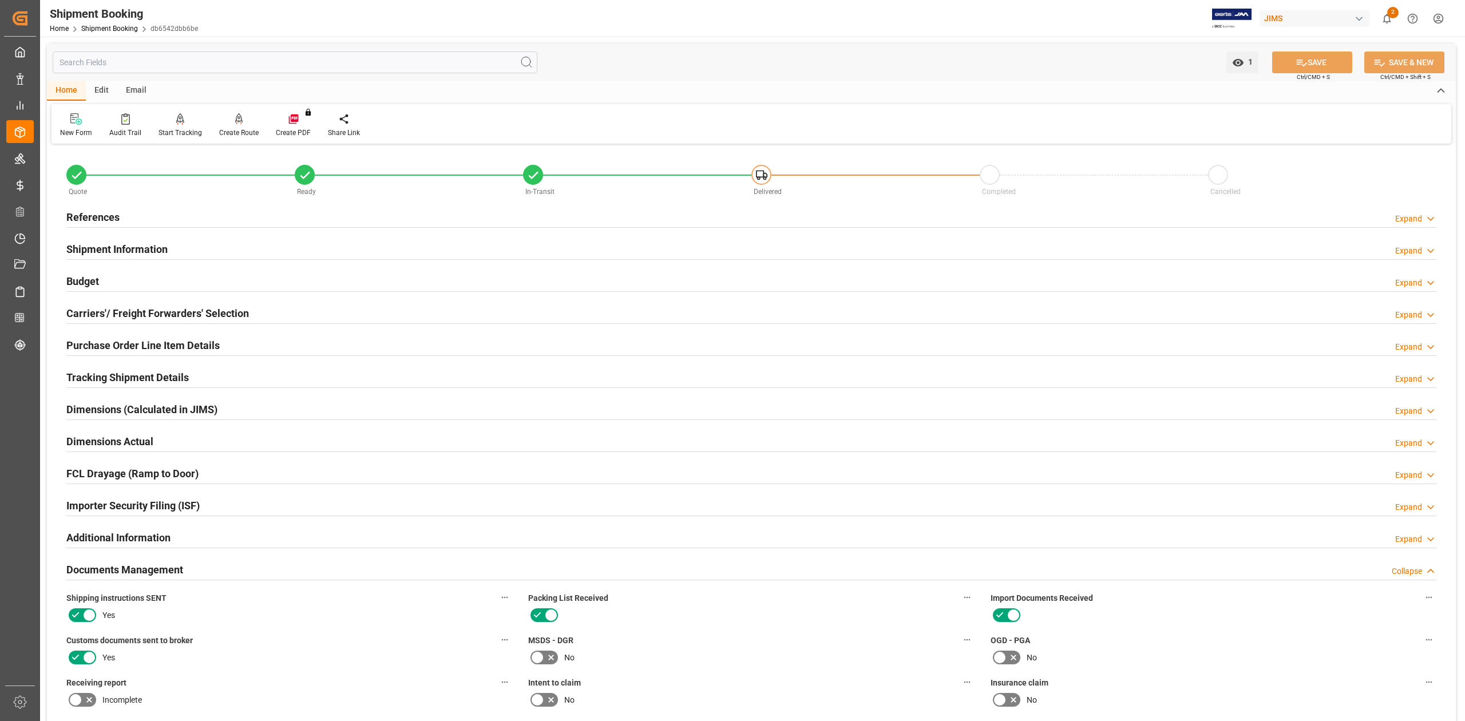
click at [101, 214] on h2 "References" at bounding box center [92, 217] width 53 height 15
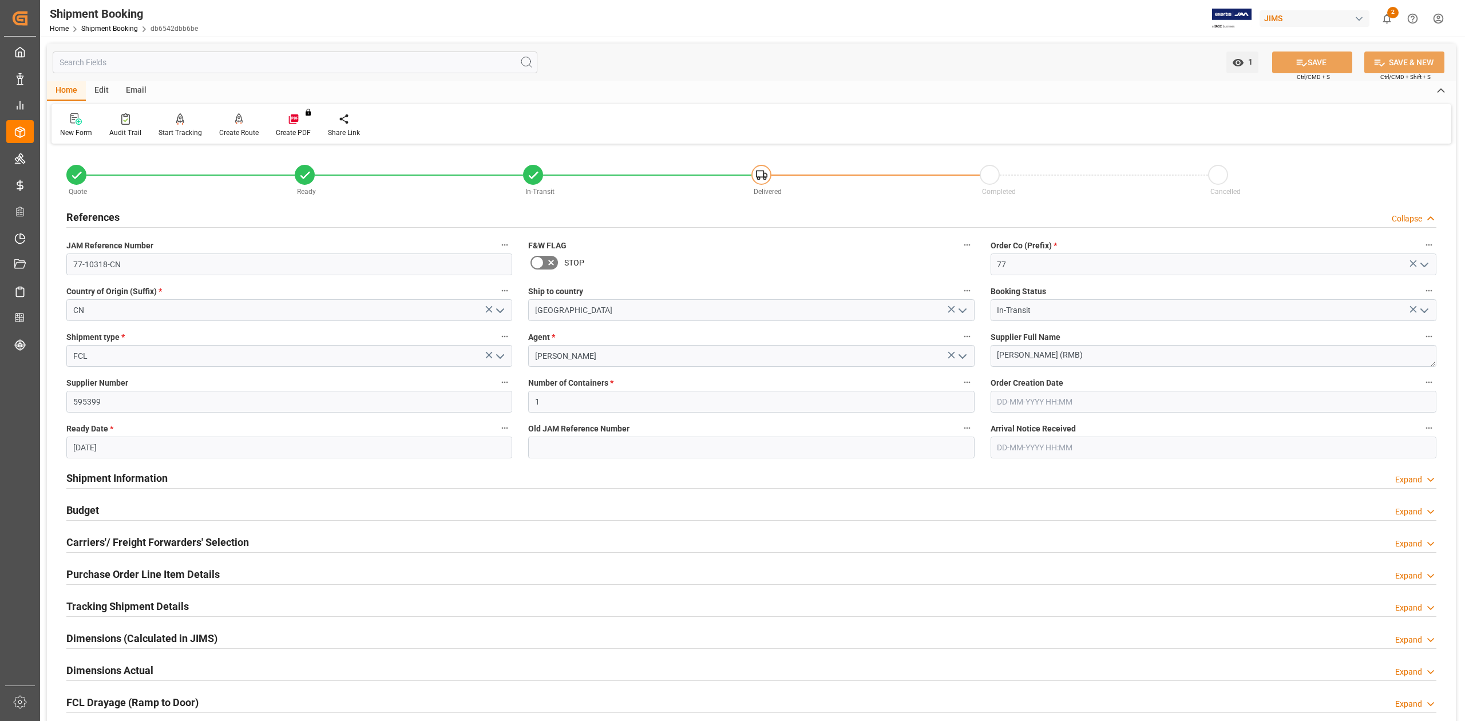
click at [101, 214] on h2 "References" at bounding box center [92, 217] width 53 height 15
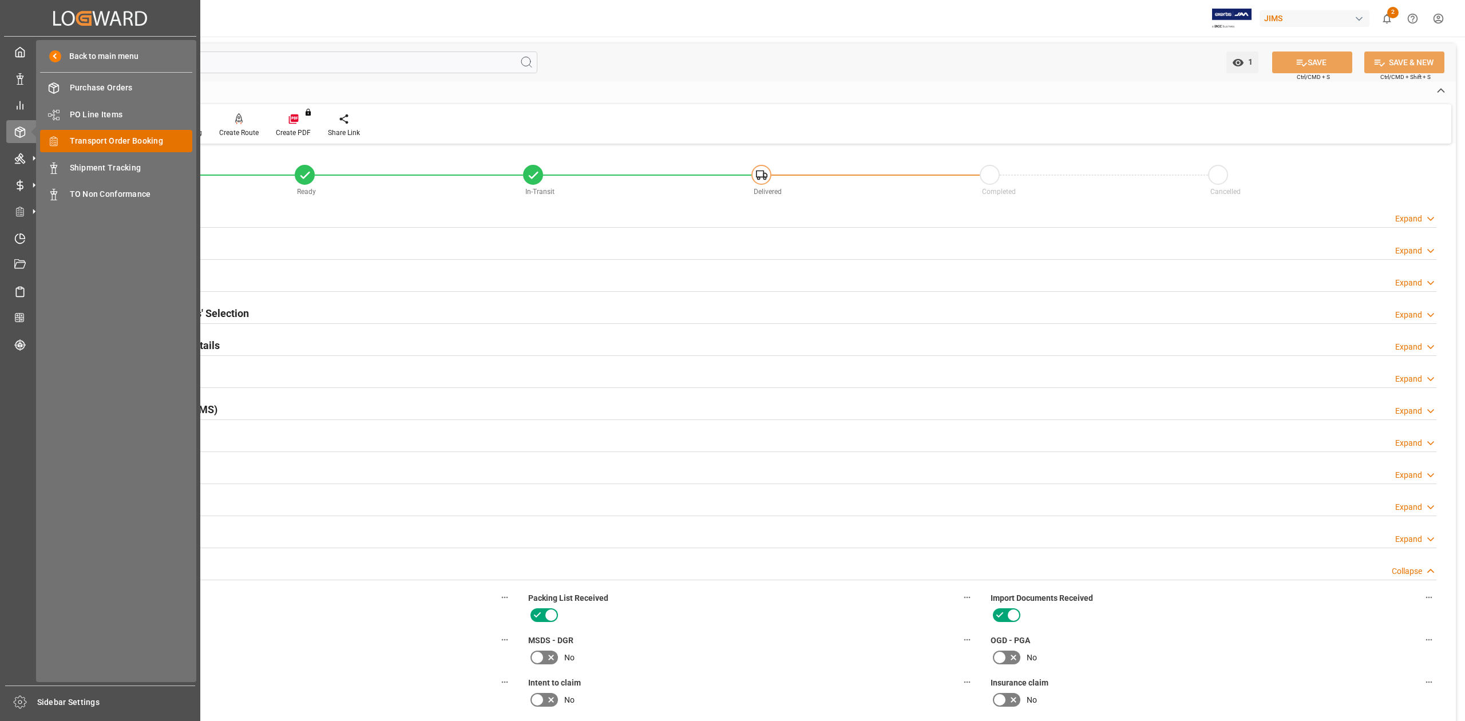
click at [132, 135] on span "Transport Order Booking" at bounding box center [131, 141] width 123 height 12
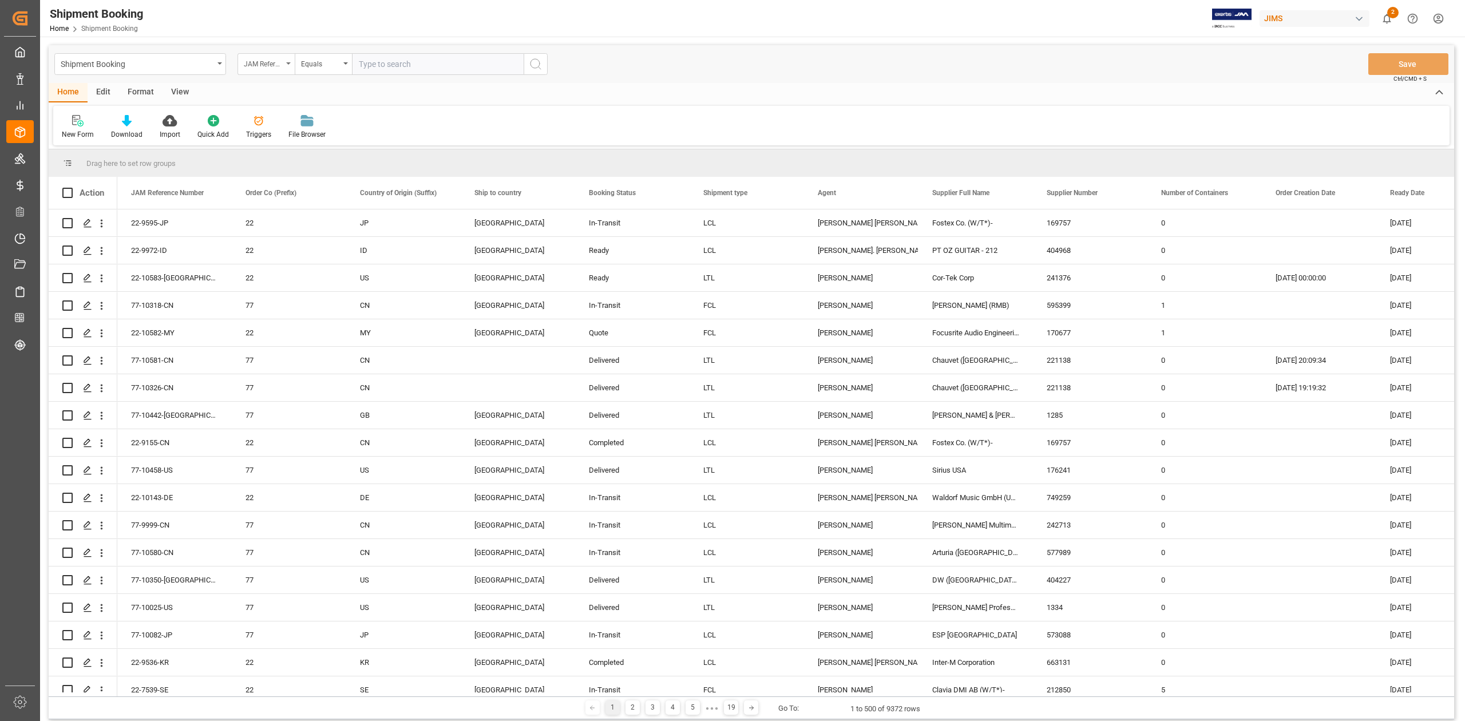
click at [288, 62] on icon "open menu" at bounding box center [288, 63] width 5 height 2
click at [385, 64] on input "text" at bounding box center [438, 64] width 172 height 22
click at [79, 131] on div "New Form" at bounding box center [78, 134] width 32 height 10
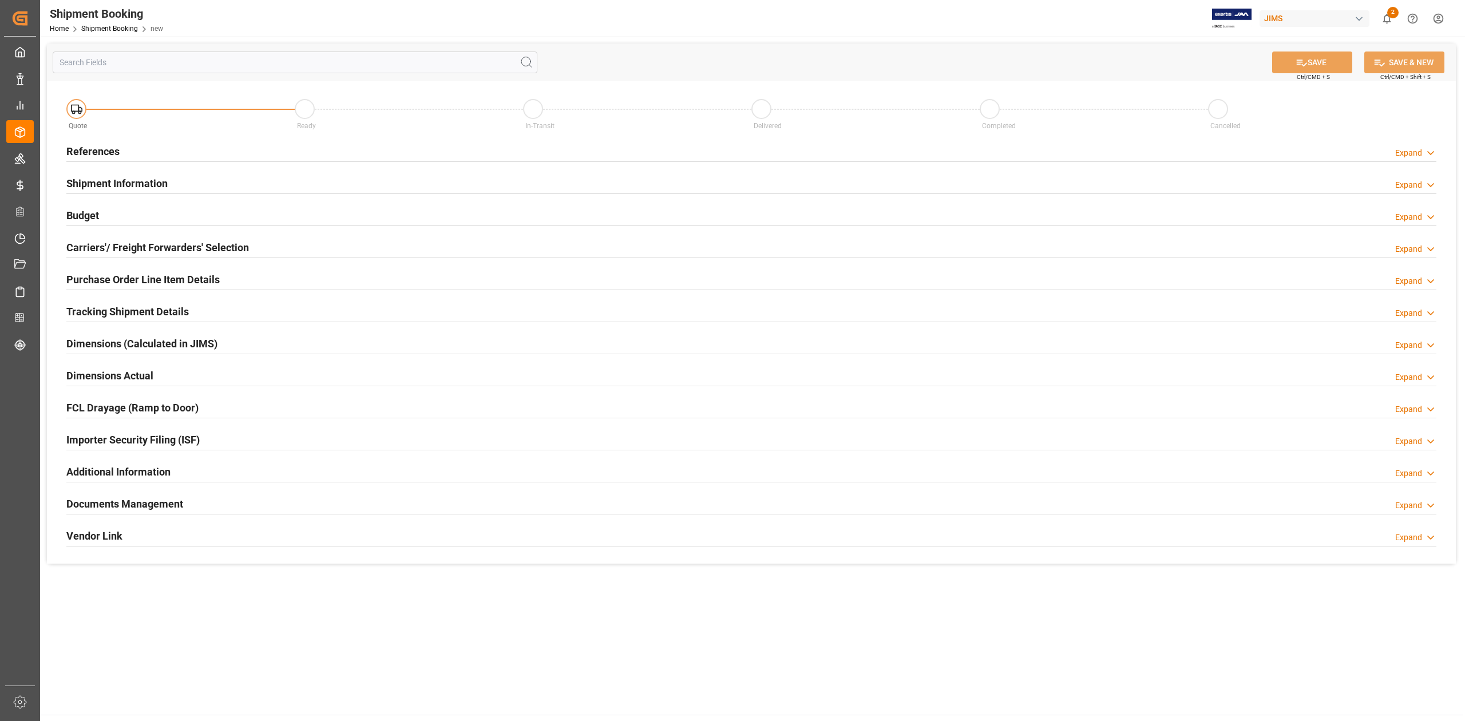
click at [106, 152] on h2 "References" at bounding box center [92, 151] width 53 height 15
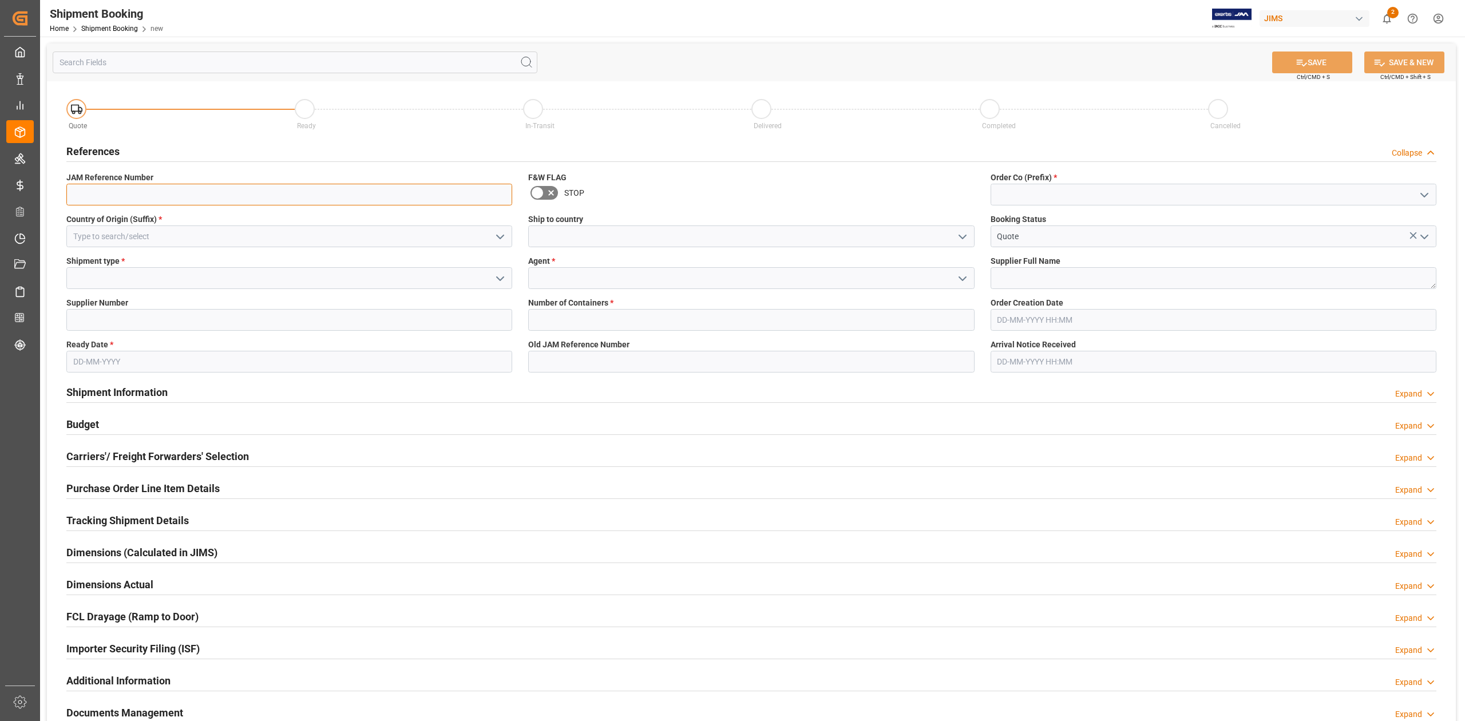
click at [119, 188] on input at bounding box center [289, 195] width 446 height 22
click at [1038, 197] on input at bounding box center [1214, 195] width 446 height 22
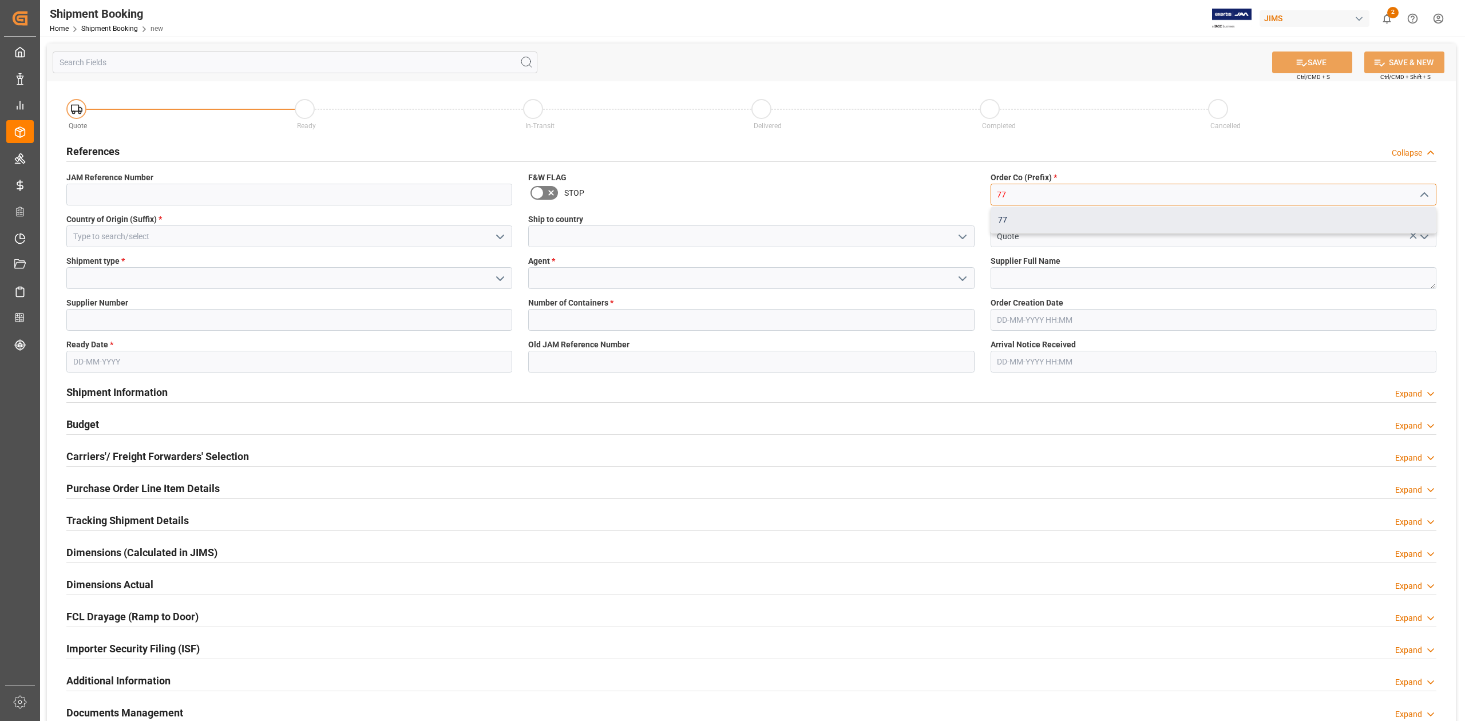
click at [1019, 218] on div "77" at bounding box center [1213, 220] width 445 height 26
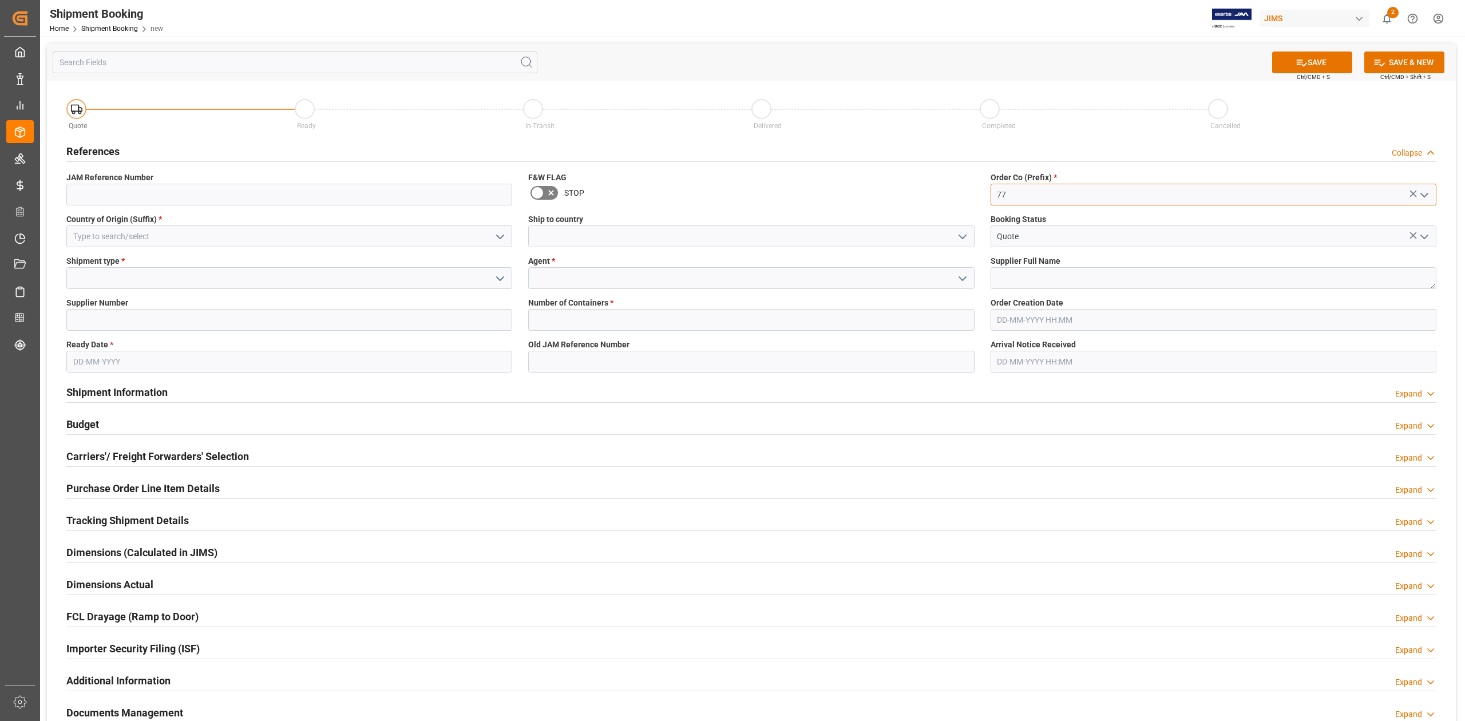
type input "77"
click at [291, 242] on input at bounding box center [289, 237] width 446 height 22
click at [301, 259] on div "CN" at bounding box center [289, 262] width 445 height 26
type input "CN"
click at [616, 239] on input at bounding box center [751, 237] width 446 height 22
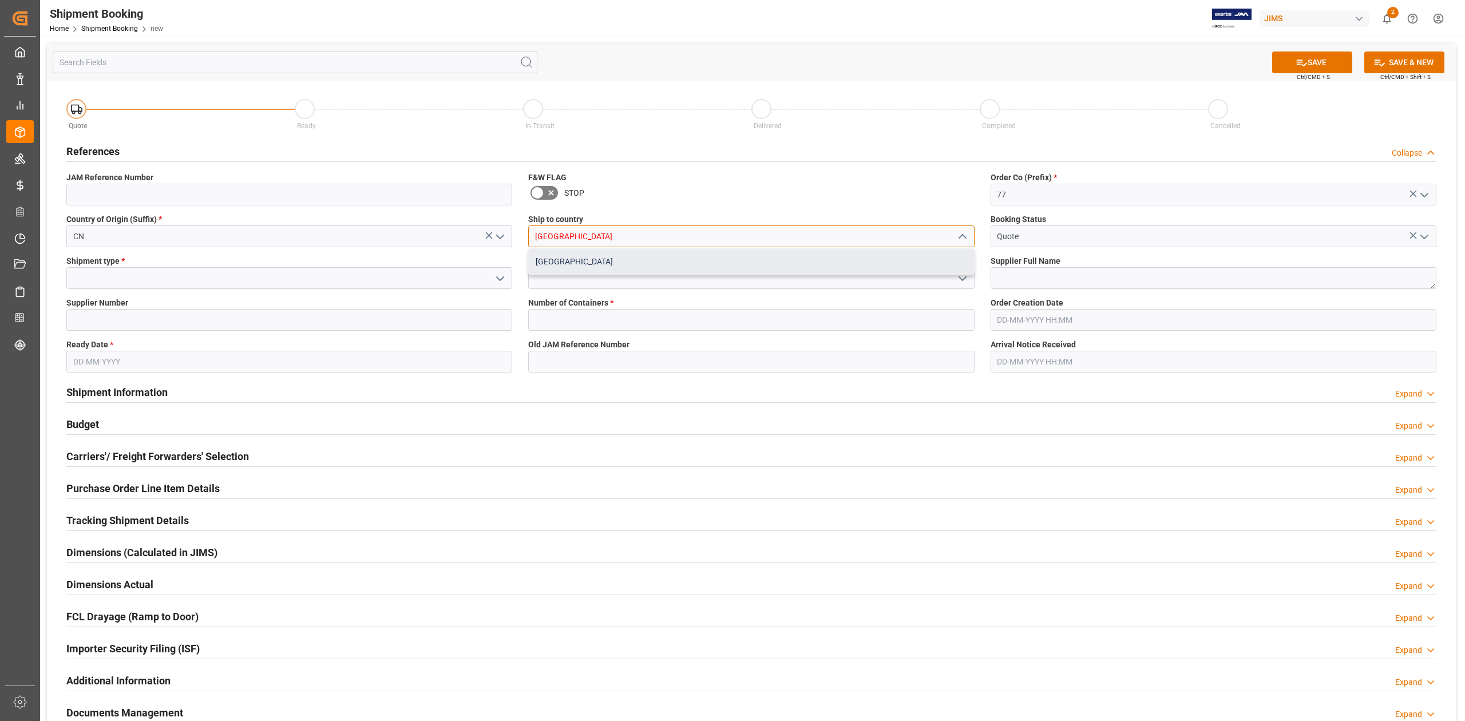
click at [616, 259] on div "Canada" at bounding box center [751, 262] width 445 height 26
type input "Canada"
click at [177, 275] on input at bounding box center [289, 278] width 446 height 22
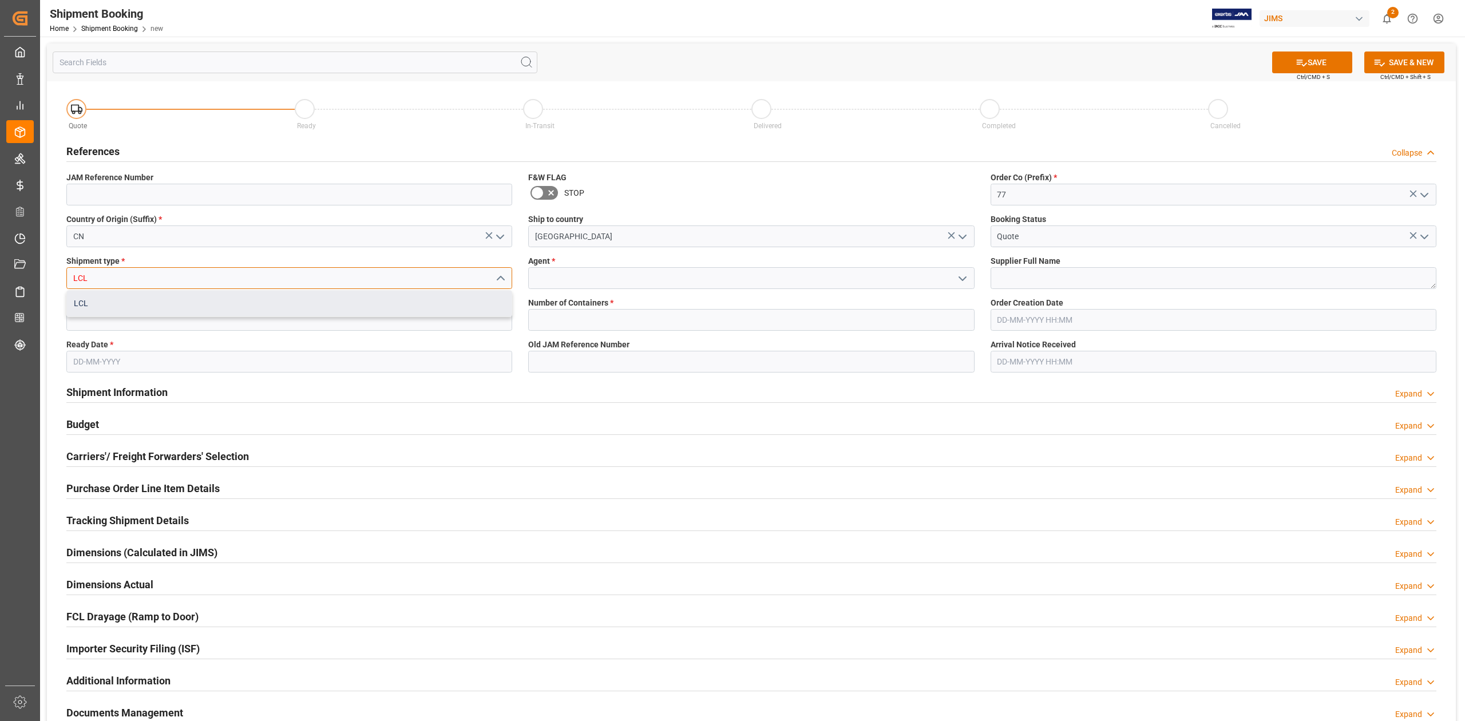
click at [176, 305] on div "LCL" at bounding box center [289, 304] width 445 height 26
type input "LCL"
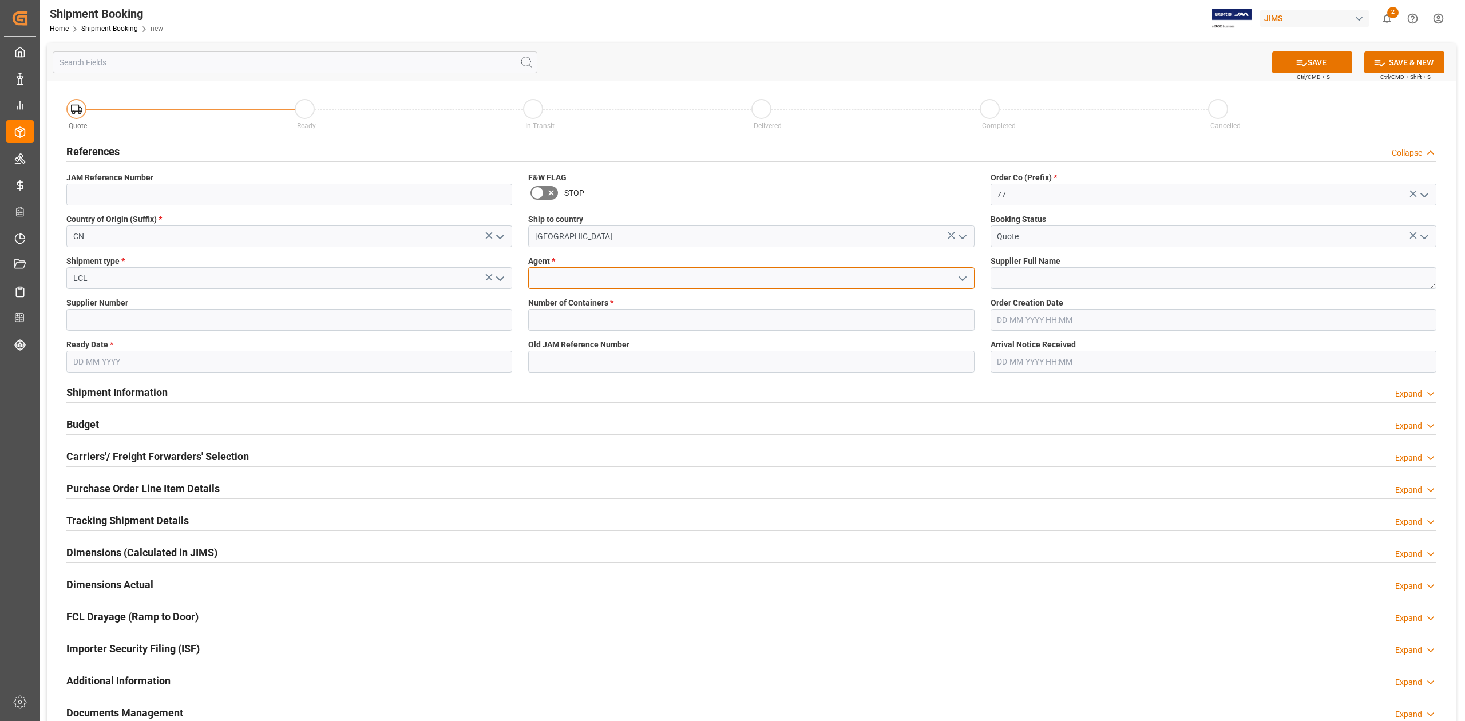
click at [634, 278] on input at bounding box center [751, 278] width 446 height 22
click at [614, 305] on div "[PERSON_NAME]" at bounding box center [751, 304] width 445 height 26
type input "[PERSON_NAME]"
click at [287, 325] on input at bounding box center [289, 320] width 446 height 22
paste input "307999"
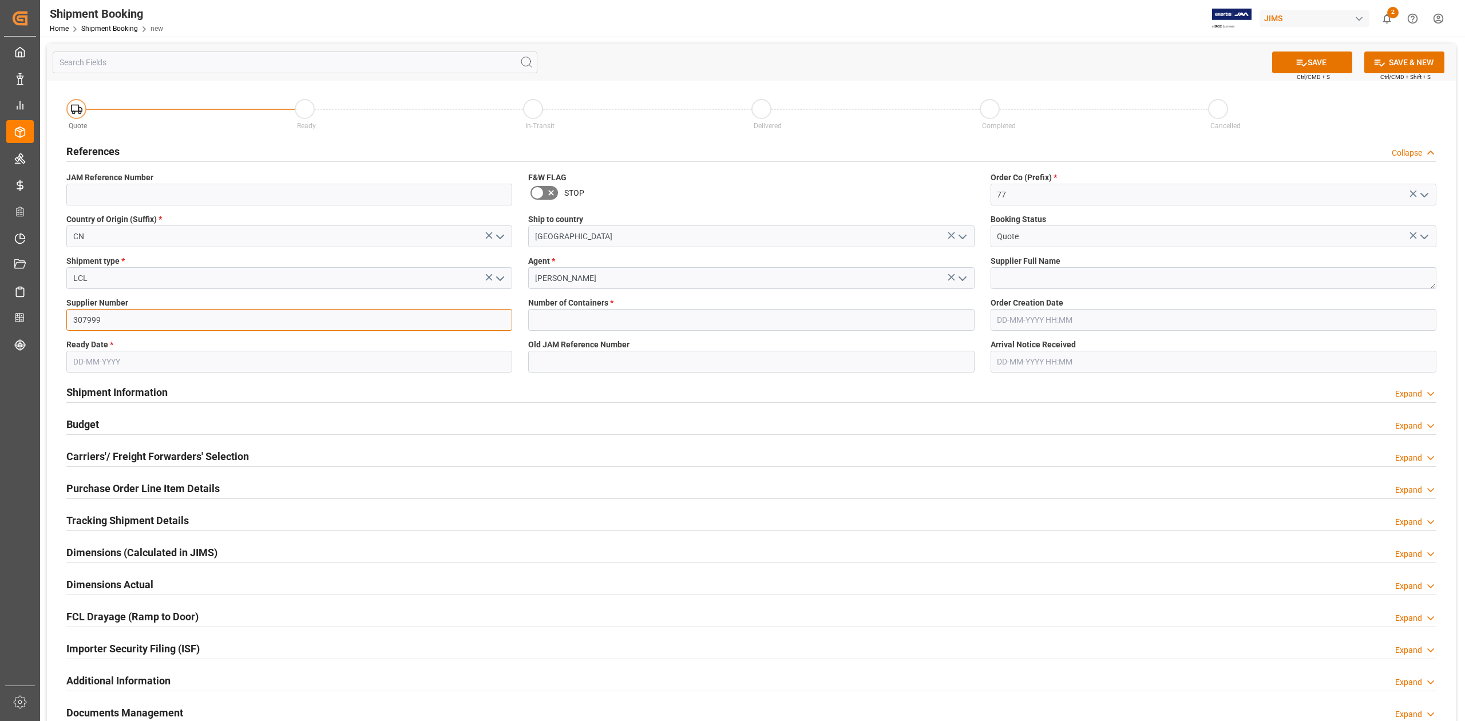
type input "307999"
click at [997, 273] on textarea at bounding box center [1214, 278] width 446 height 22
paste textarea "Sonor (China Orff)"
type textarea "Sonor (China Orff)"
click at [594, 316] on input "text" at bounding box center [751, 320] width 446 height 22
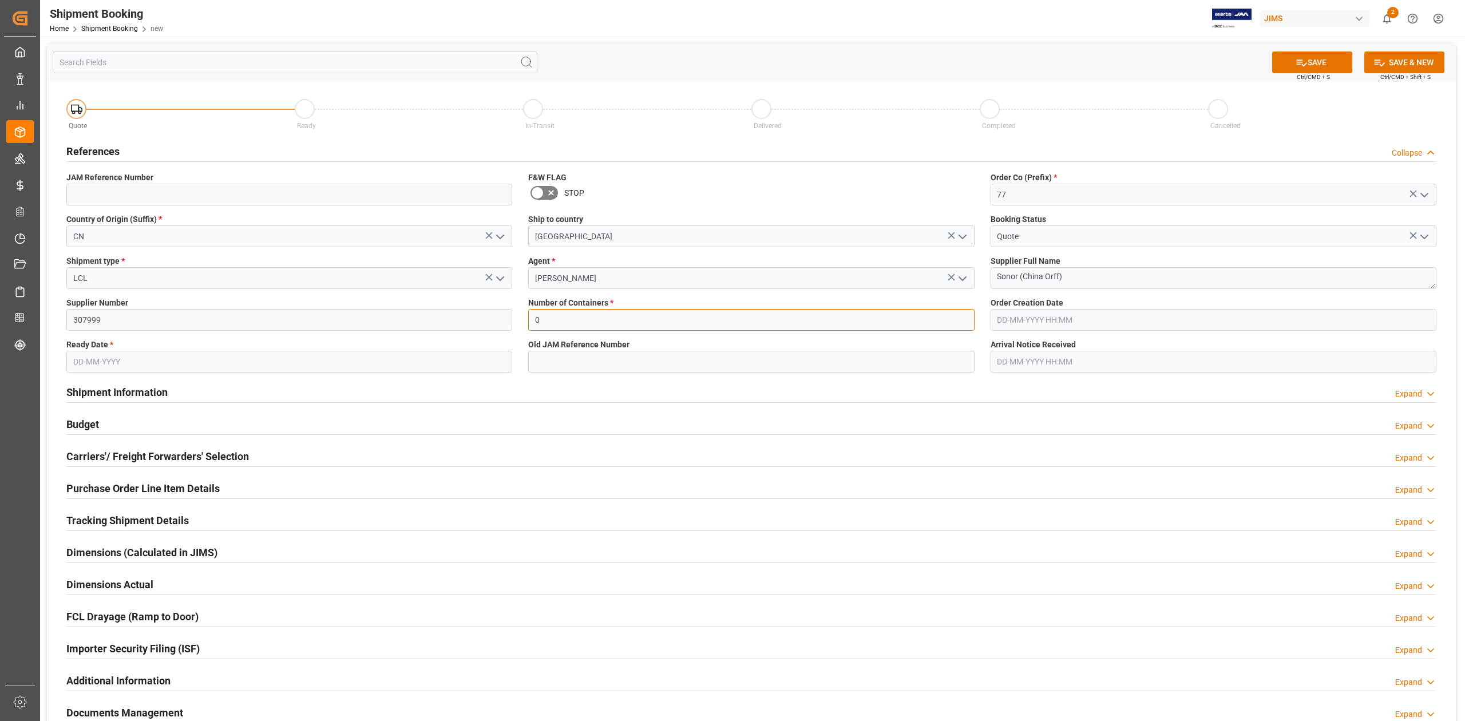
type input "0"
click at [168, 362] on input "text" at bounding box center [289, 362] width 446 height 22
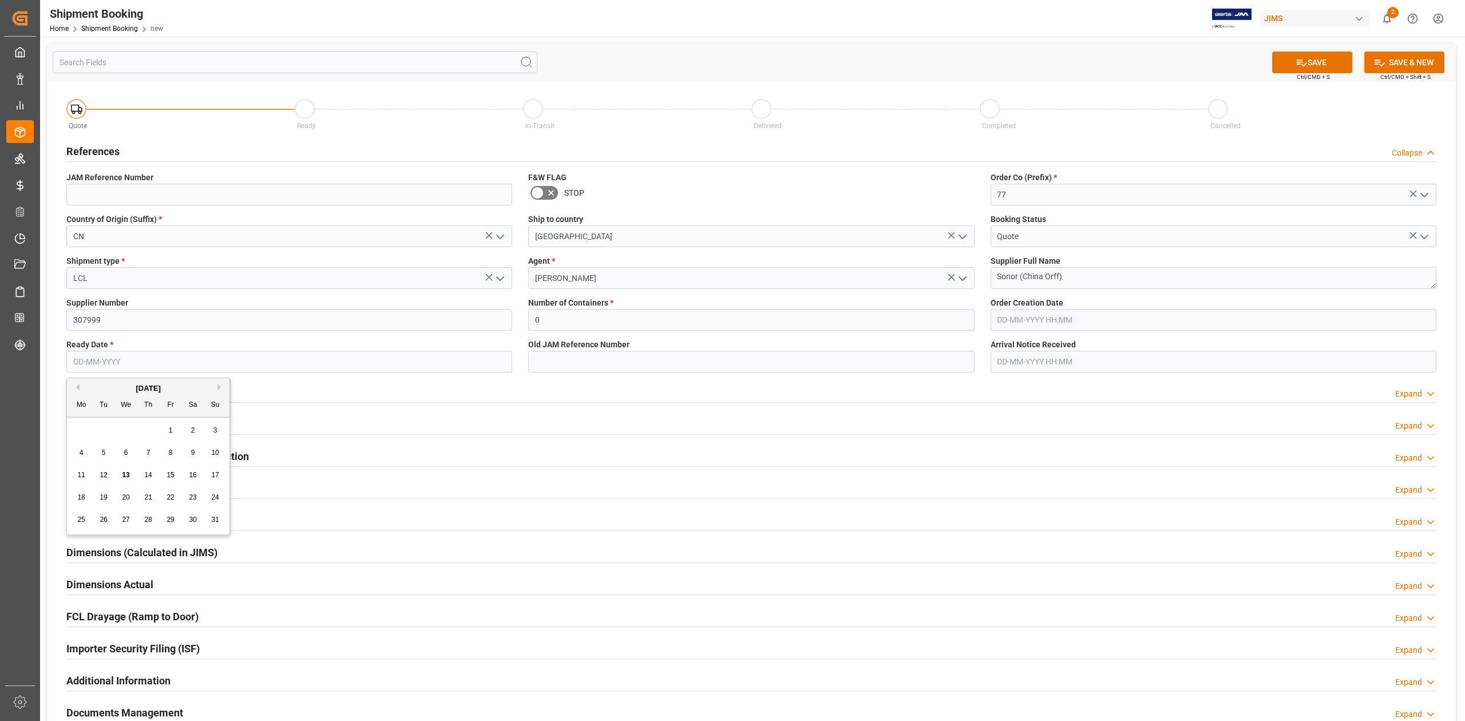
click at [174, 521] on span "29" at bounding box center [170, 520] width 7 height 8
type input "29-08-2025"
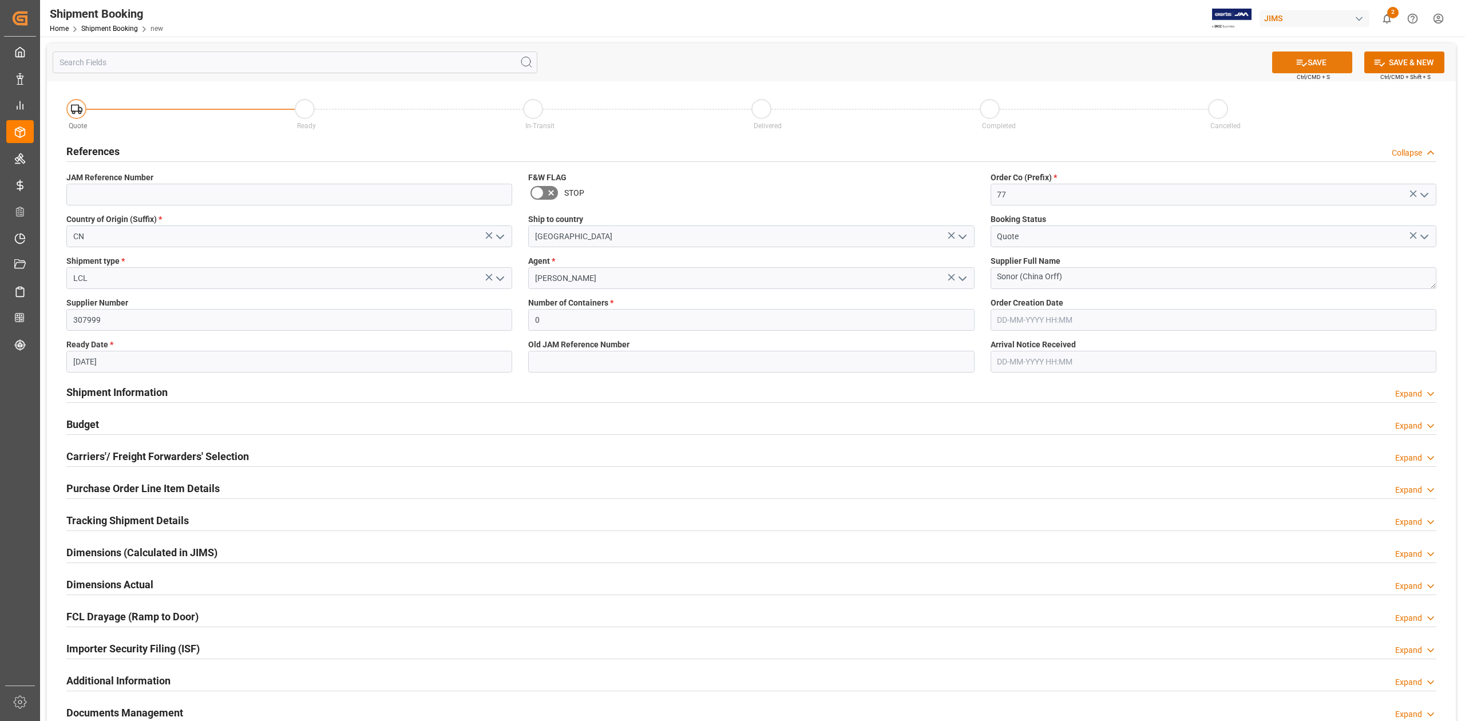
click at [1325, 62] on button "SAVE" at bounding box center [1312, 63] width 80 height 22
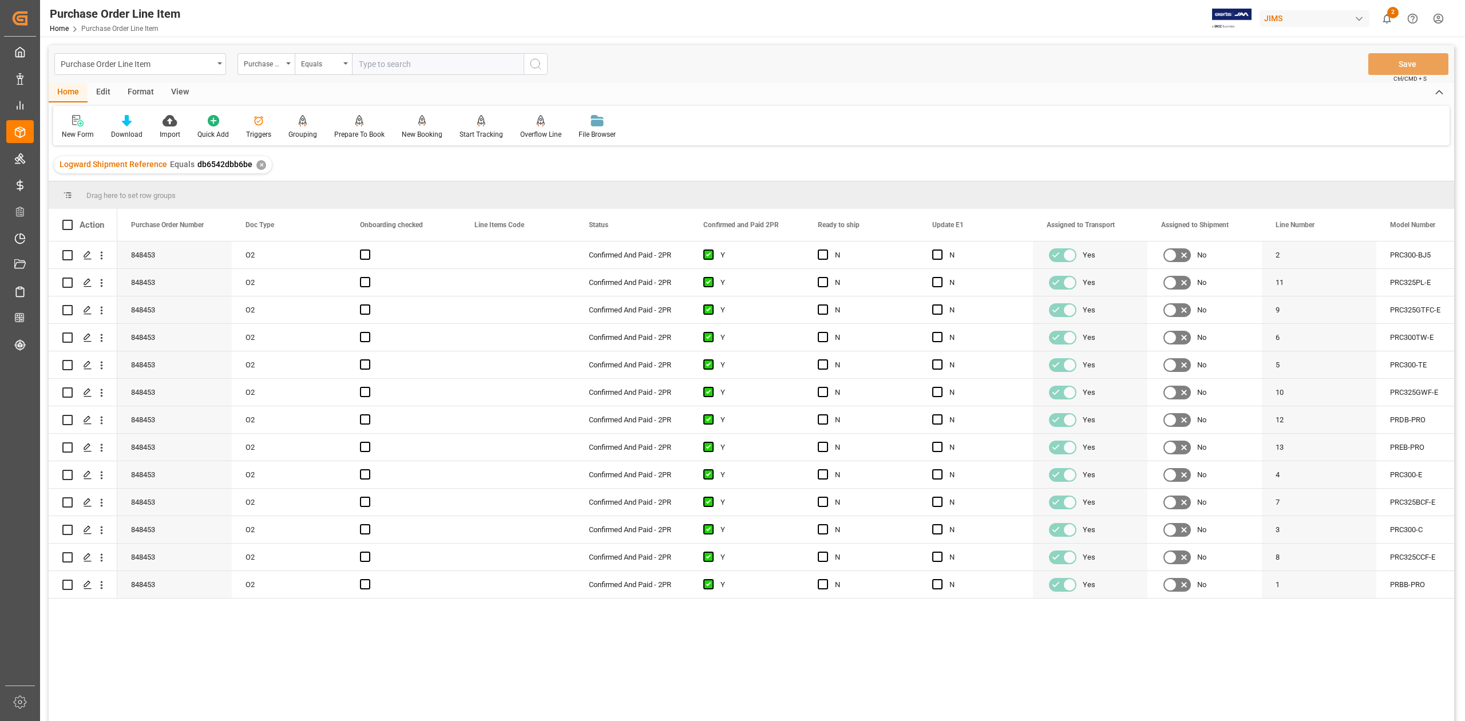
click at [183, 97] on div "View" at bounding box center [180, 92] width 35 height 19
click at [138, 137] on div "Standard Templates" at bounding box center [129, 134] width 57 height 10
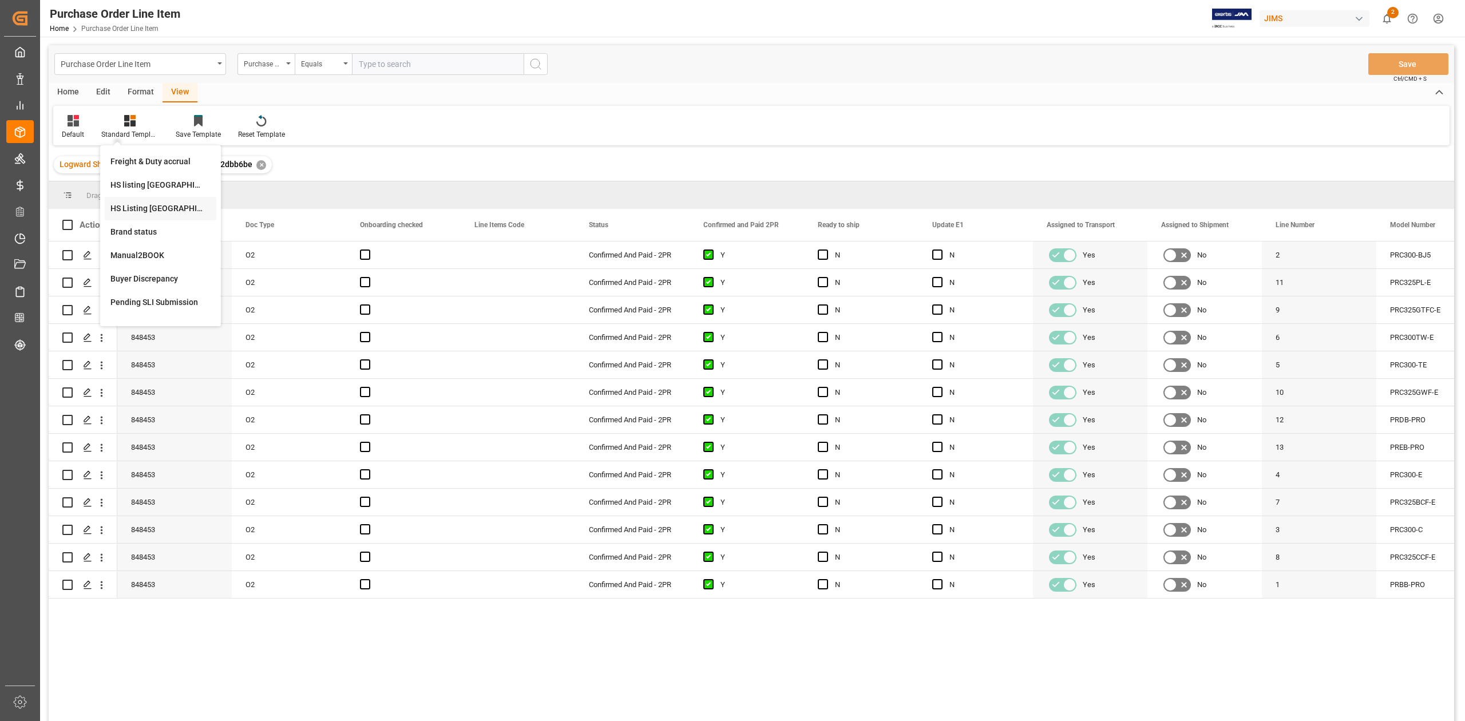
click at [153, 204] on div "HS Listing CANADA" at bounding box center [160, 209] width 100 height 12
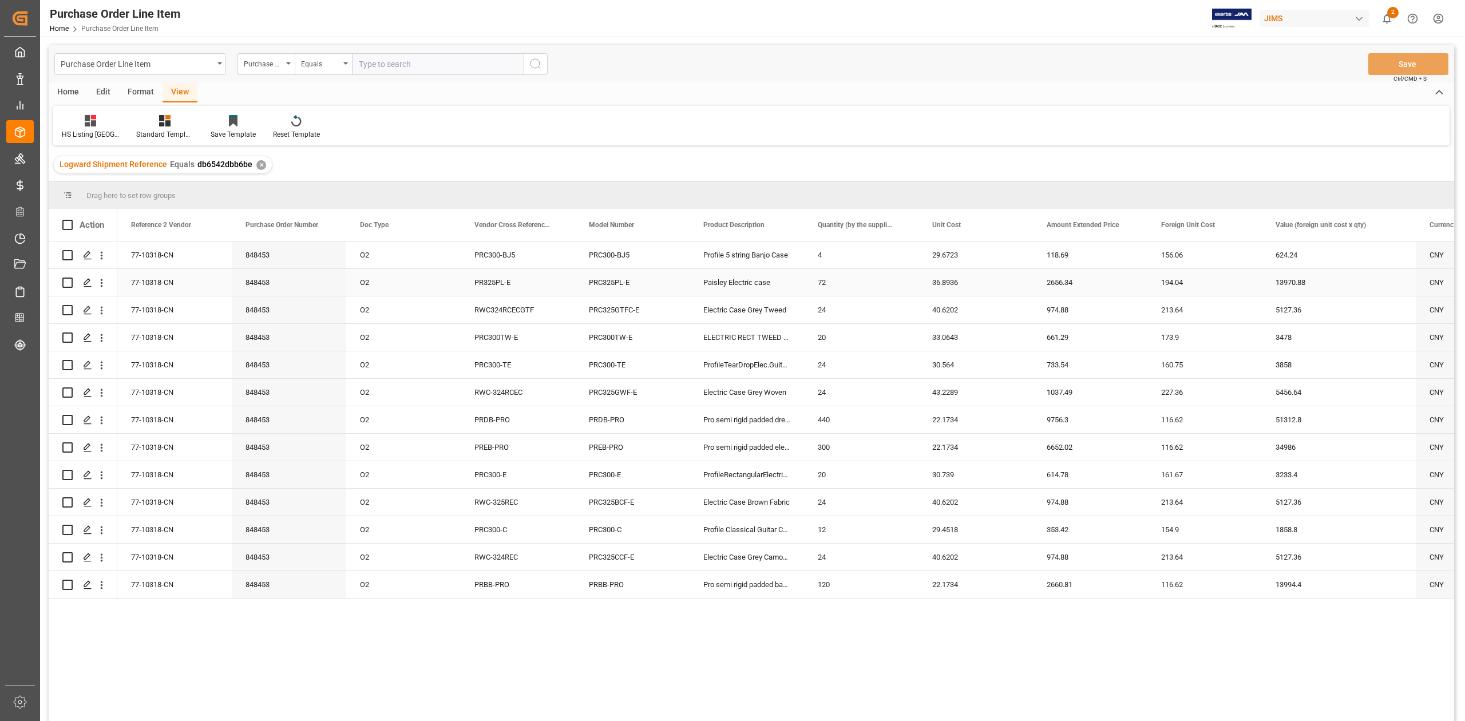
click at [154, 253] on div "77-10318-CN" at bounding box center [174, 255] width 114 height 27
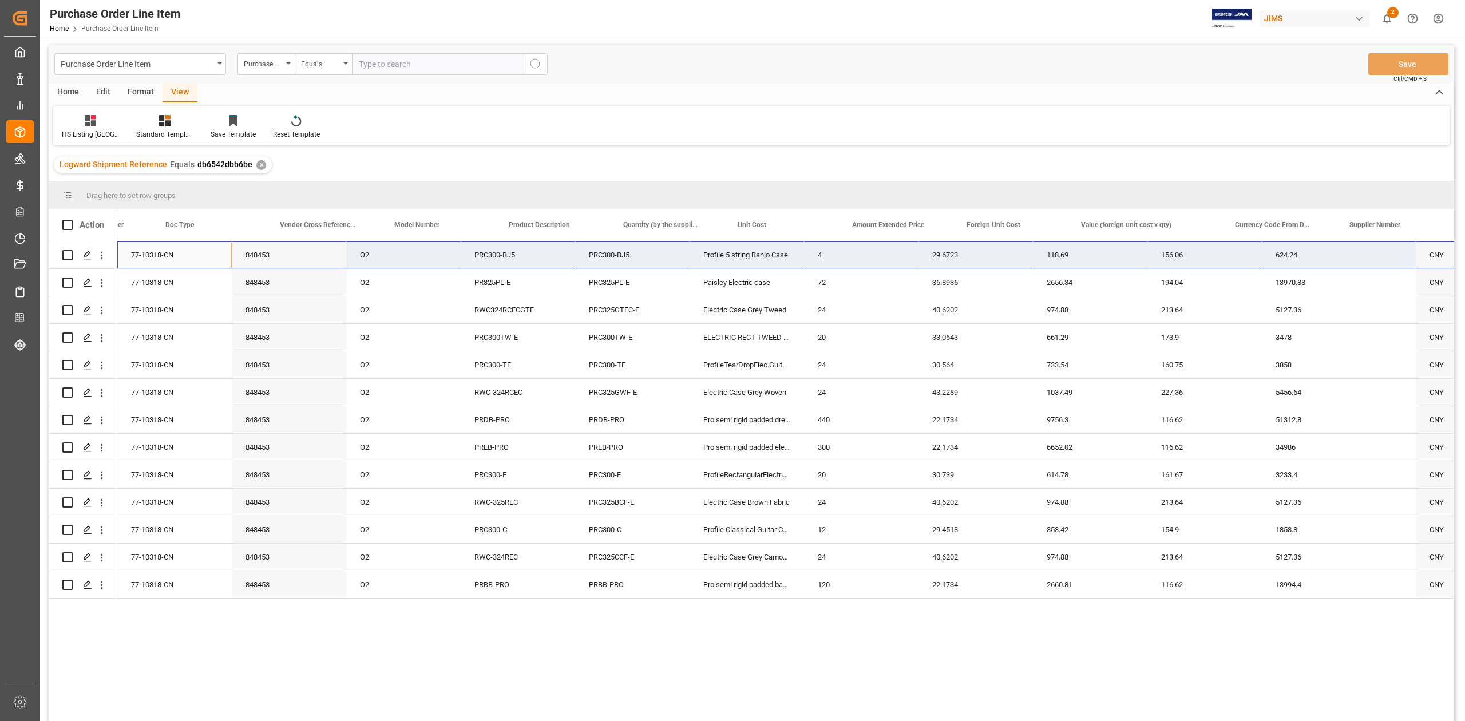
scroll to position [0, 420]
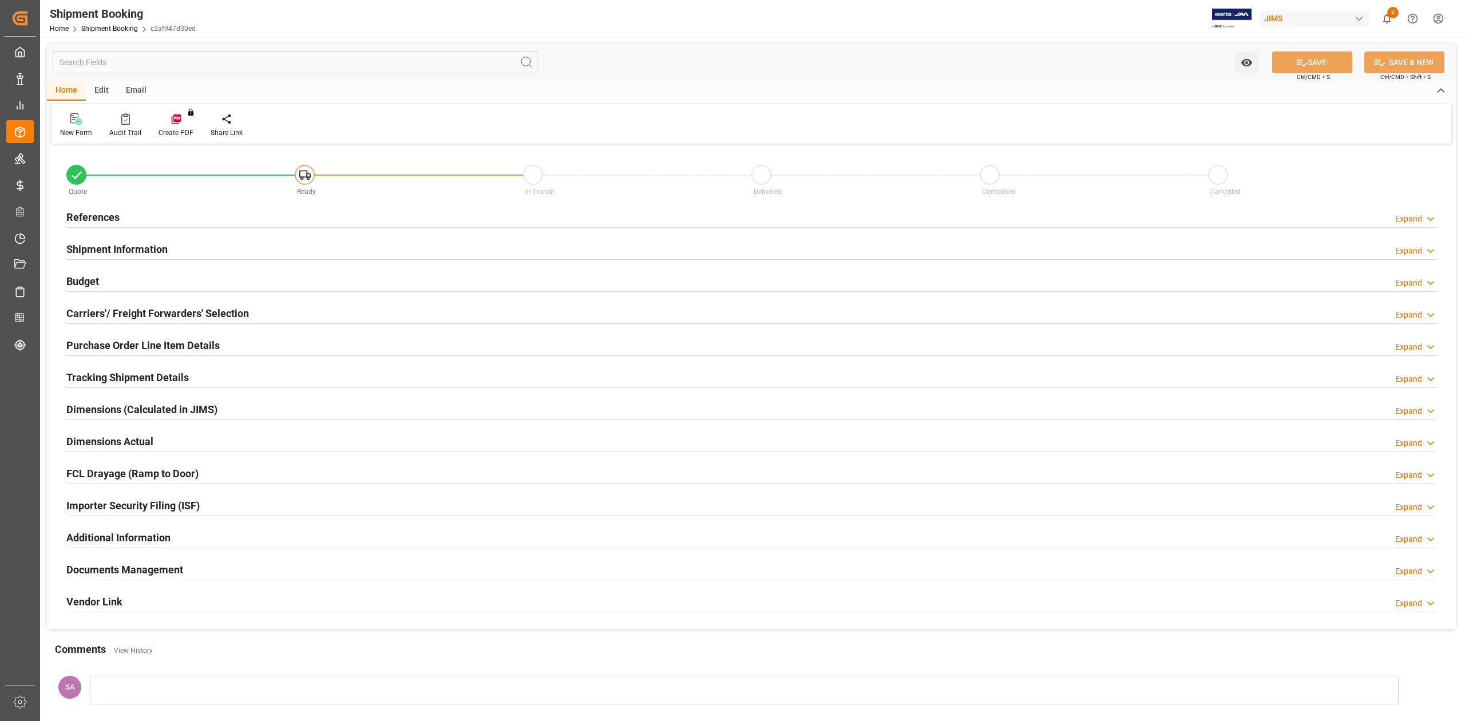
type input "0"
type input "[DATE]"
drag, startPoint x: 104, startPoint y: 216, endPoint x: 137, endPoint y: 232, distance: 37.6
click at [103, 215] on h2 "References" at bounding box center [92, 217] width 53 height 15
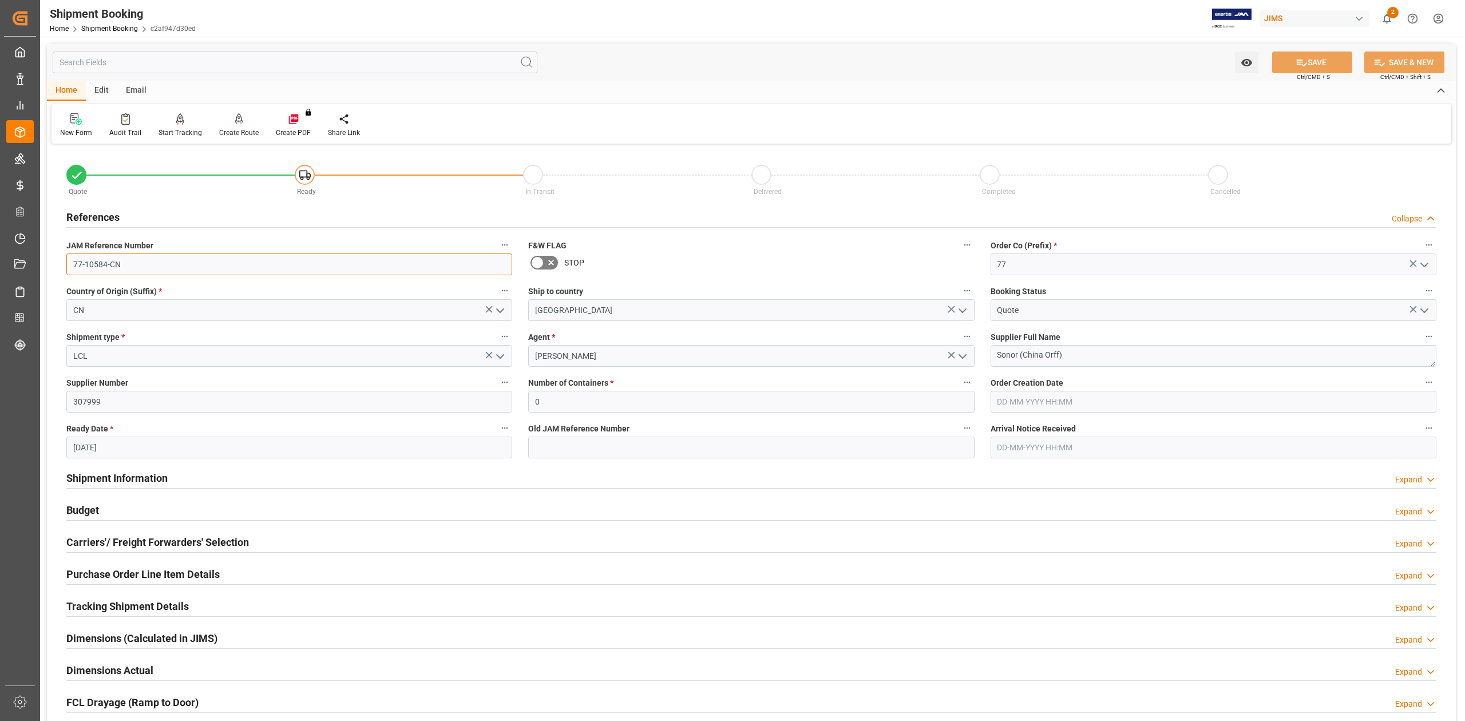
click at [142, 260] on input "77-10584-CN" at bounding box center [289, 265] width 446 height 22
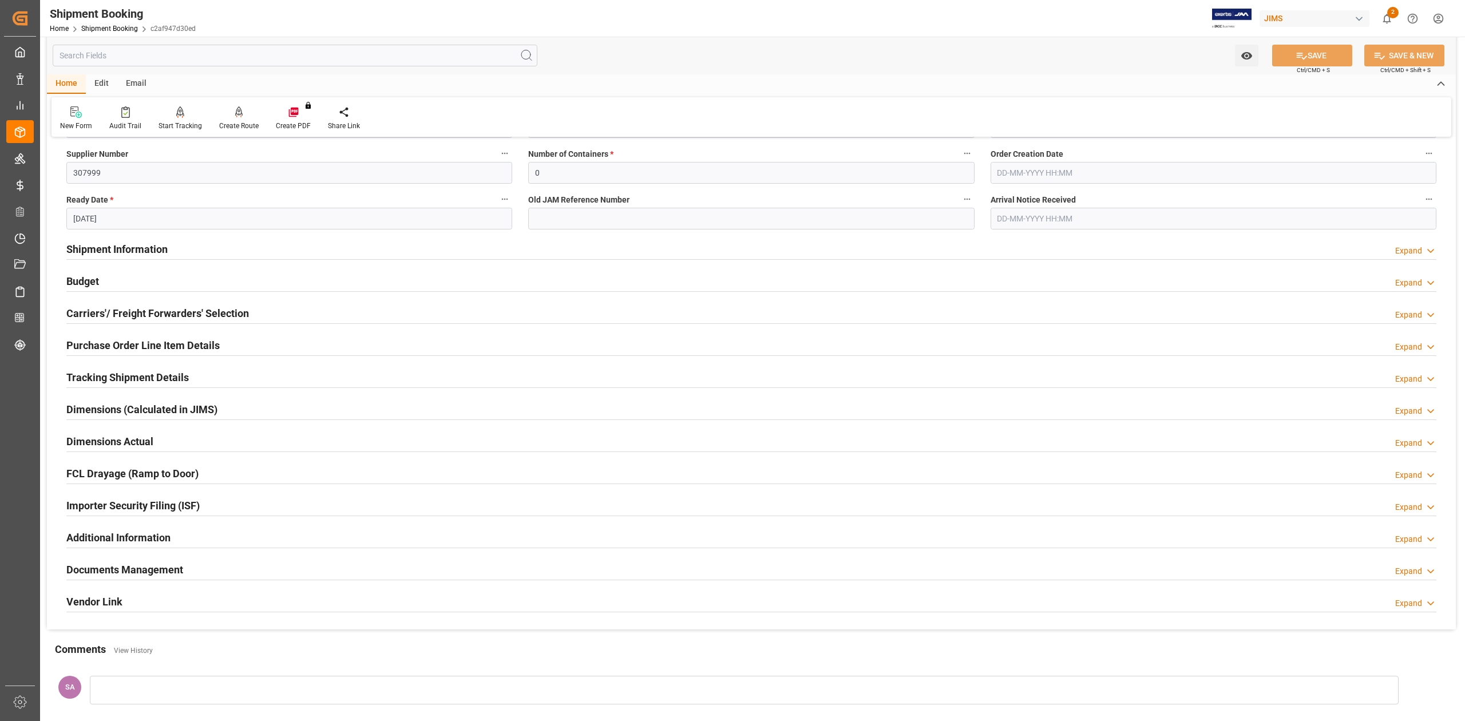
scroll to position [76, 0]
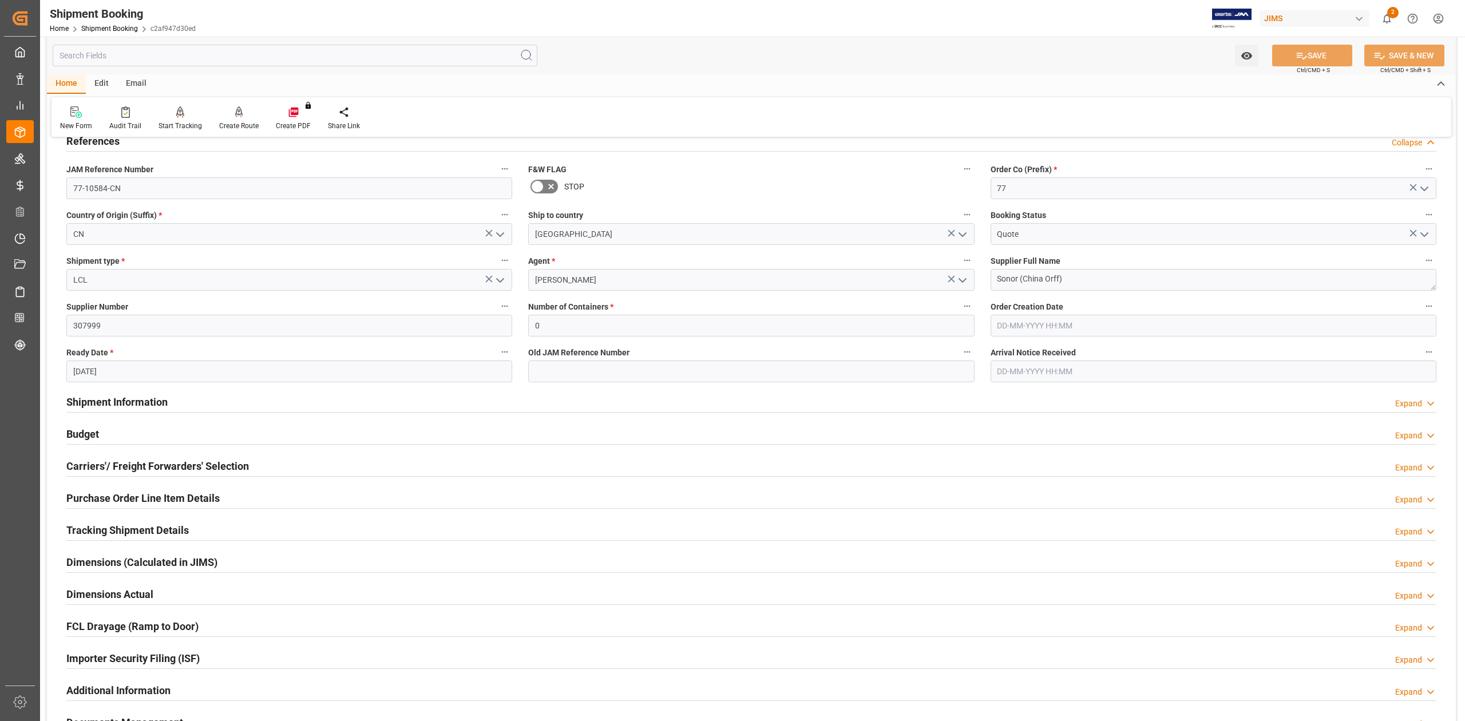
click at [101, 464] on h2 "Carriers'/ Freight Forwarders' Selection" at bounding box center [157, 466] width 183 height 15
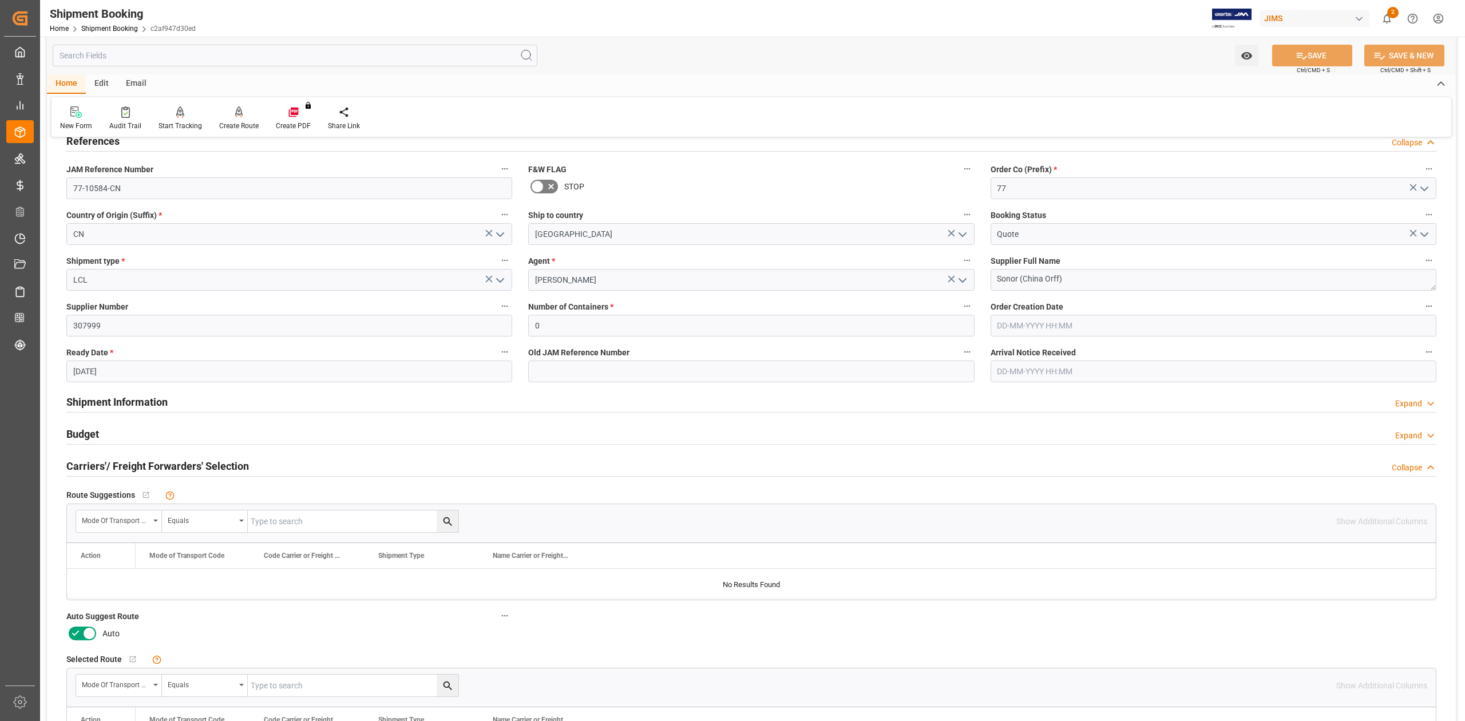
click at [92, 637] on icon at bounding box center [89, 634] width 14 height 14
click at [0, 0] on input "checkbox" at bounding box center [0, 0] width 0 height 0
click at [1315, 54] on button "SAVE" at bounding box center [1312, 56] width 80 height 22
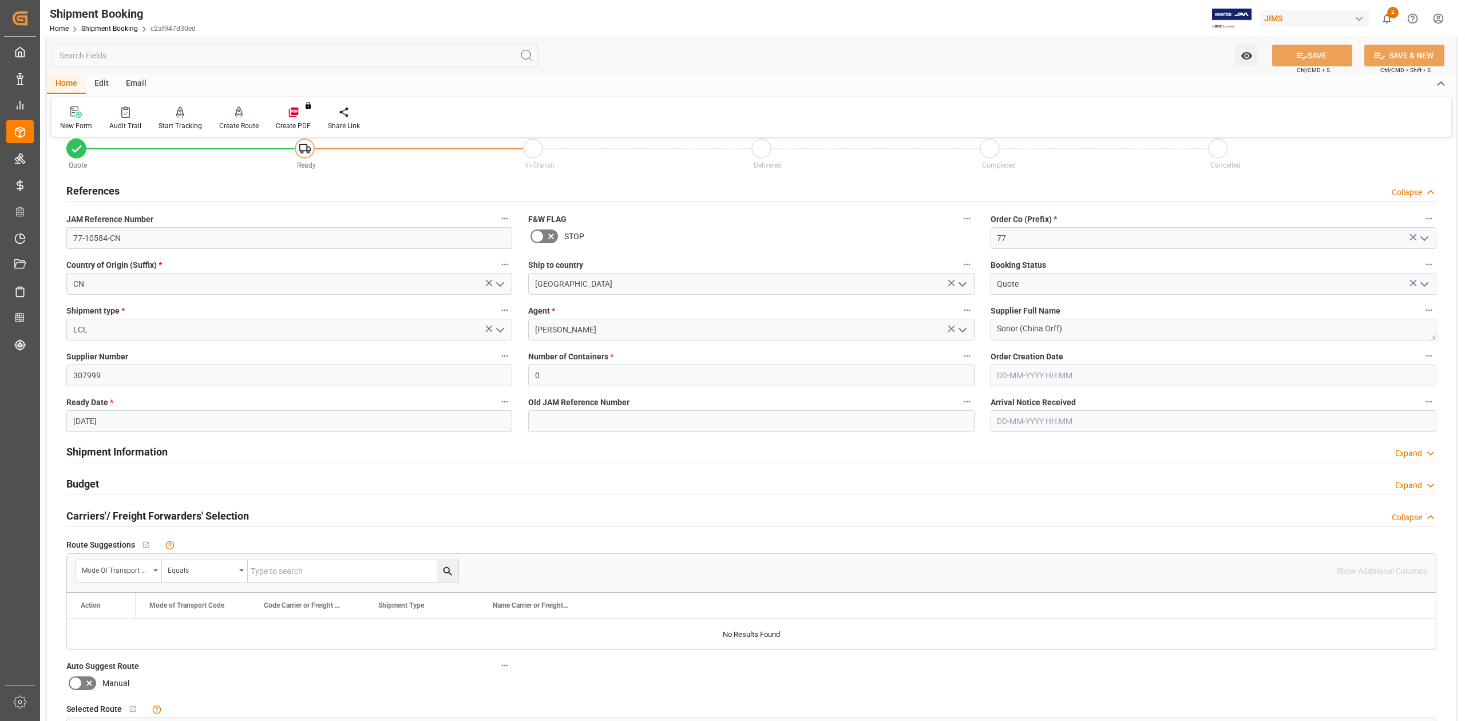
scroll to position [0, 0]
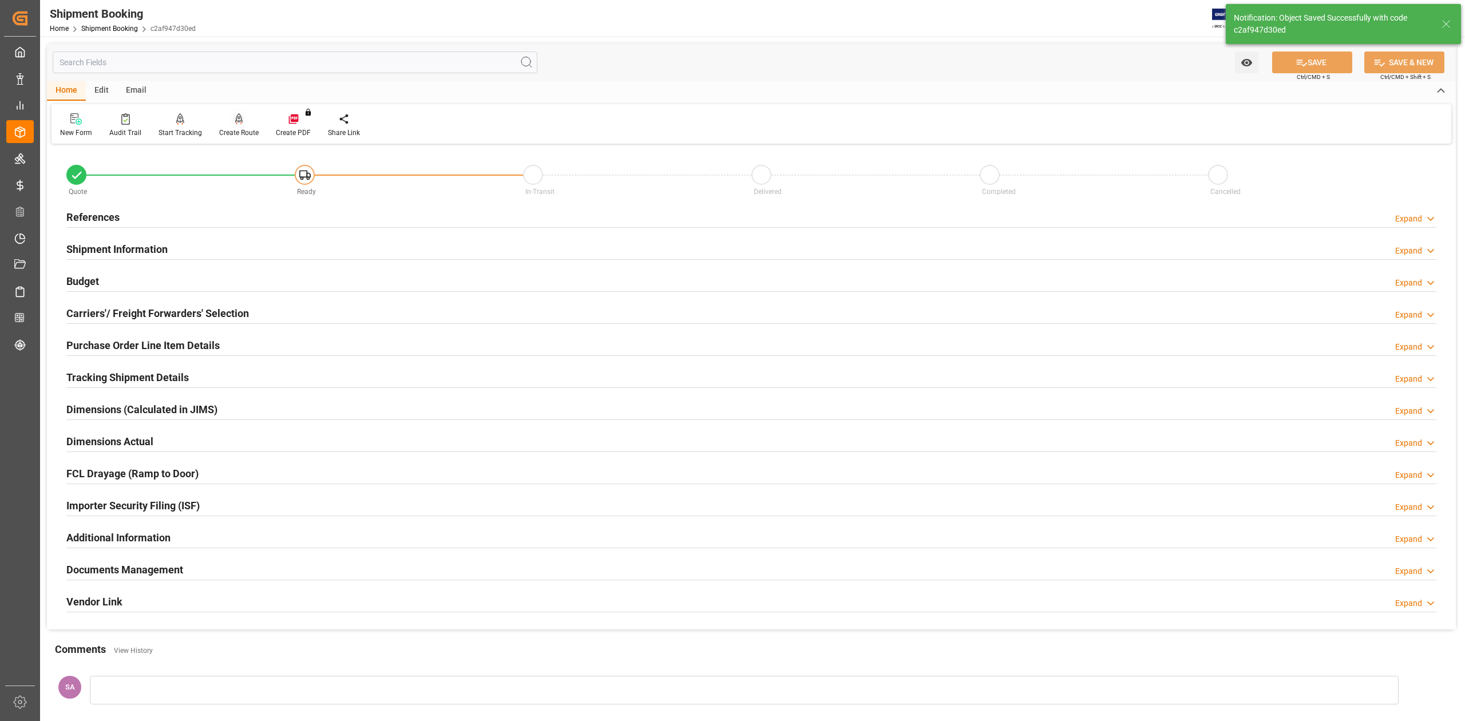
click at [238, 131] on div "Create Route" at bounding box center [238, 133] width 39 height 10
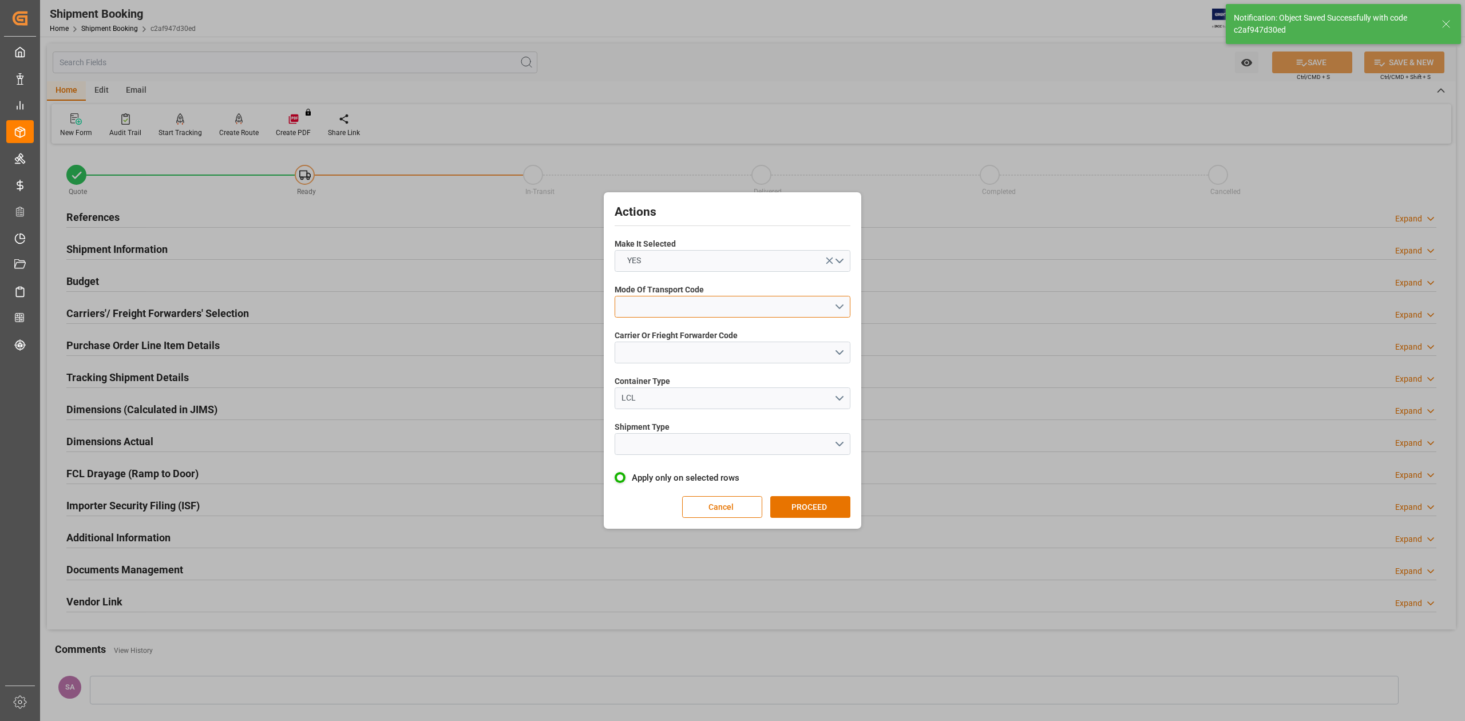
click at [699, 307] on button "open menu" at bounding box center [733, 307] width 236 height 22
click at [687, 312] on div "1- OCEAN" at bounding box center [732, 310] width 235 height 24
click at [685, 357] on button "open menu" at bounding box center [733, 353] width 236 height 22
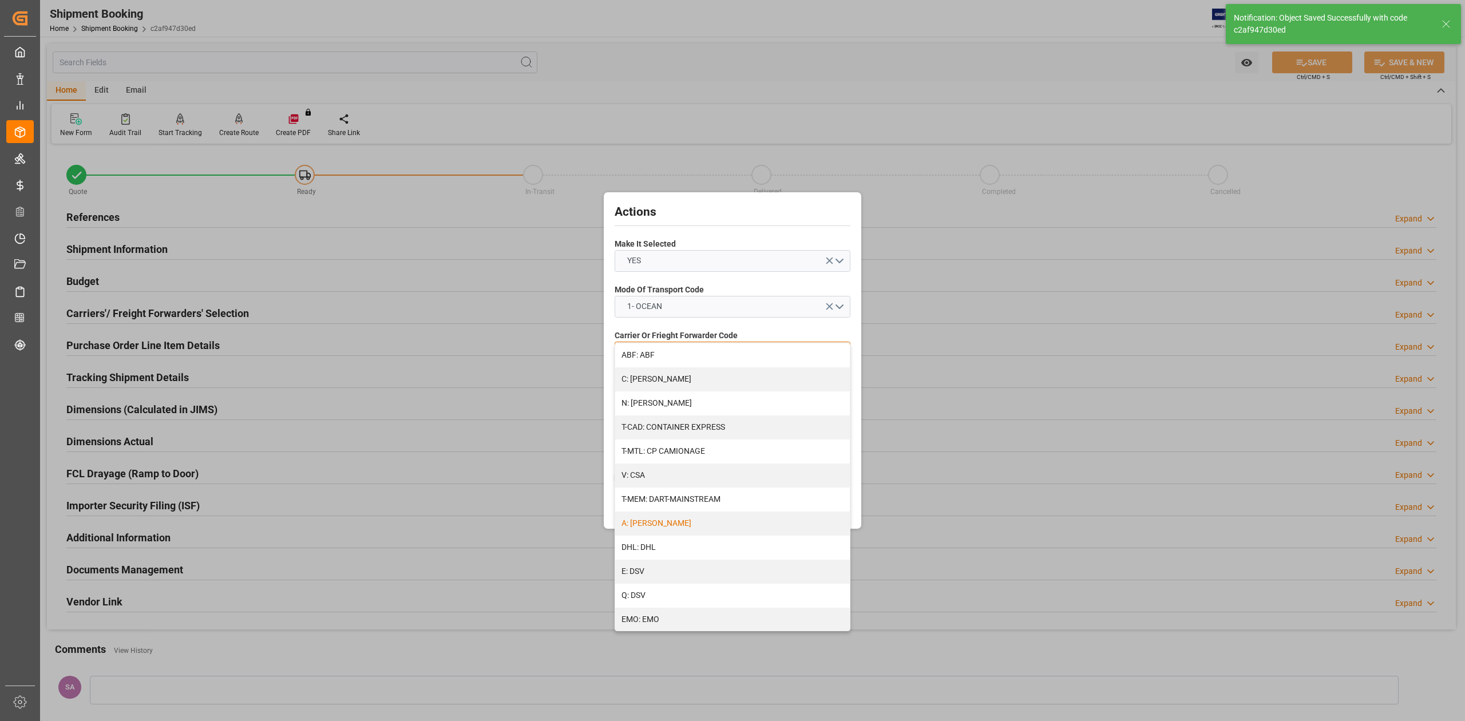
click at [658, 518] on div "A: [PERSON_NAME]" at bounding box center [732, 524] width 235 height 24
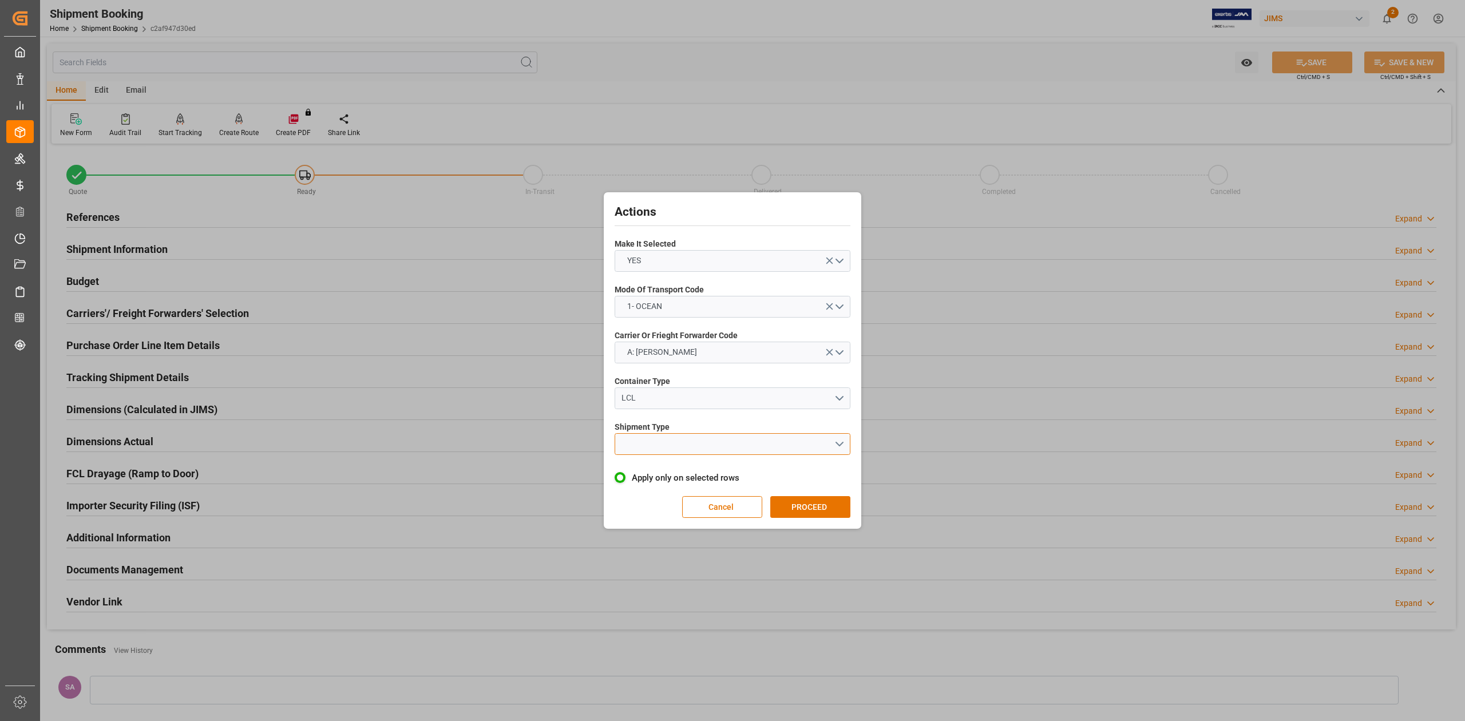
click at [649, 442] on button "open menu" at bounding box center [733, 444] width 236 height 22
click at [653, 467] on div "LCL" at bounding box center [732, 471] width 235 height 24
click at [807, 504] on button "PROCEED" at bounding box center [810, 507] width 80 height 22
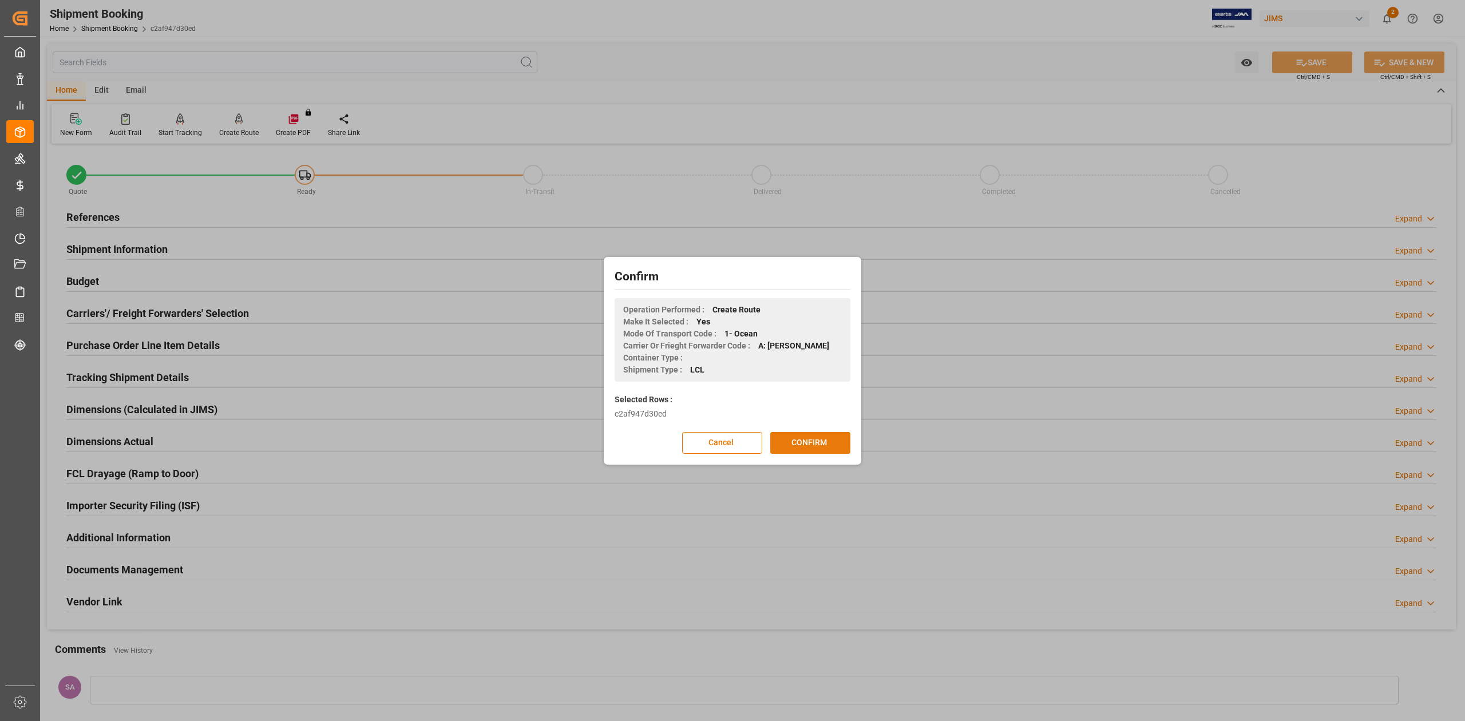
click at [800, 448] on button "CONFIRM" at bounding box center [810, 443] width 80 height 22
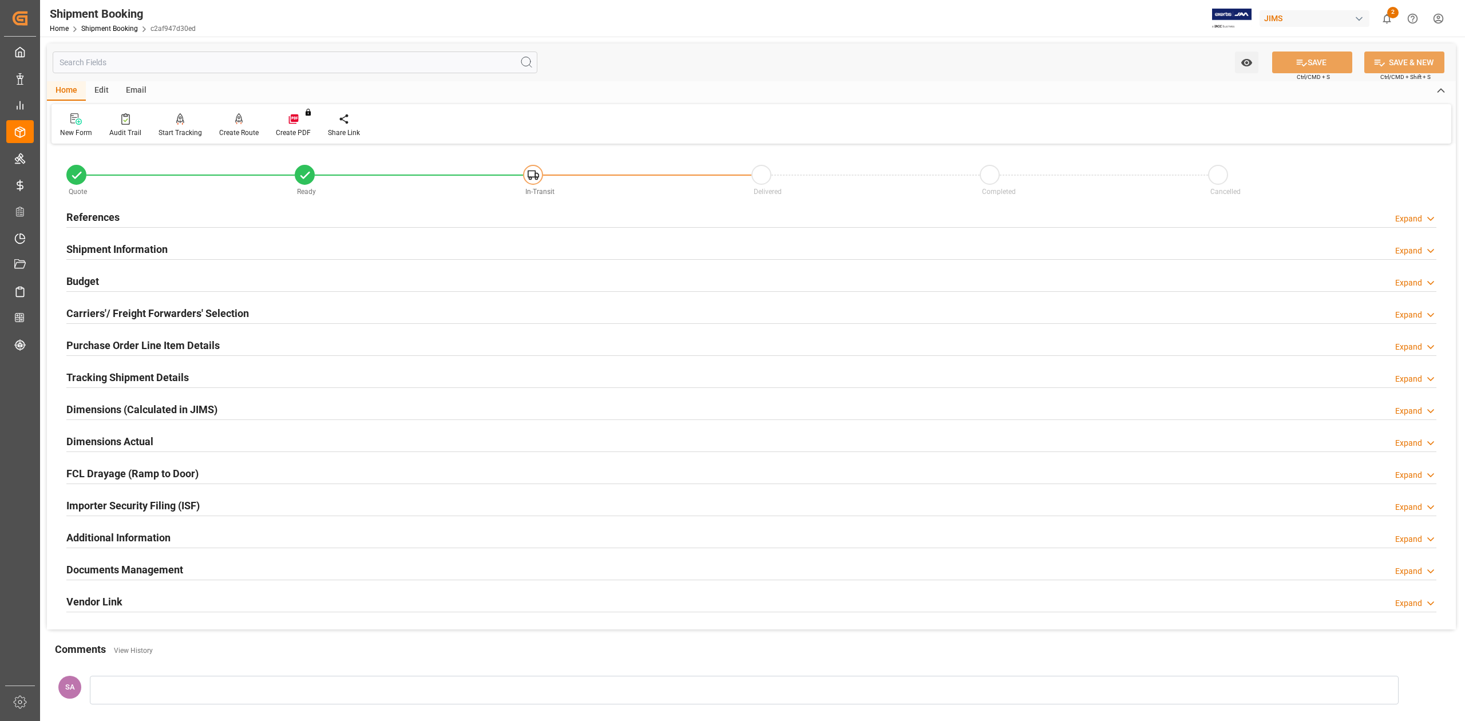
click at [89, 278] on h2 "Budget" at bounding box center [82, 281] width 33 height 15
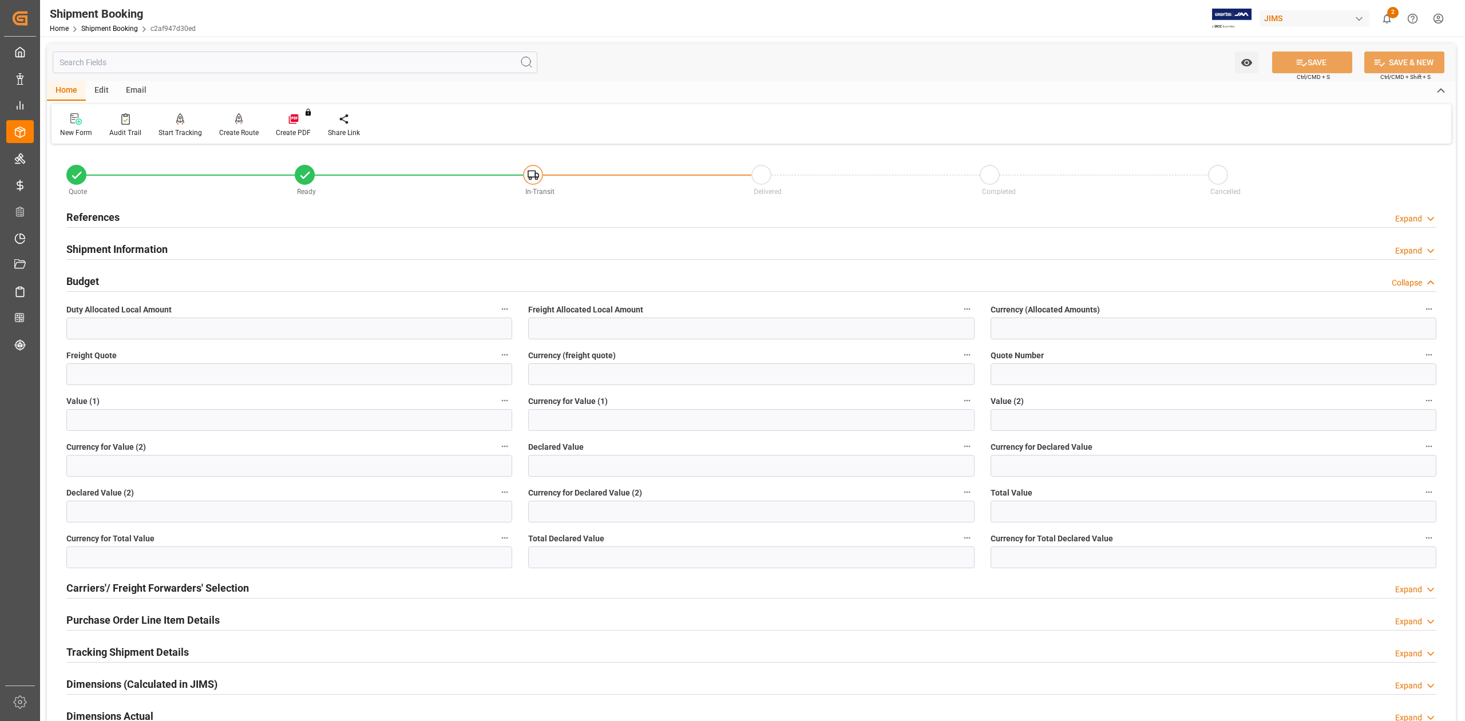
click at [89, 278] on h2 "Budget" at bounding box center [82, 281] width 33 height 15
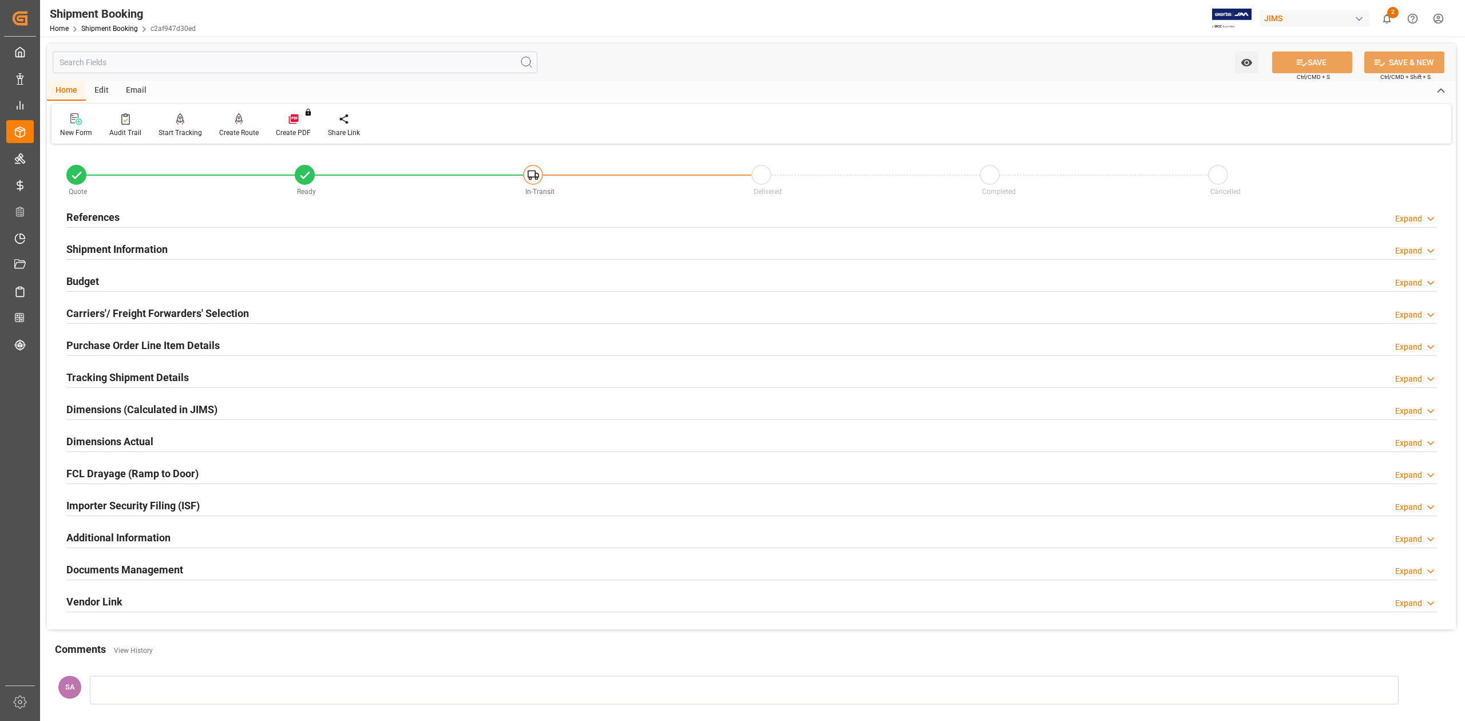
click at [174, 572] on h2 "Documents Management" at bounding box center [124, 569] width 117 height 15
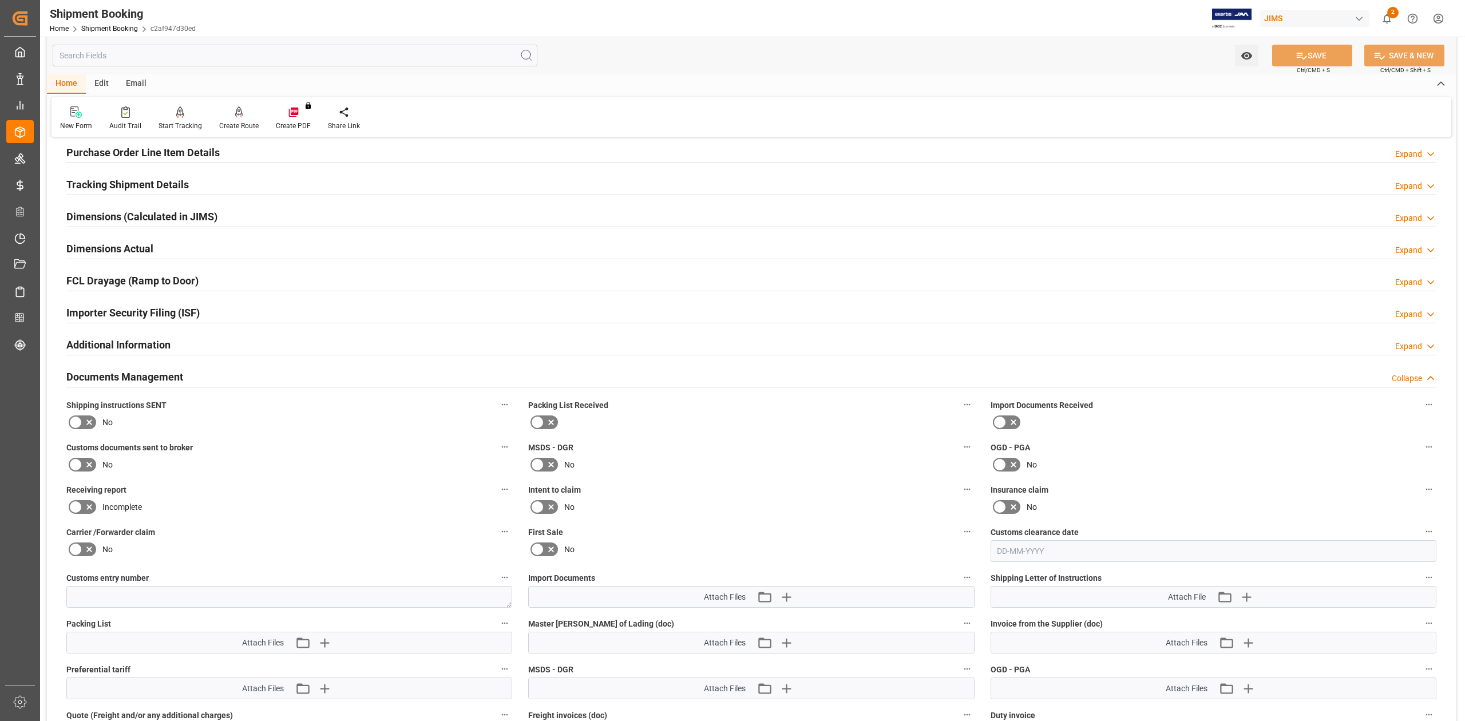
scroll to position [305, 0]
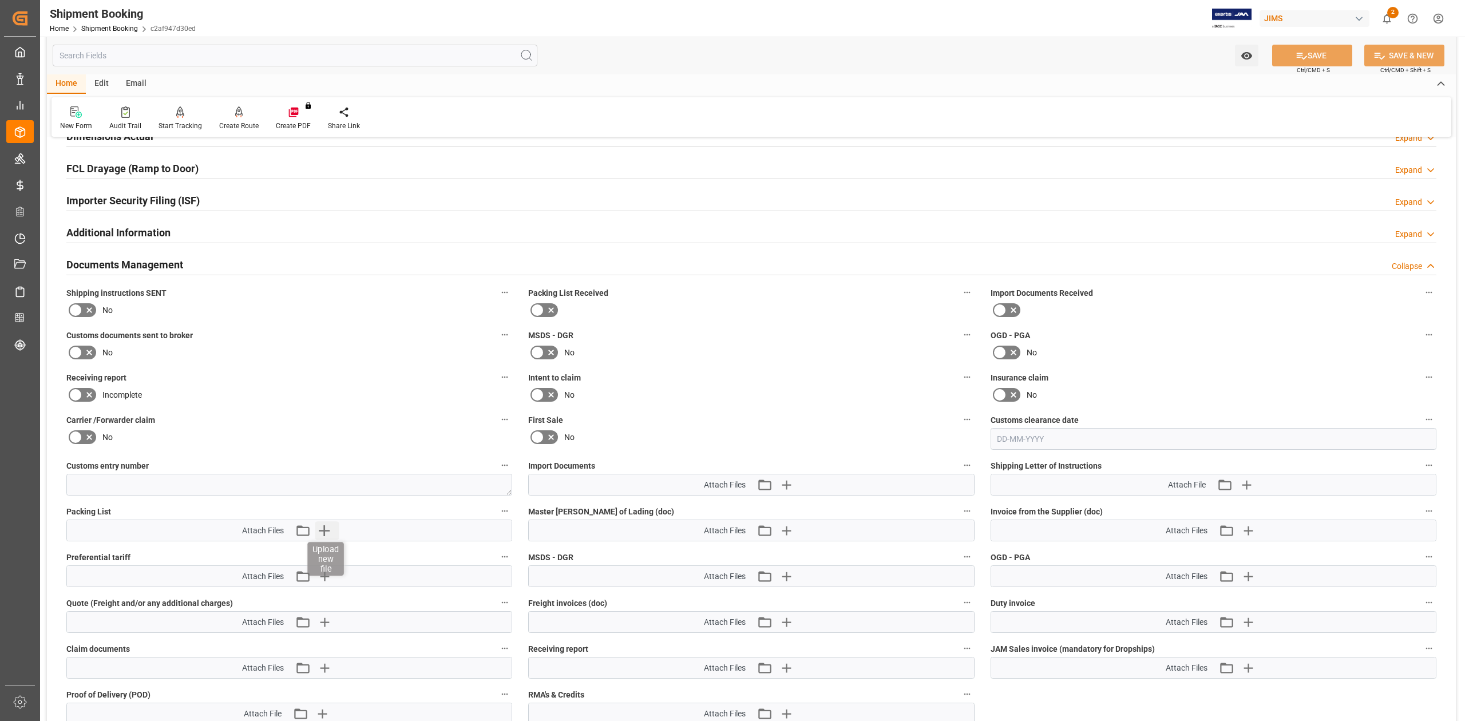
click at [325, 535] on icon "button" at bounding box center [324, 530] width 18 height 18
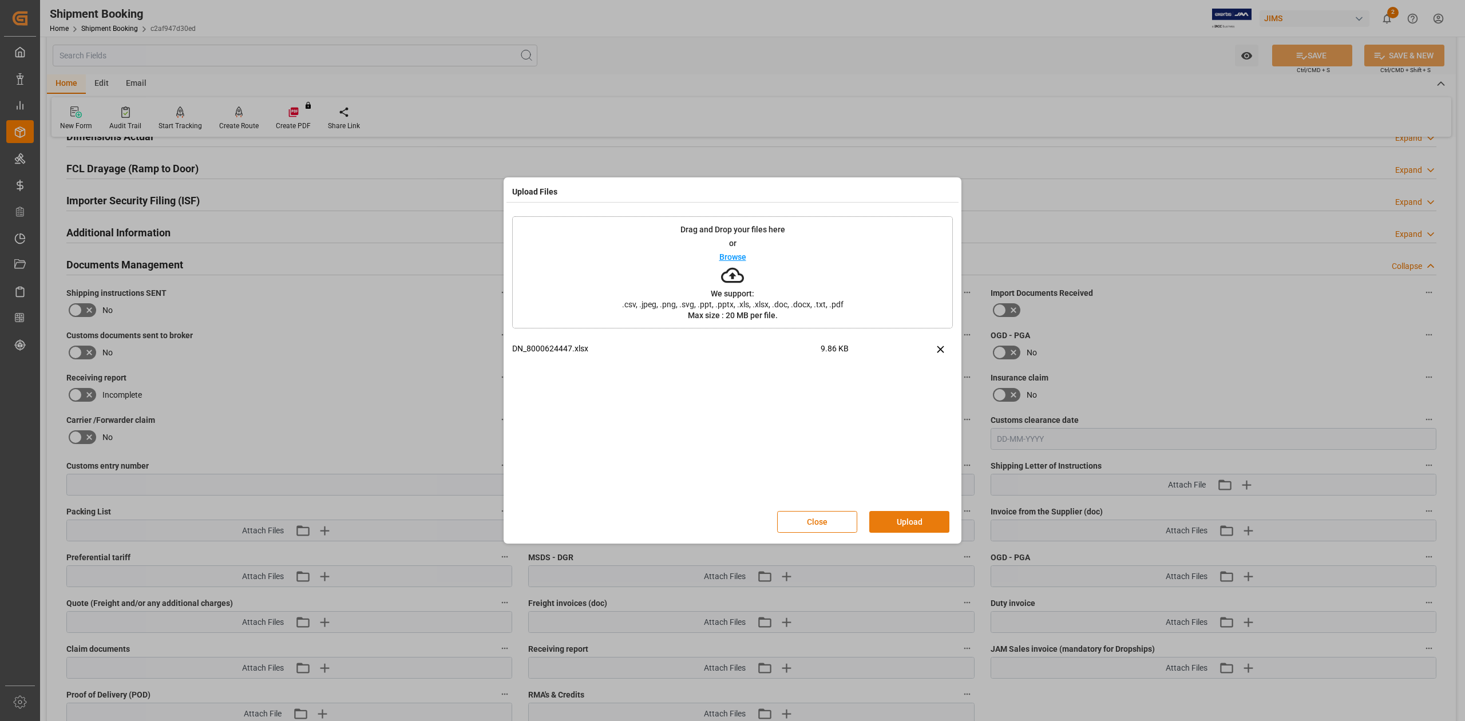
click at [910, 513] on button "Upload" at bounding box center [909, 522] width 80 height 22
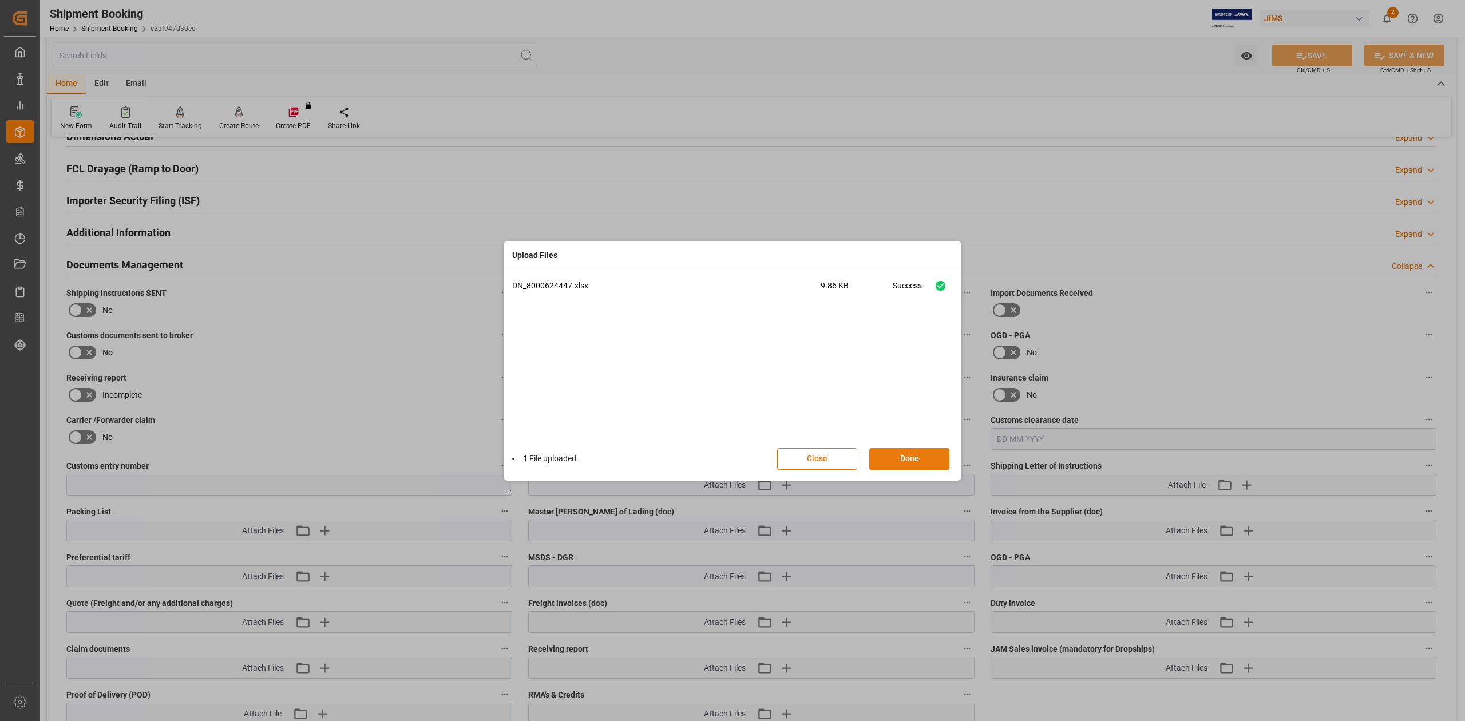
click at [921, 459] on button "Done" at bounding box center [909, 459] width 80 height 22
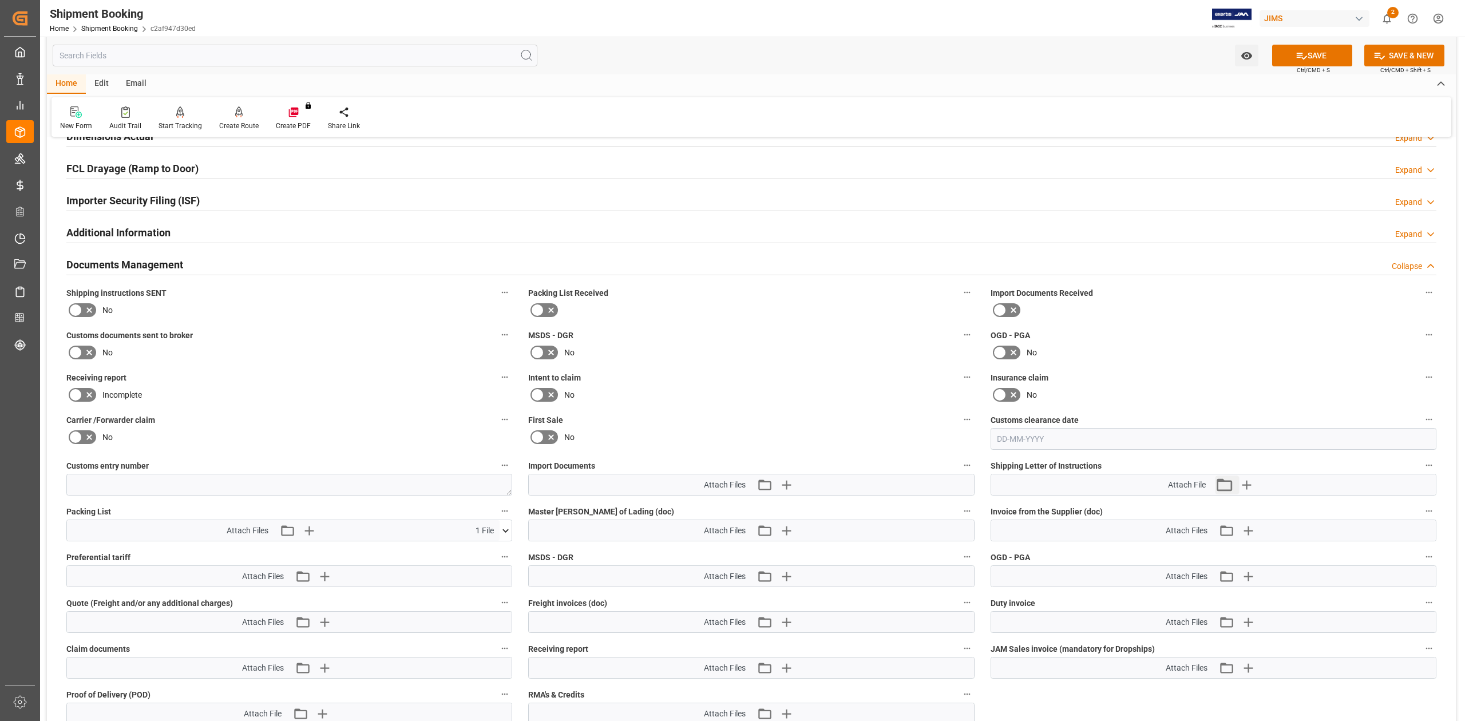
click at [1235, 483] on button "Attach existing file" at bounding box center [1227, 485] width 24 height 18
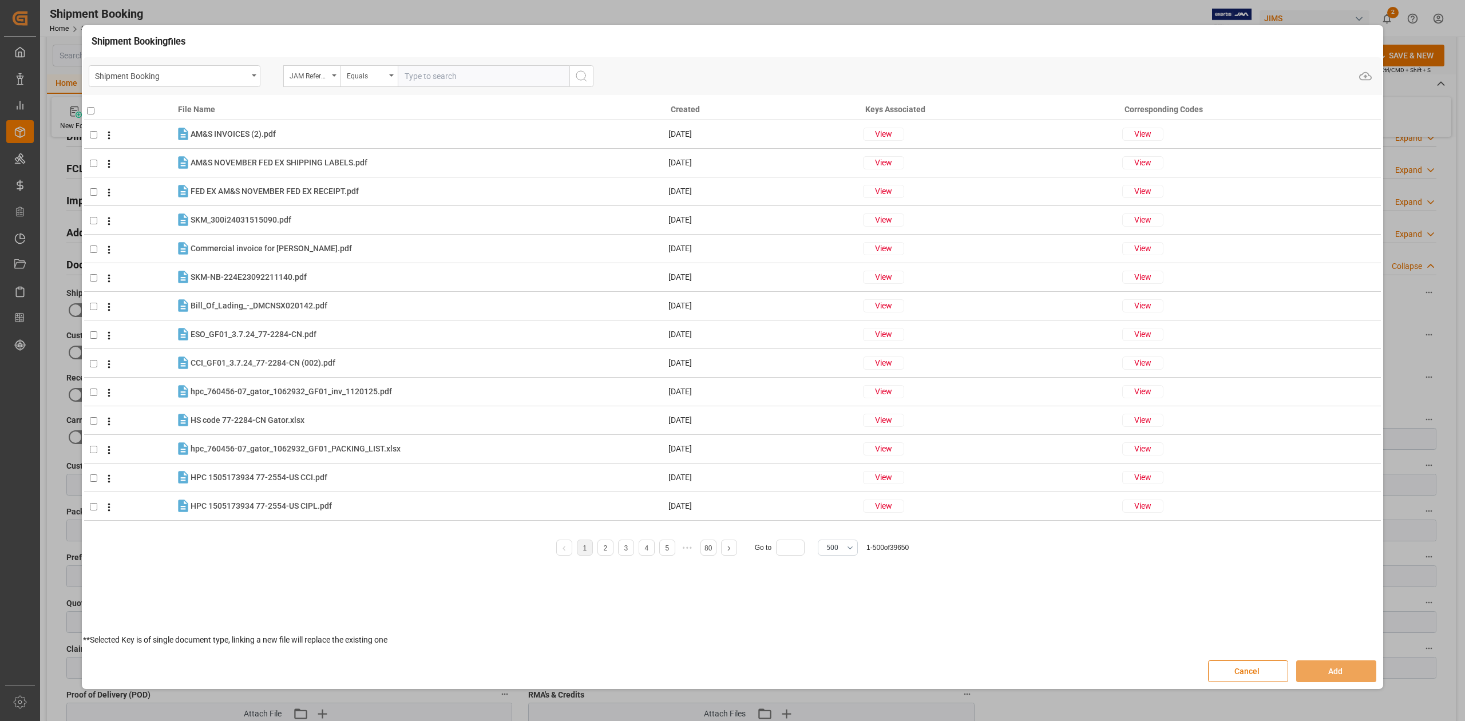
click at [1262, 670] on button "Cancel" at bounding box center [1248, 672] width 80 height 22
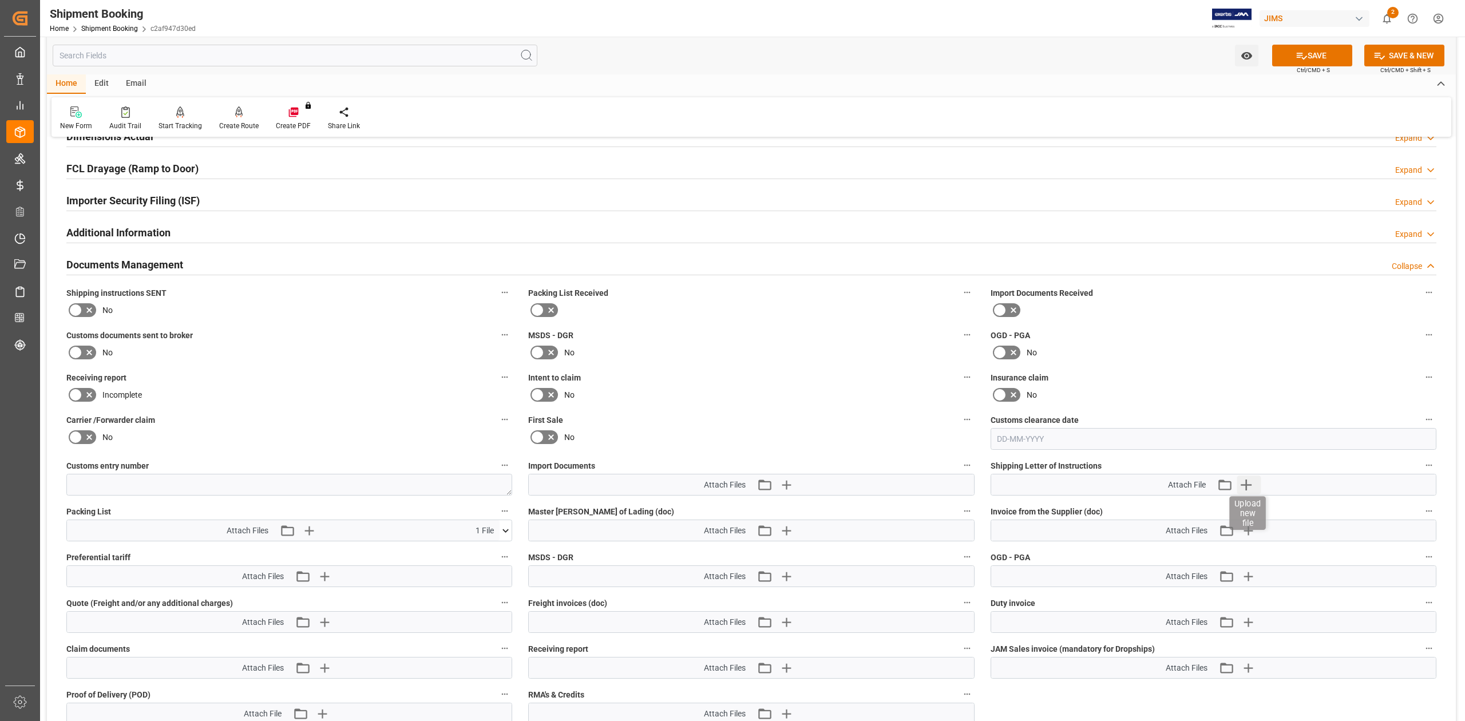
click at [1249, 486] on icon "button" at bounding box center [1246, 485] width 18 height 18
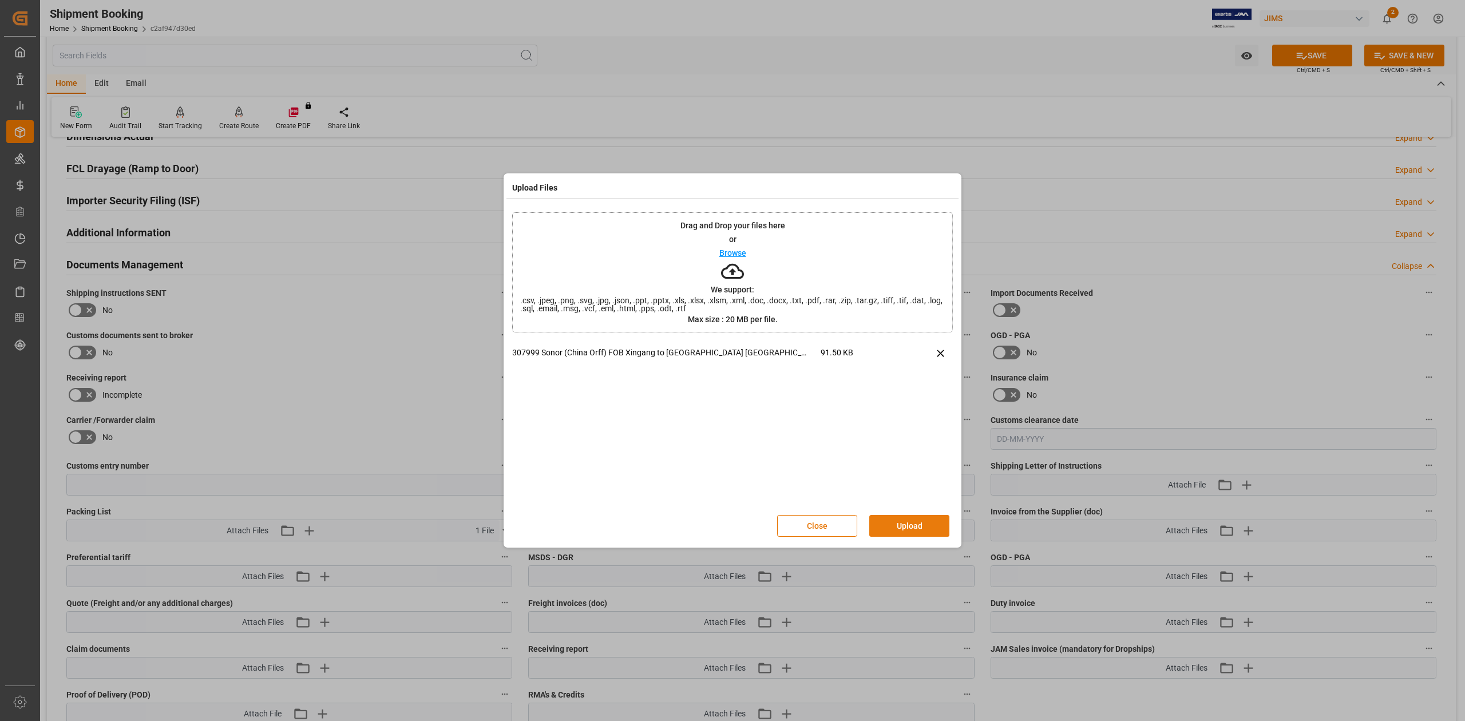
click at [914, 528] on button "Upload" at bounding box center [909, 526] width 80 height 22
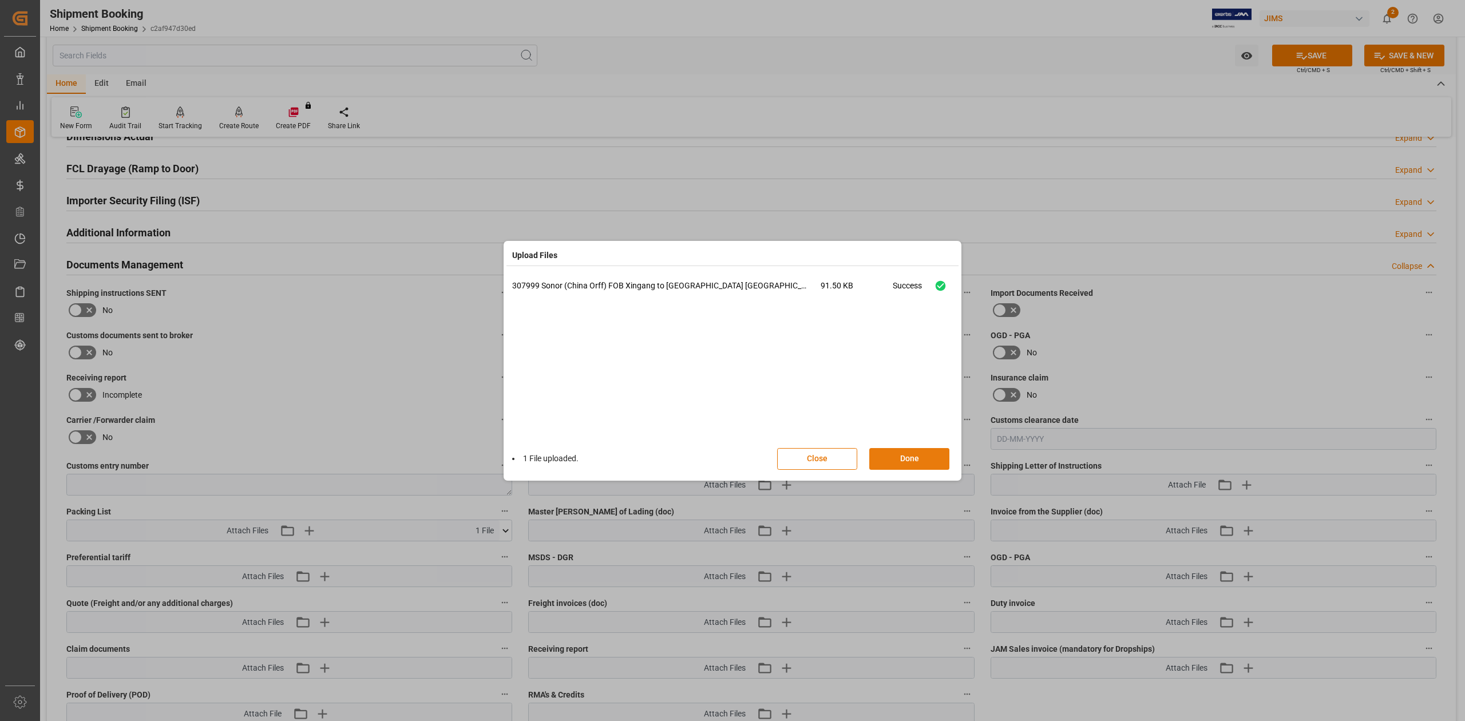
click at [934, 456] on button "Done" at bounding box center [909, 459] width 80 height 22
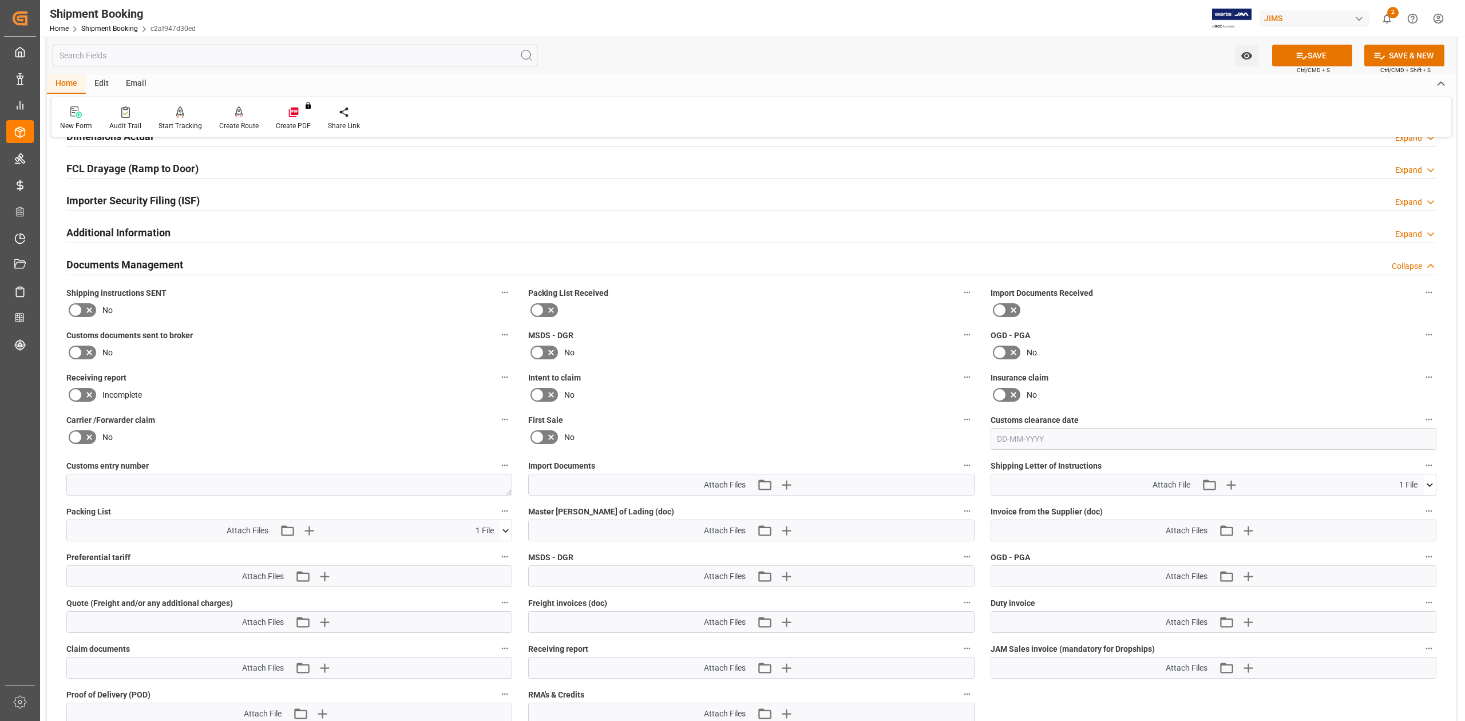
click at [74, 312] on icon at bounding box center [75, 309] width 7 height 5
click at [0, 0] on input "checkbox" at bounding box center [0, 0] width 0 height 0
click at [1311, 53] on button "SAVE" at bounding box center [1312, 56] width 80 height 22
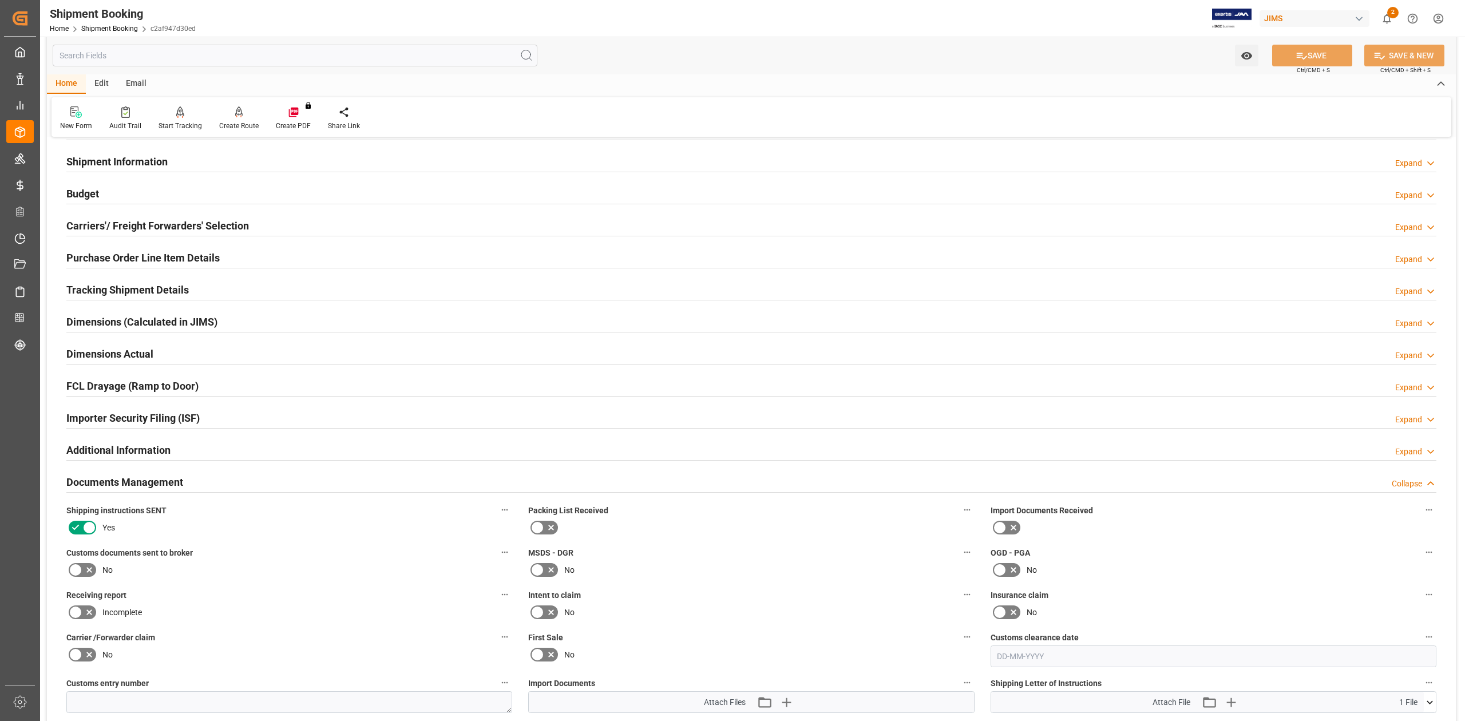
scroll to position [0, 0]
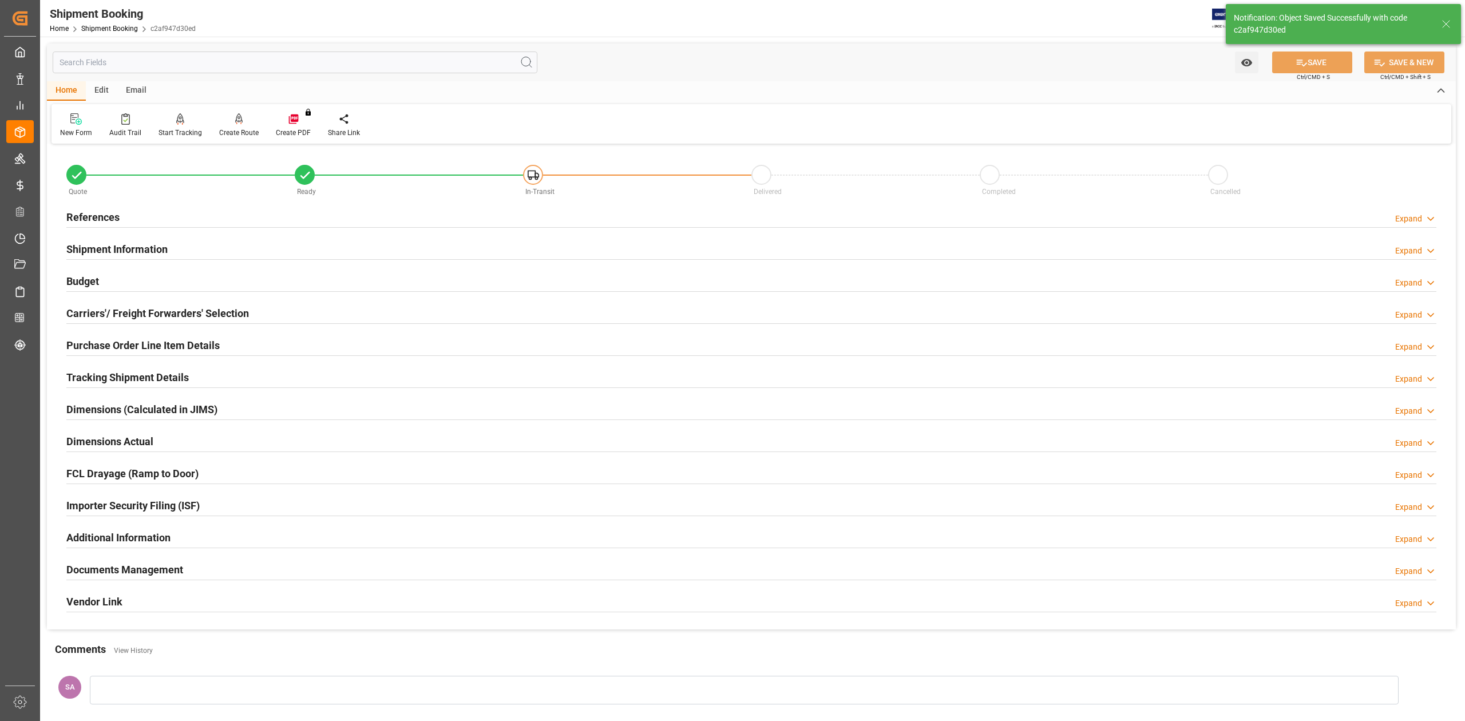
click at [140, 94] on div "Email" at bounding box center [136, 90] width 38 height 19
click at [86, 122] on div at bounding box center [77, 119] width 35 height 12
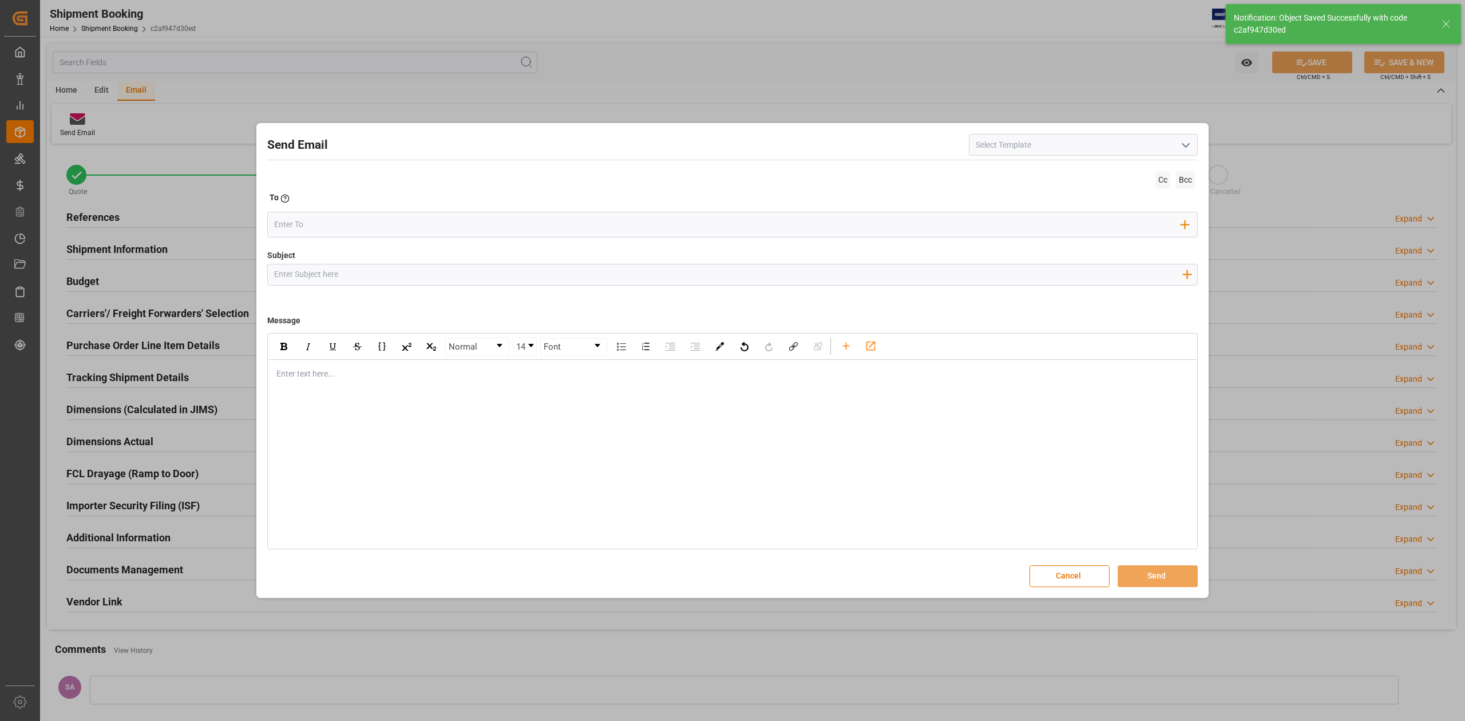
click at [1091, 143] on input at bounding box center [1083, 145] width 229 height 22
click at [1181, 142] on icon "open menu" at bounding box center [1186, 146] width 14 height 14
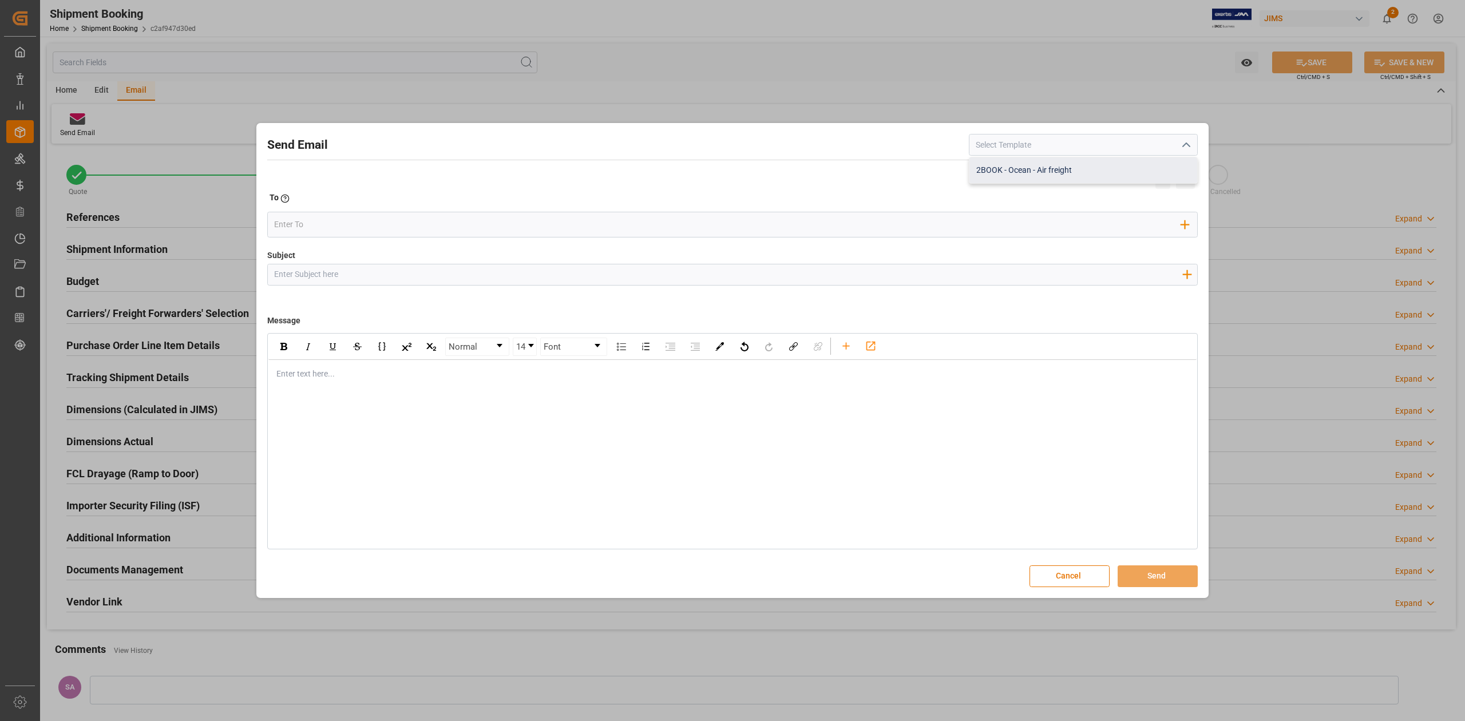
click at [1084, 167] on div "2BOOK - Ocean - Air freight" at bounding box center [1084, 170] width 228 height 26
type input "2BOOK - Ocean - Air freight"
type input "2BOOK {{jamReferenceNumber}} {{supplierFullName}} Ship from: {{country}} Ship t…"
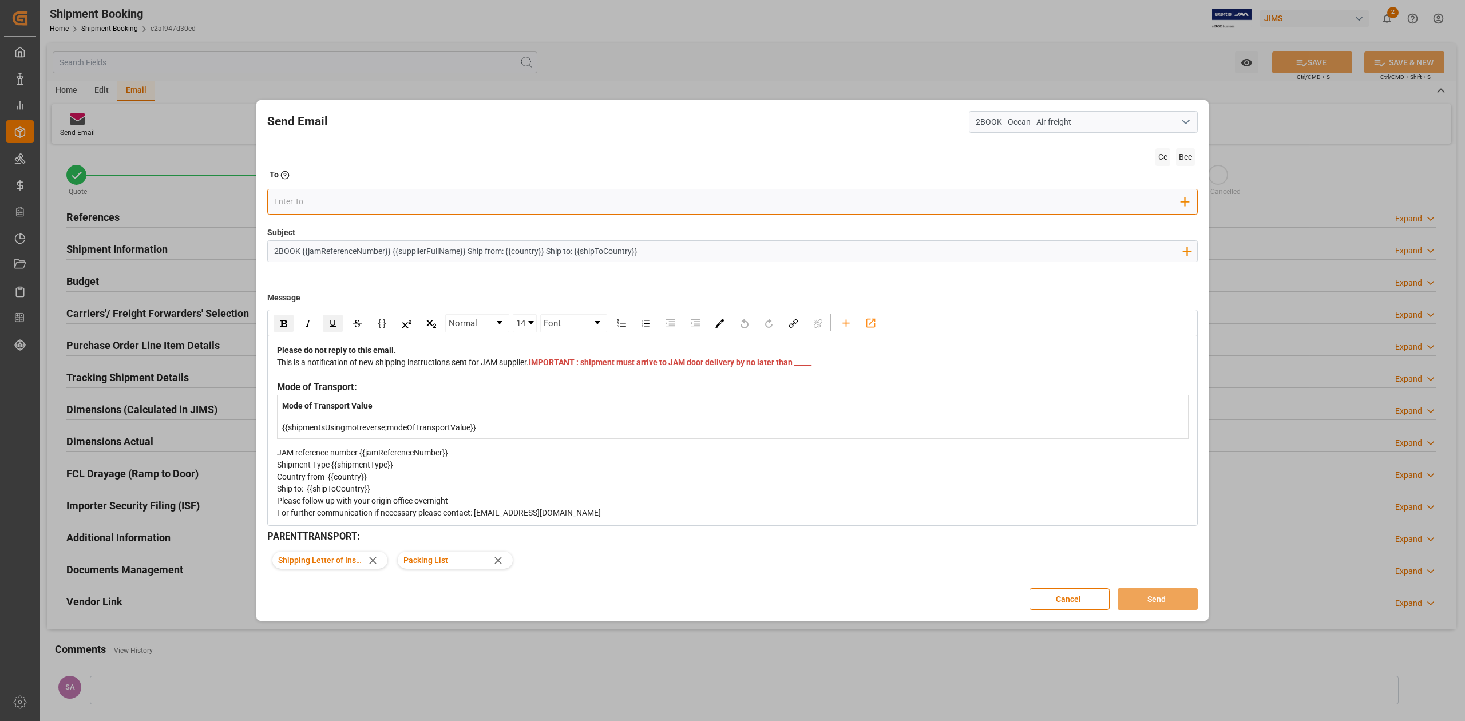
click at [306, 195] on input "email" at bounding box center [728, 201] width 908 height 17
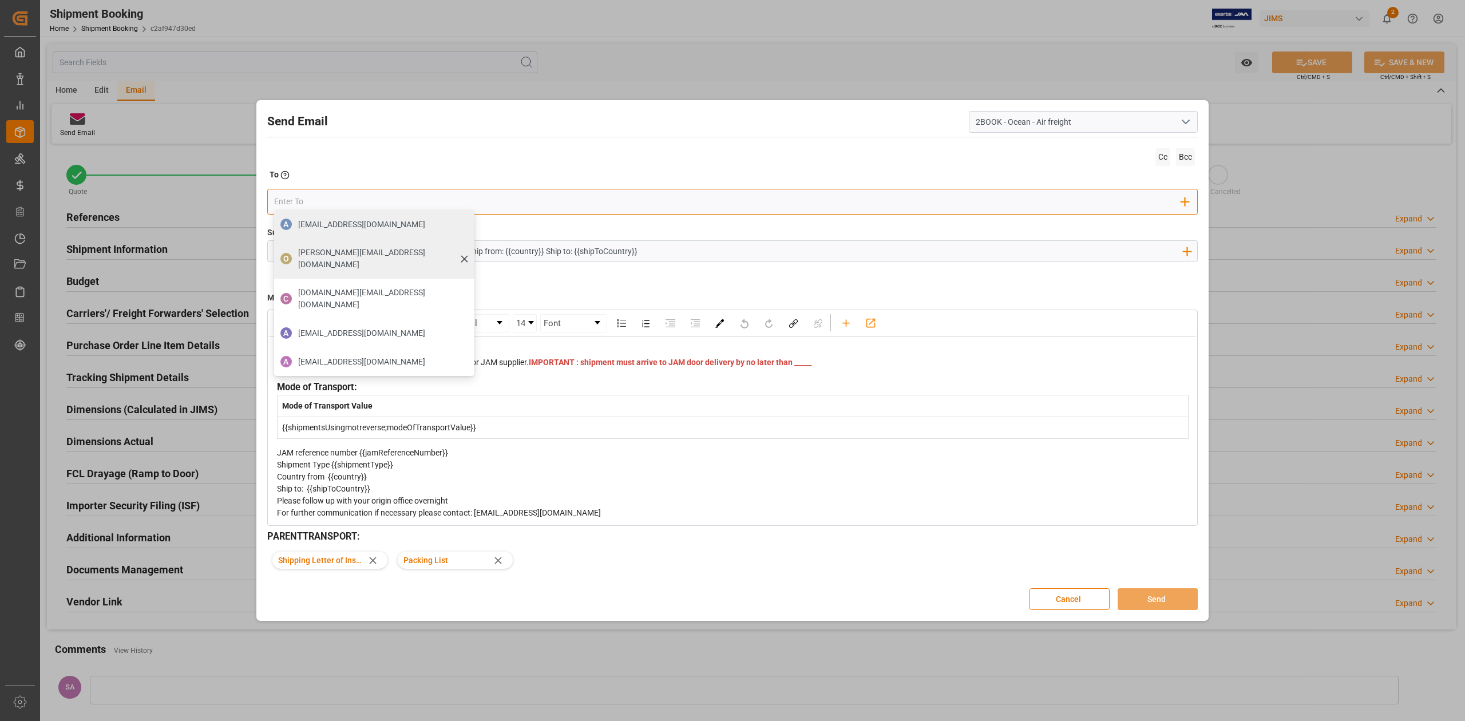
type input "boisvertbr@delmar.ca"
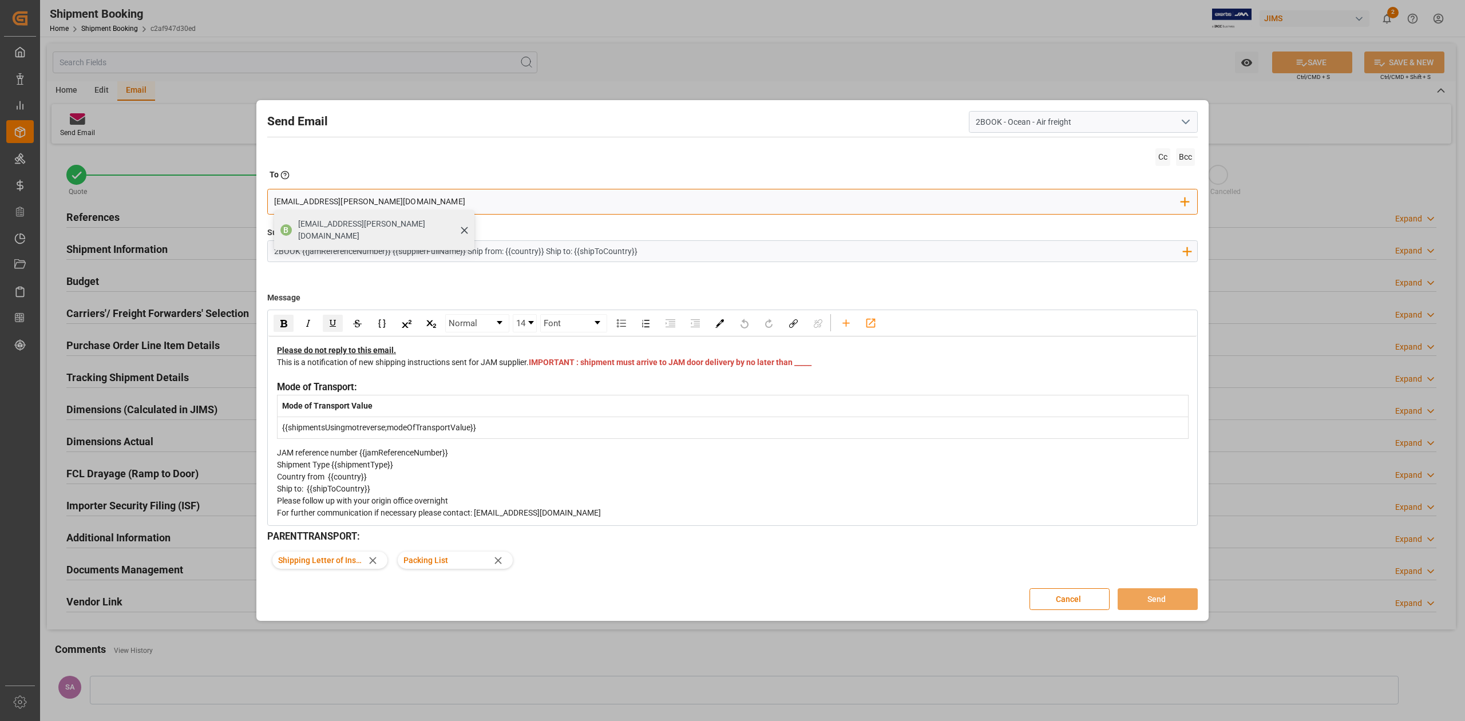
click at [347, 223] on span "boisvertbr@delmar.ca" at bounding box center [382, 230] width 168 height 24
click at [548, 367] on span "IMPORTANT : shipment must arrive to JAM door delivery by no later than _____" at bounding box center [670, 362] width 283 height 9
click at [1143, 603] on button "Send" at bounding box center [1158, 599] width 80 height 22
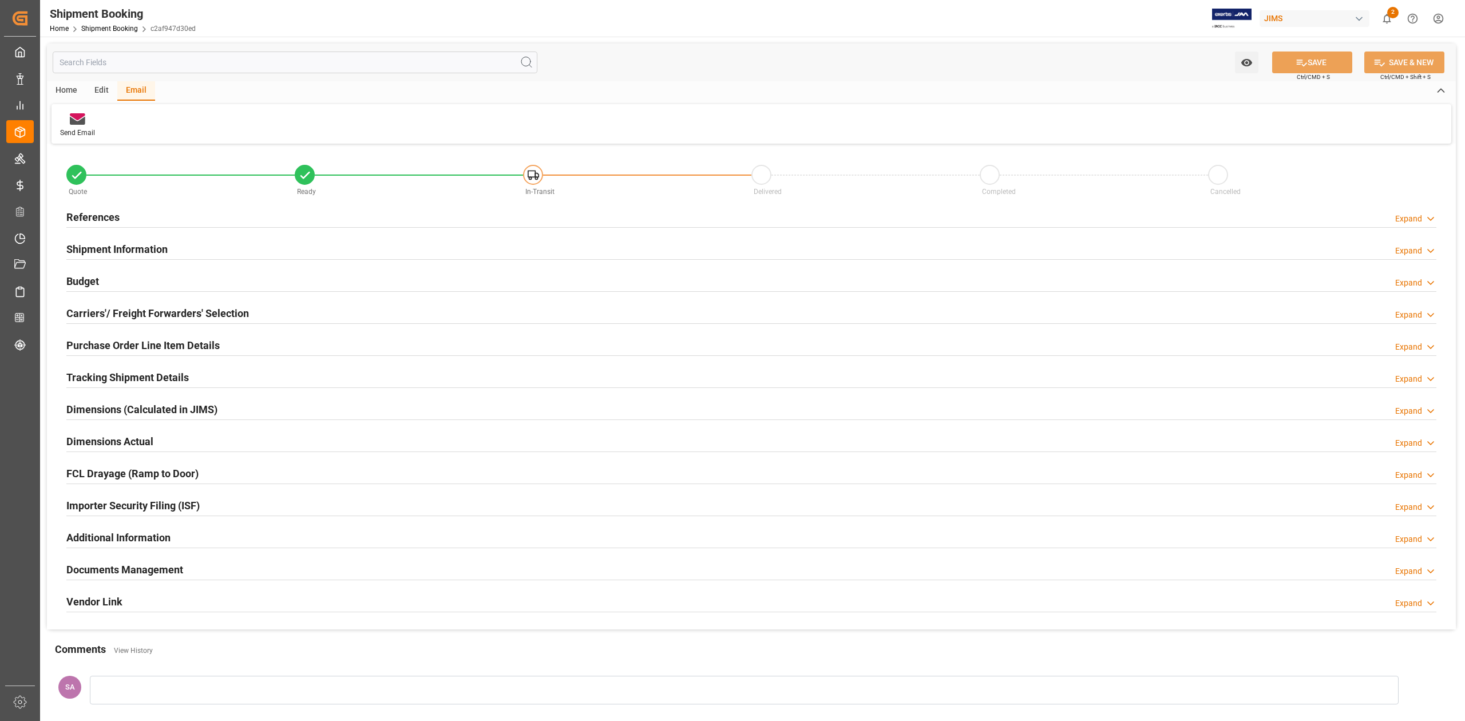
click at [168, 378] on h2 "Tracking Shipment Details" at bounding box center [127, 377] width 122 height 15
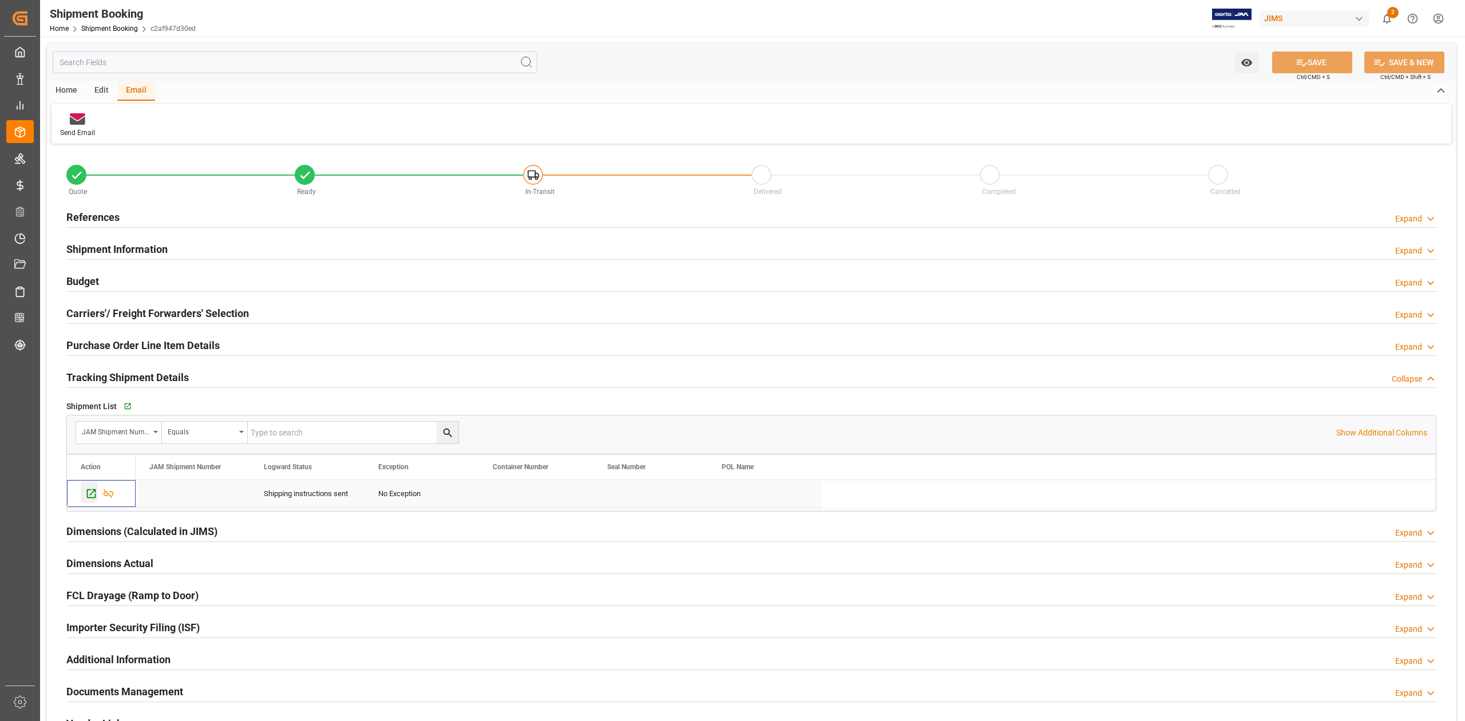
click at [90, 489] on icon "Press SPACE to select this row." at bounding box center [91, 494] width 12 height 12
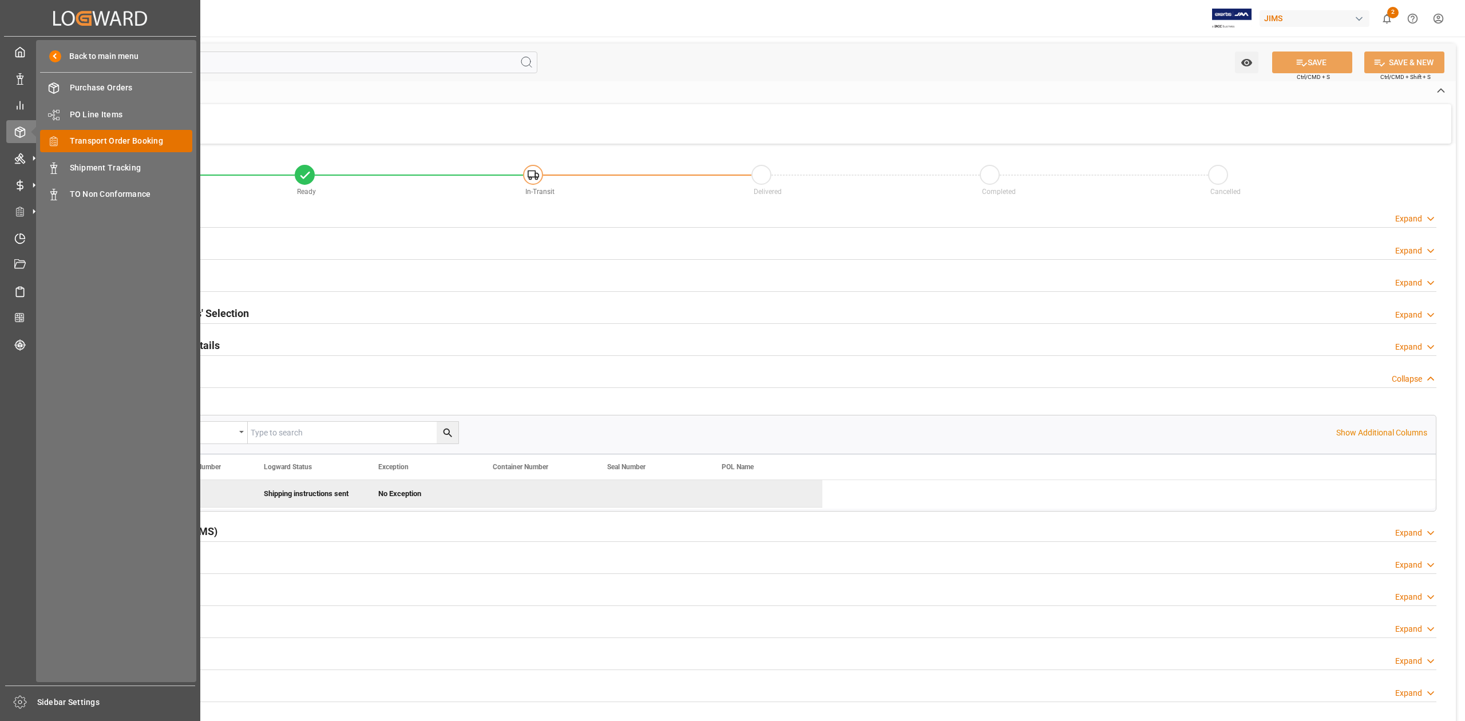
click at [149, 141] on span "Transport Order Booking" at bounding box center [131, 141] width 123 height 12
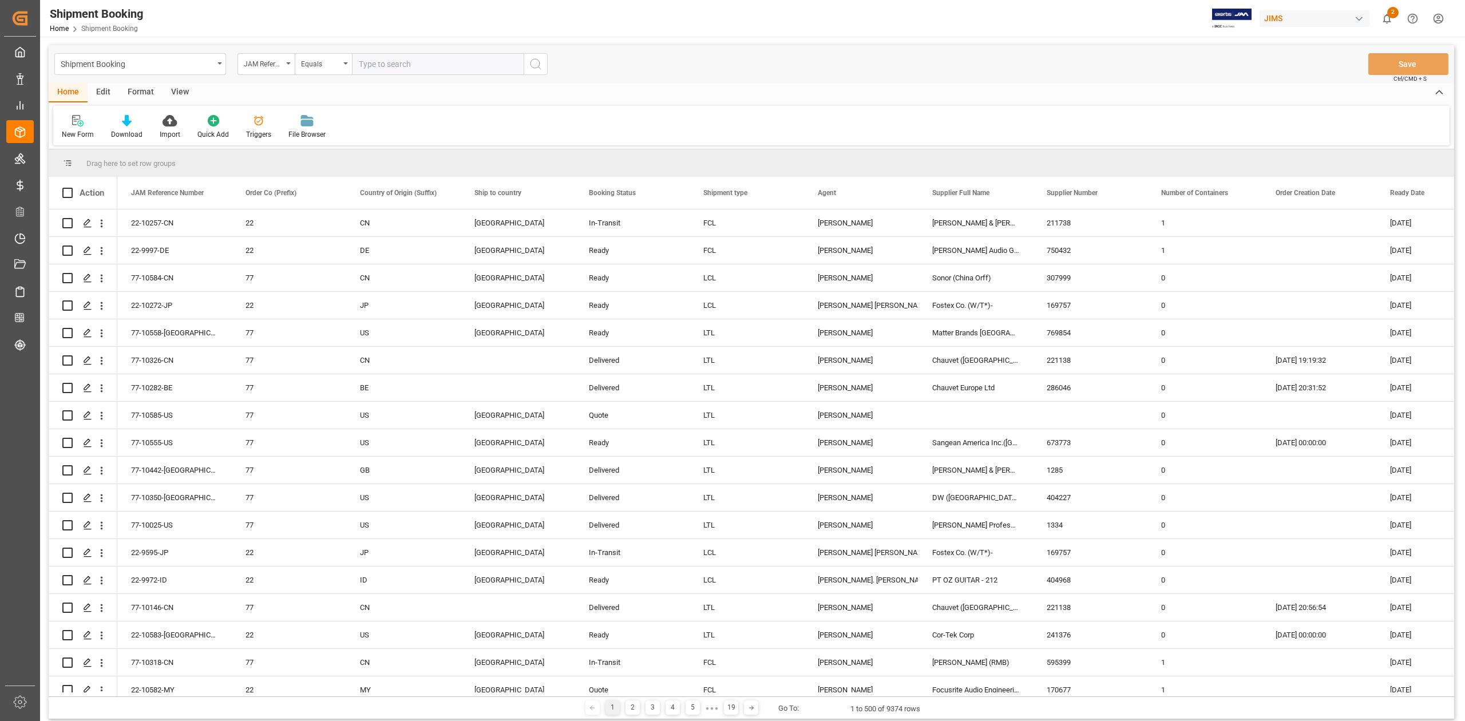
click at [429, 60] on input "text" at bounding box center [438, 64] width 172 height 22
type input "77-10310-CN"
click at [539, 65] on icon "search button" at bounding box center [536, 64] width 14 height 14
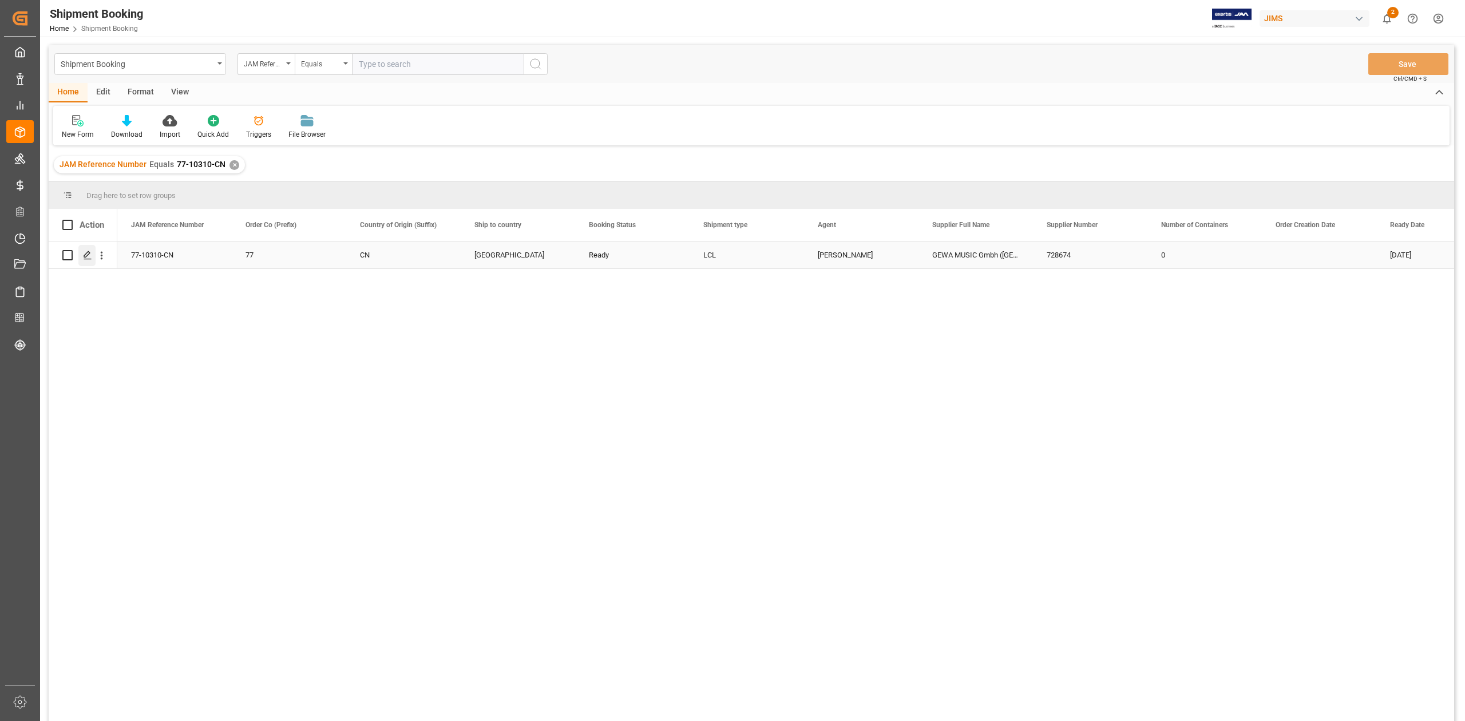
click at [90, 257] on icon "Press SPACE to select this row." at bounding box center [87, 255] width 9 height 9
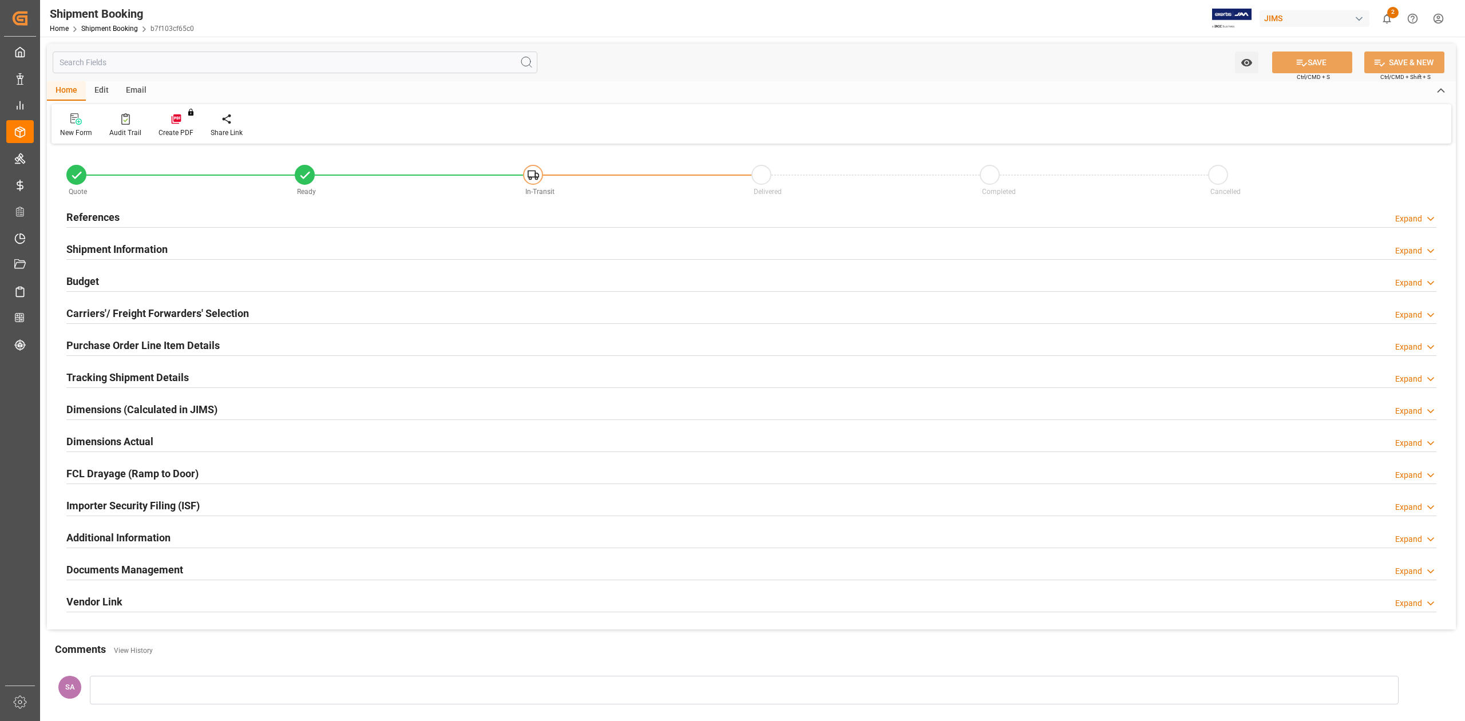
type input "0"
type input "20-08-2025"
click at [88, 218] on h2 "References" at bounding box center [92, 217] width 53 height 15
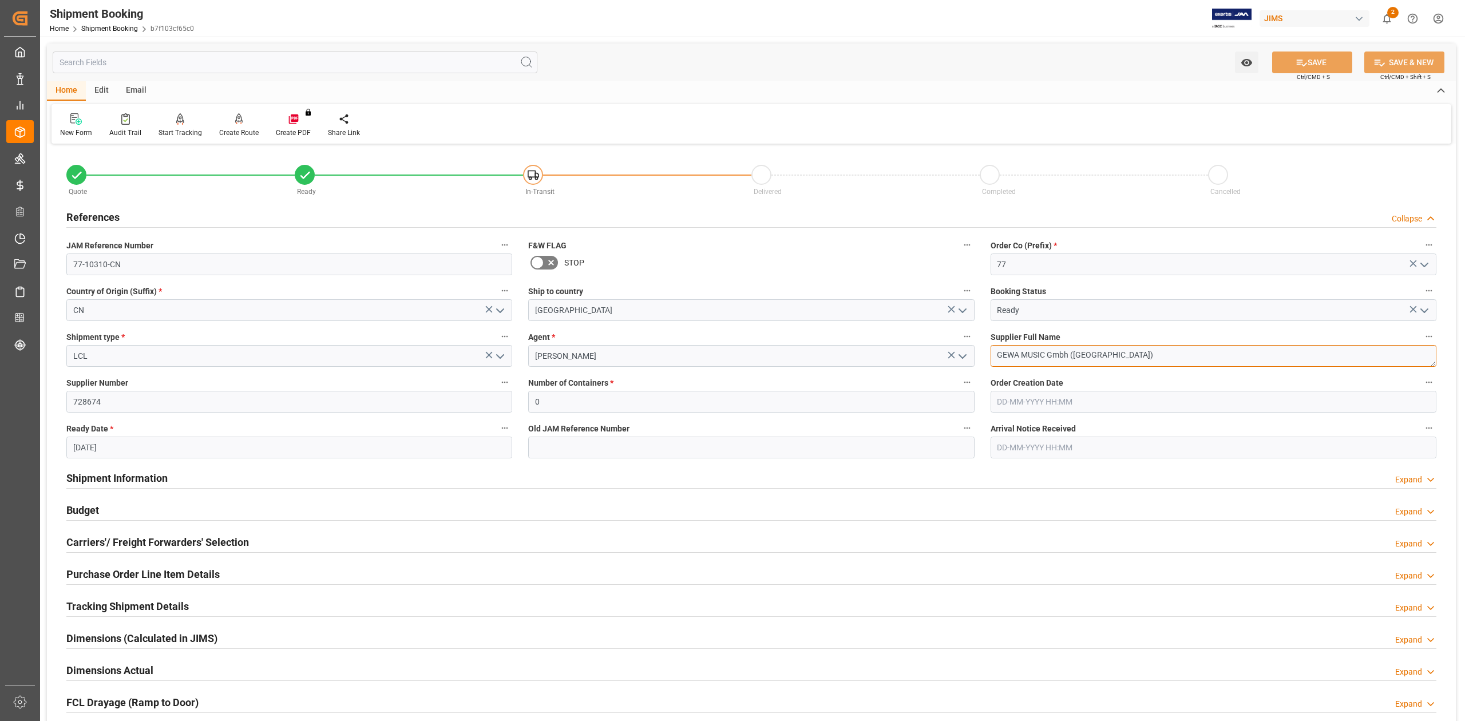
drag, startPoint x: 1104, startPoint y: 356, endPoint x: 951, endPoint y: 511, distance: 217.8
click at [970, 359] on div "Quote Ready In-Transit Delivered Completed Cancelled References Collapse JAM Re…" at bounding box center [751, 503] width 1409 height 712
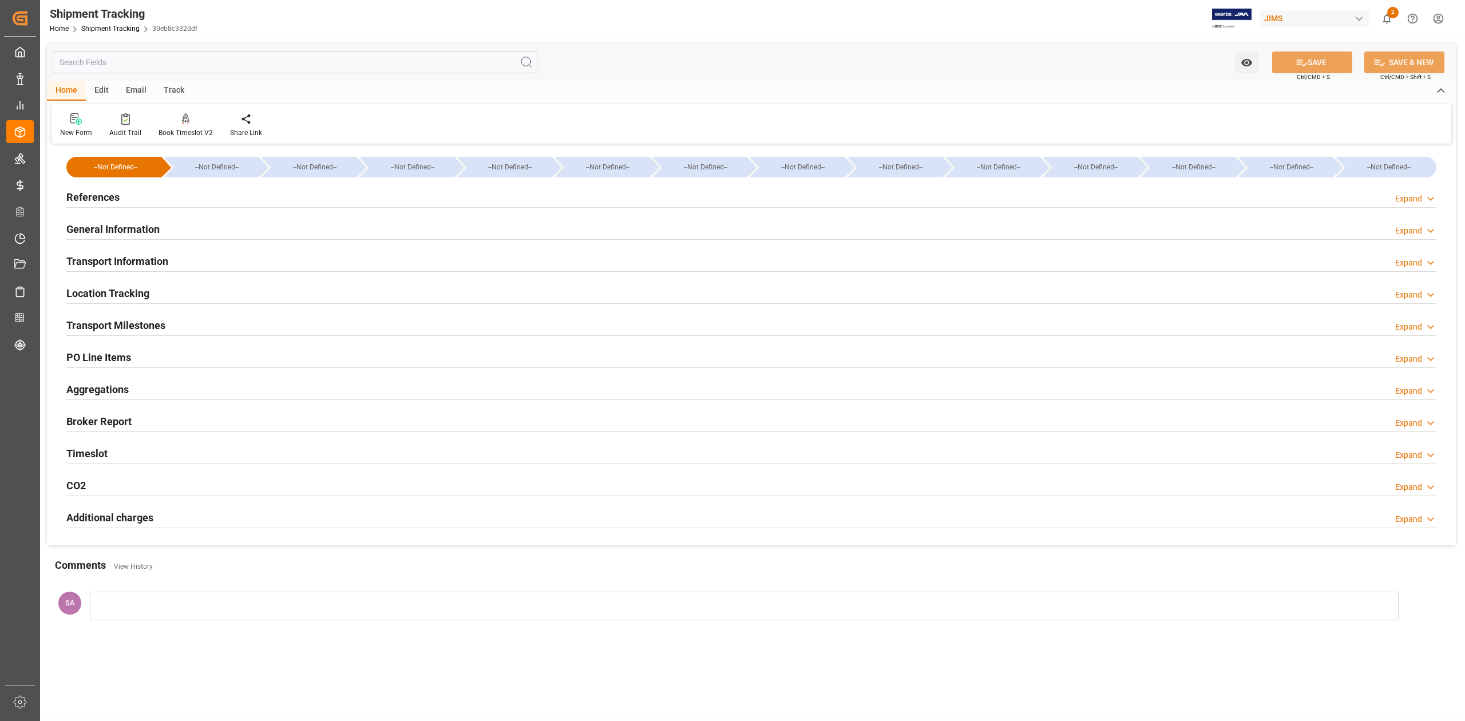
type input "[DATE]"
click at [157, 322] on h2 "Transport Milestones" at bounding box center [115, 325] width 99 height 15
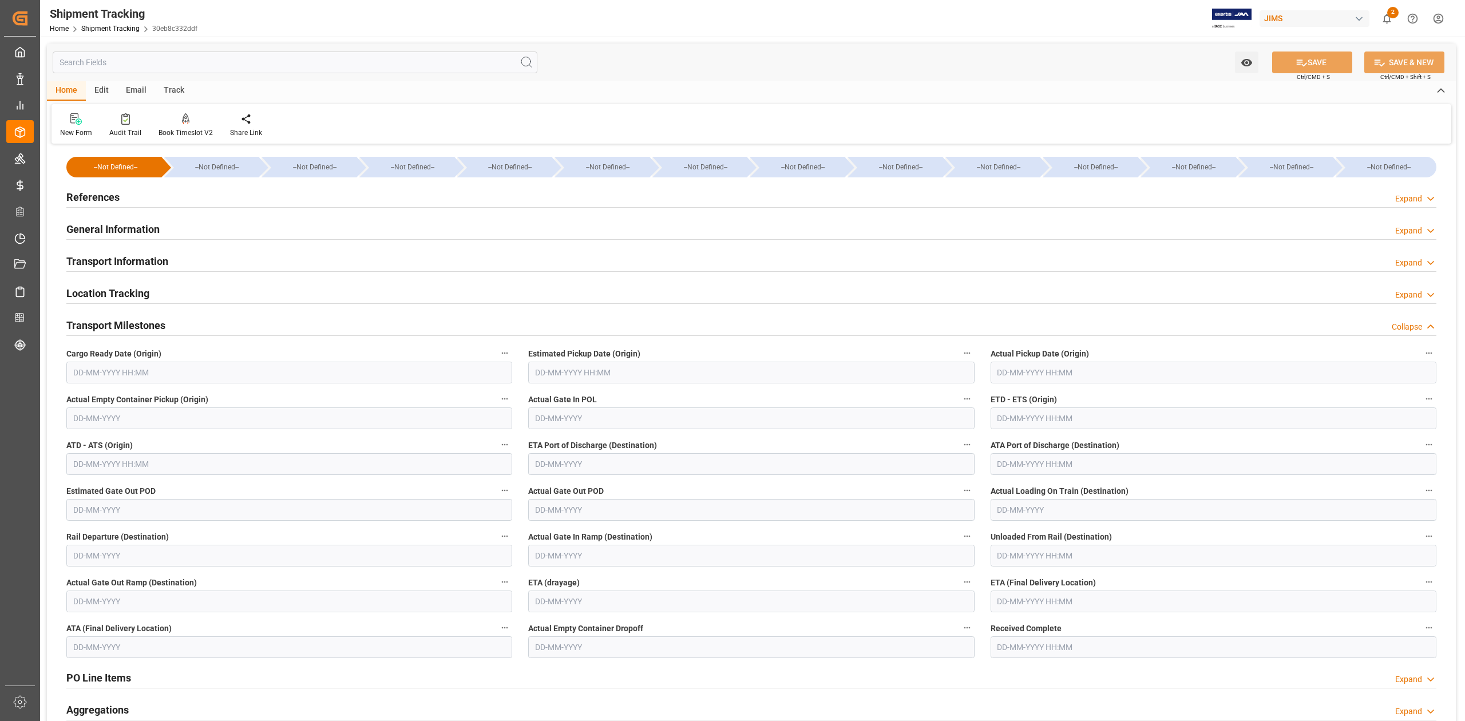
click at [113, 197] on h2 "References" at bounding box center [92, 196] width 53 height 15
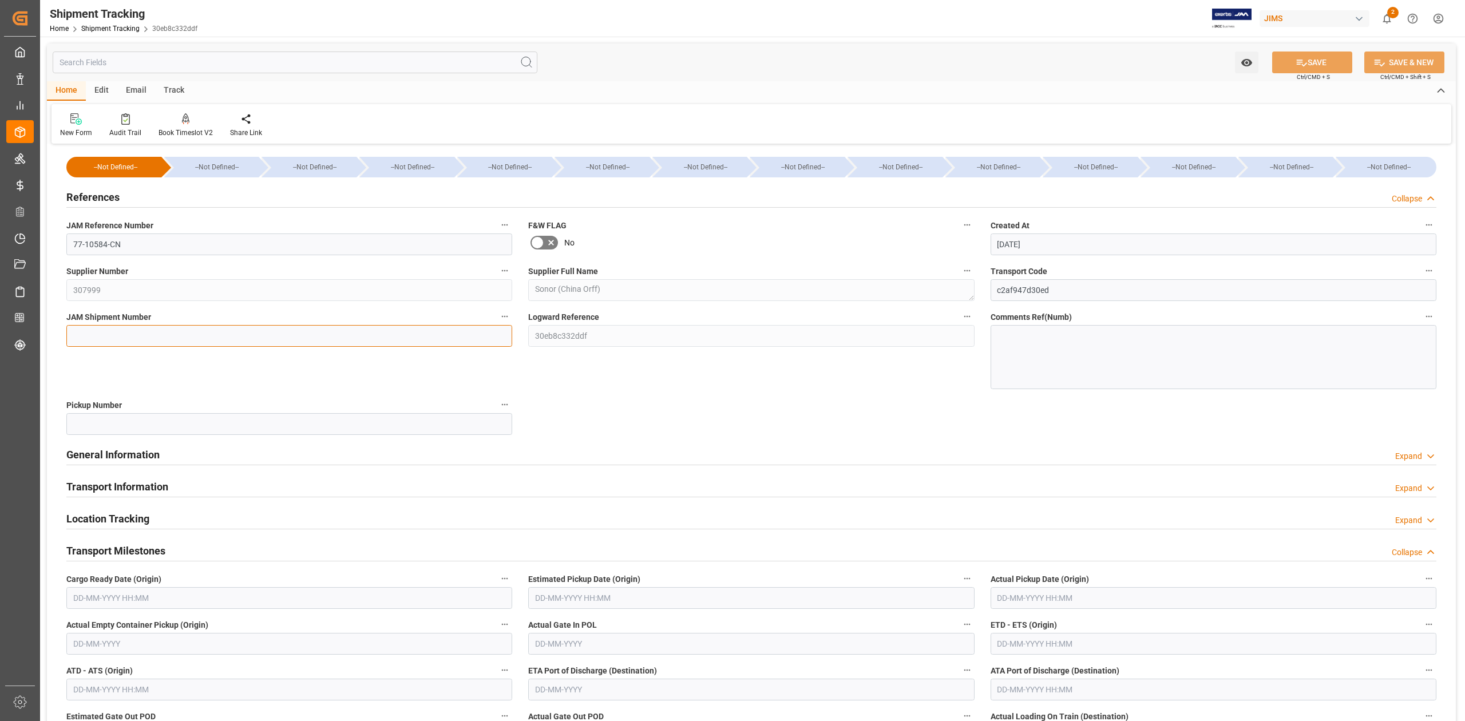
click at [131, 329] on input at bounding box center [289, 336] width 446 height 22
paste input "72572"
type input "72572"
click at [1311, 56] on button "SAVE" at bounding box center [1312, 63] width 80 height 22
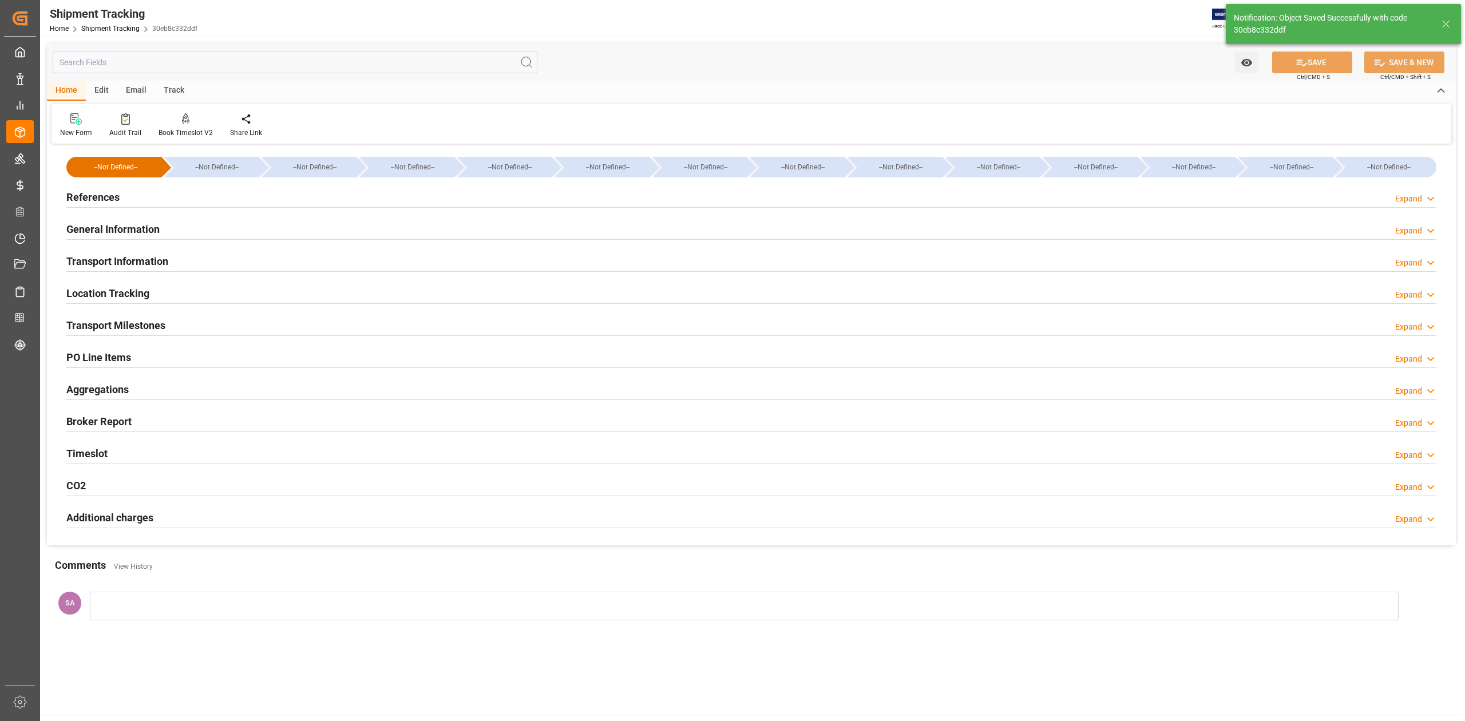
click at [132, 321] on h2 "Transport Milestones" at bounding box center [115, 325] width 99 height 15
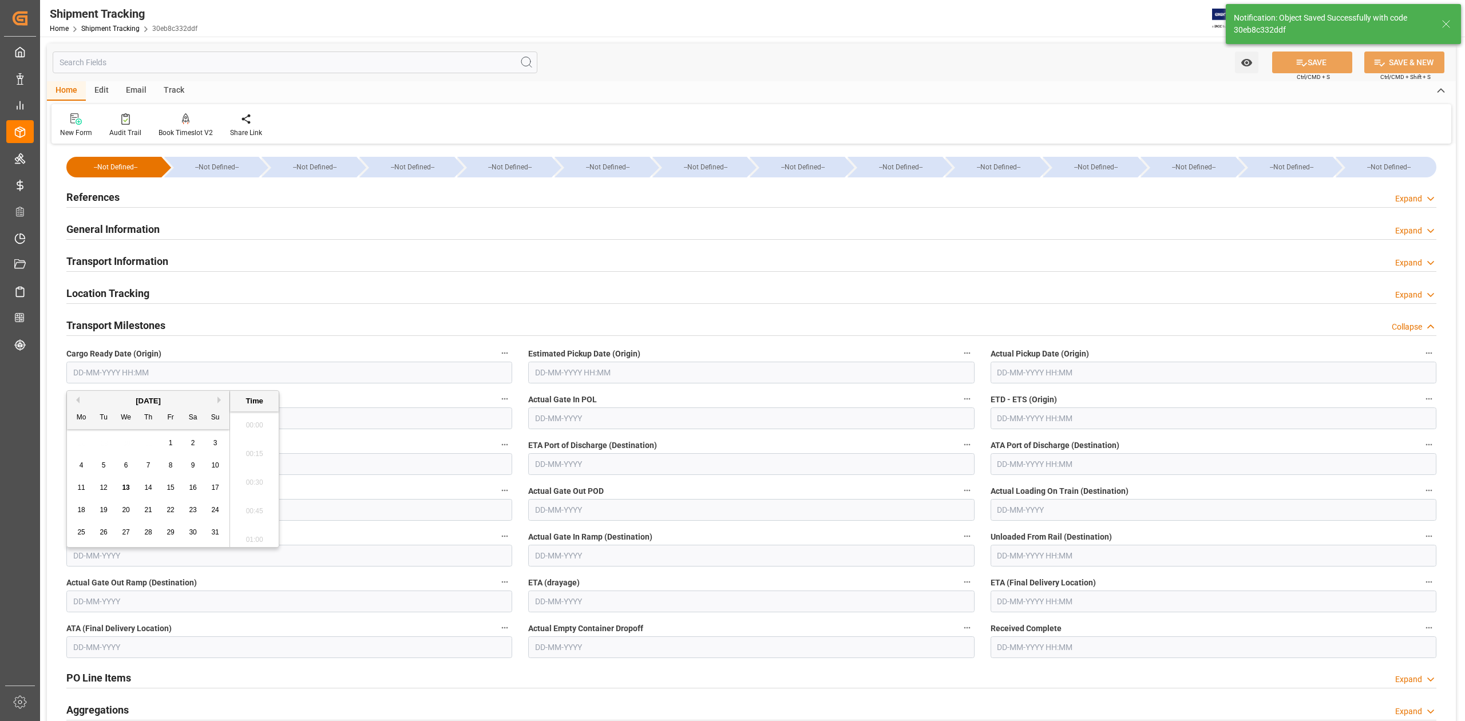
click at [156, 379] on input "text" at bounding box center [289, 373] width 446 height 22
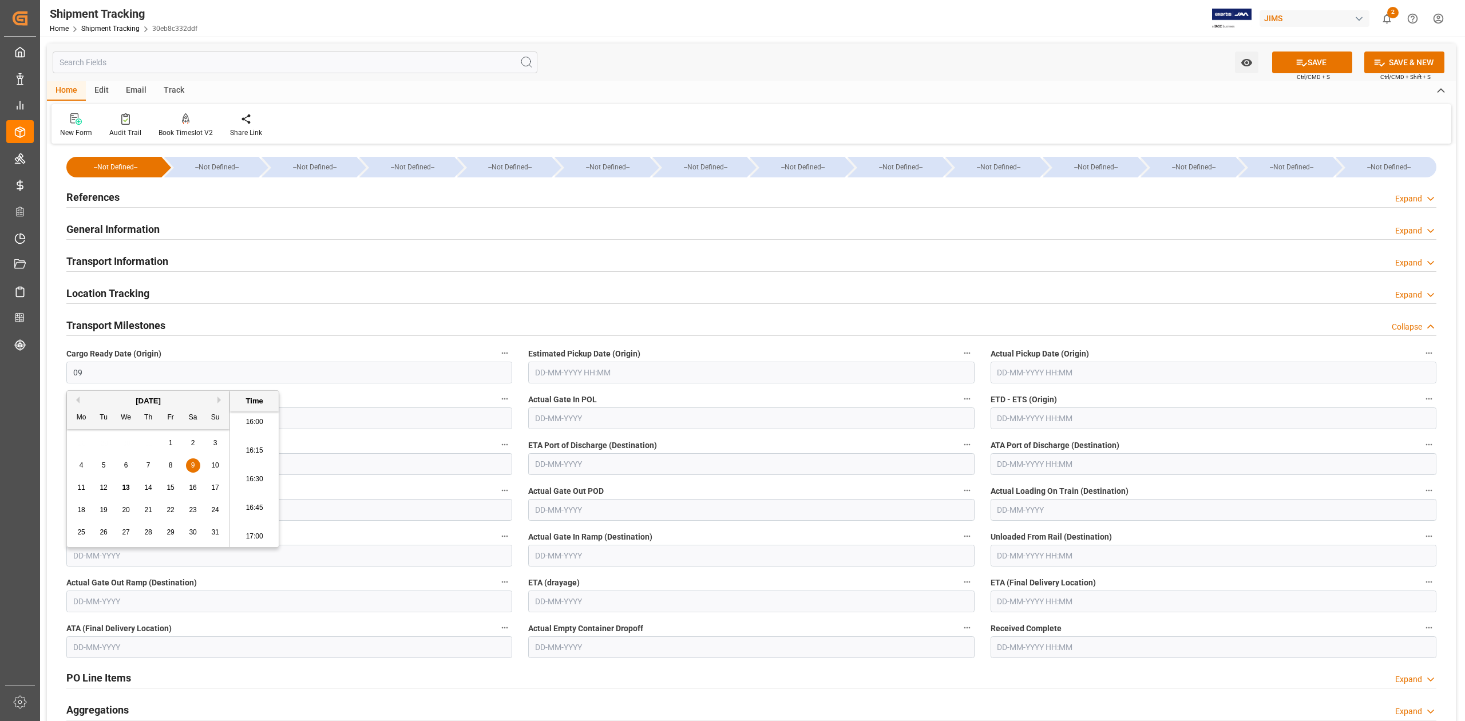
type input "0"
click at [1090, 607] on input "text" at bounding box center [1214, 602] width 446 height 22
type input "[DATE] 00:00"
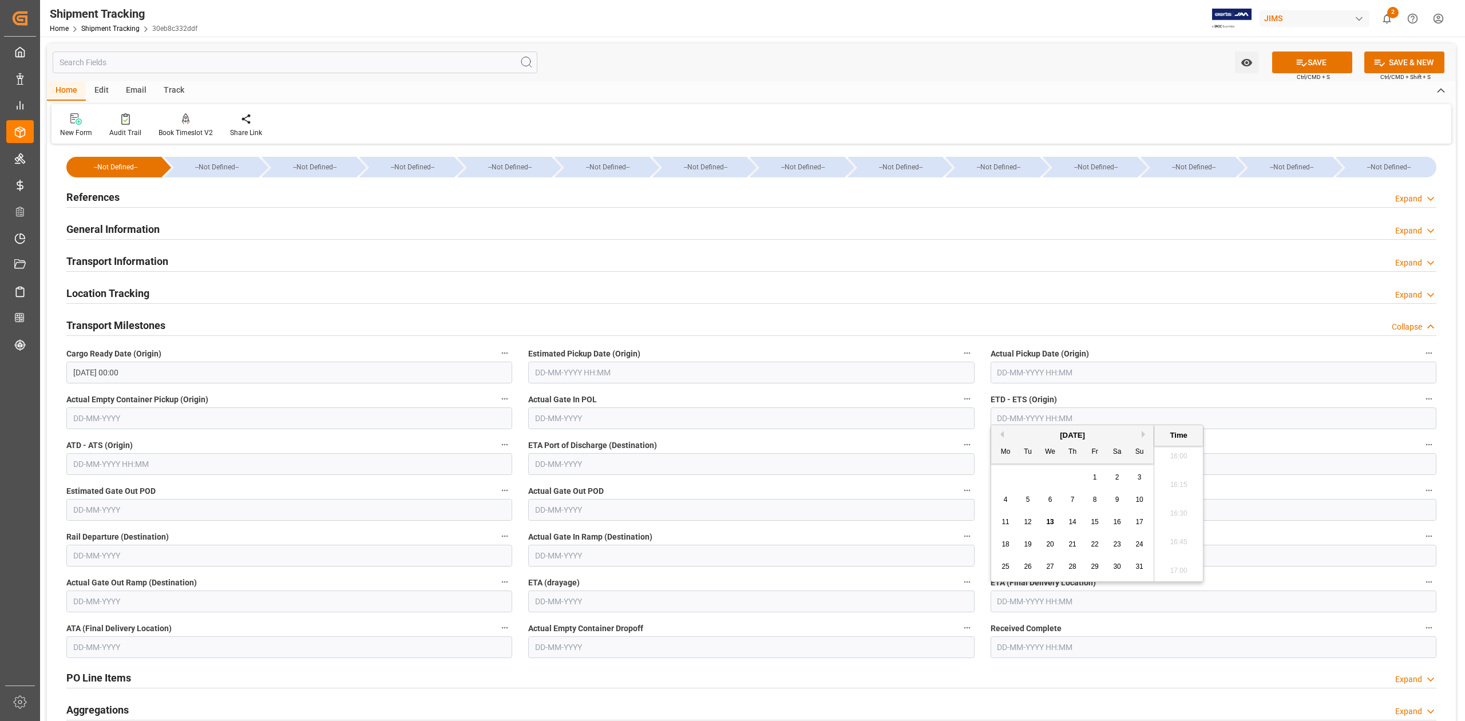
click at [1144, 434] on button "Next Month" at bounding box center [1145, 434] width 7 height 7
click at [1031, 566] on span "28" at bounding box center [1027, 567] width 7 height 8
type input "[DATE] 00:00"
click at [1318, 65] on button "SAVE" at bounding box center [1312, 63] width 80 height 22
